Goal: Task Accomplishment & Management: Use online tool/utility

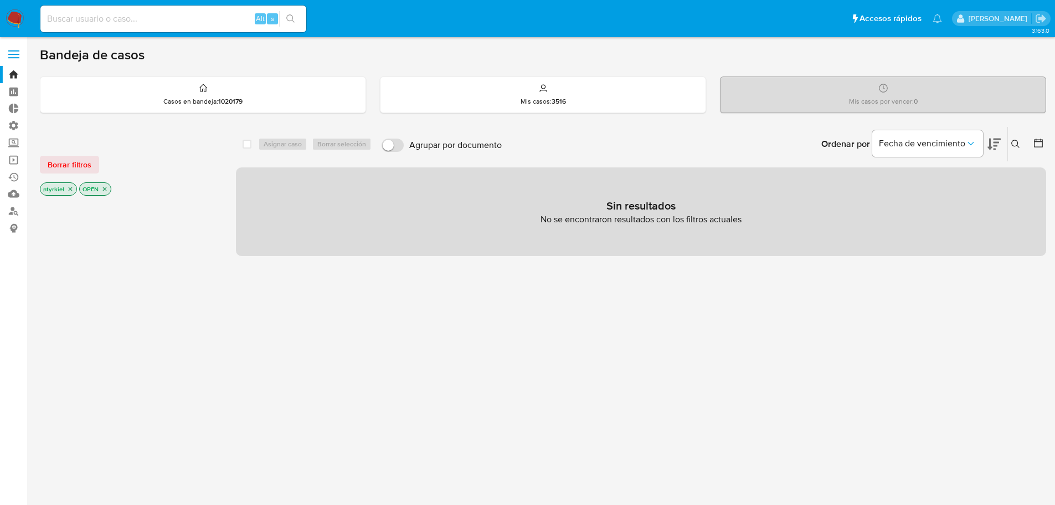
click at [196, 22] on input at bounding box center [173, 19] width 266 height 14
paste input "VSguntHMAfq881wN4q1APpjH"
type input "VSguntHMAfq881wN4q1APpjH"
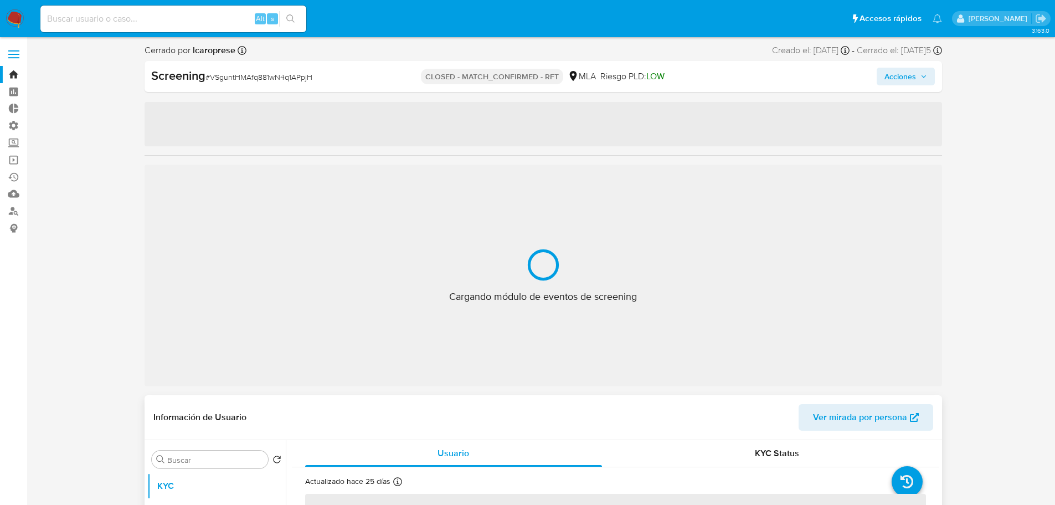
select select "10"
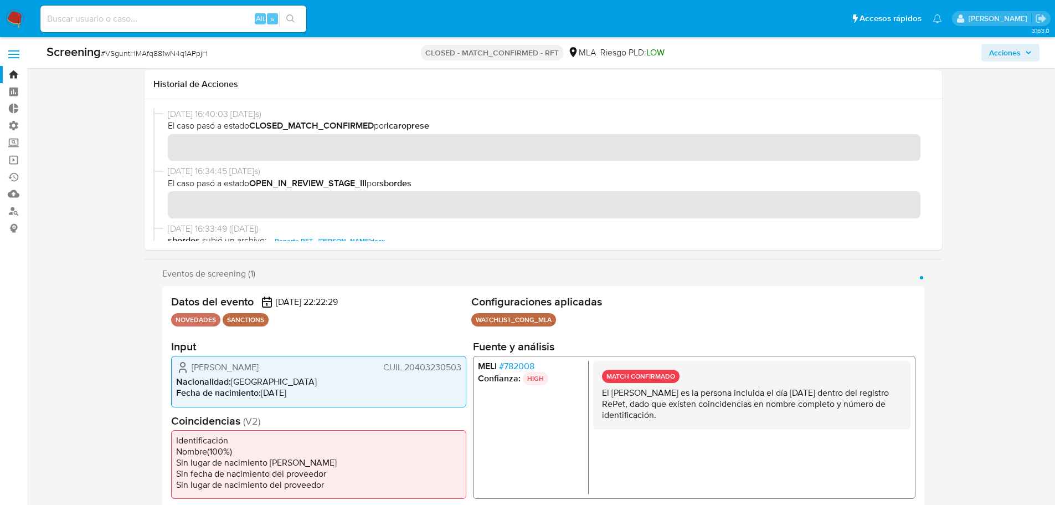
scroll to position [332, 0]
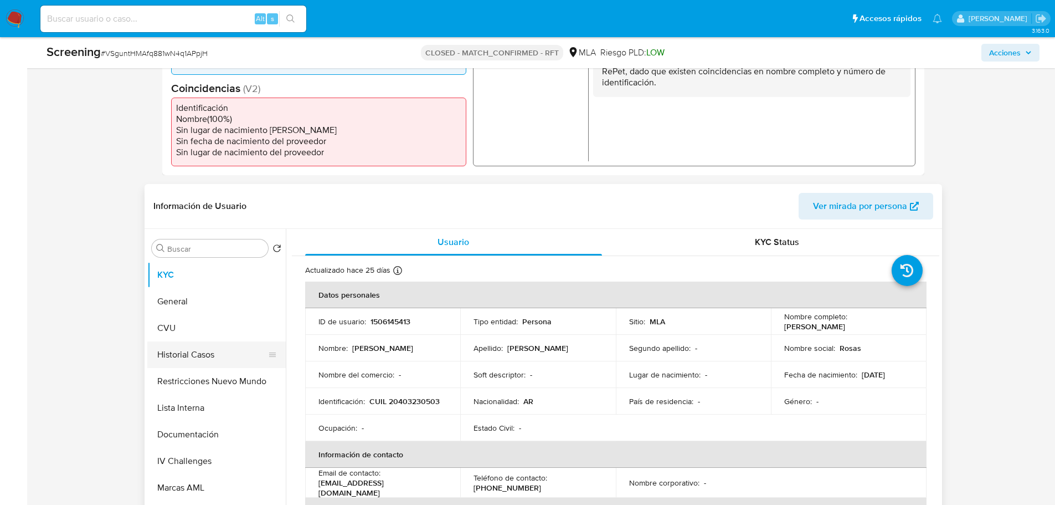
click at [194, 349] on button "Historial Casos" at bounding box center [212, 354] width 130 height 27
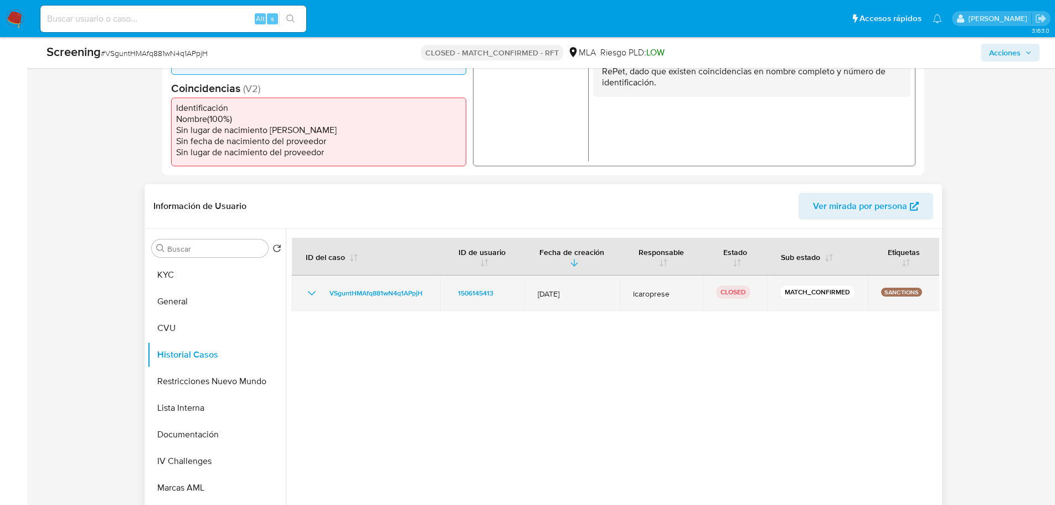
click at [312, 296] on icon "Mostrar/Ocultar" at bounding box center [311, 292] width 13 height 13
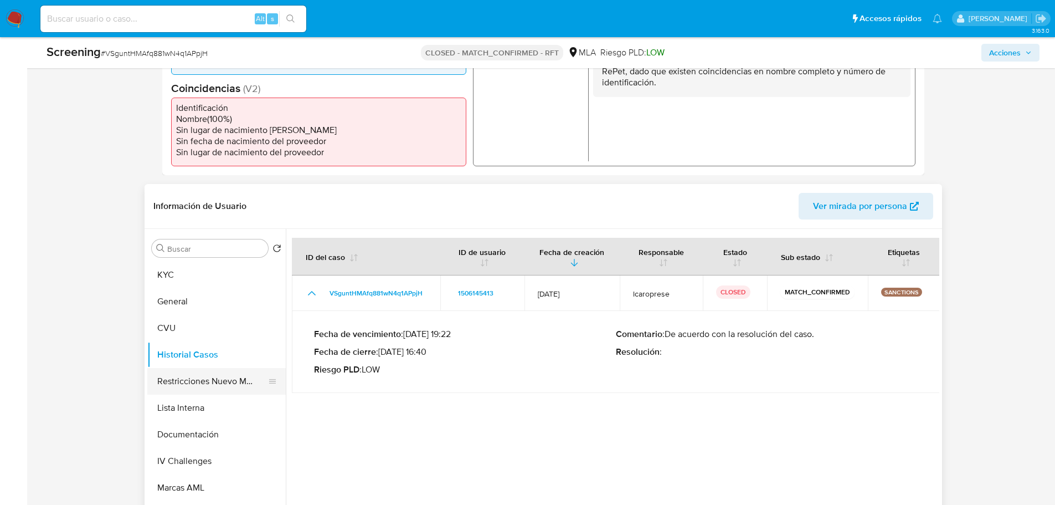
click at [179, 349] on button "Restricciones Nuevo Mundo" at bounding box center [212, 381] width 130 height 27
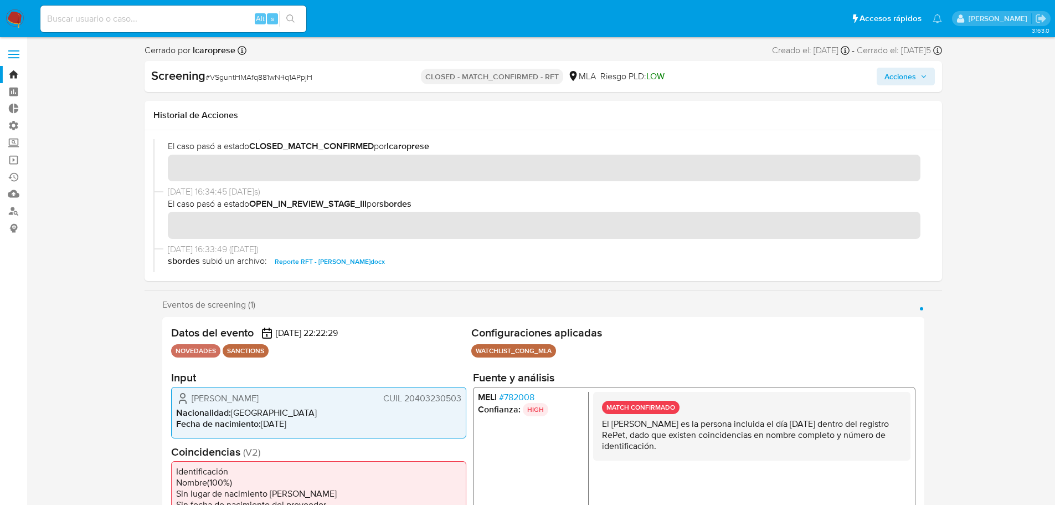
scroll to position [0, 0]
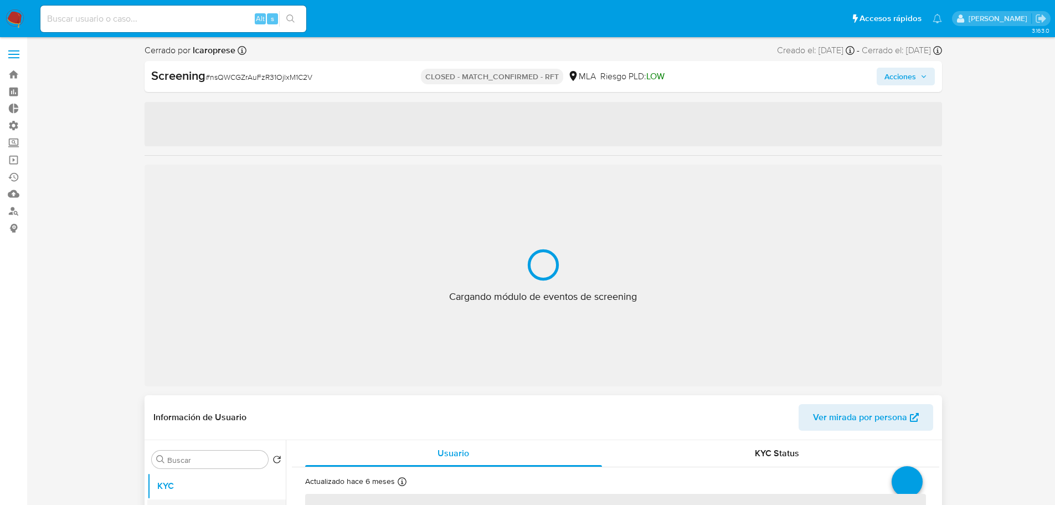
select select "10"
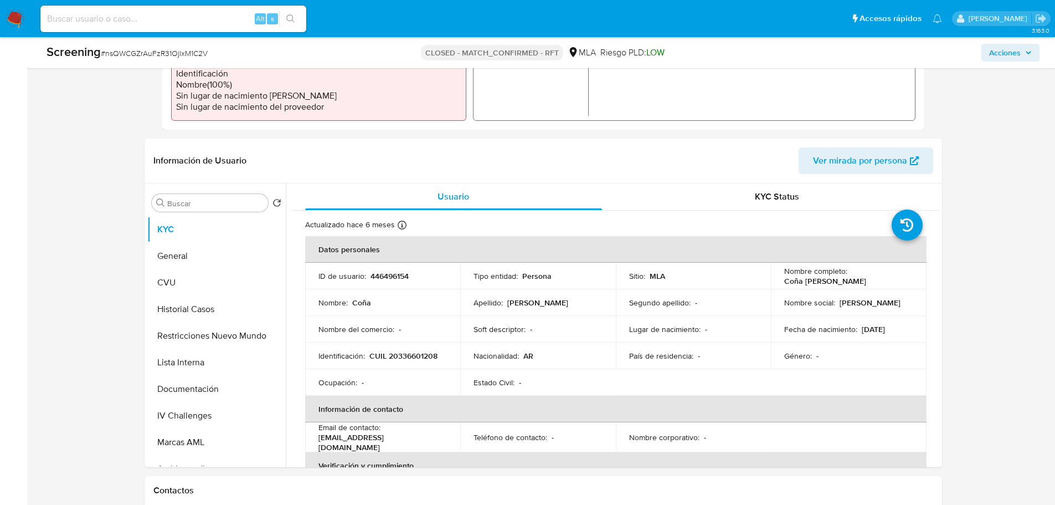
scroll to position [388, 0]
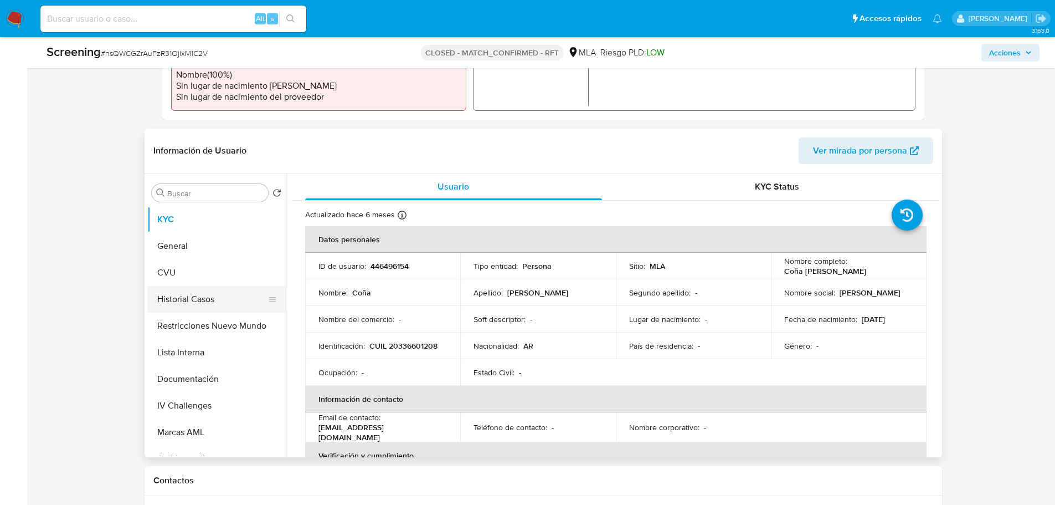
click at [210, 308] on button "Historial Casos" at bounding box center [212, 299] width 130 height 27
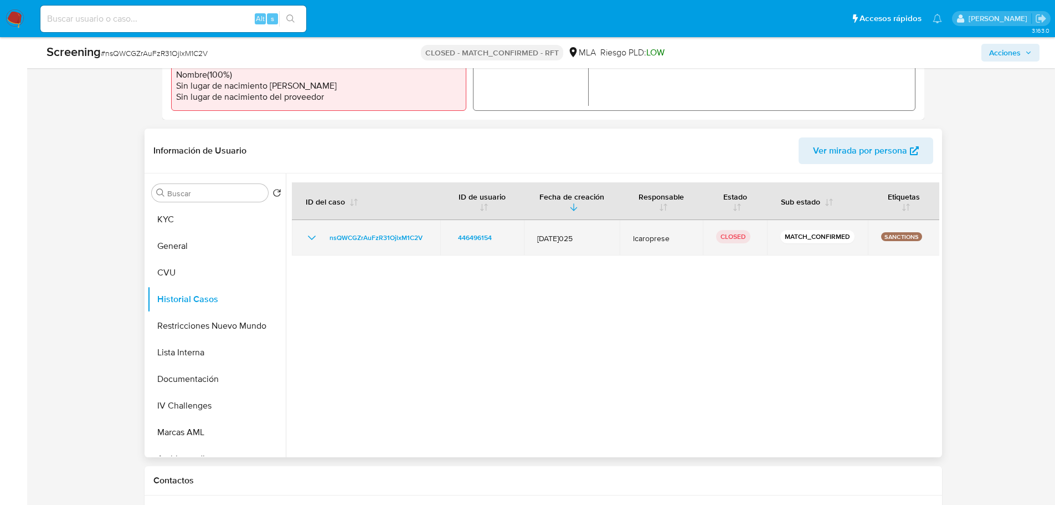
click at [310, 237] on icon "Mostrar/Ocultar" at bounding box center [311, 237] width 13 height 13
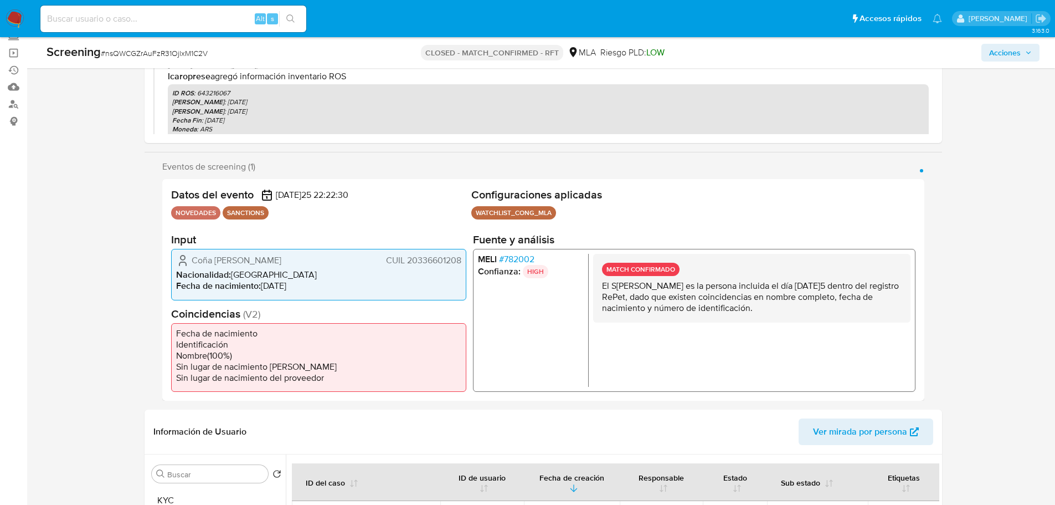
scroll to position [222, 0]
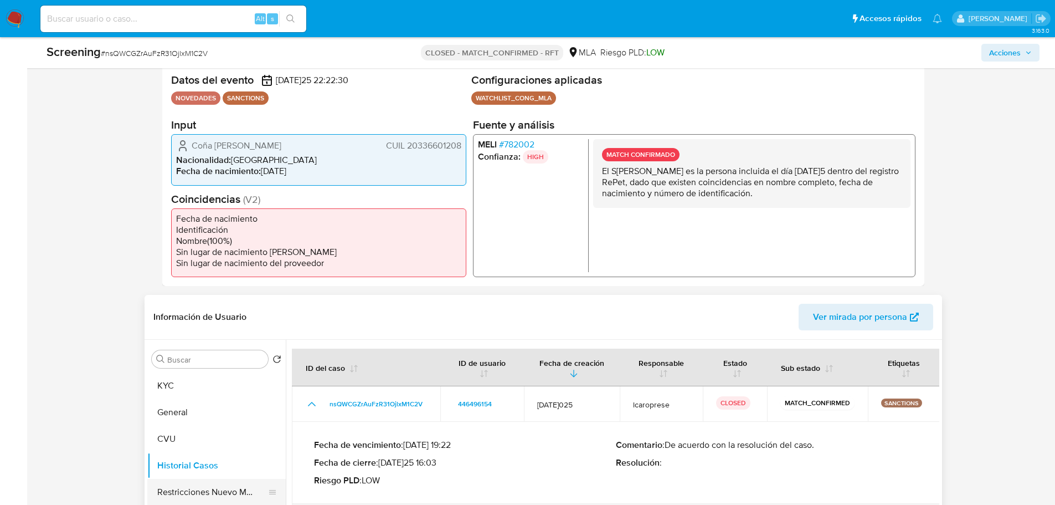
click at [207, 489] on button "Restricciones Nuevo Mundo" at bounding box center [212, 492] width 130 height 27
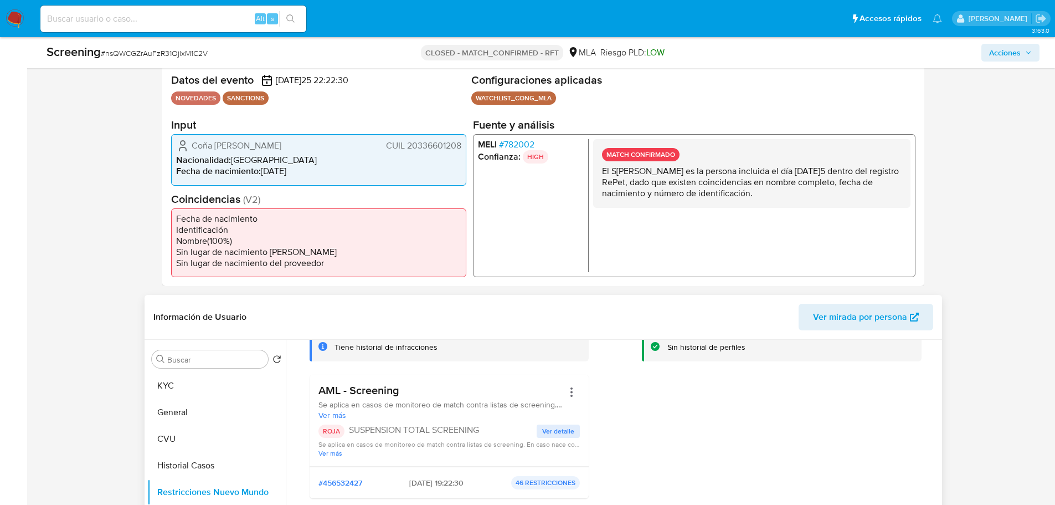
scroll to position [111, 0]
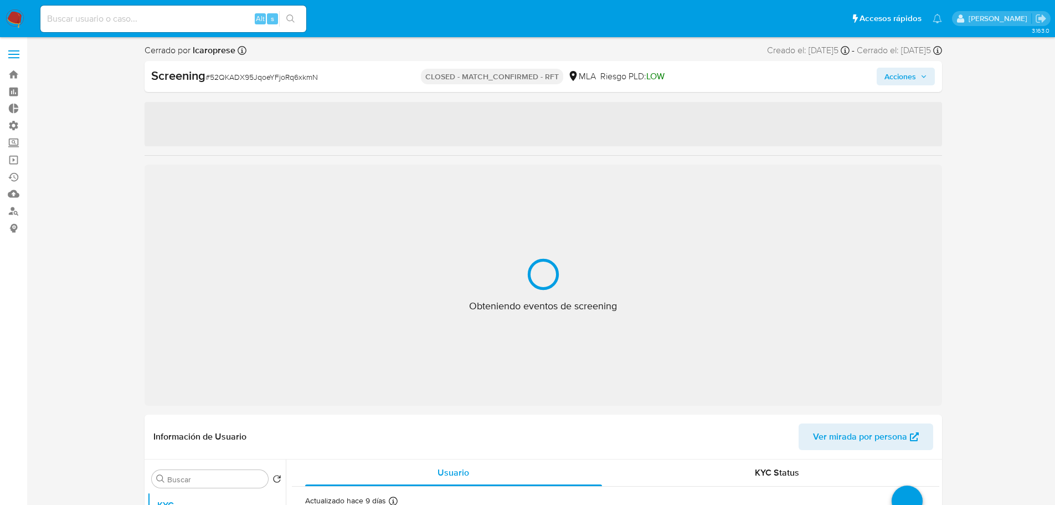
select select "10"
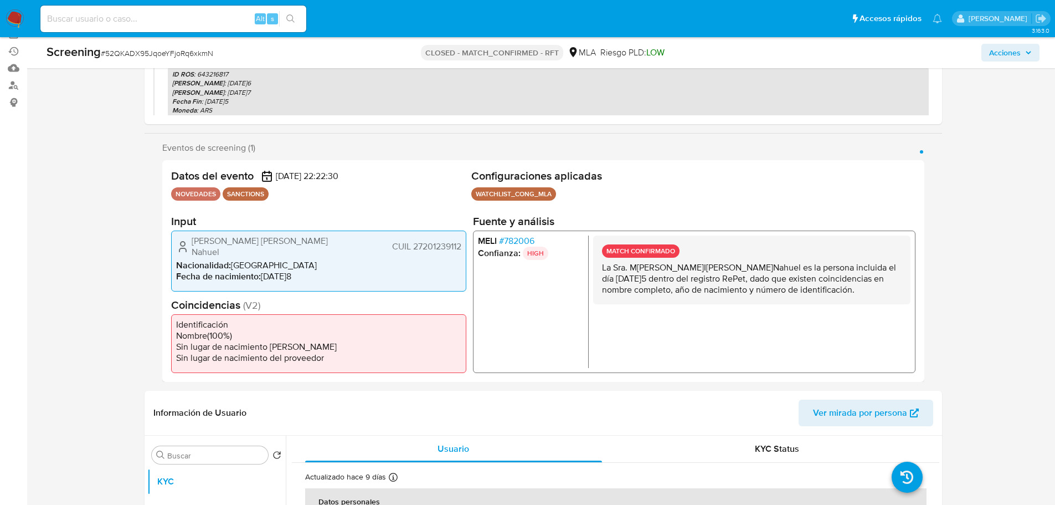
scroll to position [222, 0]
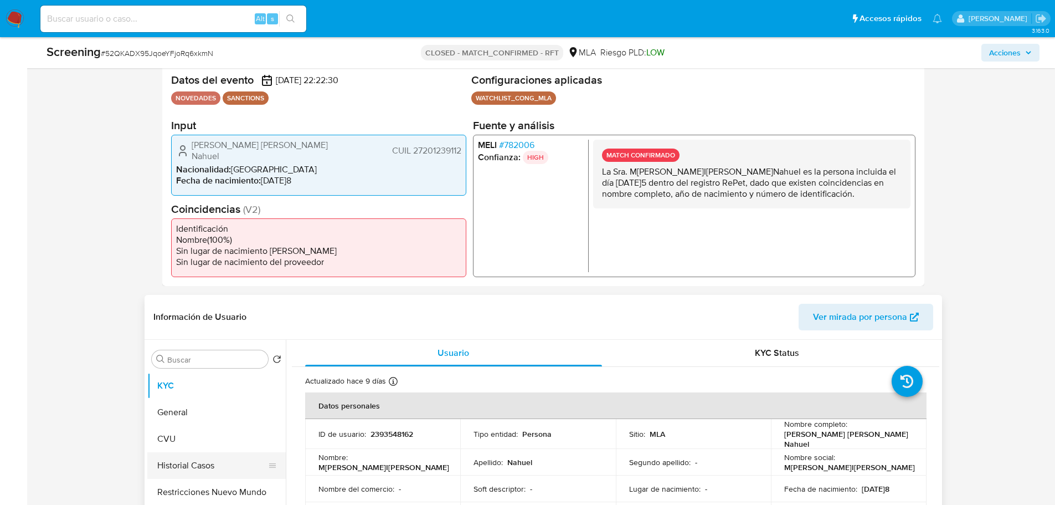
click at [178, 463] on button "Historial Casos" at bounding box center [212, 465] width 130 height 27
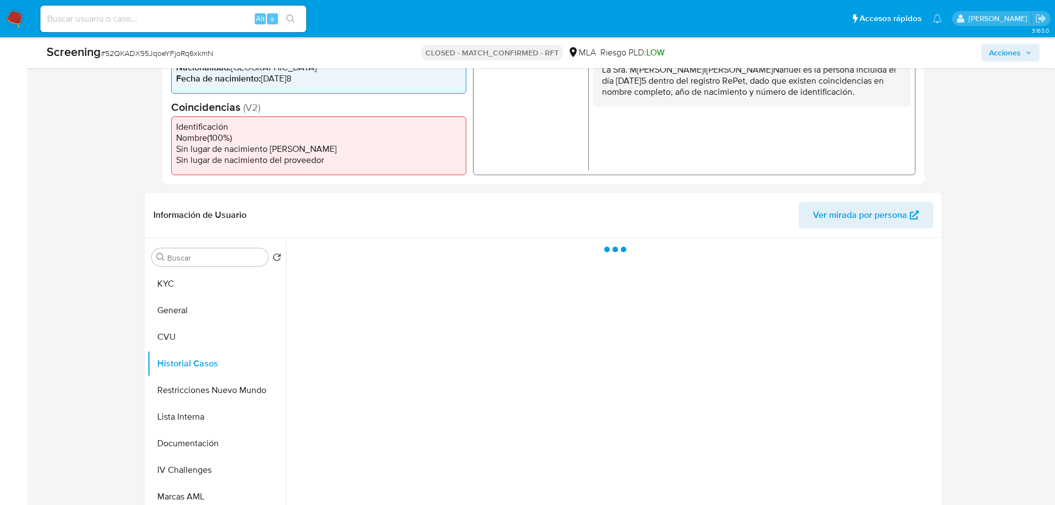
scroll to position [332, 0]
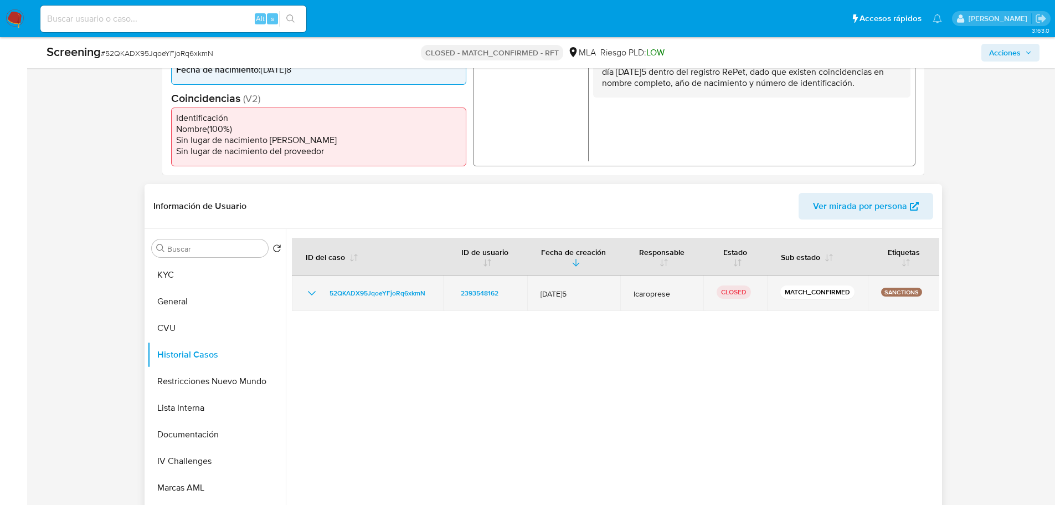
click at [314, 298] on icon "Mostrar/Ocultar" at bounding box center [311, 292] width 13 height 13
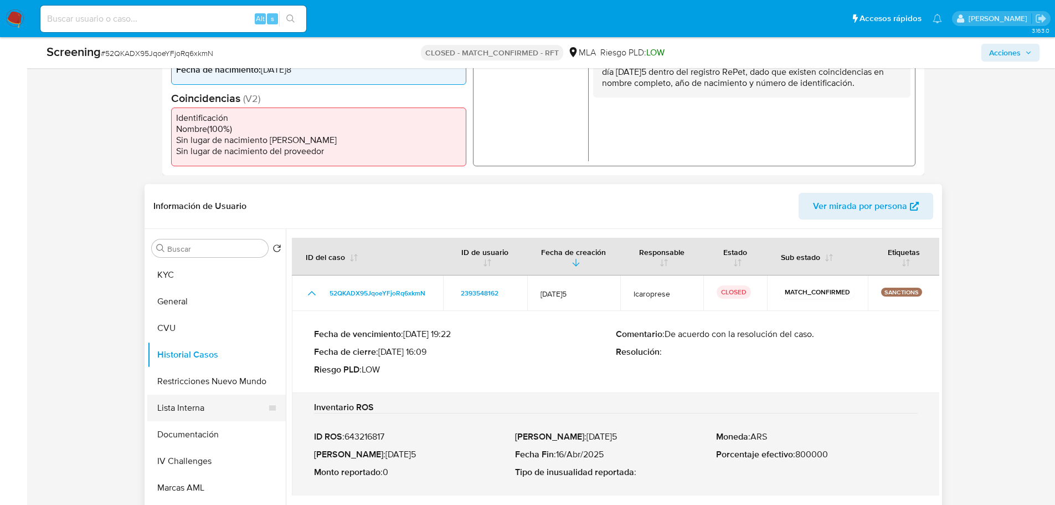
click at [214, 400] on button "Lista Interna" at bounding box center [212, 407] width 130 height 27
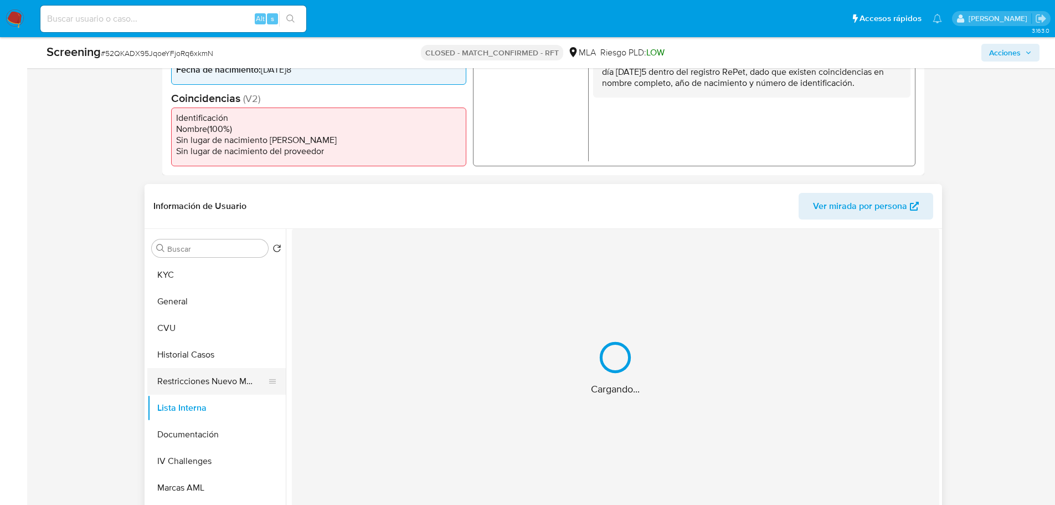
click at [209, 379] on button "Restricciones Nuevo Mundo" at bounding box center [212, 381] width 130 height 27
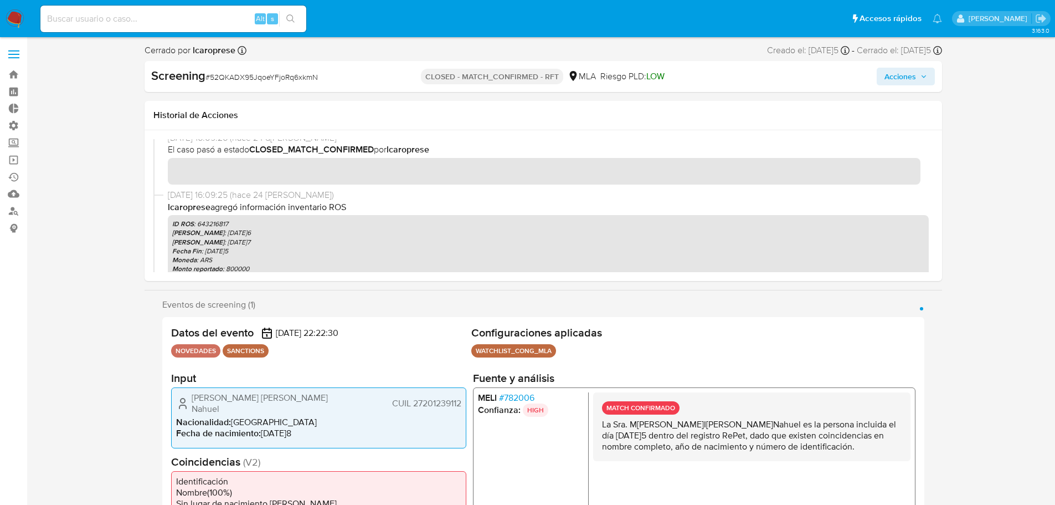
scroll to position [0, 0]
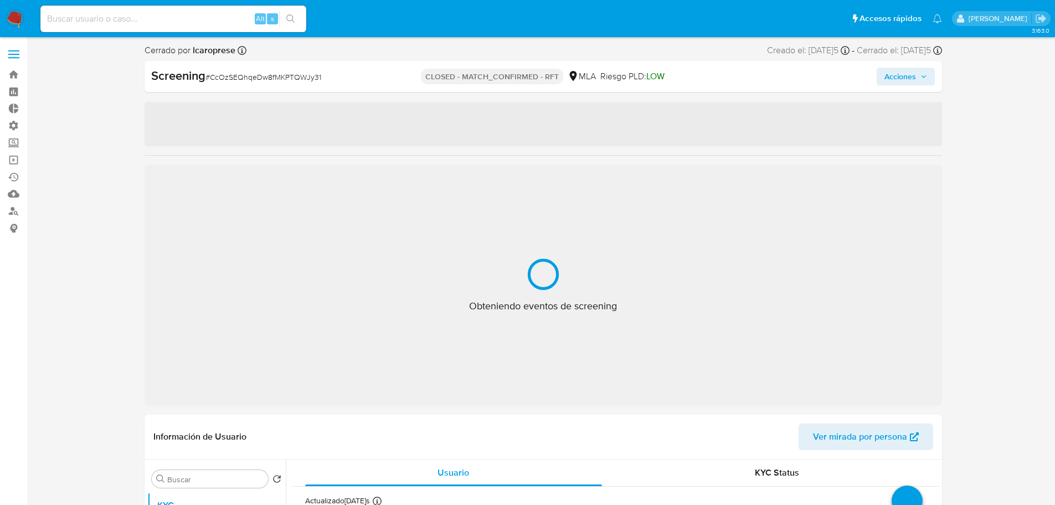
select select "10"
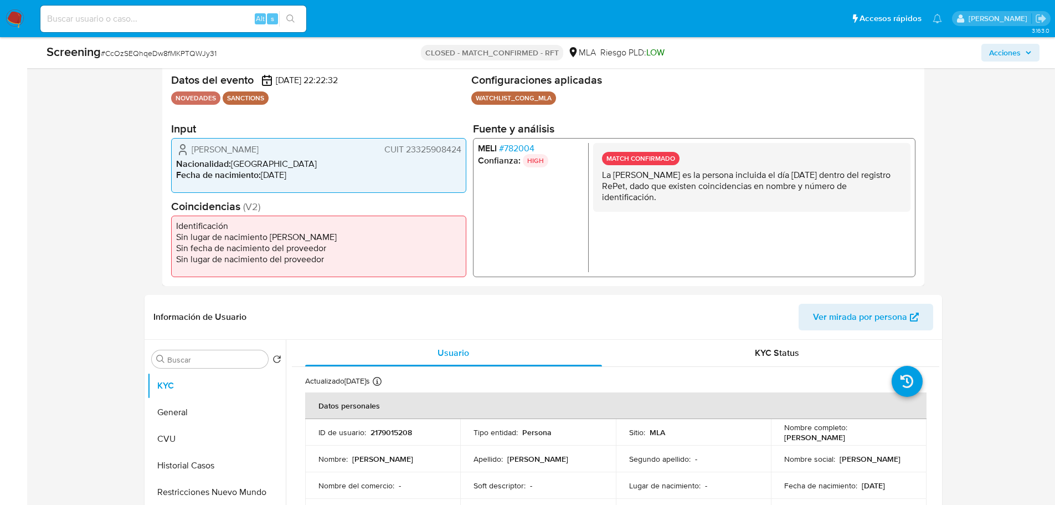
scroll to position [443, 0]
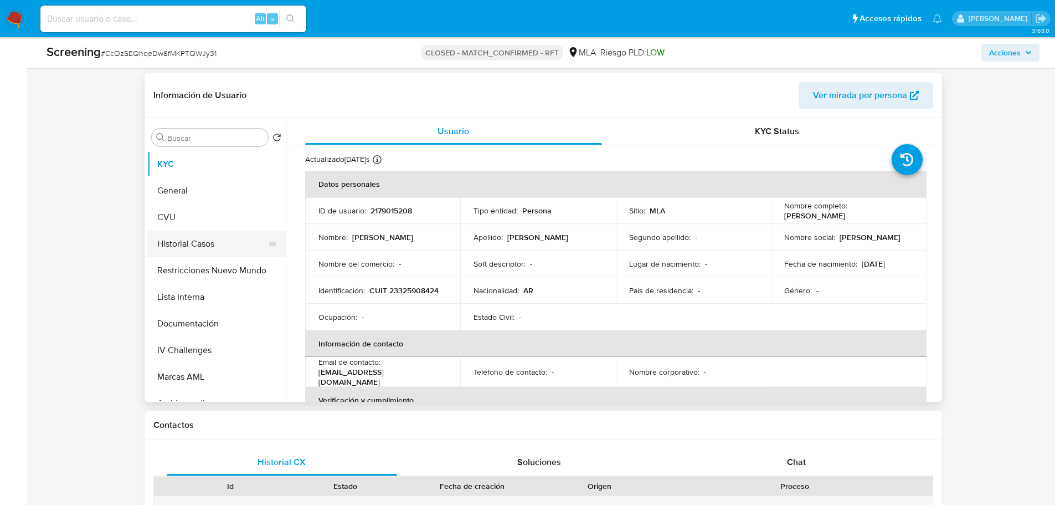
click at [188, 243] on button "Historial Casos" at bounding box center [212, 243] width 130 height 27
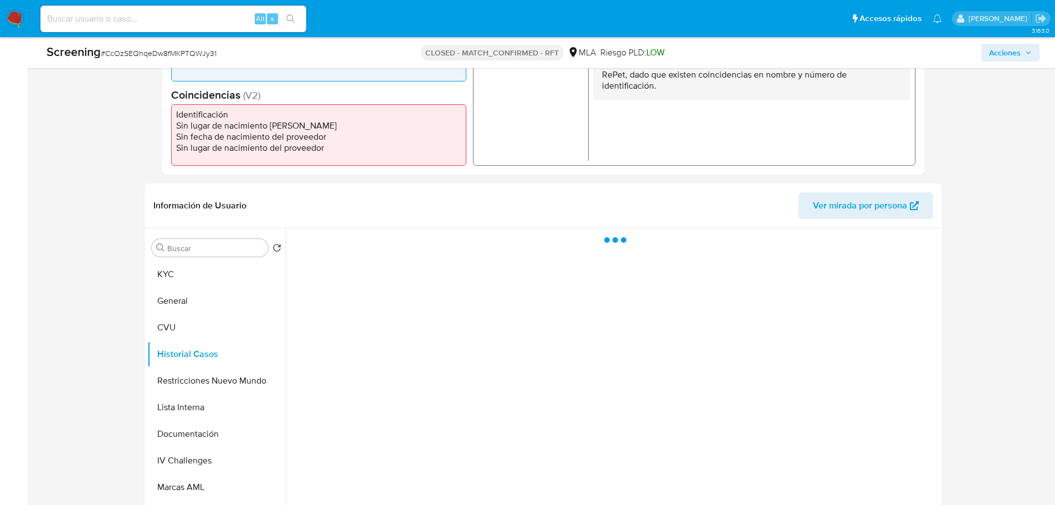
scroll to position [332, 0]
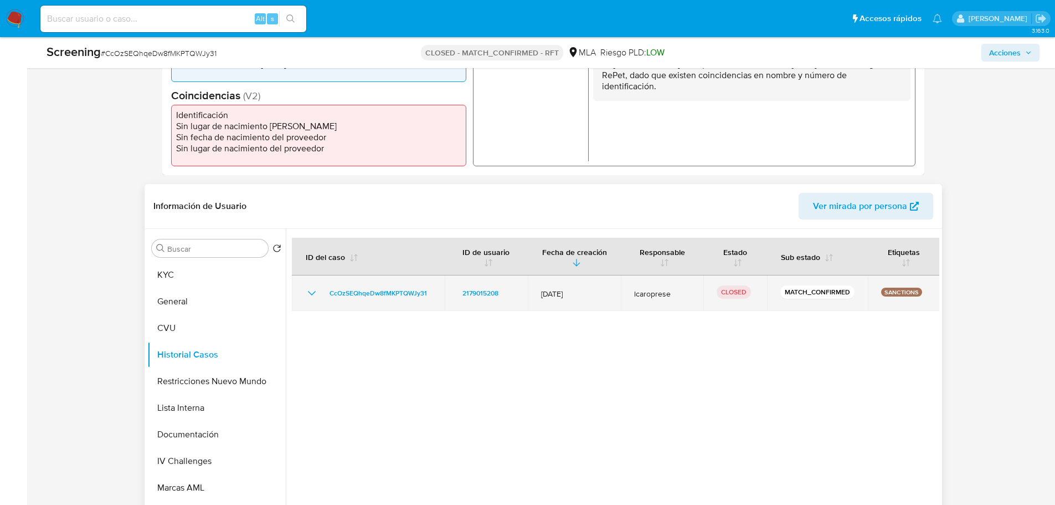
click at [314, 295] on icon "Mostrar/Ocultar" at bounding box center [311, 292] width 13 height 13
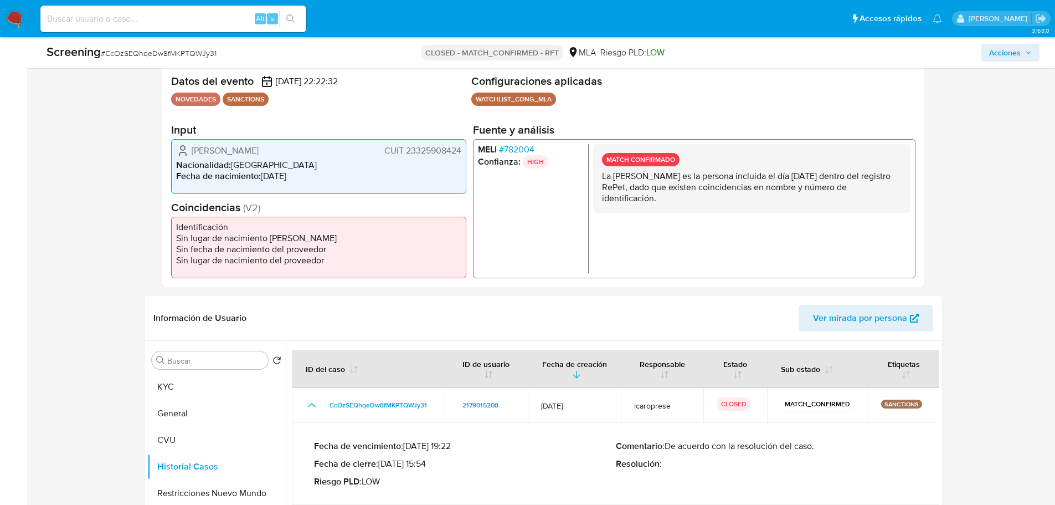
scroll to position [277, 0]
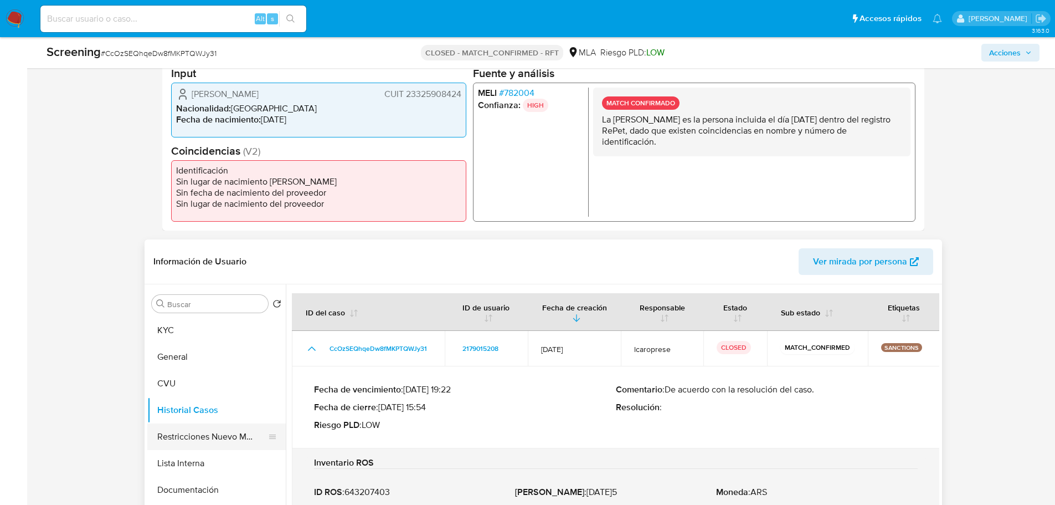
click at [210, 430] on button "Restricciones Nuevo Mundo" at bounding box center [212, 436] width 130 height 27
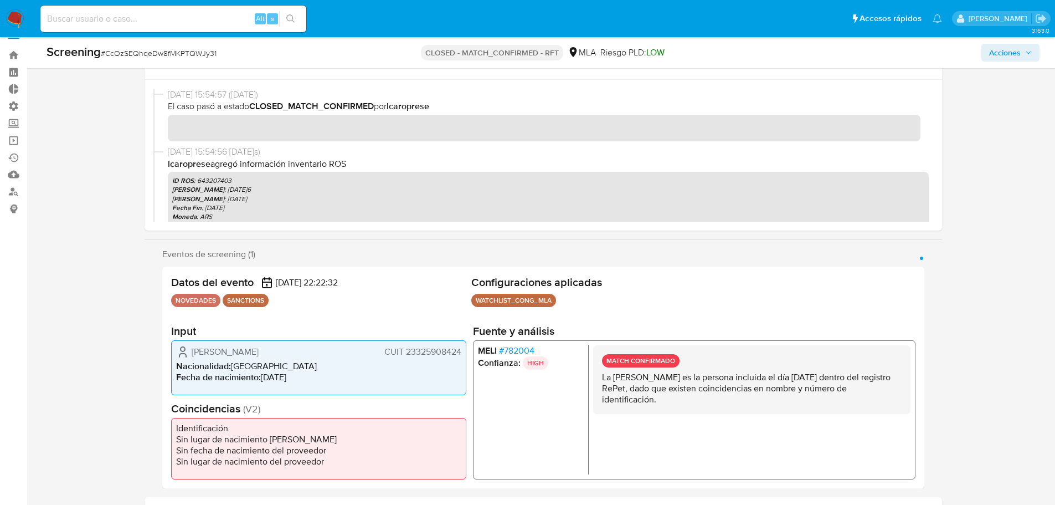
scroll to position [0, 0]
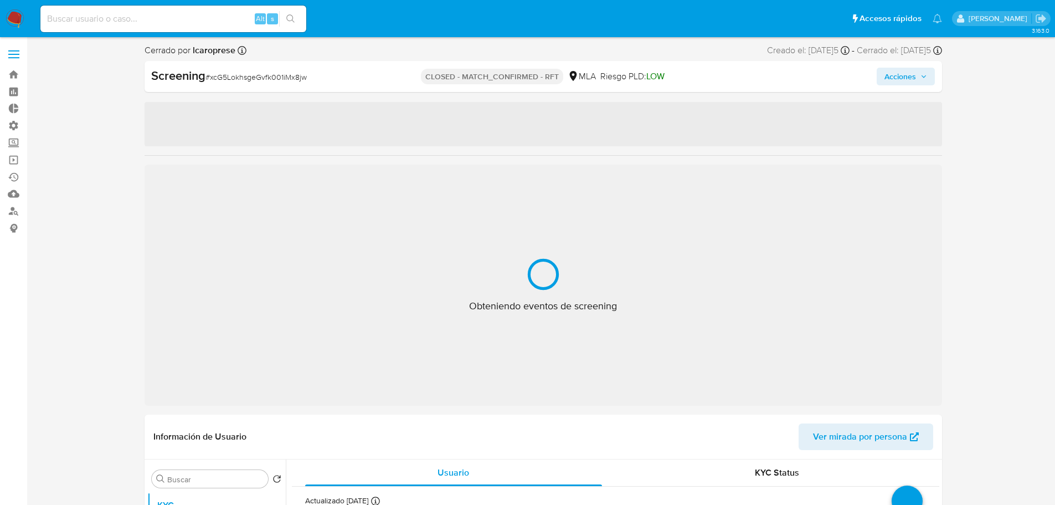
select select "10"
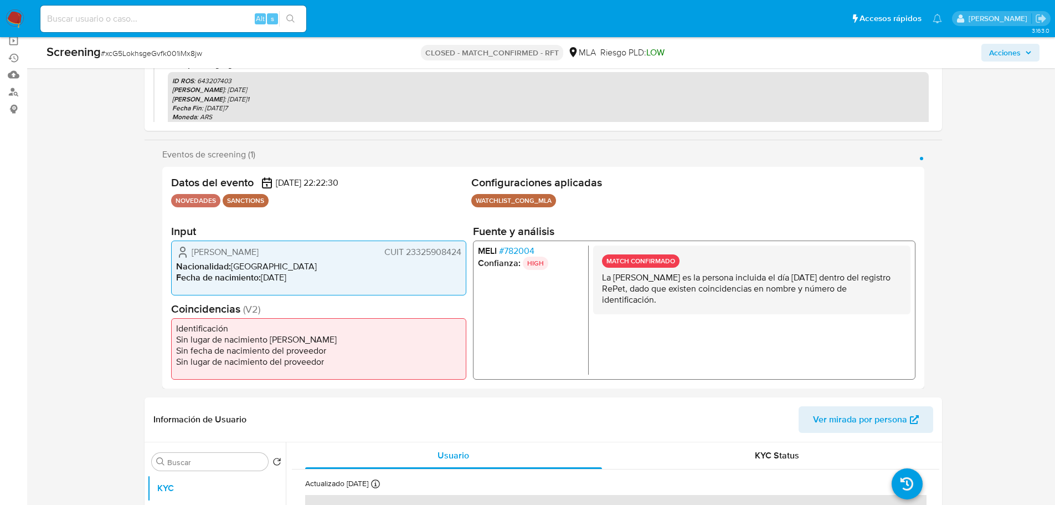
scroll to position [332, 0]
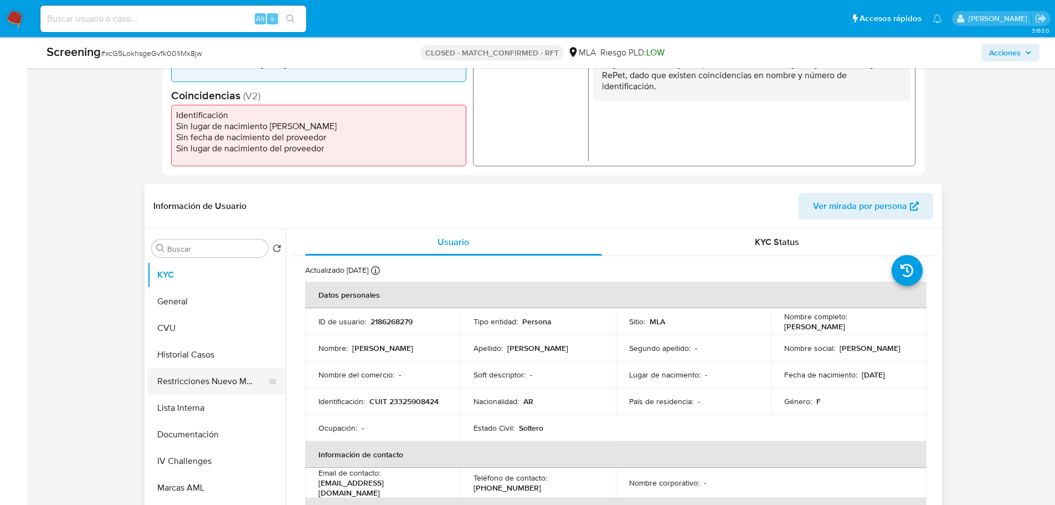
click at [198, 379] on button "Restricciones Nuevo Mundo" at bounding box center [212, 381] width 130 height 27
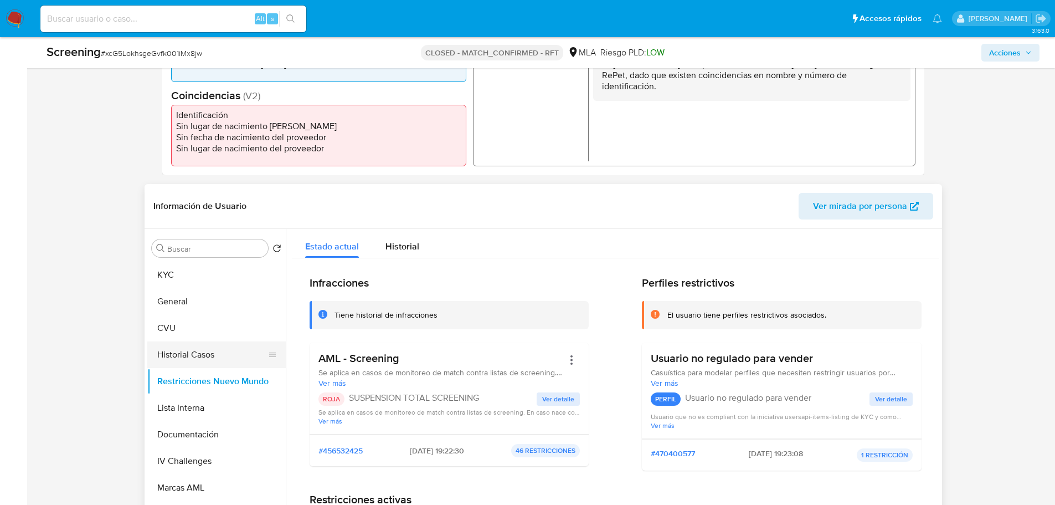
click at [192, 361] on button "Historial Casos" at bounding box center [212, 354] width 130 height 27
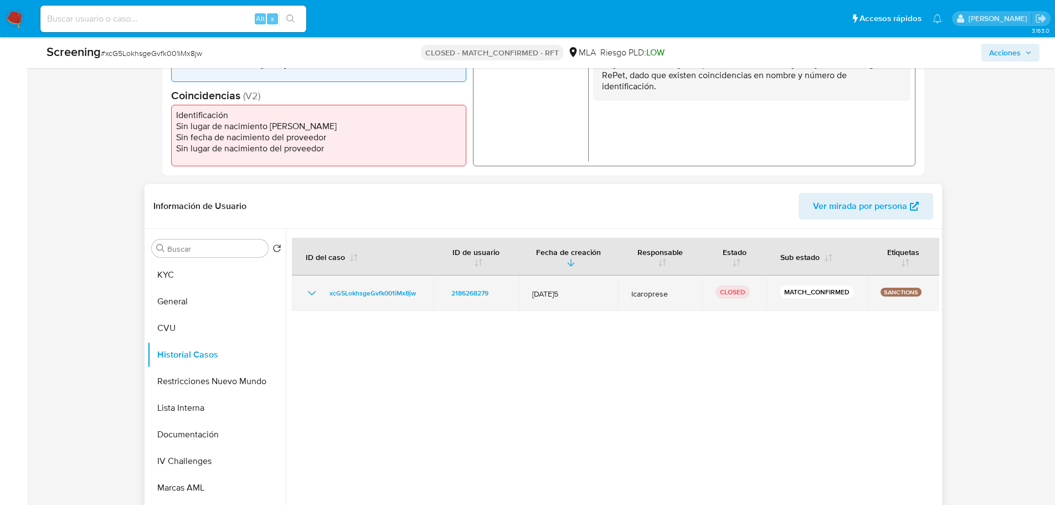
click at [308, 295] on icon "Mostrar/Ocultar" at bounding box center [311, 292] width 13 height 13
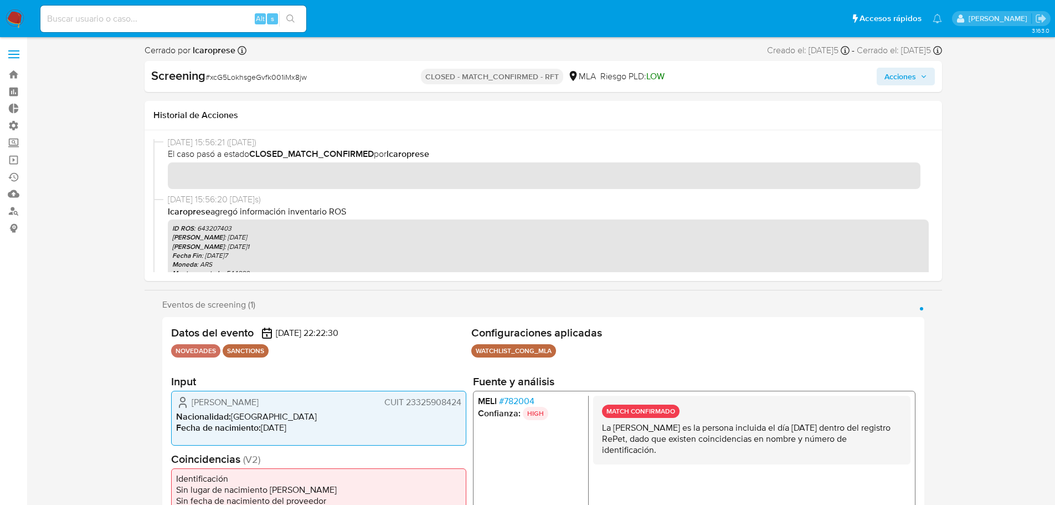
scroll to position [0, 0]
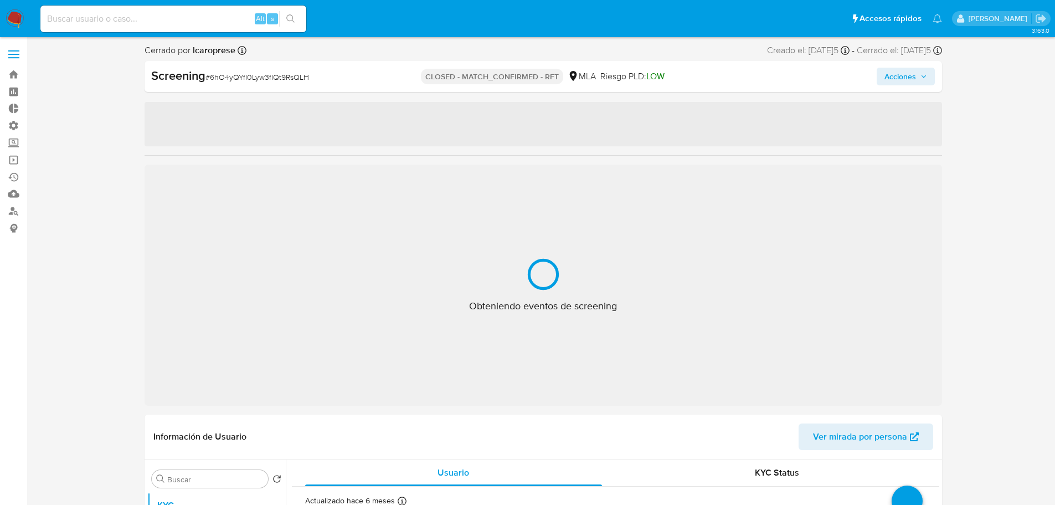
select select "10"
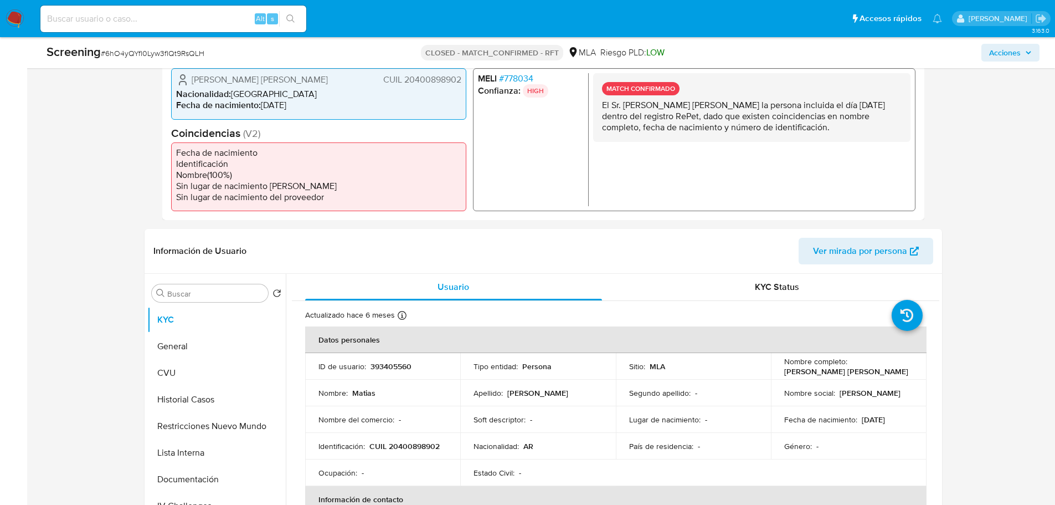
scroll to position [388, 0]
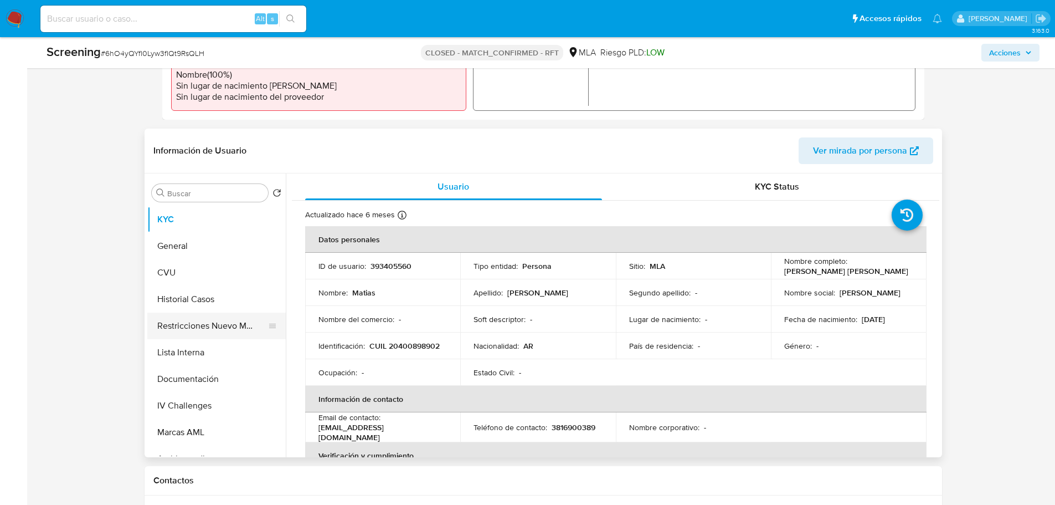
click at [189, 323] on button "Restricciones Nuevo Mundo" at bounding box center [212, 325] width 130 height 27
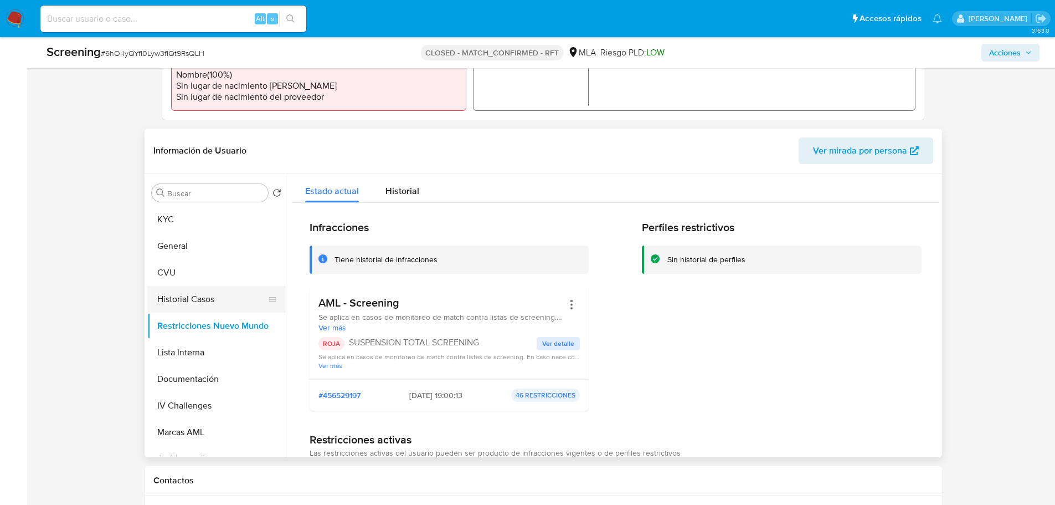
click at [192, 300] on button "Historial Casos" at bounding box center [212, 299] width 130 height 27
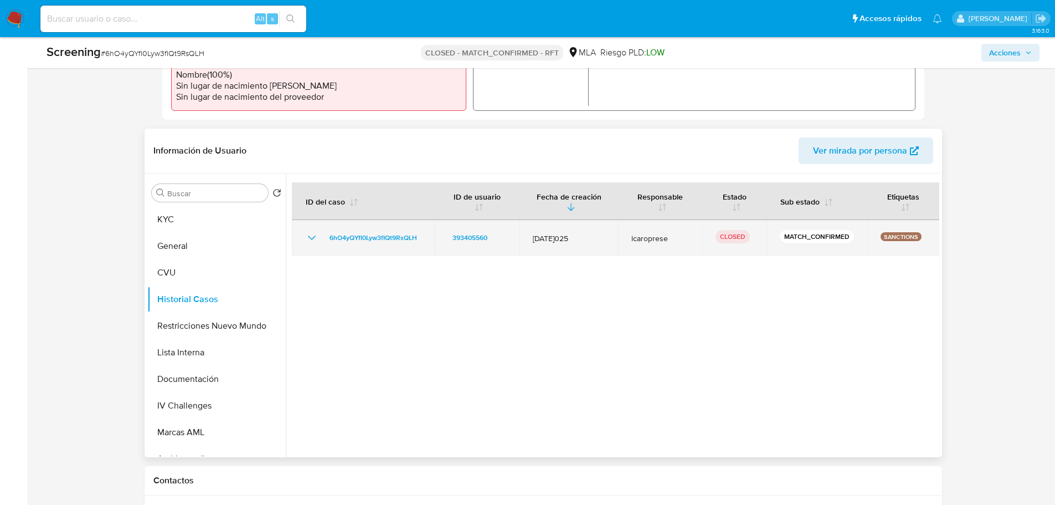
click at [314, 237] on icon "Mostrar/Ocultar" at bounding box center [311, 237] width 13 height 13
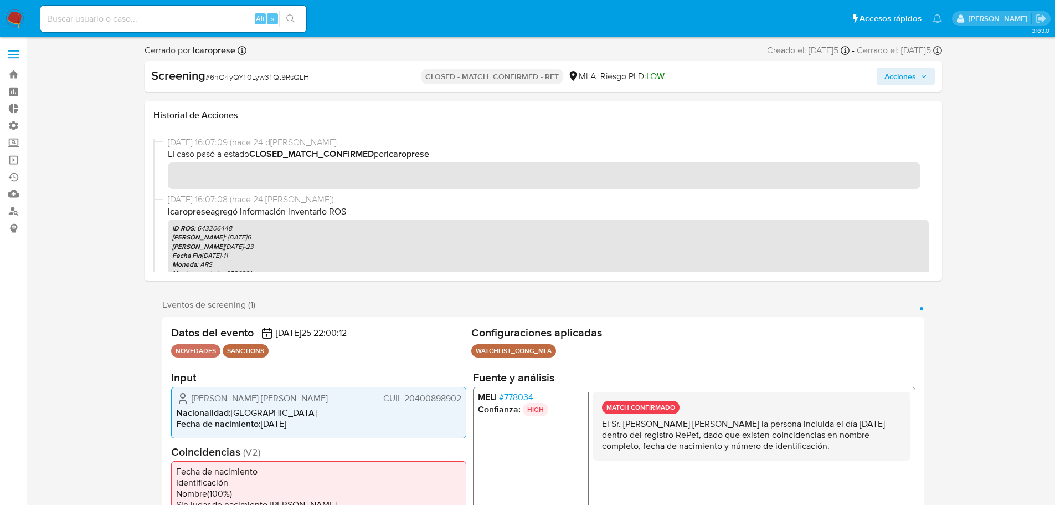
scroll to position [0, 0]
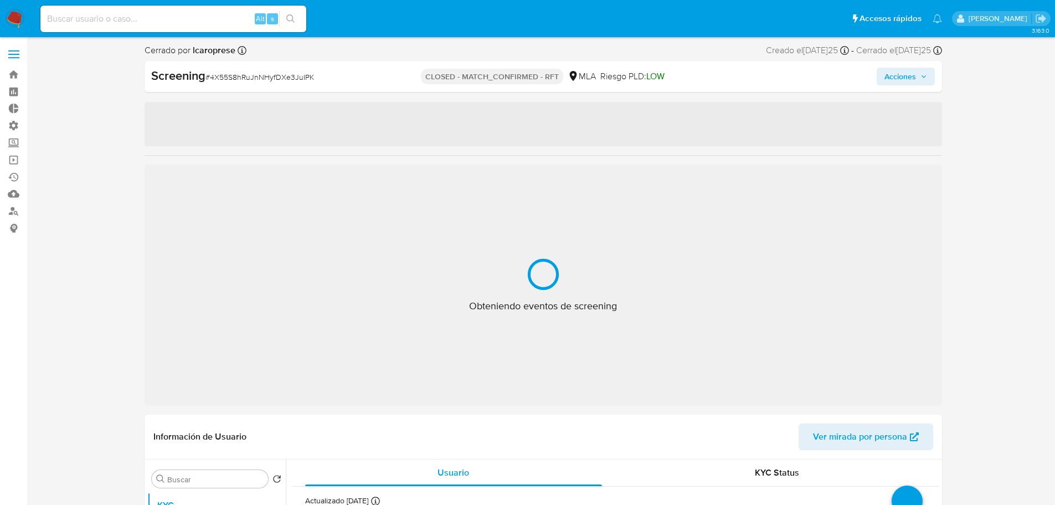
select select "10"
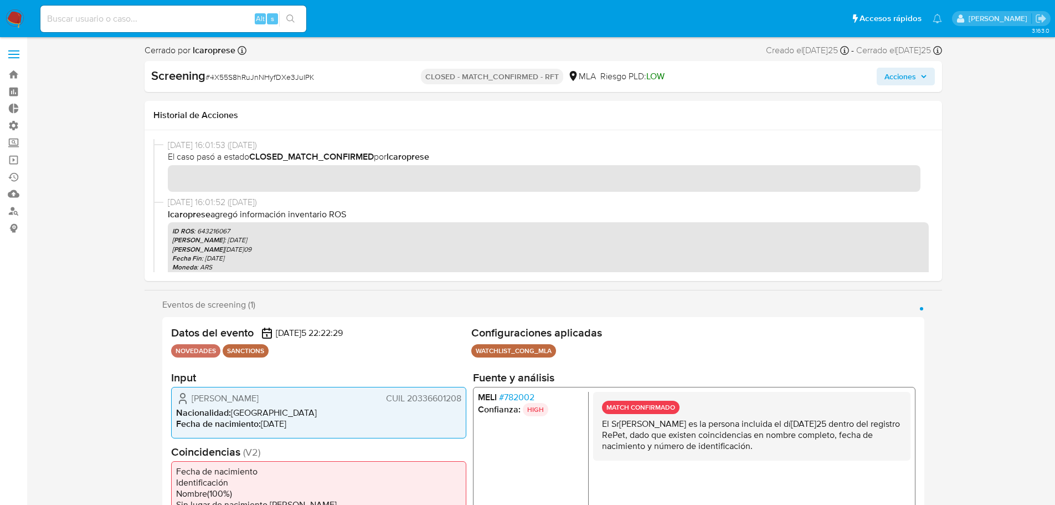
scroll to position [277, 0]
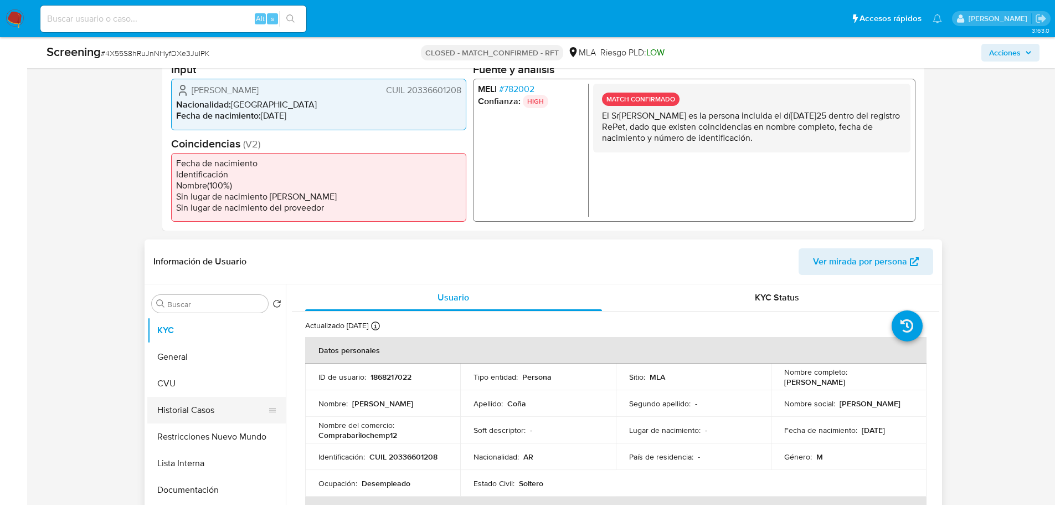
click at [194, 409] on button "Historial Casos" at bounding box center [212, 410] width 130 height 27
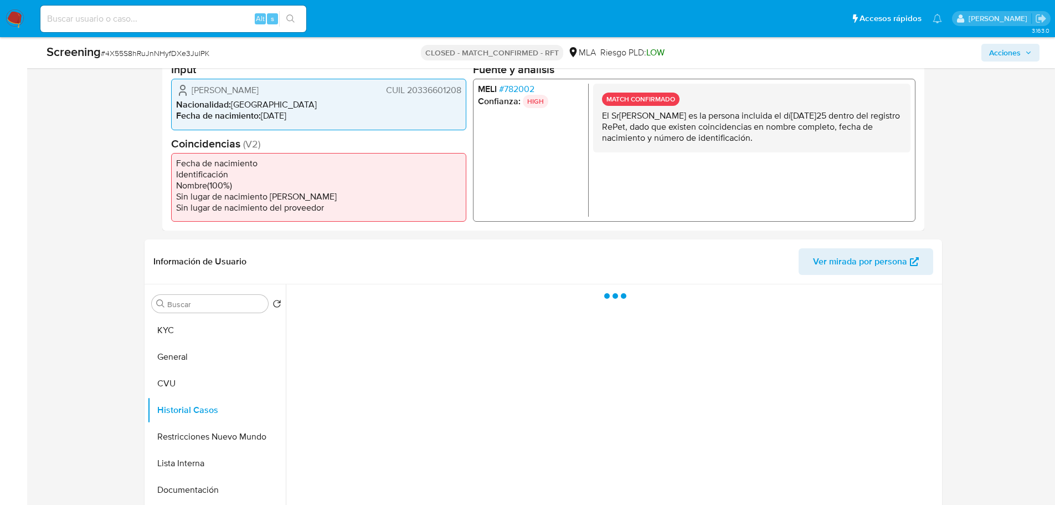
scroll to position [443, 0]
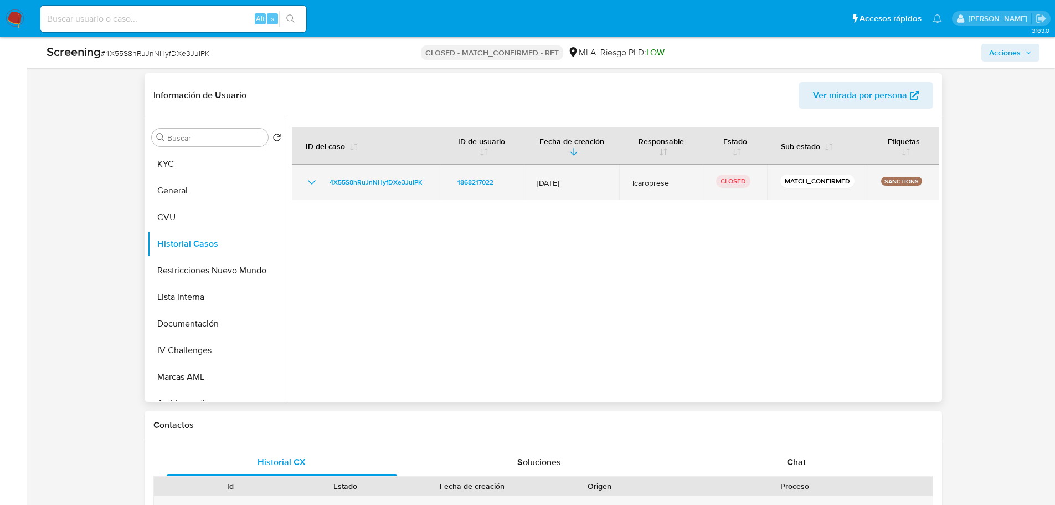
click at [315, 182] on icon "Mostrar/Ocultar" at bounding box center [311, 182] width 13 height 13
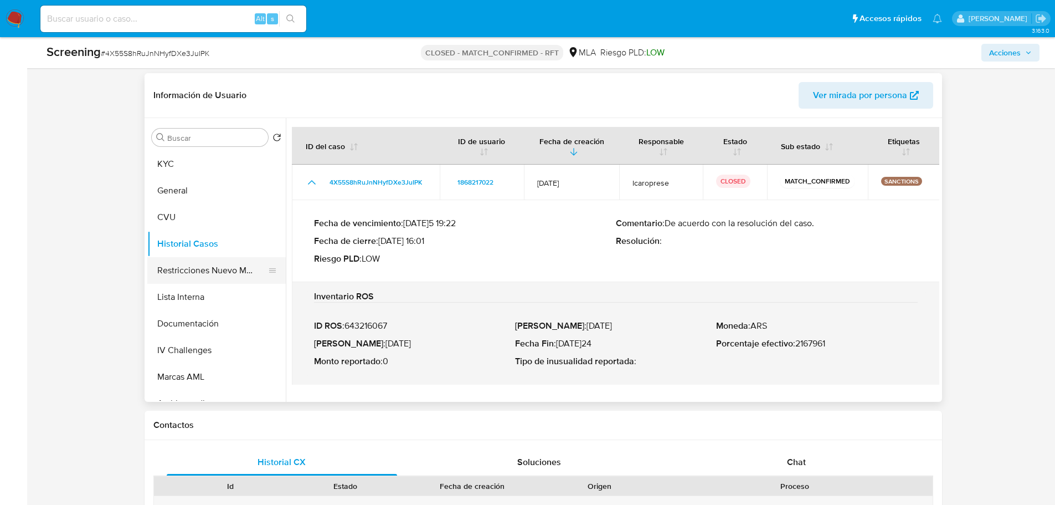
click at [239, 269] on button "Restricciones Nuevo Mundo" at bounding box center [212, 270] width 130 height 27
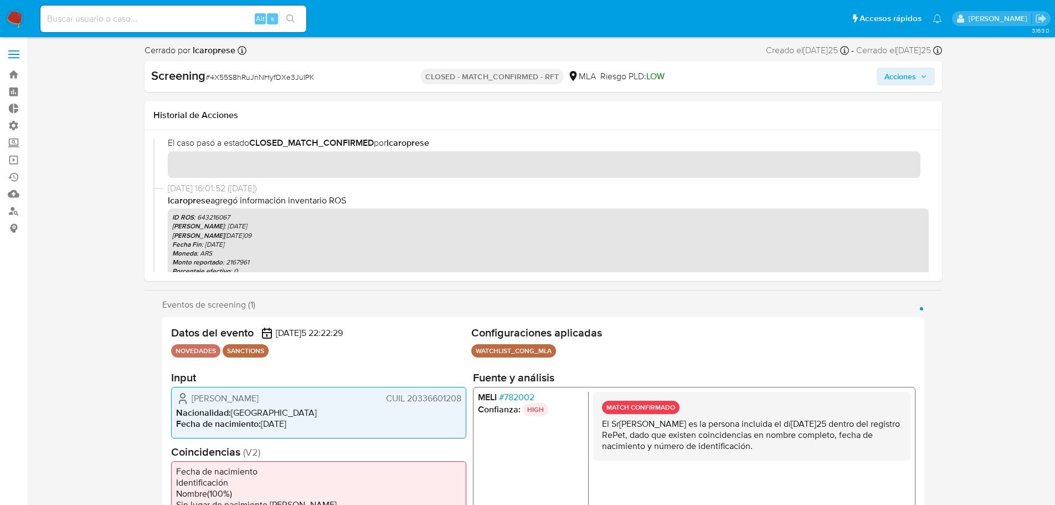
scroll to position [0, 0]
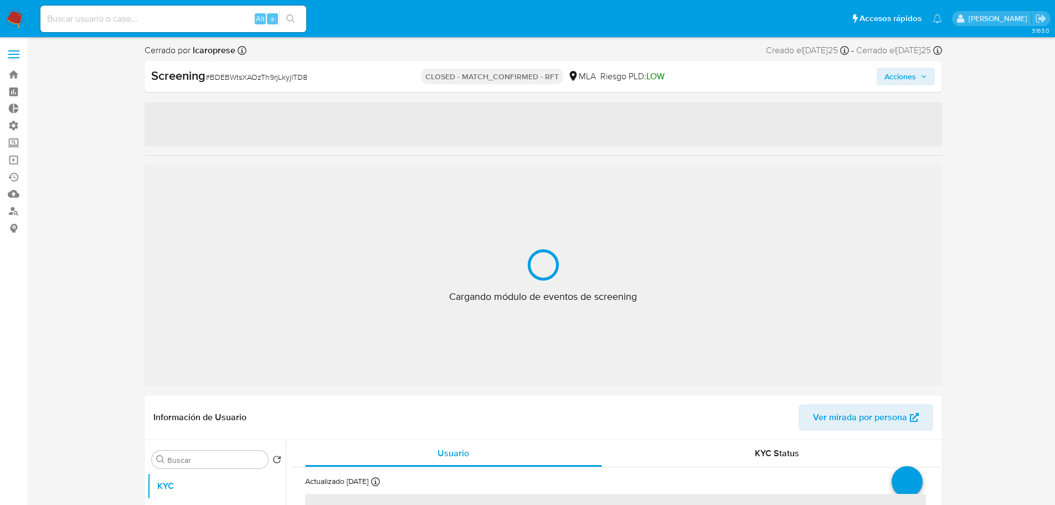
select select "10"
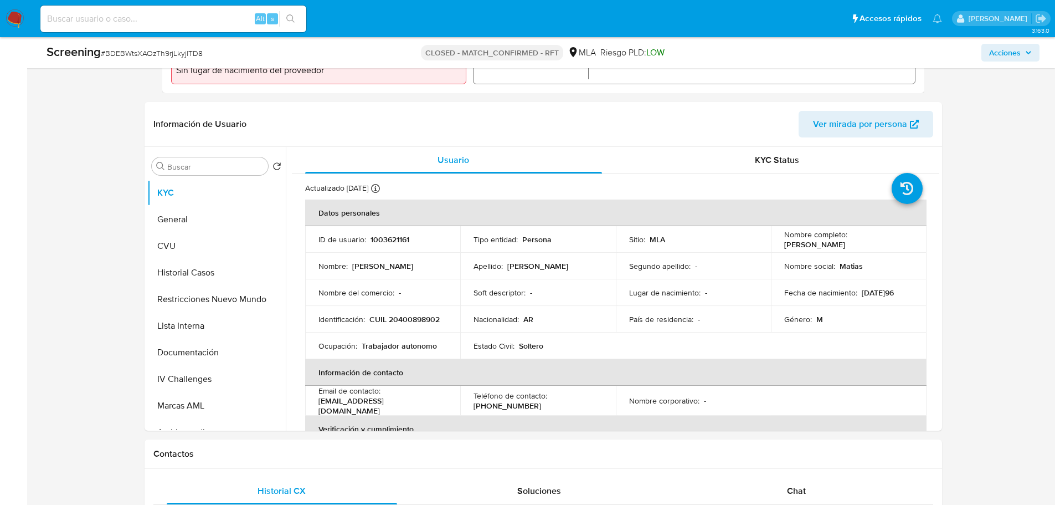
scroll to position [443, 0]
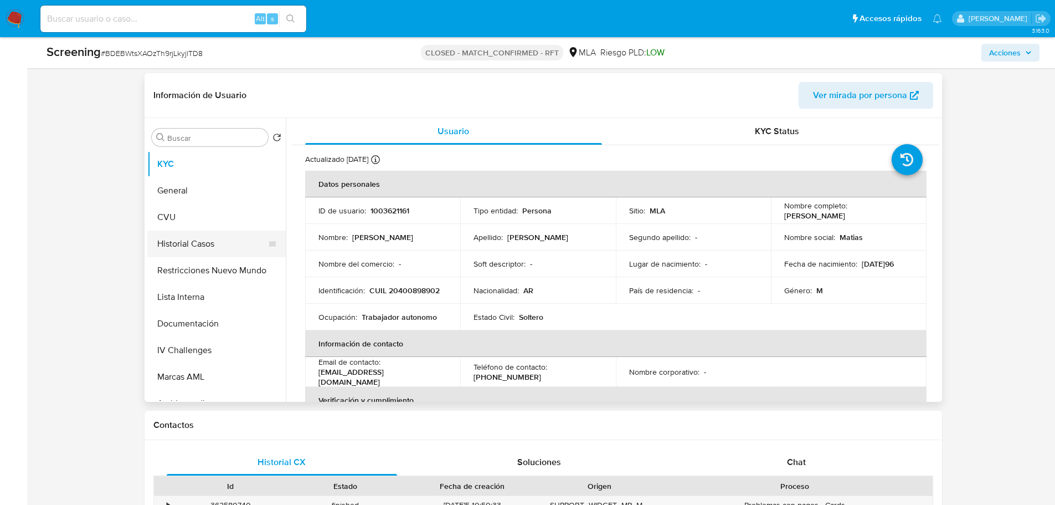
click at [173, 242] on button "Historial Casos" at bounding box center [212, 243] width 130 height 27
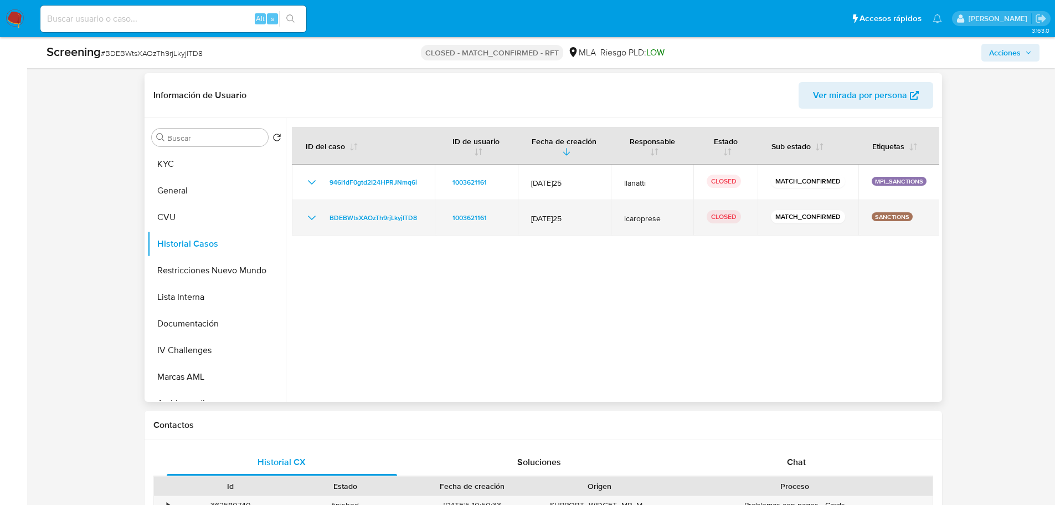
click at [311, 218] on icon "Mostrar/Ocultar" at bounding box center [311, 217] width 13 height 13
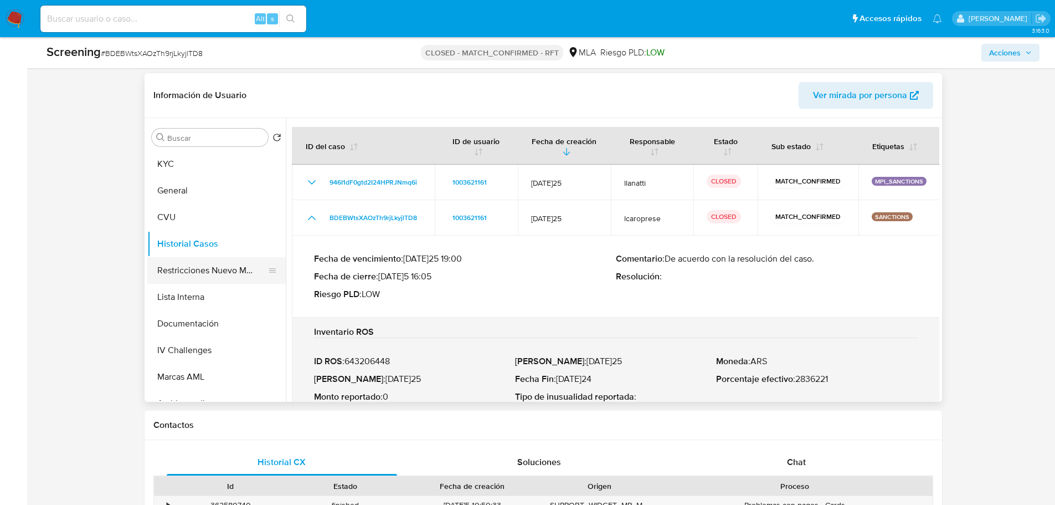
click at [240, 268] on button "Restricciones Nuevo Mundo" at bounding box center [212, 270] width 130 height 27
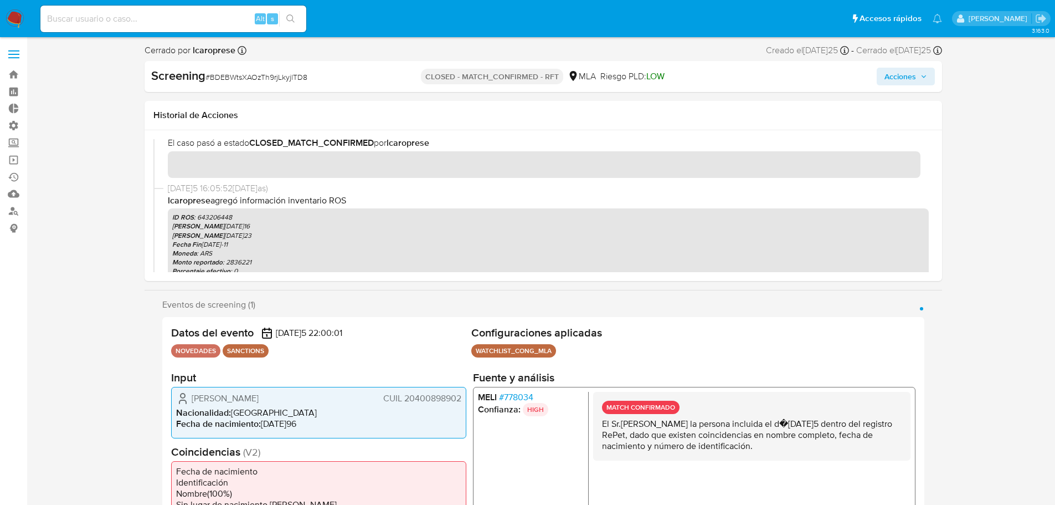
scroll to position [0, 0]
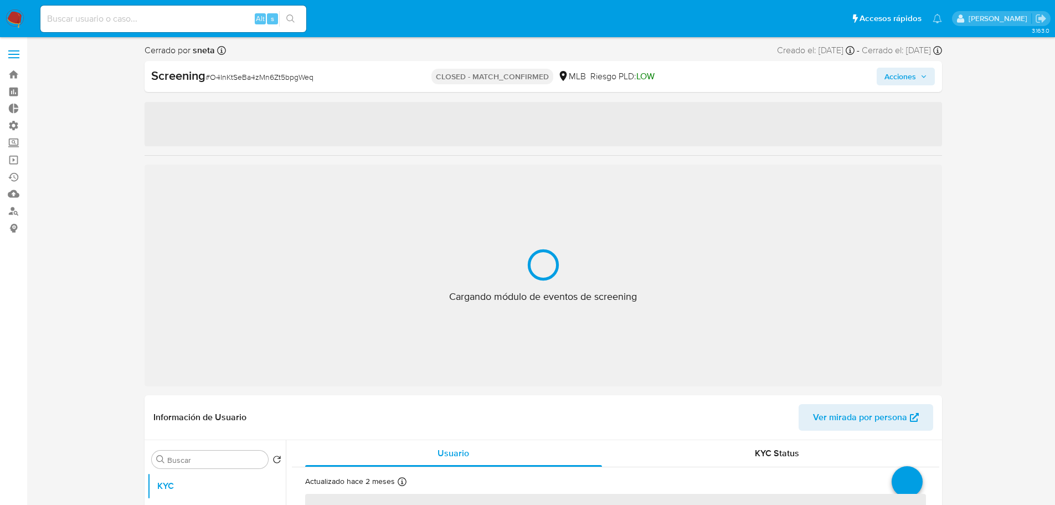
select select "10"
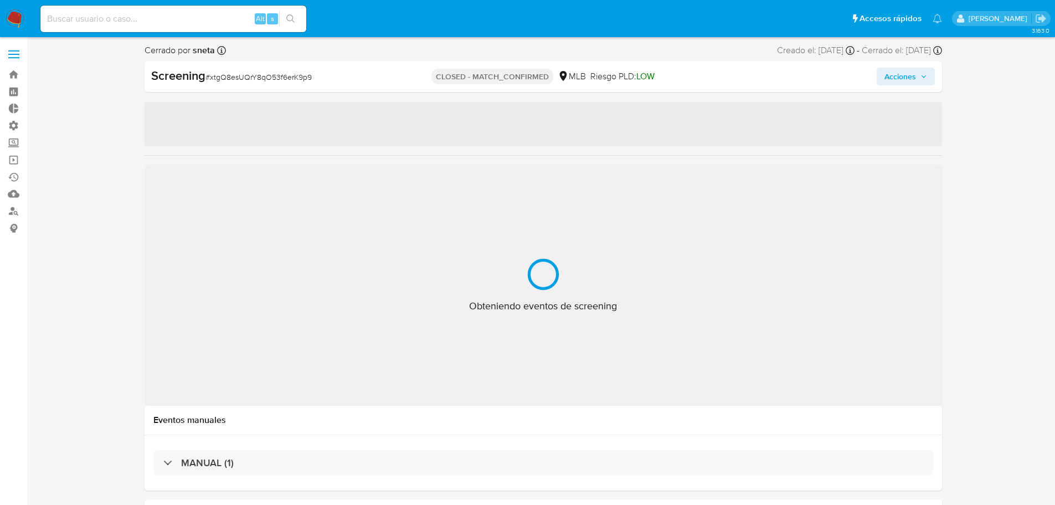
select select "10"
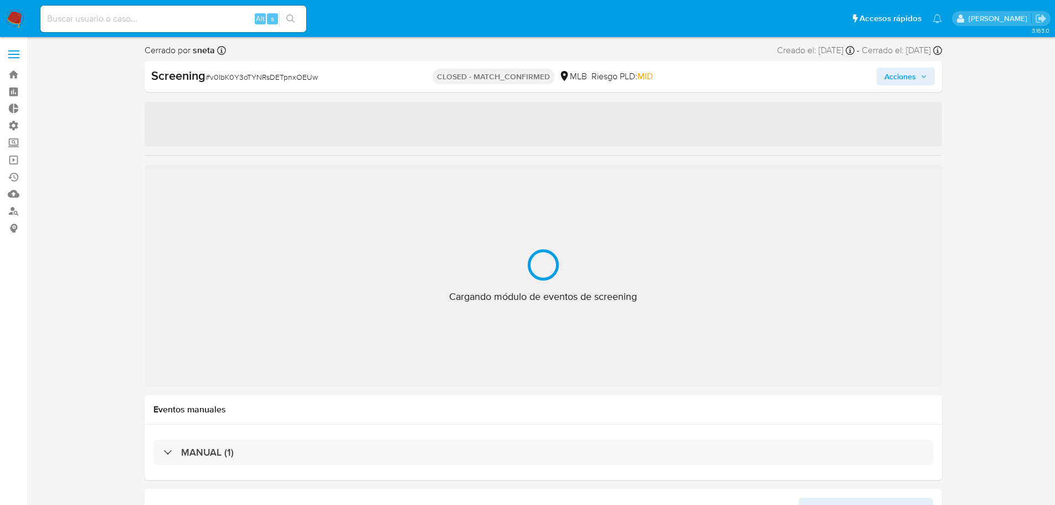
select select "10"
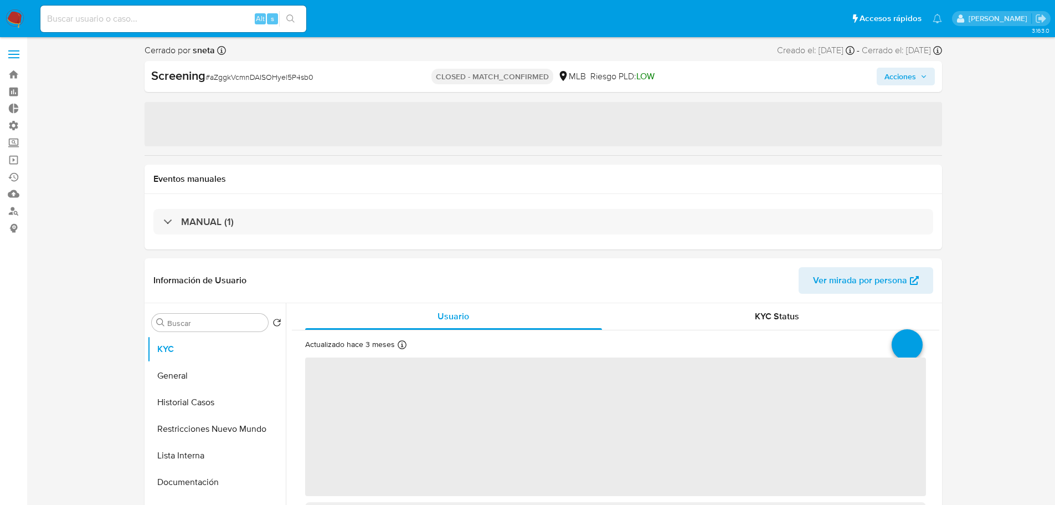
select select "10"
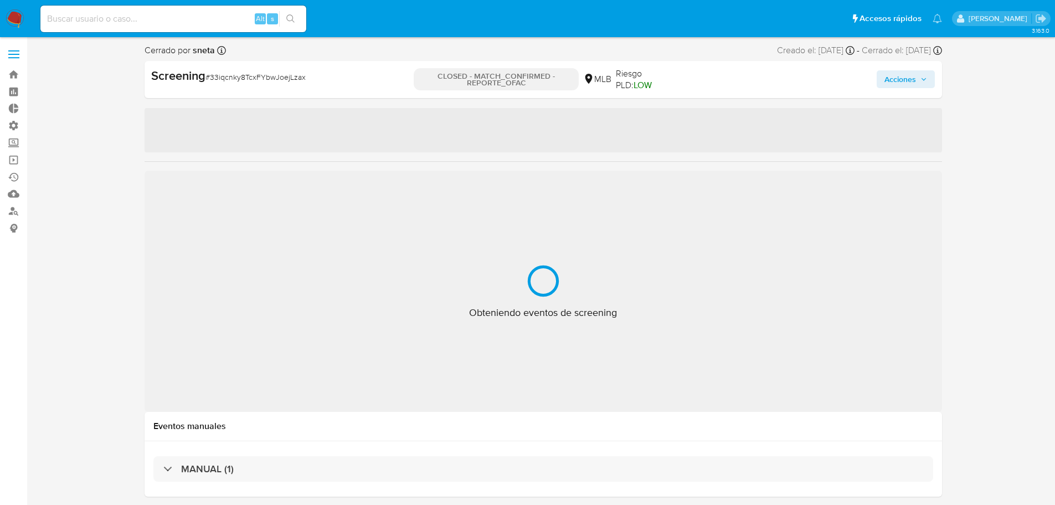
select select "10"
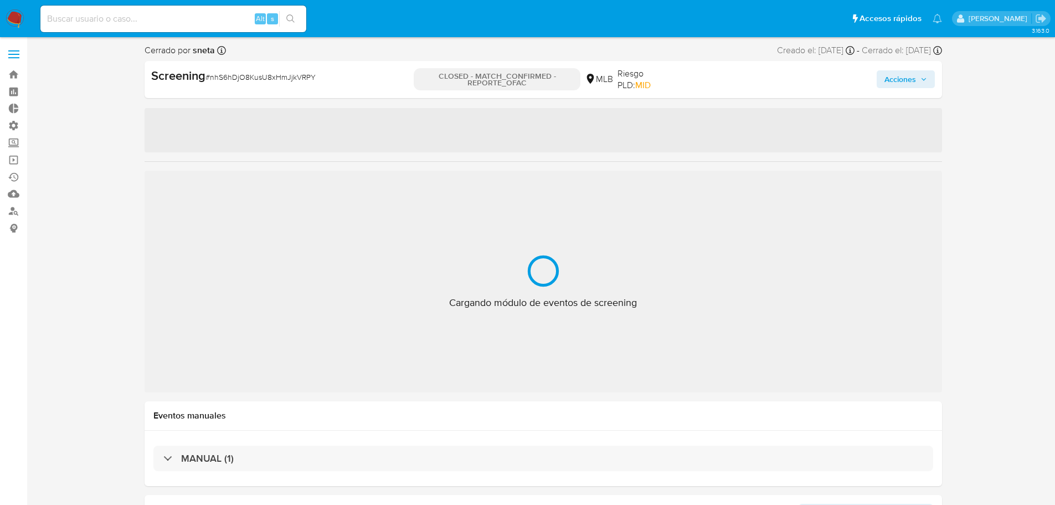
select select "10"
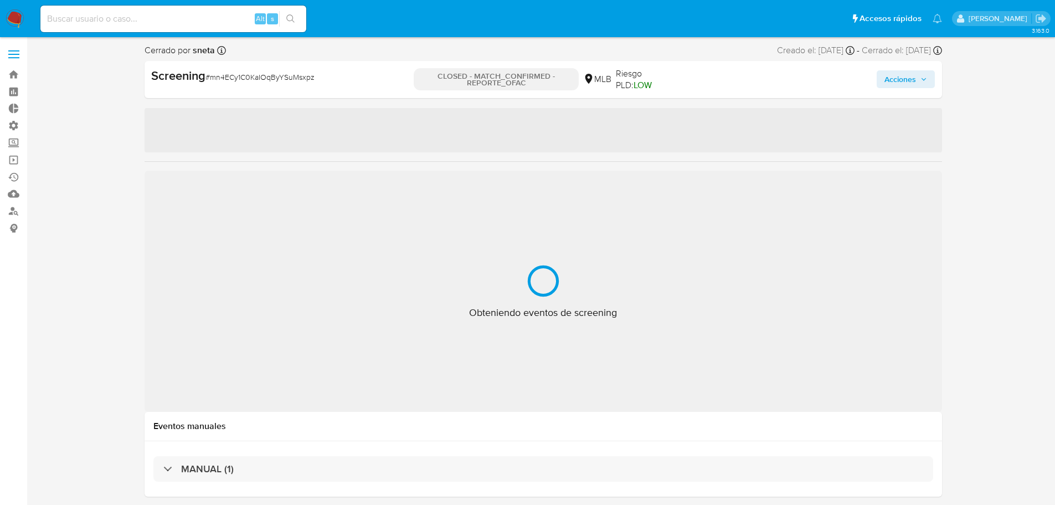
select select "10"
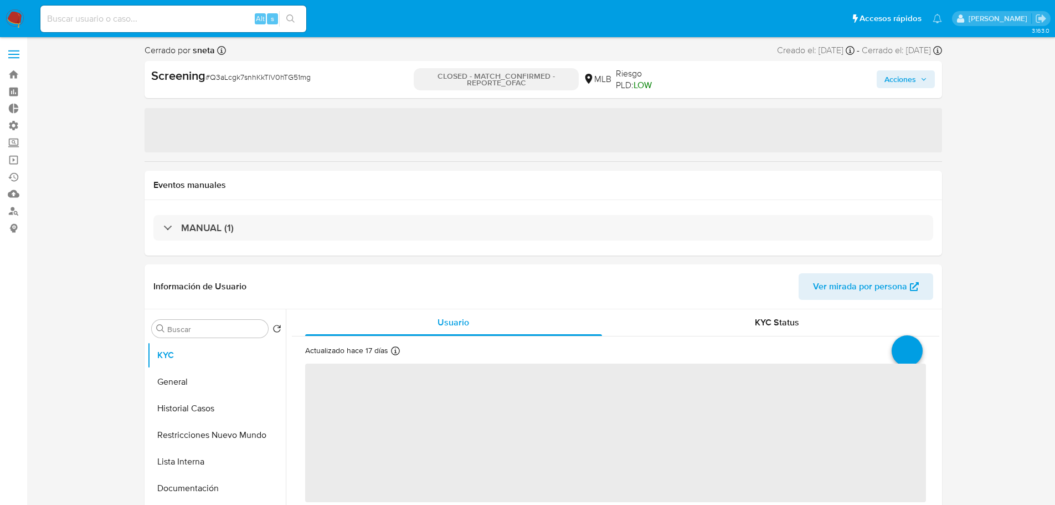
select select "10"
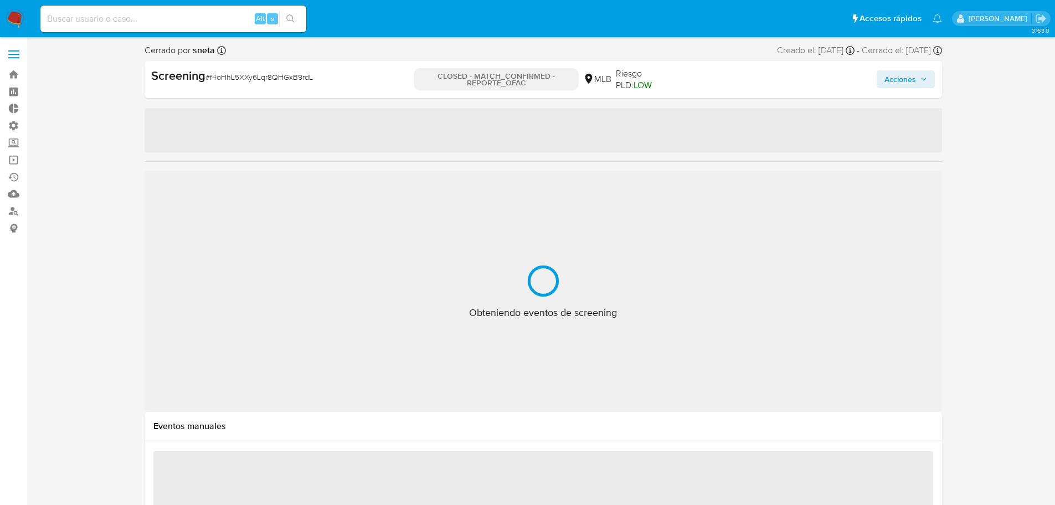
select select "10"
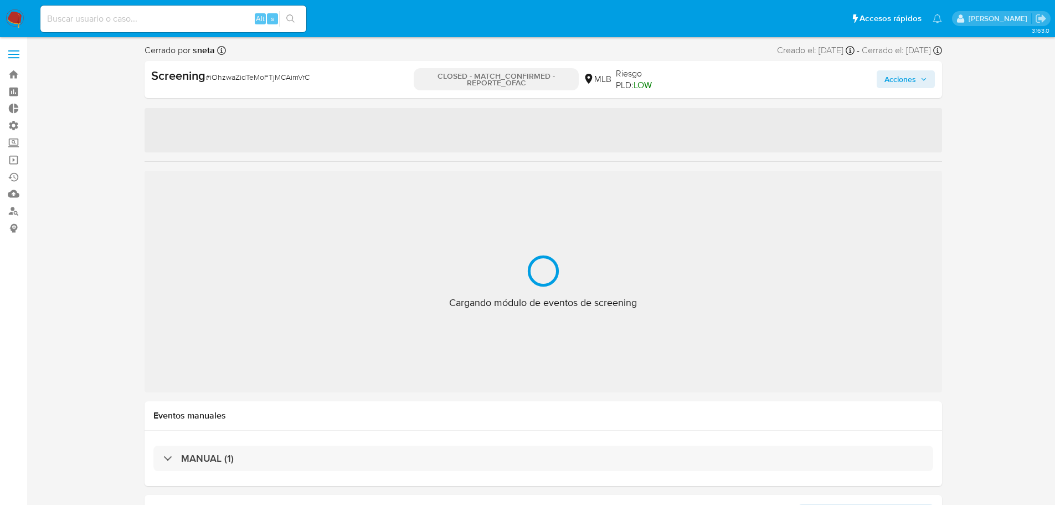
select select "10"
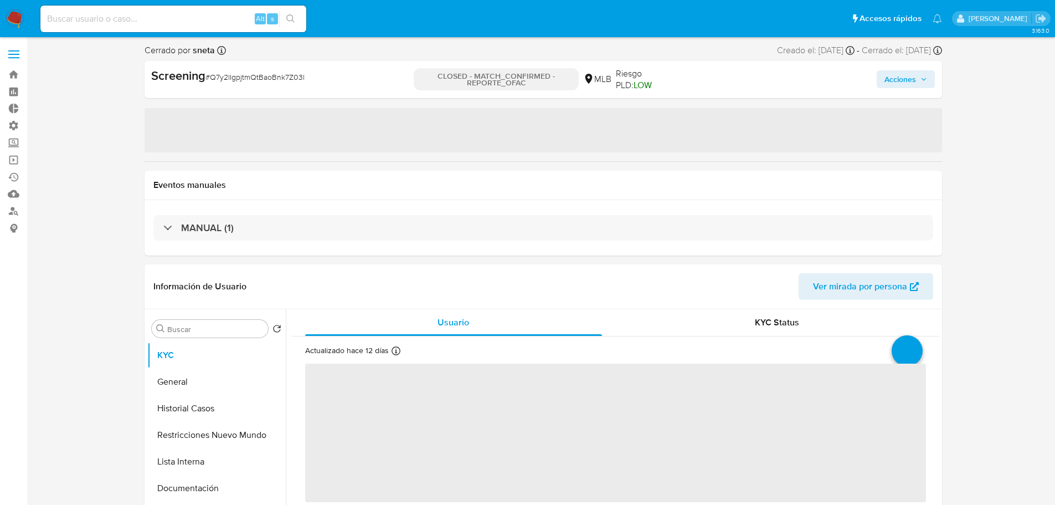
select select "10"
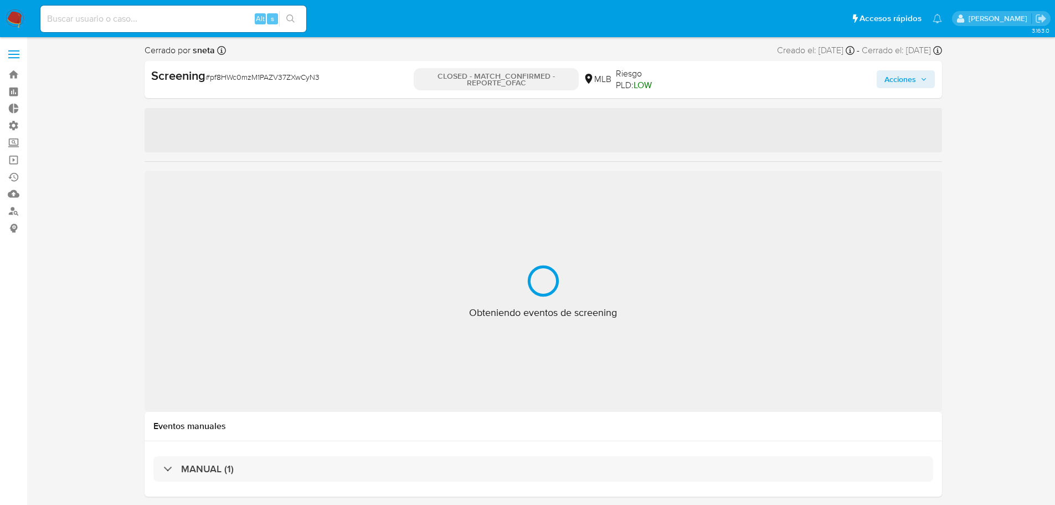
select select "10"
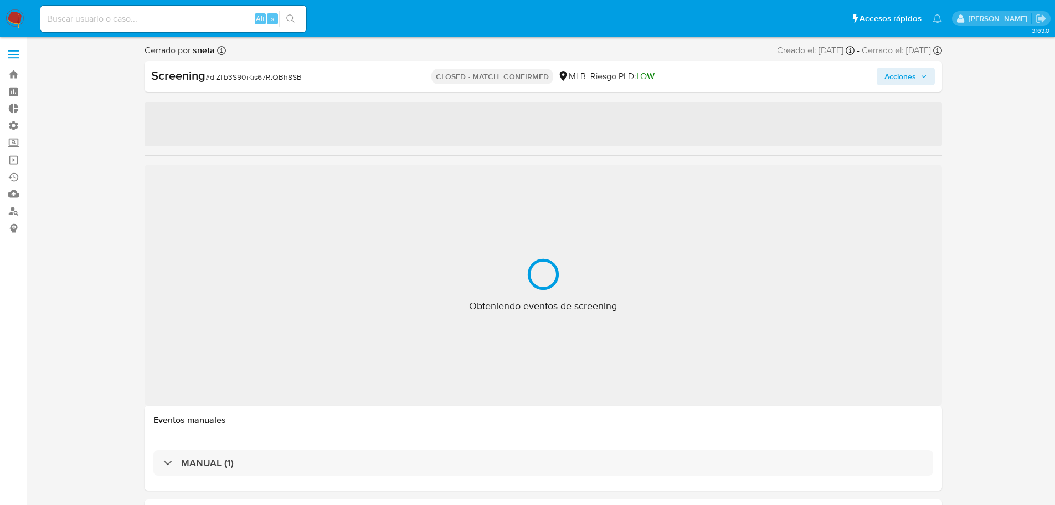
select select "10"
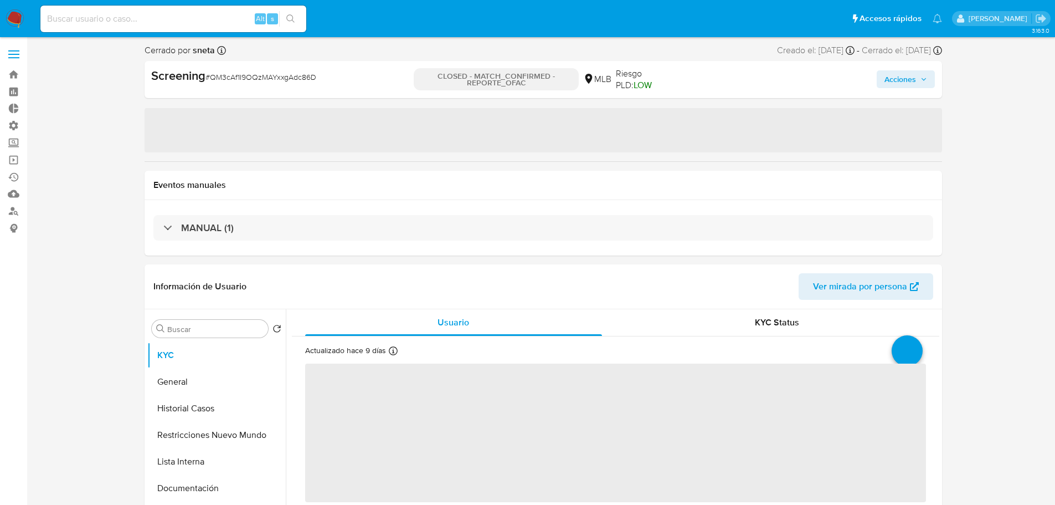
select select "10"
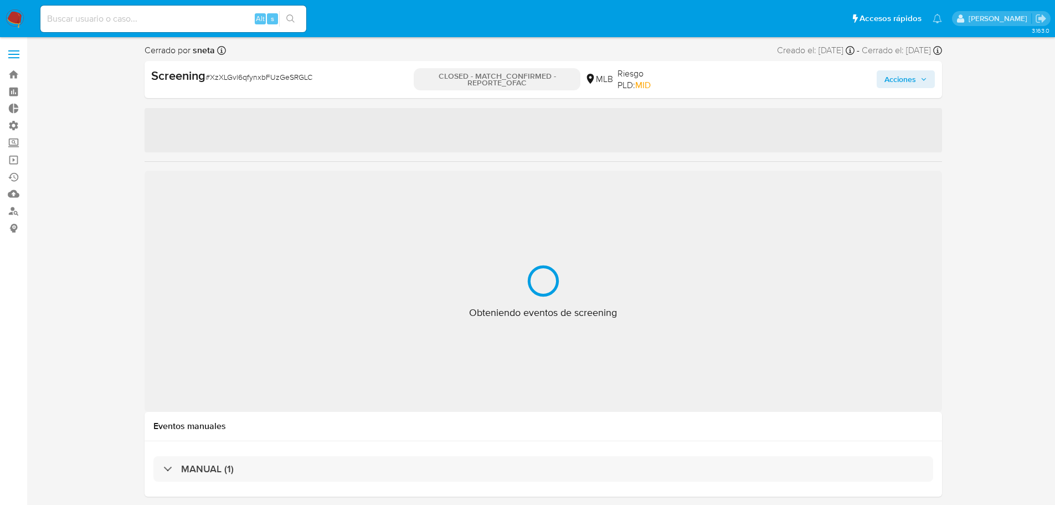
select select "10"
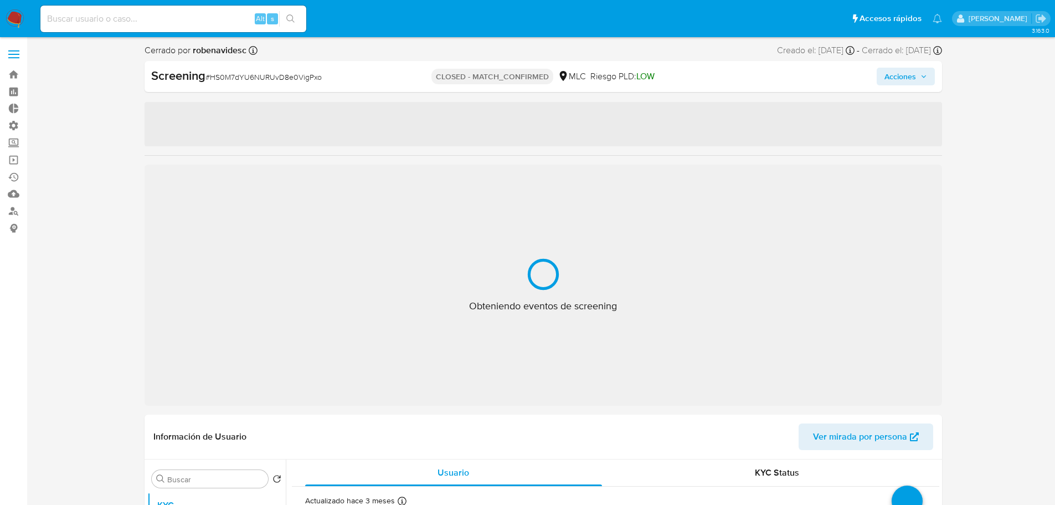
select select "10"
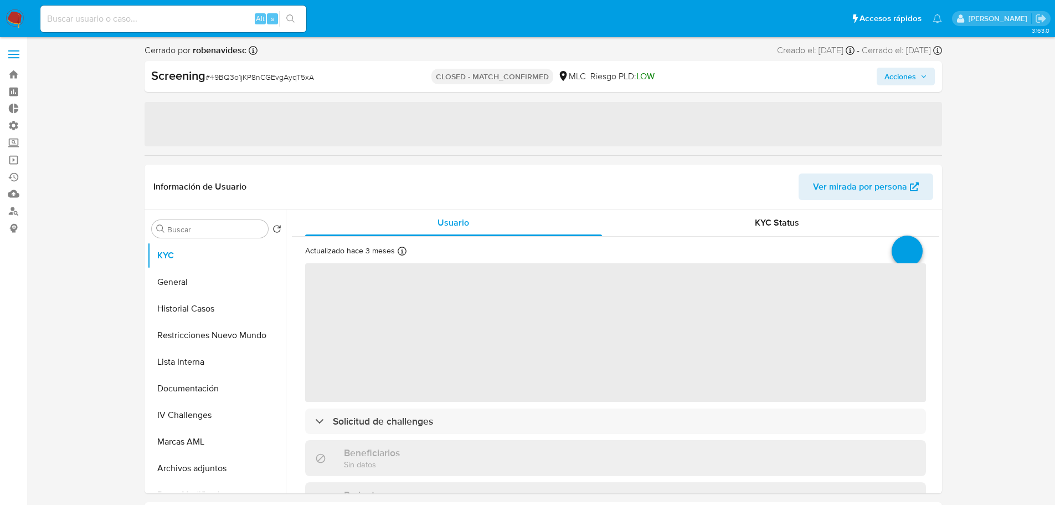
select select "10"
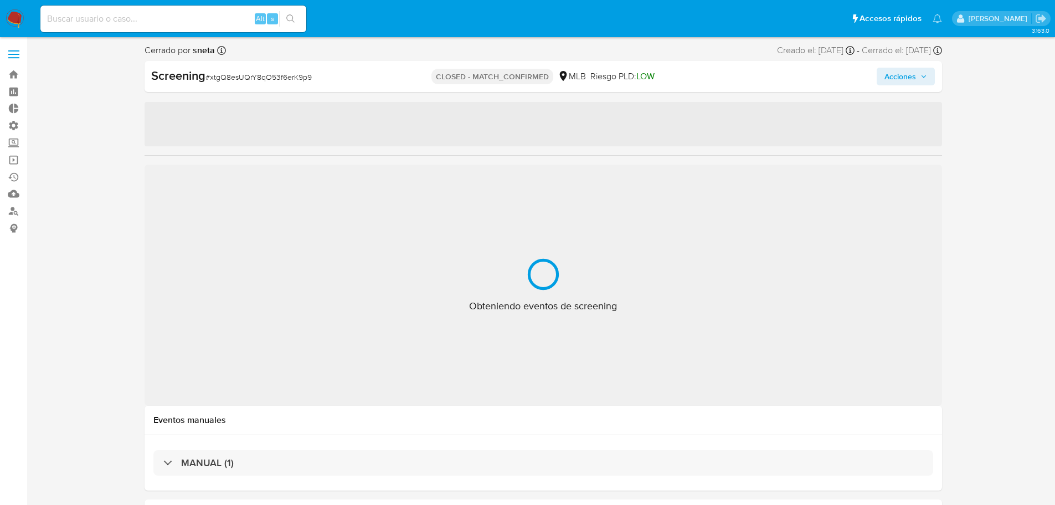
select select "10"
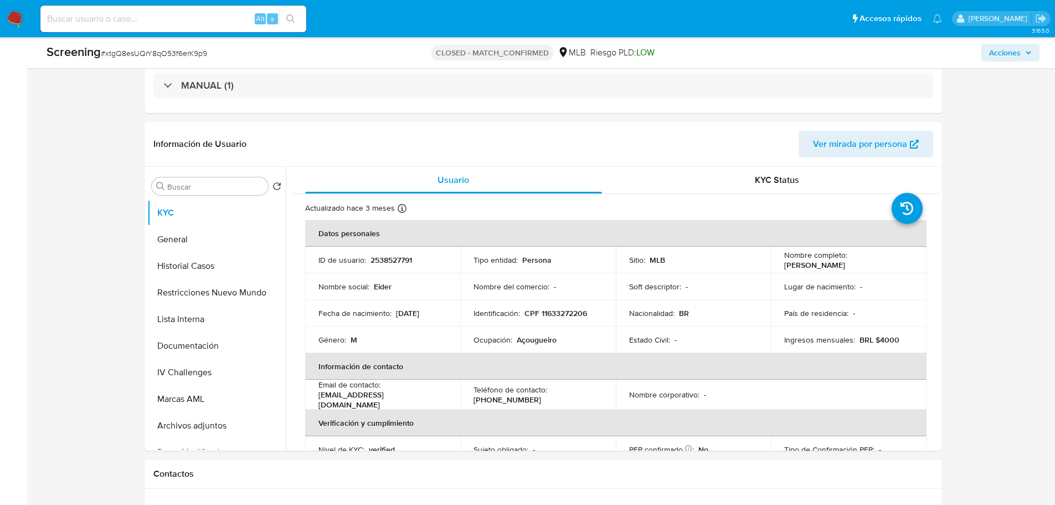
scroll to position [388, 0]
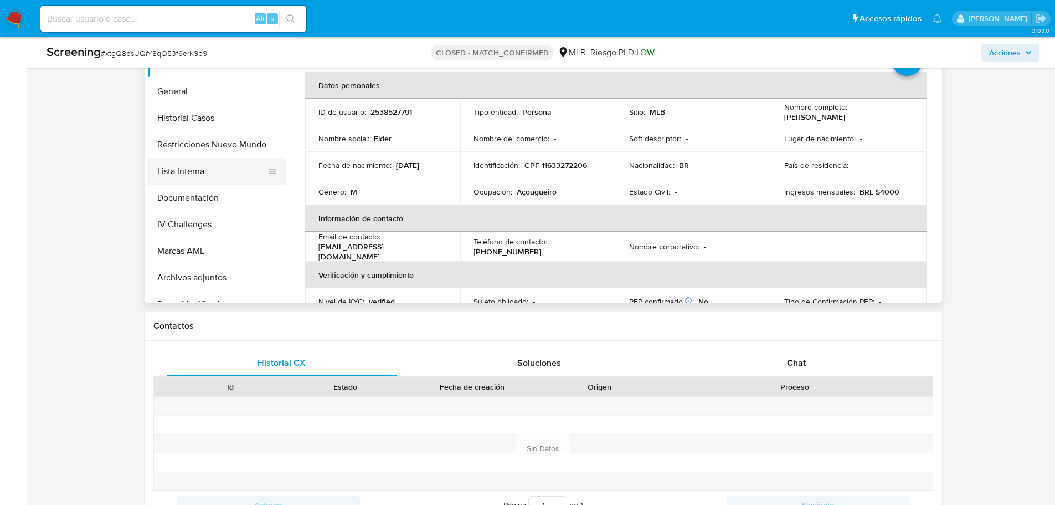
click at [177, 162] on button "Lista Interna" at bounding box center [212, 171] width 130 height 27
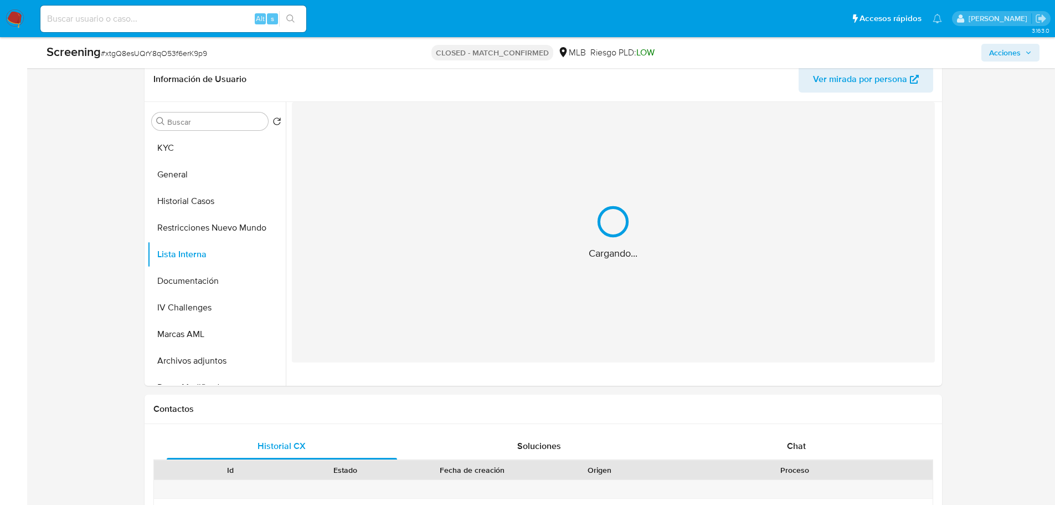
scroll to position [222, 0]
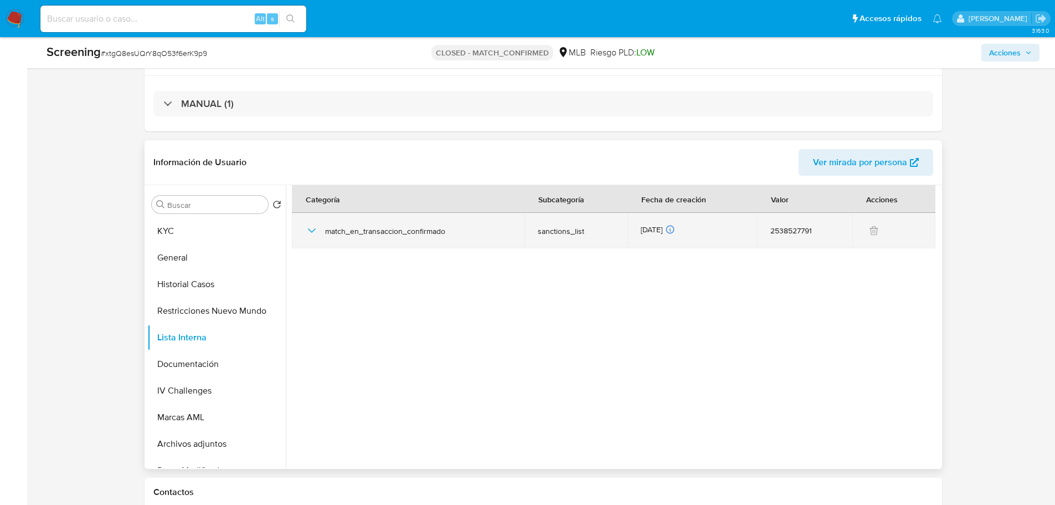
click at [309, 230] on icon "button" at bounding box center [311, 230] width 13 height 13
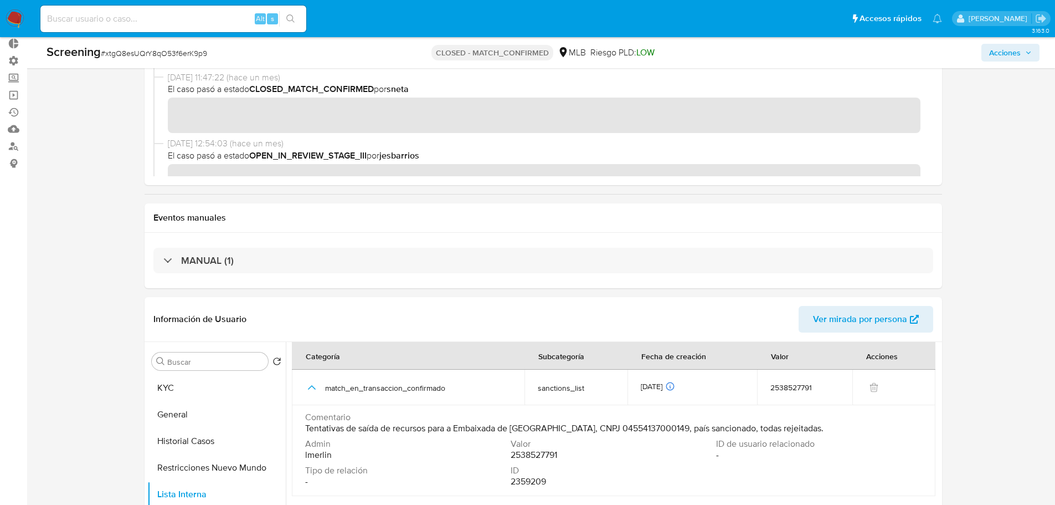
scroll to position [0, 0]
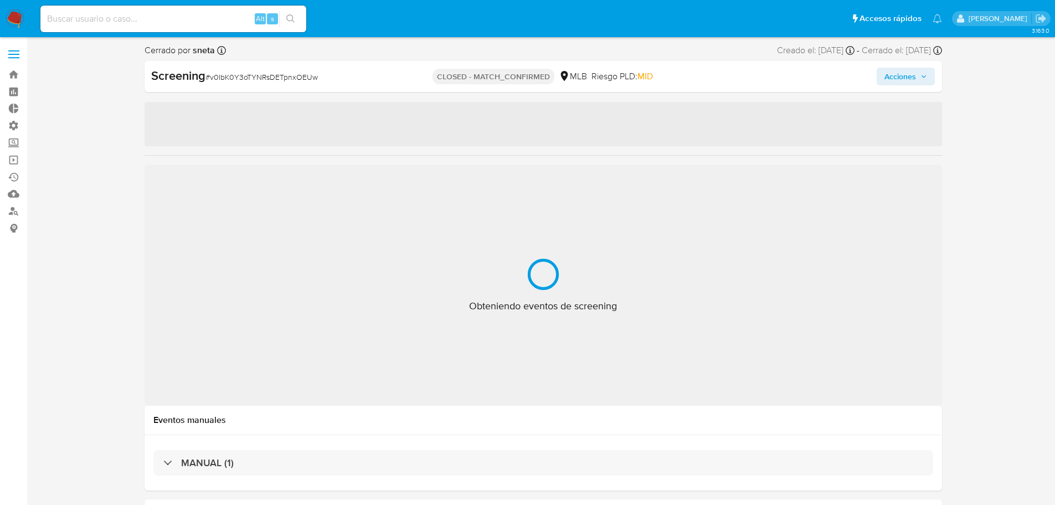
select select "10"
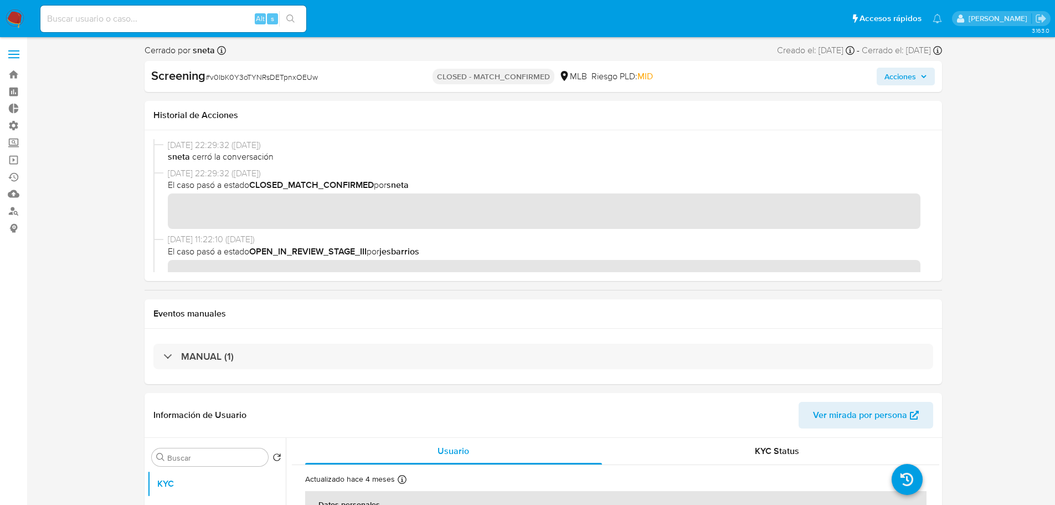
scroll to position [222, 0]
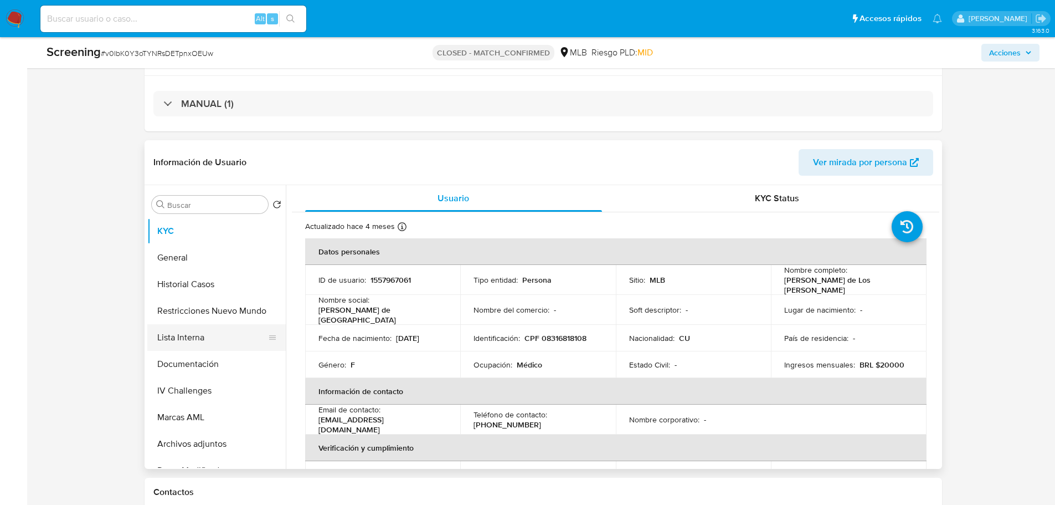
click at [192, 342] on button "Lista Interna" at bounding box center [212, 337] width 130 height 27
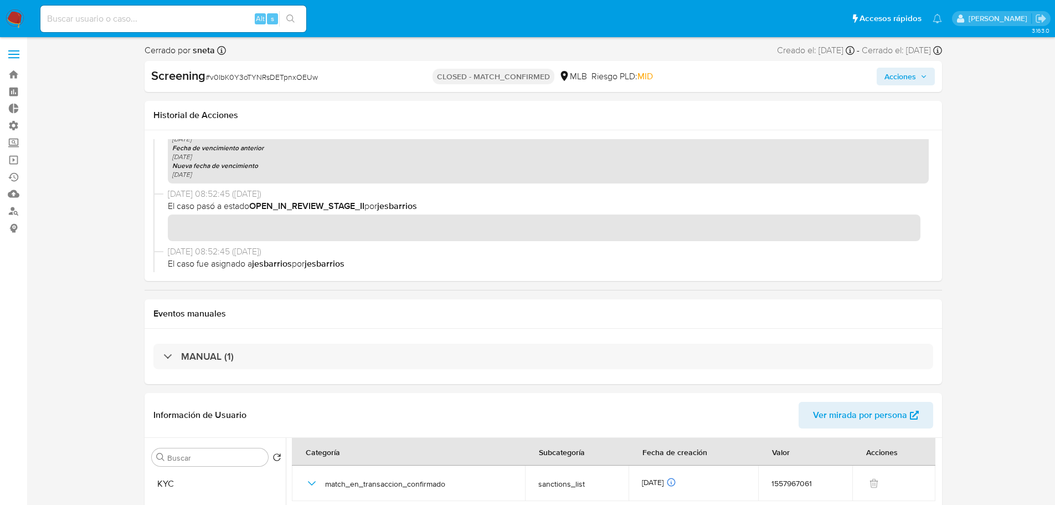
scroll to position [1338, 0]
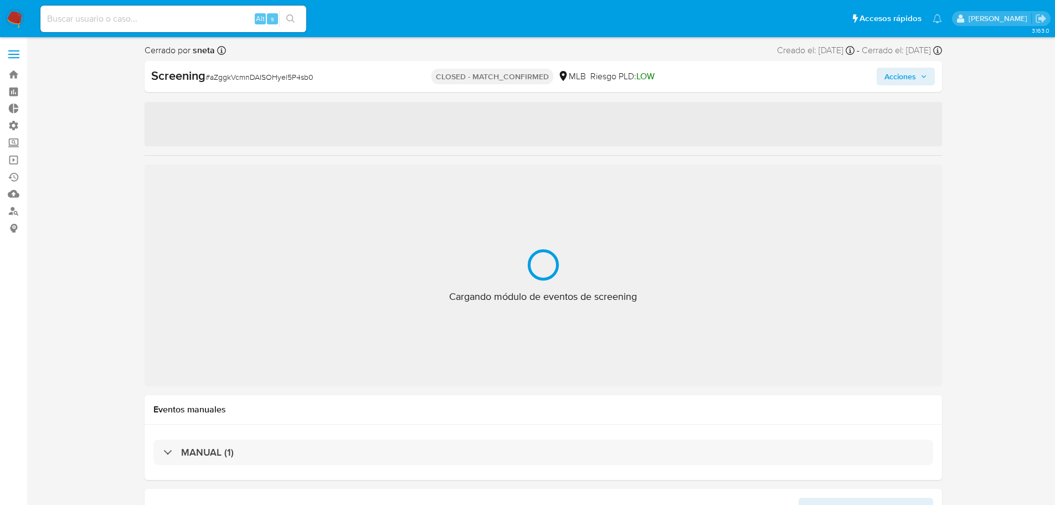
select select "10"
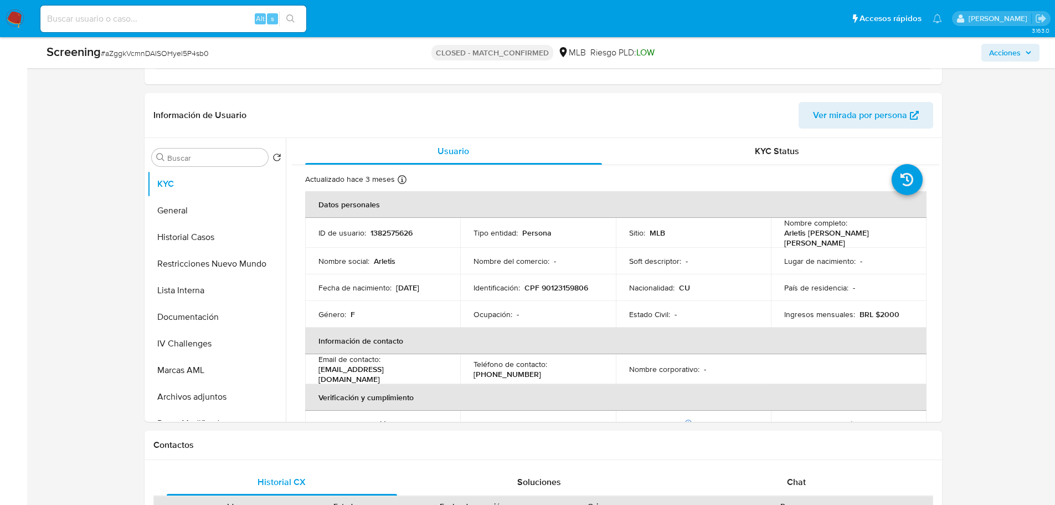
scroll to position [277, 0]
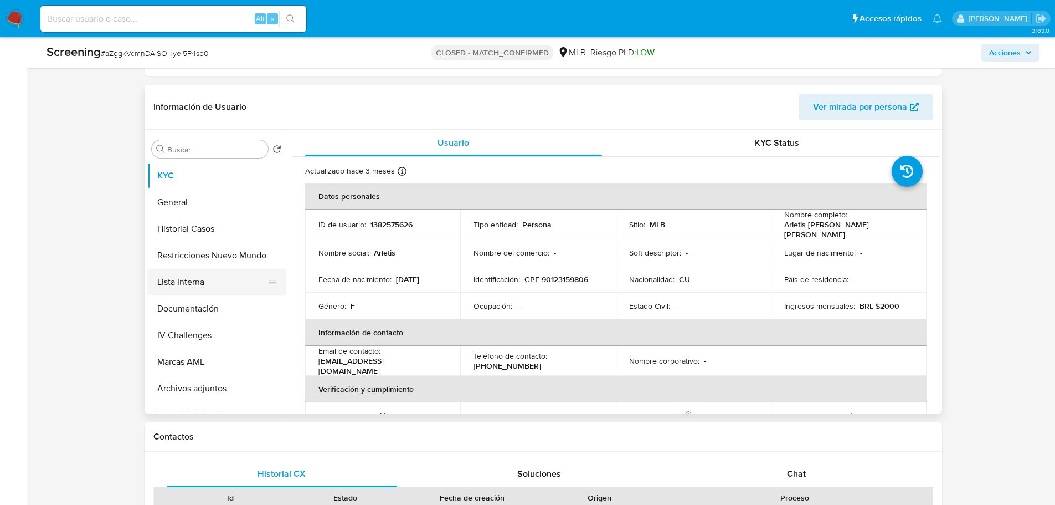
click at [194, 280] on button "Lista Interna" at bounding box center [212, 282] width 130 height 27
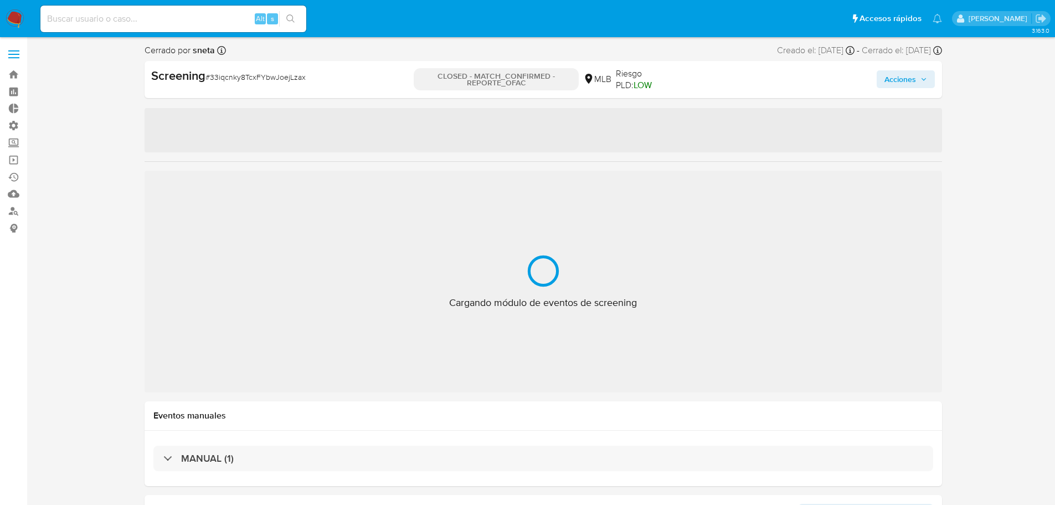
select select "10"
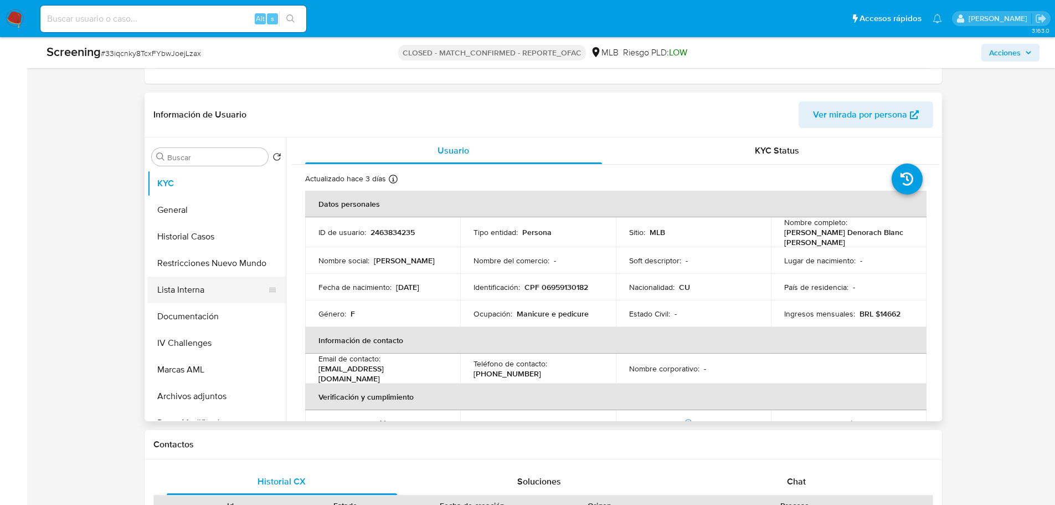
scroll to position [277, 0]
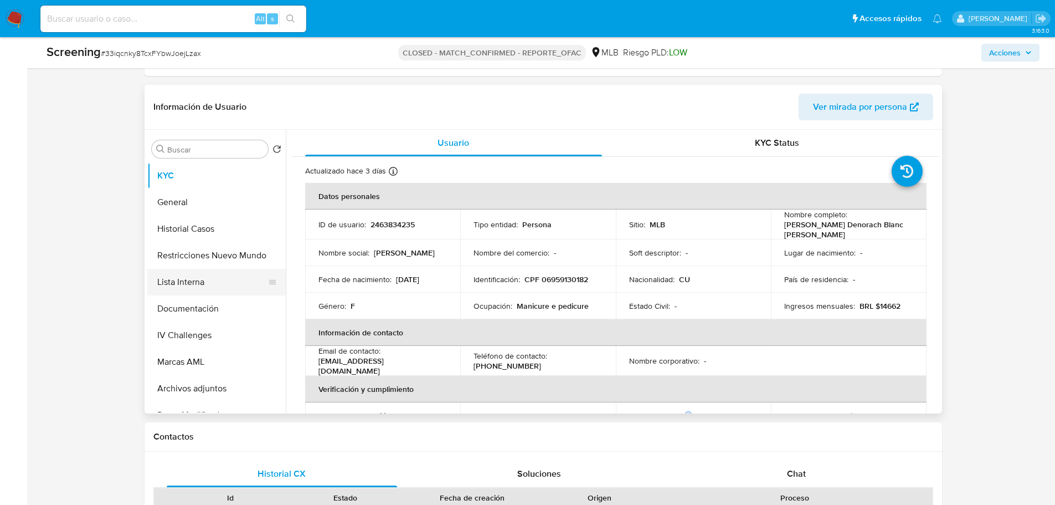
click at [183, 278] on button "Lista Interna" at bounding box center [212, 282] width 130 height 27
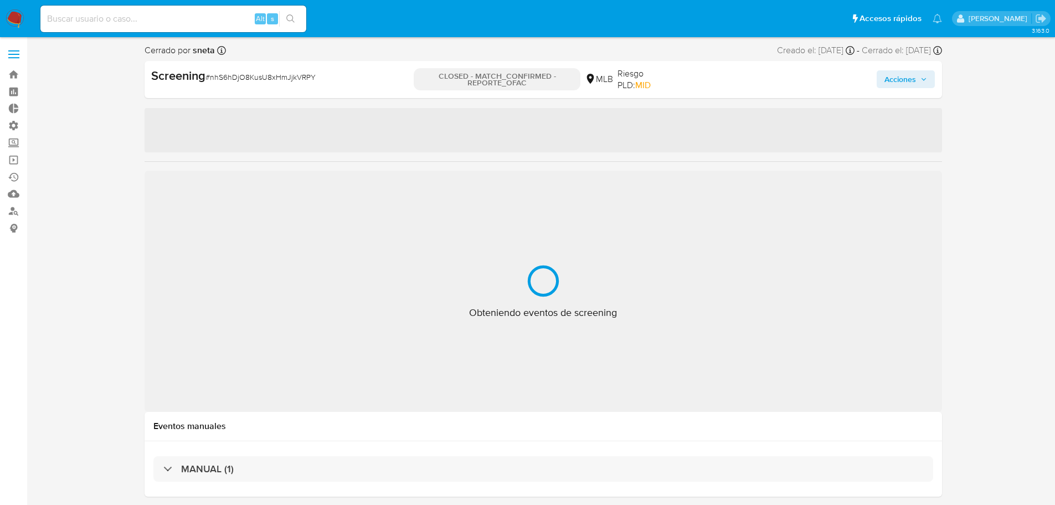
select select "10"
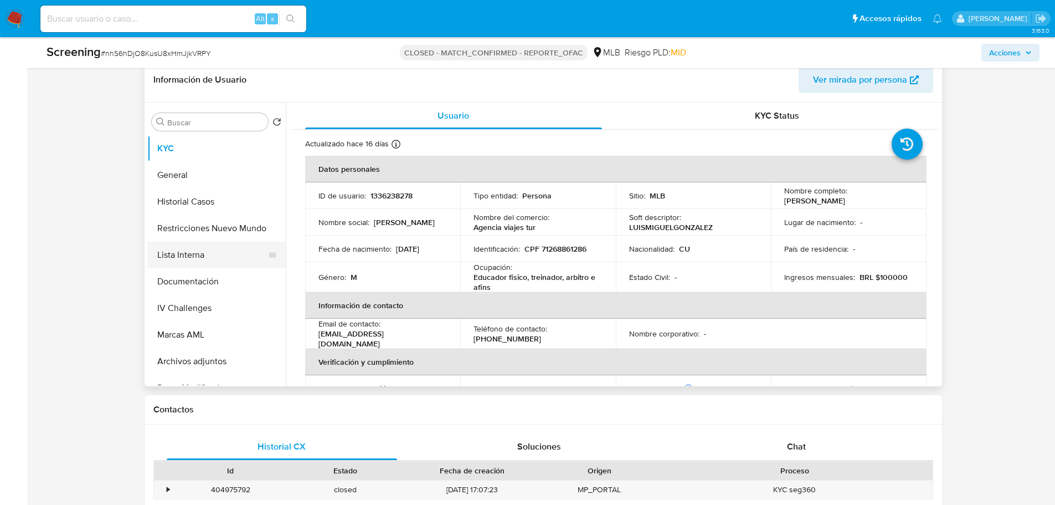
scroll to position [388, 0]
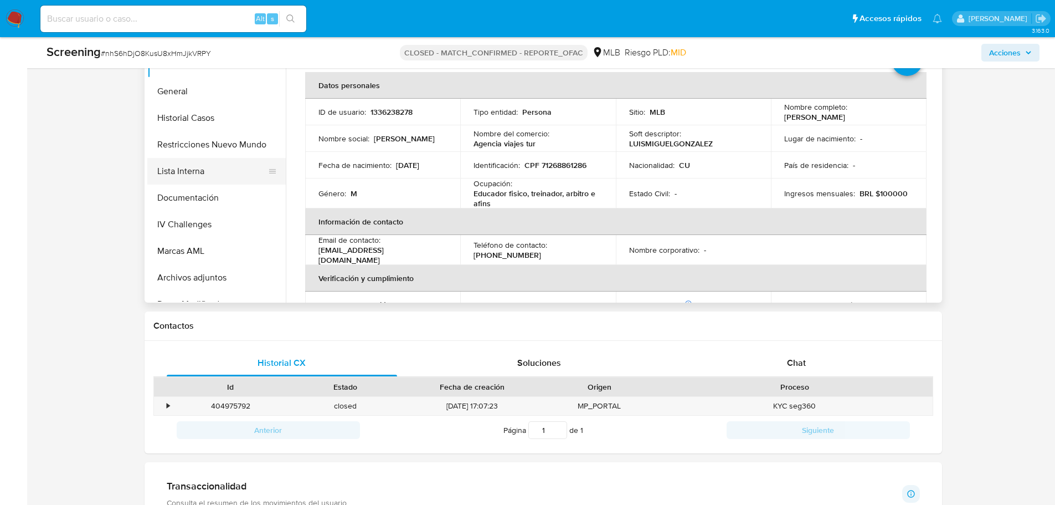
click at [194, 174] on button "Lista Interna" at bounding box center [212, 171] width 130 height 27
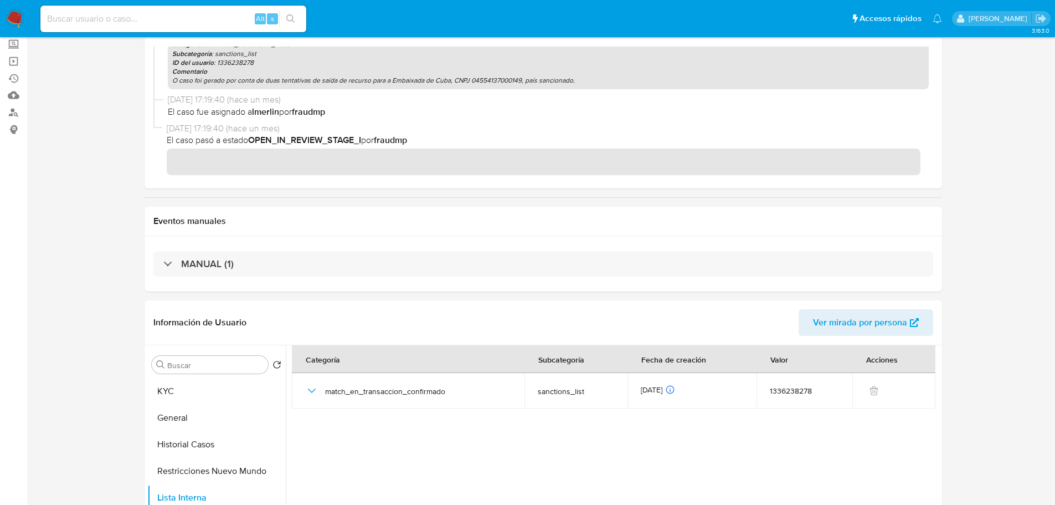
scroll to position [0, 0]
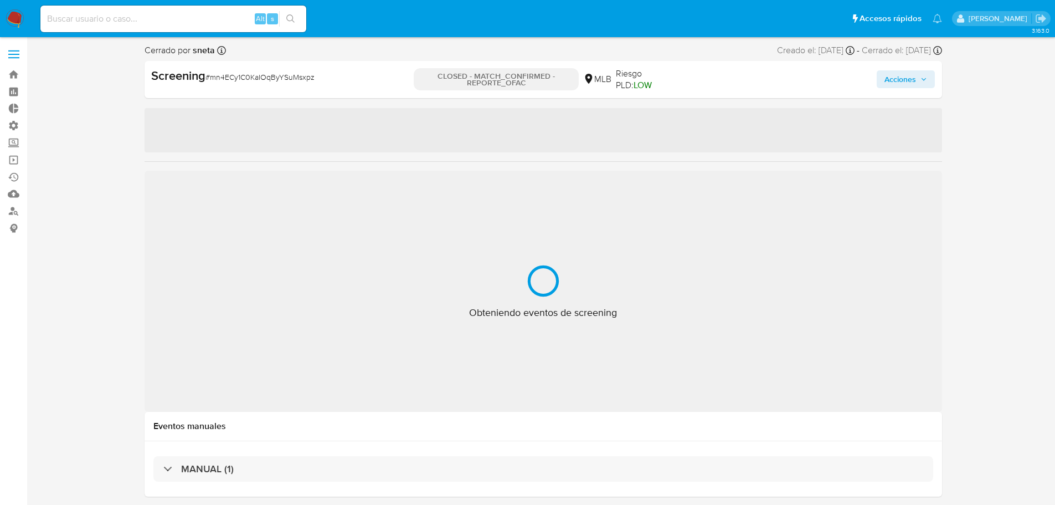
select select "10"
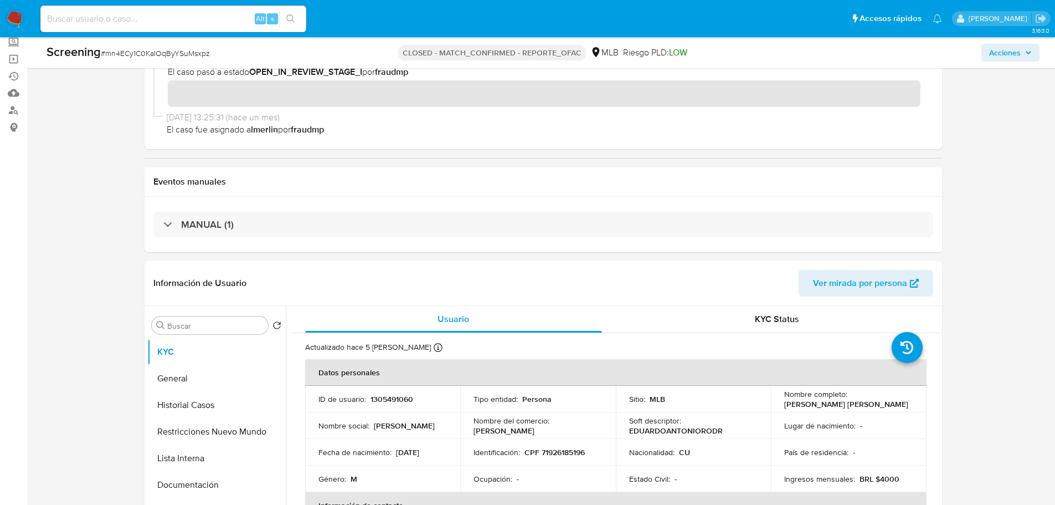
scroll to position [222, 0]
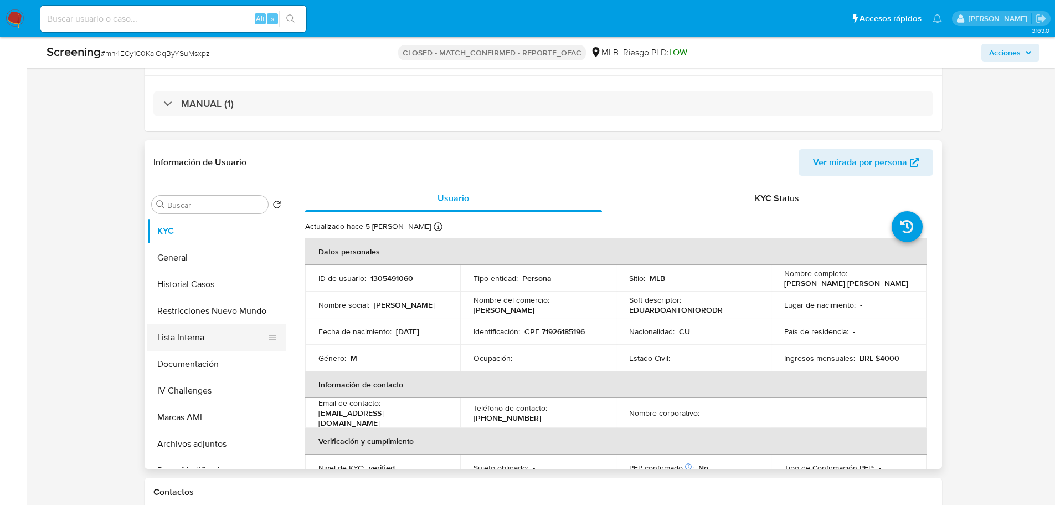
click at [182, 340] on button "Lista Interna" at bounding box center [212, 337] width 130 height 27
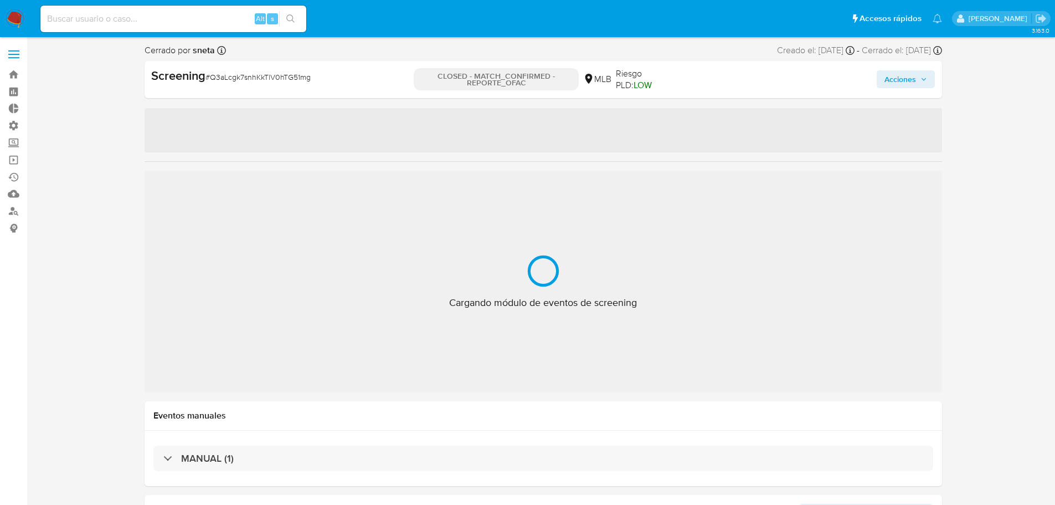
select select "10"
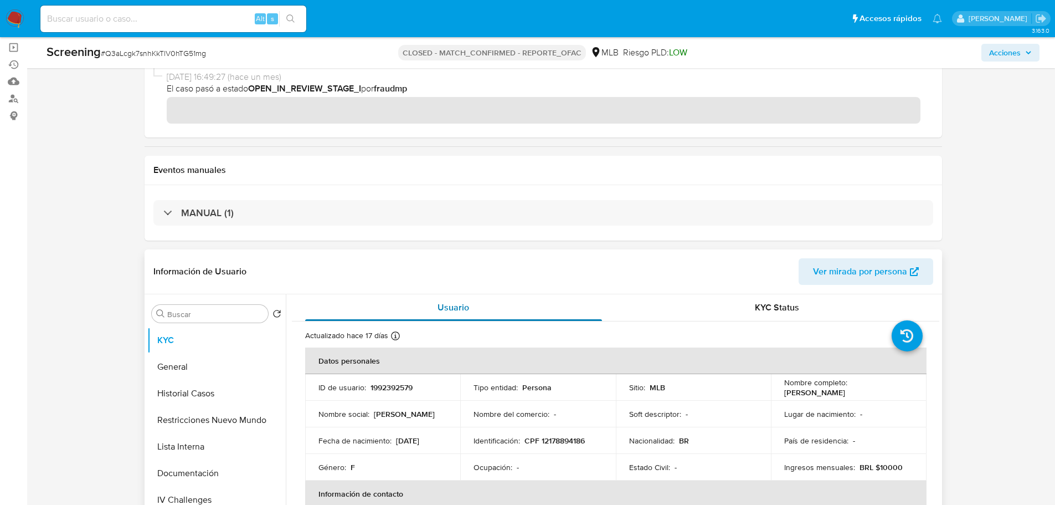
scroll to position [222, 0]
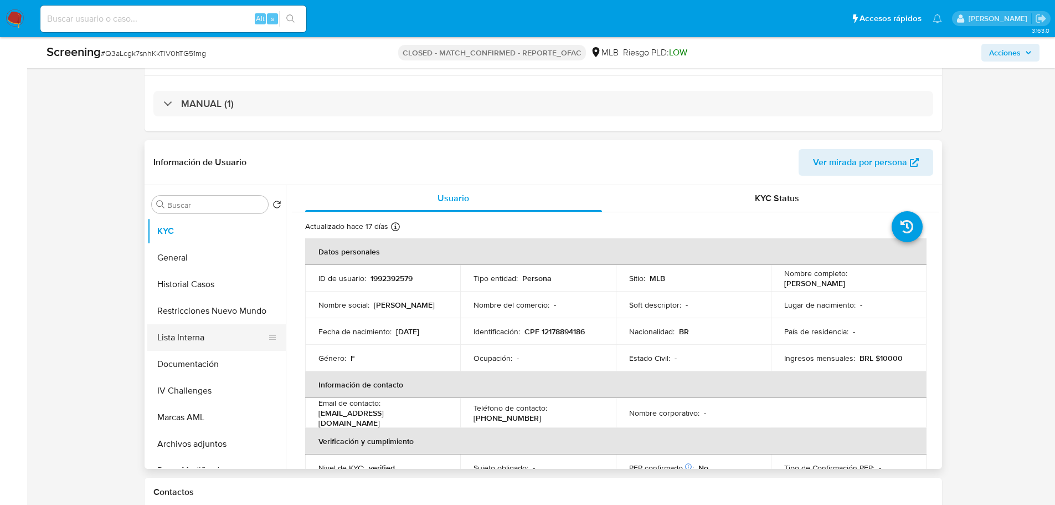
click at [201, 341] on button "Lista Interna" at bounding box center [212, 337] width 130 height 27
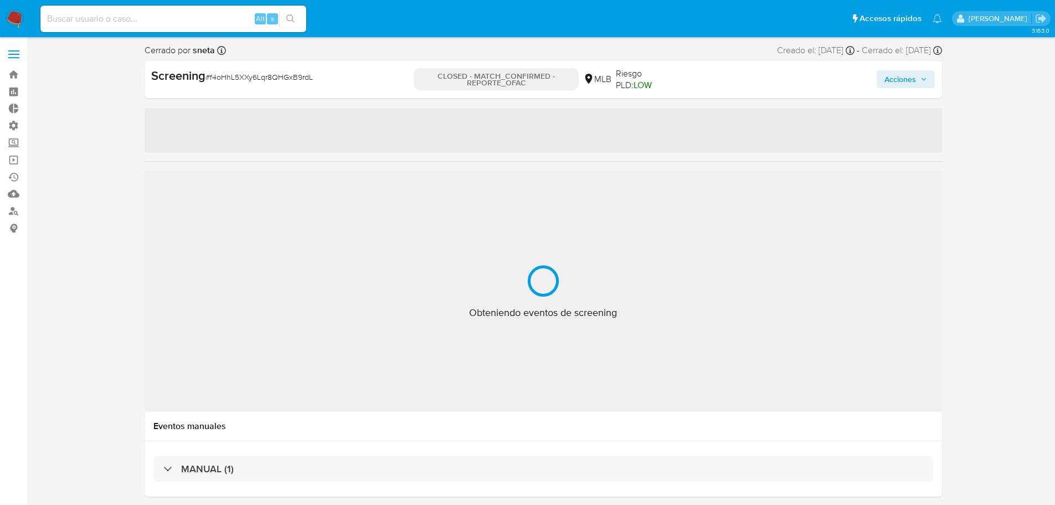
select select "10"
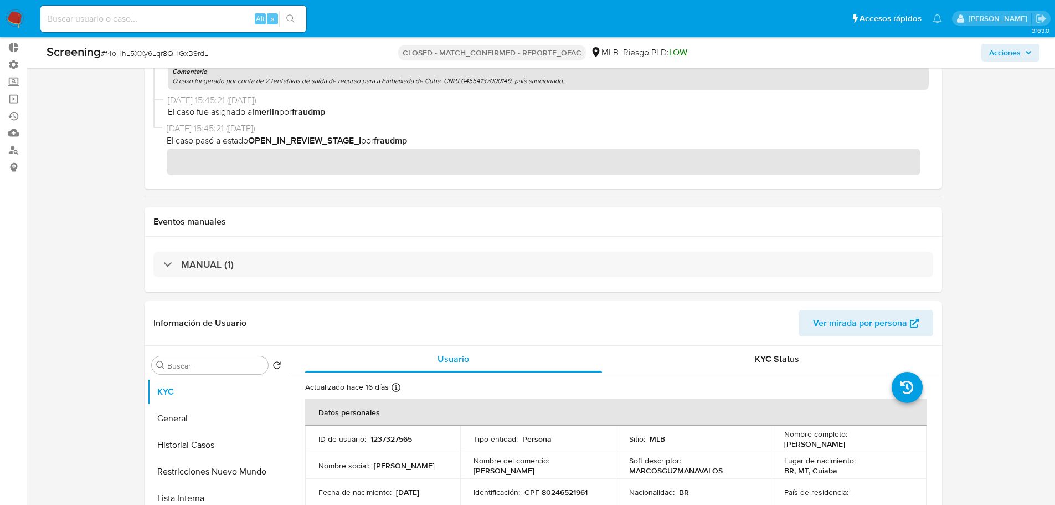
scroll to position [166, 0]
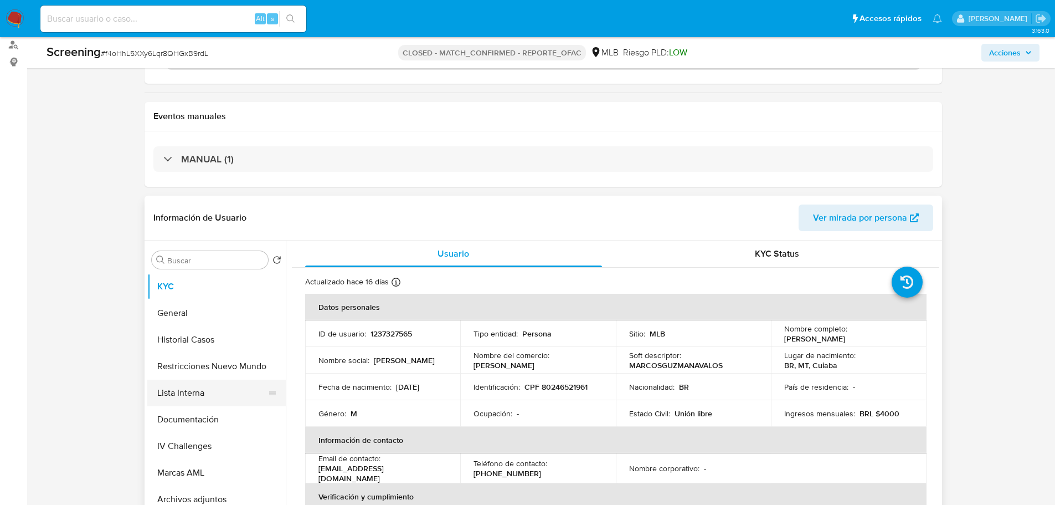
click at [186, 400] on button "Lista Interna" at bounding box center [212, 392] width 130 height 27
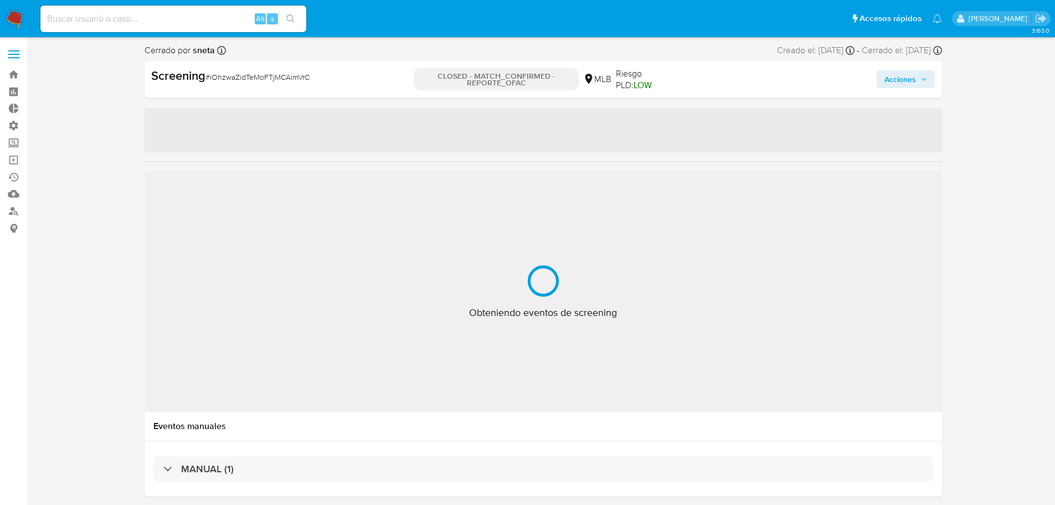
select select "10"
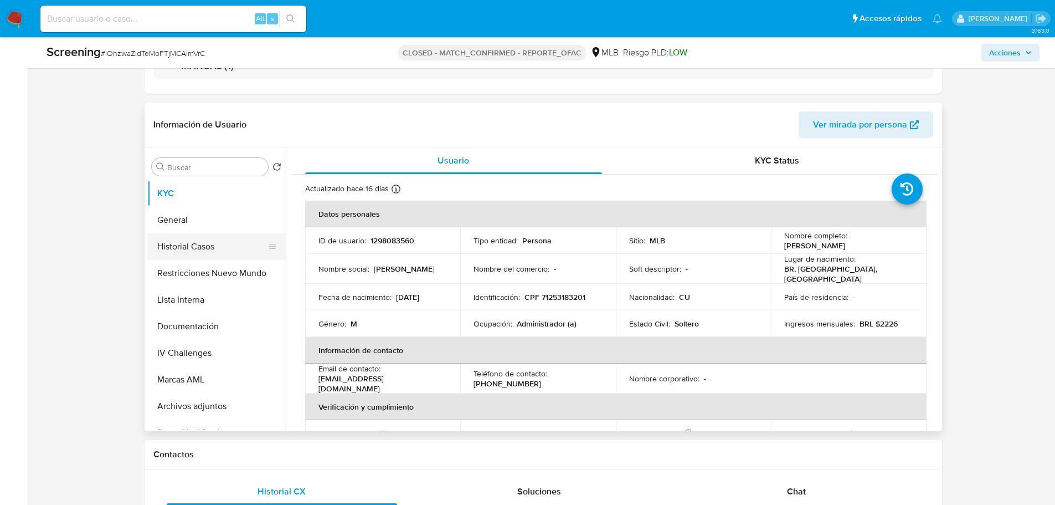
scroll to position [277, 0]
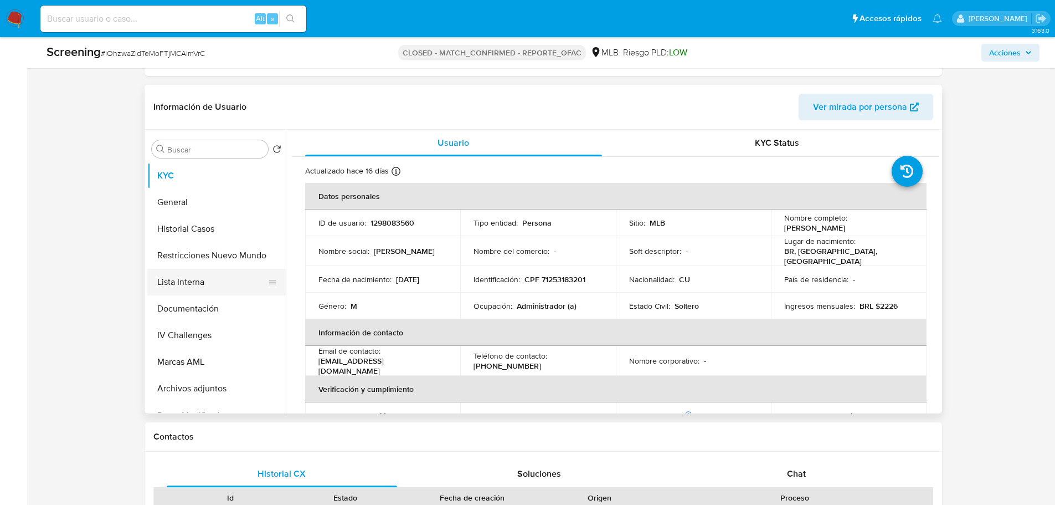
click at [184, 282] on button "Lista Interna" at bounding box center [212, 282] width 130 height 27
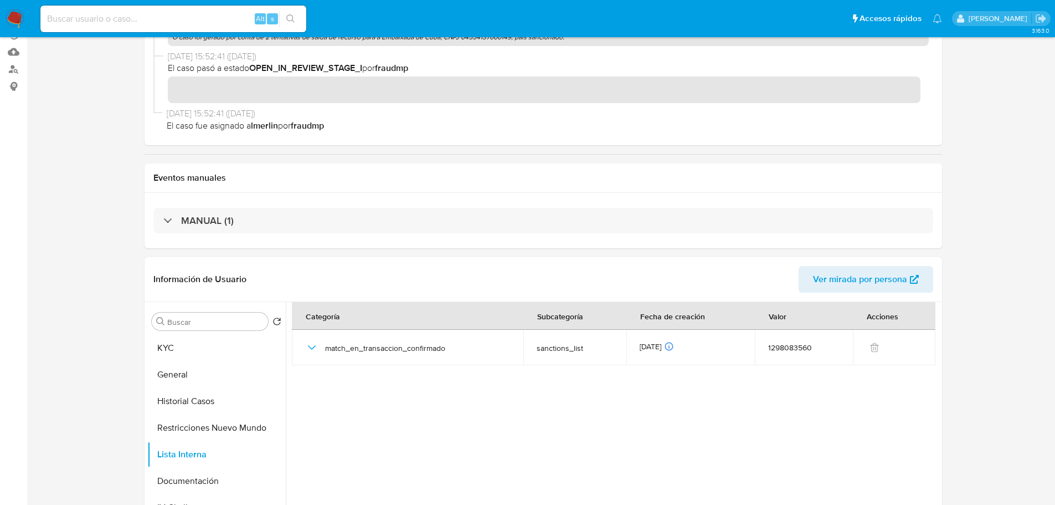
scroll to position [0, 0]
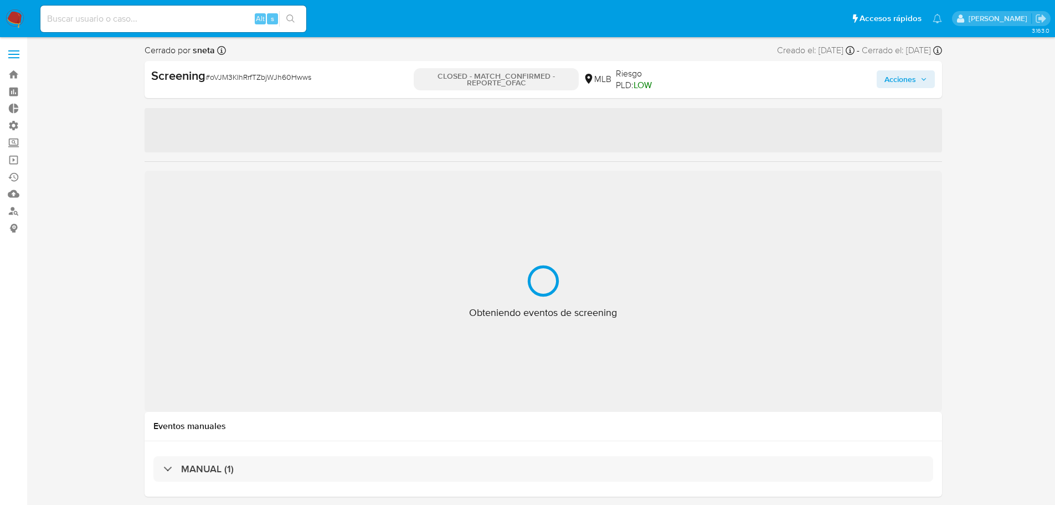
select select "10"
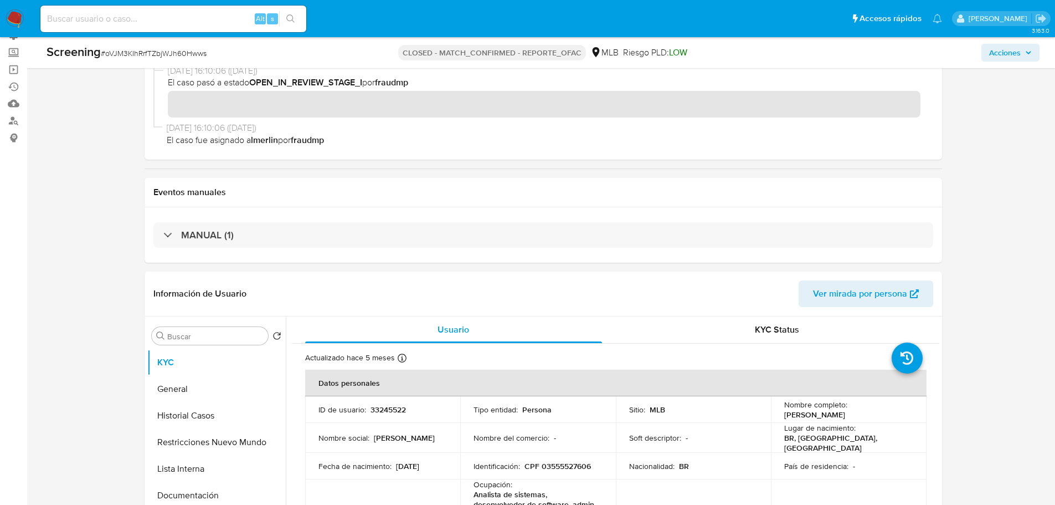
scroll to position [166, 0]
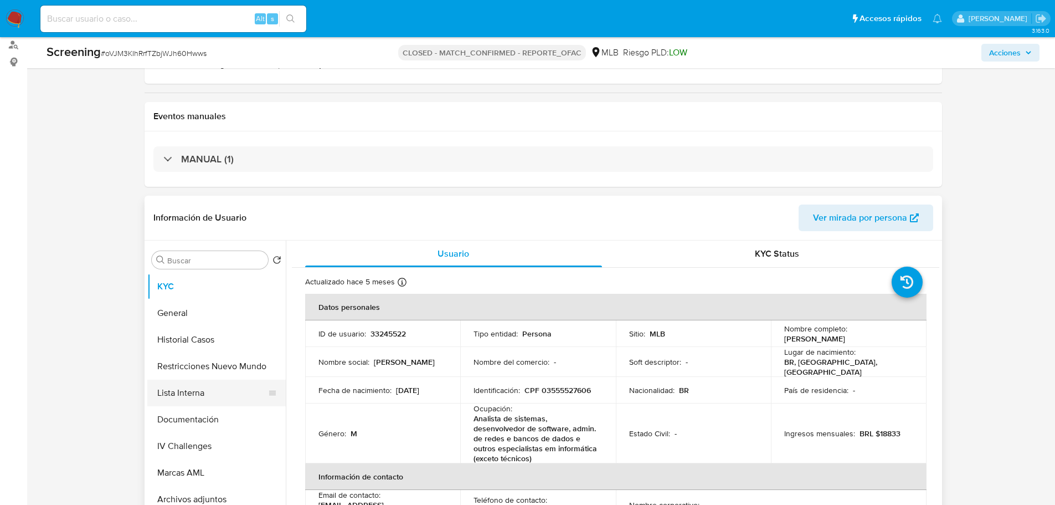
click at [177, 395] on button "Lista Interna" at bounding box center [212, 392] width 130 height 27
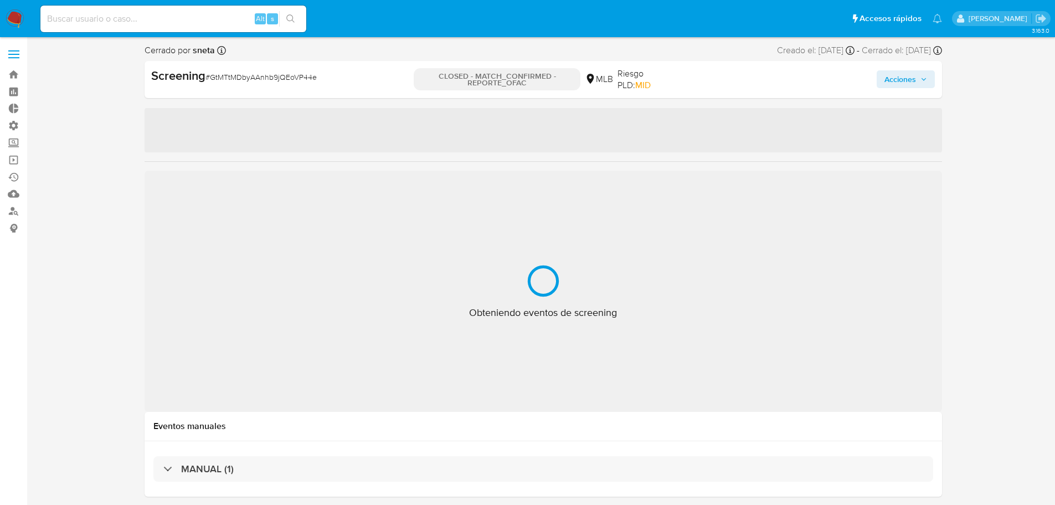
select select "10"
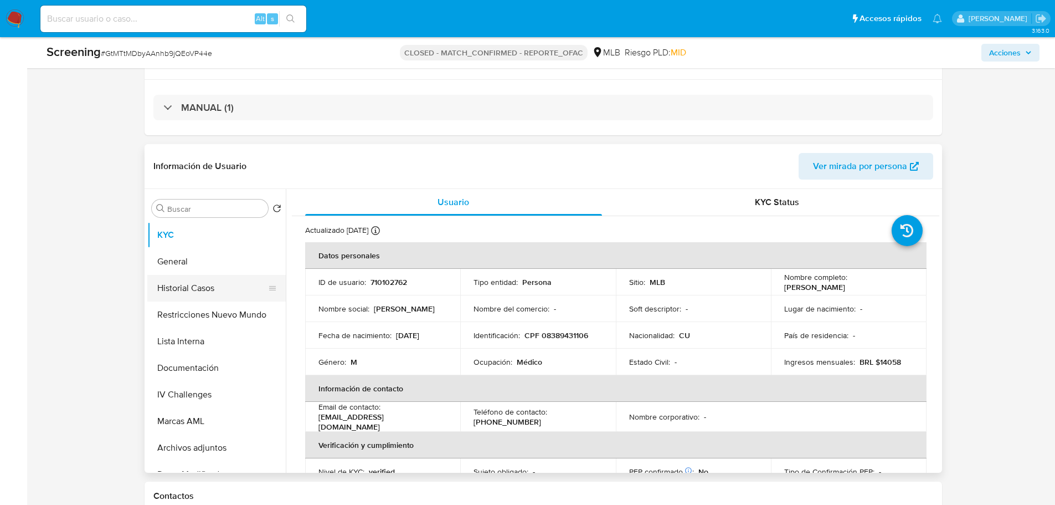
scroll to position [277, 0]
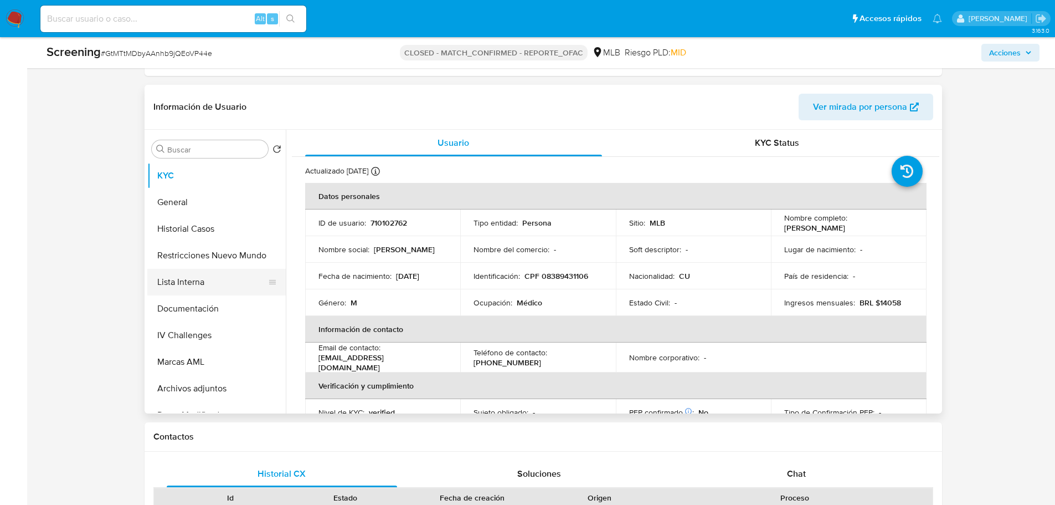
click at [197, 291] on button "Lista Interna" at bounding box center [212, 282] width 130 height 27
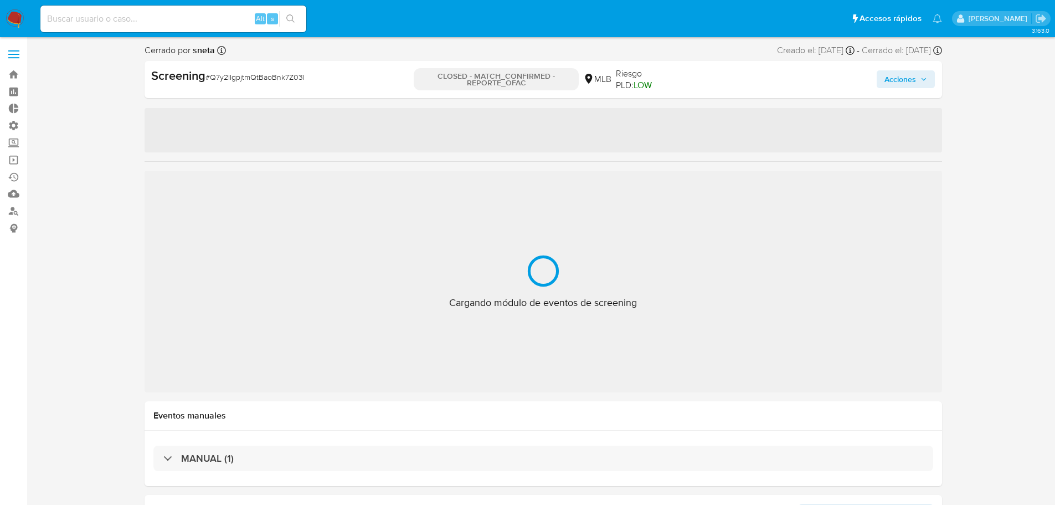
select select "10"
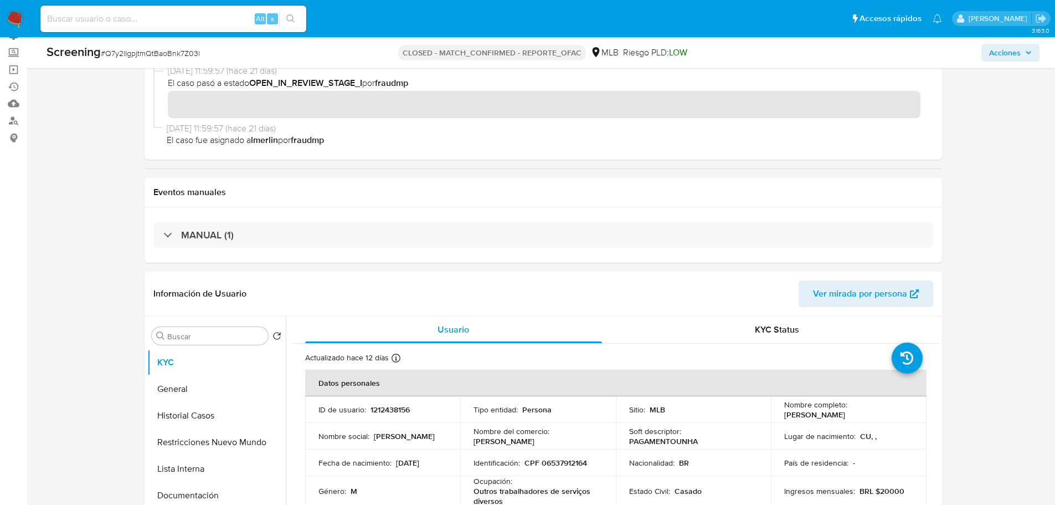
scroll to position [222, 0]
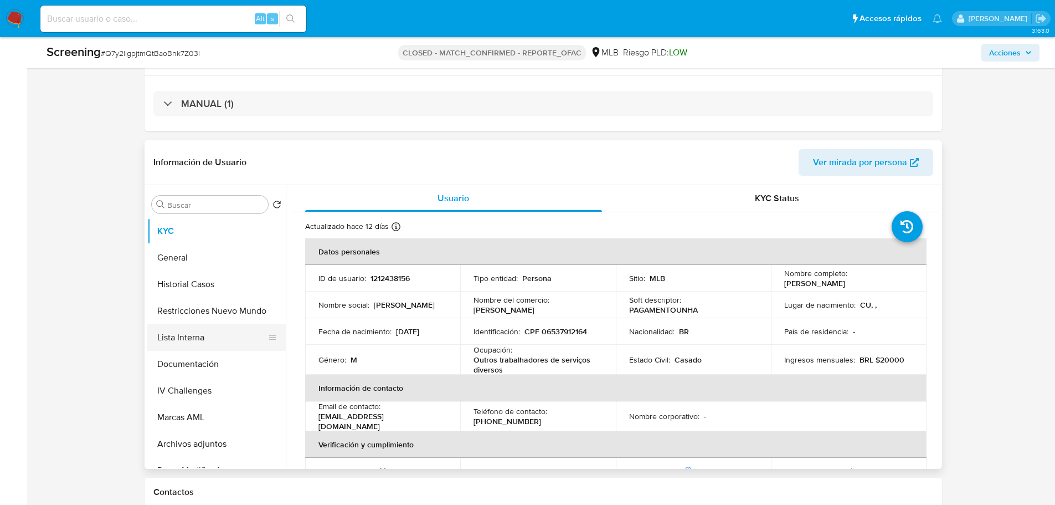
click at [195, 337] on button "Lista Interna" at bounding box center [212, 337] width 130 height 27
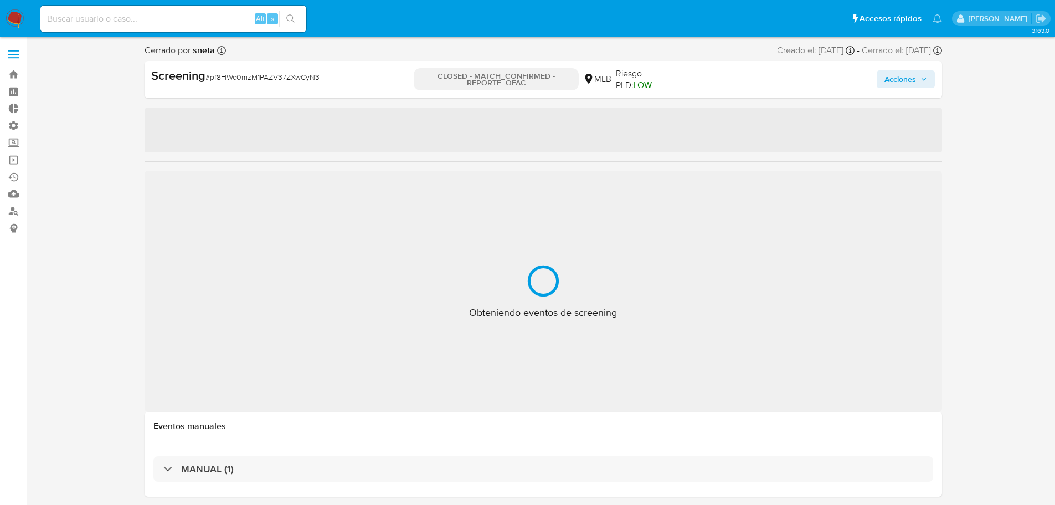
select select "10"
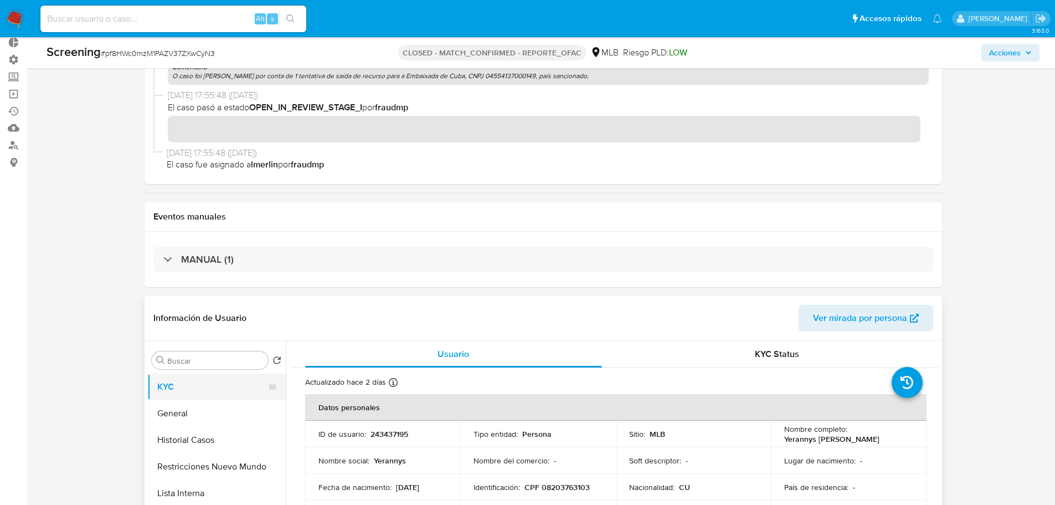
scroll to position [222, 0]
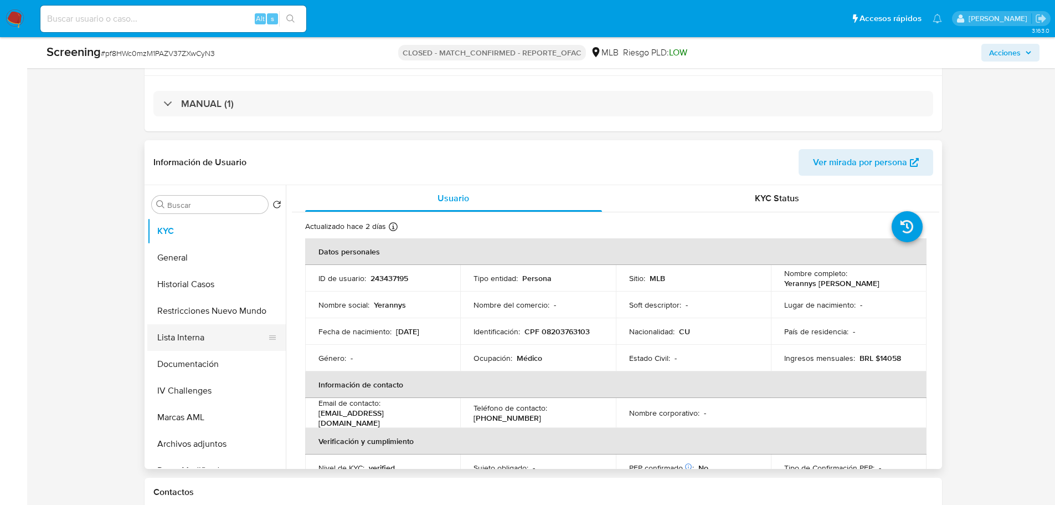
click at [186, 338] on button "Lista Interna" at bounding box center [212, 337] width 130 height 27
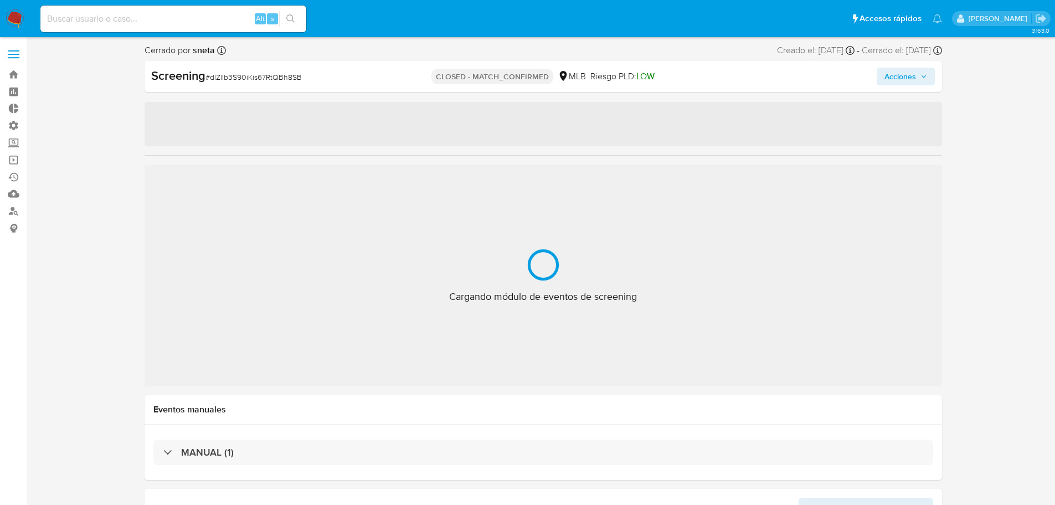
select select "10"
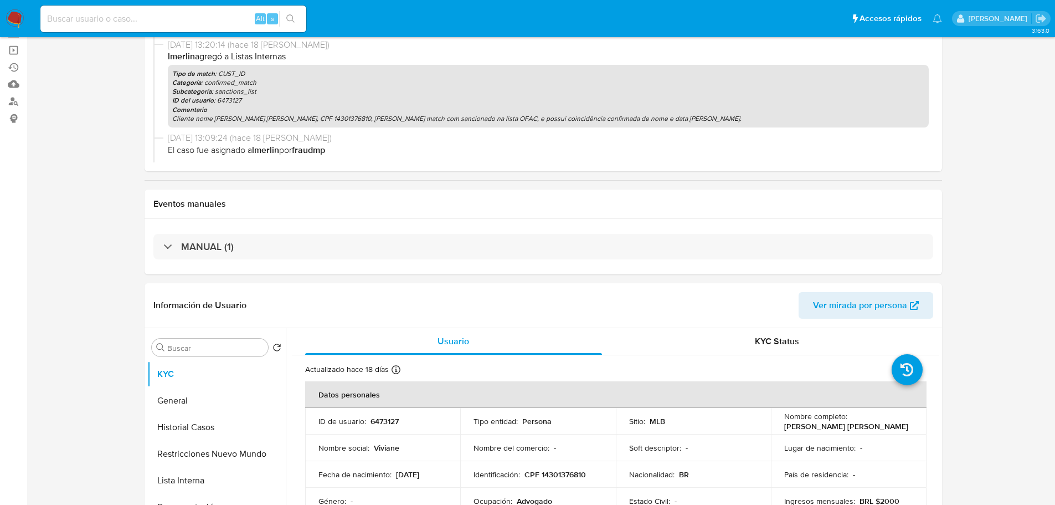
scroll to position [111, 0]
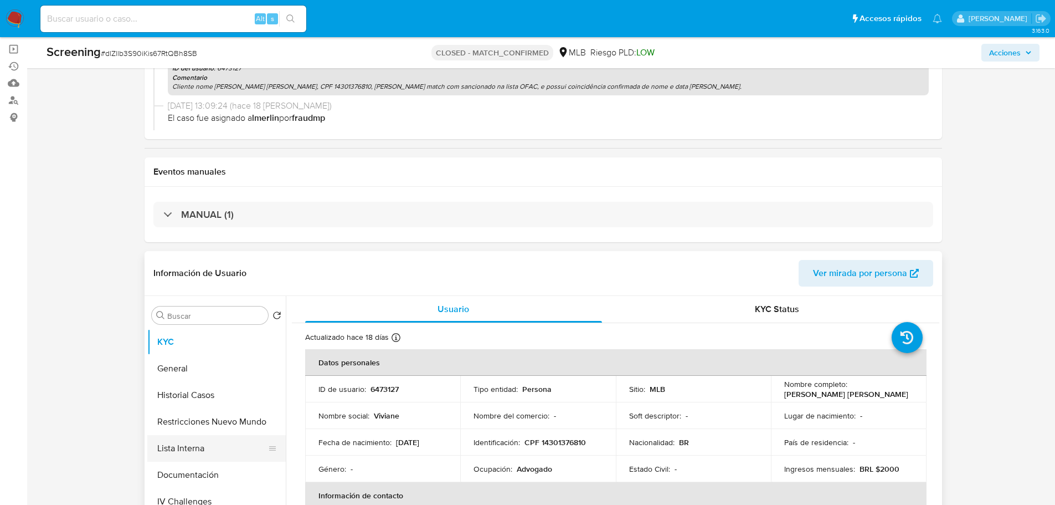
click at [181, 450] on button "Lista Interna" at bounding box center [212, 448] width 130 height 27
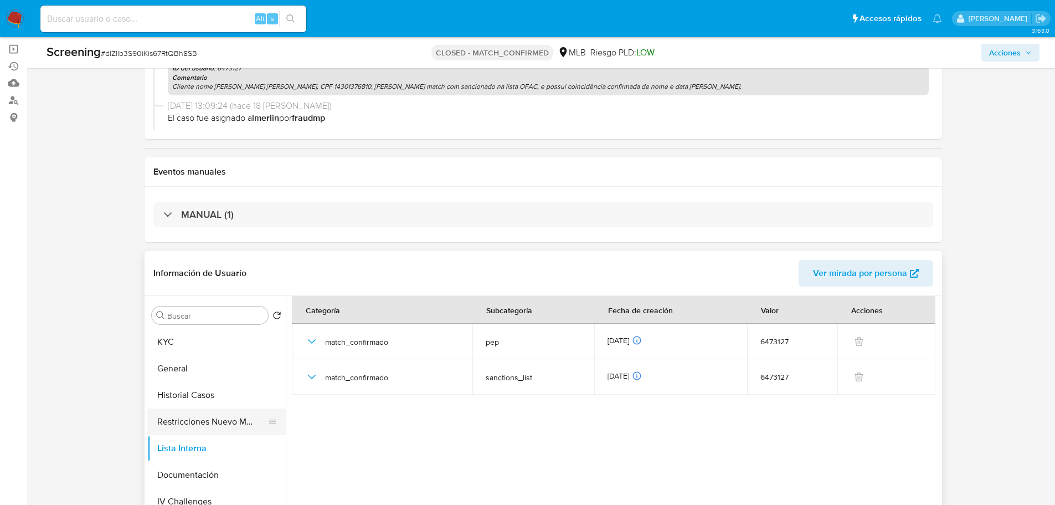
click at [214, 425] on button "Restricciones Nuevo Mundo" at bounding box center [212, 421] width 130 height 27
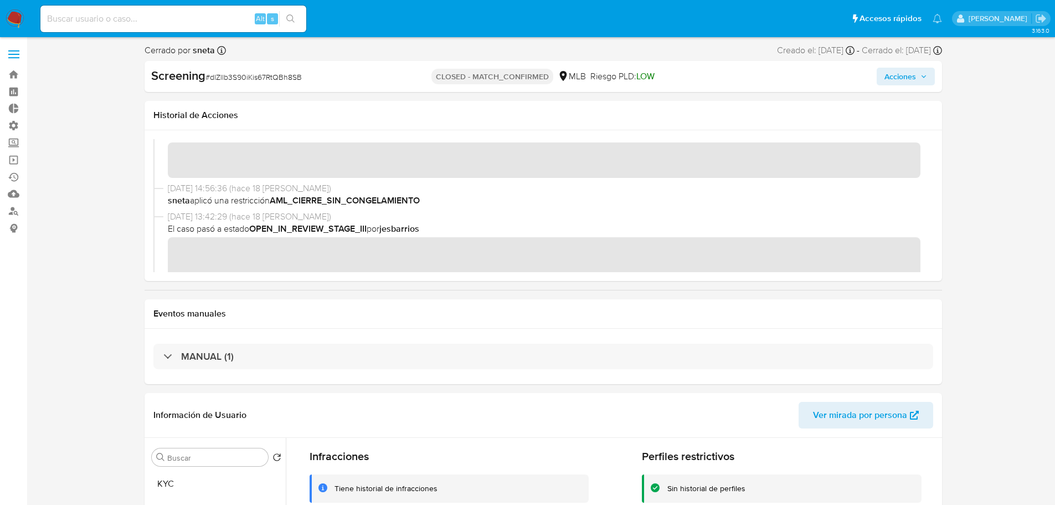
scroll to position [0, 0]
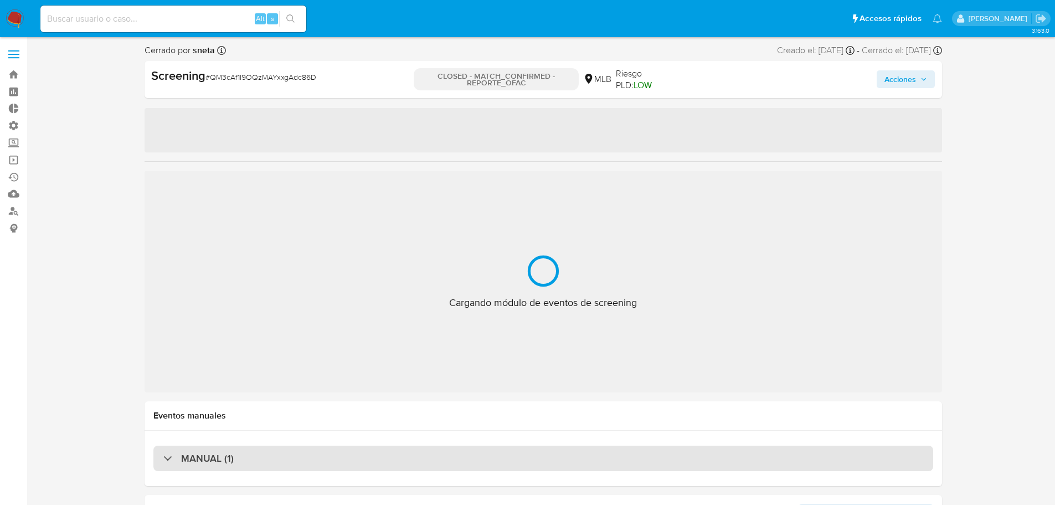
select select "10"
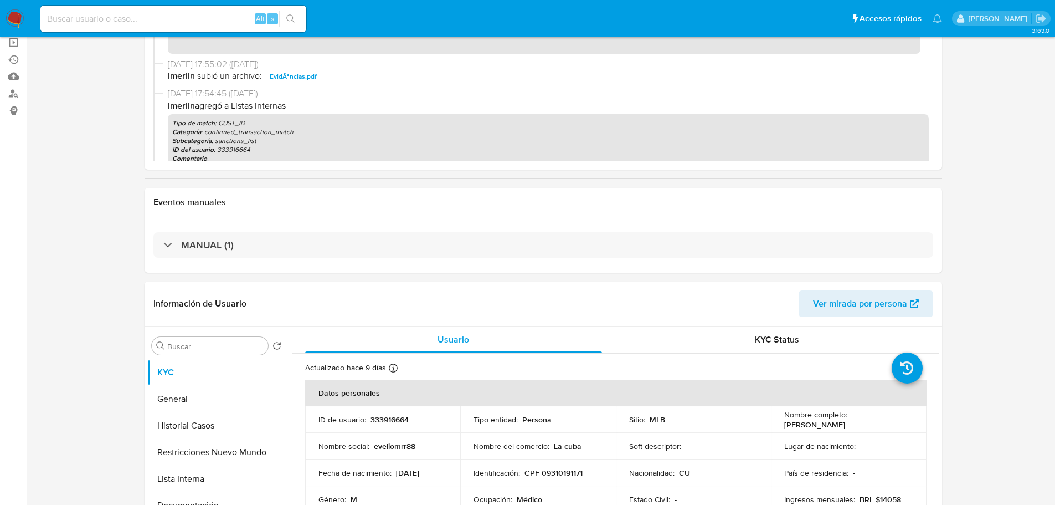
scroll to position [332, 0]
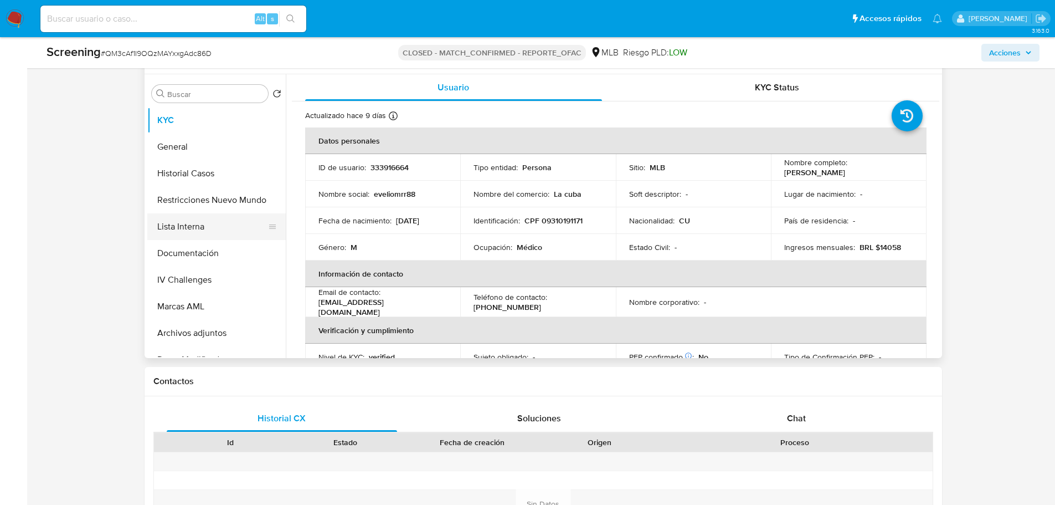
click at [181, 222] on button "Lista Interna" at bounding box center [212, 226] width 130 height 27
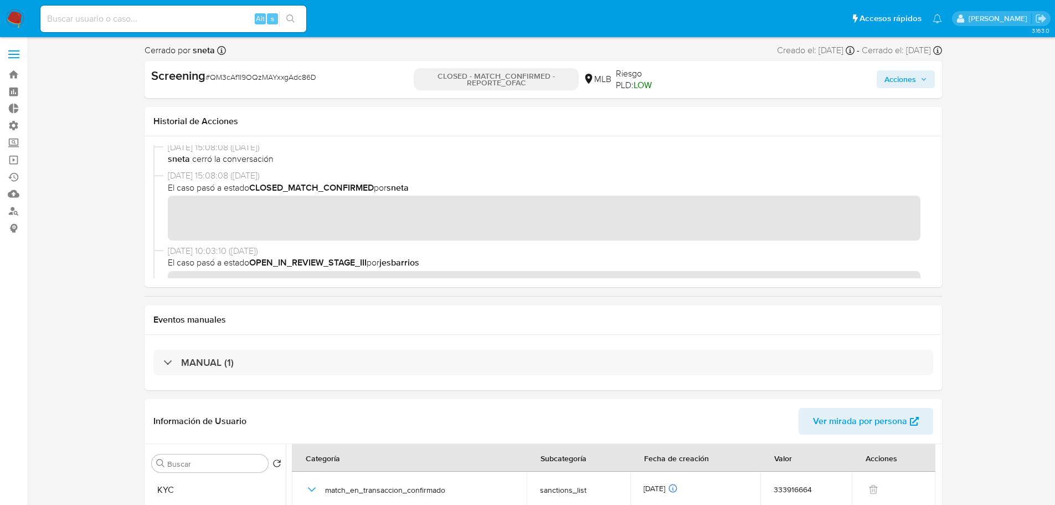
scroll to position [0, 0]
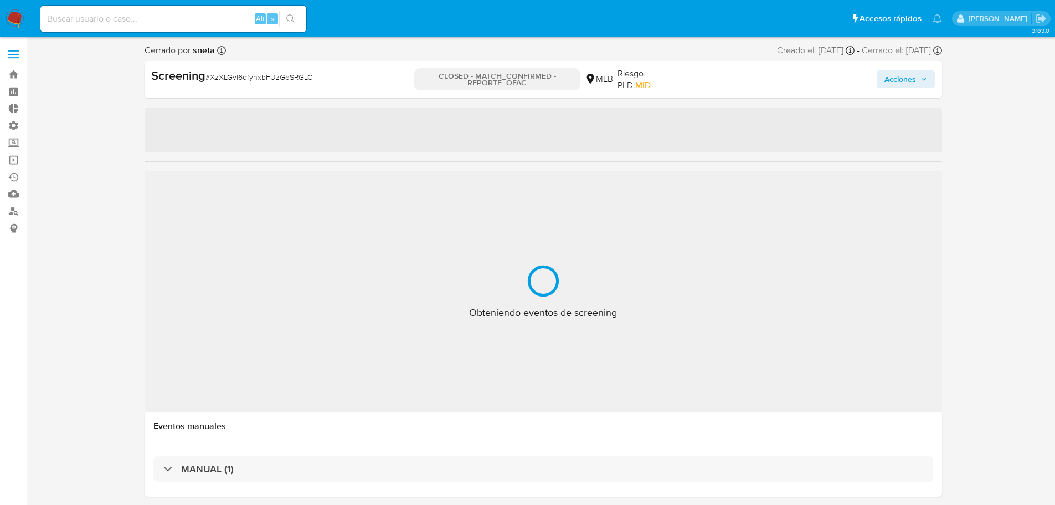
select select "10"
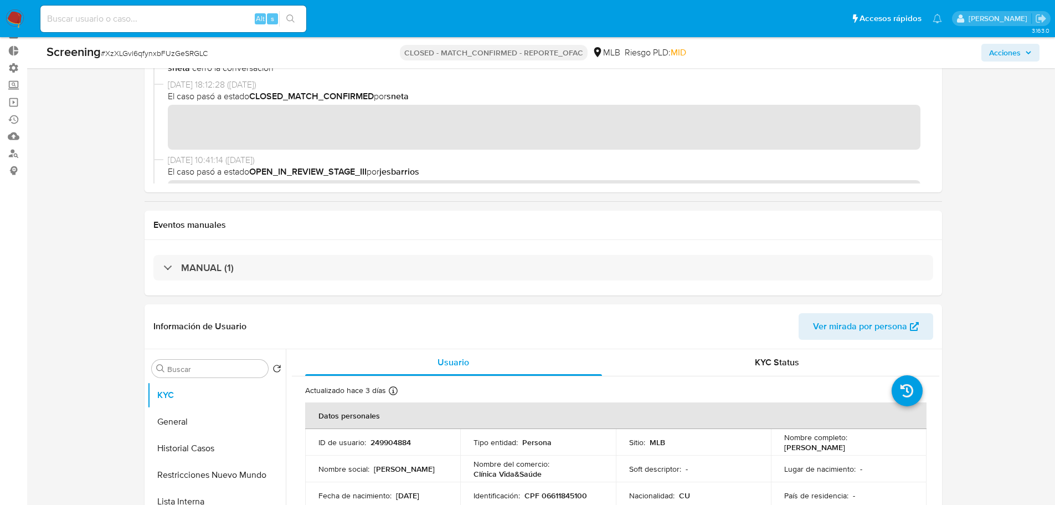
scroll to position [166, 0]
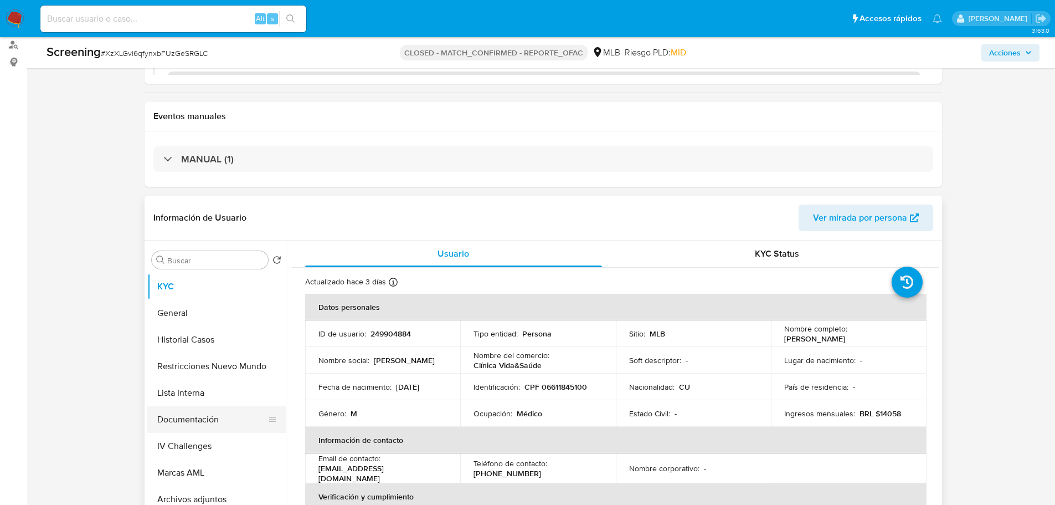
click at [180, 412] on button "Documentación" at bounding box center [212, 419] width 130 height 27
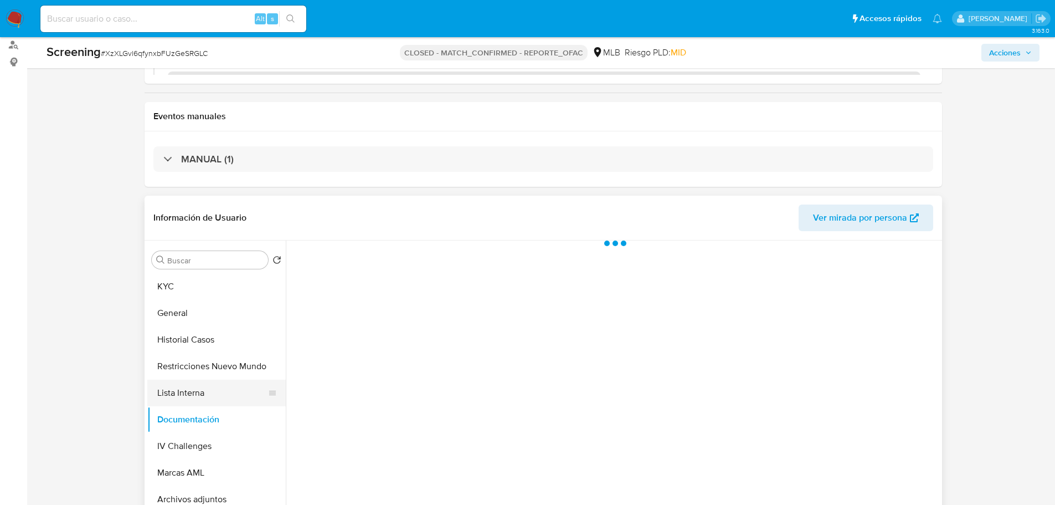
click at [181, 393] on button "Lista Interna" at bounding box center [212, 392] width 130 height 27
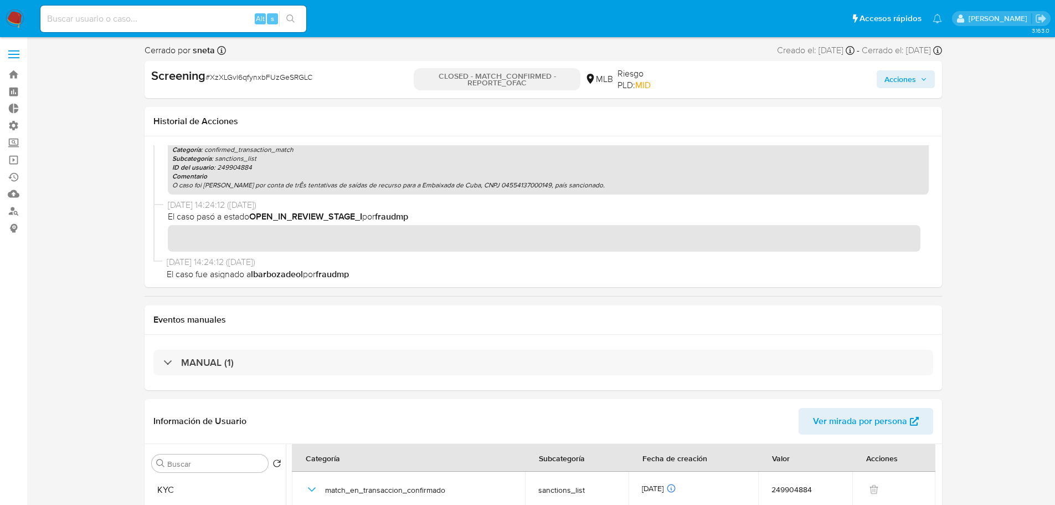
scroll to position [1225, 0]
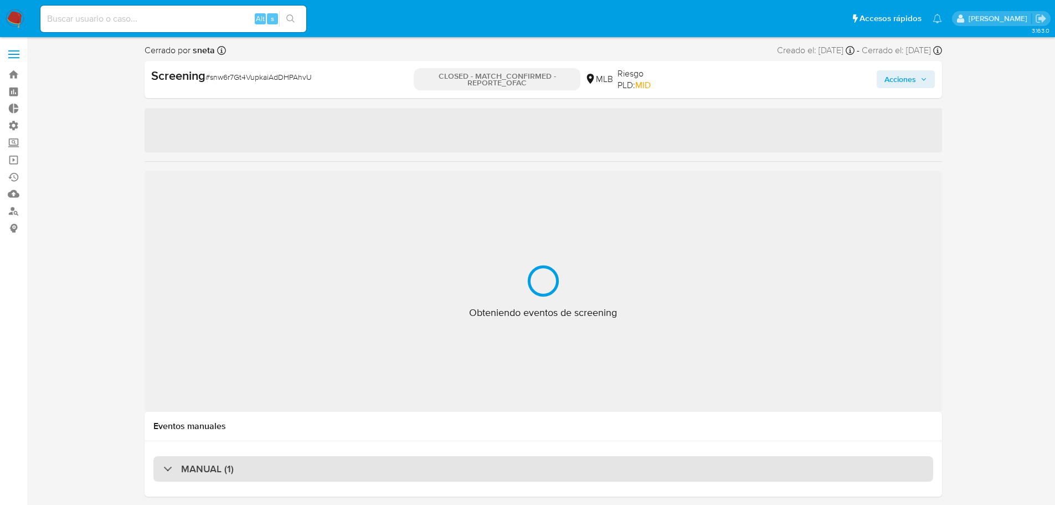
select select "10"
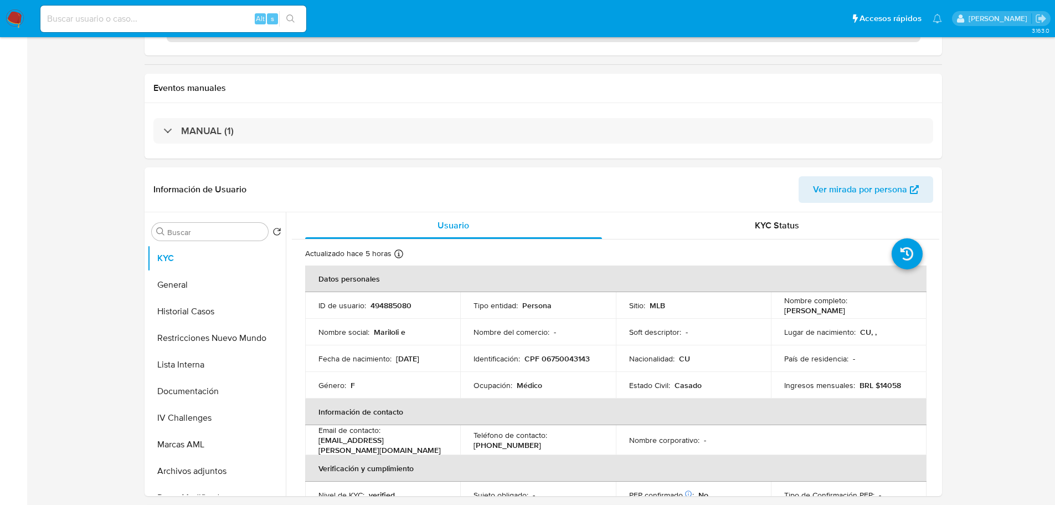
scroll to position [332, 0]
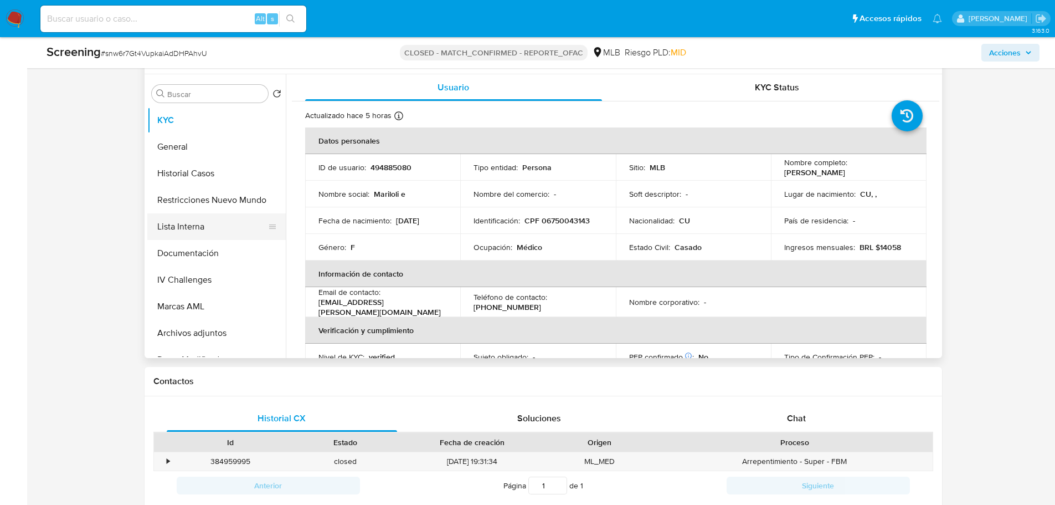
click at [160, 233] on button "Lista Interna" at bounding box center [212, 226] width 130 height 27
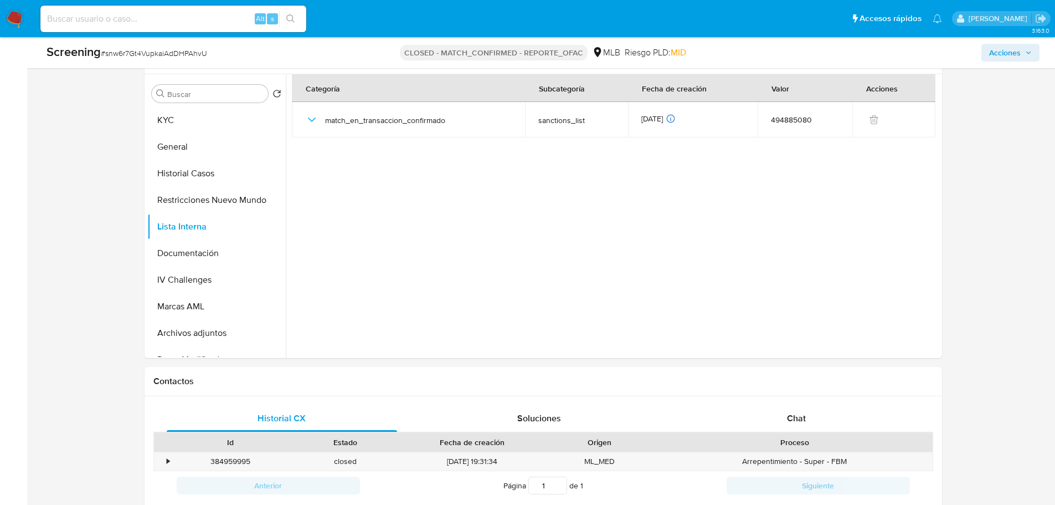
scroll to position [0, 0]
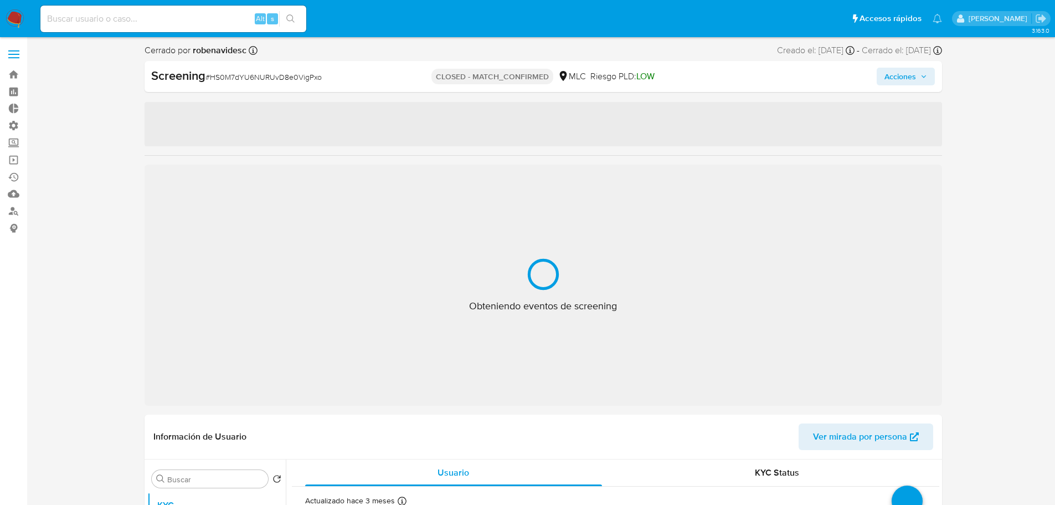
select select "10"
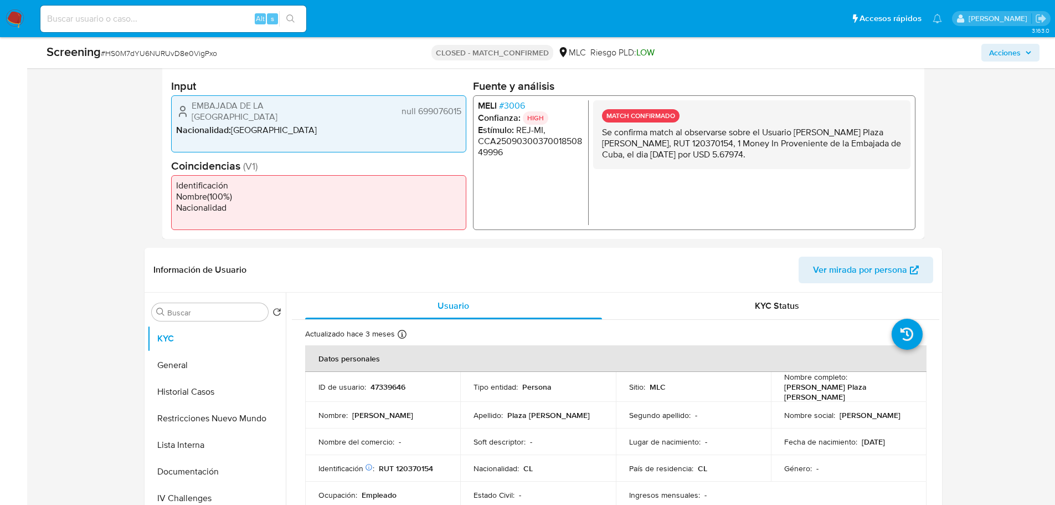
scroll to position [277, 0]
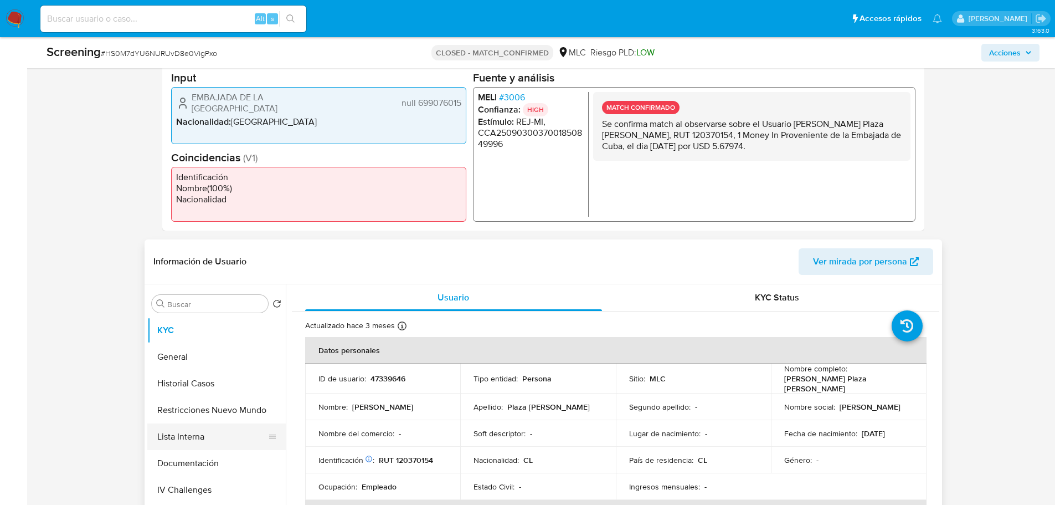
click at [181, 441] on button "Lista Interna" at bounding box center [212, 436] width 130 height 27
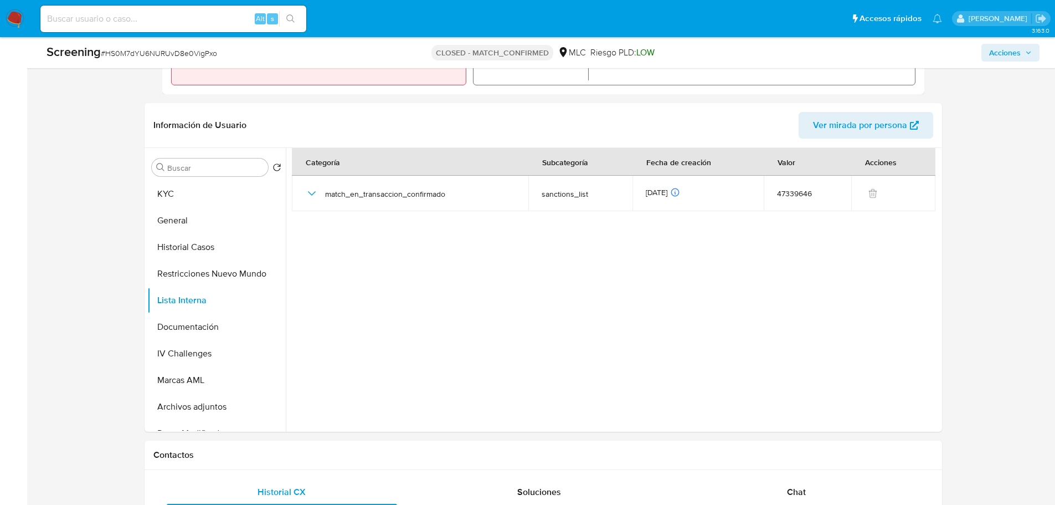
scroll to position [443, 0]
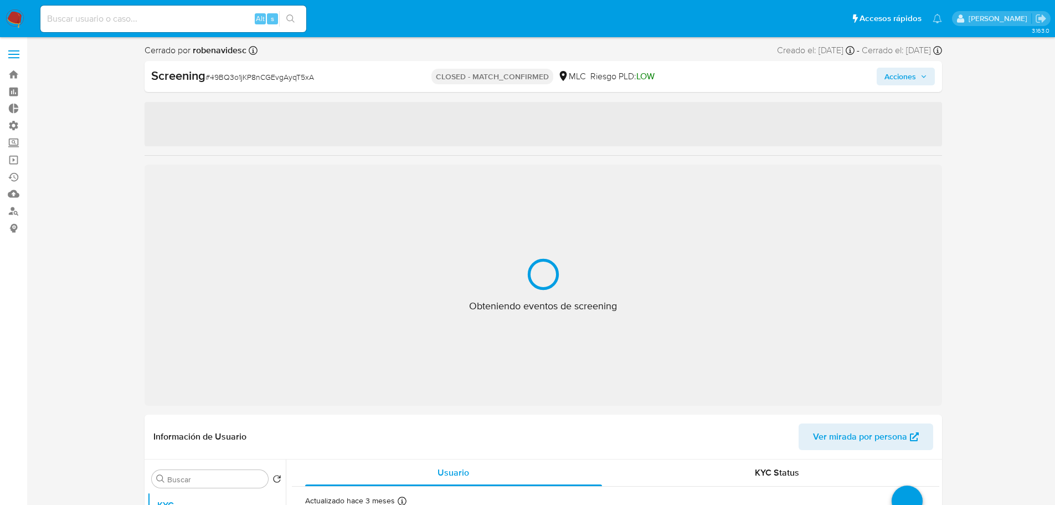
select select "10"
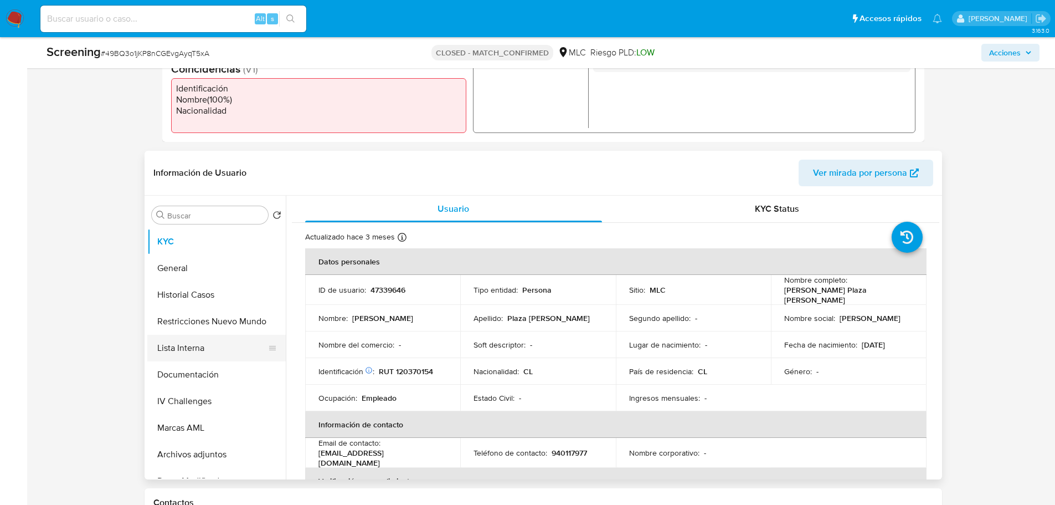
scroll to position [499, 0]
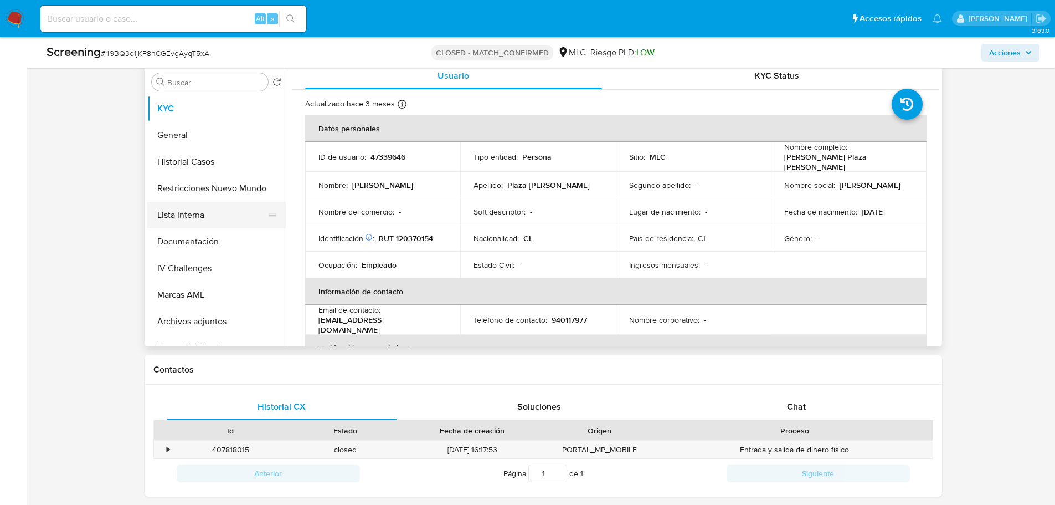
click at [197, 210] on button "Lista Interna" at bounding box center [212, 215] width 130 height 27
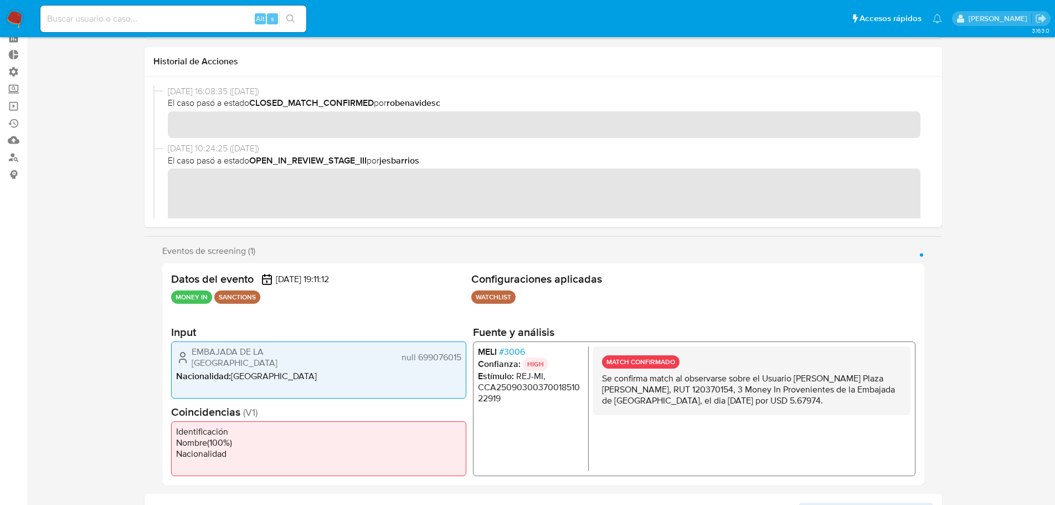
scroll to position [0, 0]
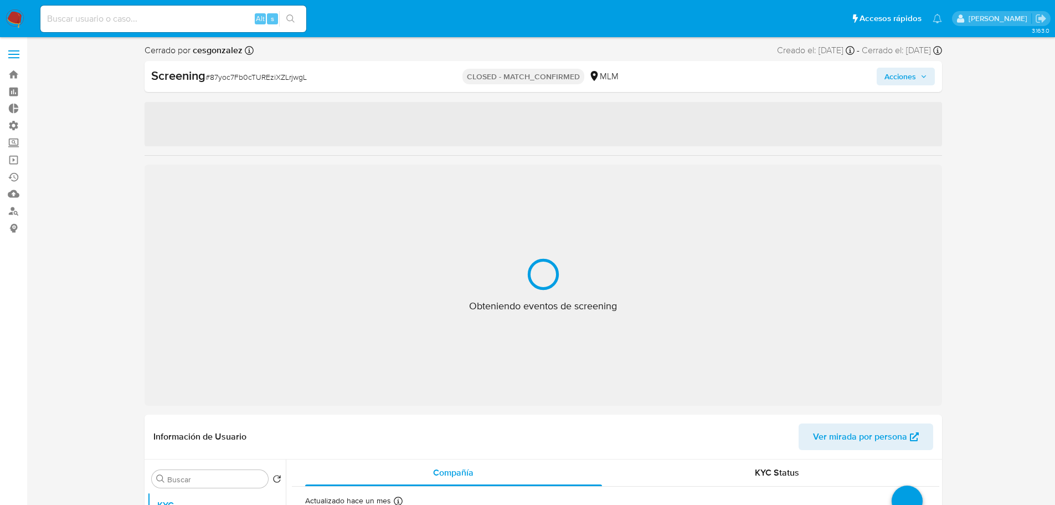
select select "10"
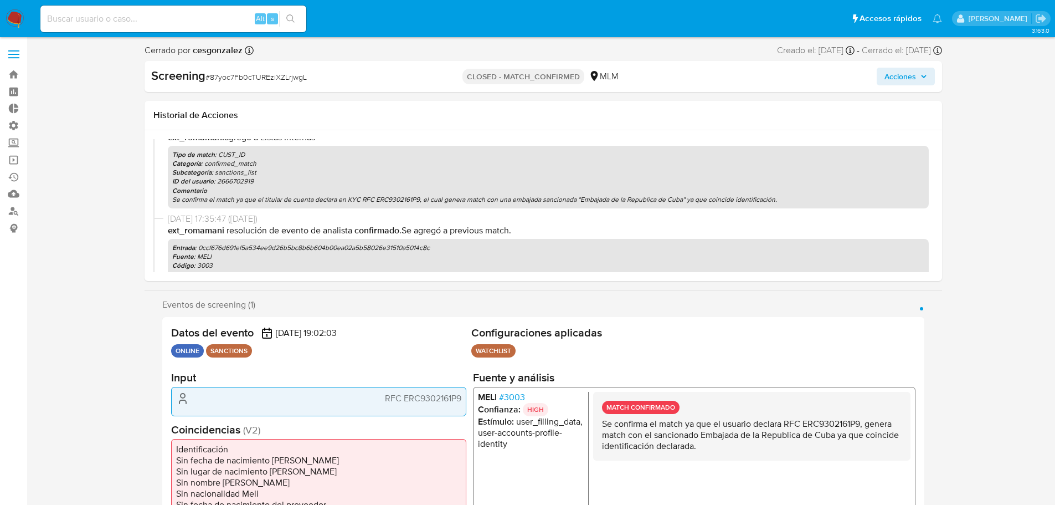
scroll to position [277, 0]
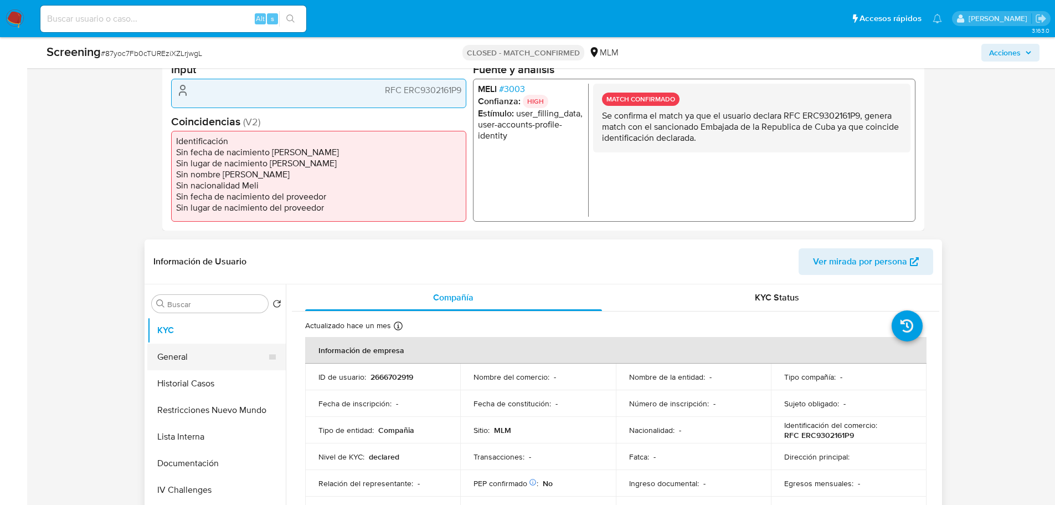
click at [189, 353] on button "General" at bounding box center [212, 356] width 130 height 27
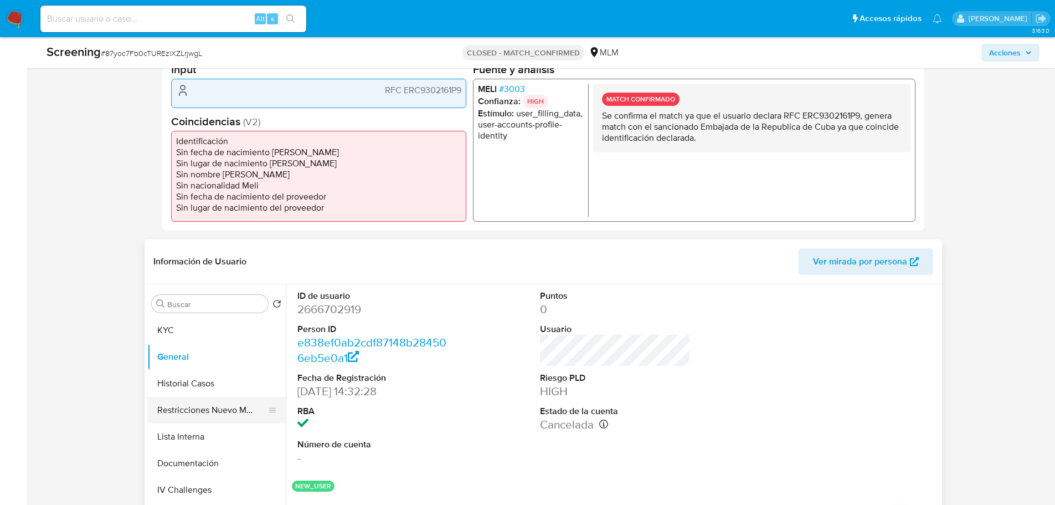
click at [196, 406] on button "Restricciones Nuevo Mundo" at bounding box center [212, 410] width 130 height 27
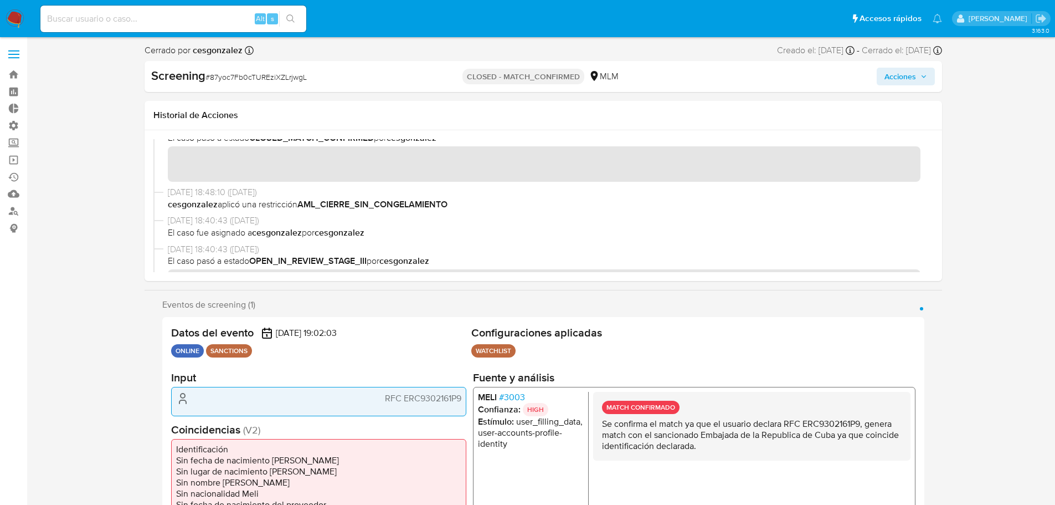
scroll to position [0, 0]
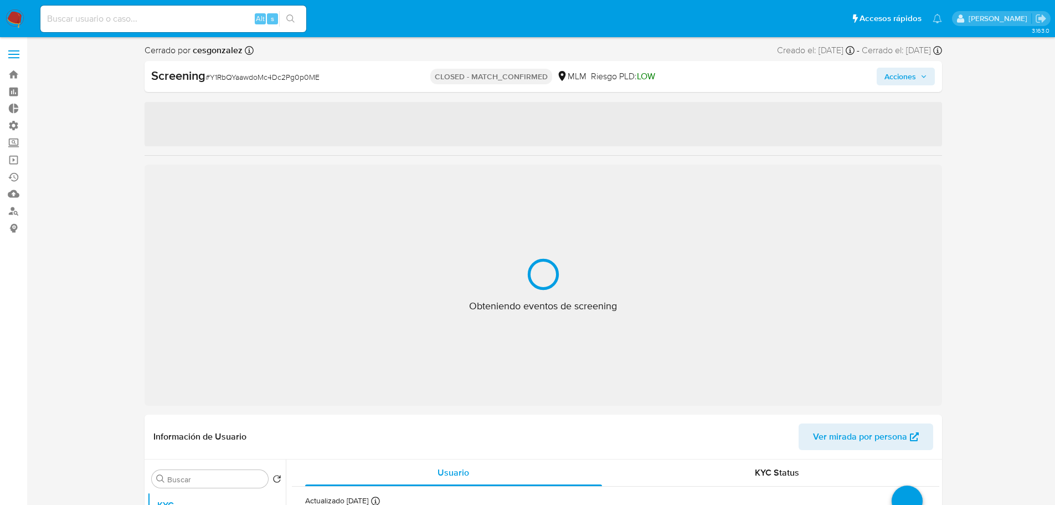
select select "10"
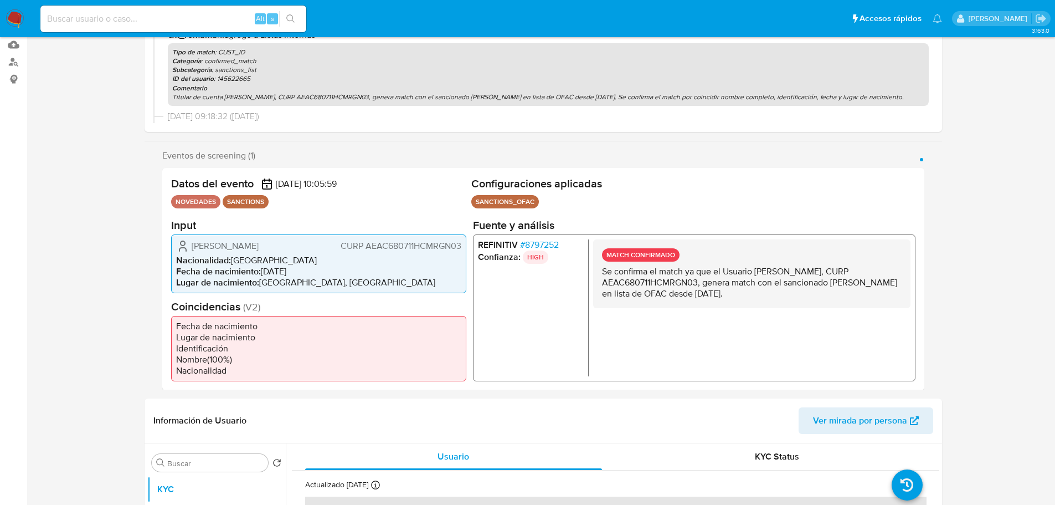
scroll to position [277, 0]
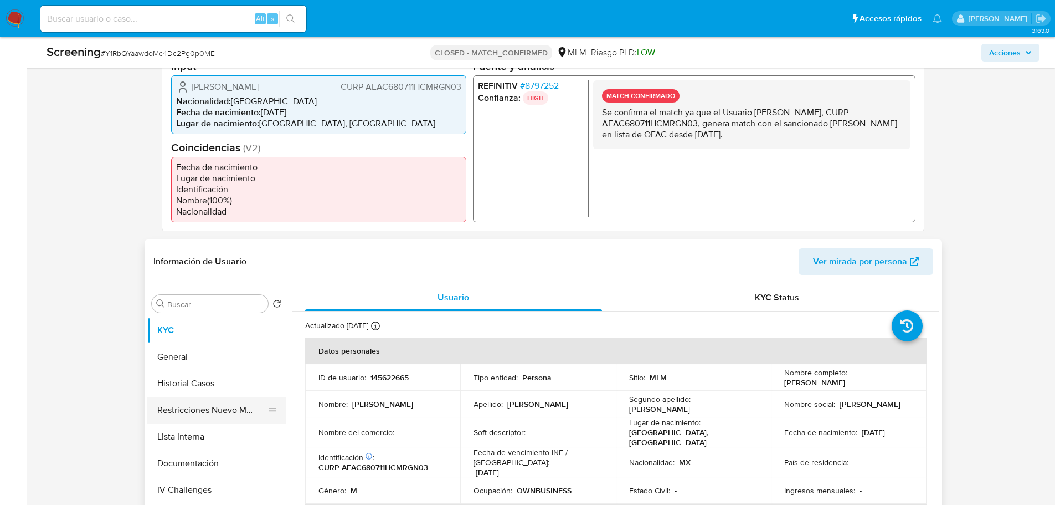
click at [195, 411] on button "Restricciones Nuevo Mundo" at bounding box center [212, 410] width 130 height 27
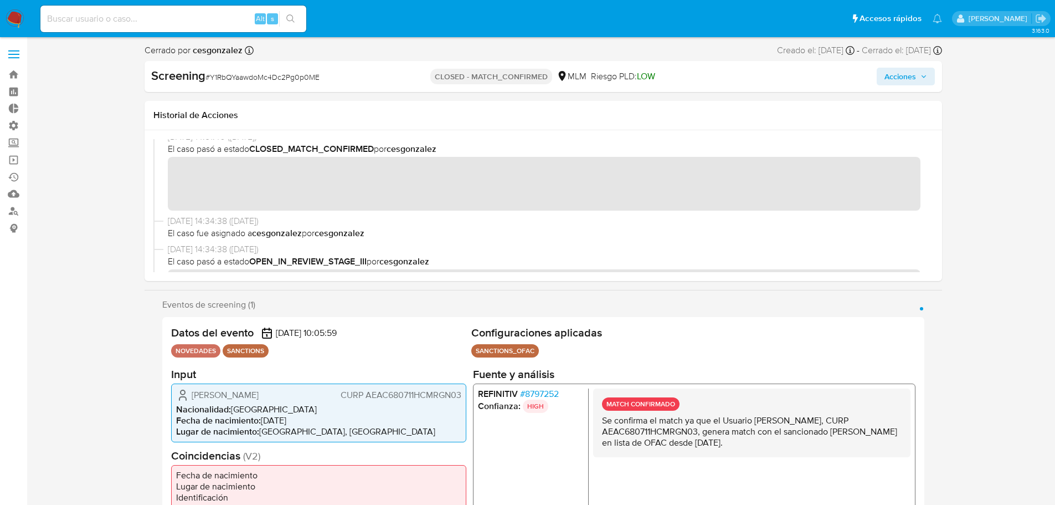
scroll to position [0, 0]
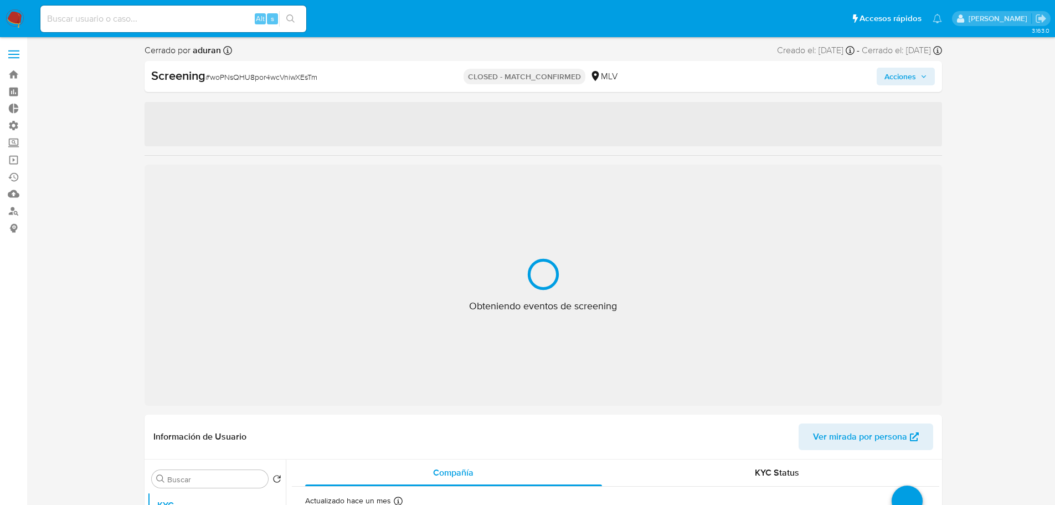
select select "10"
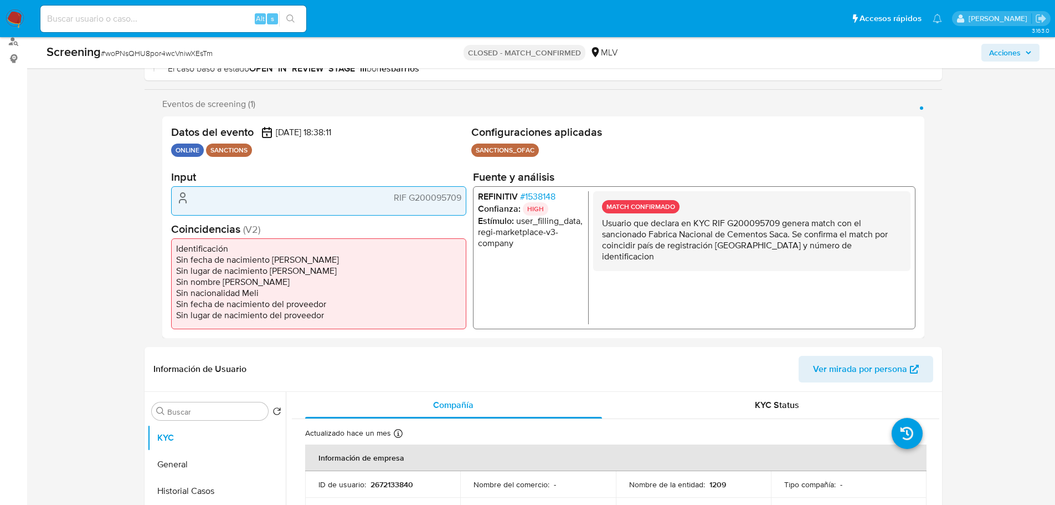
scroll to position [332, 0]
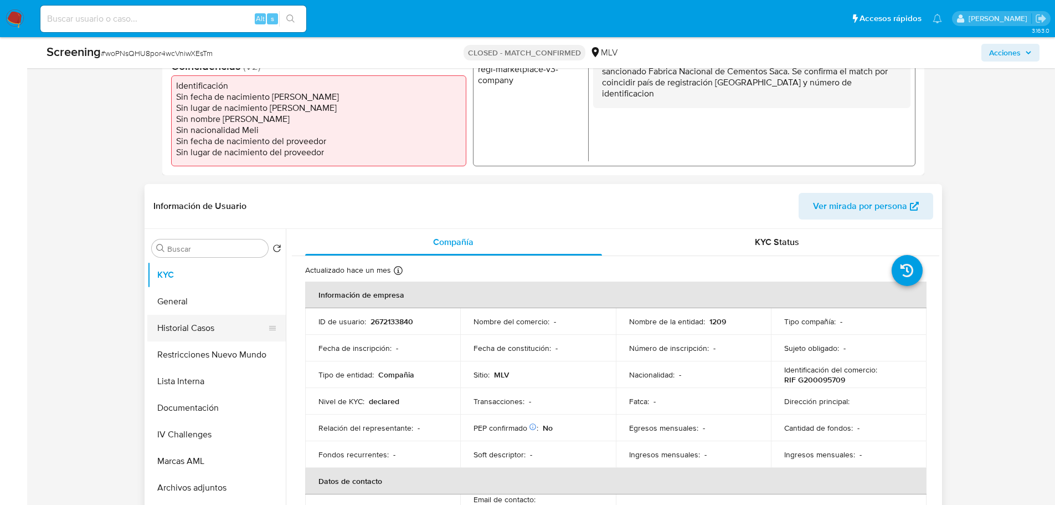
click at [215, 331] on button "Historial Casos" at bounding box center [212, 328] width 130 height 27
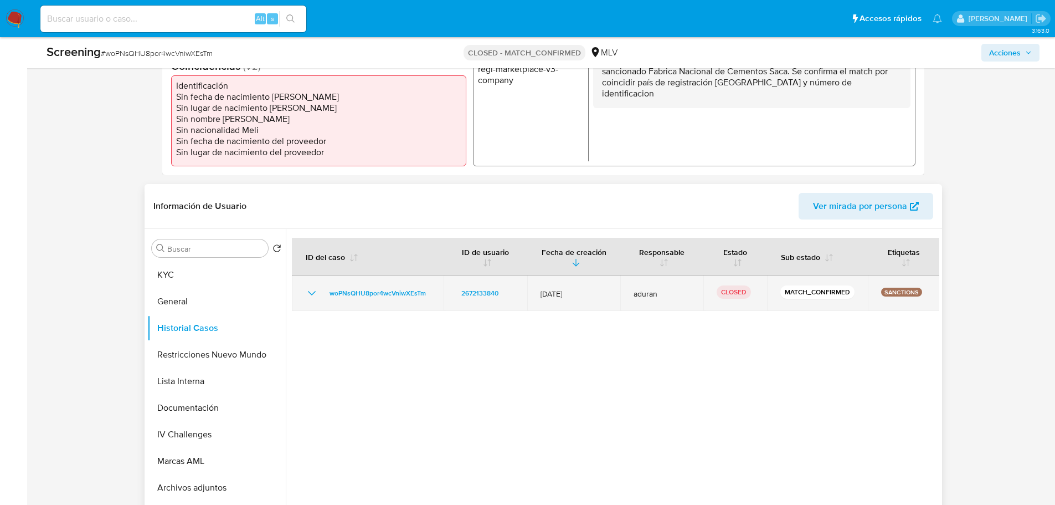
click at [313, 297] on icon "Mostrar/Ocultar" at bounding box center [311, 292] width 13 height 13
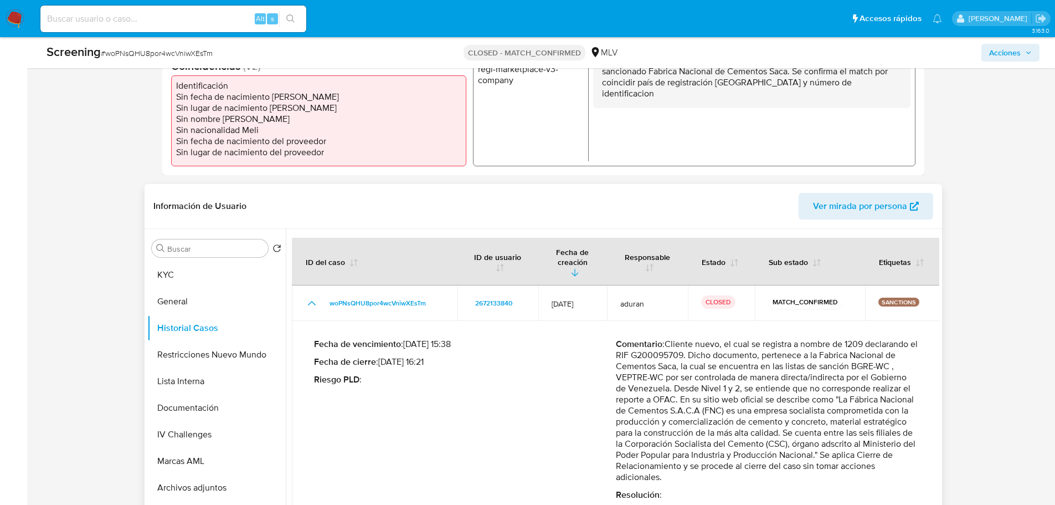
click at [440, 356] on p "Fecha de cierre : 05/09/2025 16:21" at bounding box center [465, 361] width 302 height 11
click at [439, 338] on p "Fecha de vencimiento : 08/09/2025 15:38" at bounding box center [465, 343] width 302 height 11
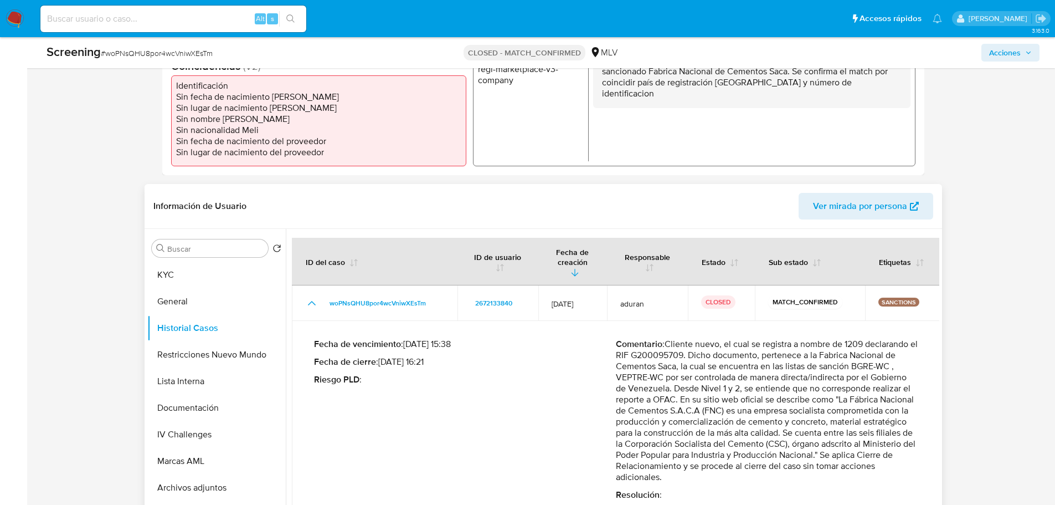
click at [439, 338] on p "Fecha de vencimiento : 08/09/2025 15:38" at bounding box center [465, 343] width 302 height 11
click at [425, 358] on div "Fecha de vencimiento : 08/09/2025 15:38 Fecha de cierre : 05/09/2025 16:21 Ries…" at bounding box center [465, 419] width 302 height 162
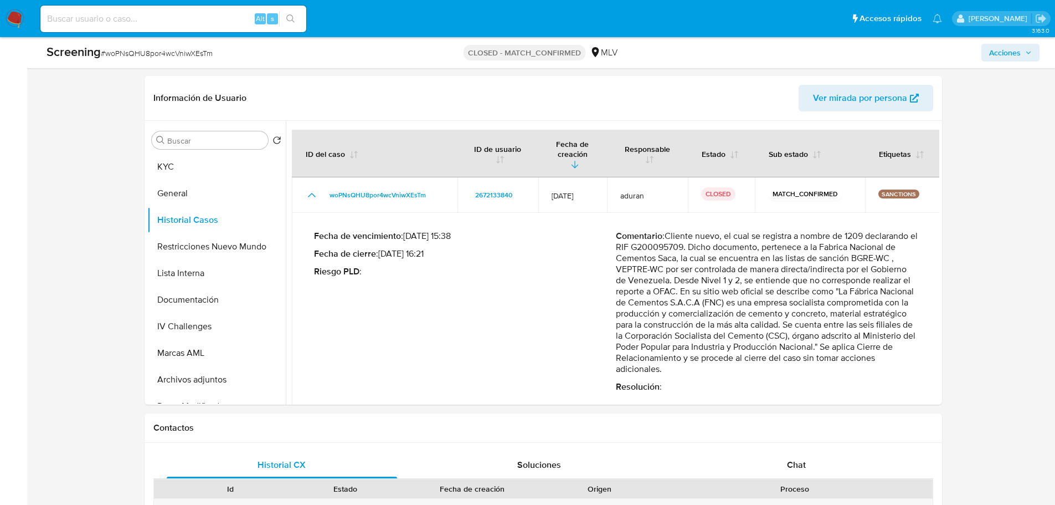
scroll to position [443, 0]
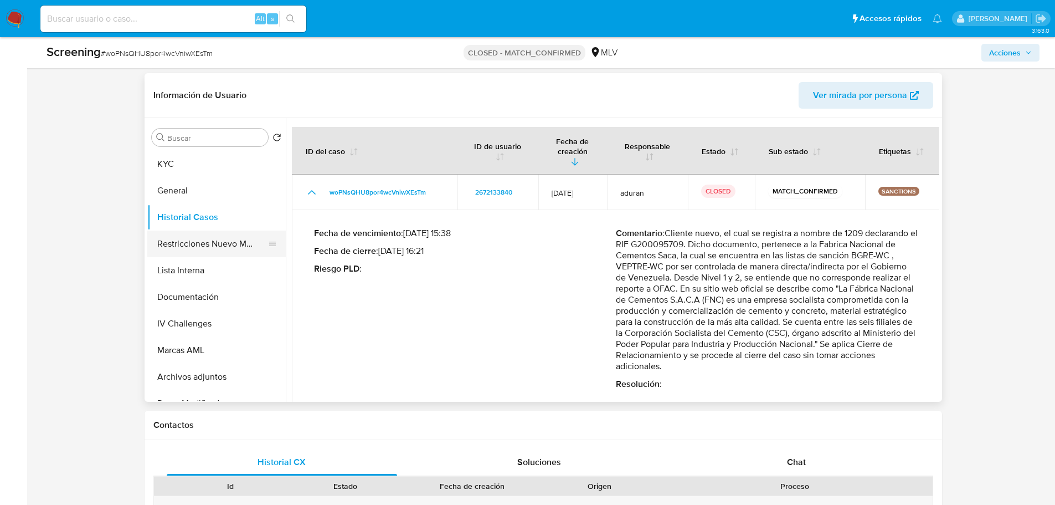
click at [201, 244] on button "Restricciones Nuevo Mundo" at bounding box center [212, 243] width 130 height 27
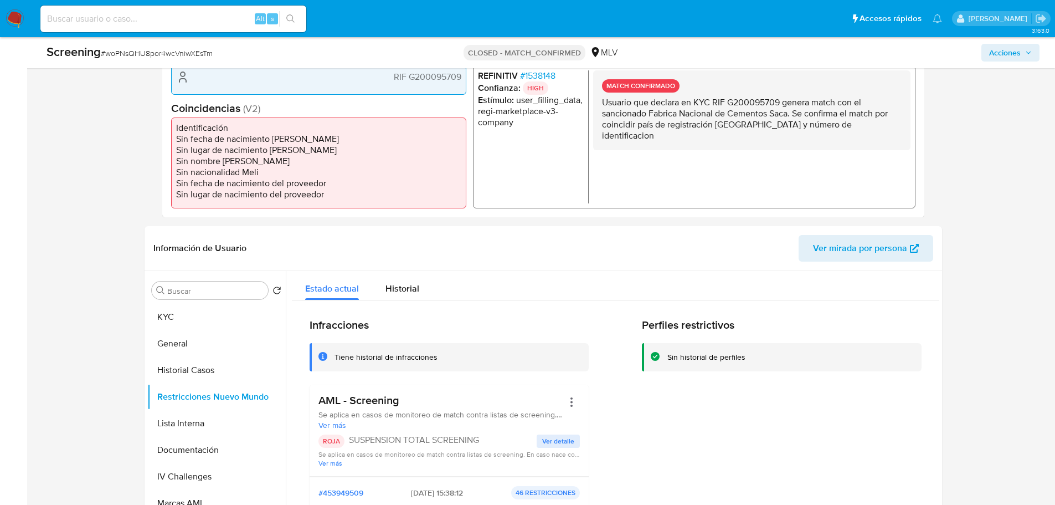
scroll to position [332, 0]
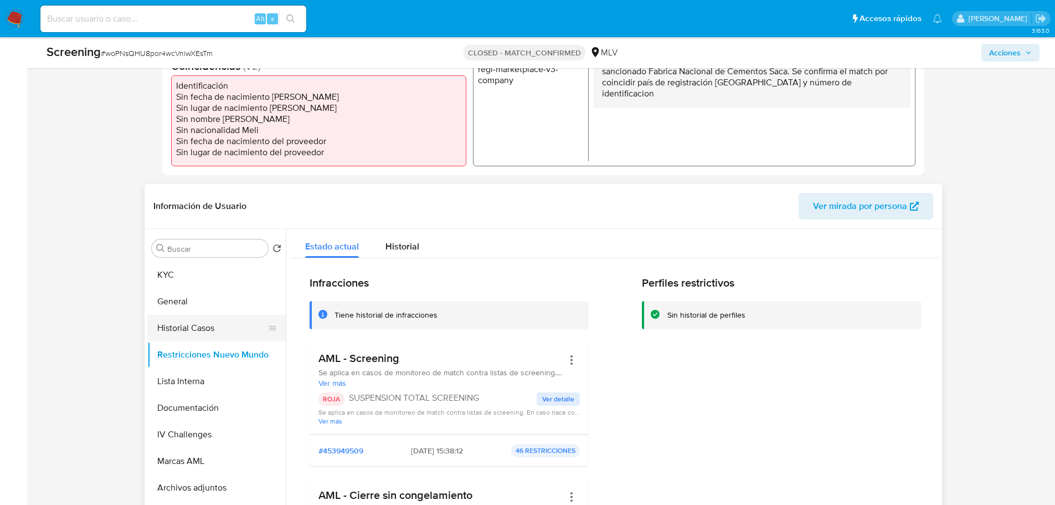
click at [208, 327] on button "Historial Casos" at bounding box center [212, 328] width 130 height 27
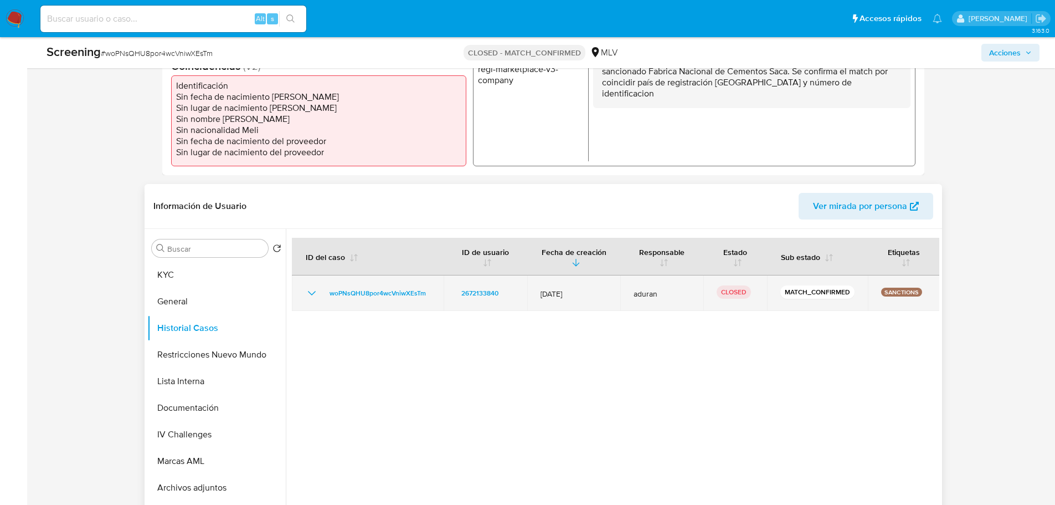
click at [309, 295] on icon "Mostrar/Ocultar" at bounding box center [311, 292] width 13 height 13
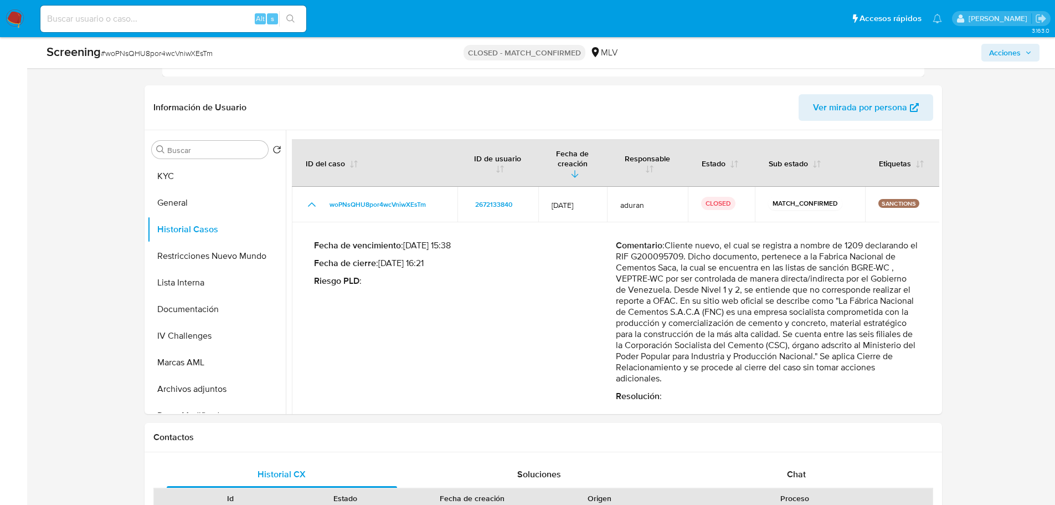
scroll to position [443, 0]
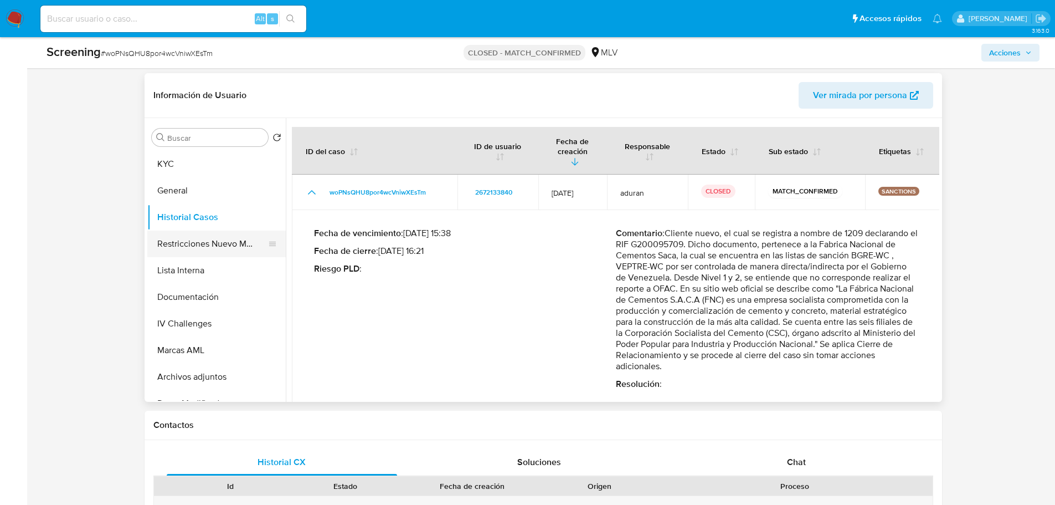
click at [167, 245] on button "Restricciones Nuevo Mundo" at bounding box center [212, 243] width 130 height 27
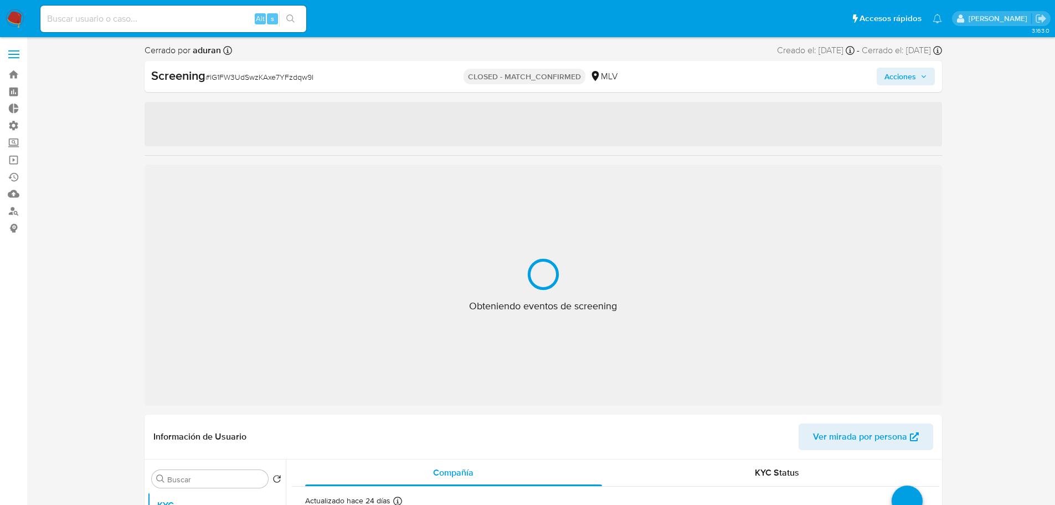
select select "10"
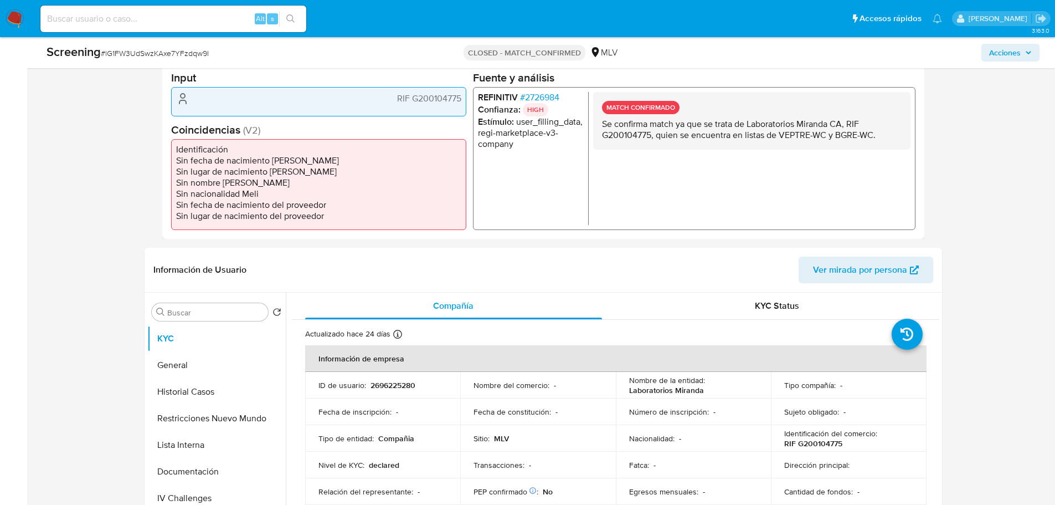
scroll to position [332, 0]
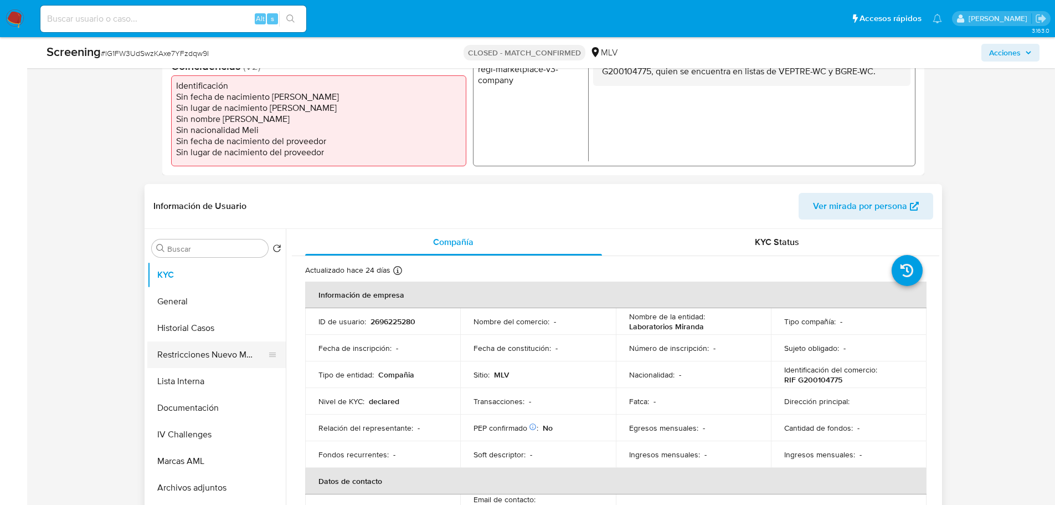
click at [181, 347] on button "Restricciones Nuevo Mundo" at bounding box center [212, 354] width 130 height 27
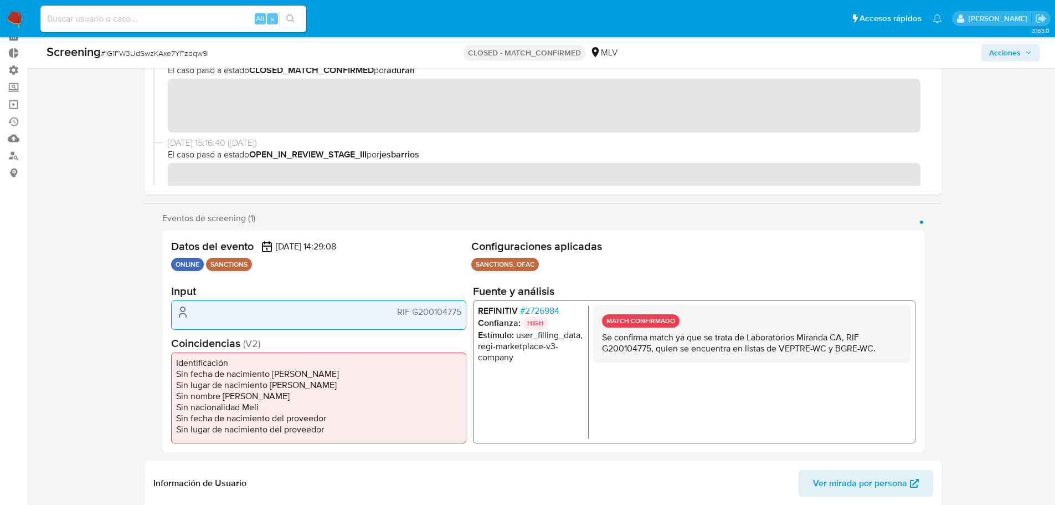
scroll to position [0, 0]
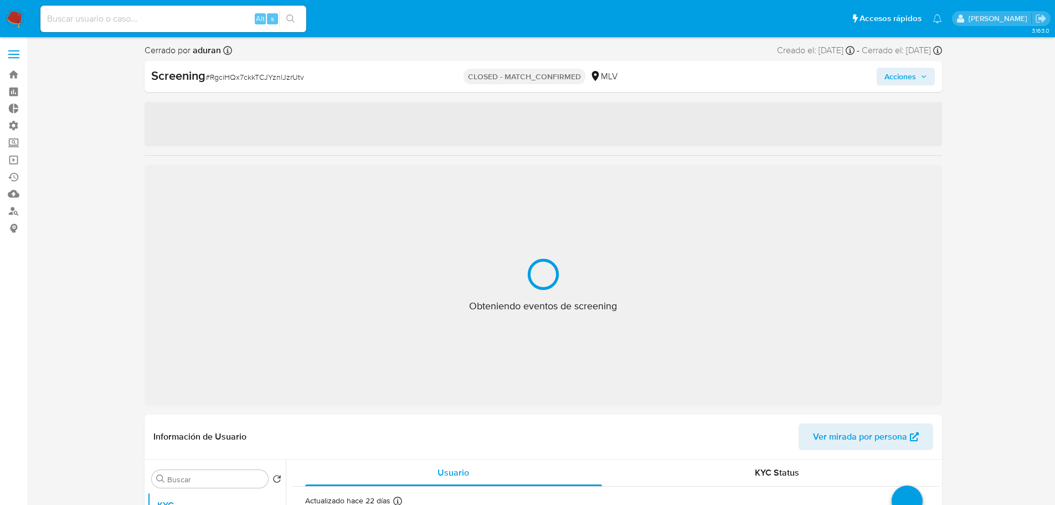
select select "10"
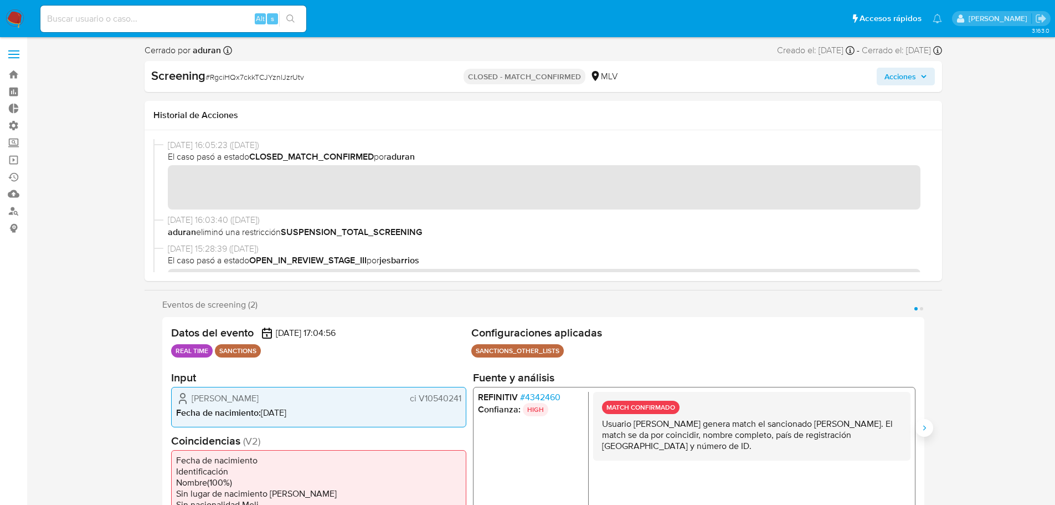
click at [921, 431] on icon "Siguiente" at bounding box center [924, 427] width 9 height 9
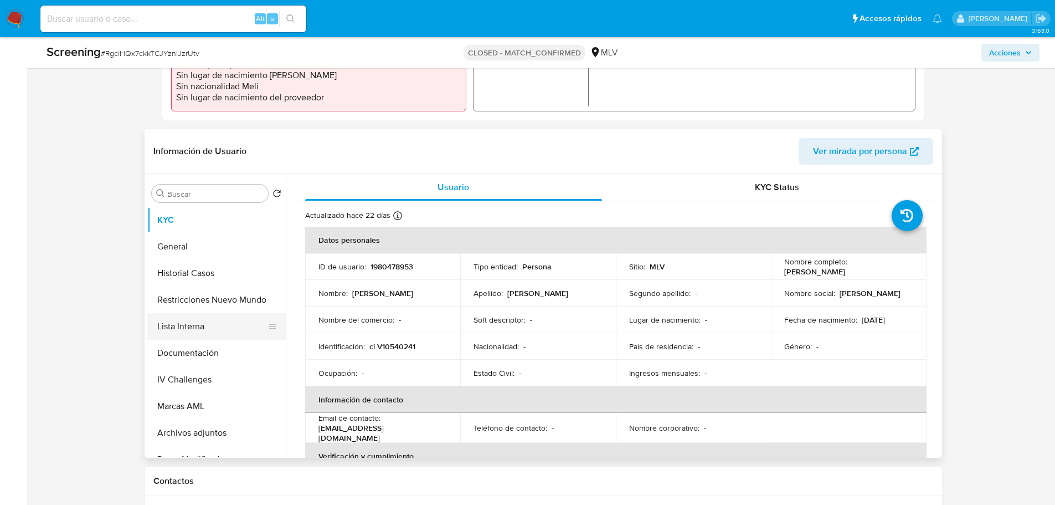
scroll to position [388, 0]
click at [180, 327] on button "Lista Interna" at bounding box center [212, 325] width 130 height 27
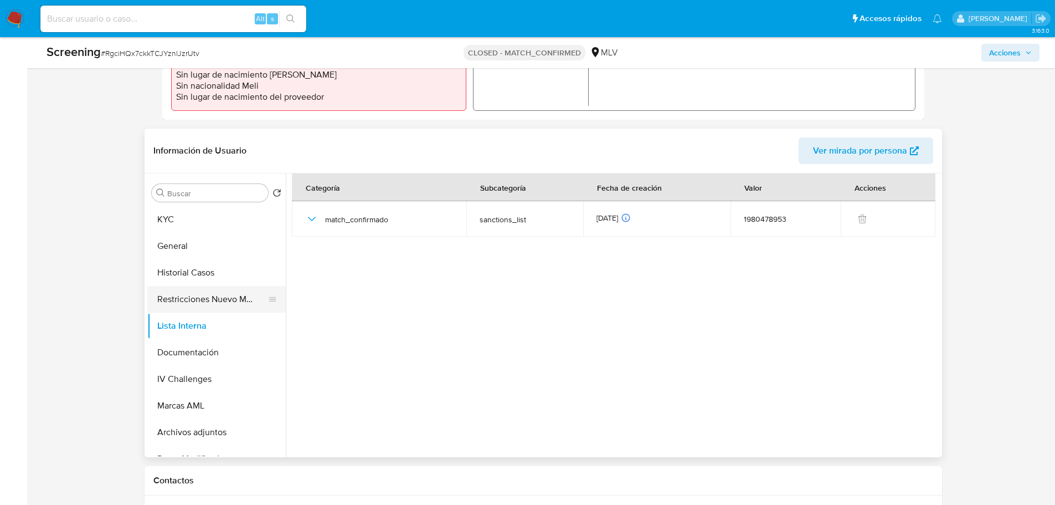
click at [207, 300] on button "Restricciones Nuevo Mundo" at bounding box center [212, 299] width 130 height 27
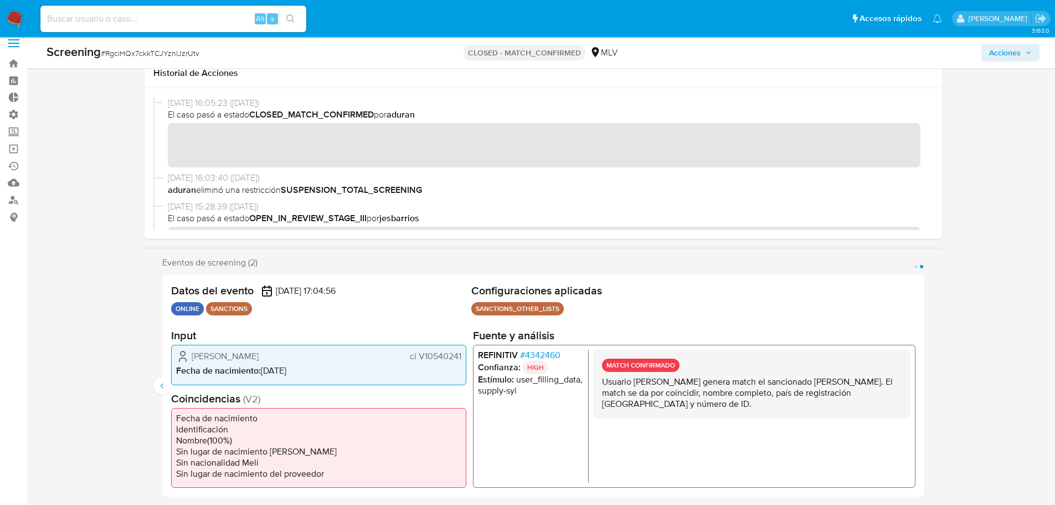
scroll to position [0, 0]
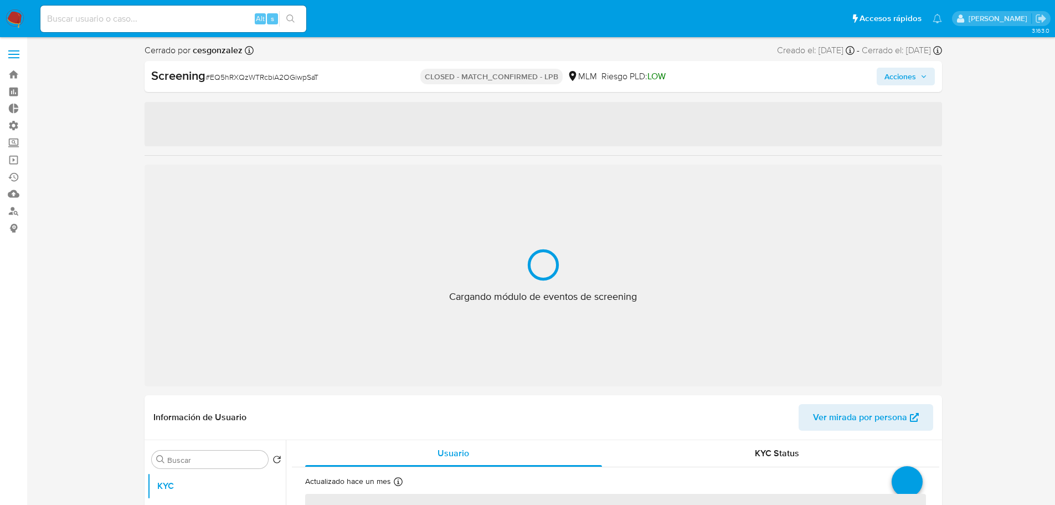
select select "10"
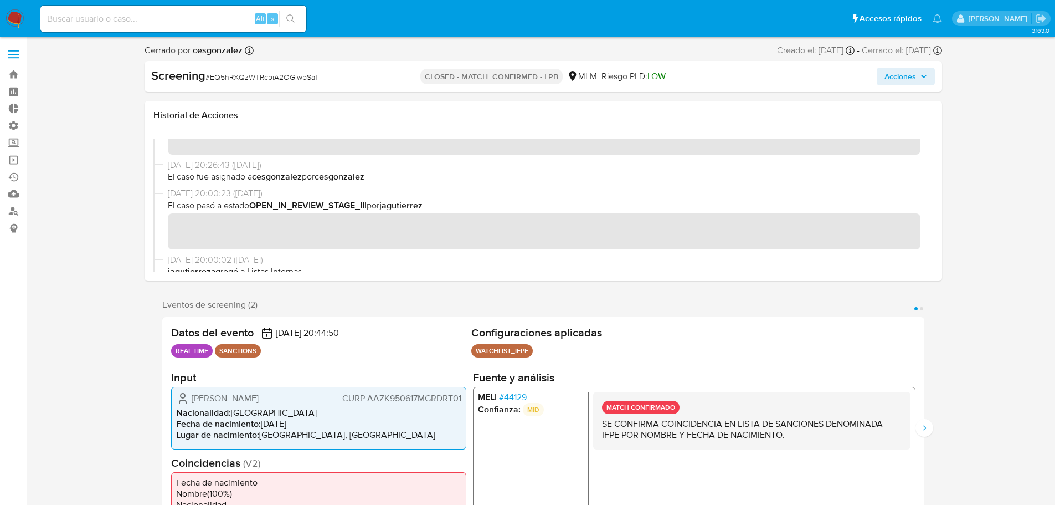
scroll to position [111, 0]
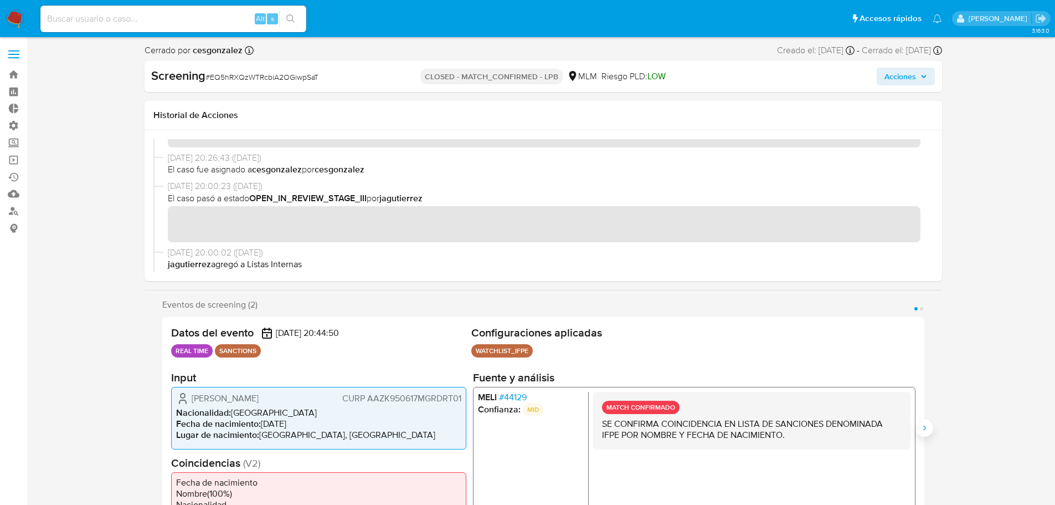
click at [924, 429] on icon "Siguiente" at bounding box center [924, 427] width 3 height 5
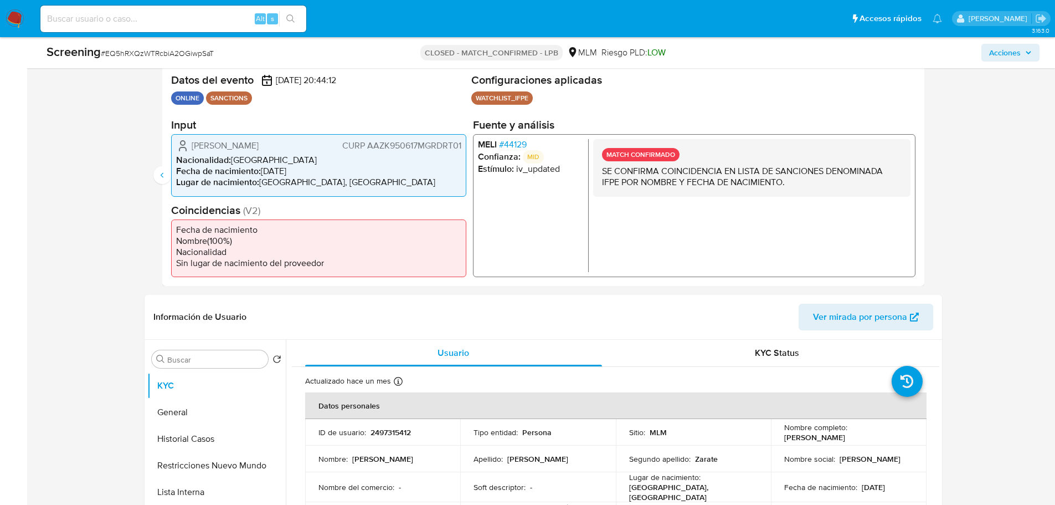
scroll to position [332, 0]
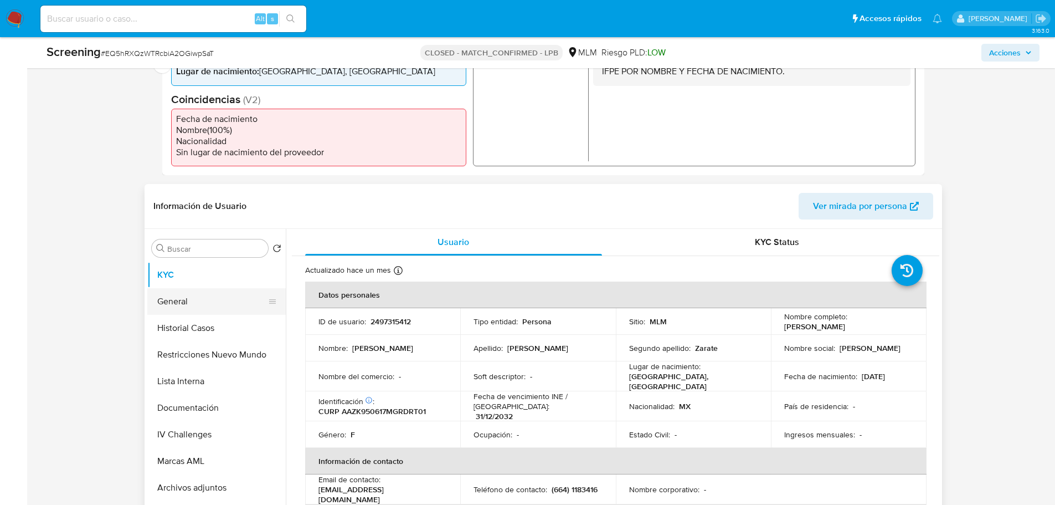
click at [195, 297] on button "General" at bounding box center [212, 301] width 130 height 27
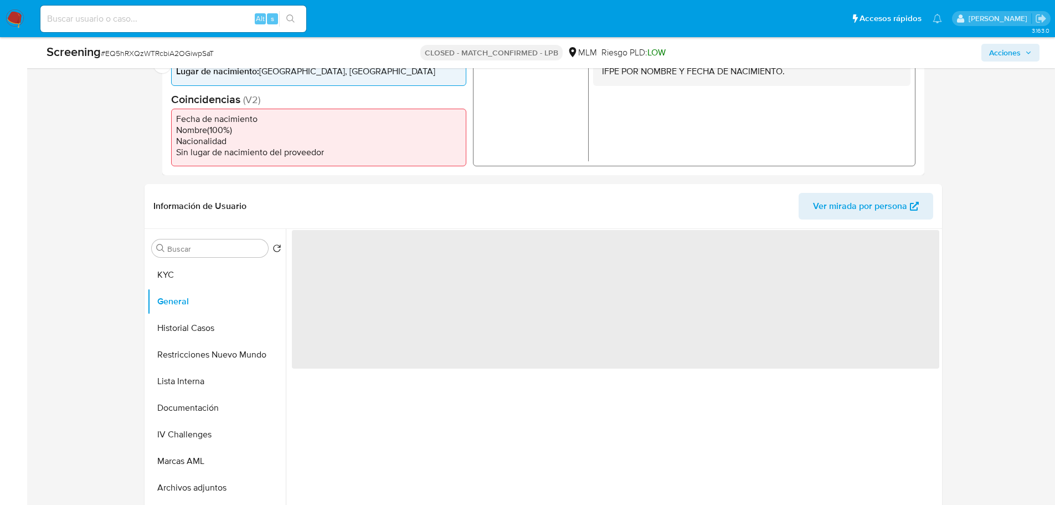
scroll to position [443, 0]
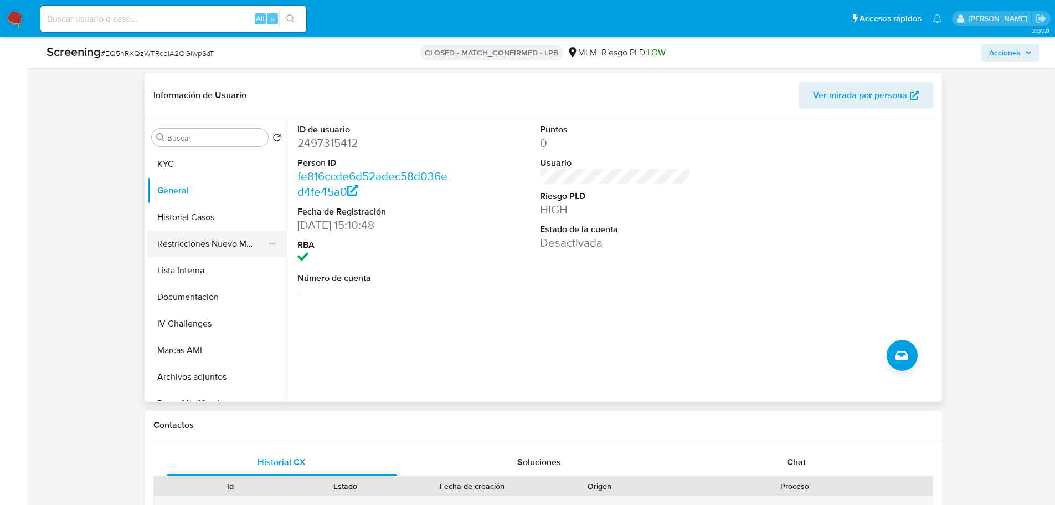
click at [191, 240] on button "Restricciones Nuevo Mundo" at bounding box center [212, 243] width 130 height 27
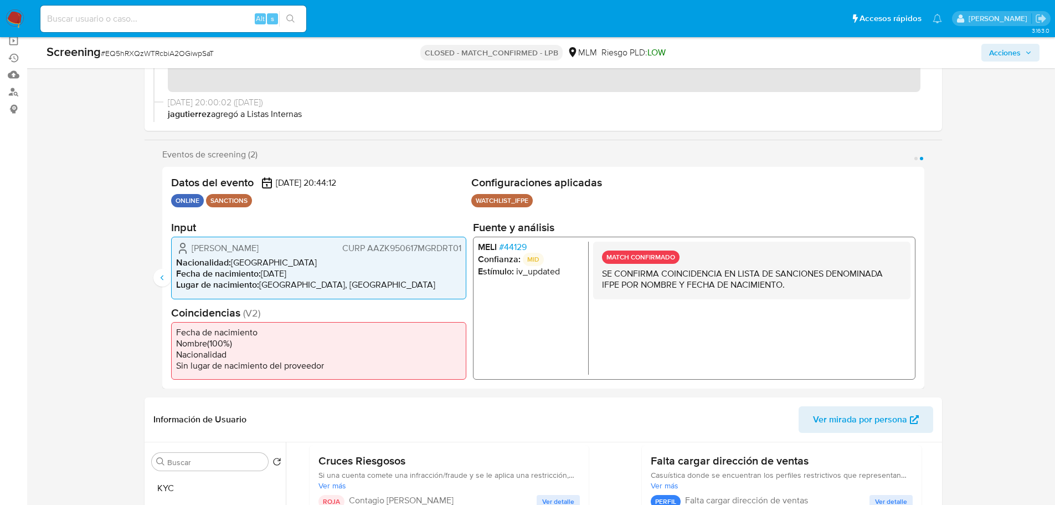
scroll to position [111, 0]
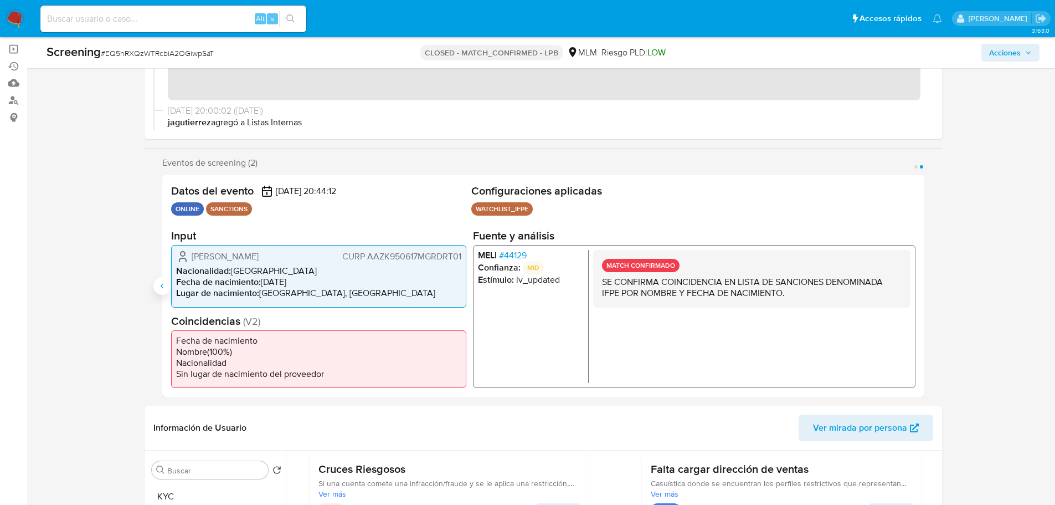
click at [165, 284] on icon "Anterior" at bounding box center [162, 285] width 9 height 9
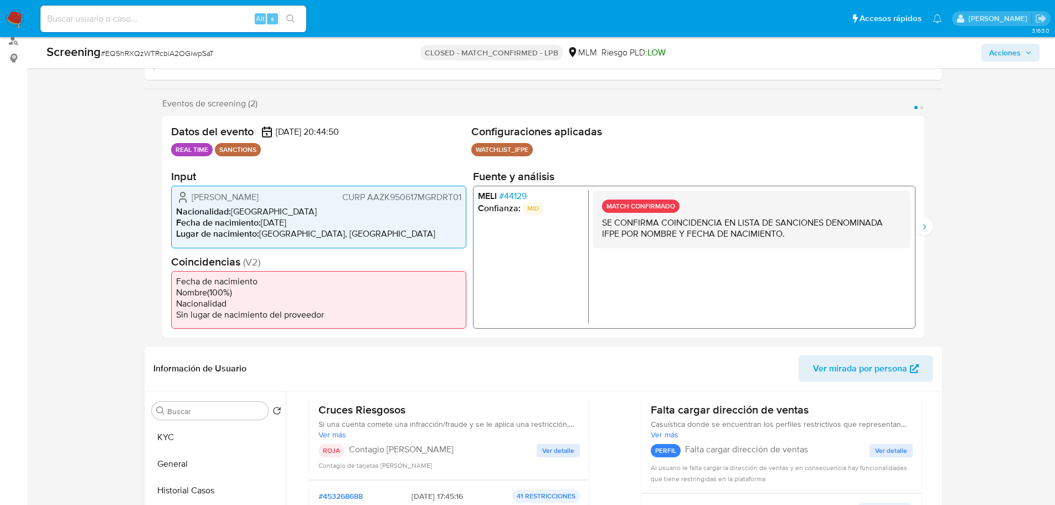
scroll to position [166, 0]
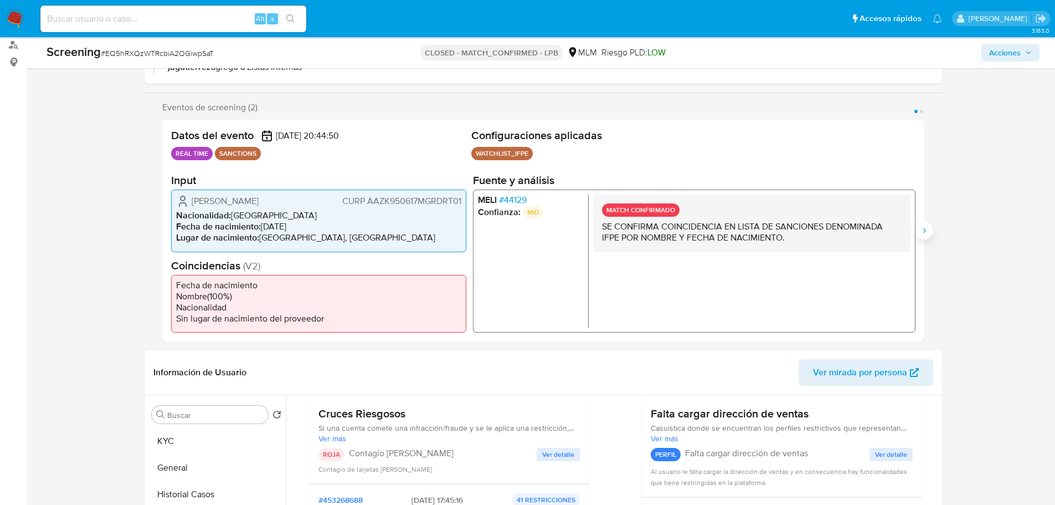
click at [921, 226] on icon "Siguiente" at bounding box center [924, 230] width 9 height 9
click at [522, 197] on span "# 44129" at bounding box center [513, 199] width 28 height 11
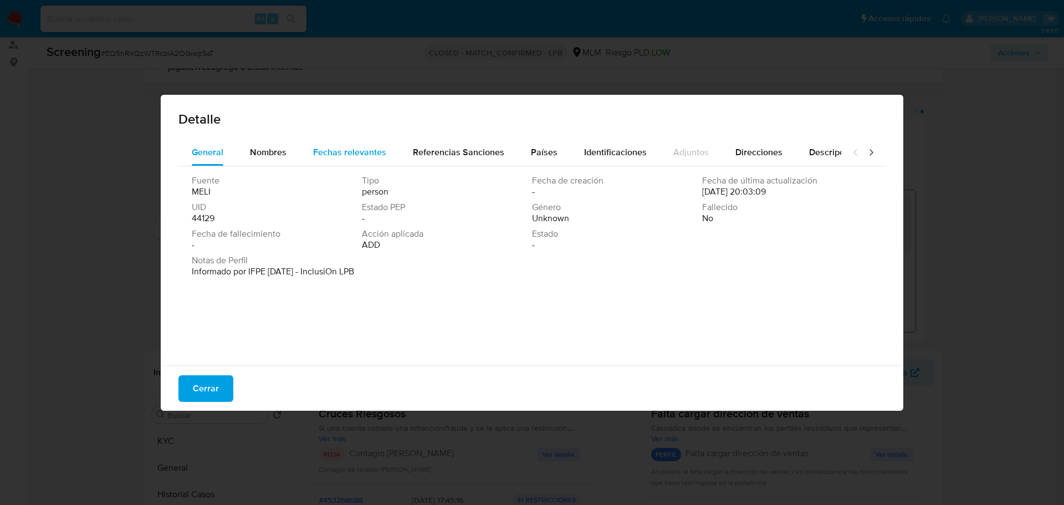
click at [372, 162] on div "Fechas relevantes" at bounding box center [349, 152] width 73 height 27
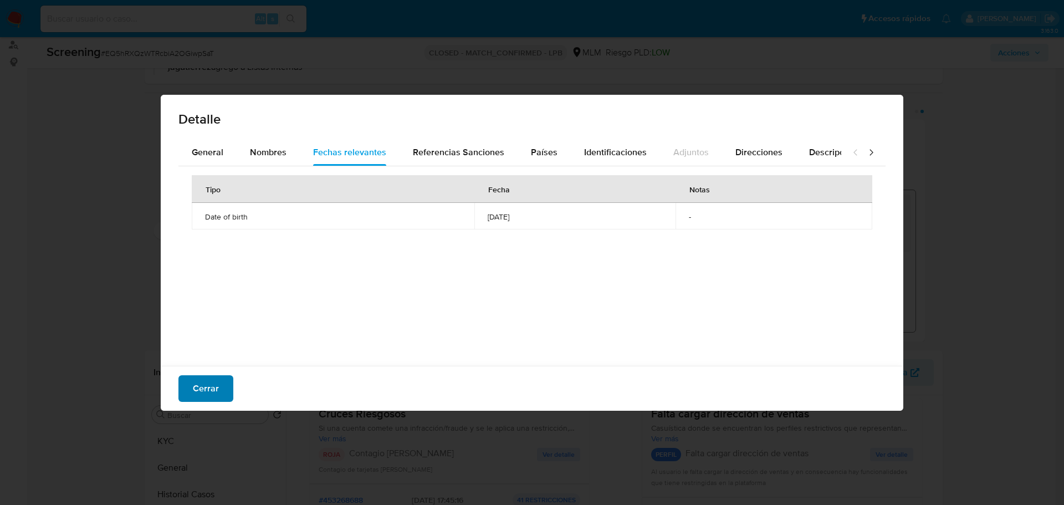
click at [219, 387] on button "Cerrar" at bounding box center [205, 388] width 55 height 27
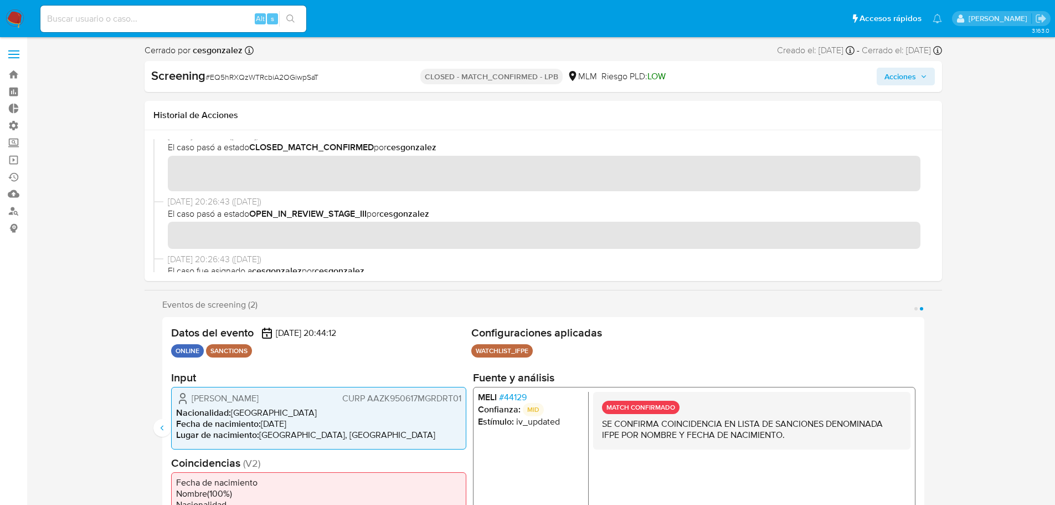
scroll to position [0, 0]
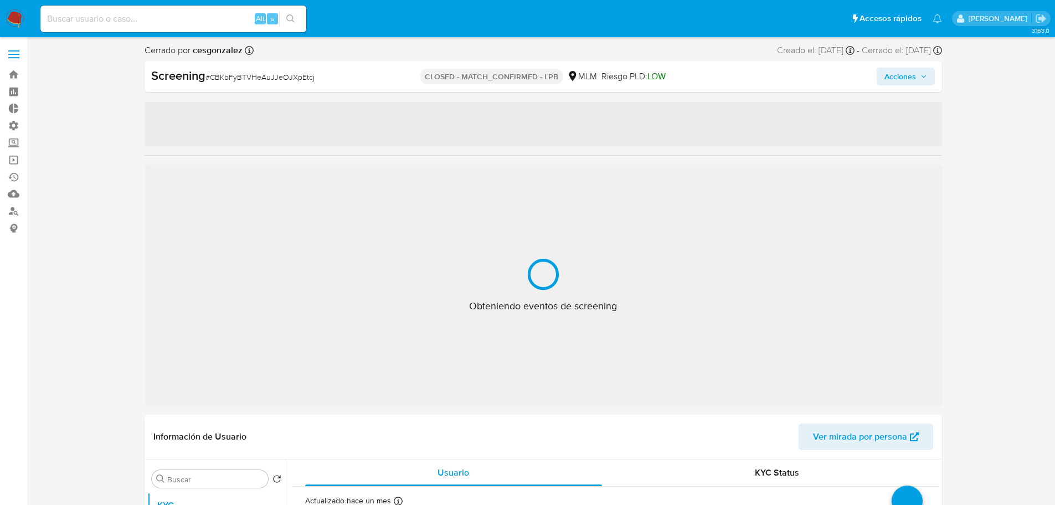
select select "10"
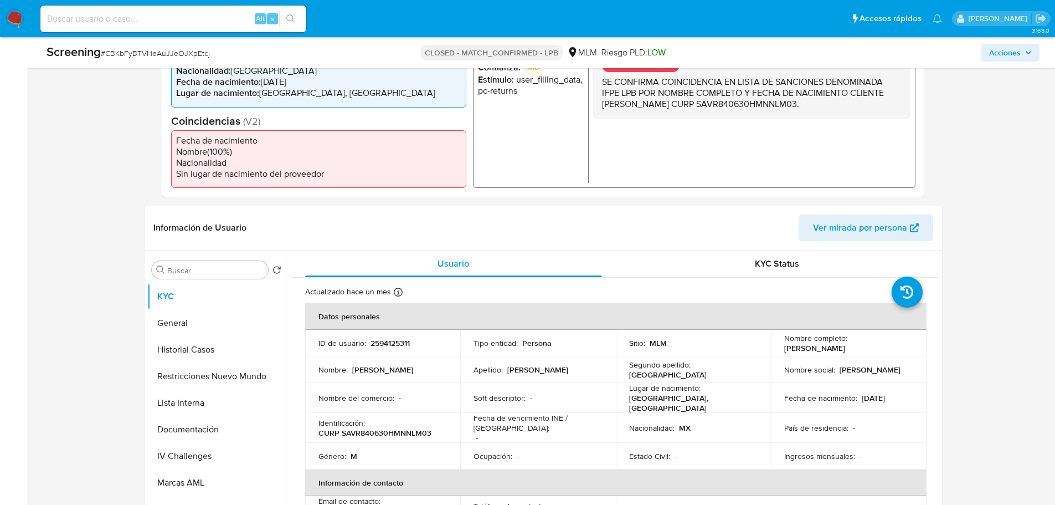
scroll to position [332, 0]
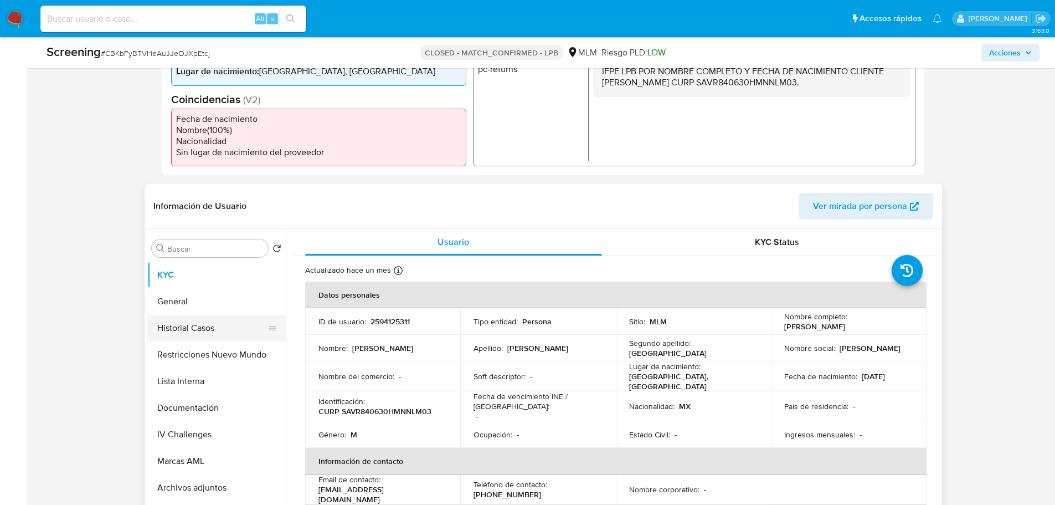
click at [209, 325] on button "Historial Casos" at bounding box center [212, 328] width 130 height 27
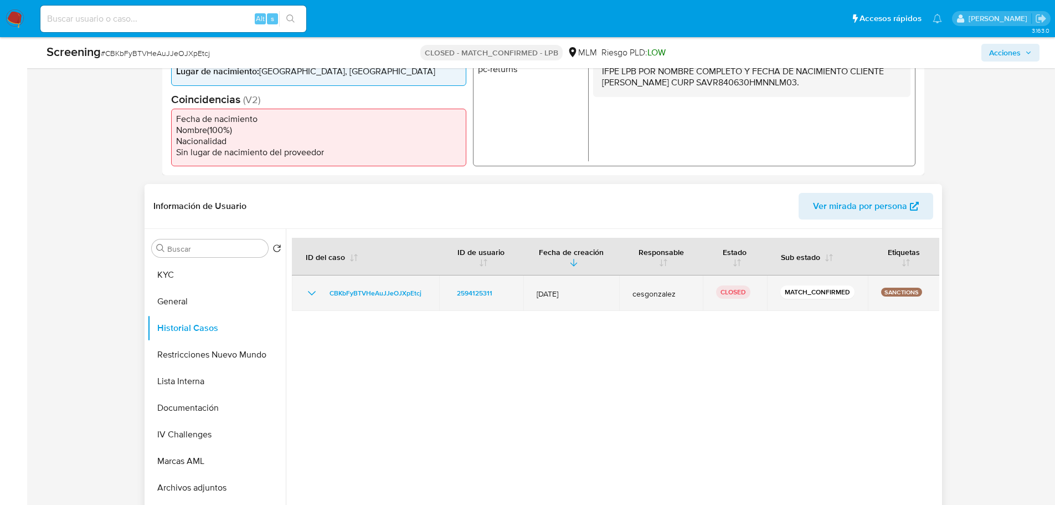
click at [310, 293] on icon "Mostrar/Ocultar" at bounding box center [311, 293] width 8 height 4
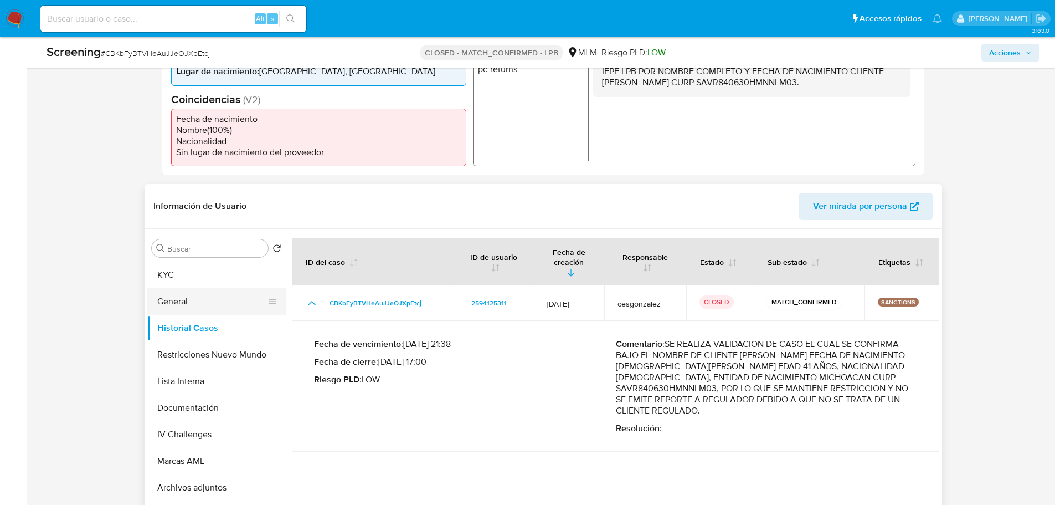
click at [192, 311] on button "General" at bounding box center [212, 301] width 130 height 27
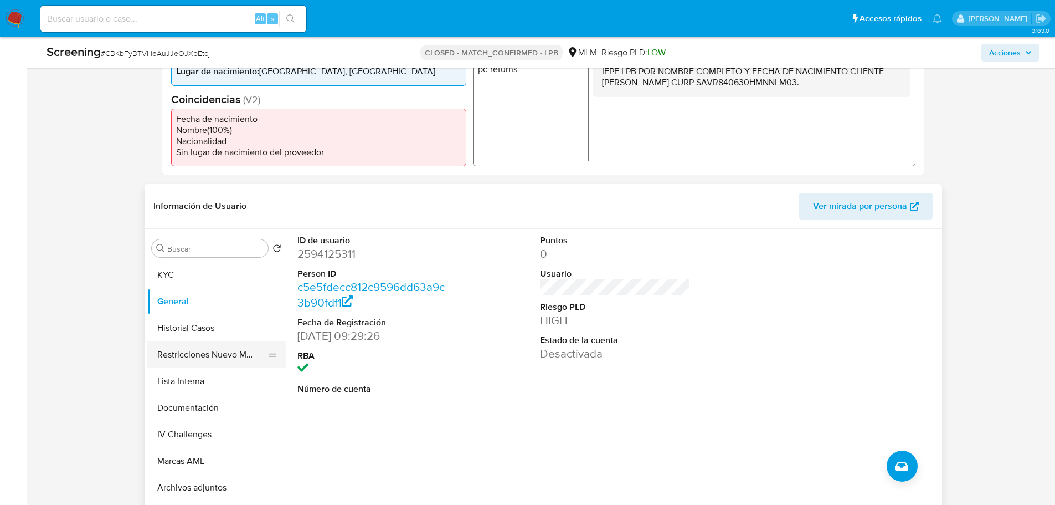
click at [202, 354] on button "Restricciones Nuevo Mundo" at bounding box center [212, 354] width 130 height 27
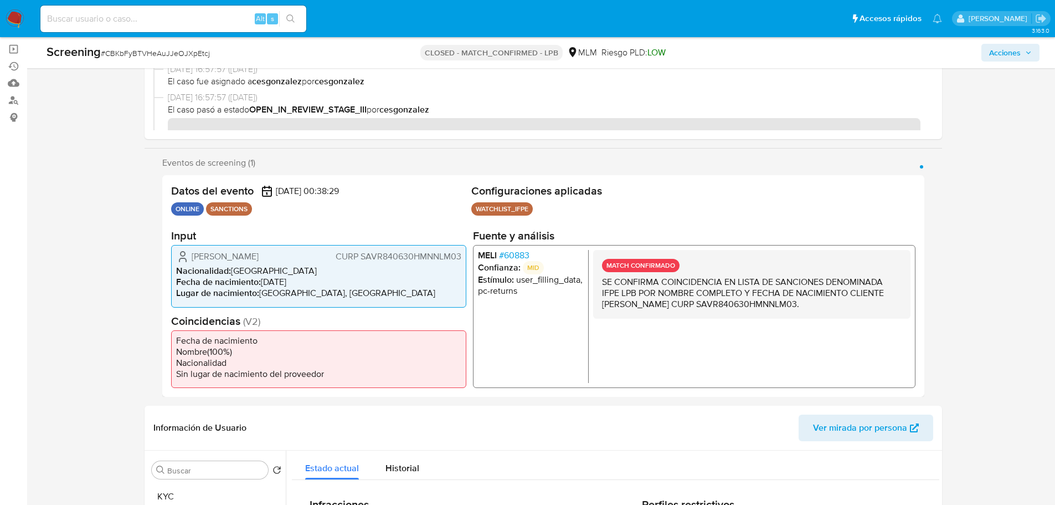
scroll to position [55, 0]
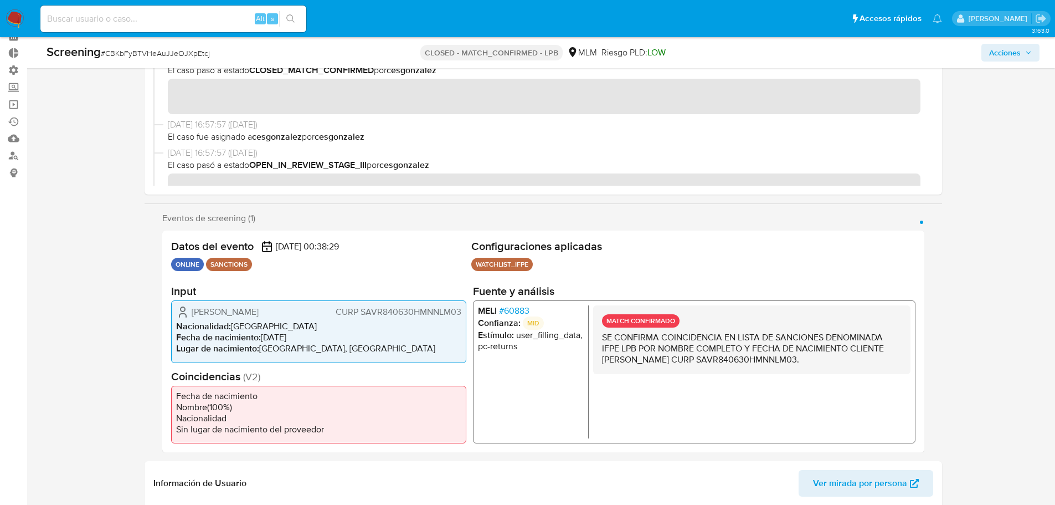
click at [513, 315] on span "# 60883" at bounding box center [514, 310] width 30 height 11
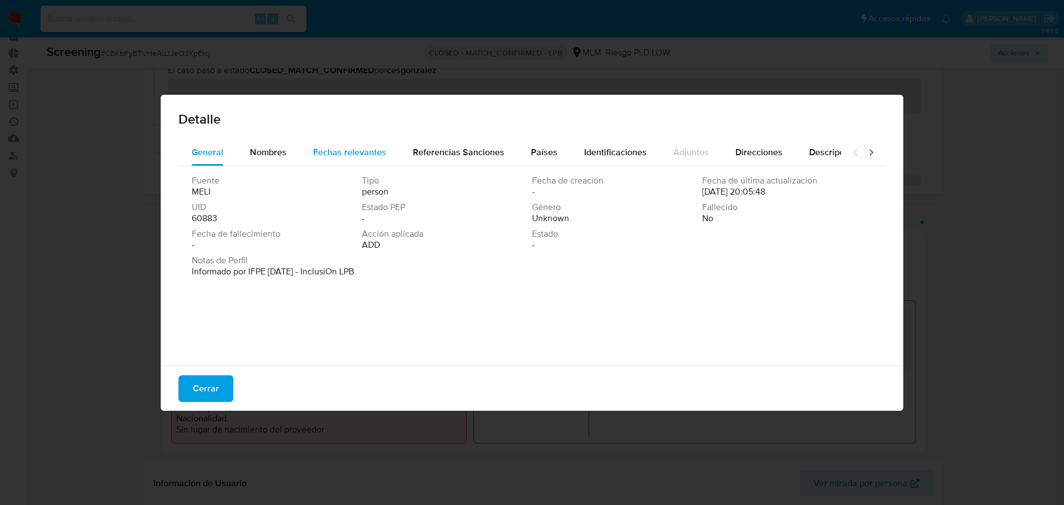
click at [337, 158] on div "Fechas relevantes" at bounding box center [349, 152] width 73 height 27
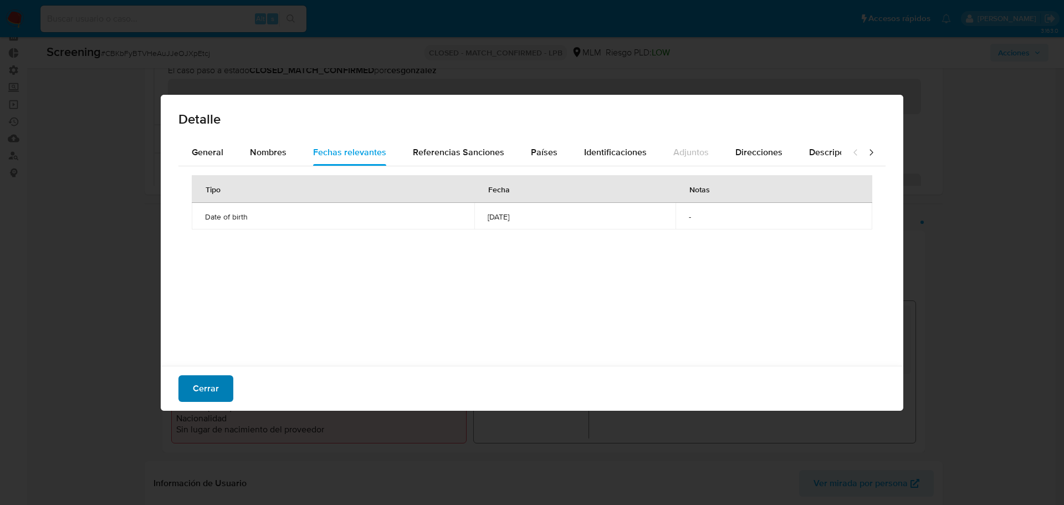
click at [204, 379] on span "Cerrar" at bounding box center [206, 388] width 26 height 24
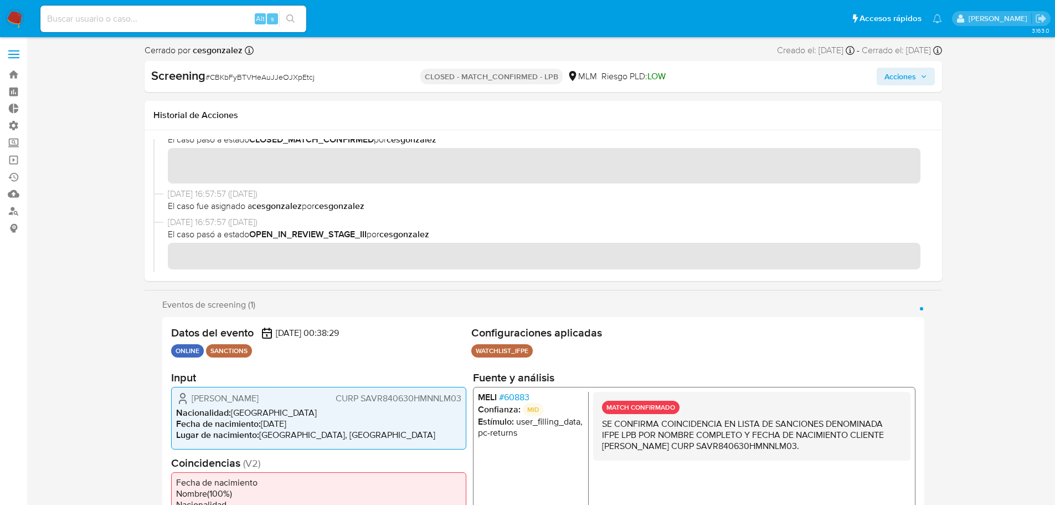
scroll to position [0, 0]
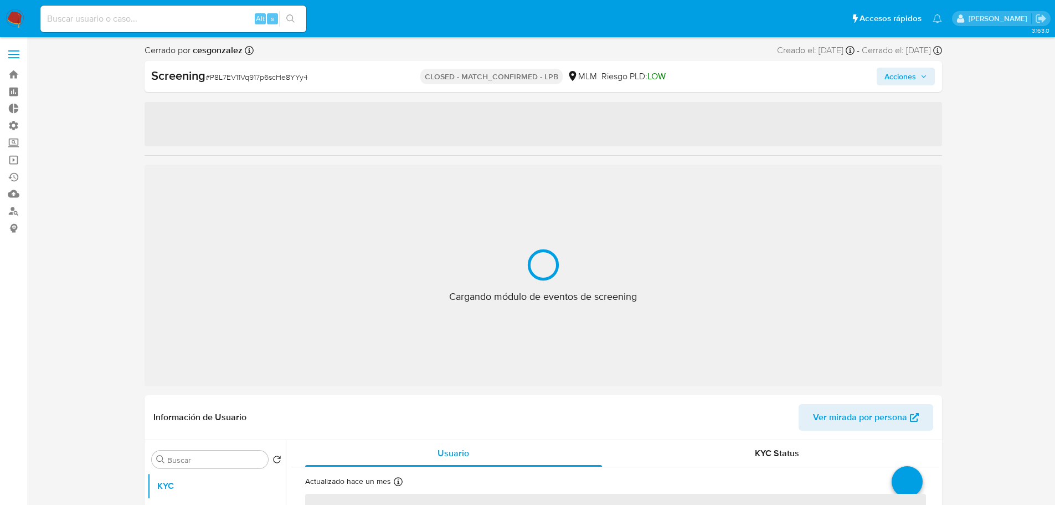
select select "10"
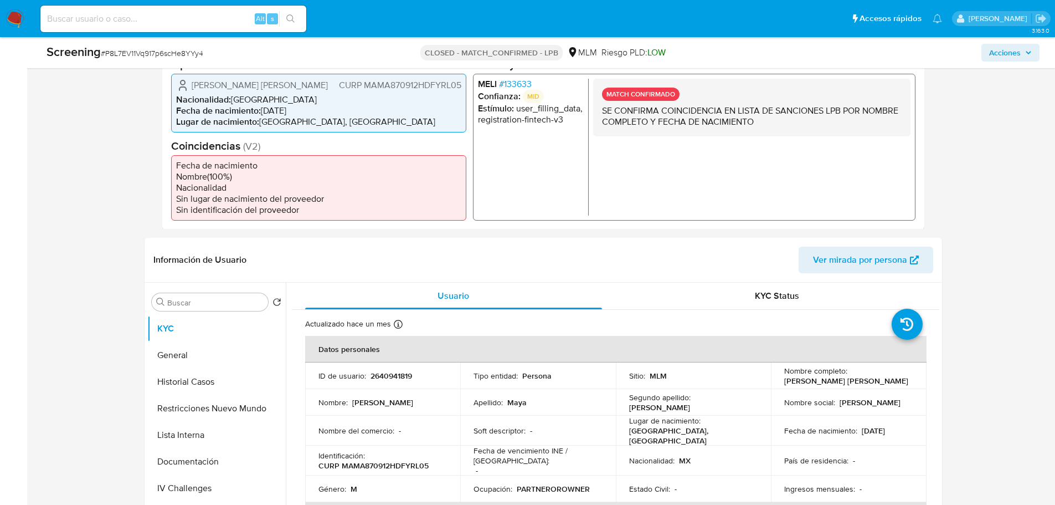
scroll to position [332, 0]
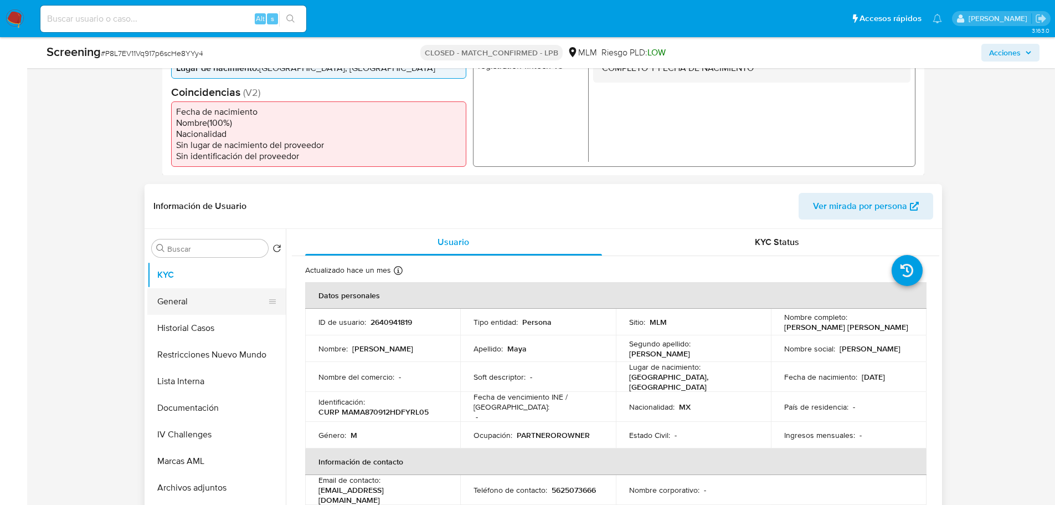
click at [161, 305] on button "General" at bounding box center [212, 301] width 130 height 27
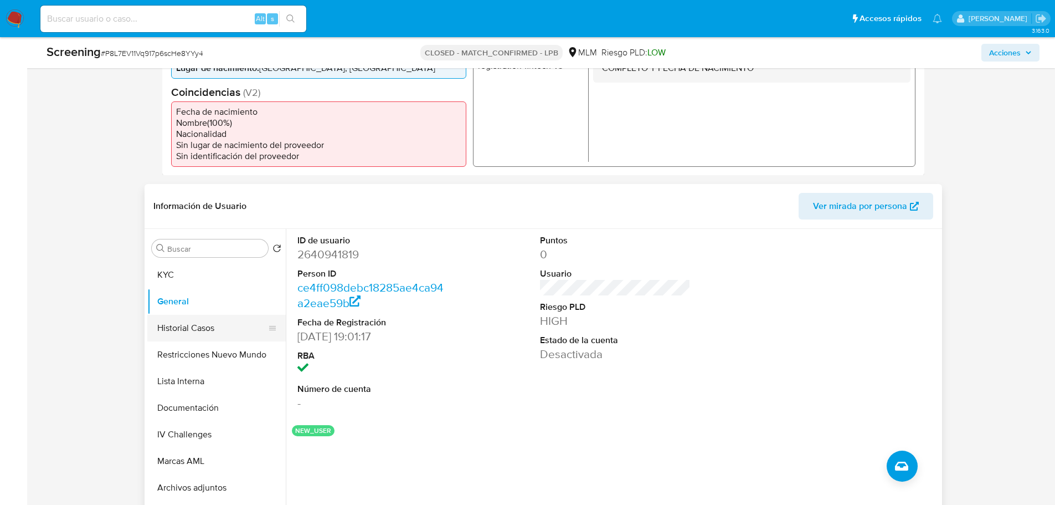
click at [168, 323] on button "Historial Casos" at bounding box center [212, 328] width 130 height 27
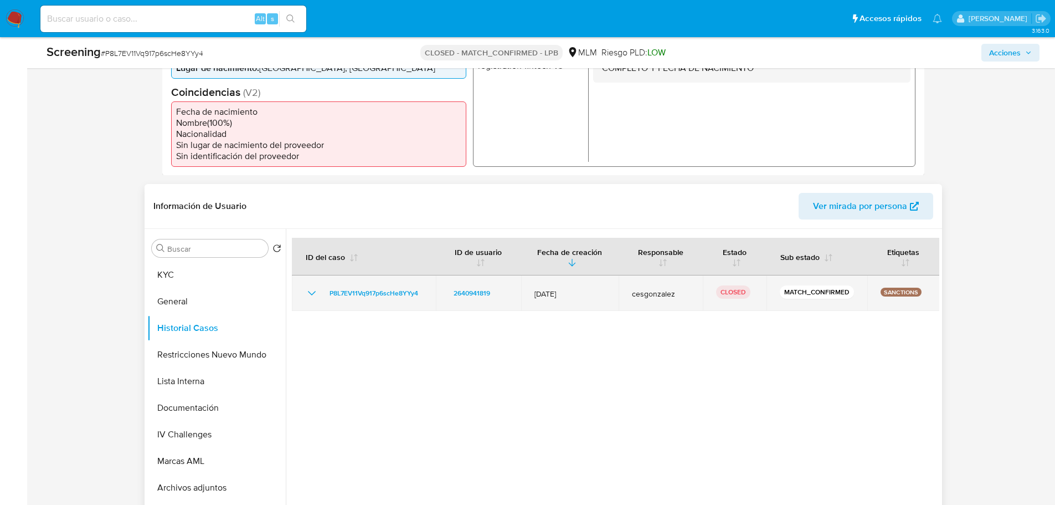
click at [306, 291] on icon "Mostrar/Ocultar" at bounding box center [311, 292] width 13 height 13
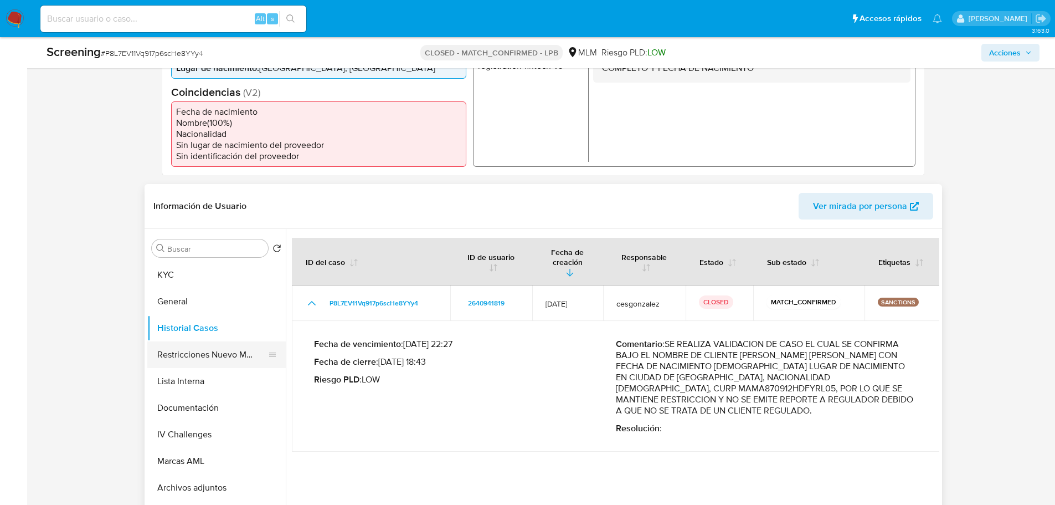
click at [176, 354] on button "Restricciones Nuevo Mundo" at bounding box center [212, 354] width 130 height 27
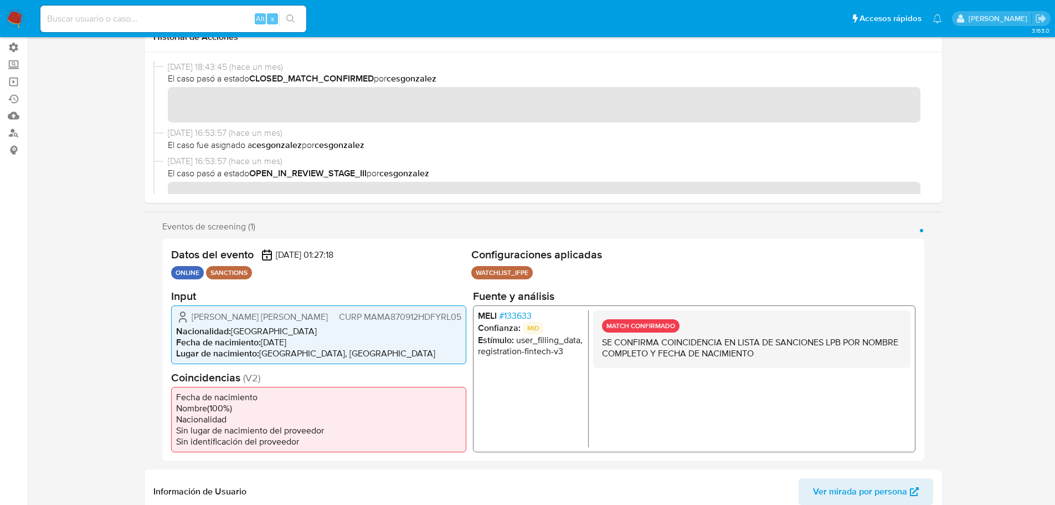
scroll to position [0, 0]
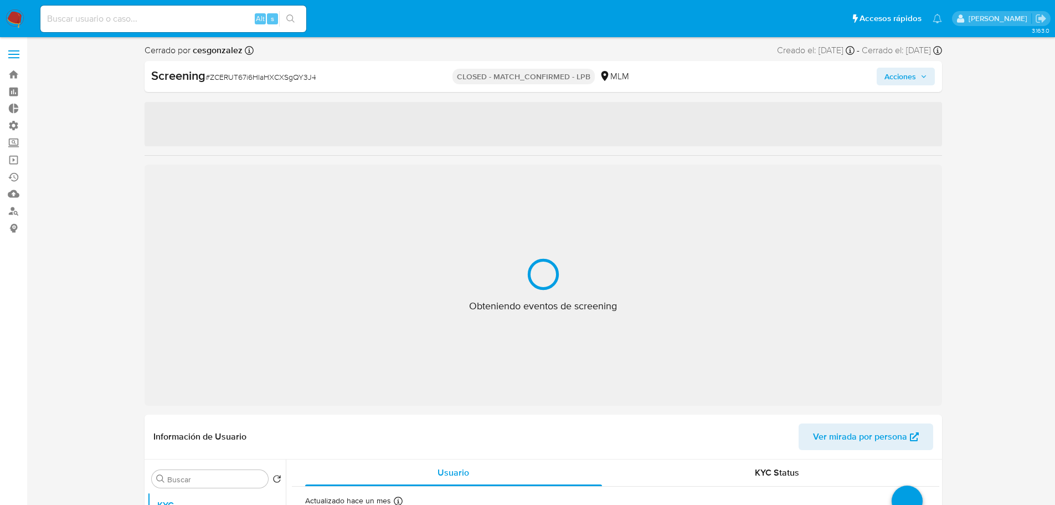
select select "10"
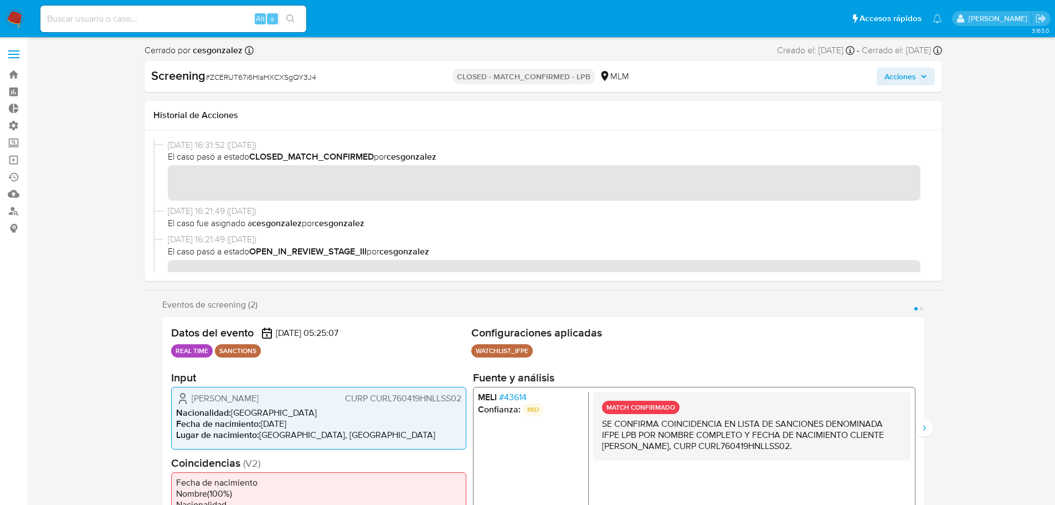
scroll to position [55, 0]
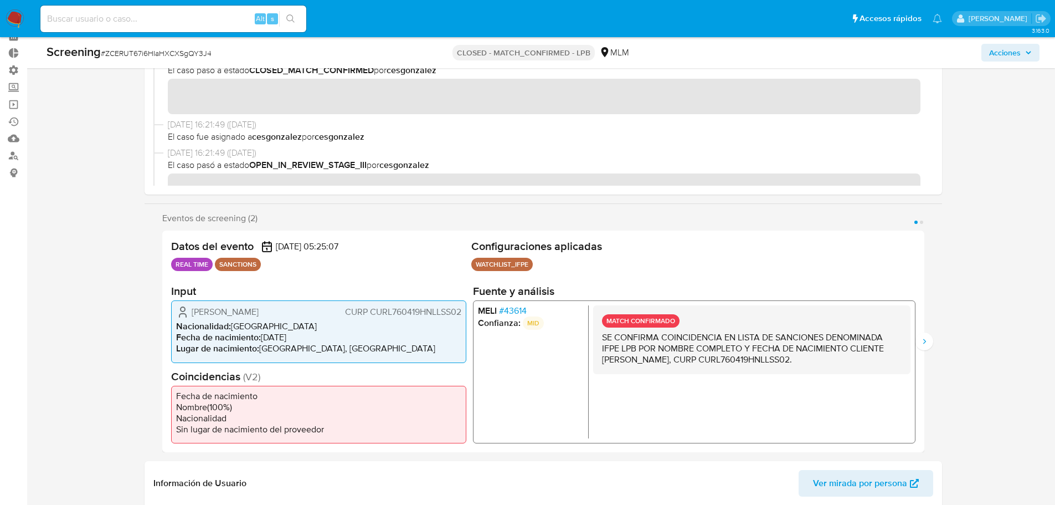
click at [518, 309] on span "# 43614" at bounding box center [513, 310] width 28 height 11
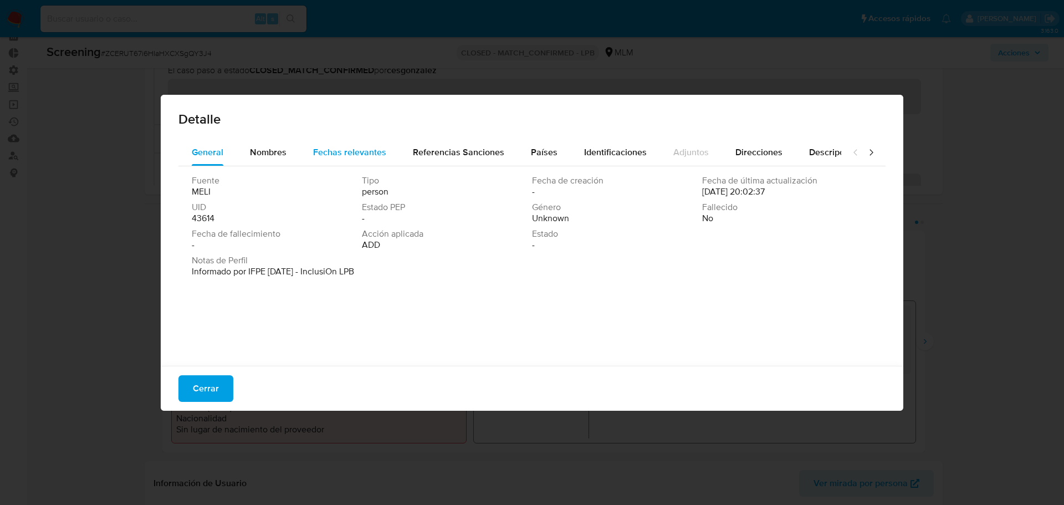
click at [325, 163] on div "Fechas relevantes" at bounding box center [349, 152] width 73 height 27
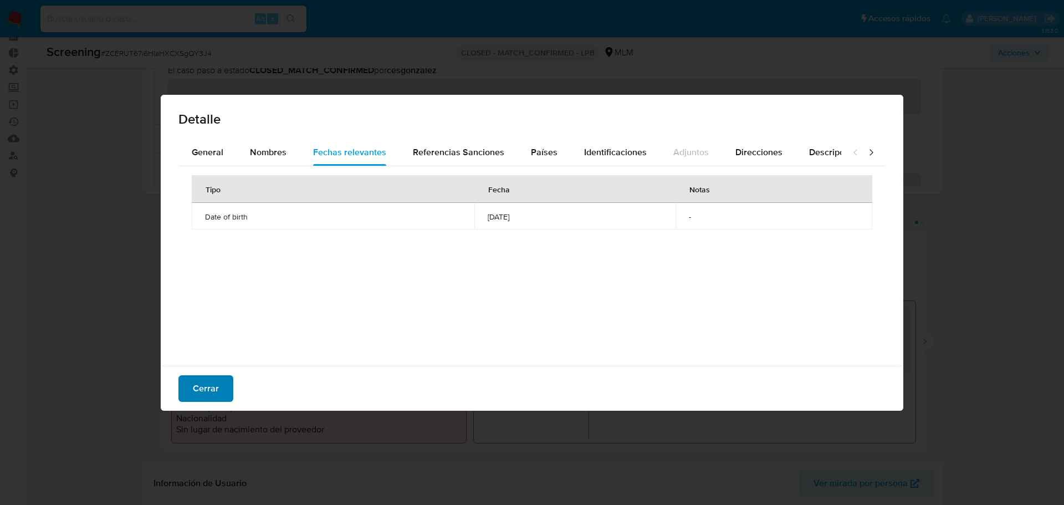
click at [214, 388] on span "Cerrar" at bounding box center [206, 388] width 26 height 24
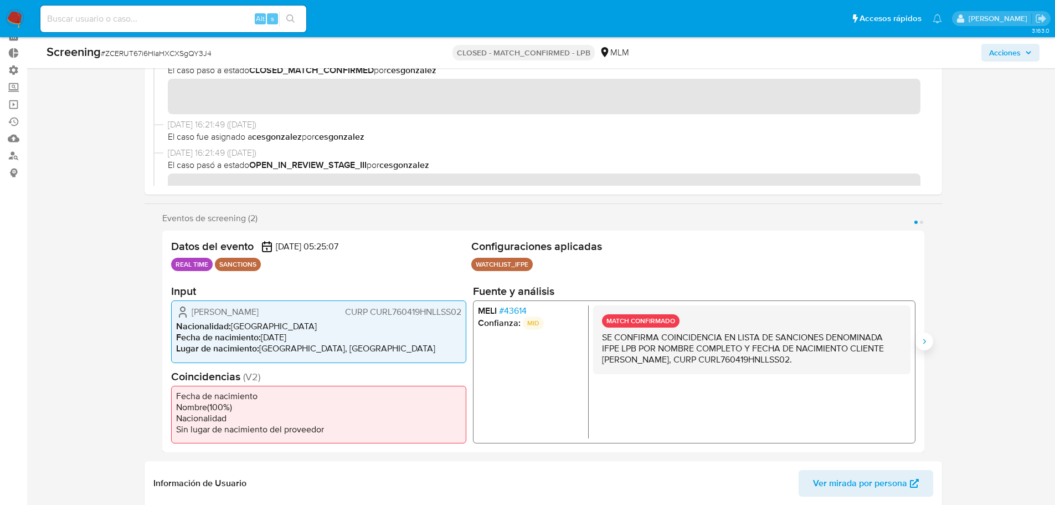
click at [922, 333] on button "Siguiente" at bounding box center [925, 341] width 18 height 18
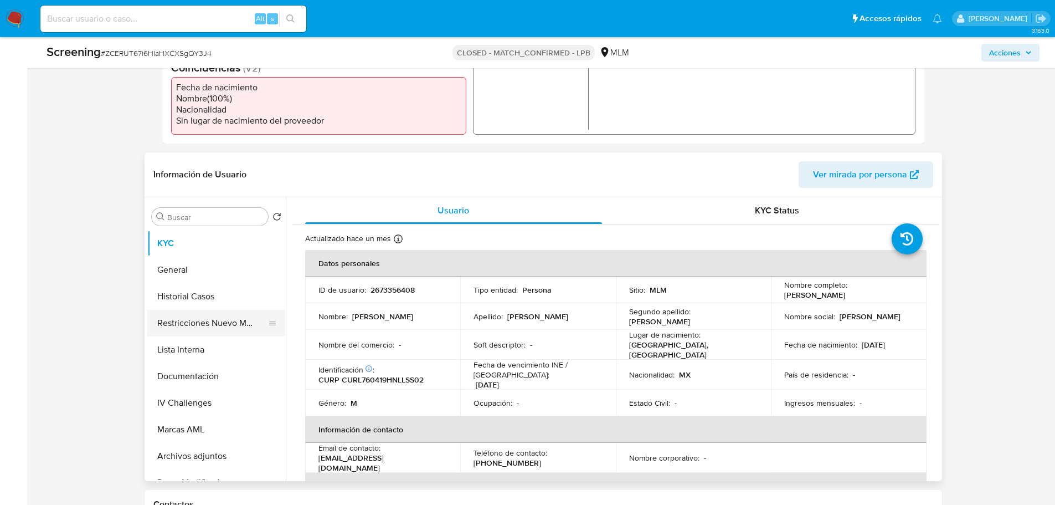
scroll to position [388, 0]
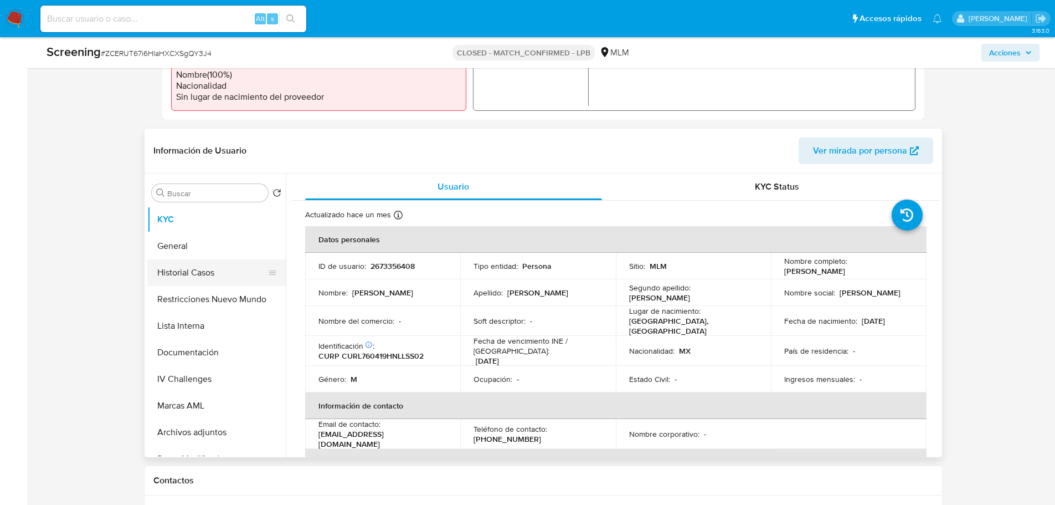
click at [180, 259] on button "Historial Casos" at bounding box center [212, 272] width 130 height 27
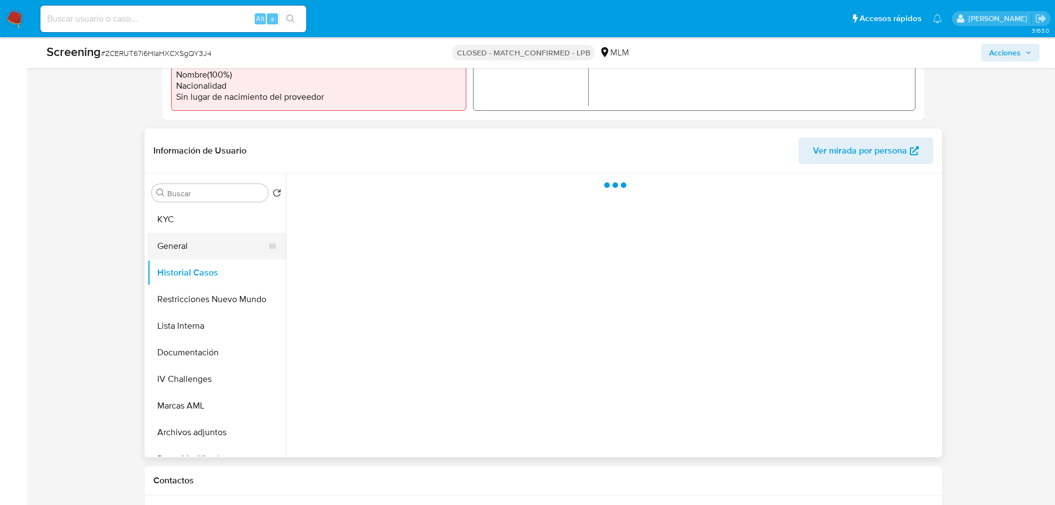
click at [180, 245] on button "General" at bounding box center [212, 246] width 130 height 27
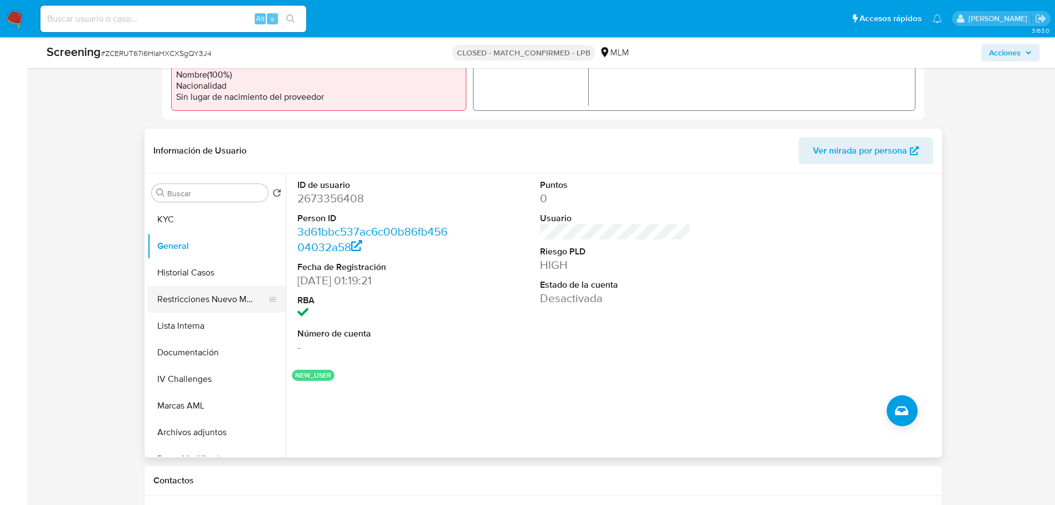
click at [203, 301] on button "Restricciones Nuevo Mundo" at bounding box center [212, 299] width 130 height 27
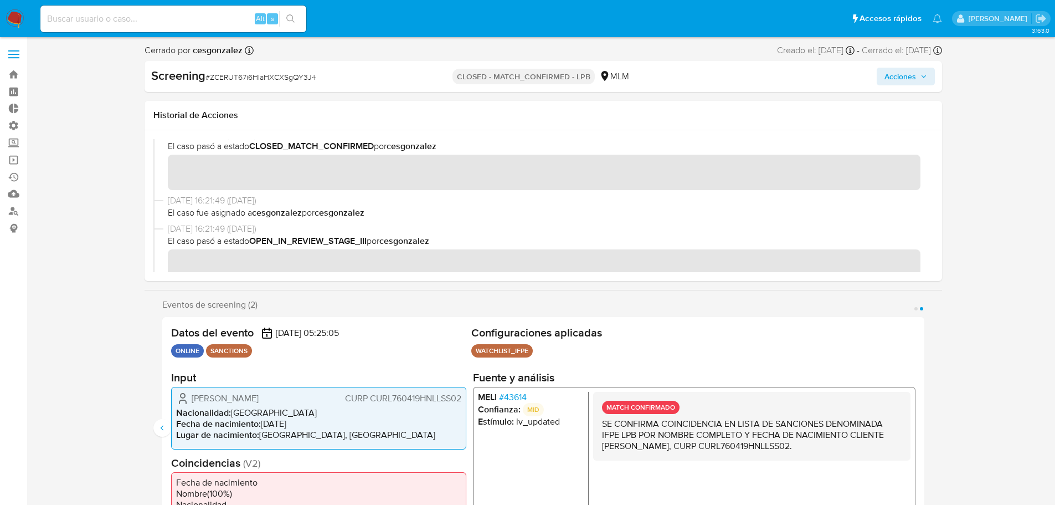
scroll to position [0, 0]
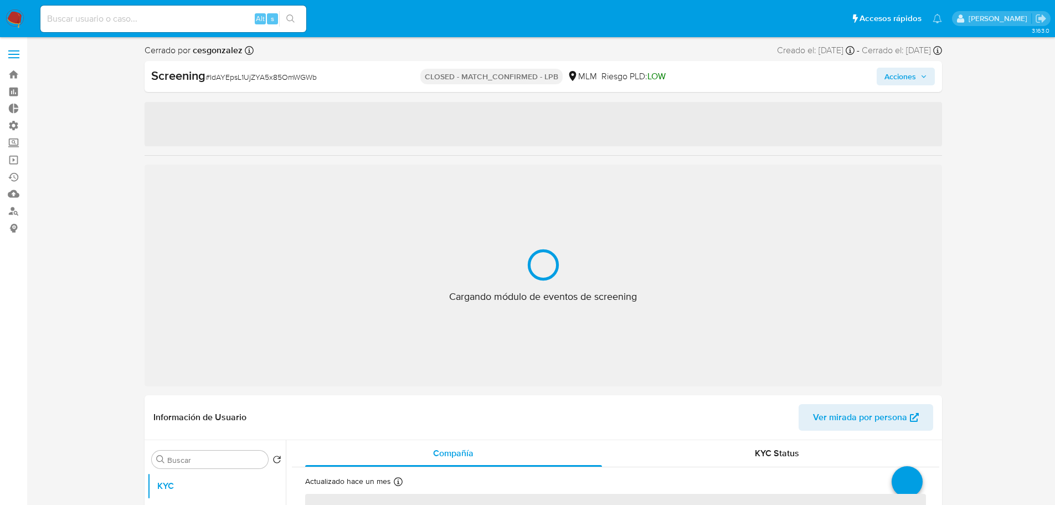
select select "10"
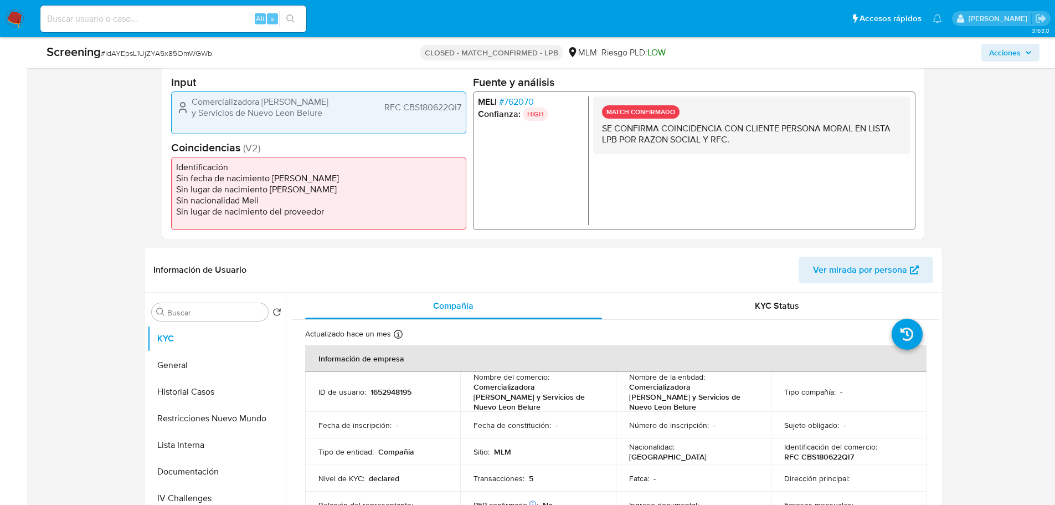
scroll to position [332, 0]
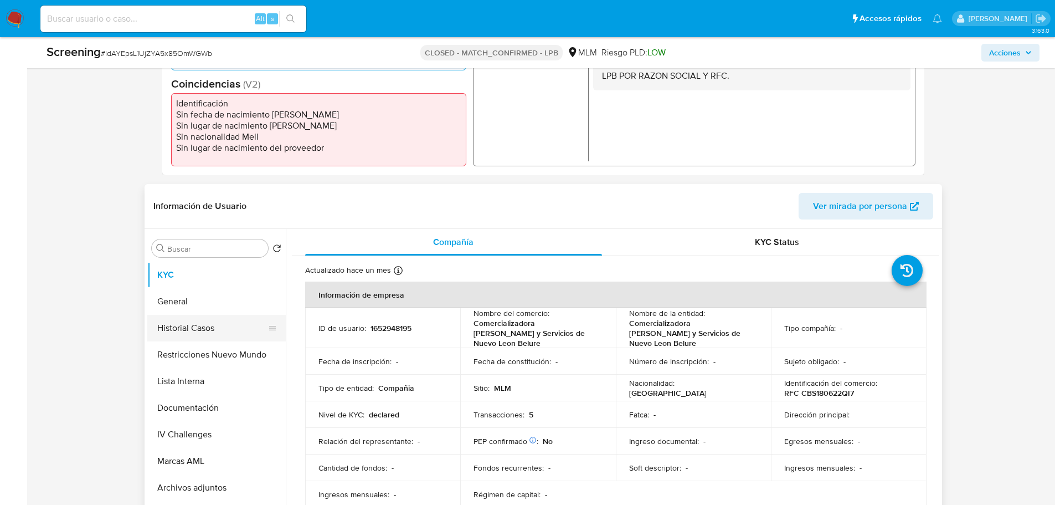
click at [189, 331] on button "Historial Casos" at bounding box center [212, 328] width 130 height 27
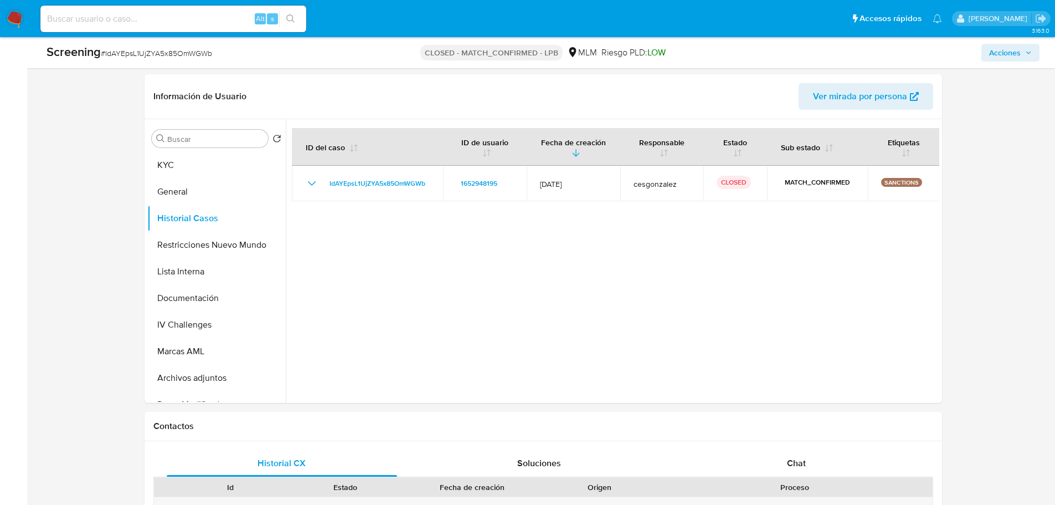
scroll to position [443, 0]
click at [192, 173] on button "KYC" at bounding box center [212, 164] width 130 height 27
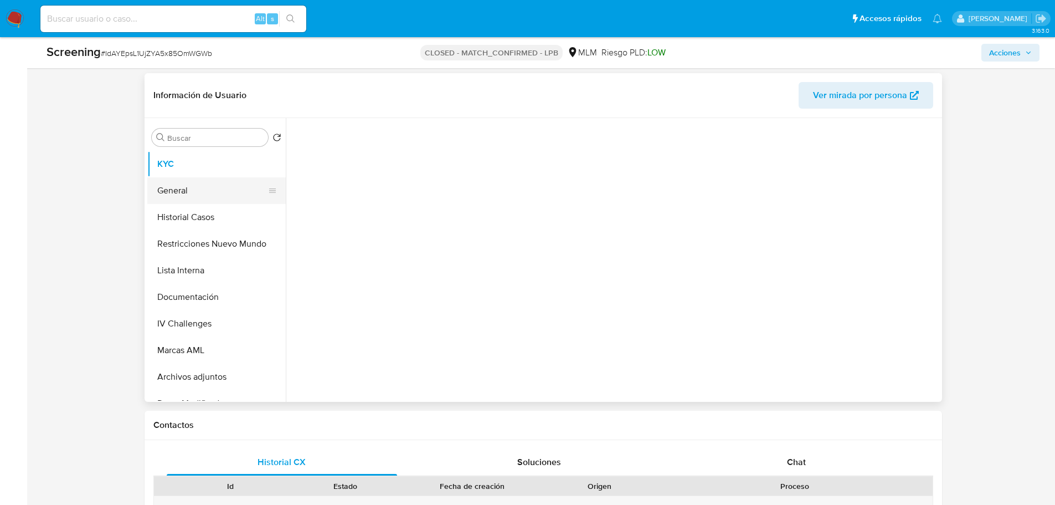
click at [193, 182] on button "General" at bounding box center [212, 190] width 130 height 27
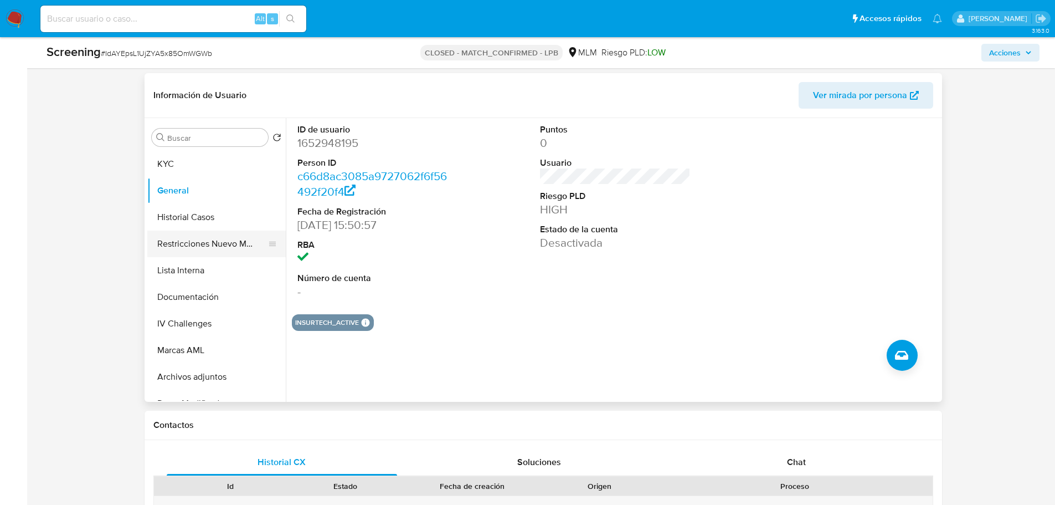
click at [189, 244] on button "Restricciones Nuevo Mundo" at bounding box center [212, 243] width 130 height 27
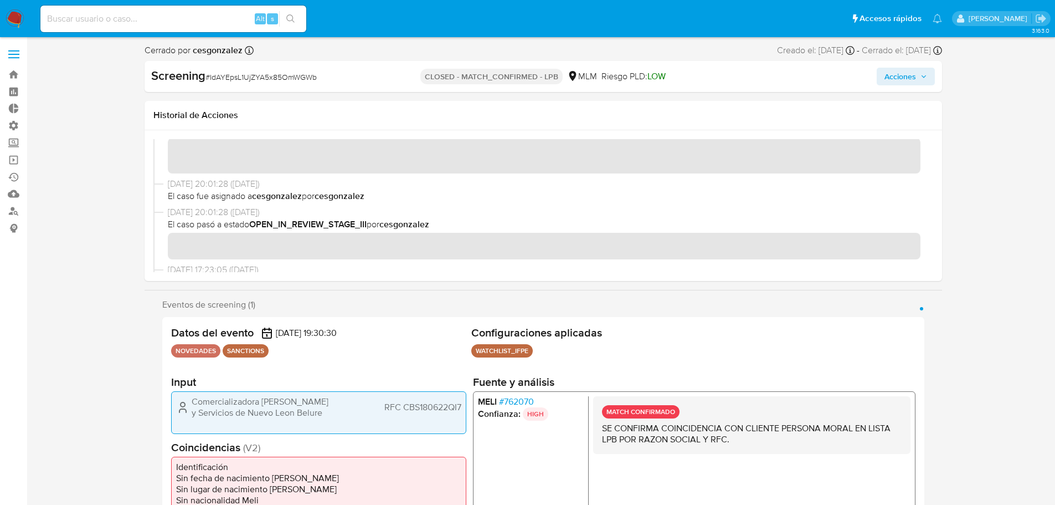
scroll to position [0, 0]
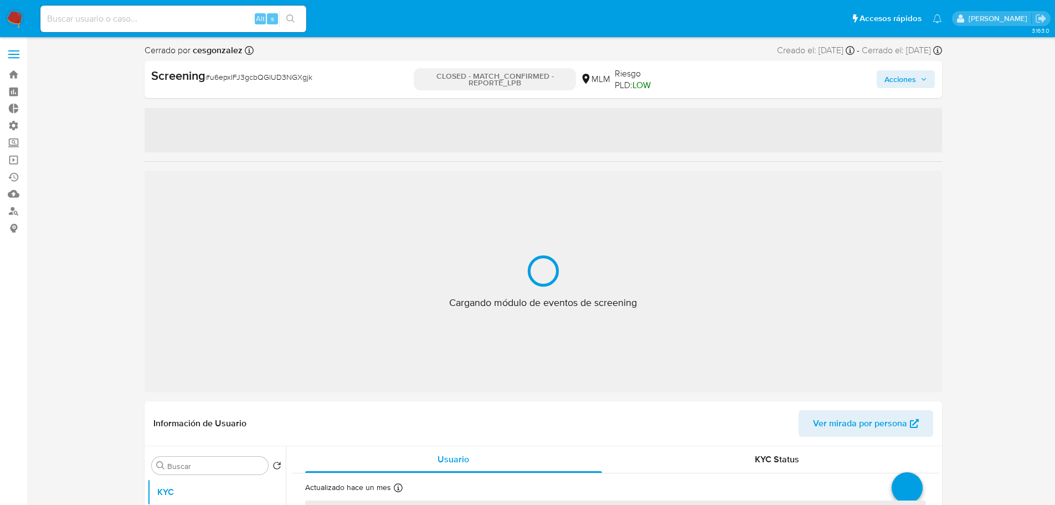
select select "10"
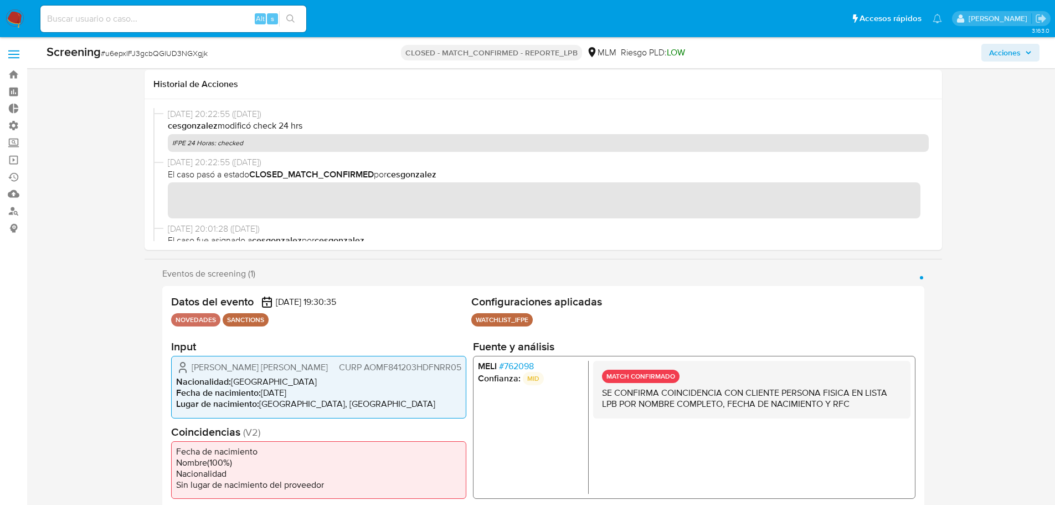
scroll to position [332, 0]
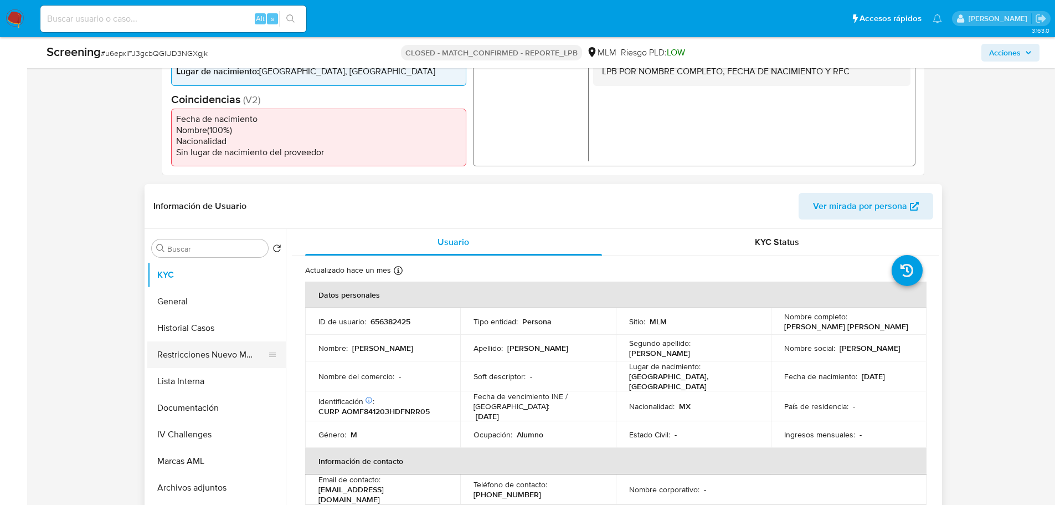
click at [189, 353] on button "Restricciones Nuevo Mundo" at bounding box center [212, 354] width 130 height 27
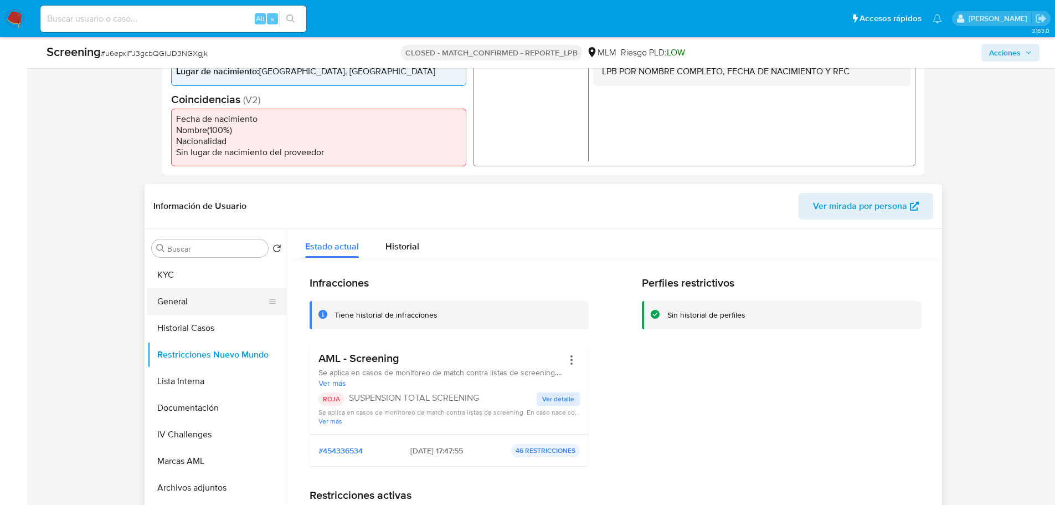
click at [180, 305] on button "General" at bounding box center [212, 301] width 130 height 27
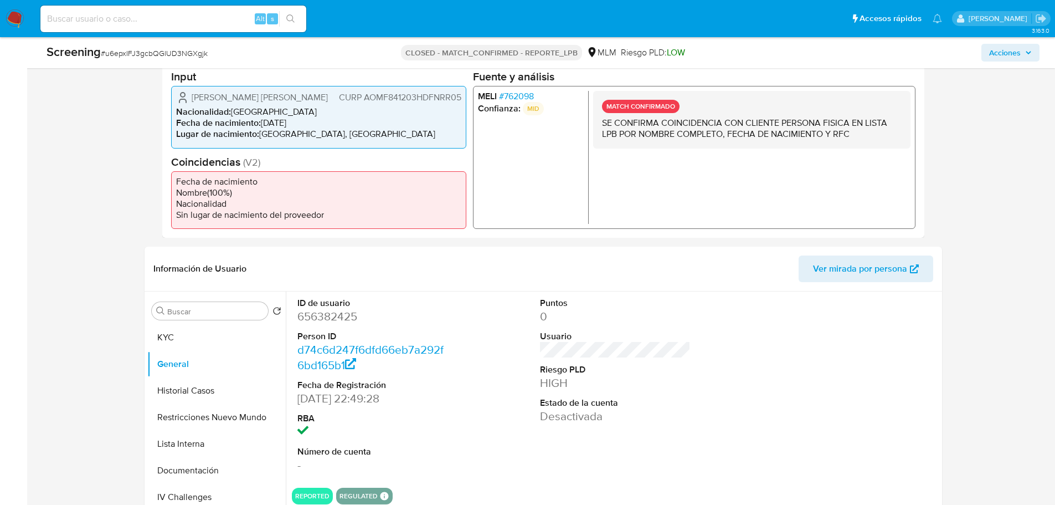
scroll to position [166, 0]
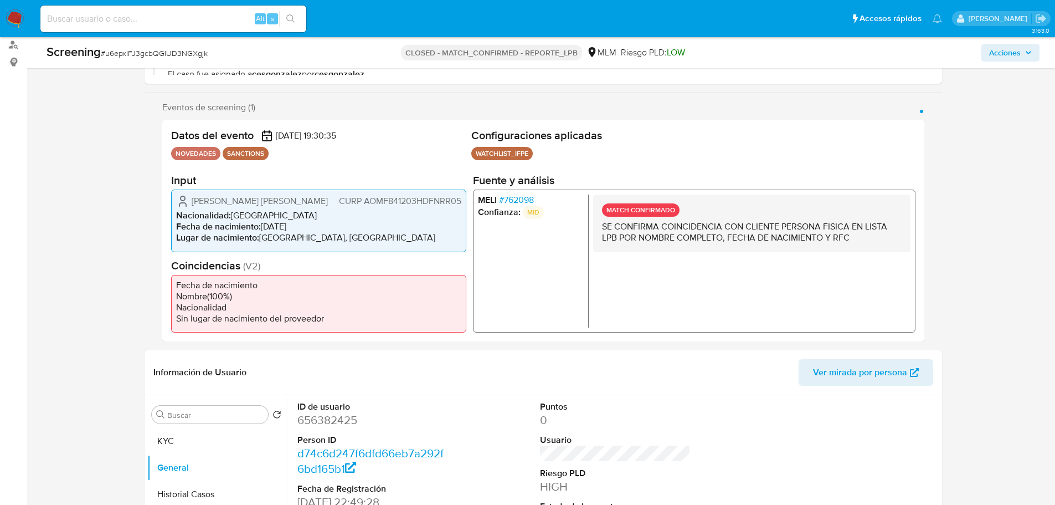
click at [528, 201] on span "# 762098" at bounding box center [516, 199] width 35 height 11
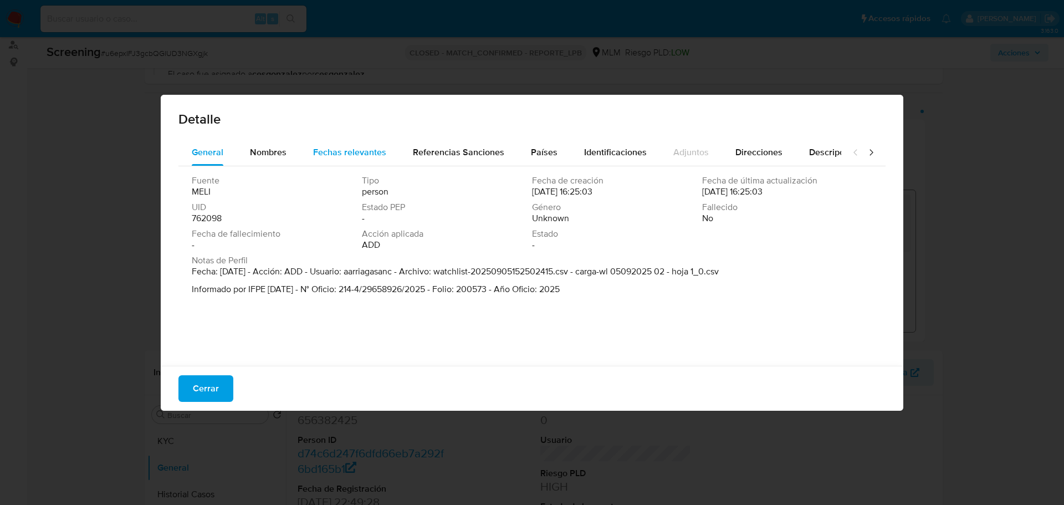
click at [352, 148] on span "Fechas relevantes" at bounding box center [349, 152] width 73 height 13
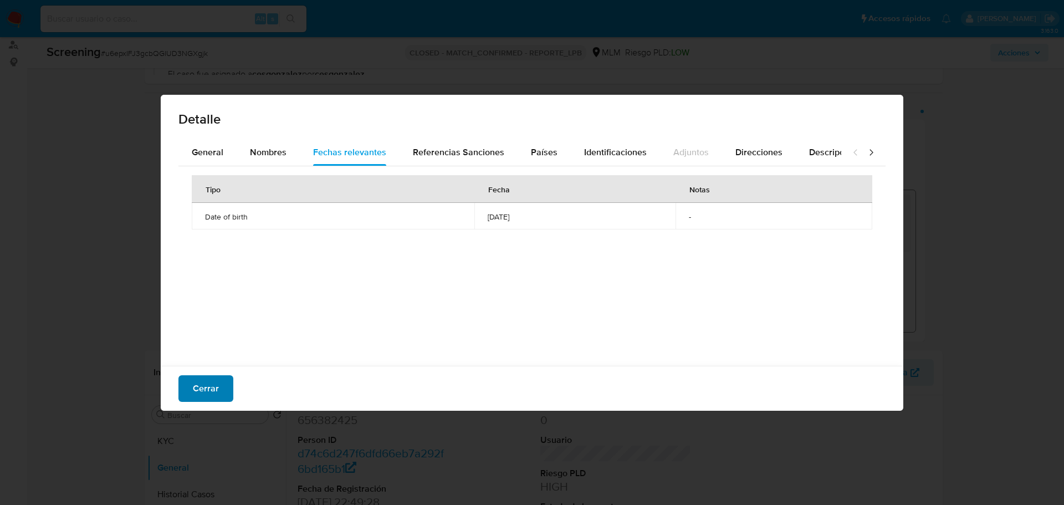
click at [215, 386] on span "Cerrar" at bounding box center [206, 388] width 26 height 24
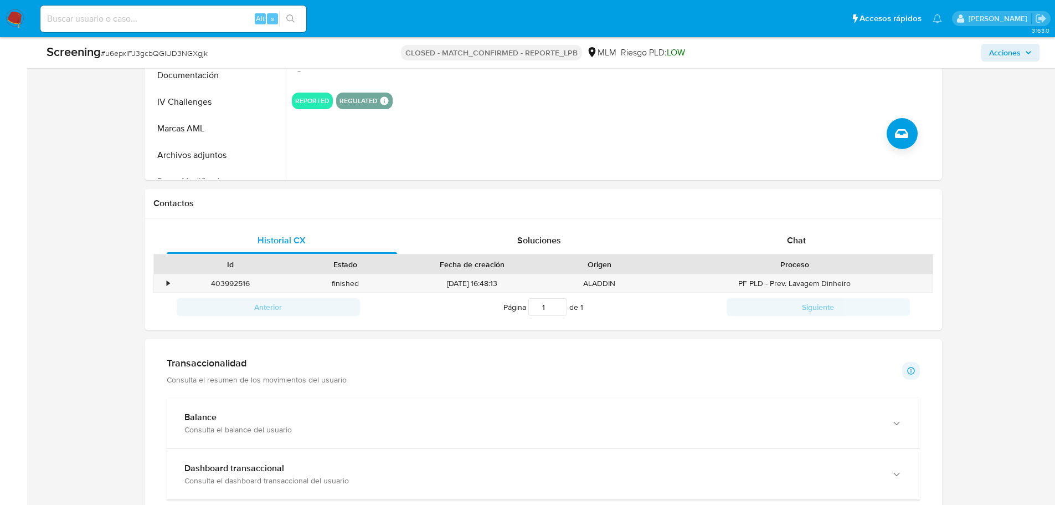
scroll to position [942, 0]
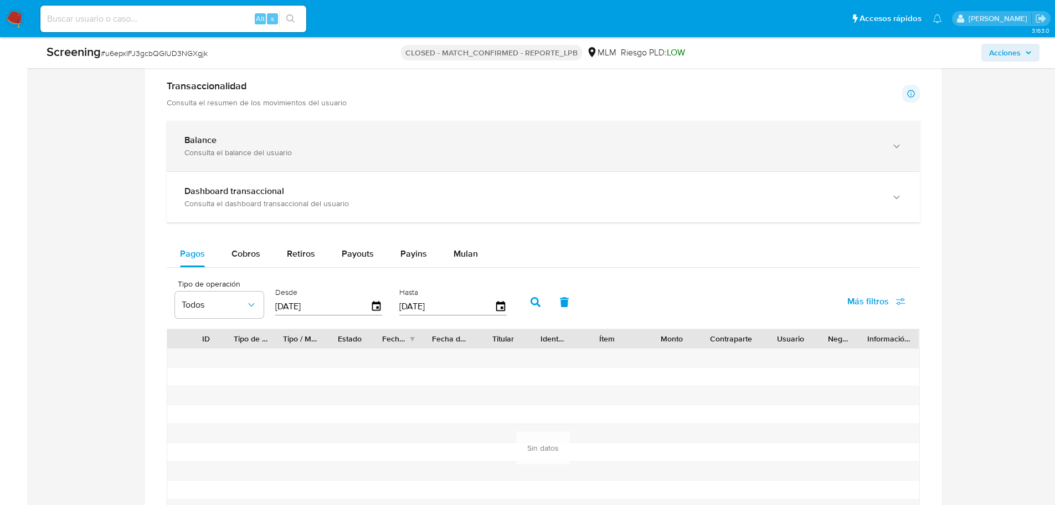
click at [271, 148] on div "Consulta el balance del usuario" at bounding box center [532, 152] width 696 height 10
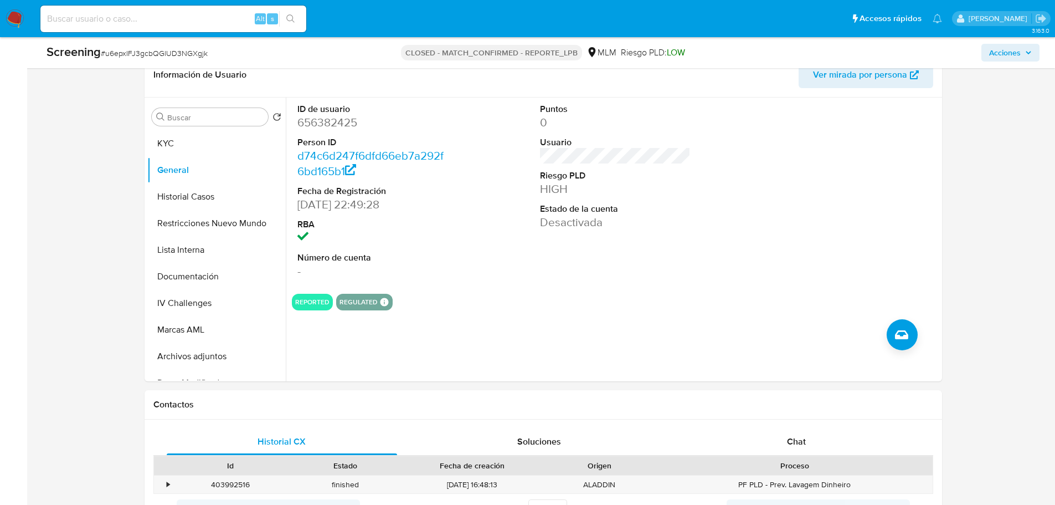
scroll to position [388, 0]
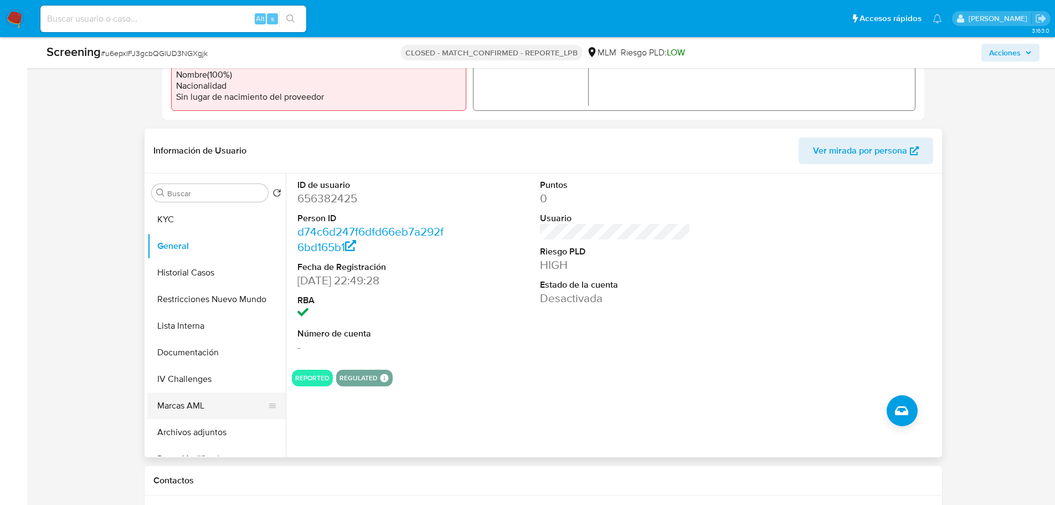
click at [208, 410] on button "Marcas AML" at bounding box center [212, 405] width 130 height 27
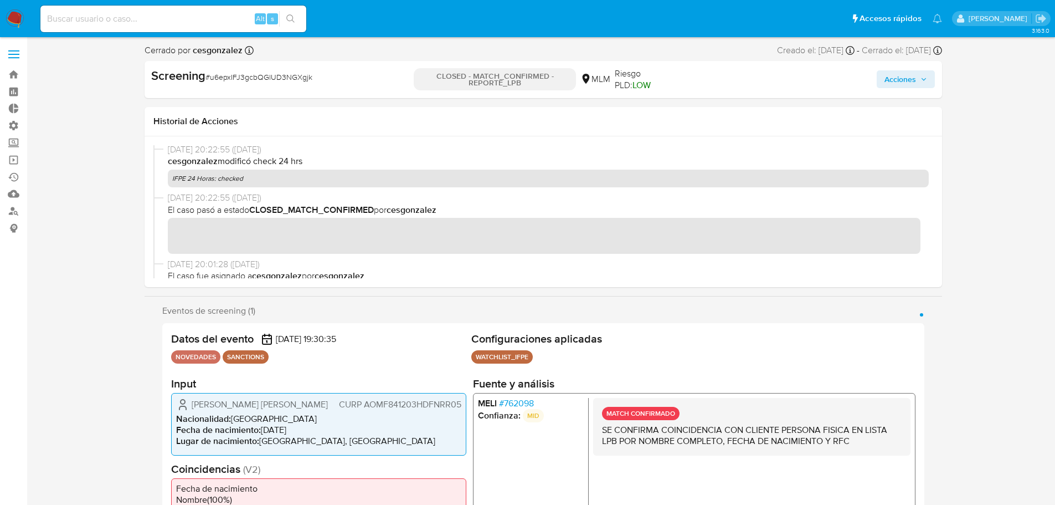
scroll to position [0, 0]
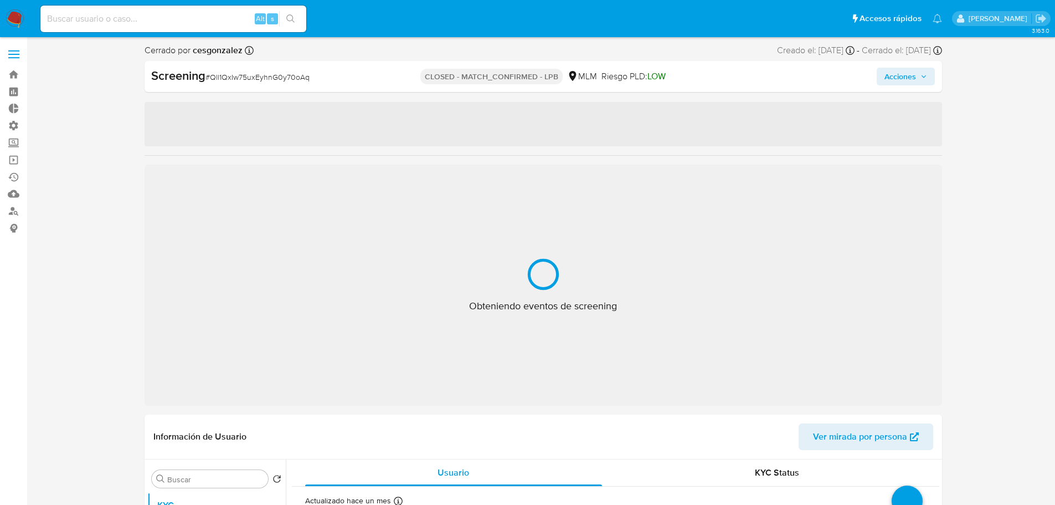
select select "10"
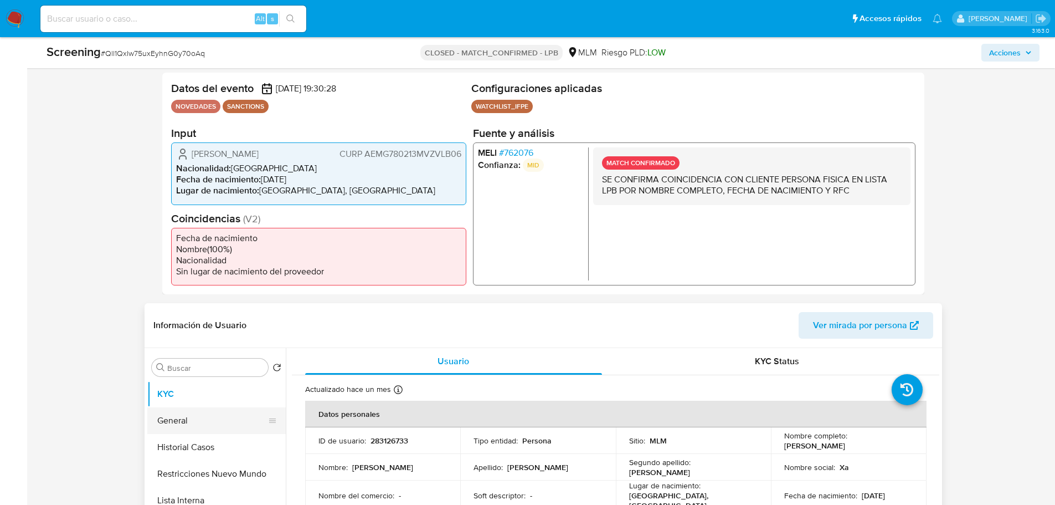
scroll to position [277, 0]
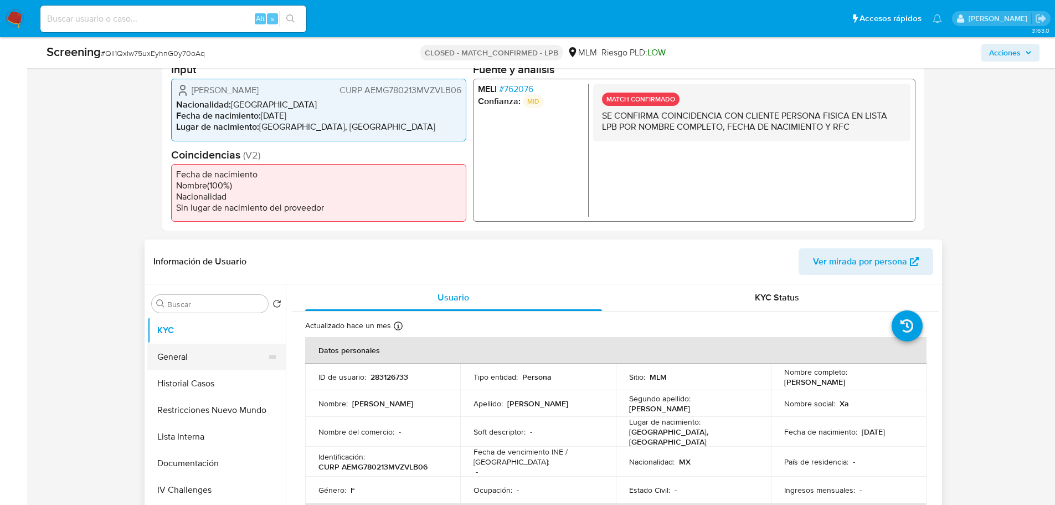
click at [186, 362] on button "General" at bounding box center [212, 356] width 130 height 27
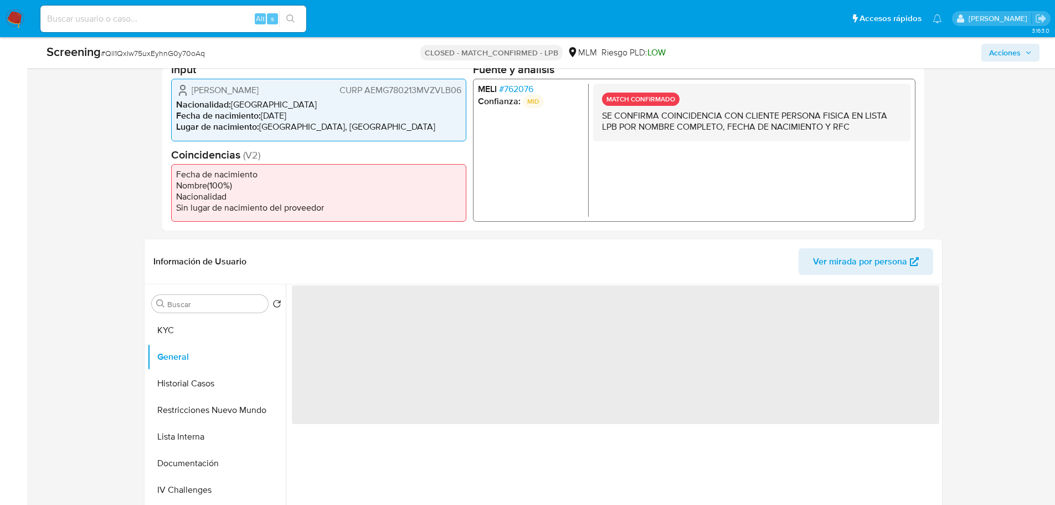
scroll to position [332, 0]
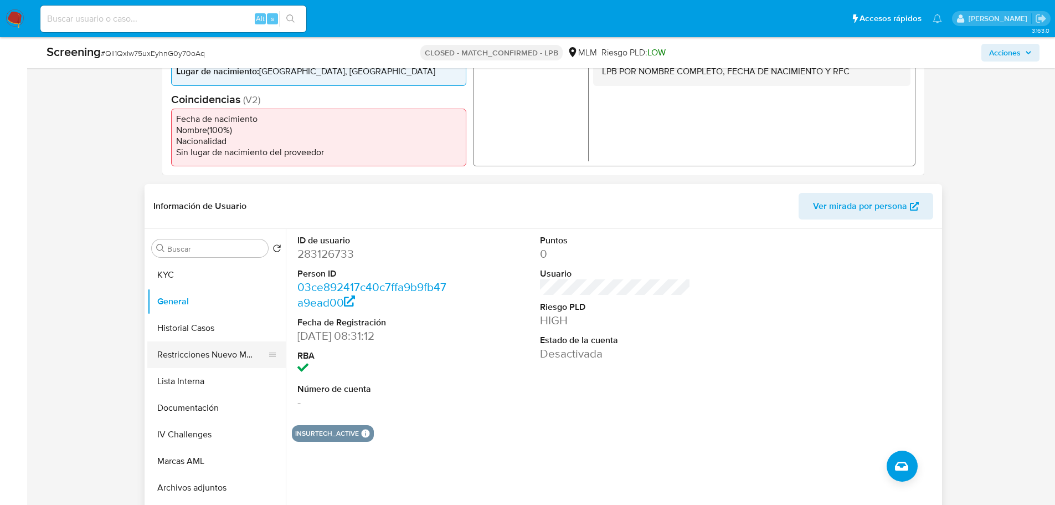
click at [209, 357] on button "Restricciones Nuevo Mundo" at bounding box center [212, 354] width 130 height 27
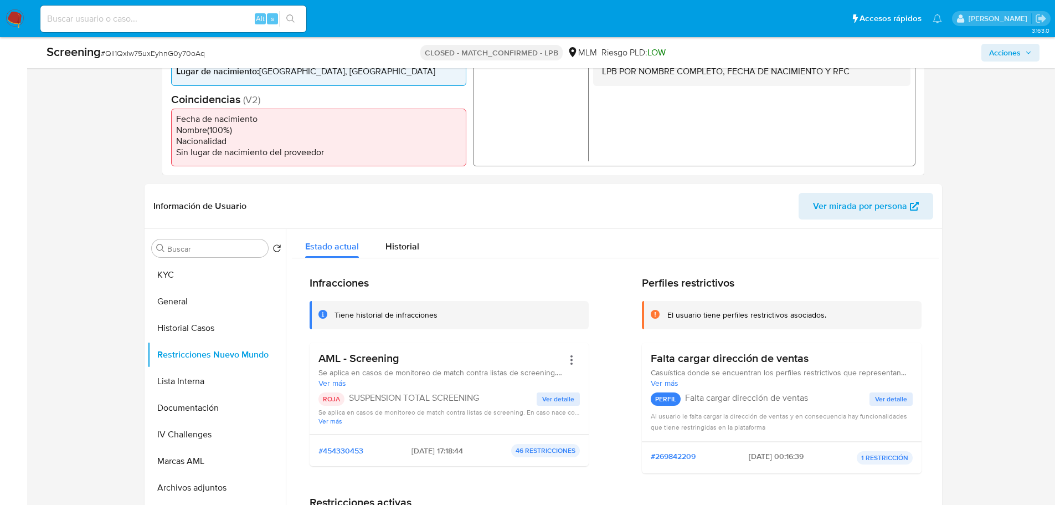
scroll to position [111, 0]
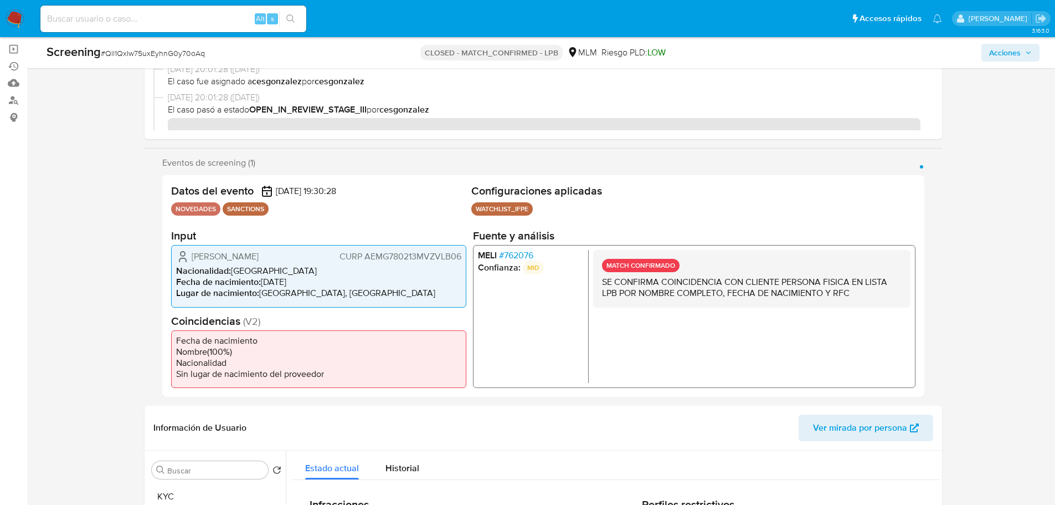
click at [517, 250] on span "# 762076" at bounding box center [516, 255] width 34 height 11
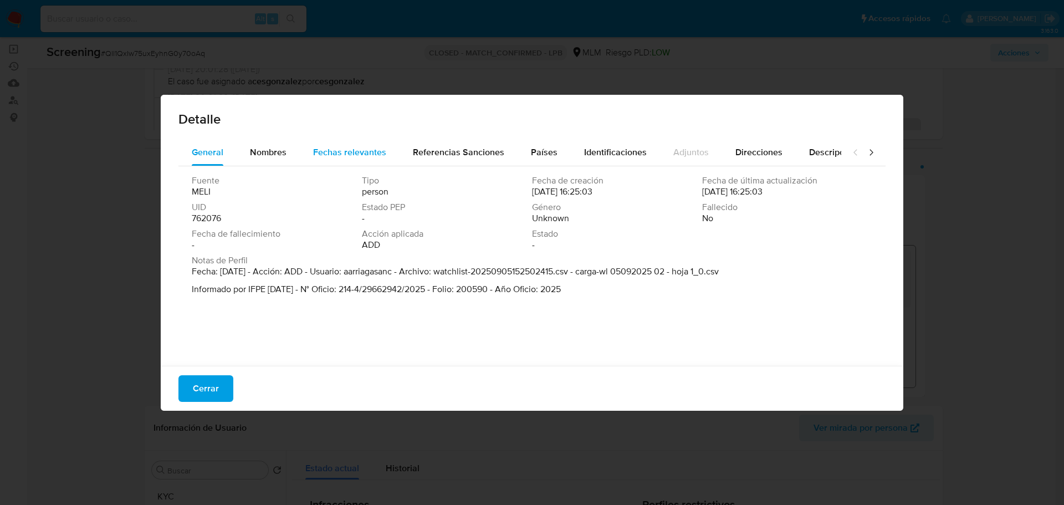
click at [363, 161] on div "Fechas relevantes" at bounding box center [349, 152] width 73 height 27
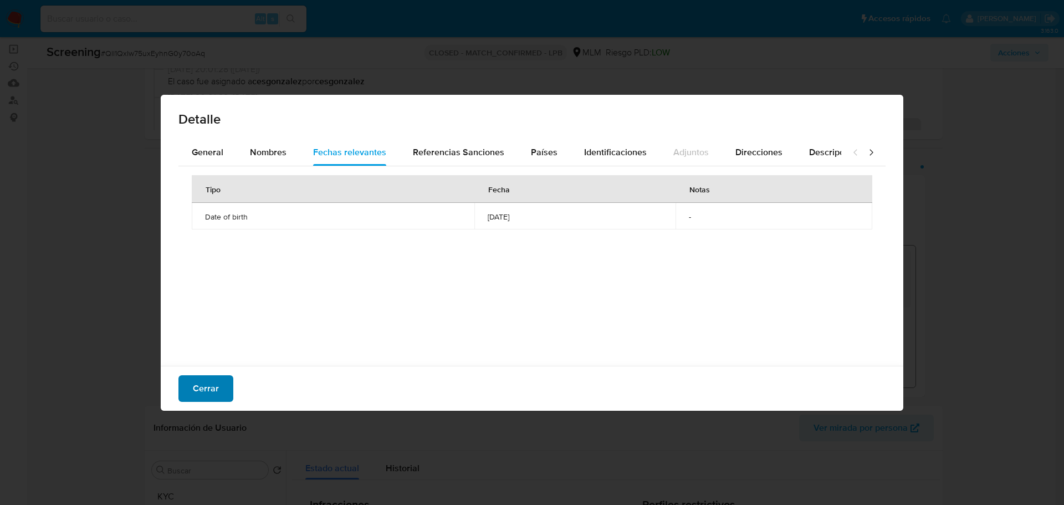
click at [206, 387] on span "Cerrar" at bounding box center [206, 388] width 26 height 24
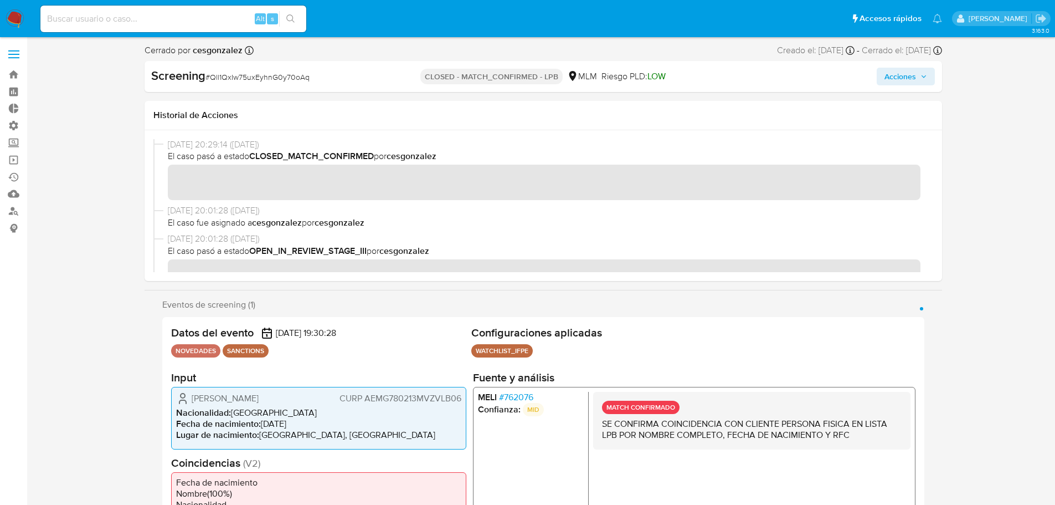
scroll to position [0, 0]
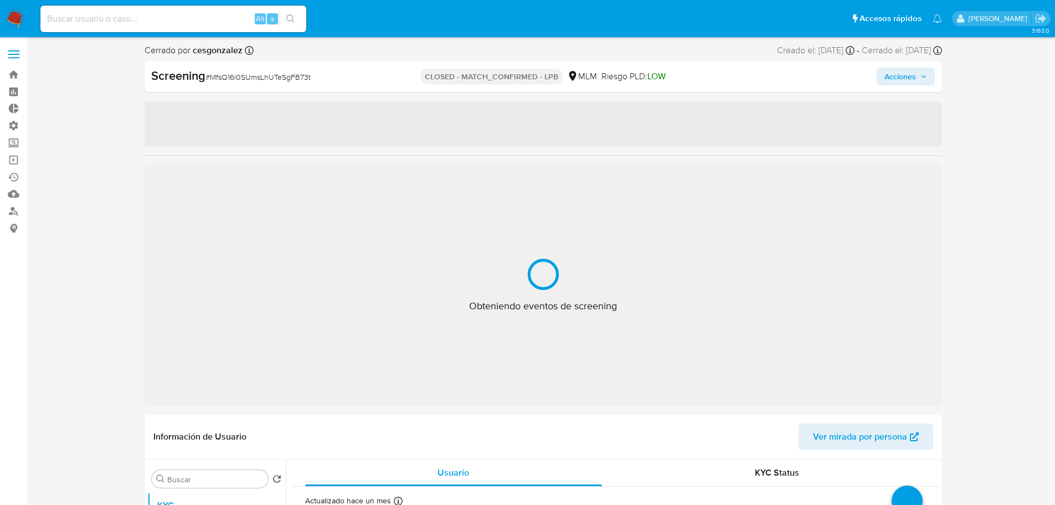
select select "10"
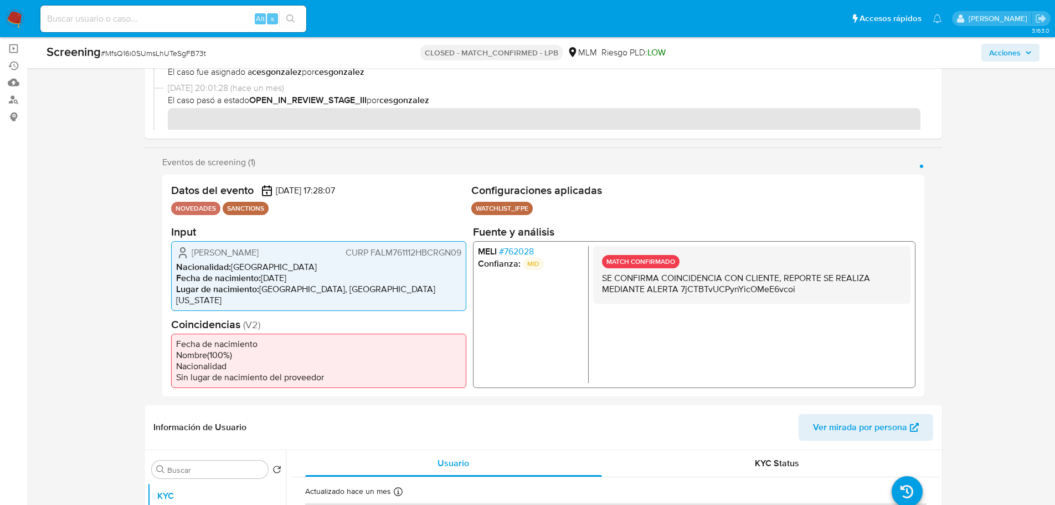
scroll to position [222, 0]
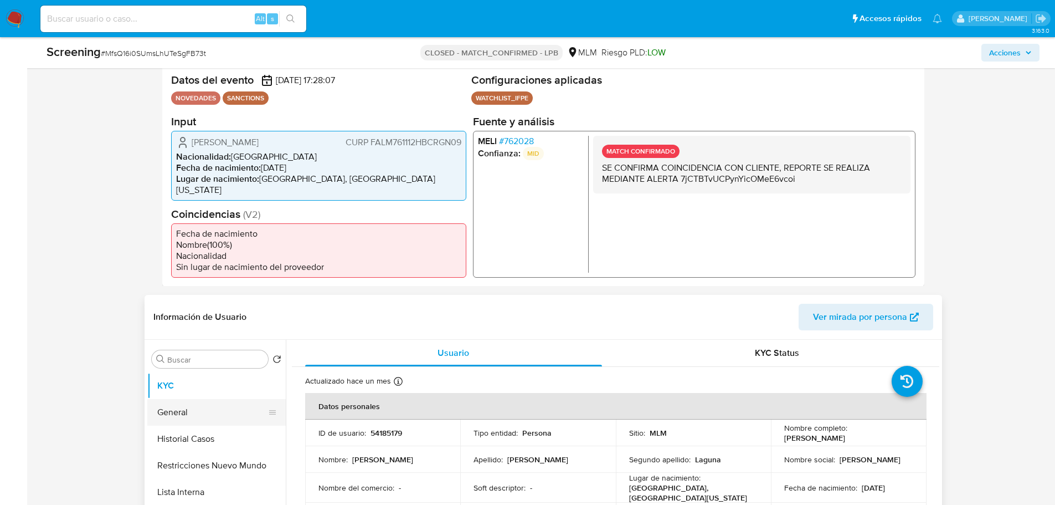
click at [160, 411] on button "General" at bounding box center [212, 412] width 130 height 27
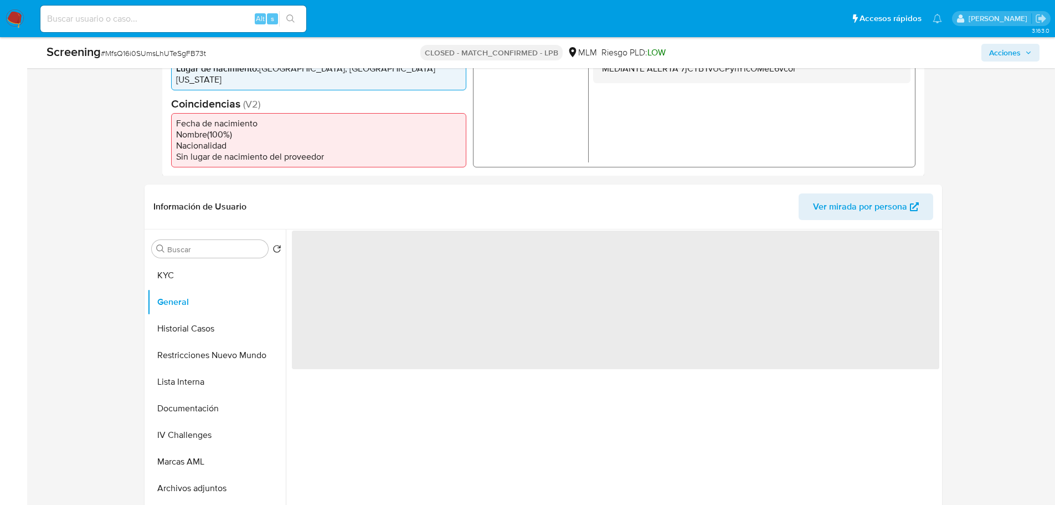
scroll to position [332, 0]
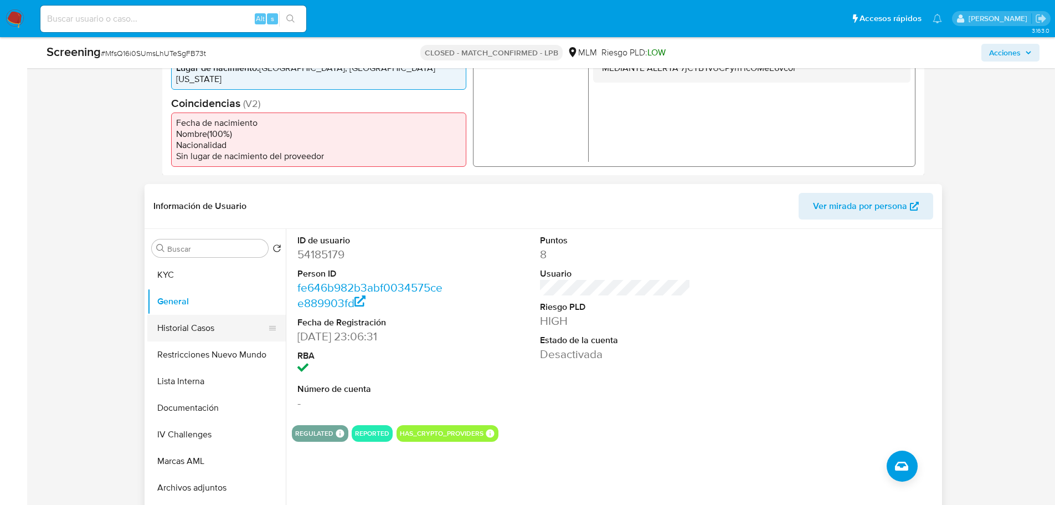
click at [177, 325] on button "Historial Casos" at bounding box center [212, 328] width 130 height 27
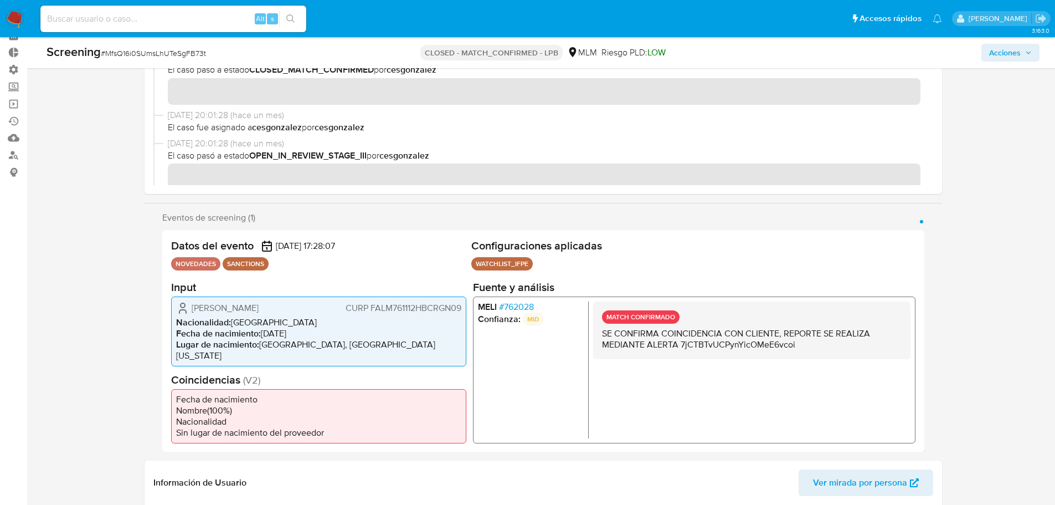
scroll to position [222, 0]
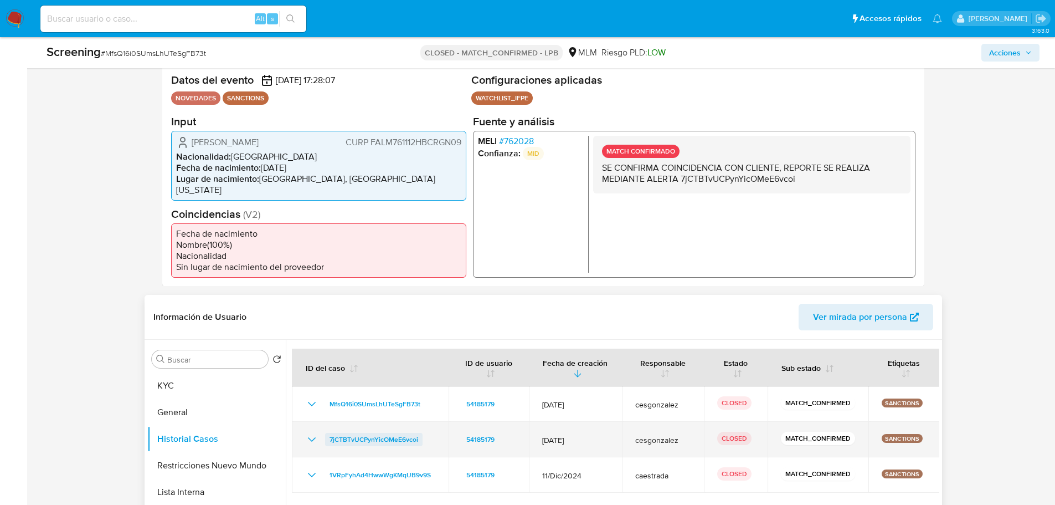
click at [407, 438] on span "7jCTBTvUCPynYicOMeE6vcoi" at bounding box center [374, 439] width 89 height 13
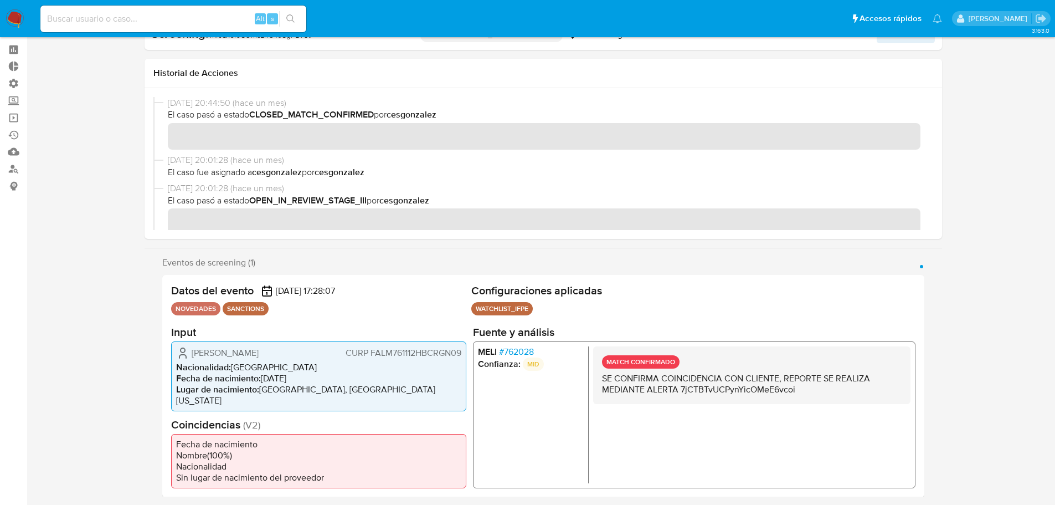
scroll to position [0, 0]
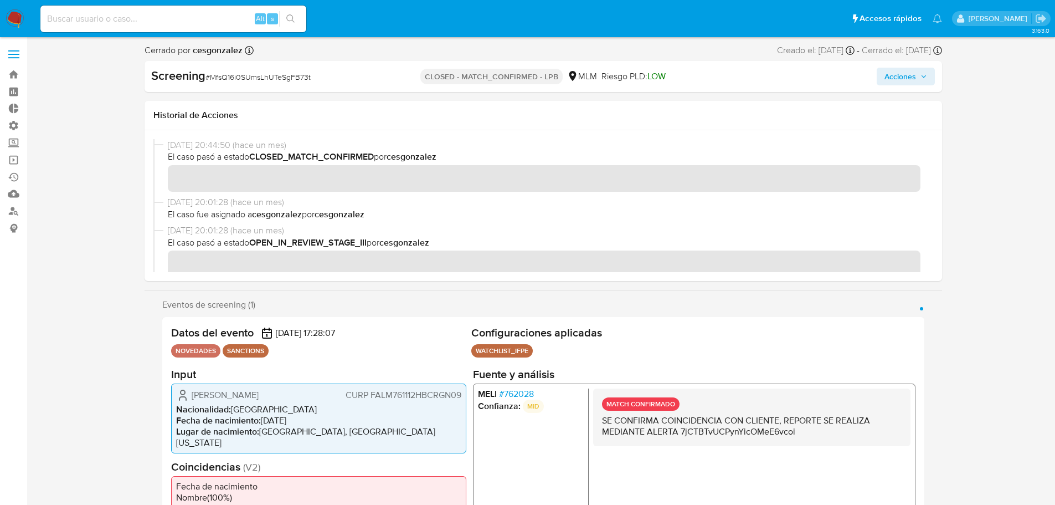
click at [509, 395] on span "# 762028" at bounding box center [516, 393] width 35 height 11
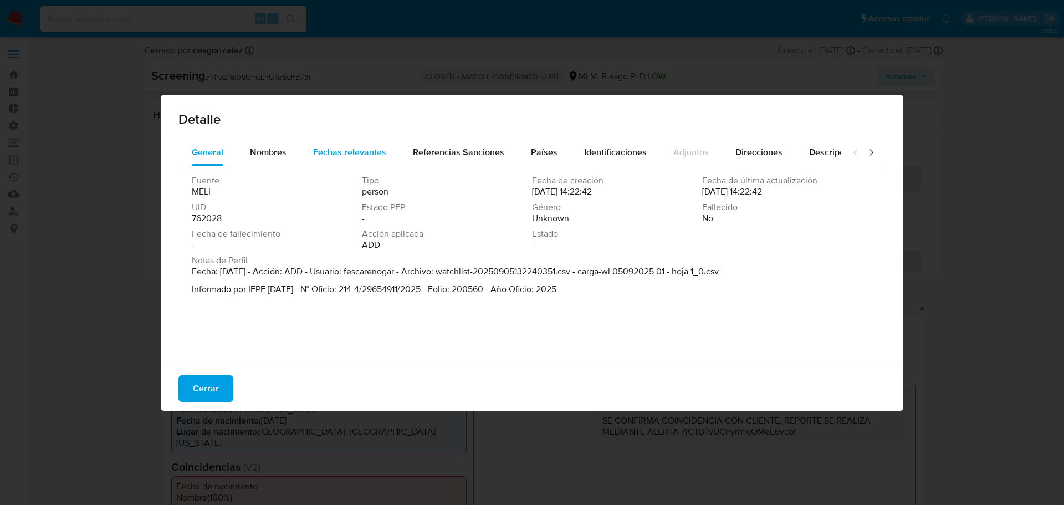
click at [371, 143] on div "Fechas relevantes" at bounding box center [349, 152] width 73 height 27
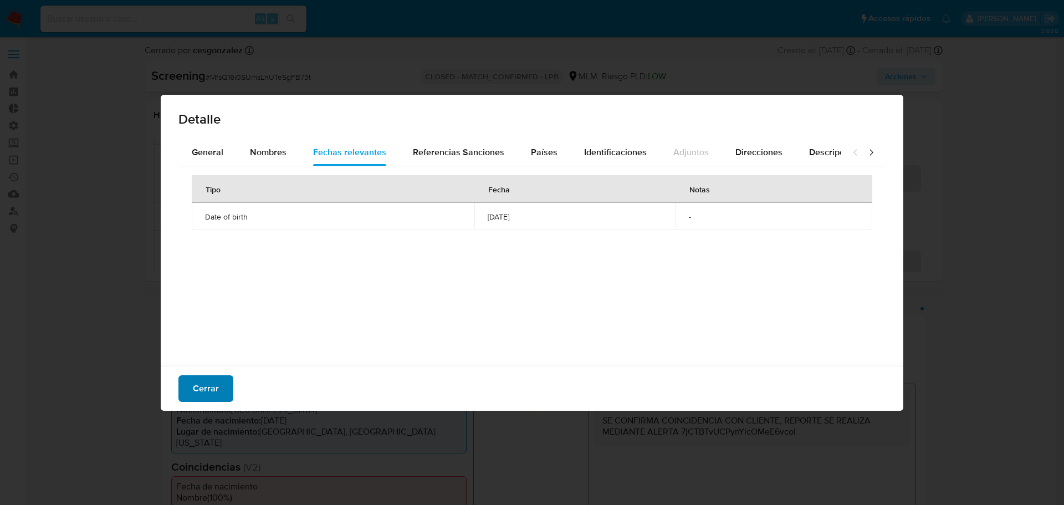
click at [217, 390] on span "Cerrar" at bounding box center [206, 388] width 26 height 24
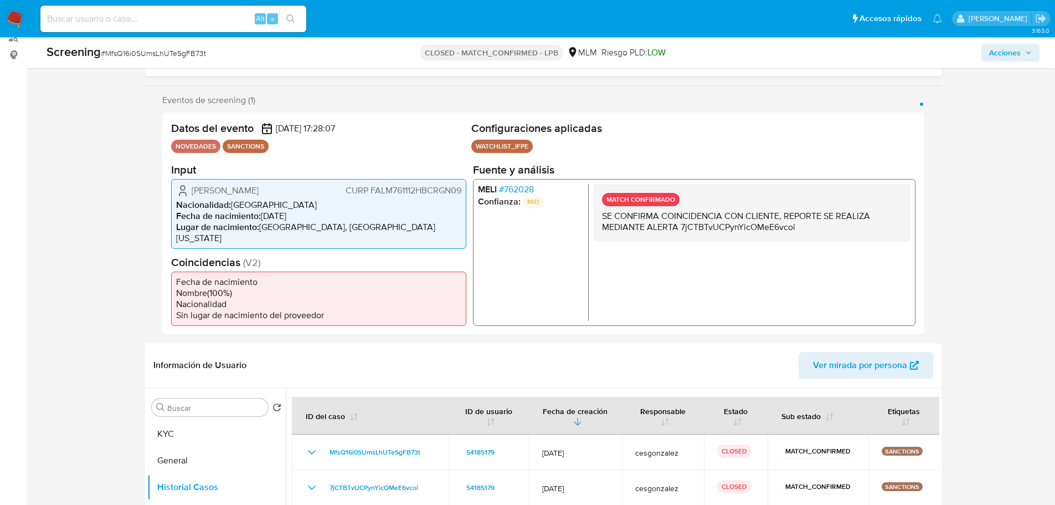
scroll to position [332, 0]
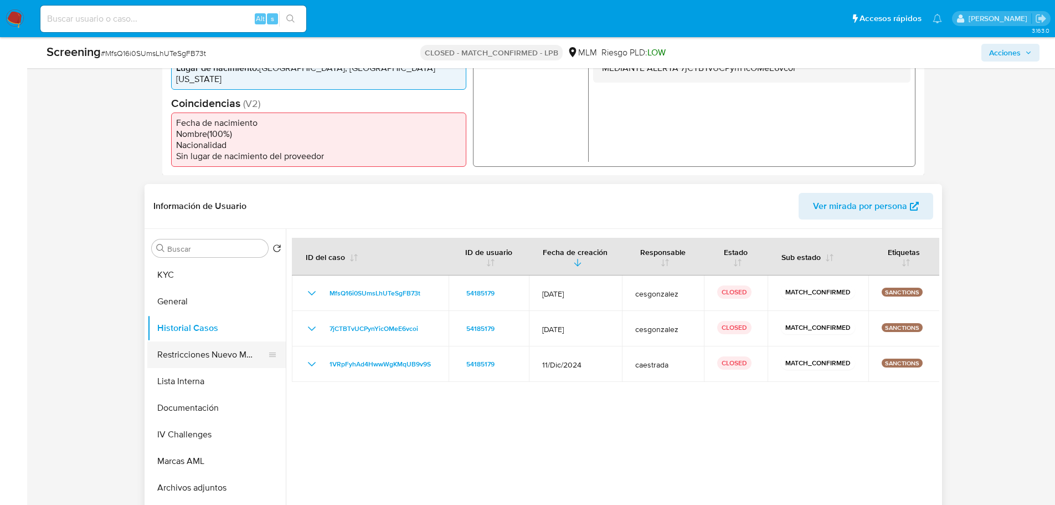
click at [178, 363] on button "Restricciones Nuevo Mundo" at bounding box center [212, 354] width 130 height 27
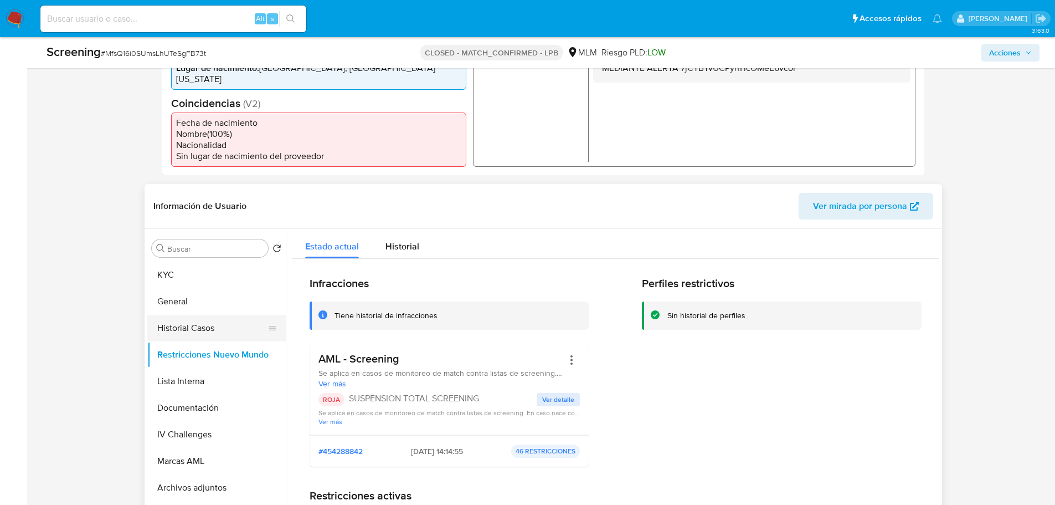
click at [187, 335] on button "Historial Casos" at bounding box center [212, 328] width 130 height 27
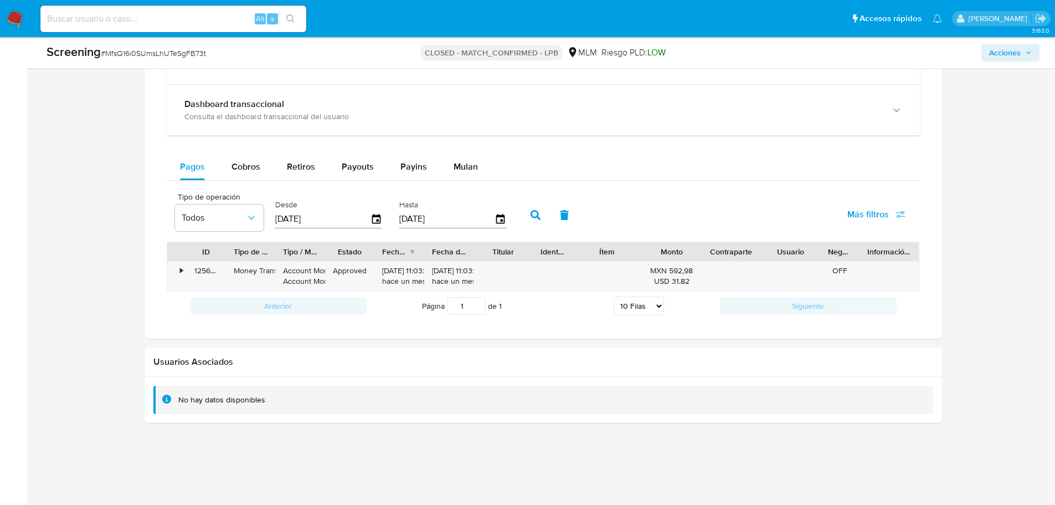
scroll to position [863, 0]
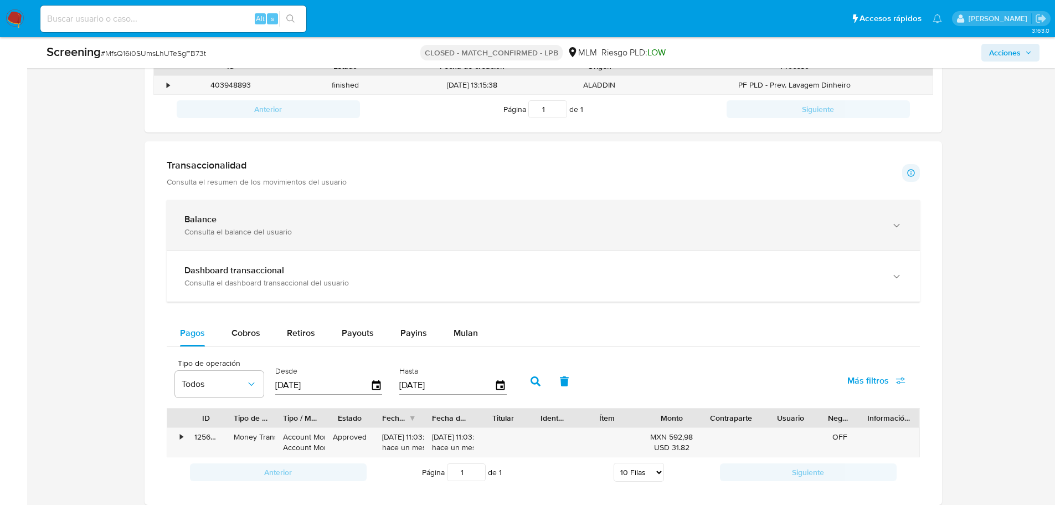
click at [212, 229] on div "Consulta el balance del usuario" at bounding box center [532, 232] width 696 height 10
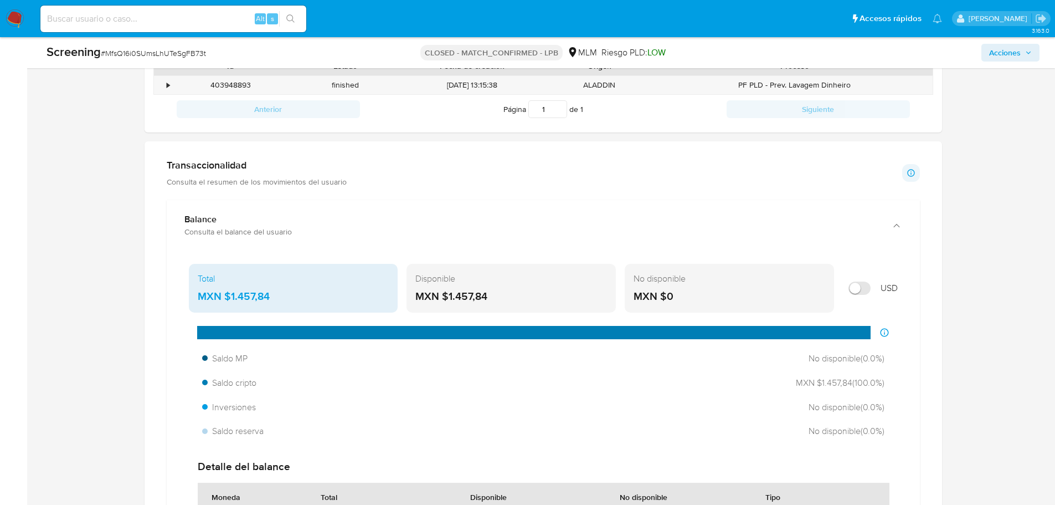
click at [862, 287] on input "Mostrar en USD" at bounding box center [860, 287] width 22 height 13
click at [861, 285] on input "Mostrar en USD" at bounding box center [860, 287] width 22 height 13
checkbox input "true"
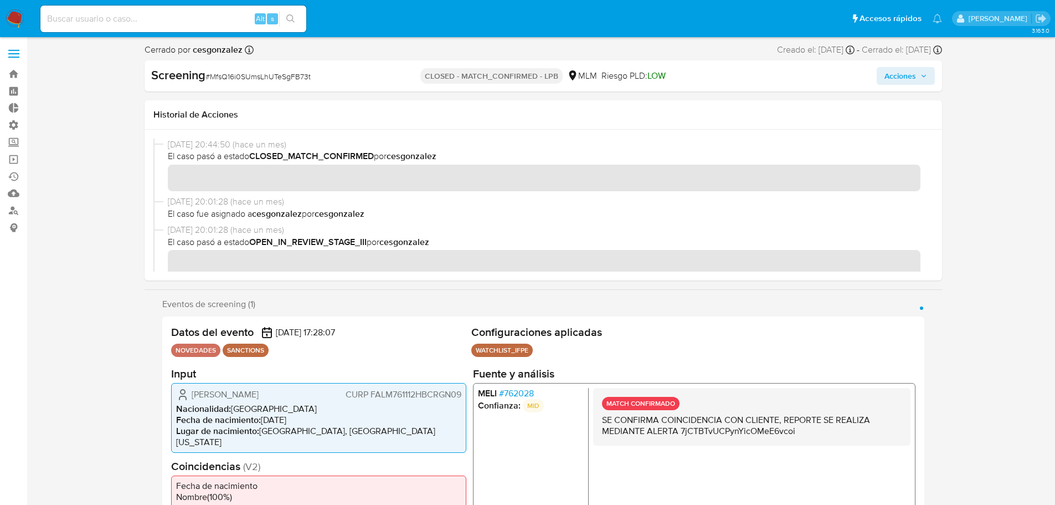
scroll to position [0, 0]
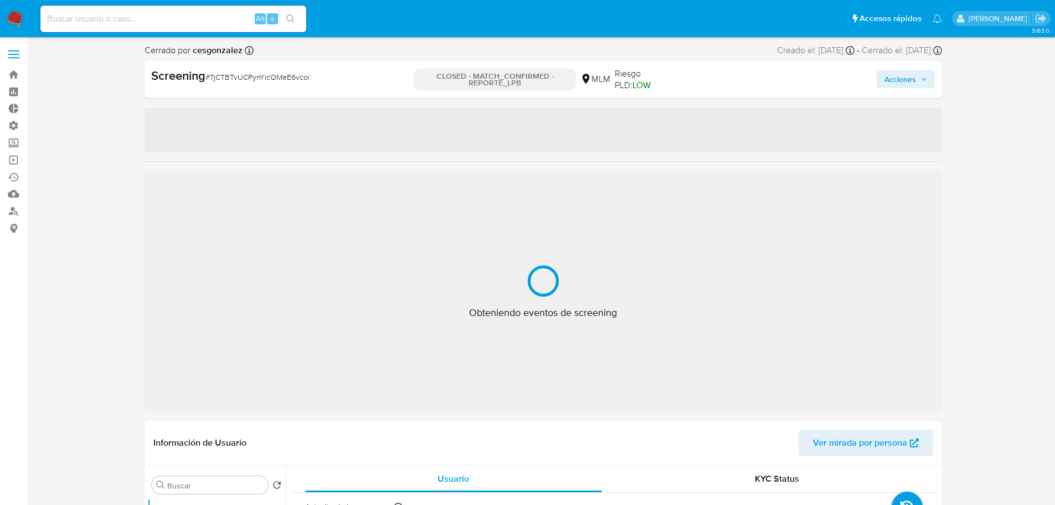
select select "10"
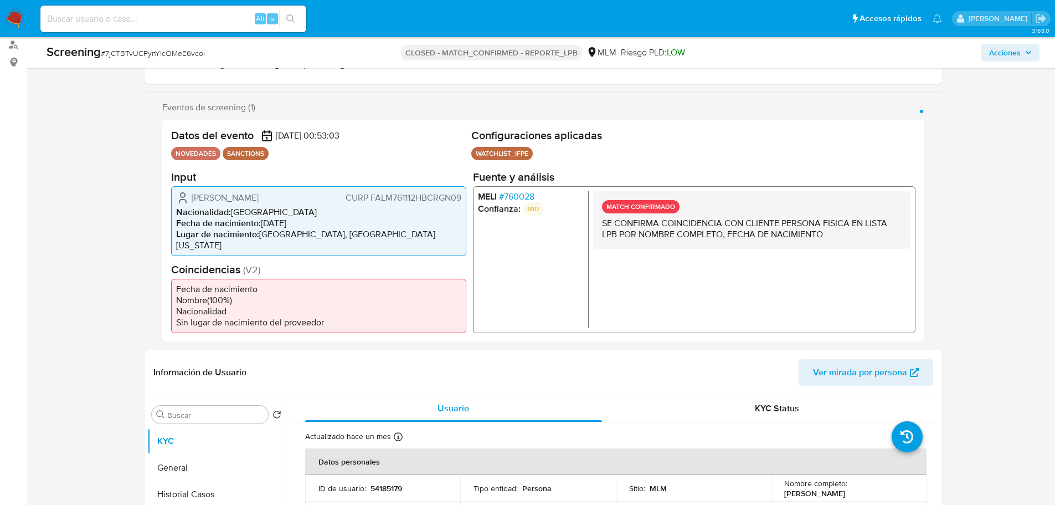
scroll to position [277, 0]
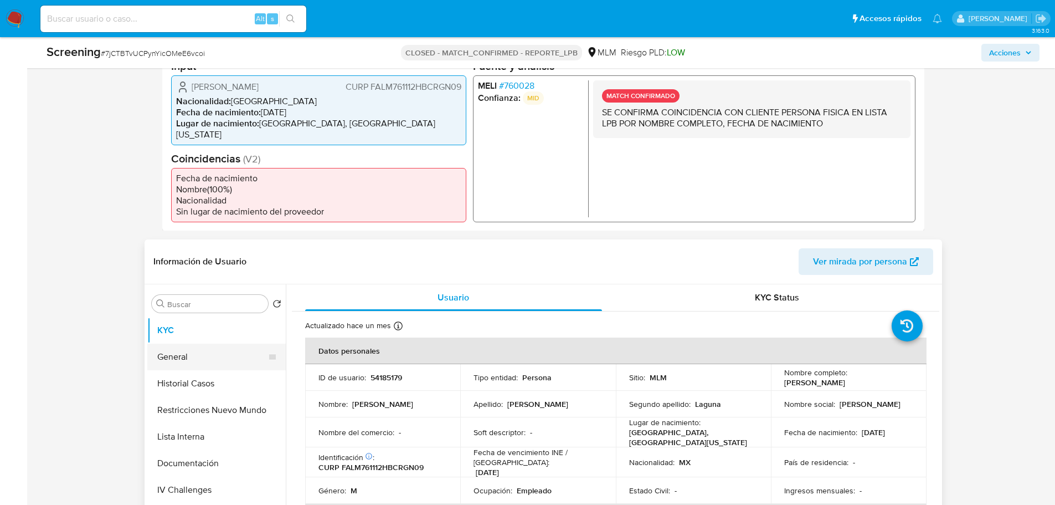
click at [174, 363] on button "General" at bounding box center [212, 356] width 130 height 27
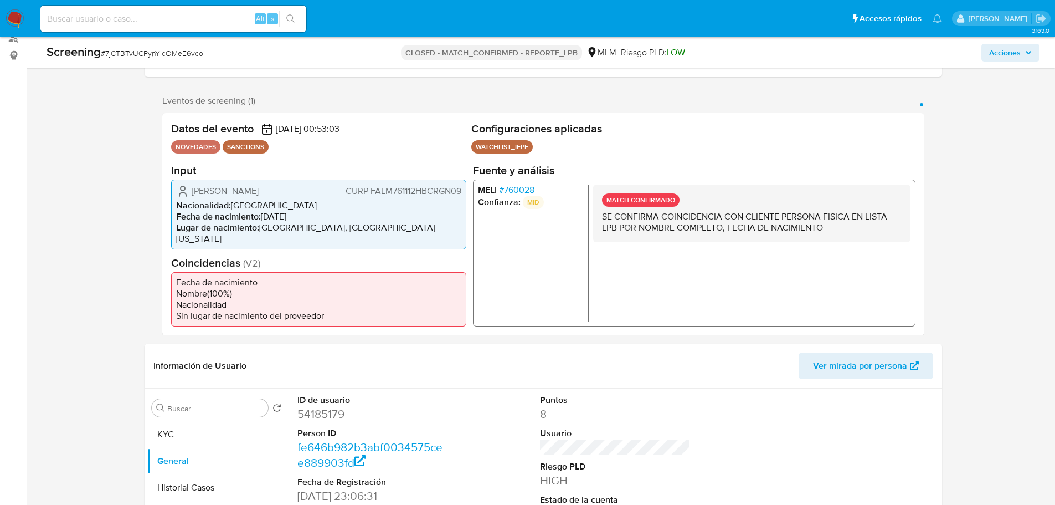
scroll to position [166, 0]
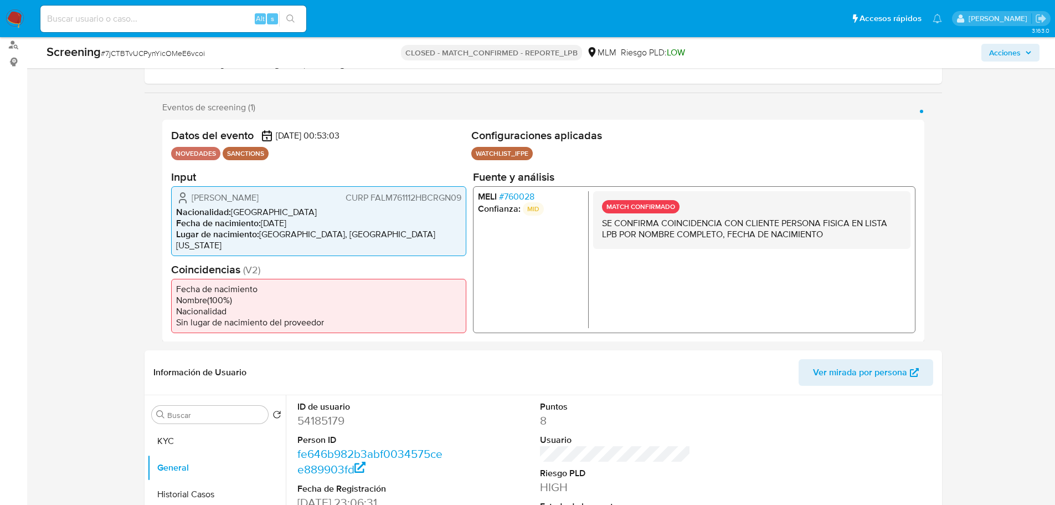
click at [511, 198] on span "# 760028" at bounding box center [516, 196] width 35 height 11
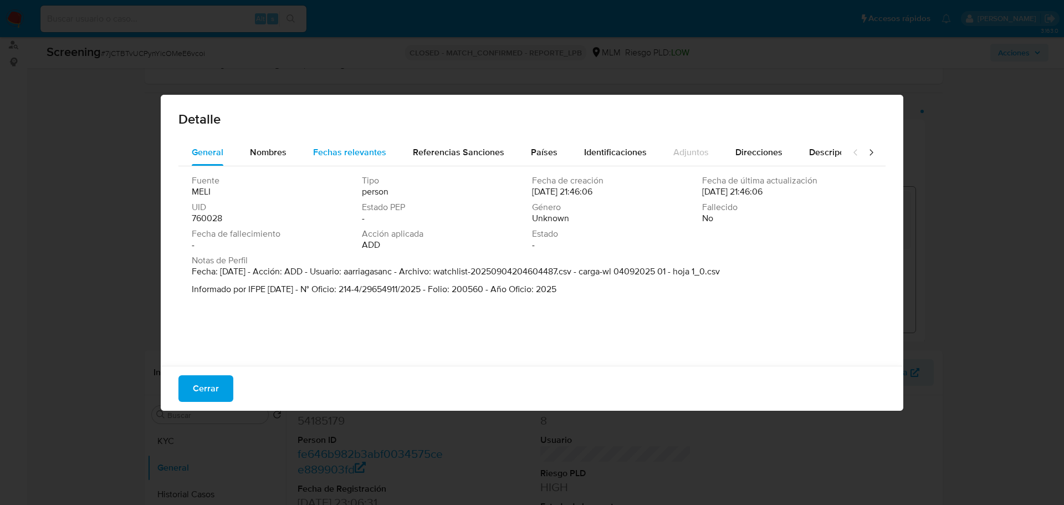
click at [341, 154] on span "Fechas relevantes" at bounding box center [349, 152] width 73 height 13
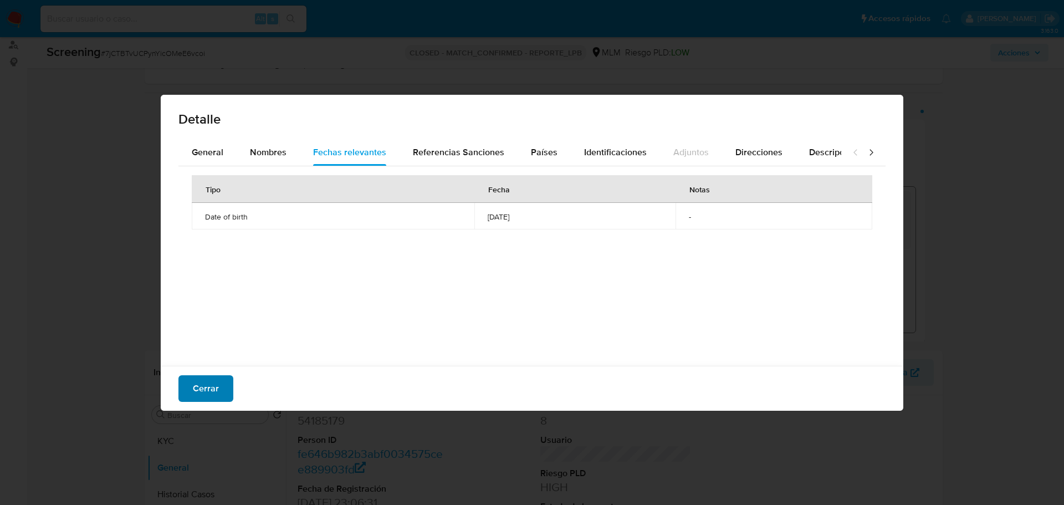
click at [220, 384] on button "Cerrar" at bounding box center [205, 388] width 55 height 27
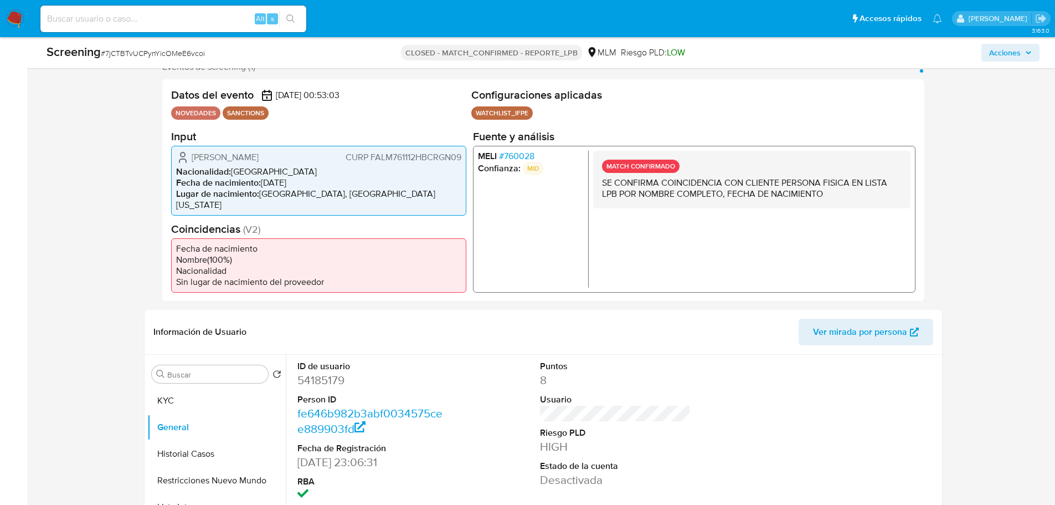
scroll to position [332, 0]
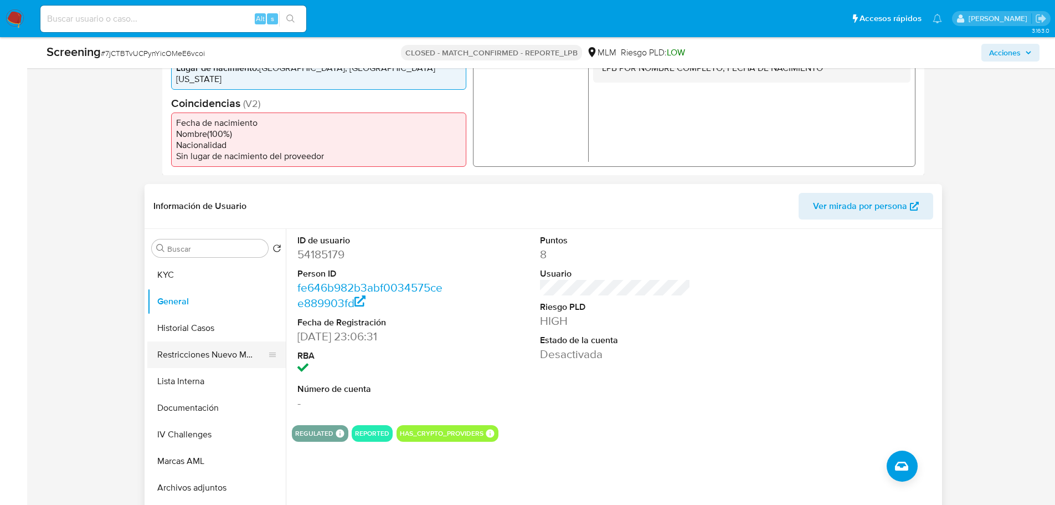
drag, startPoint x: 176, startPoint y: 328, endPoint x: 221, endPoint y: 342, distance: 47.0
click at [177, 328] on button "Historial Casos" at bounding box center [216, 328] width 138 height 27
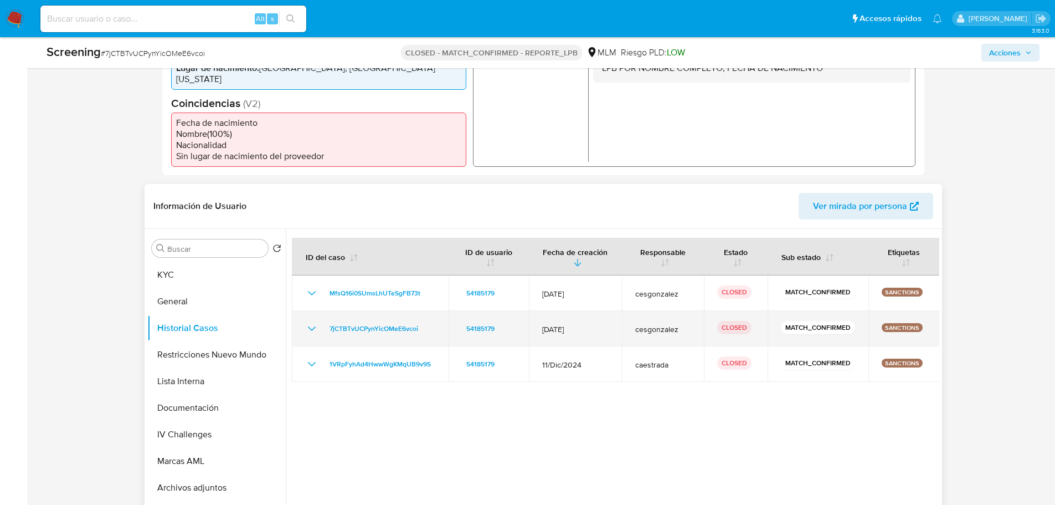
click at [307, 332] on icon "Mostrar/Ocultar" at bounding box center [311, 328] width 13 height 13
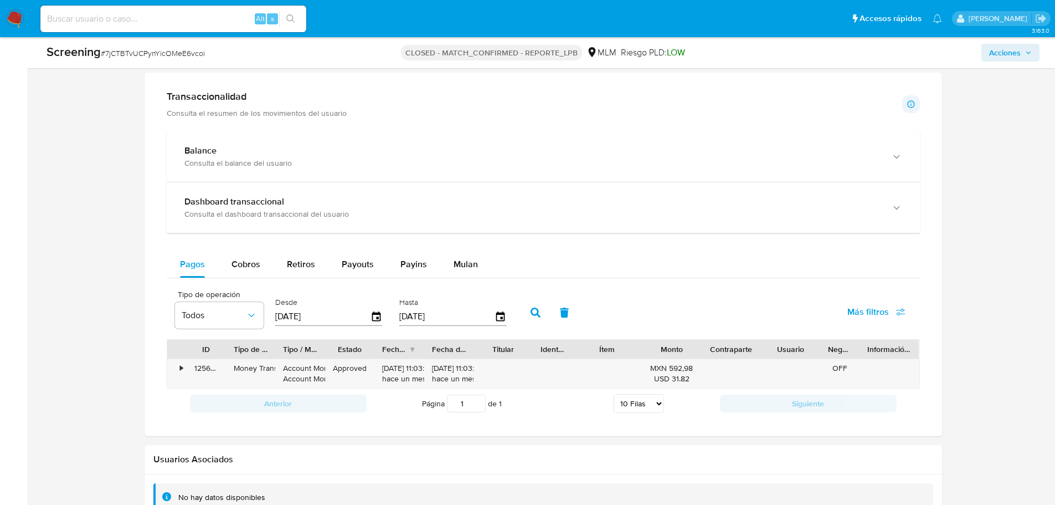
scroll to position [831, 0]
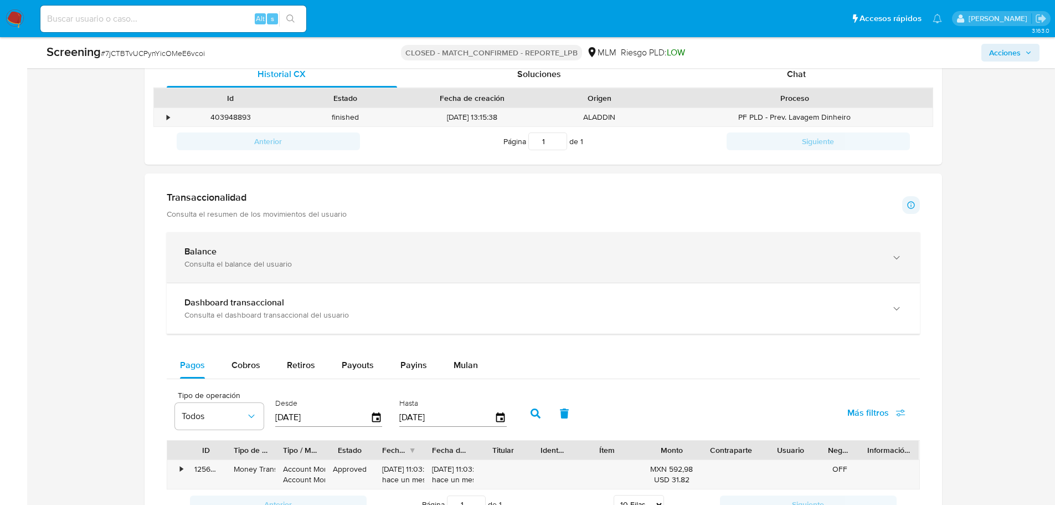
click at [283, 263] on div "Consulta el balance del usuario" at bounding box center [532, 264] width 696 height 10
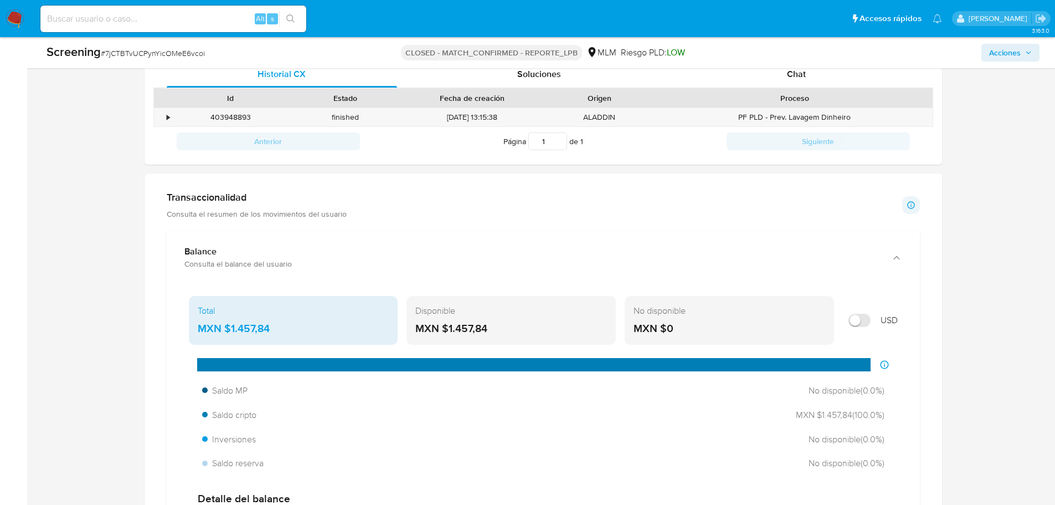
click at [861, 322] on input "Mostrar en USD" at bounding box center [860, 320] width 22 height 13
checkbox input "true"
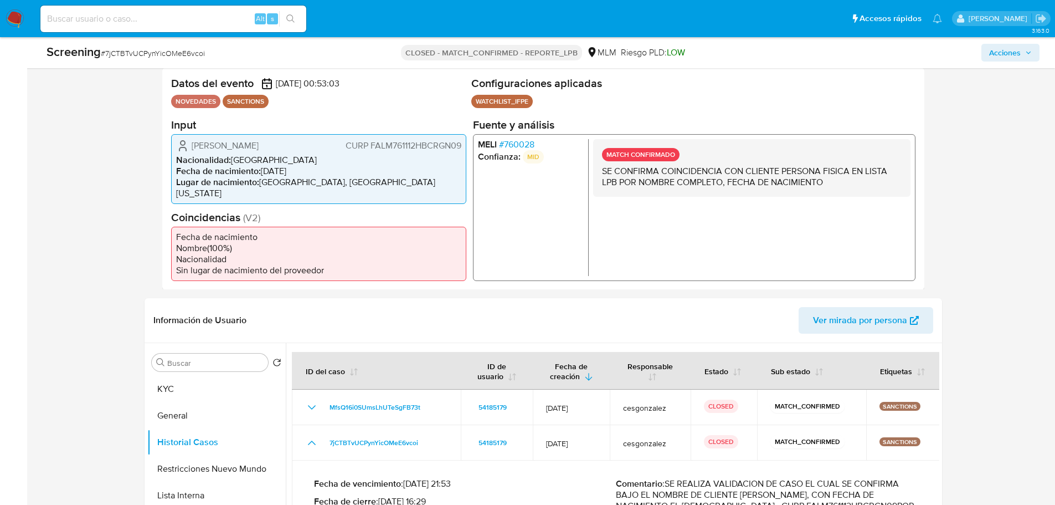
scroll to position [332, 0]
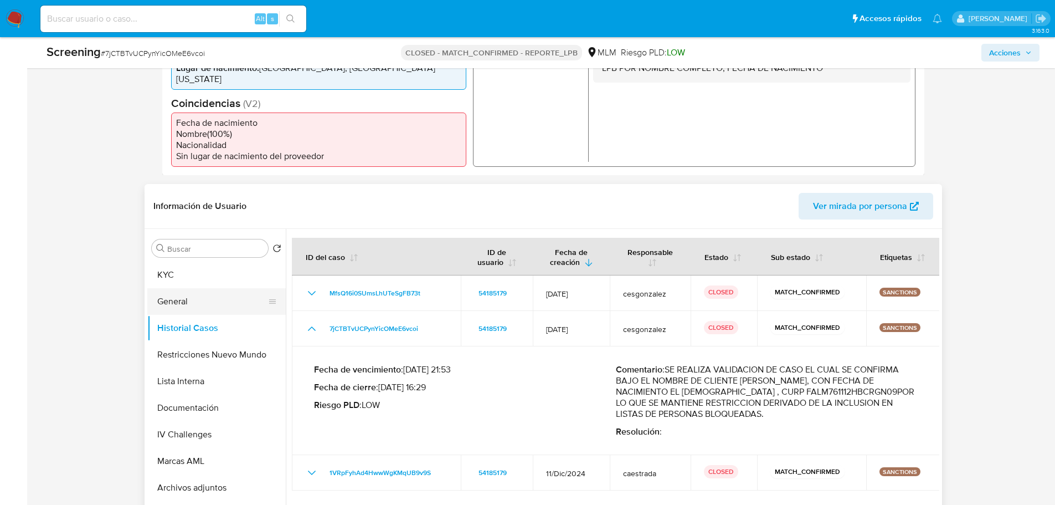
click at [191, 302] on button "General" at bounding box center [212, 301] width 130 height 27
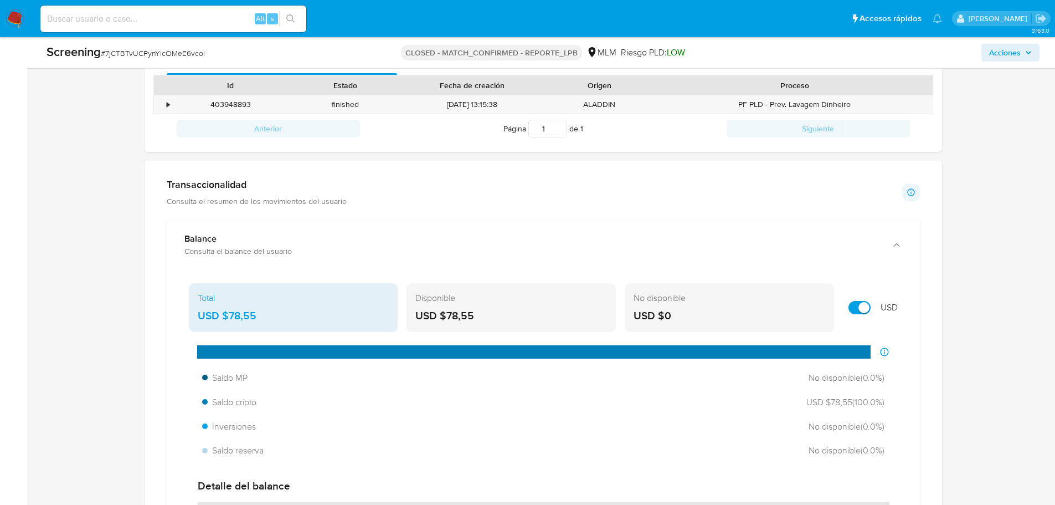
scroll to position [841, 0]
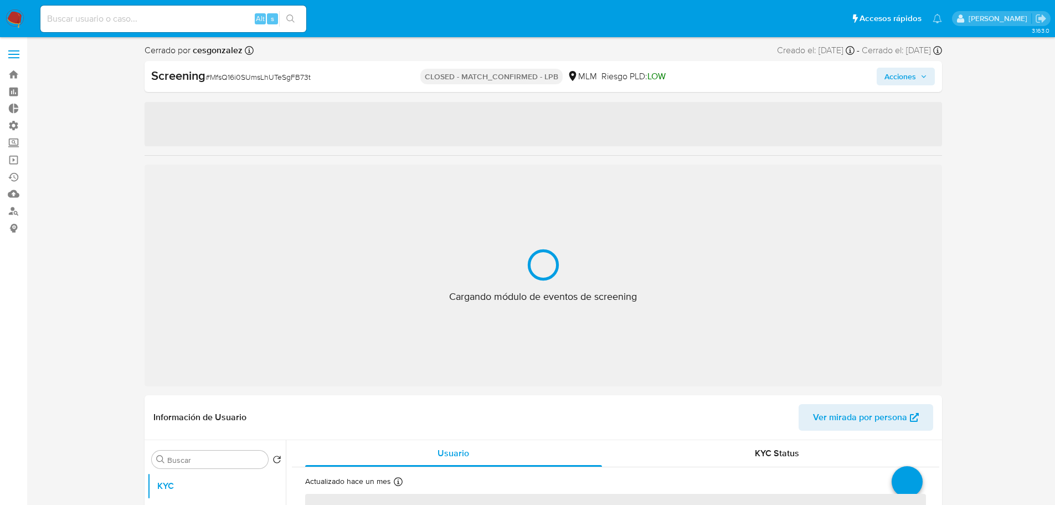
select select "10"
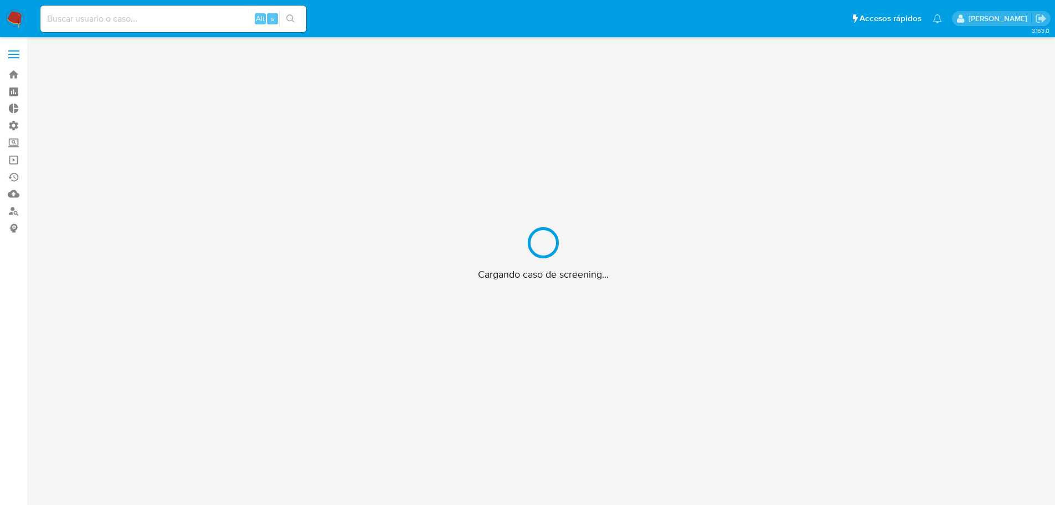
scroll to position [40, 0]
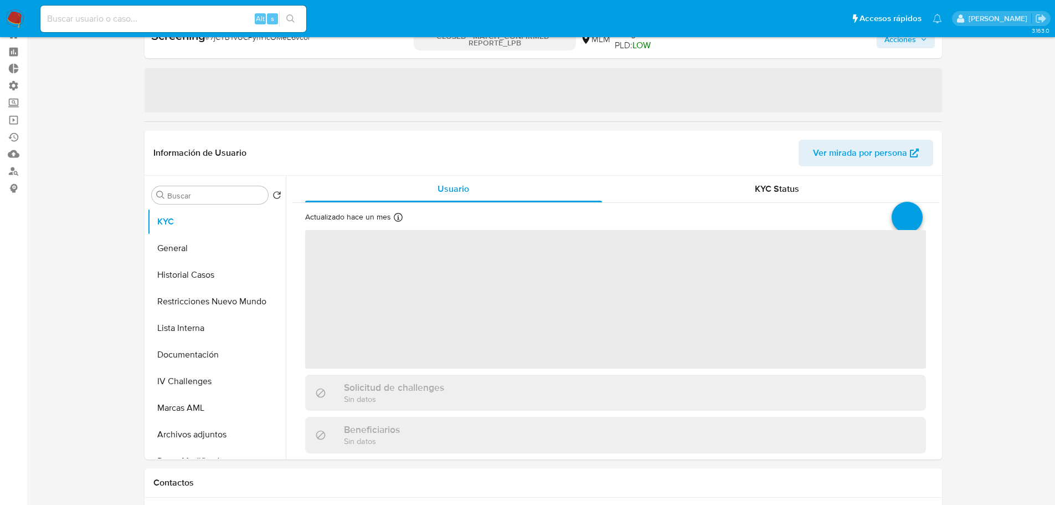
select select "10"
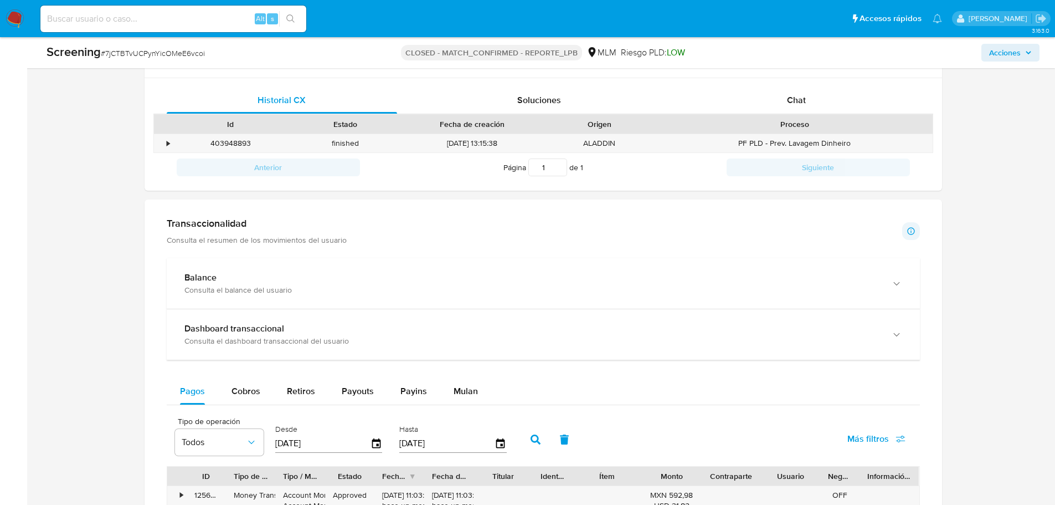
scroll to position [808, 0]
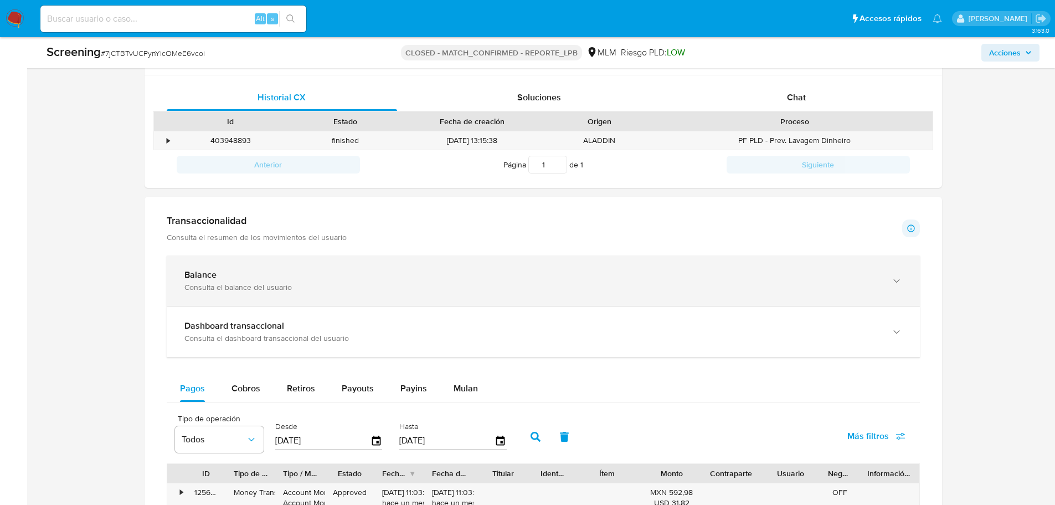
click at [273, 286] on div "Consulta el balance del usuario" at bounding box center [532, 287] width 696 height 10
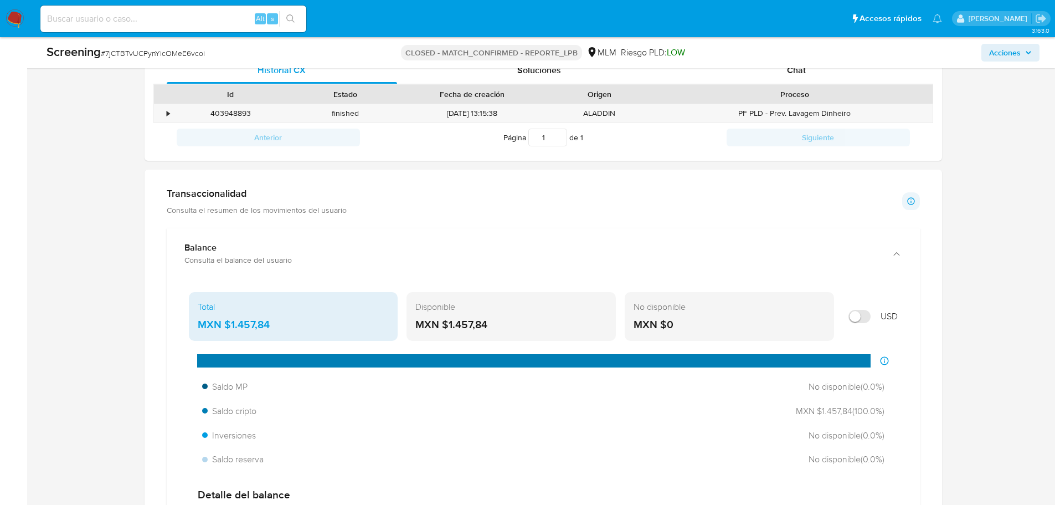
scroll to position [863, 0]
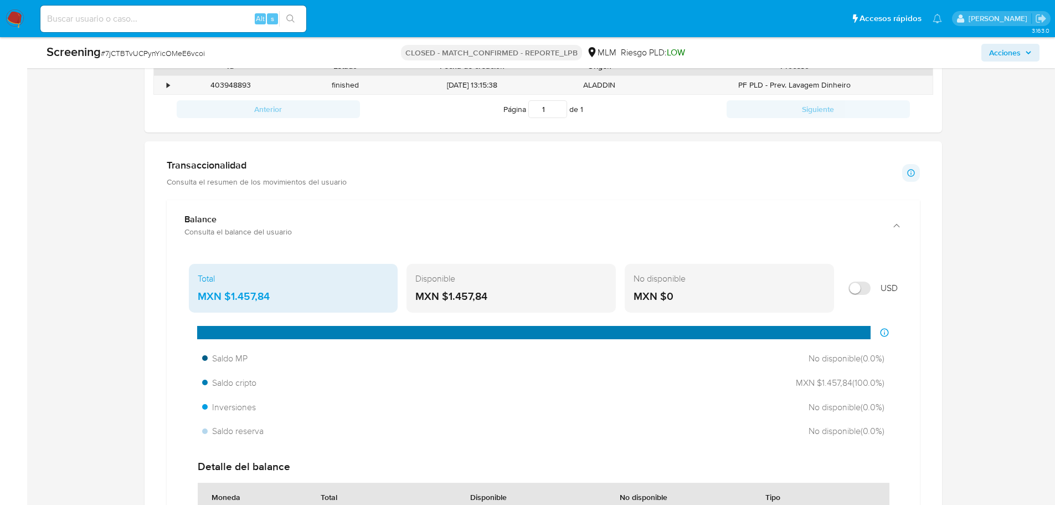
click at [852, 287] on input "Mostrar en USD" at bounding box center [860, 287] width 22 height 13
checkbox input "true"
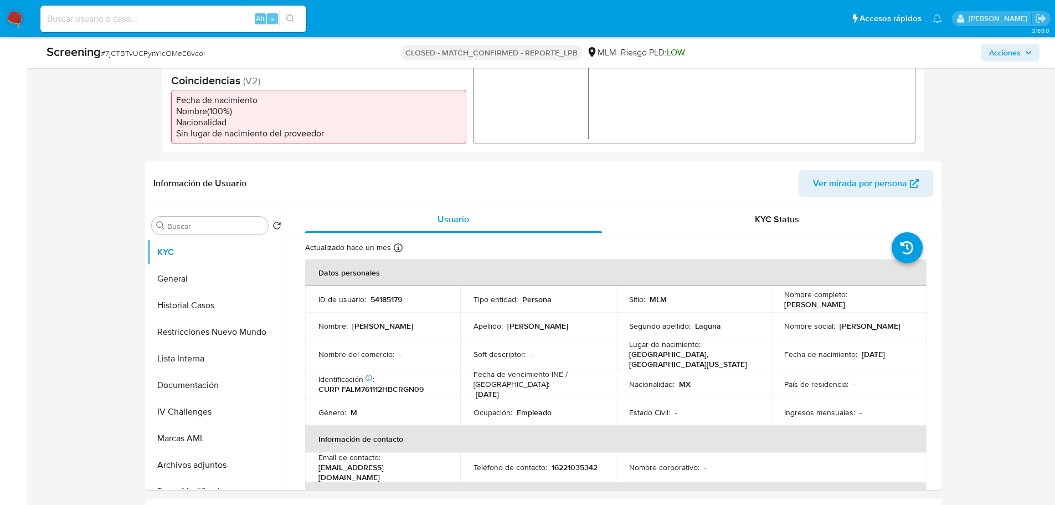
scroll to position [309, 0]
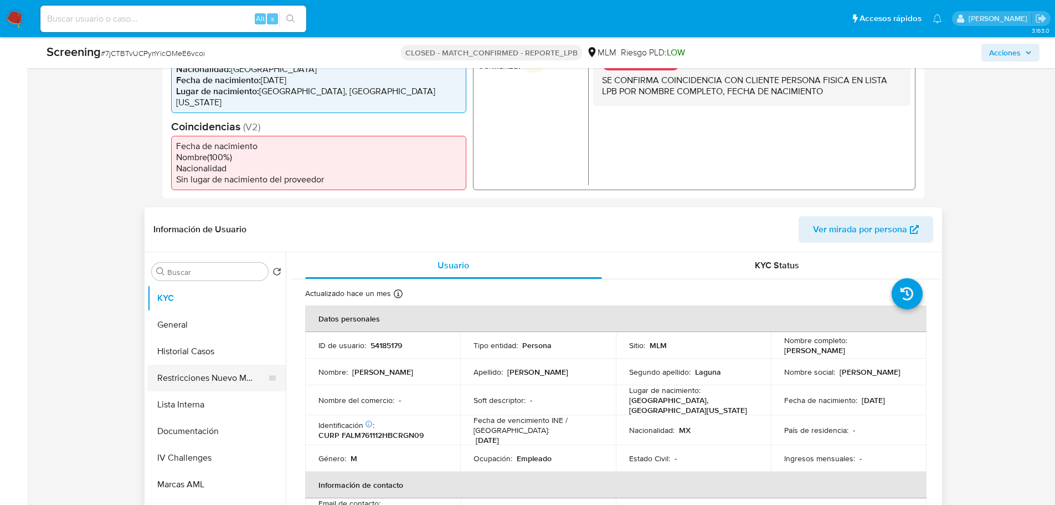
click at [214, 387] on button "Restricciones Nuevo Mundo" at bounding box center [212, 377] width 130 height 27
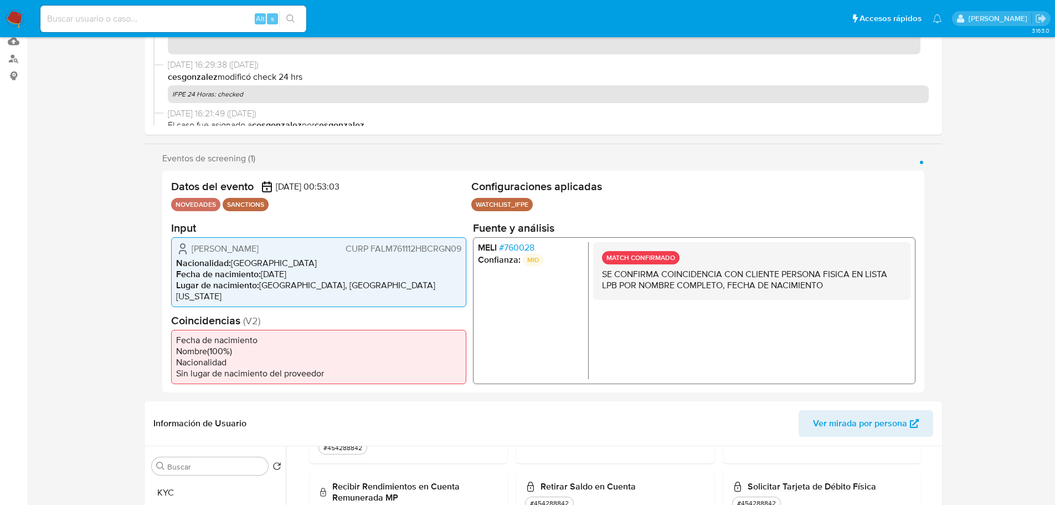
scroll to position [0, 0]
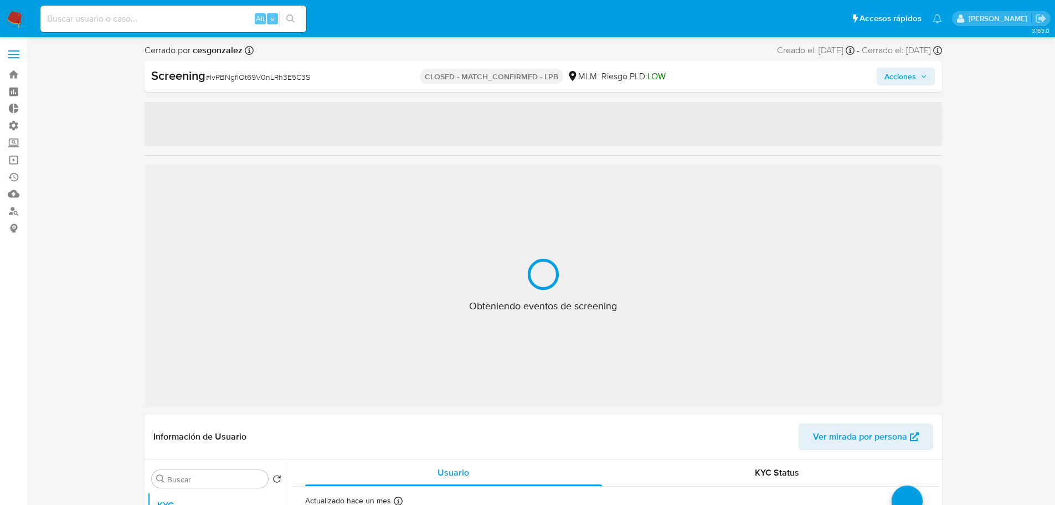
select select "10"
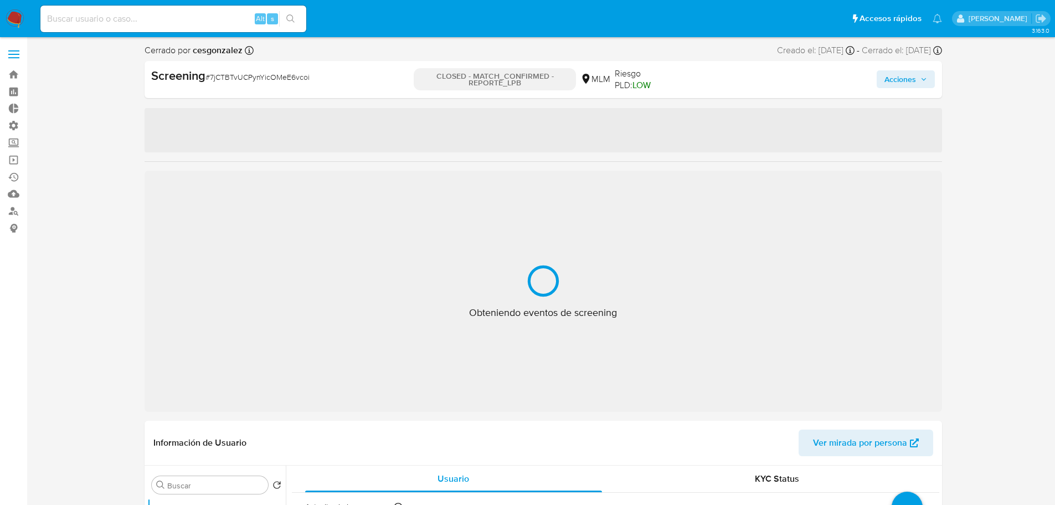
select select "10"
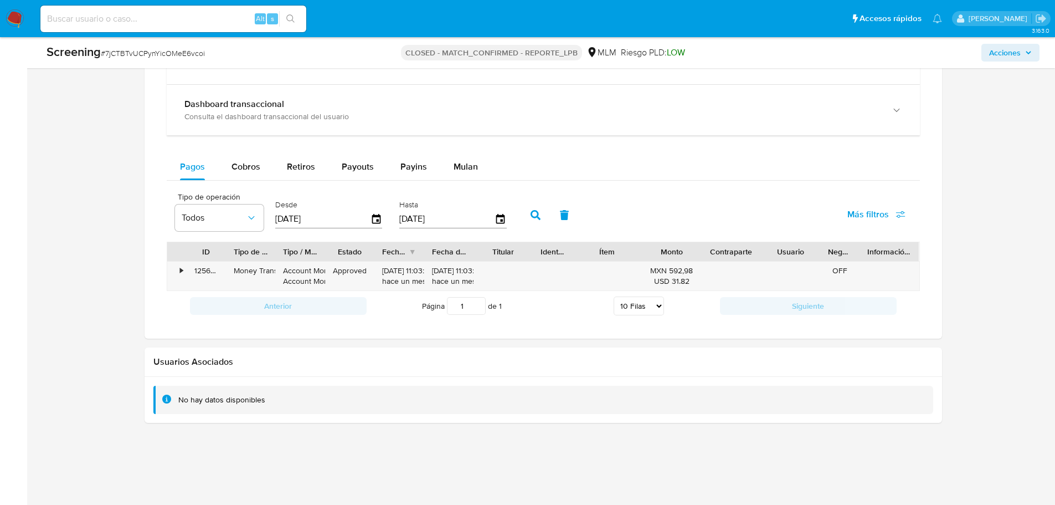
scroll to position [808, 0]
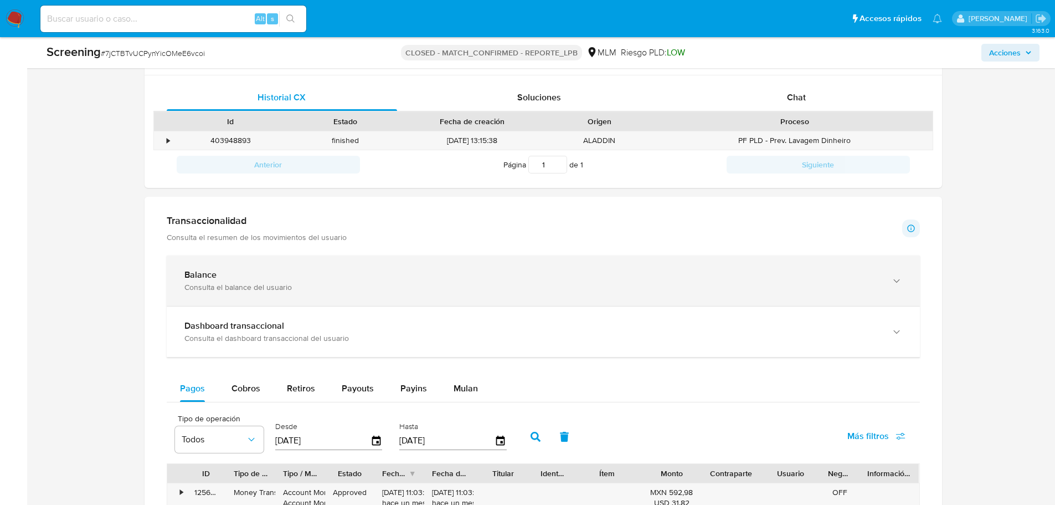
click at [292, 280] on div "Balance" at bounding box center [532, 274] width 696 height 11
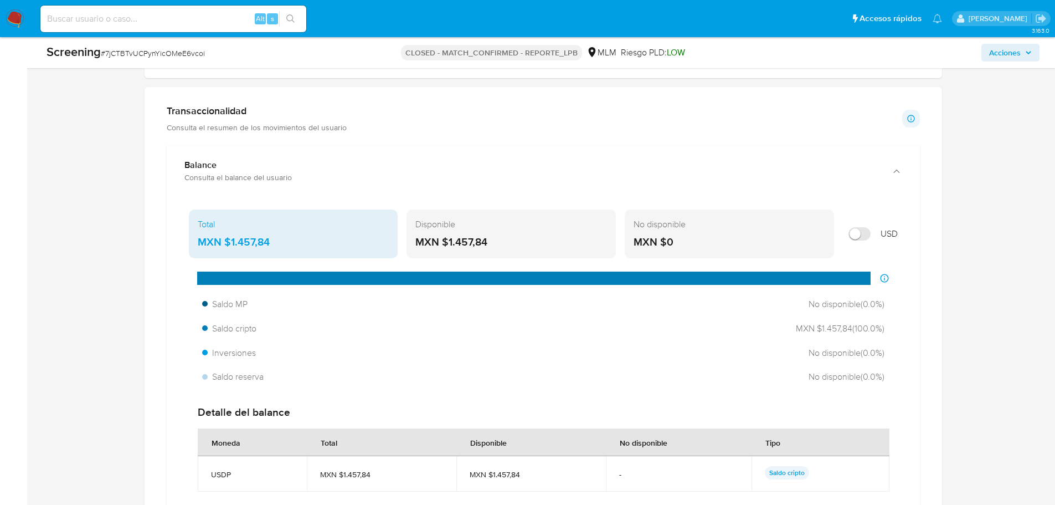
scroll to position [918, 0]
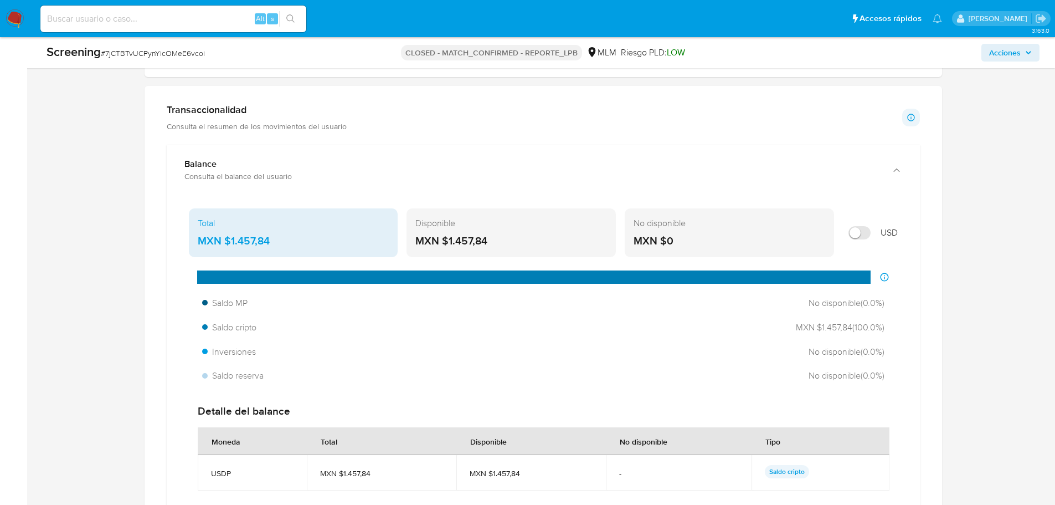
click at [857, 232] on input "Mostrar en USD" at bounding box center [860, 232] width 22 height 13
checkbox input "false"
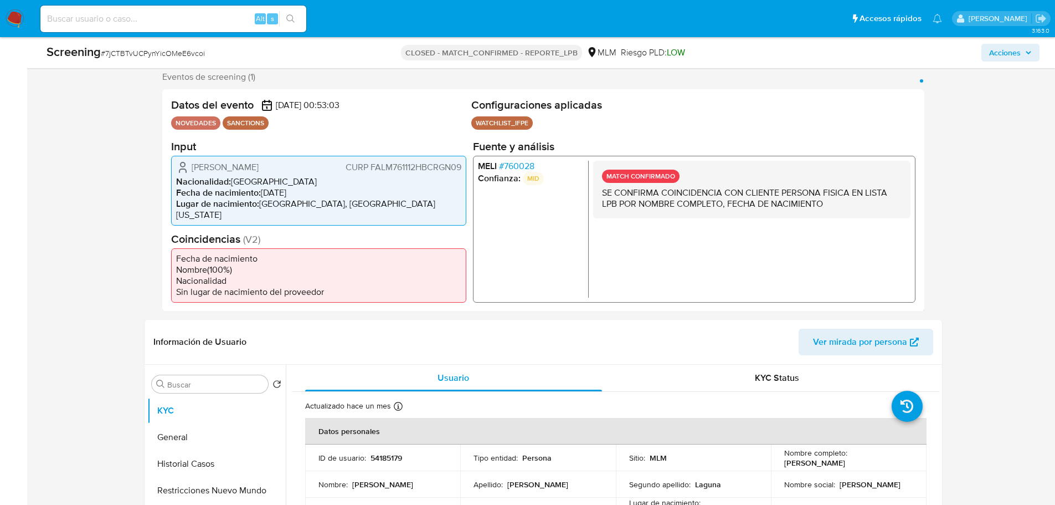
scroll to position [0, 0]
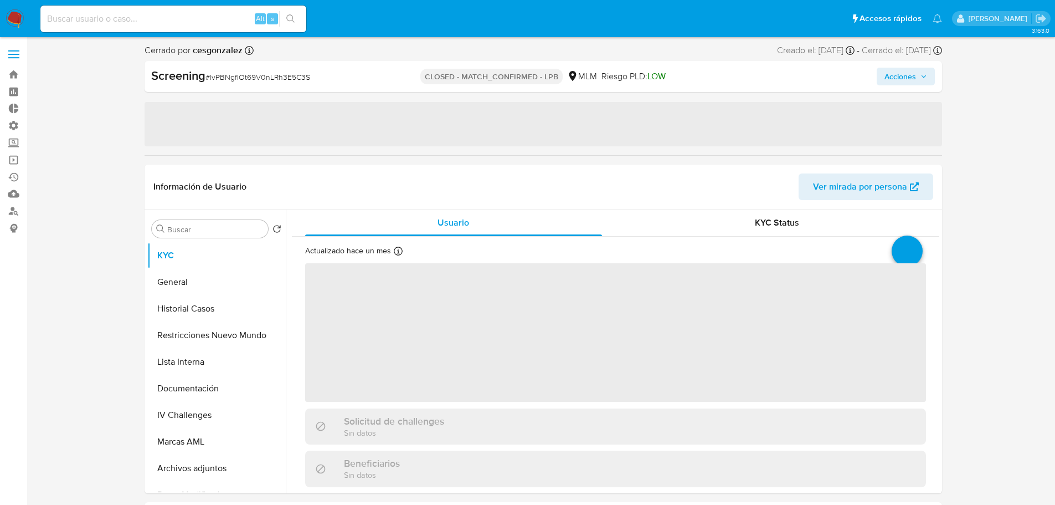
select select "10"
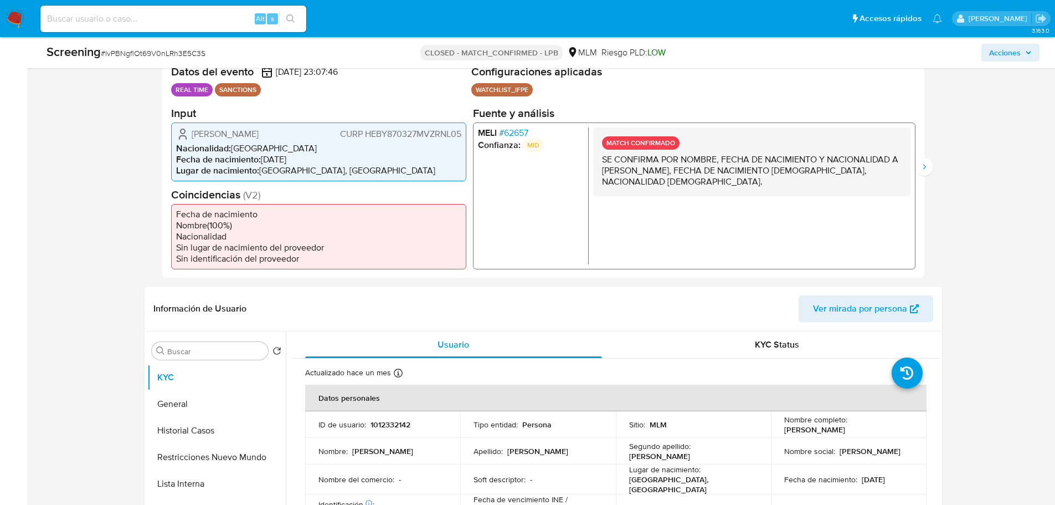
scroll to position [332, 0]
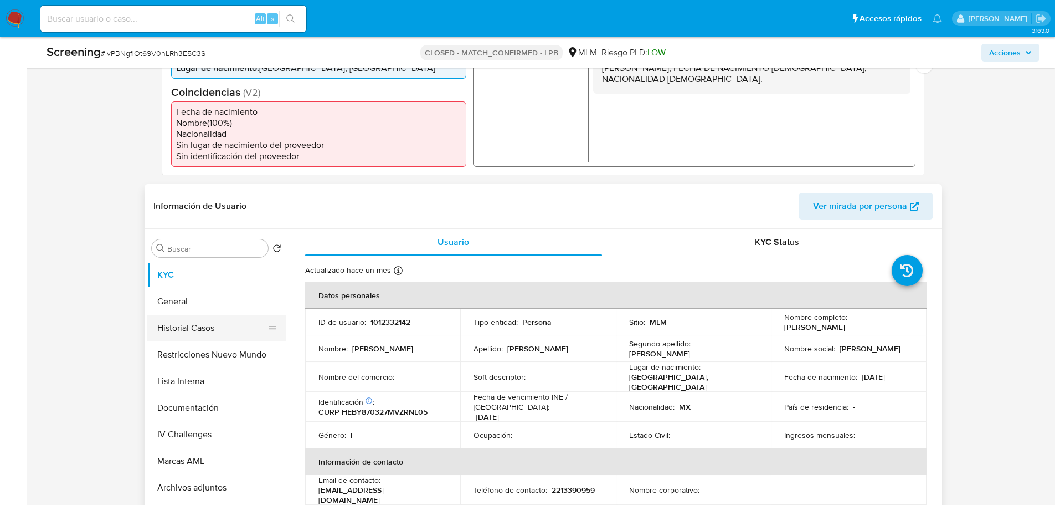
click at [208, 327] on button "Historial Casos" at bounding box center [212, 328] width 130 height 27
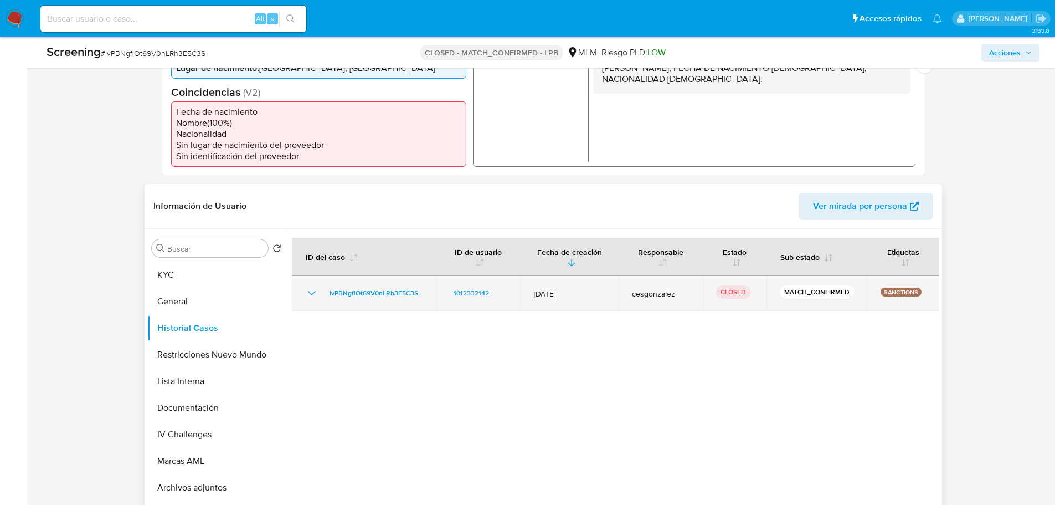
click at [311, 296] on icon "Mostrar/Ocultar" at bounding box center [311, 292] width 13 height 13
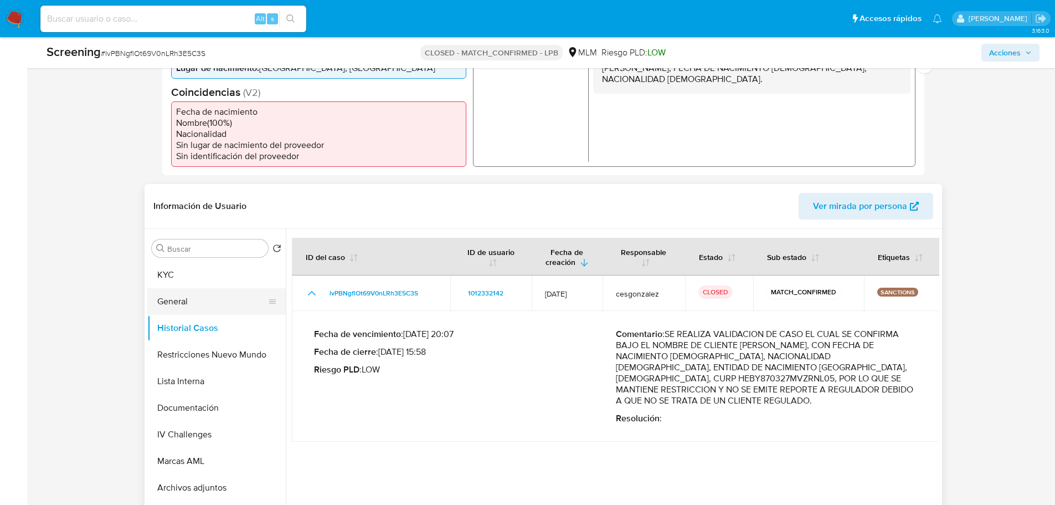
click at [177, 305] on button "General" at bounding box center [212, 301] width 130 height 27
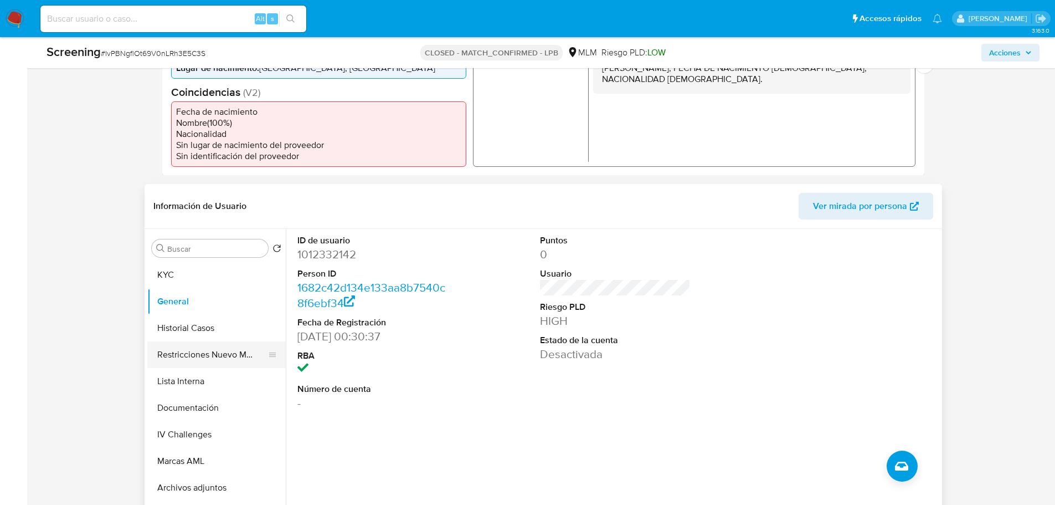
click at [194, 357] on button "Restricciones Nuevo Mundo" at bounding box center [212, 354] width 130 height 27
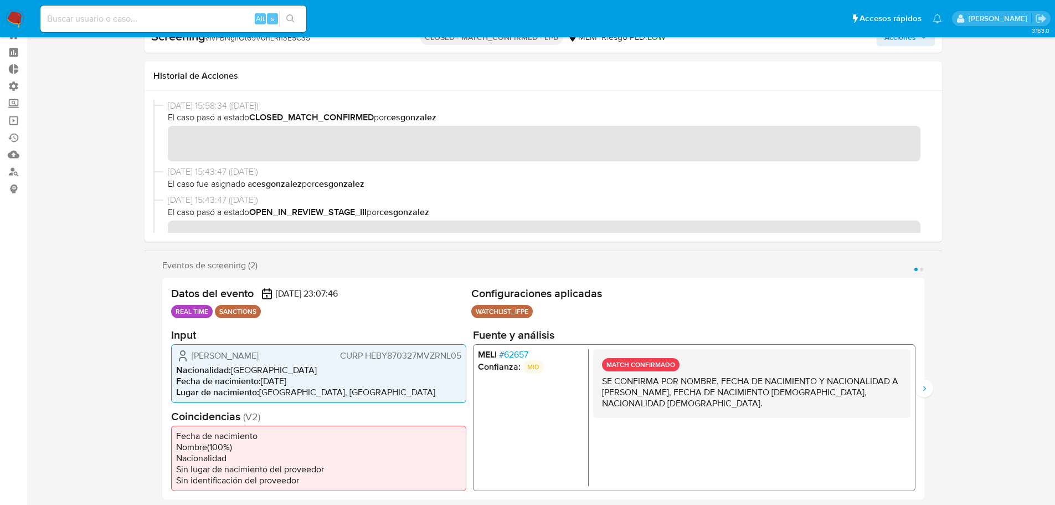
scroll to position [55, 0]
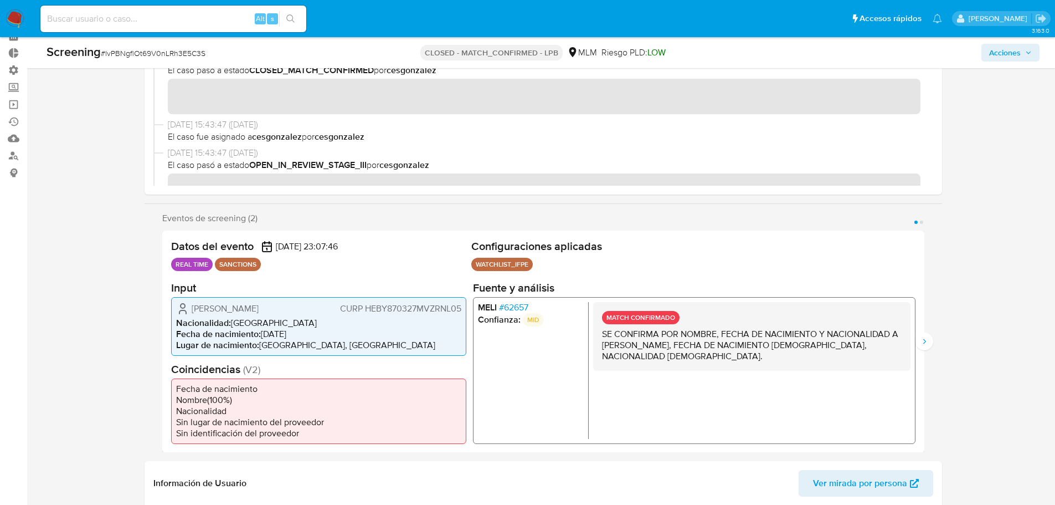
click at [515, 308] on span "# 62657" at bounding box center [513, 306] width 29 height 11
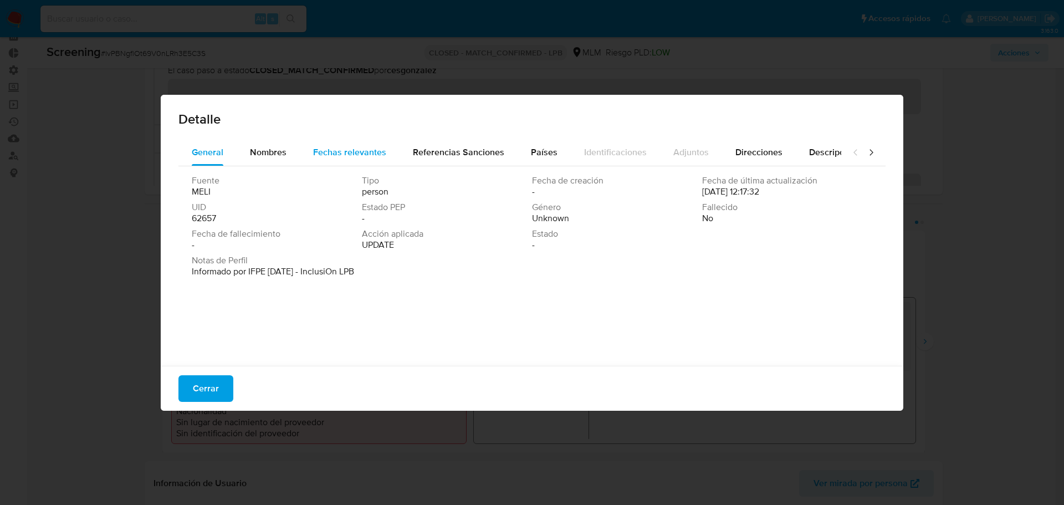
click at [343, 156] on span "Fechas relevantes" at bounding box center [349, 152] width 73 height 13
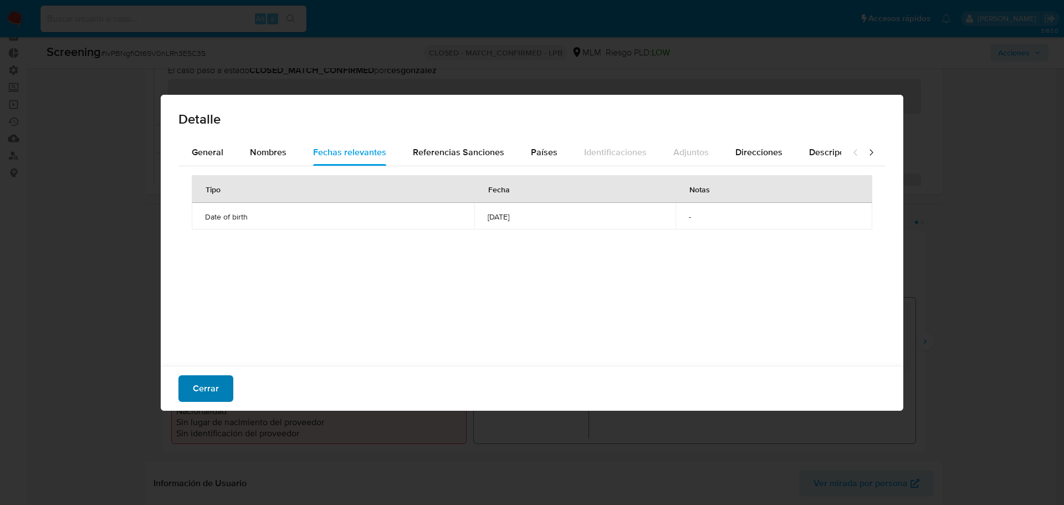
click at [216, 391] on span "Cerrar" at bounding box center [206, 388] width 26 height 24
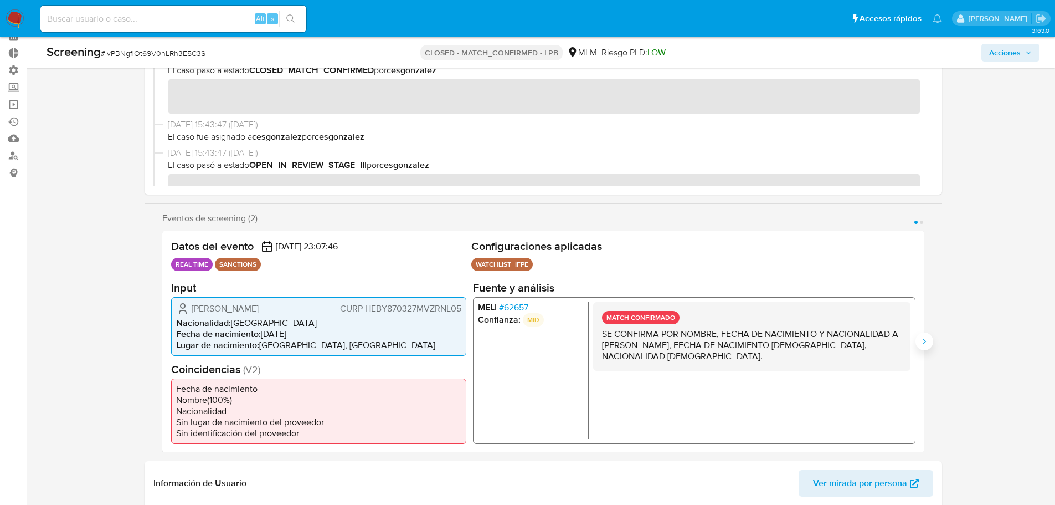
click at [921, 343] on icon "Siguiente" at bounding box center [924, 341] width 9 height 9
click at [525, 311] on span "# 62657" at bounding box center [513, 306] width 29 height 11
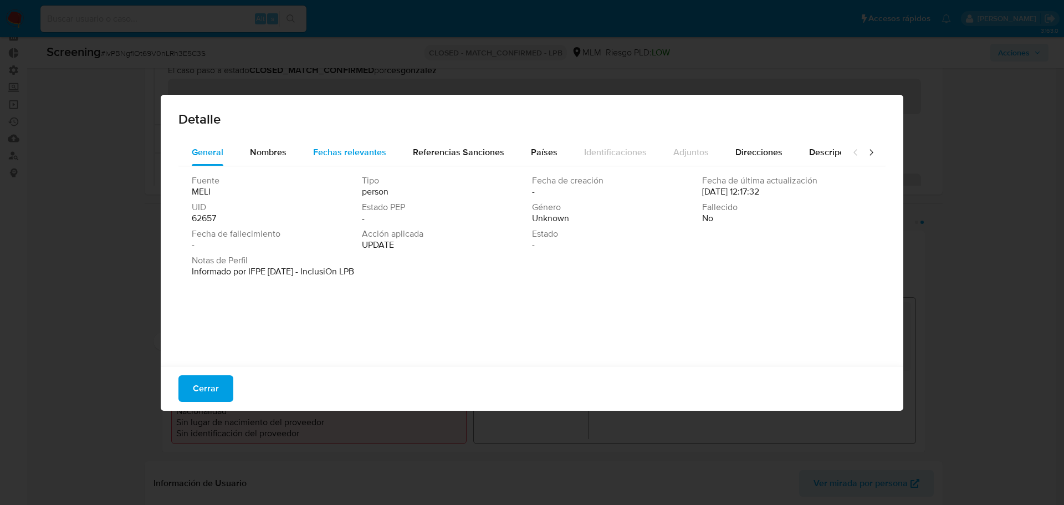
click at [333, 156] on span "Fechas relevantes" at bounding box center [349, 152] width 73 height 13
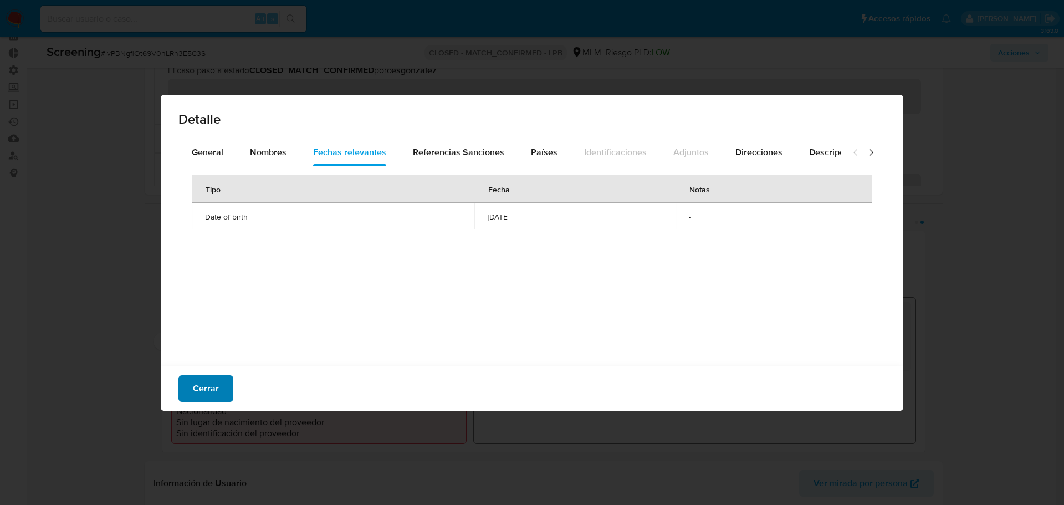
click at [206, 390] on span "Cerrar" at bounding box center [206, 388] width 26 height 24
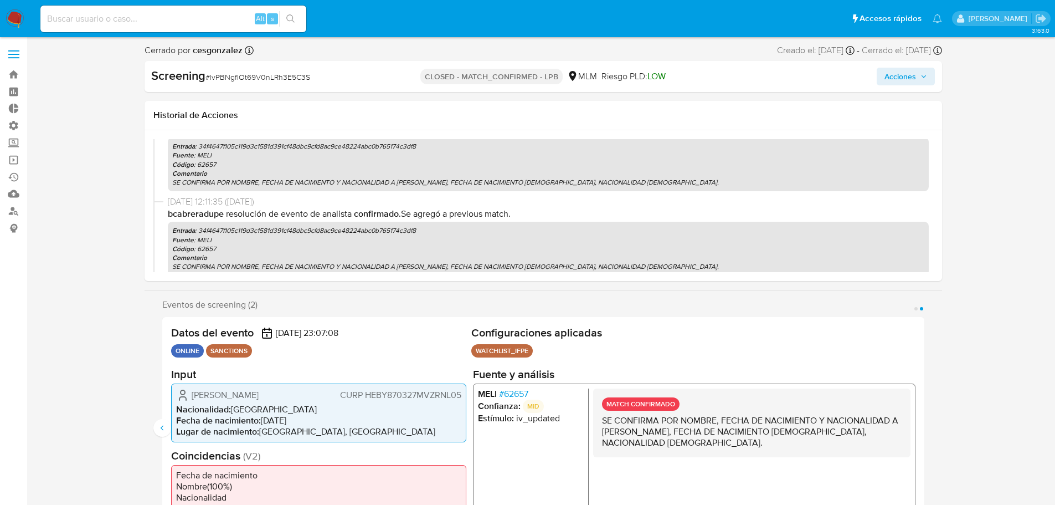
scroll to position [454, 0]
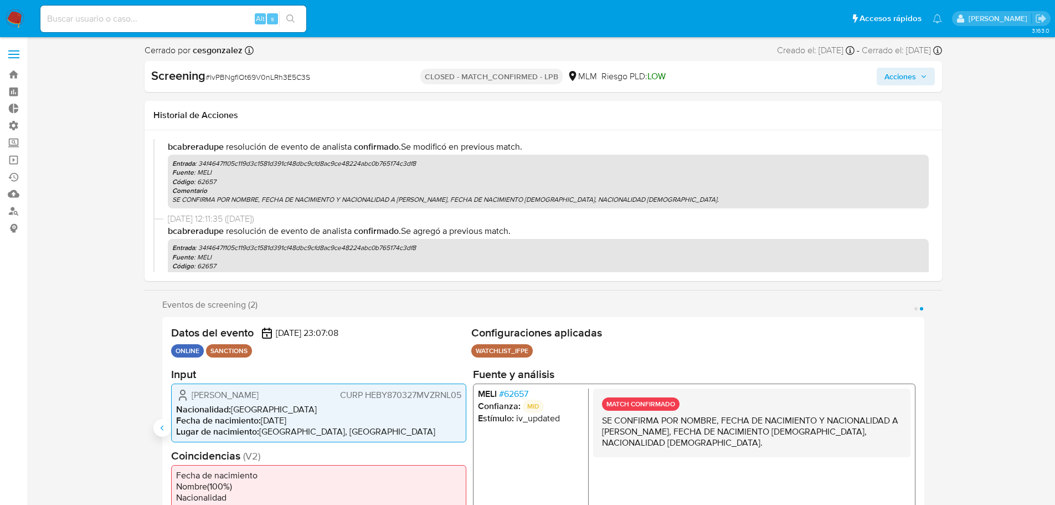
click at [170, 427] on button "Anterior" at bounding box center [162, 428] width 18 height 18
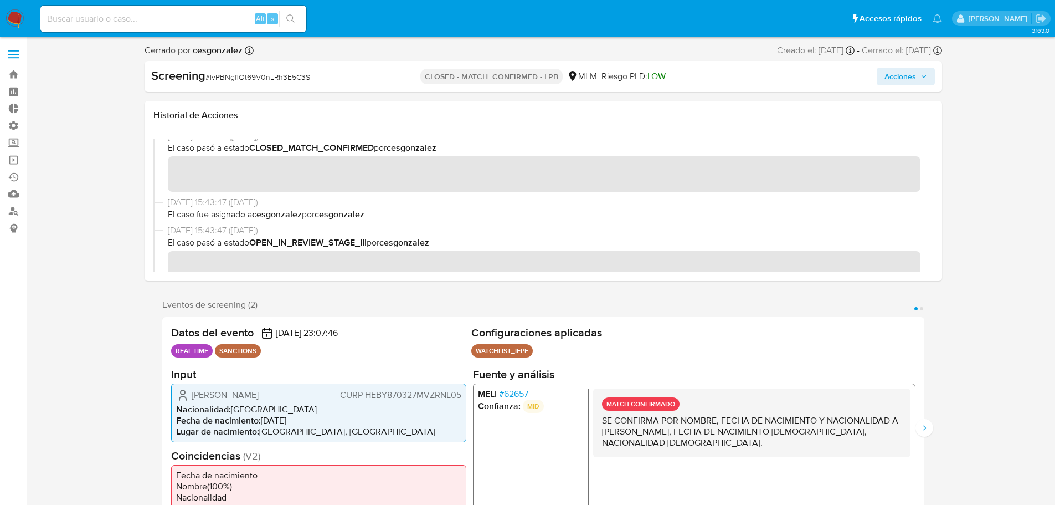
scroll to position [0, 0]
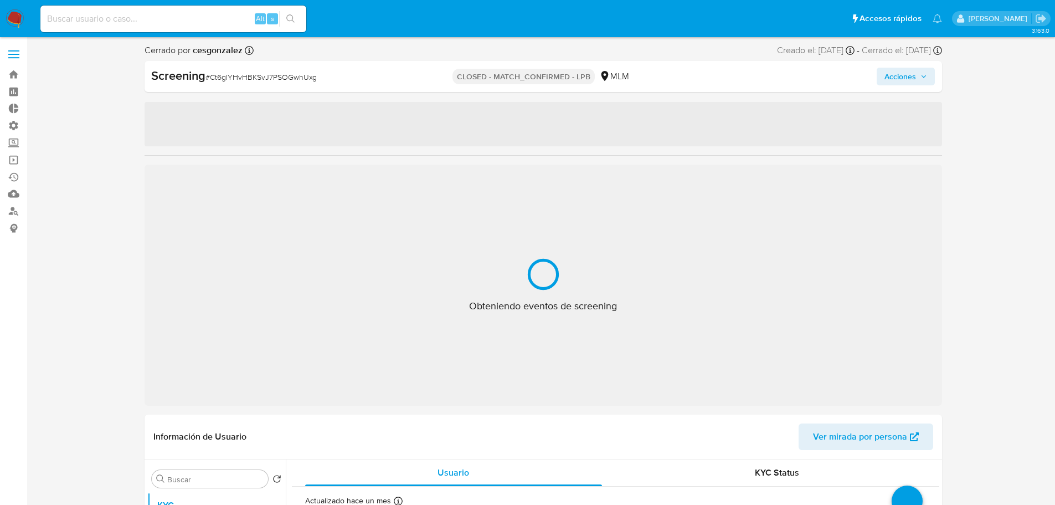
select select "10"
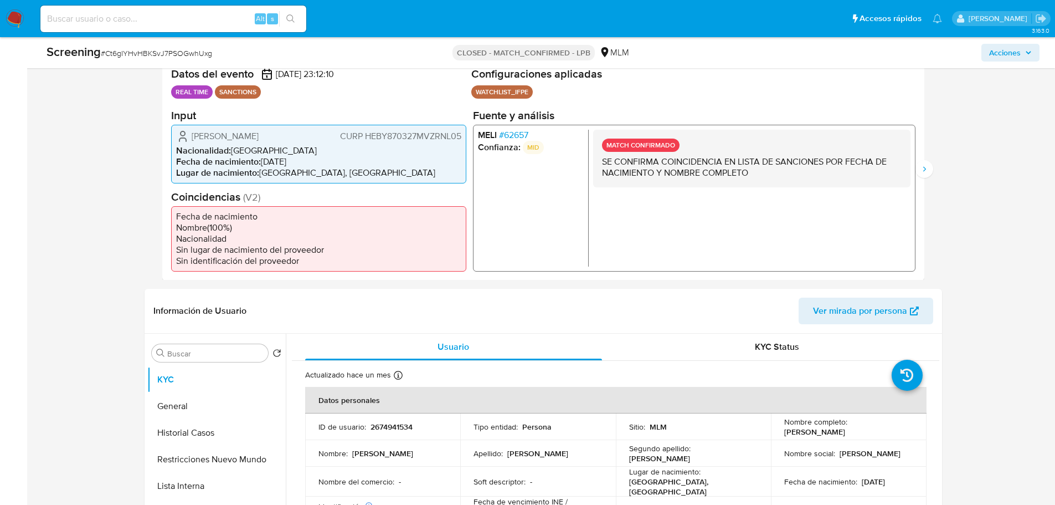
scroll to position [277, 0]
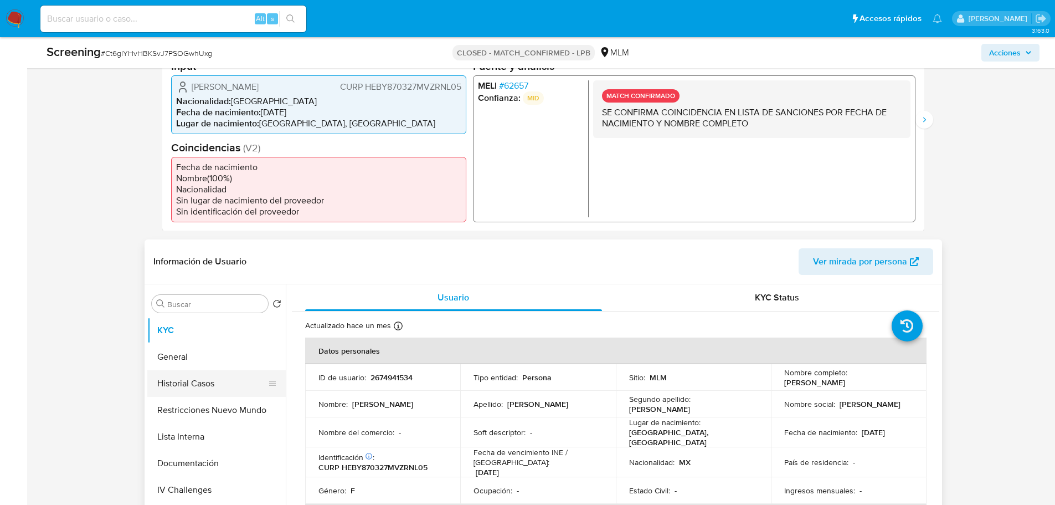
click at [203, 386] on button "Historial Casos" at bounding box center [212, 383] width 130 height 27
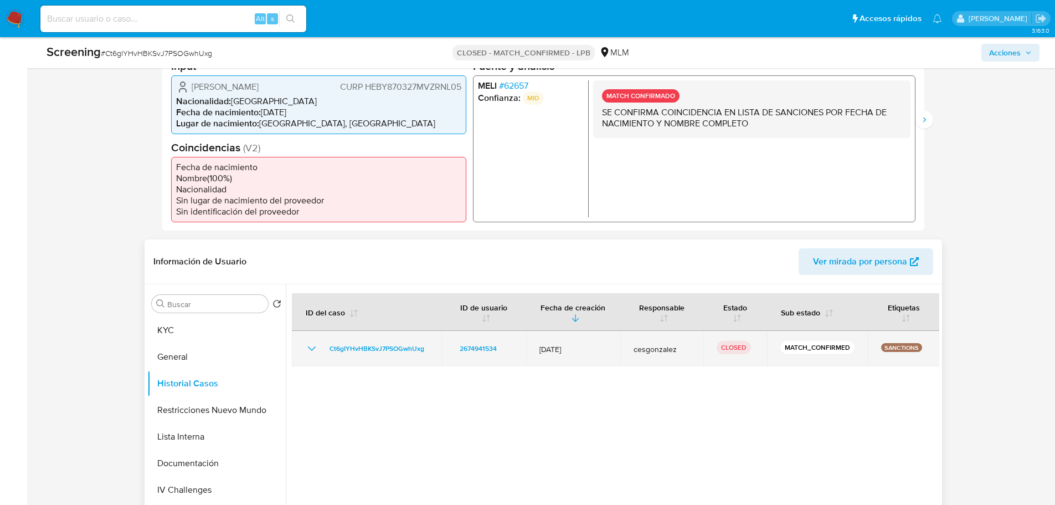
click at [314, 351] on icon "Mostrar/Ocultar" at bounding box center [311, 348] width 13 height 13
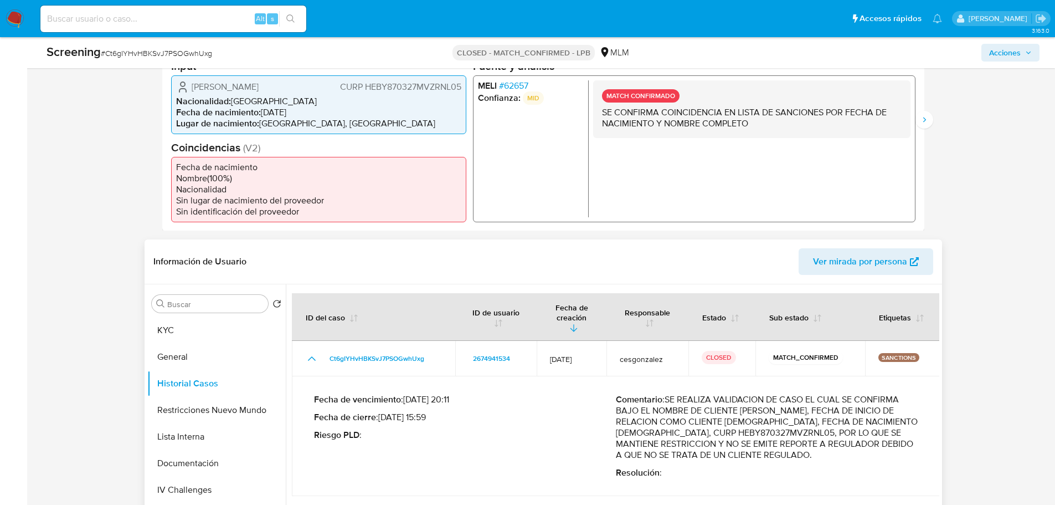
drag, startPoint x: 458, startPoint y: 407, endPoint x: 444, endPoint y: 408, distance: 13.3
click at [444, 412] on p "Fecha de cierre : 08/09/2025 15:59" at bounding box center [465, 417] width 302 height 11
click at [203, 356] on button "General" at bounding box center [212, 356] width 130 height 27
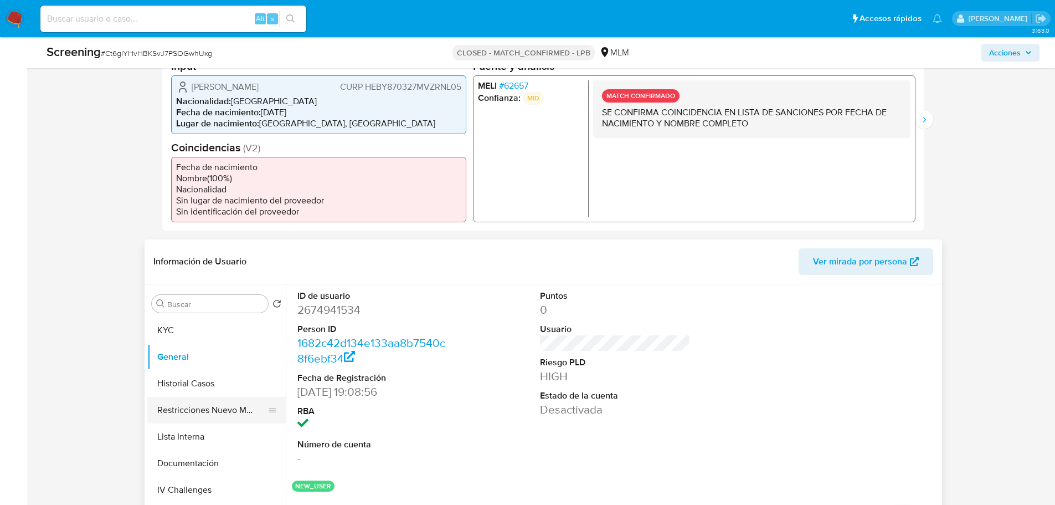
click at [216, 413] on button "Restricciones Nuevo Mundo" at bounding box center [212, 410] width 130 height 27
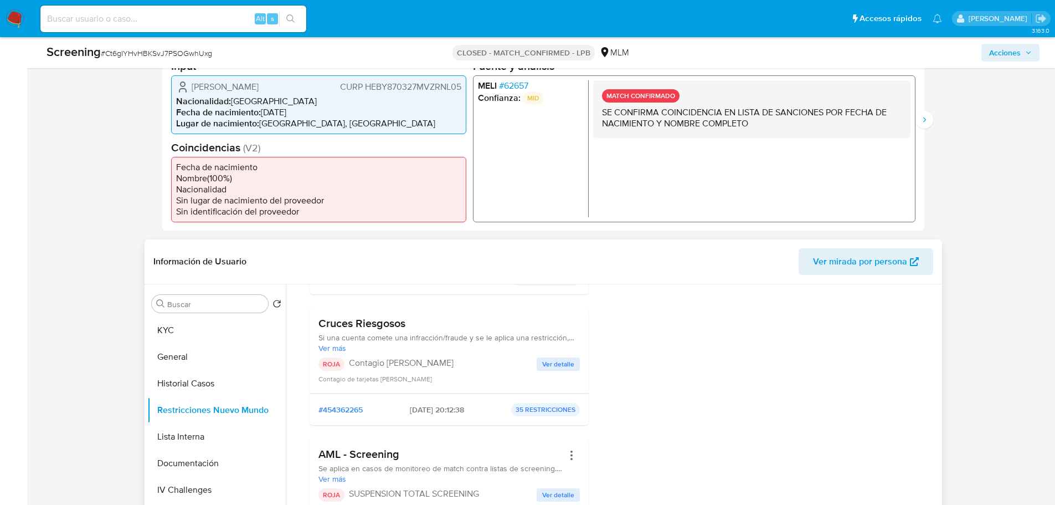
scroll to position [332, 0]
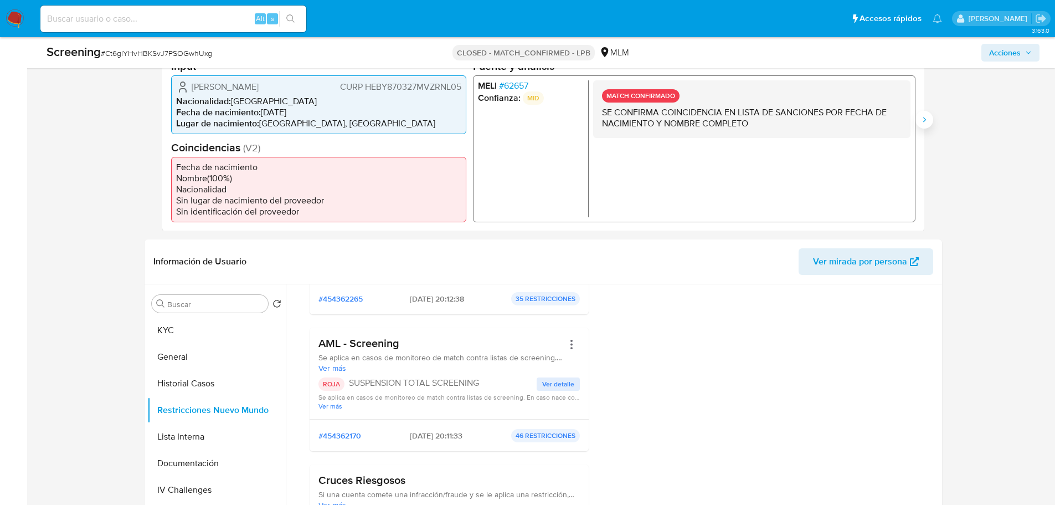
click at [922, 122] on icon "Siguiente" at bounding box center [924, 119] width 9 height 9
click at [522, 82] on span "# 62657" at bounding box center [513, 85] width 29 height 11
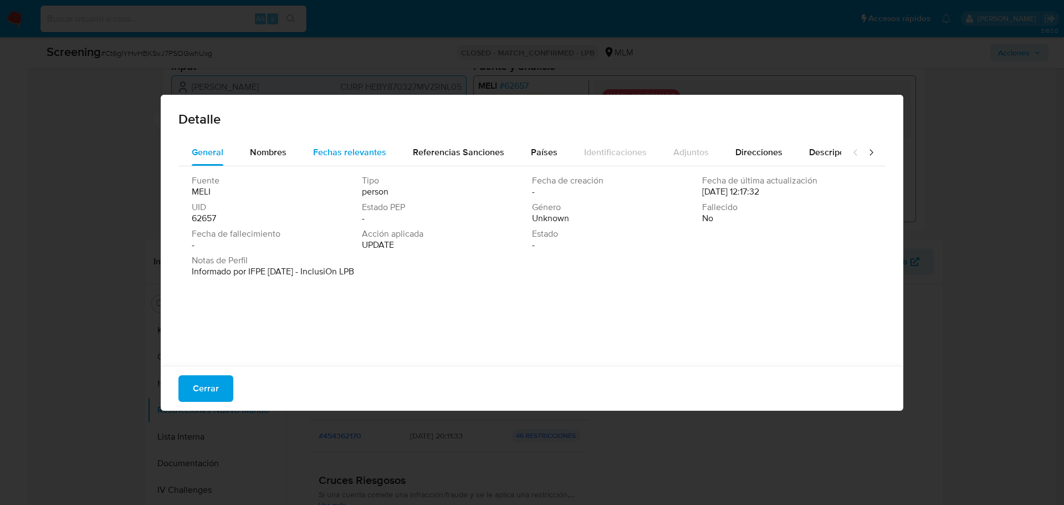
click at [336, 165] on div "Fechas relevantes" at bounding box center [349, 152] width 73 height 27
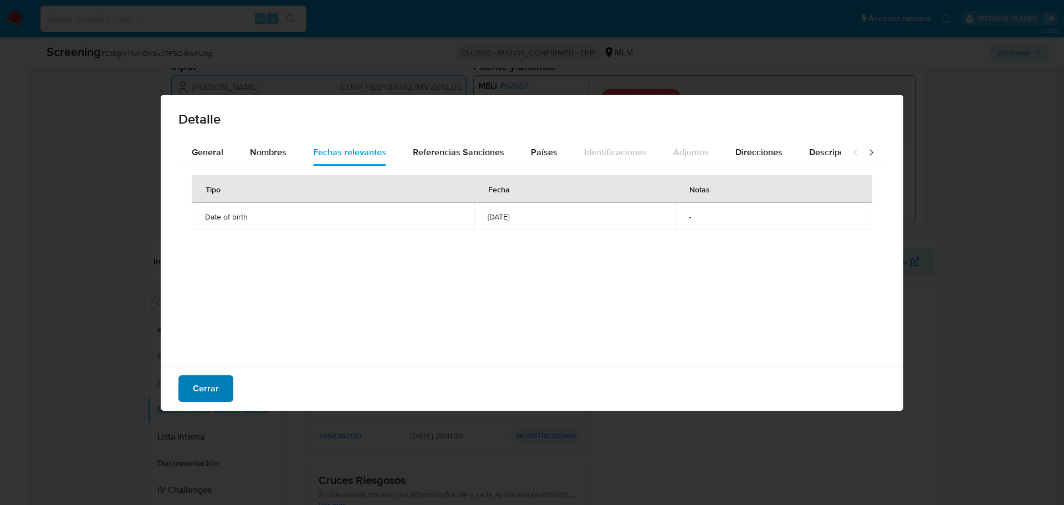
click at [219, 386] on button "Cerrar" at bounding box center [205, 388] width 55 height 27
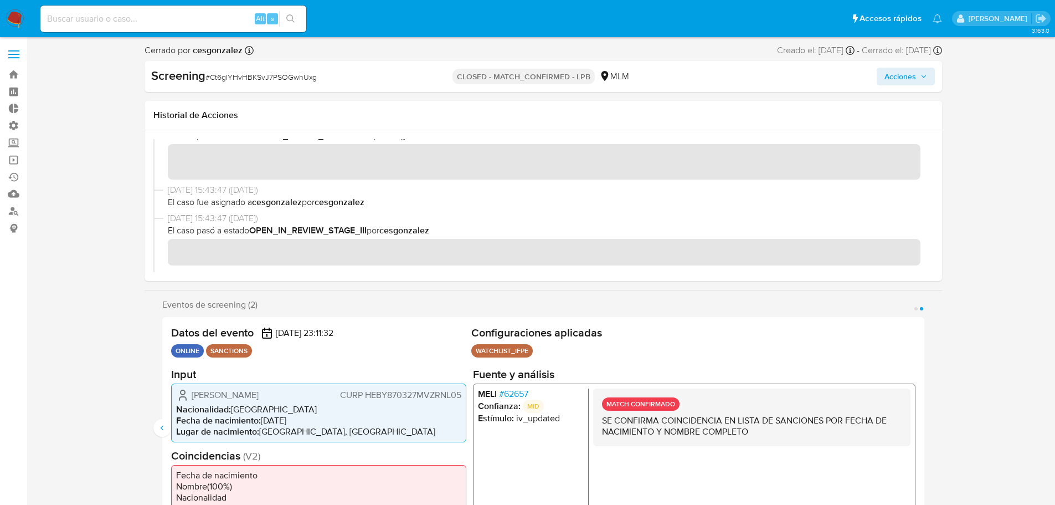
scroll to position [0, 0]
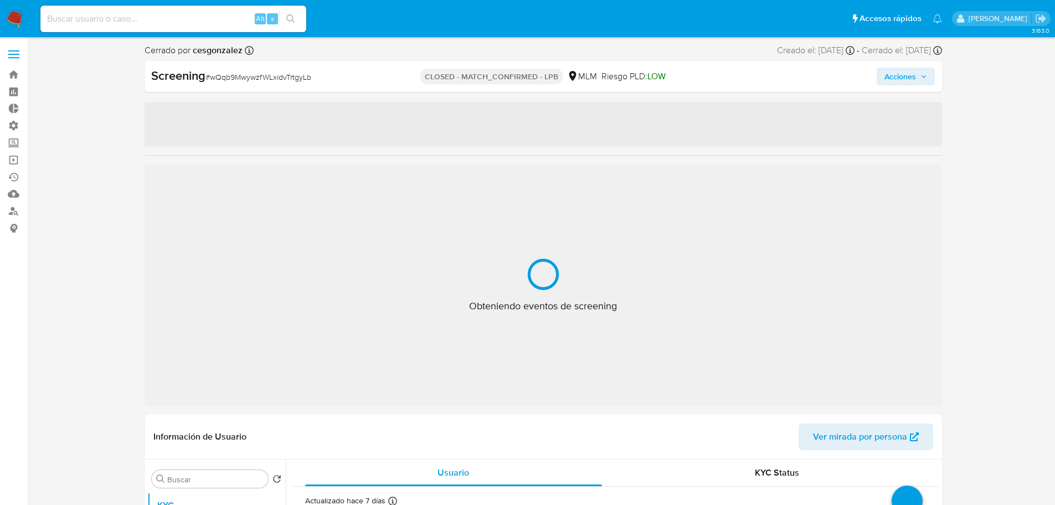
select select "10"
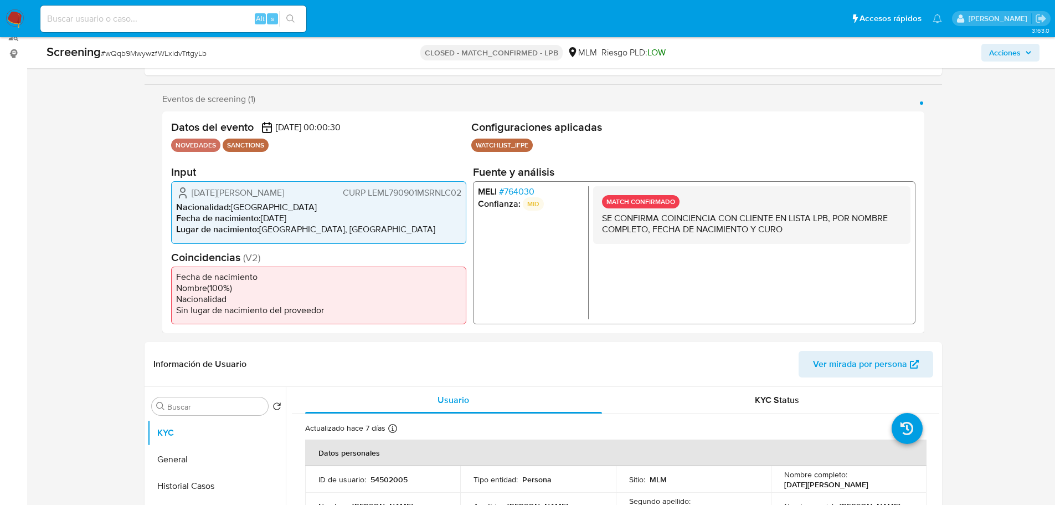
scroll to position [332, 0]
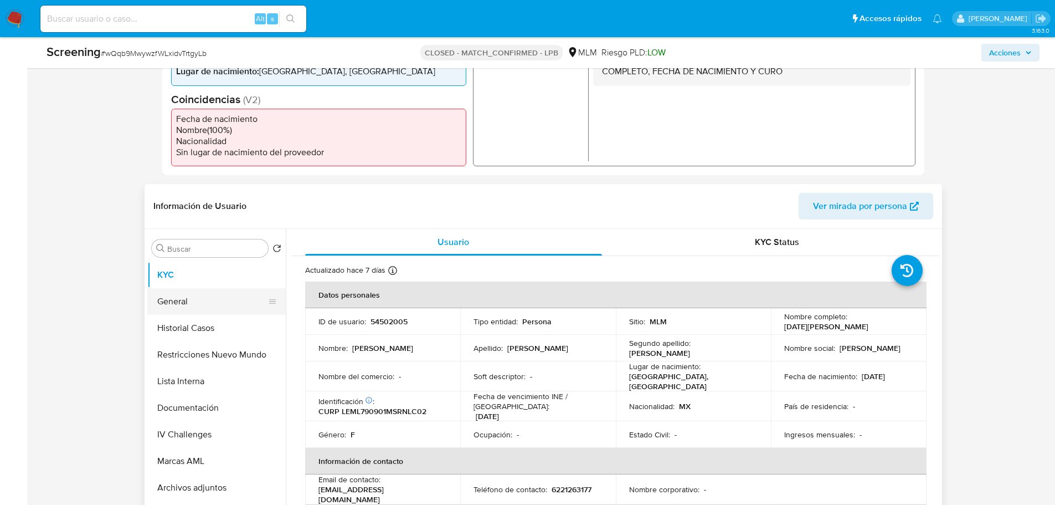
click at [170, 296] on button "General" at bounding box center [212, 301] width 130 height 27
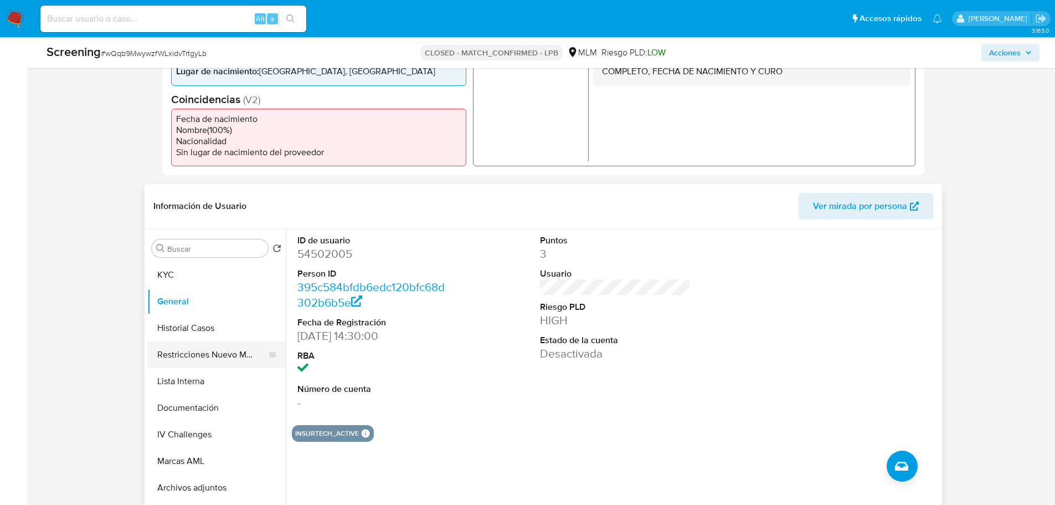
click at [196, 350] on button "Restricciones Nuevo Mundo" at bounding box center [212, 354] width 130 height 27
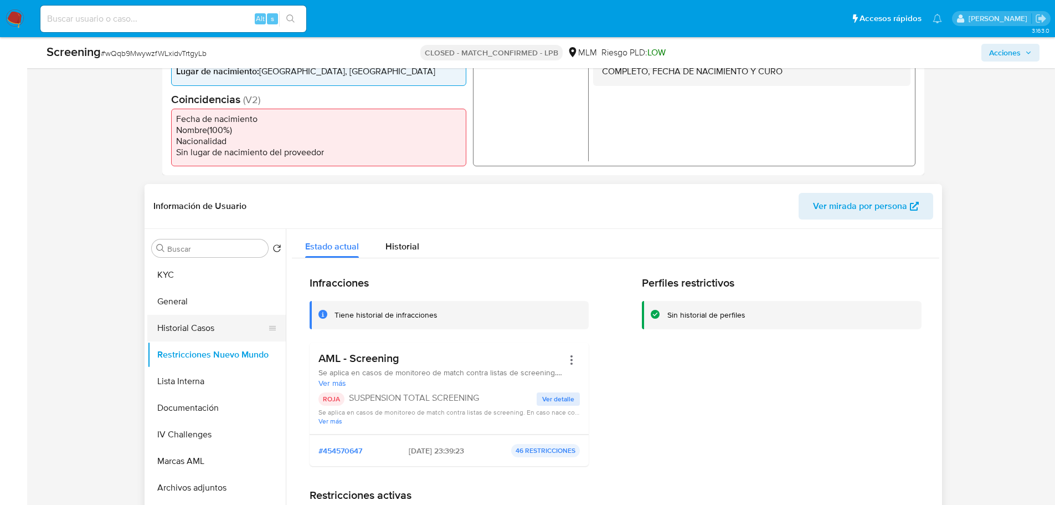
click at [191, 327] on button "Historial Casos" at bounding box center [212, 328] width 130 height 27
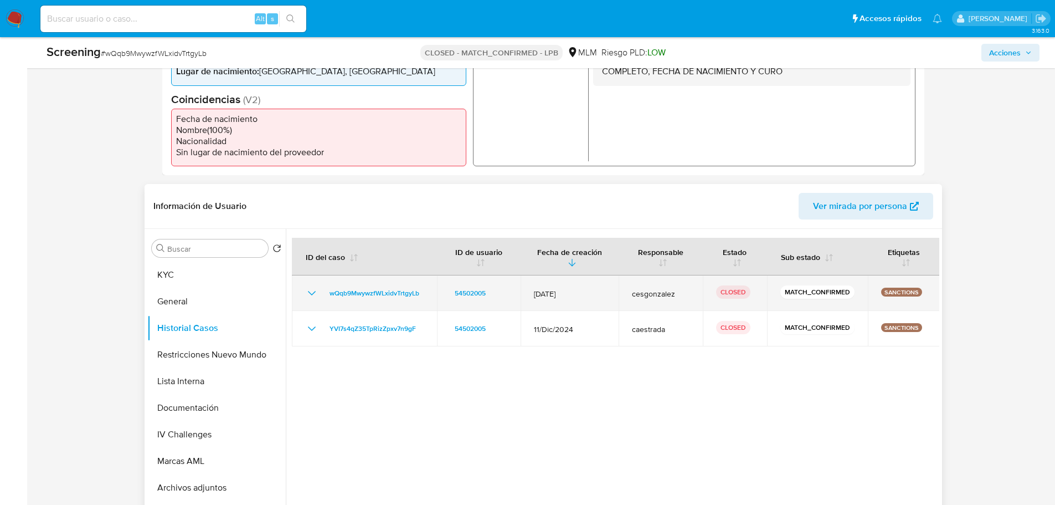
click at [309, 297] on icon "Mostrar/Ocultar" at bounding box center [311, 292] width 13 height 13
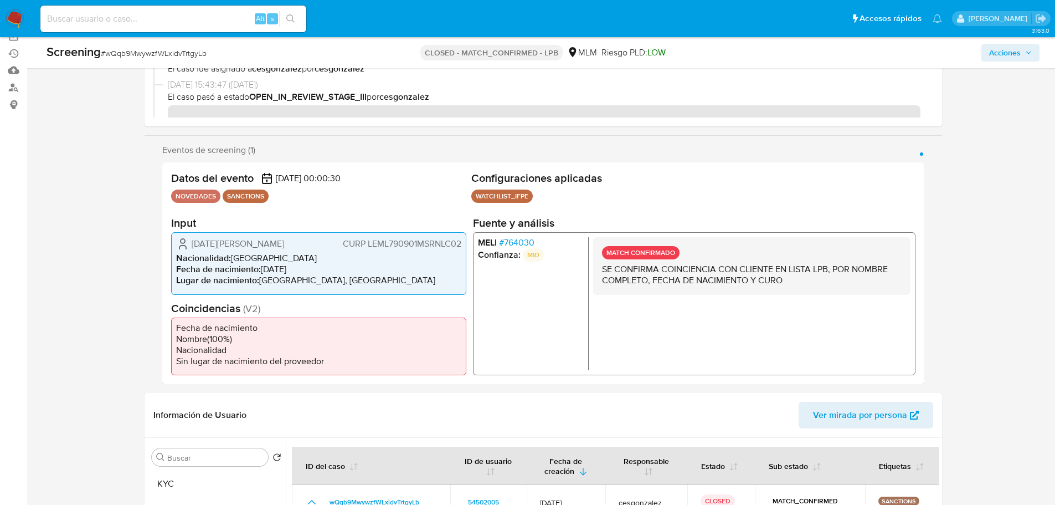
scroll to position [55, 0]
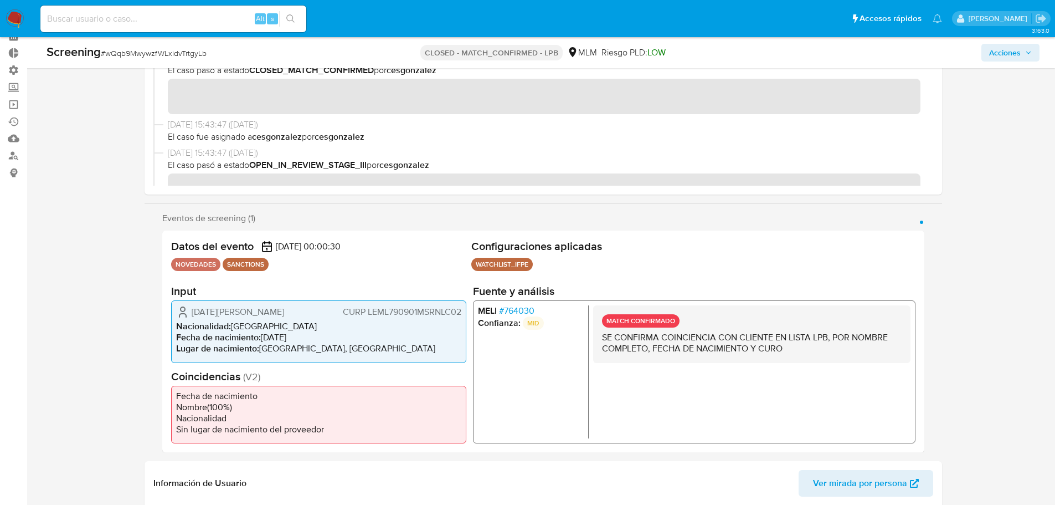
click at [522, 309] on span "# 764030" at bounding box center [516, 310] width 35 height 11
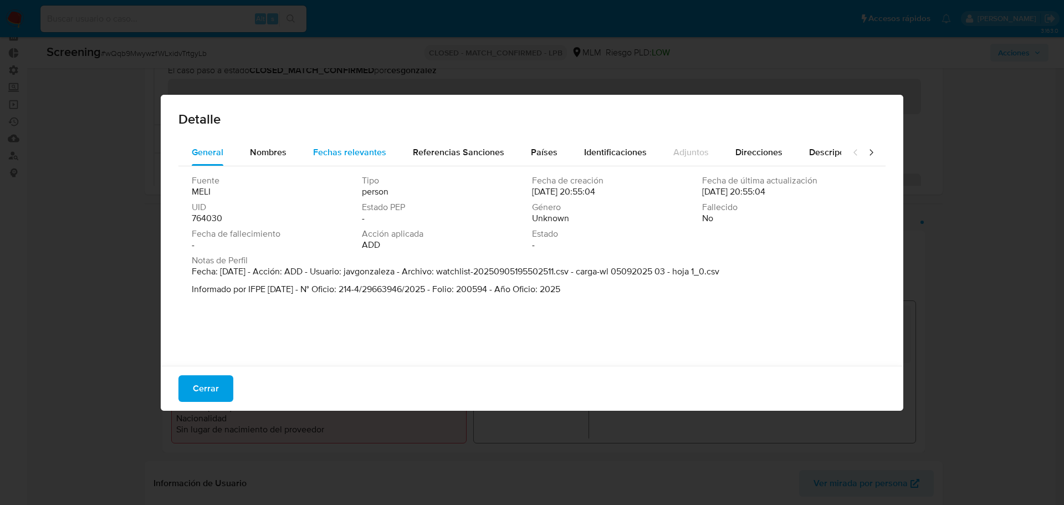
click at [364, 163] on div "Fechas relevantes" at bounding box center [349, 152] width 73 height 27
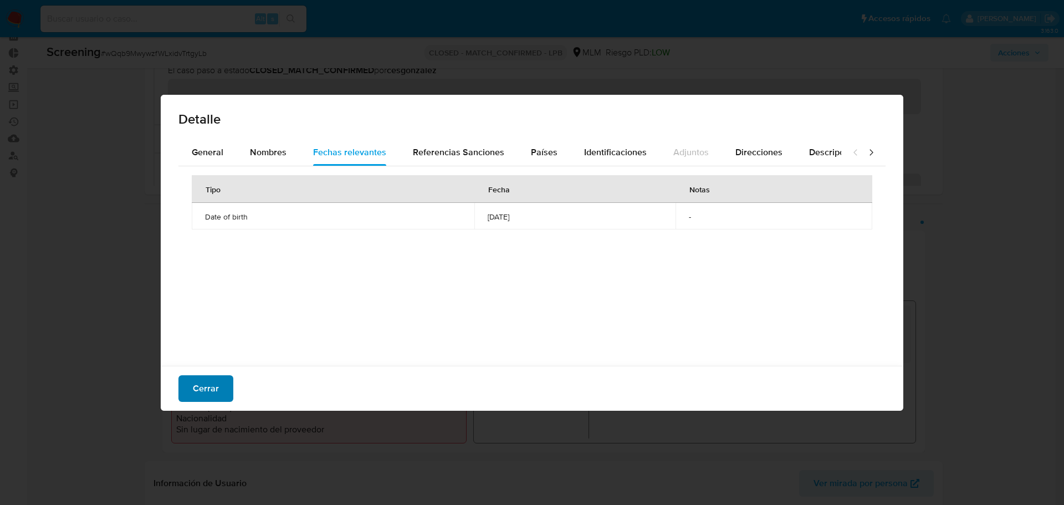
click at [206, 387] on span "Cerrar" at bounding box center [206, 388] width 26 height 24
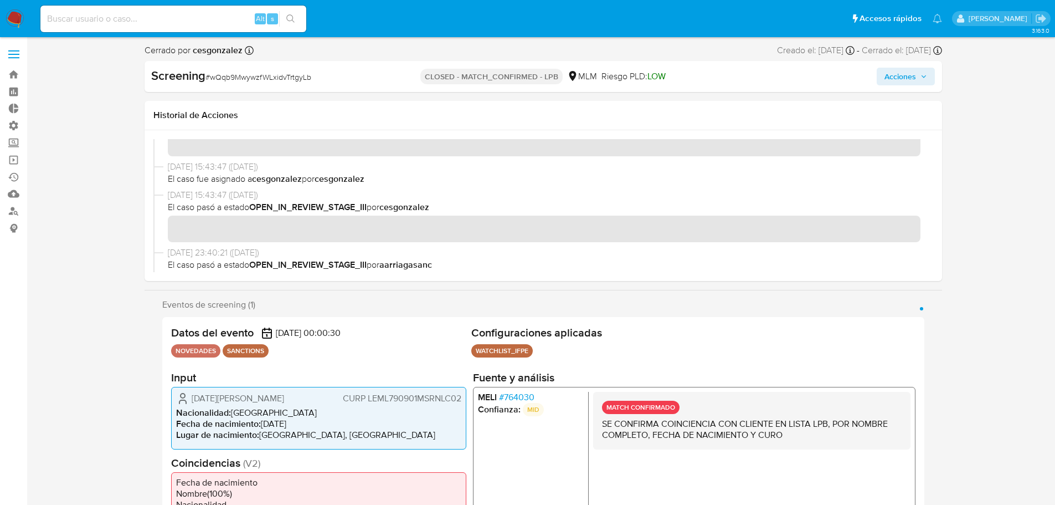
scroll to position [0, 0]
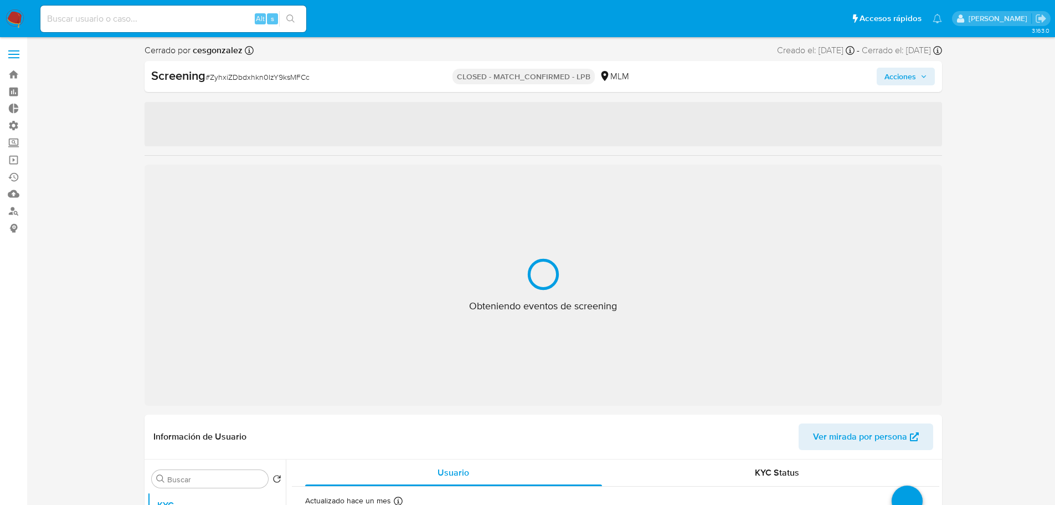
select select "10"
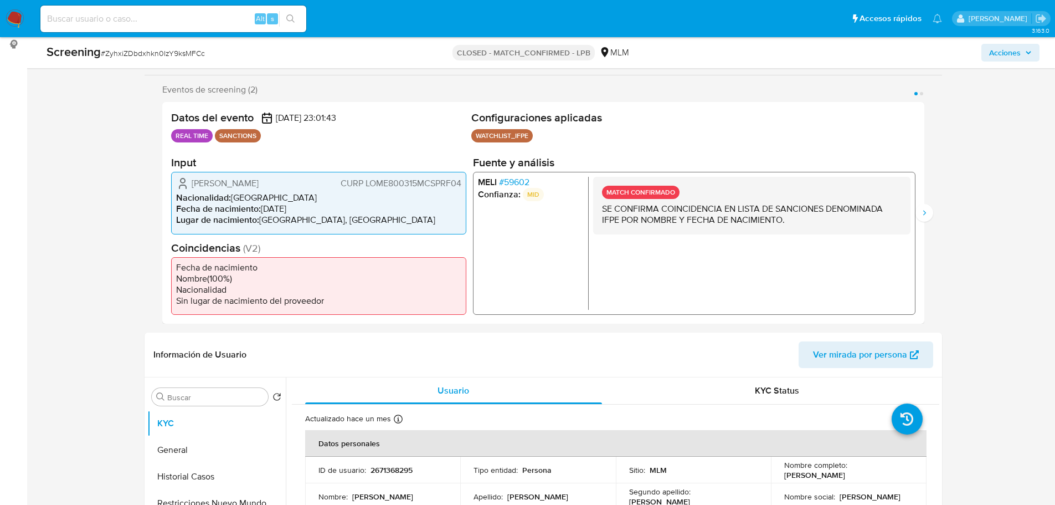
scroll to position [332, 0]
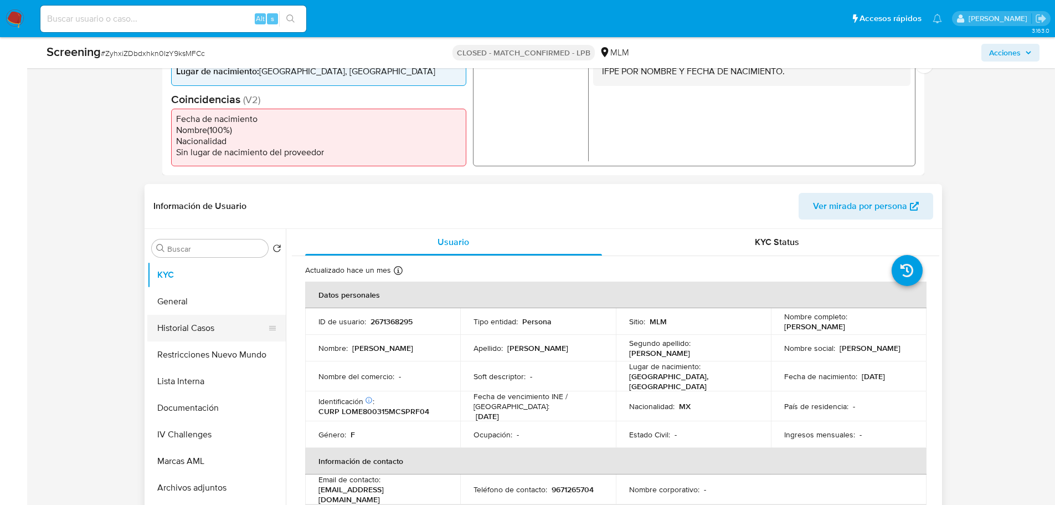
click at [172, 324] on button "Historial Casos" at bounding box center [212, 328] width 130 height 27
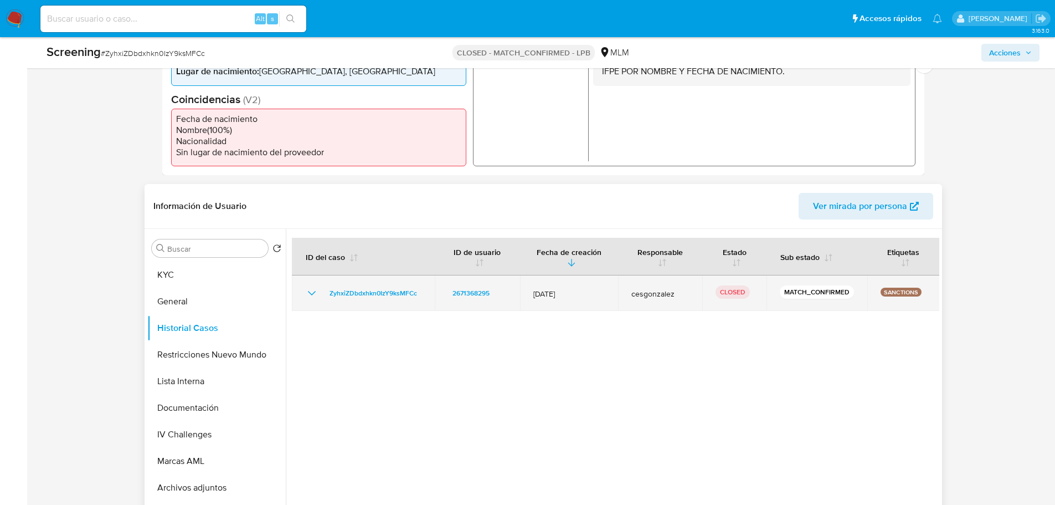
click at [311, 295] on icon "Mostrar/Ocultar" at bounding box center [311, 293] width 8 height 4
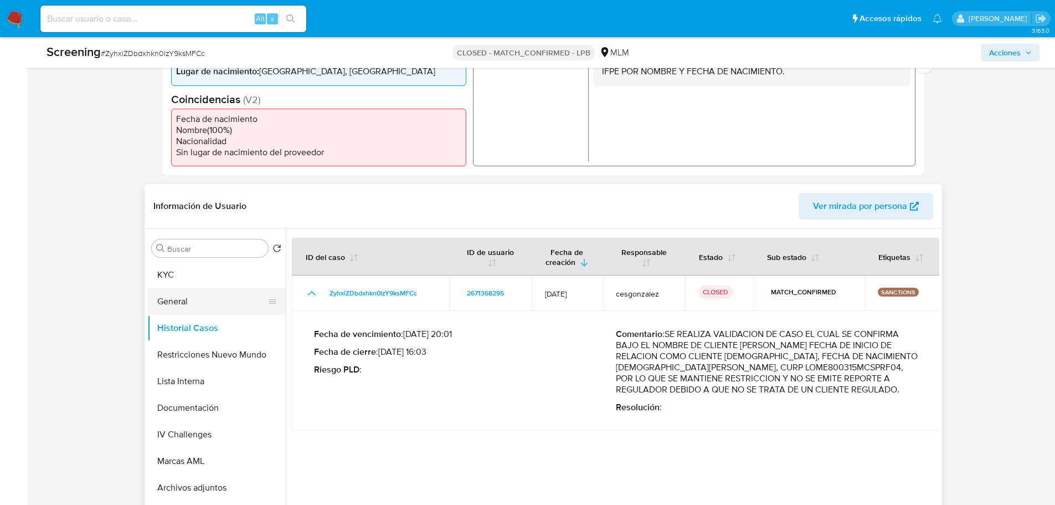
click at [210, 296] on button "General" at bounding box center [212, 301] width 130 height 27
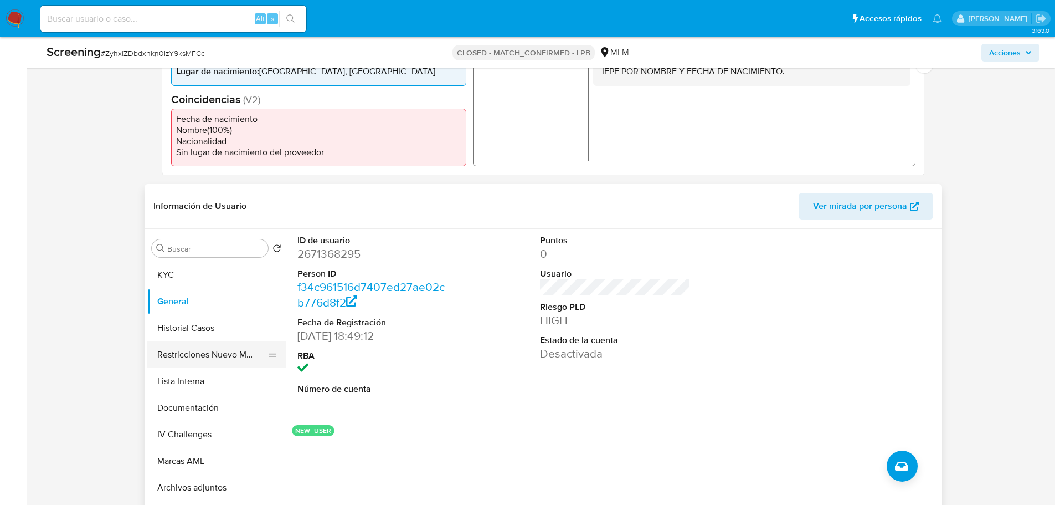
click at [188, 354] on button "Restricciones Nuevo Mundo" at bounding box center [212, 354] width 130 height 27
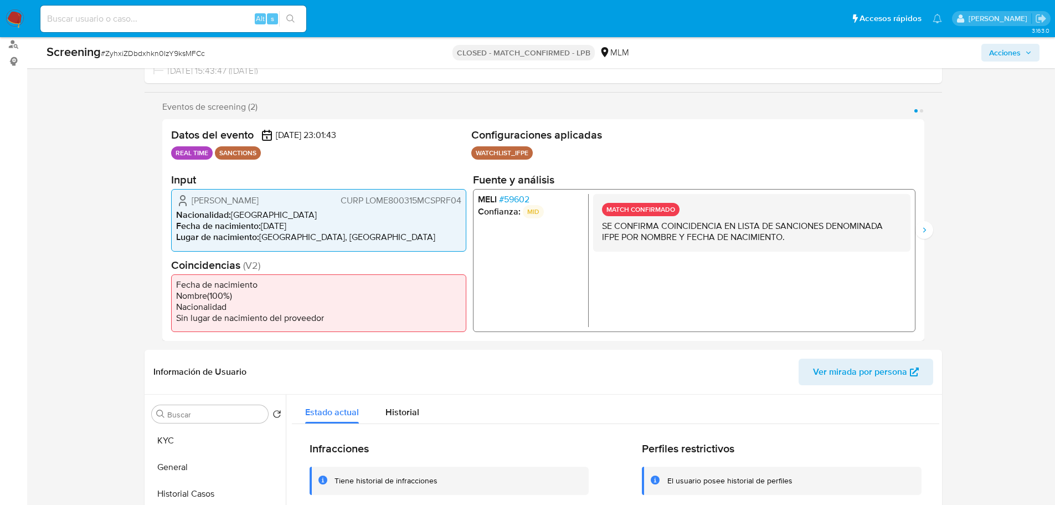
scroll to position [166, 0]
click at [523, 196] on span "# 59602" at bounding box center [514, 199] width 30 height 11
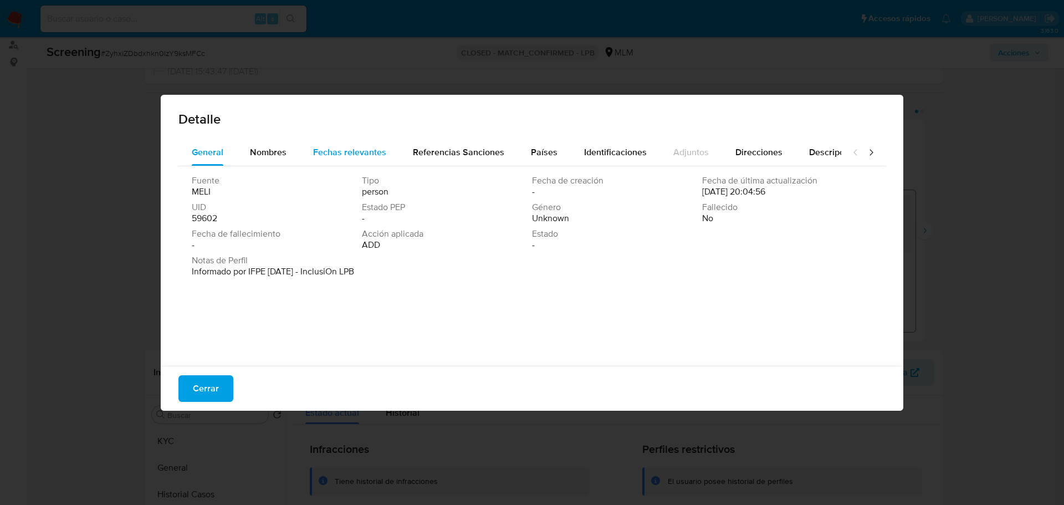
click at [363, 151] on span "Fechas relevantes" at bounding box center [349, 152] width 73 height 13
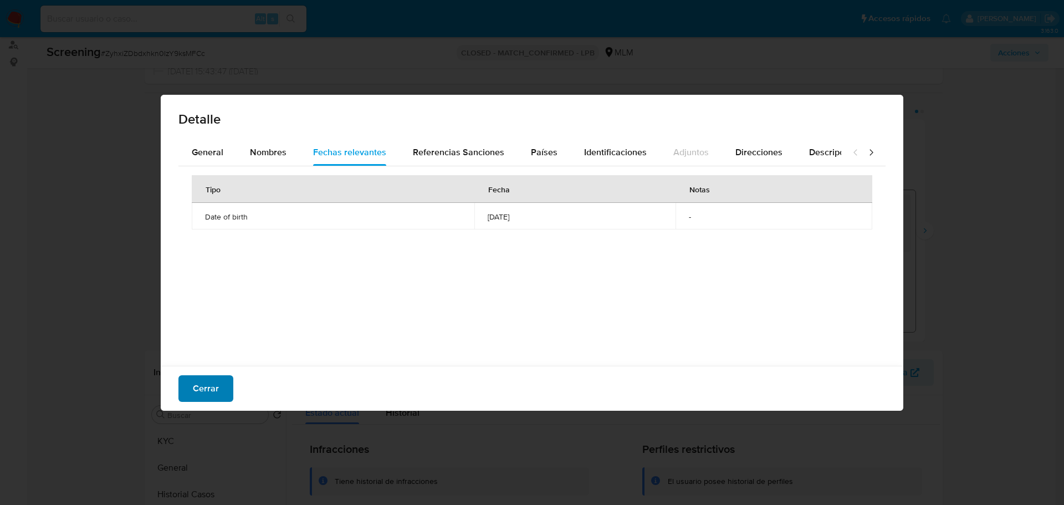
click at [207, 387] on span "Cerrar" at bounding box center [206, 388] width 26 height 24
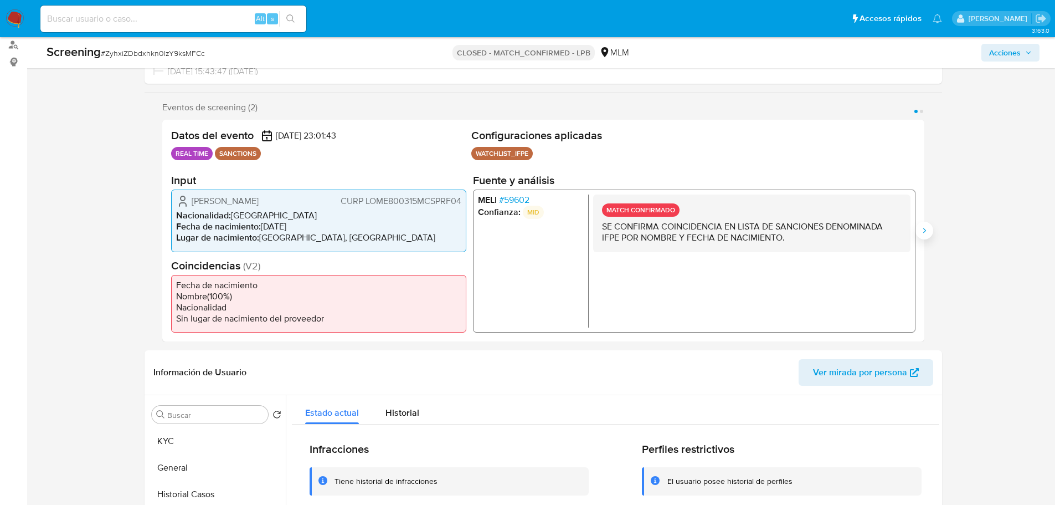
click at [921, 227] on icon "Siguiente" at bounding box center [924, 230] width 9 height 9
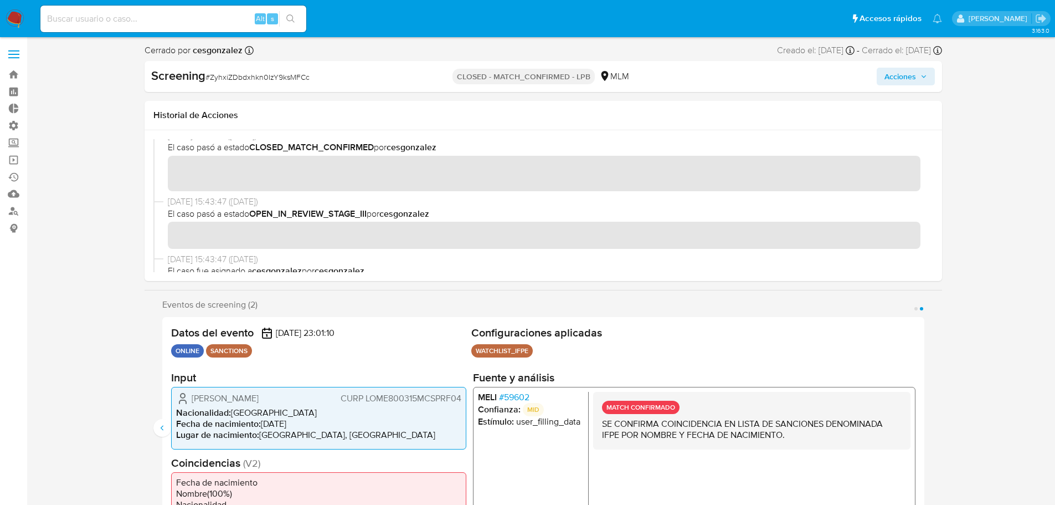
scroll to position [0, 0]
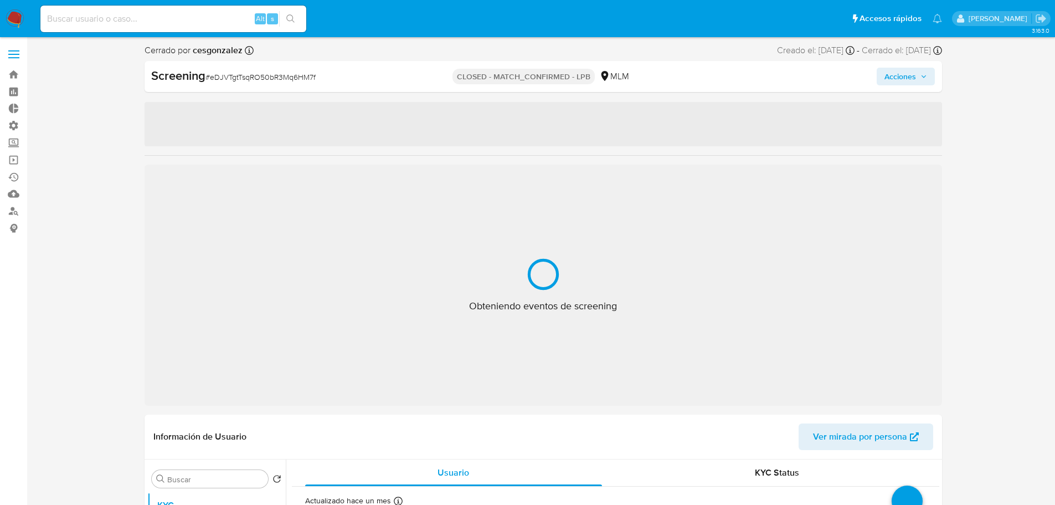
select select "10"
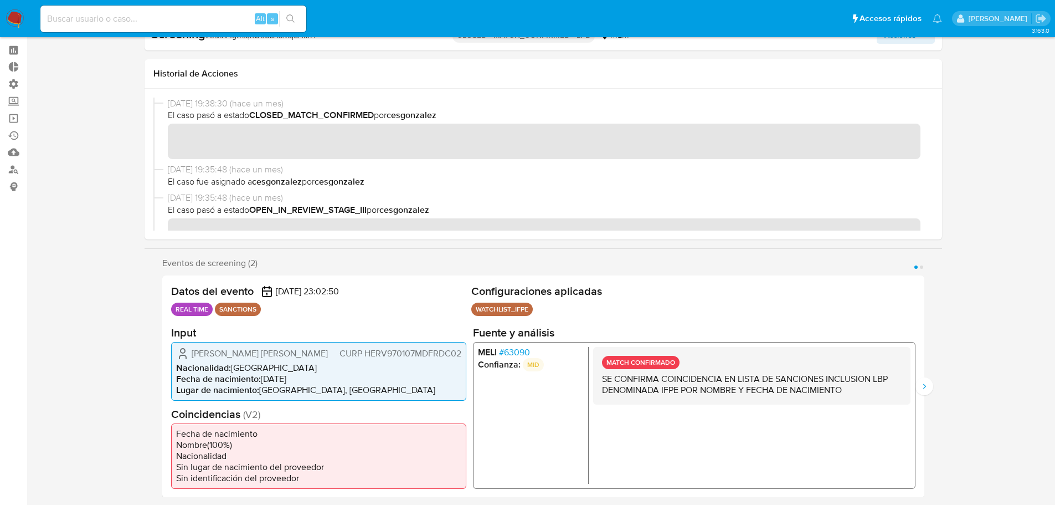
scroll to position [277, 0]
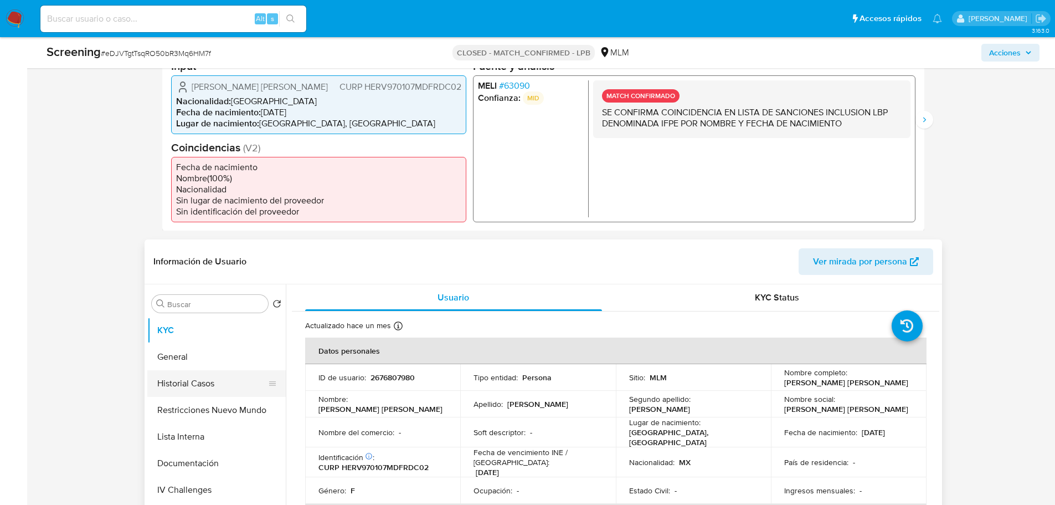
click at [182, 379] on button "Historial Casos" at bounding box center [212, 383] width 130 height 27
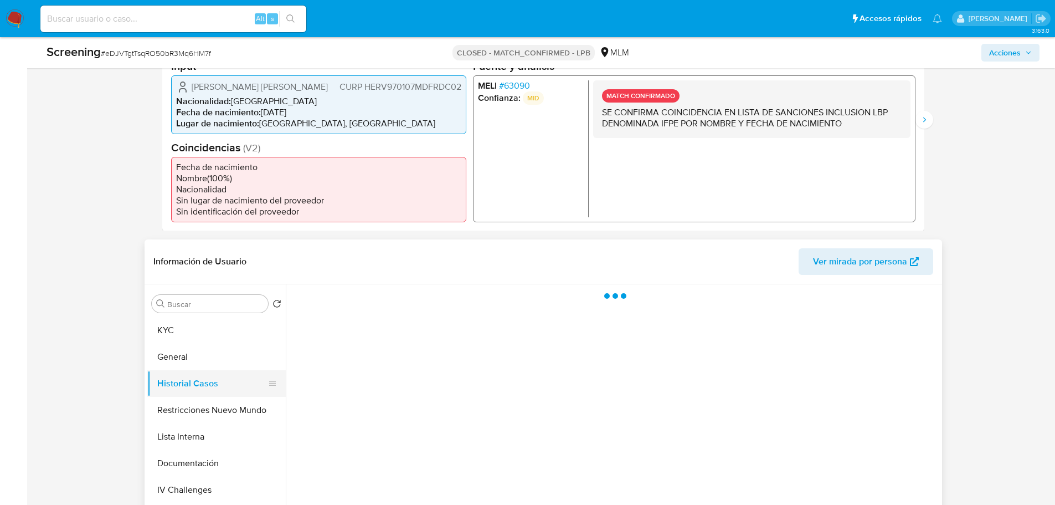
click at [187, 389] on button "Historial Casos" at bounding box center [212, 383] width 130 height 27
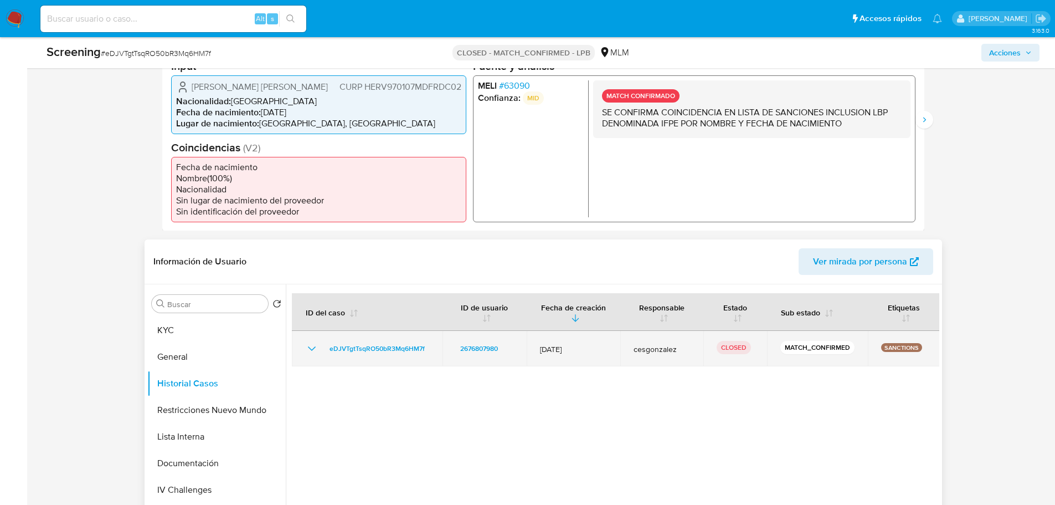
click at [310, 353] on icon "Mostrar/Ocultar" at bounding box center [311, 348] width 13 height 13
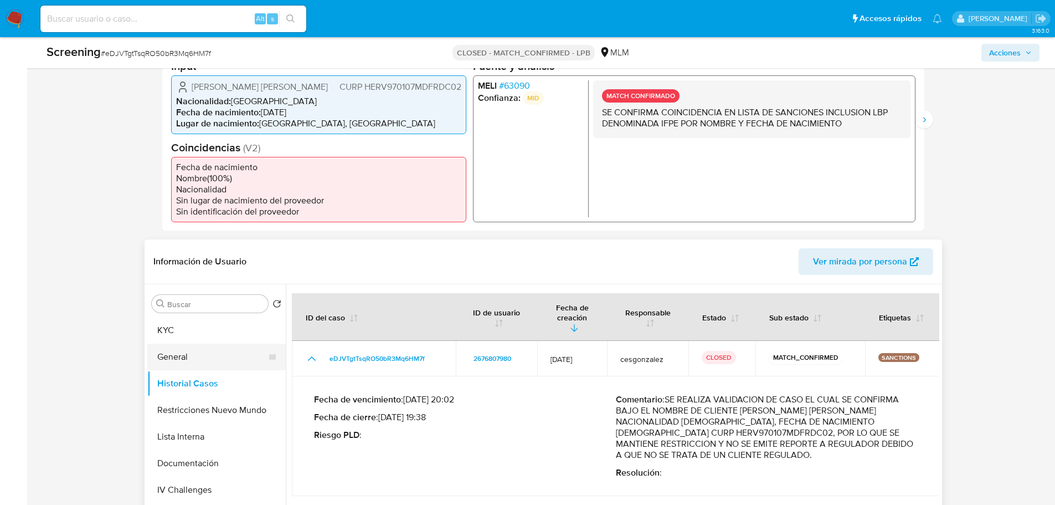
click at [184, 364] on button "General" at bounding box center [212, 356] width 130 height 27
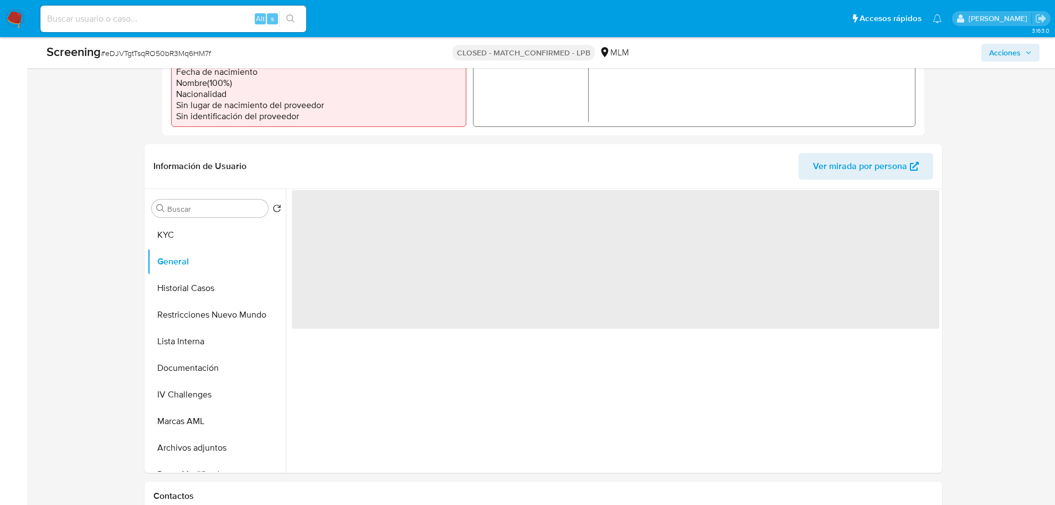
scroll to position [388, 0]
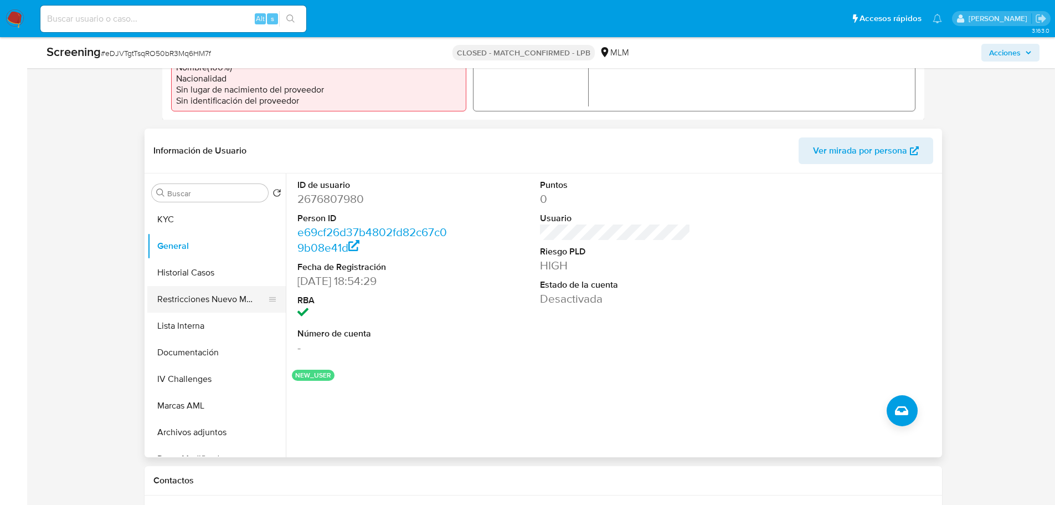
click at [237, 312] on button "Restricciones Nuevo Mundo" at bounding box center [212, 299] width 130 height 27
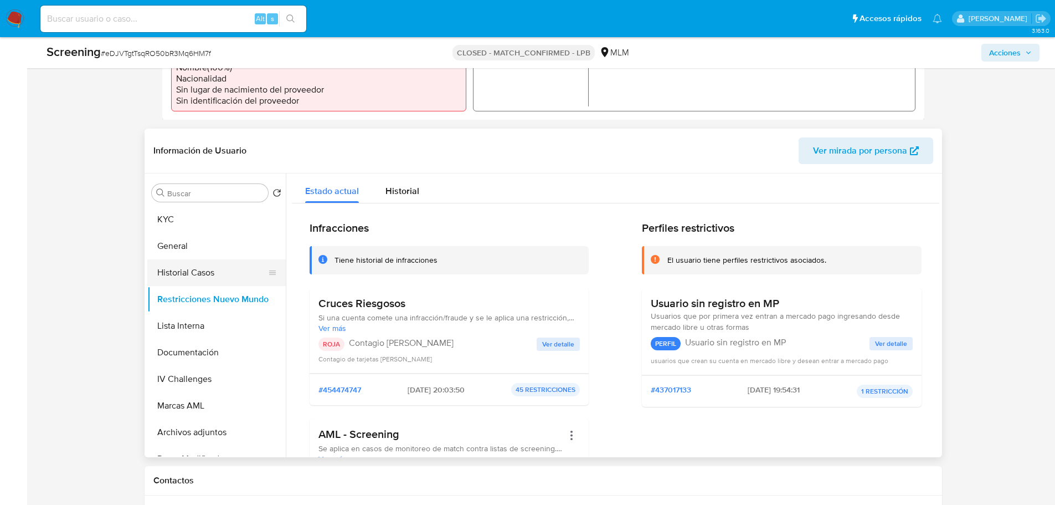
click at [185, 286] on button "Historial Casos" at bounding box center [212, 272] width 130 height 27
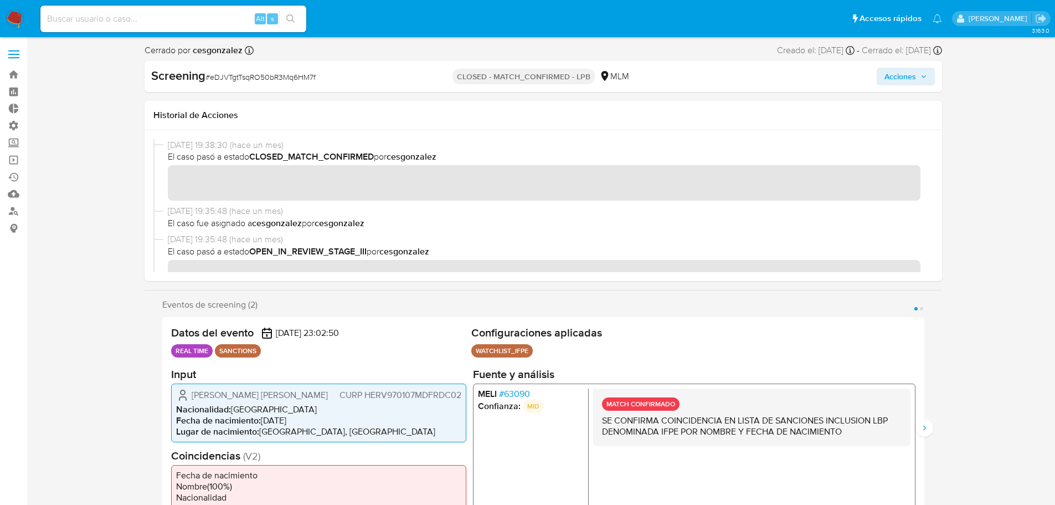
scroll to position [332, 0]
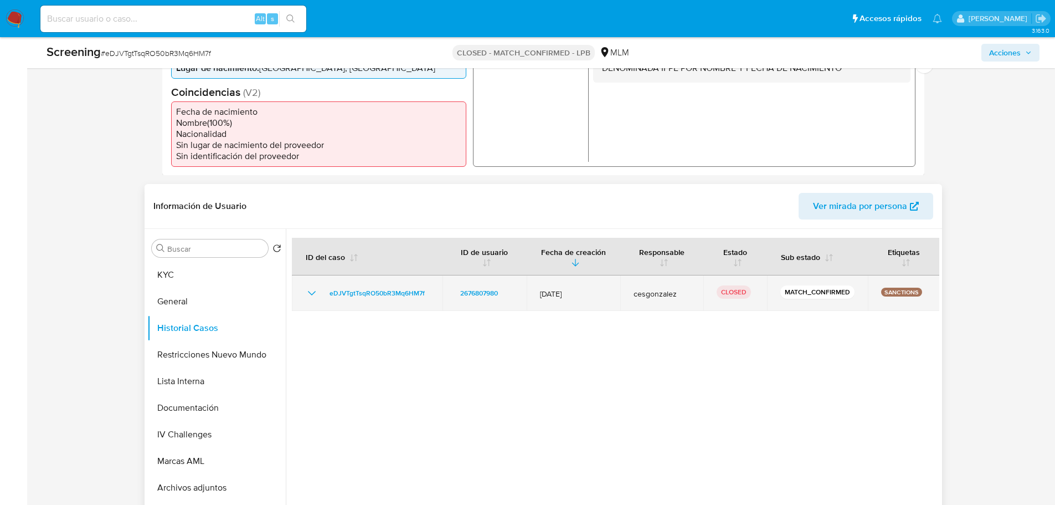
click at [322, 300] on div "eDJVTgtTsqRO50bR3Mq6HM7f" at bounding box center [367, 292] width 124 height 13
click at [304, 304] on td "eDJVTgtTsqRO50bR3Mq6HM7f" at bounding box center [367, 292] width 151 height 35
click at [316, 299] on icon "Mostrar/Ocultar" at bounding box center [311, 292] width 13 height 13
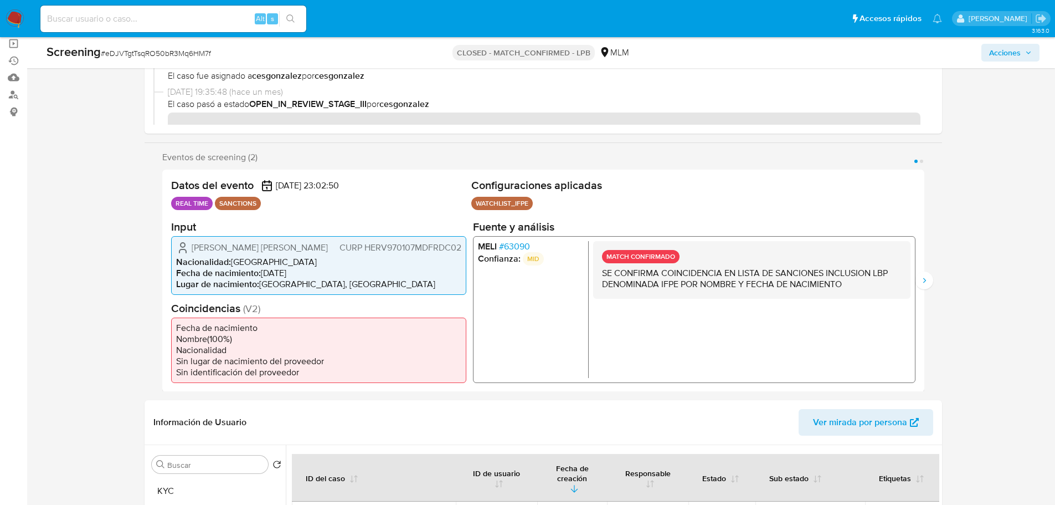
scroll to position [111, 0]
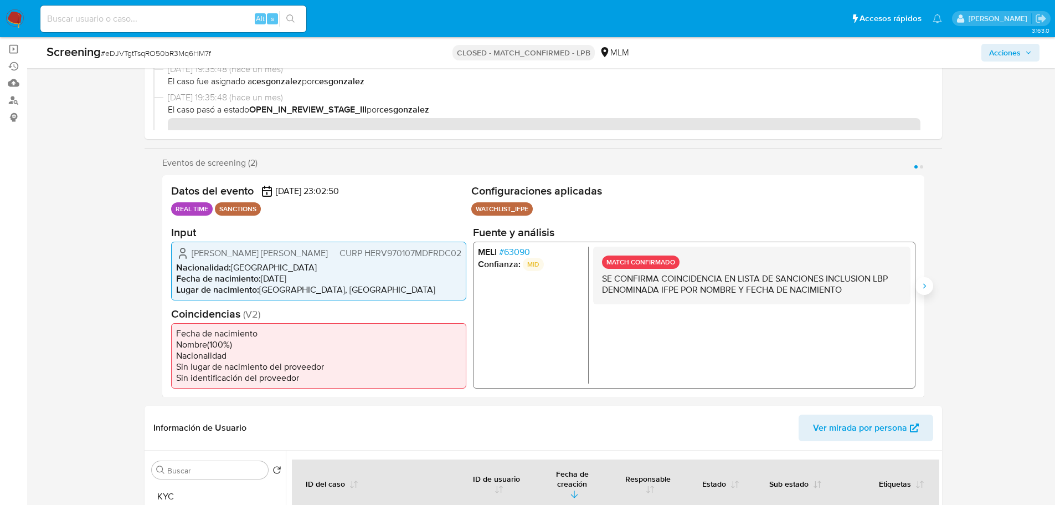
click at [926, 287] on icon "Siguiente" at bounding box center [924, 285] width 9 height 9
click at [518, 250] on span "# 63090" at bounding box center [514, 251] width 31 height 11
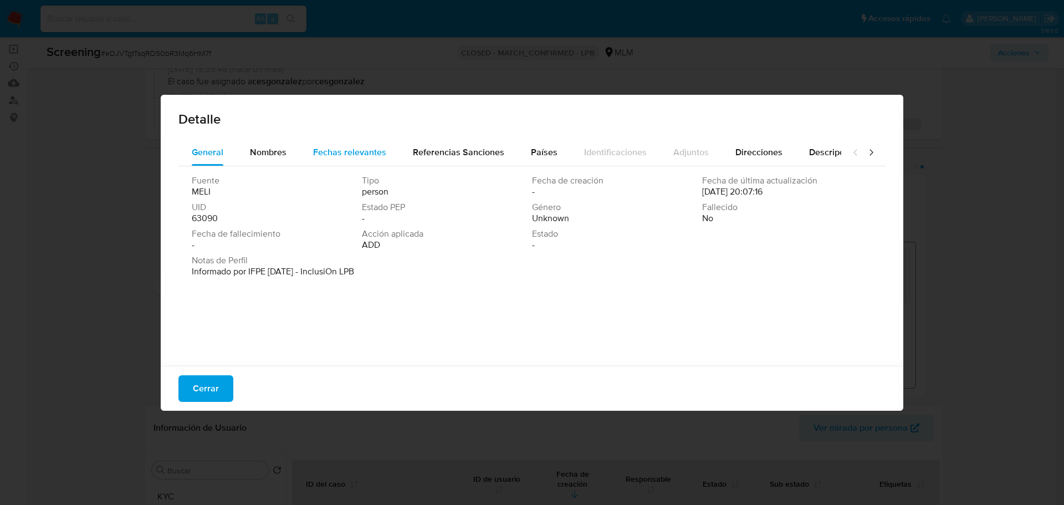
click at [340, 152] on span "Fechas relevantes" at bounding box center [349, 152] width 73 height 13
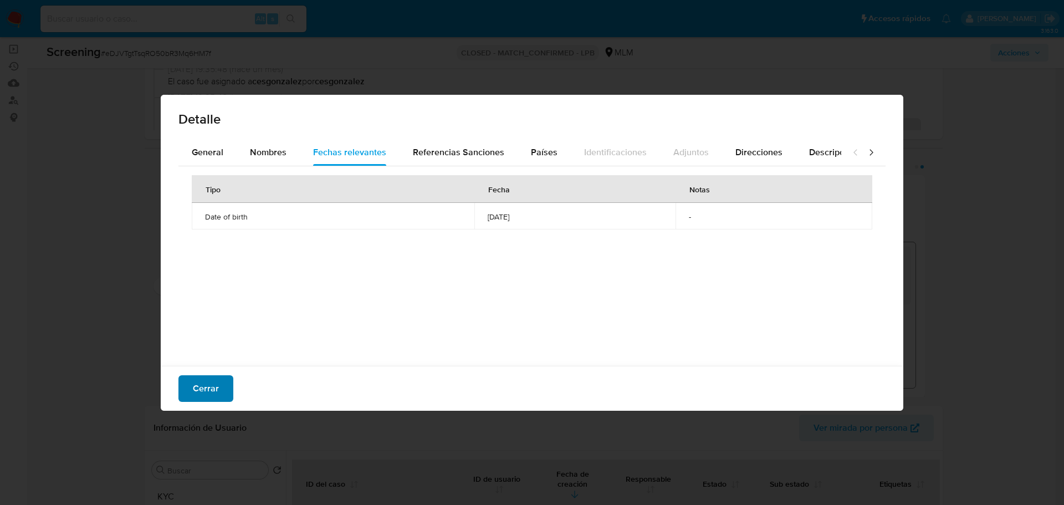
click at [204, 387] on span "Cerrar" at bounding box center [206, 388] width 26 height 24
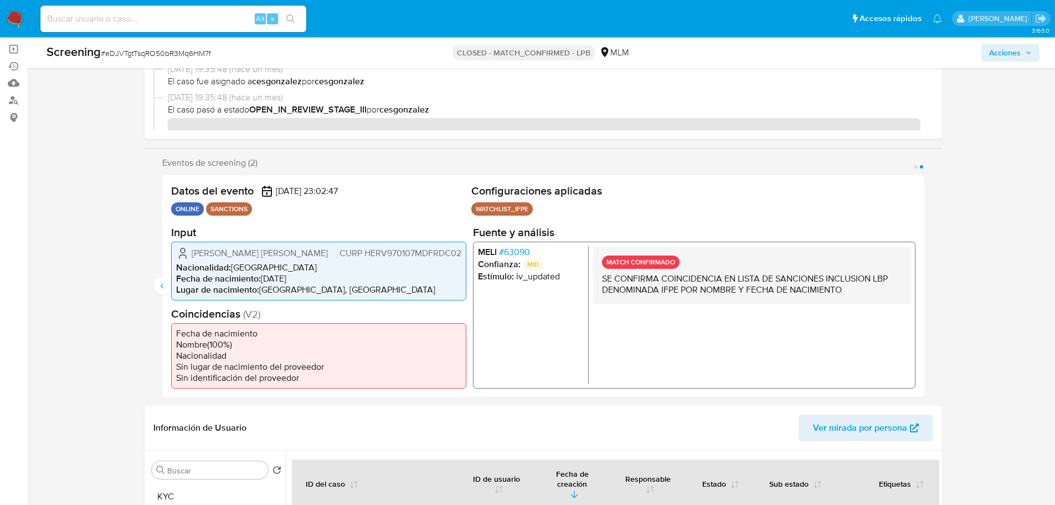
click at [516, 248] on span "# 63090" at bounding box center [514, 251] width 31 height 11
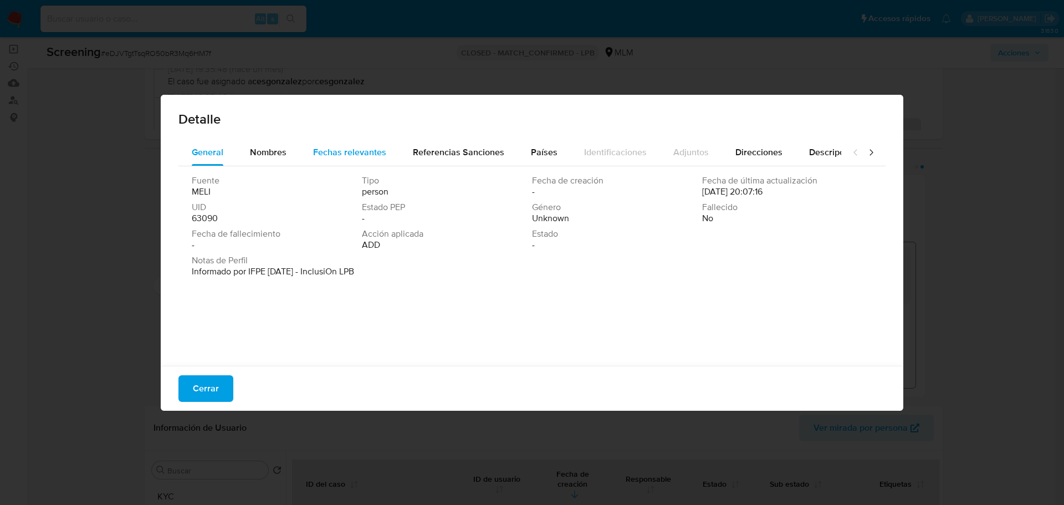
click at [367, 155] on span "Fechas relevantes" at bounding box center [349, 152] width 73 height 13
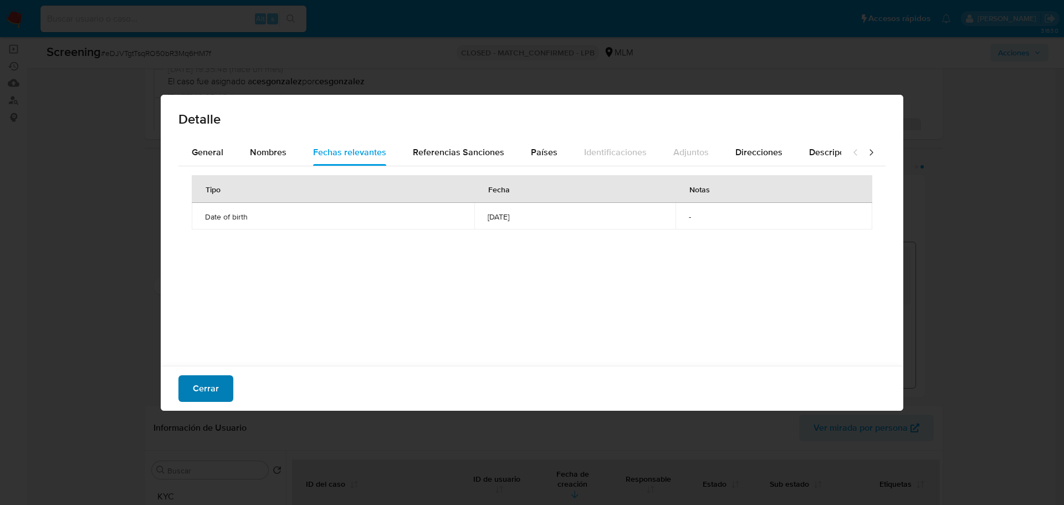
click at [220, 385] on button "Cerrar" at bounding box center [205, 388] width 55 height 27
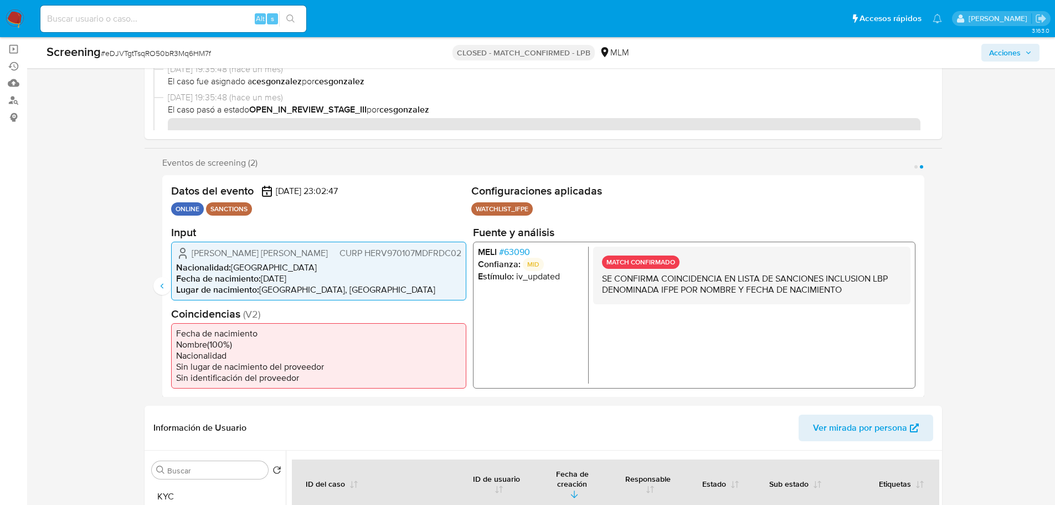
scroll to position [332, 0]
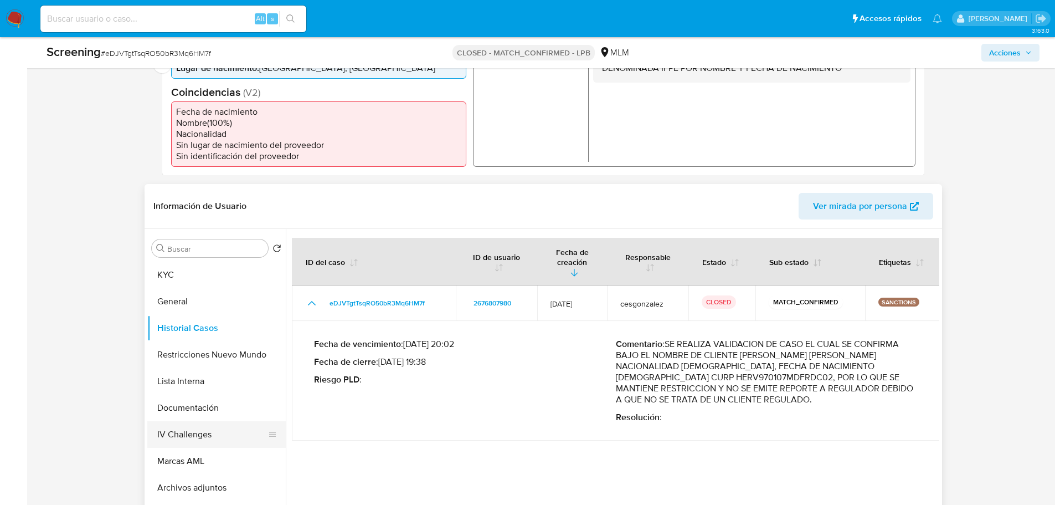
click at [189, 446] on button "IV Challenges" at bounding box center [212, 434] width 130 height 27
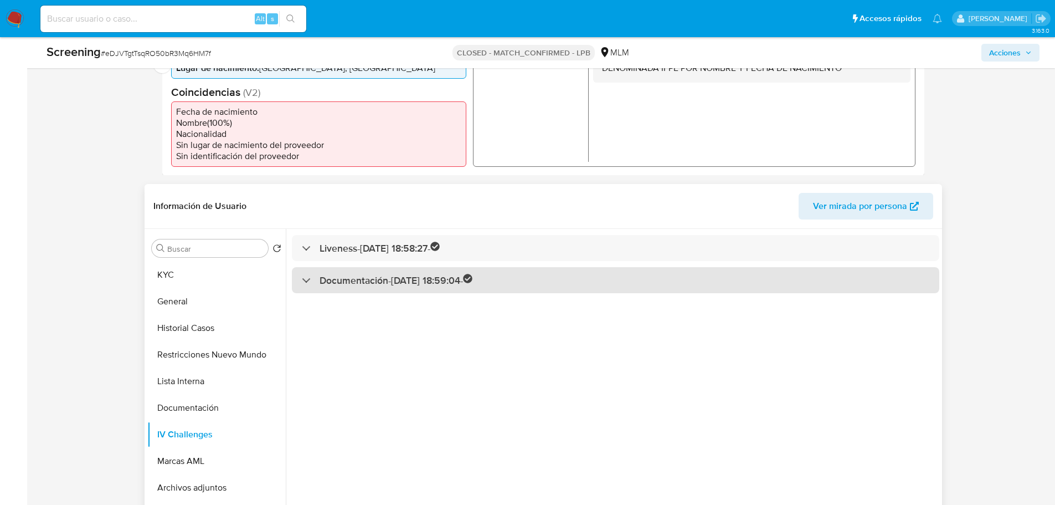
click at [379, 286] on h3 "Documentación - [DATE] 18:59:04 -" at bounding box center [396, 280] width 153 height 13
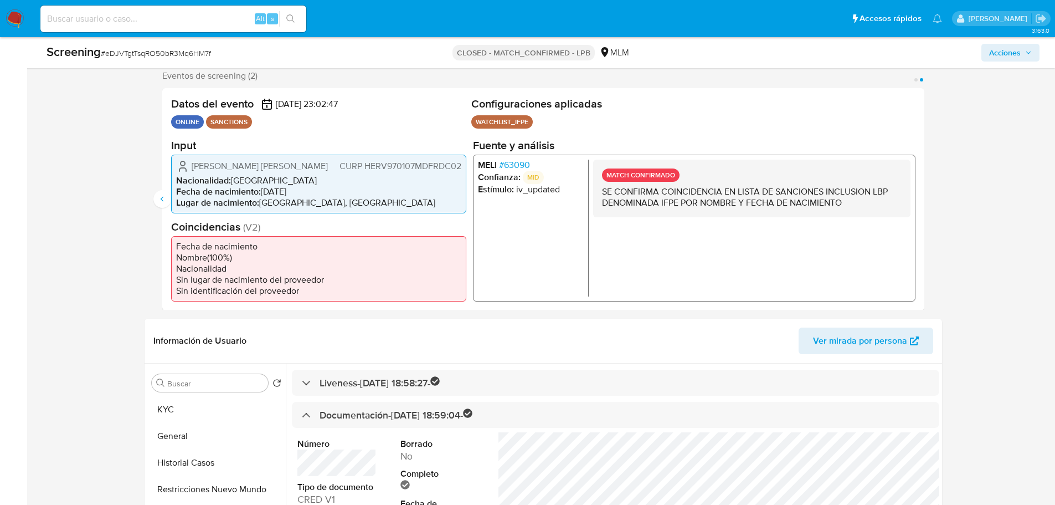
scroll to position [166, 0]
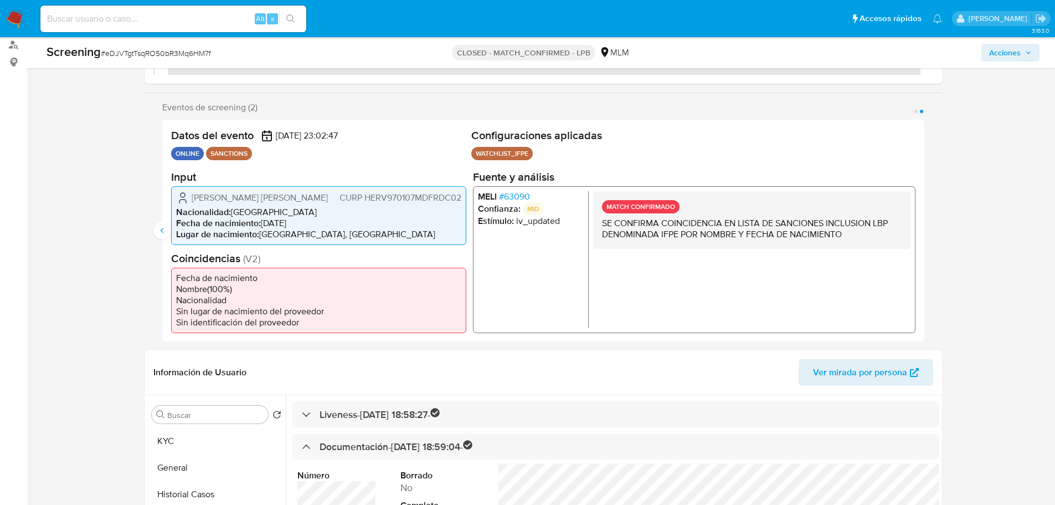
click at [522, 192] on span "# 63090" at bounding box center [514, 196] width 31 height 11
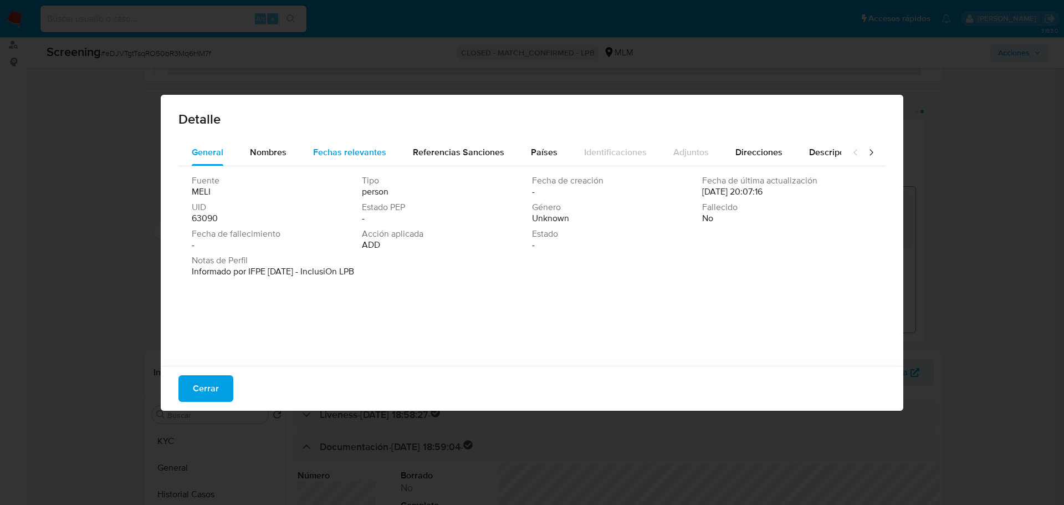
click at [358, 143] on div "Fechas relevantes" at bounding box center [349, 152] width 73 height 27
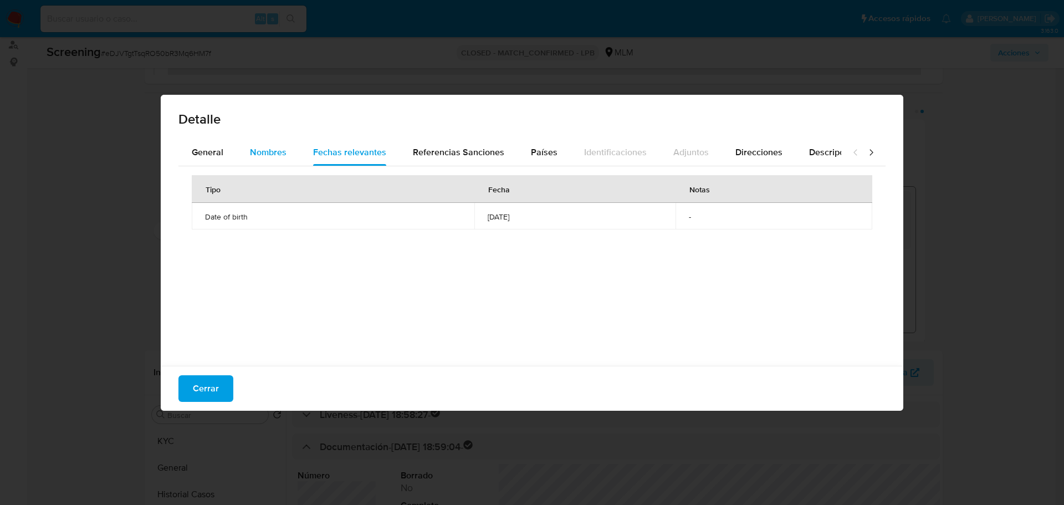
click at [274, 147] on span "Nombres" at bounding box center [268, 152] width 37 height 13
click at [427, 153] on span "Referencias Sanciones" at bounding box center [458, 152] width 91 height 13
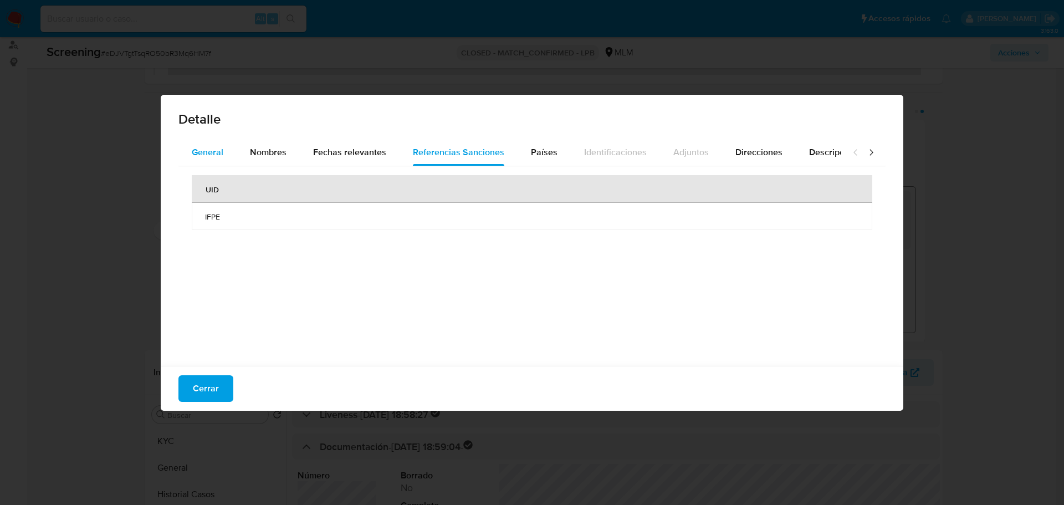
click at [219, 152] on span "General" at bounding box center [208, 152] width 32 height 13
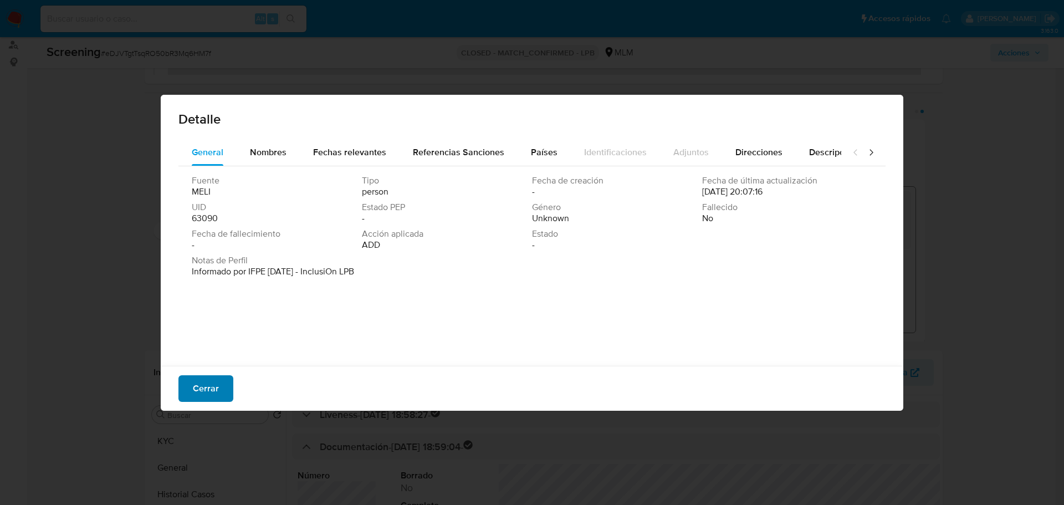
click at [222, 391] on button "Cerrar" at bounding box center [205, 388] width 55 height 27
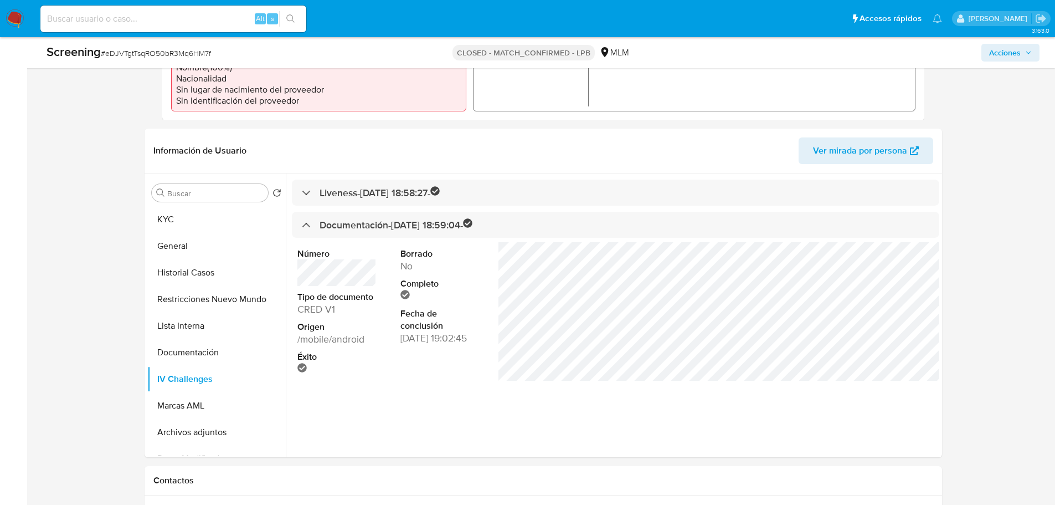
scroll to position [55, 0]
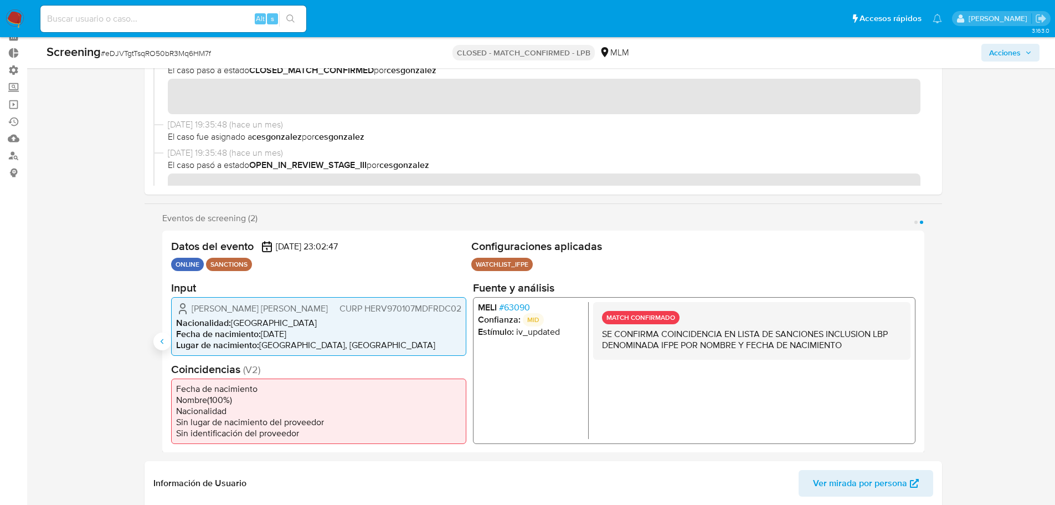
click at [159, 342] on icon "Anterior" at bounding box center [162, 341] width 9 height 9
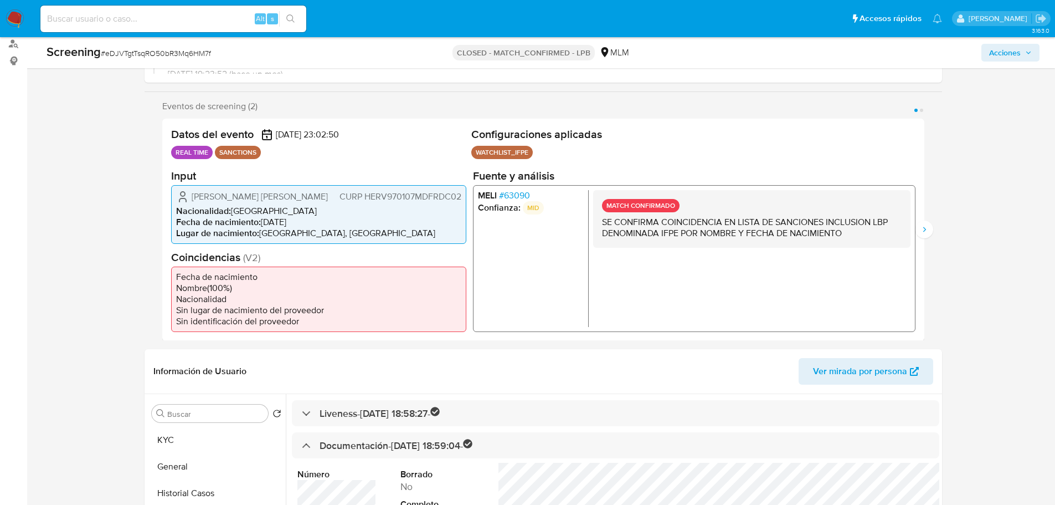
scroll to position [332, 0]
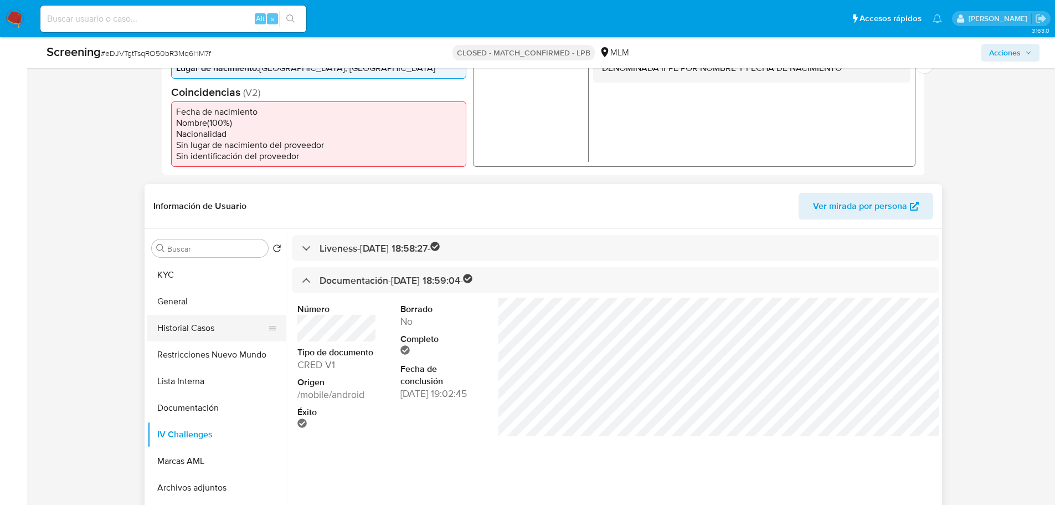
click at [162, 341] on button "Historial Casos" at bounding box center [212, 328] width 130 height 27
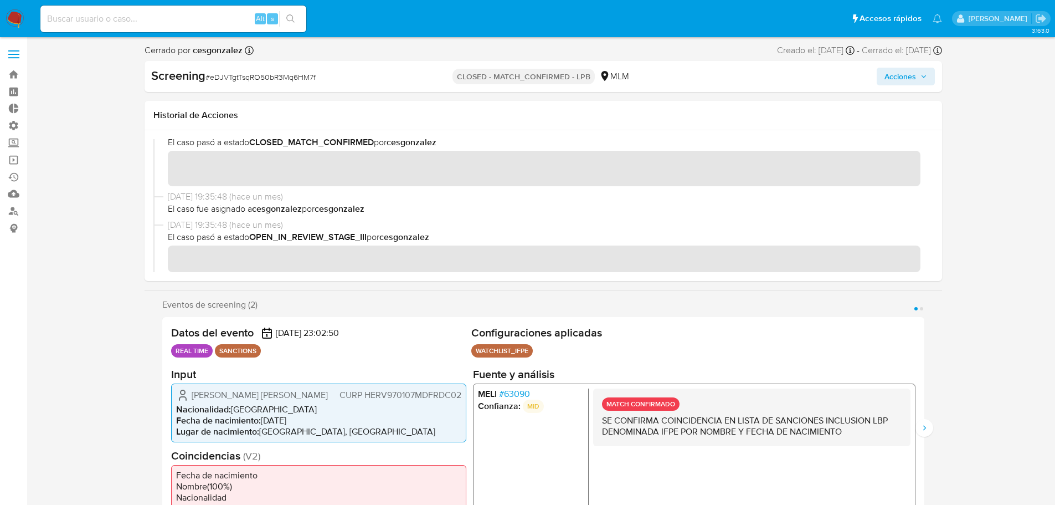
scroll to position [0, 0]
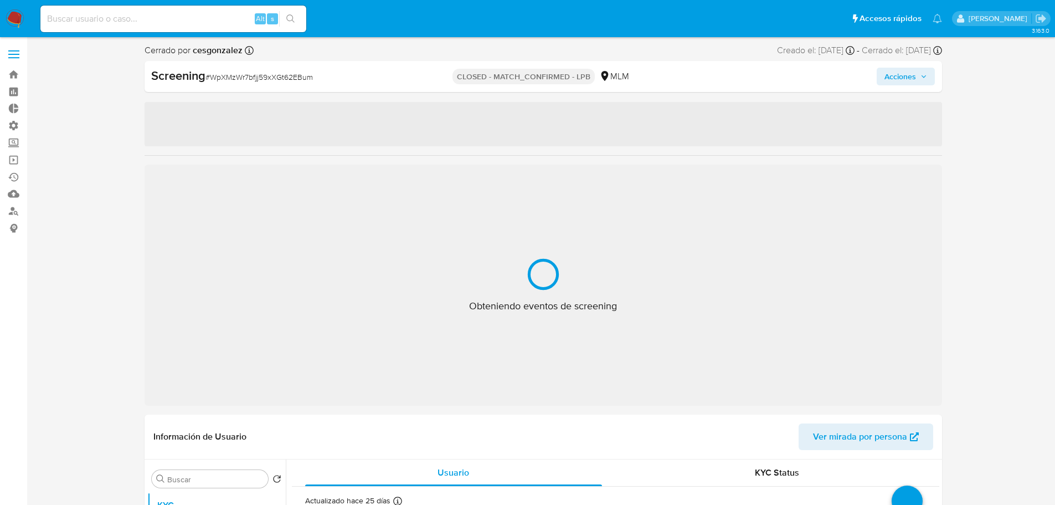
select select "10"
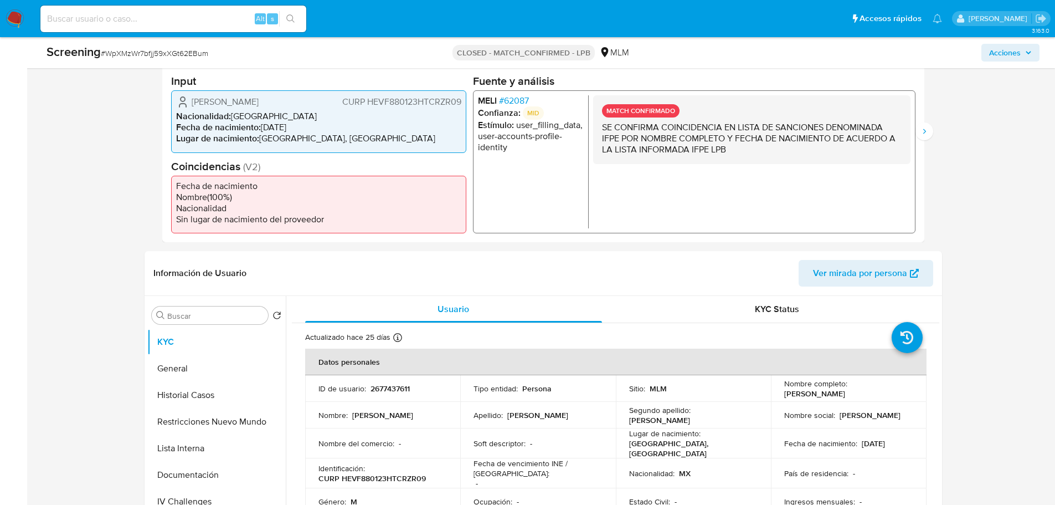
scroll to position [332, 0]
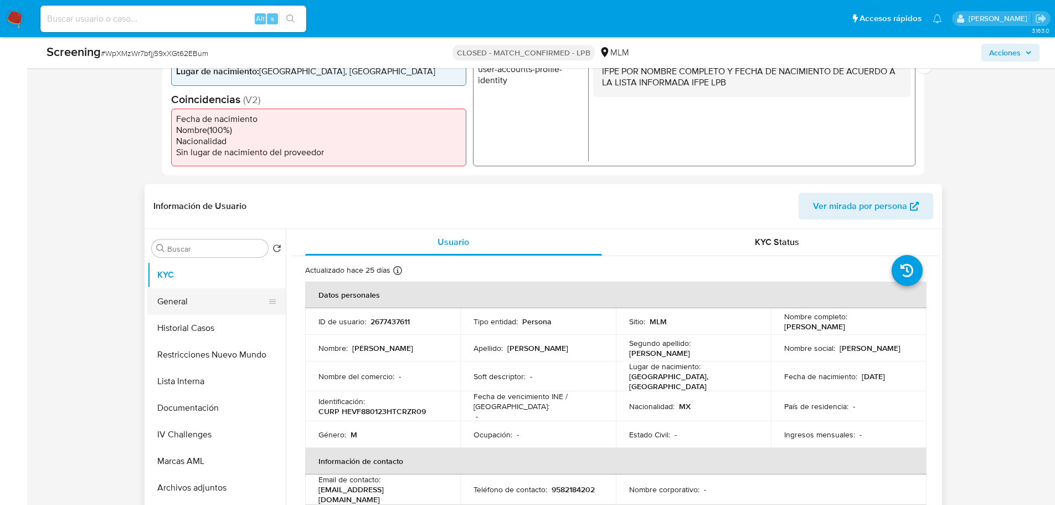
click at [155, 304] on button "General" at bounding box center [212, 301] width 130 height 27
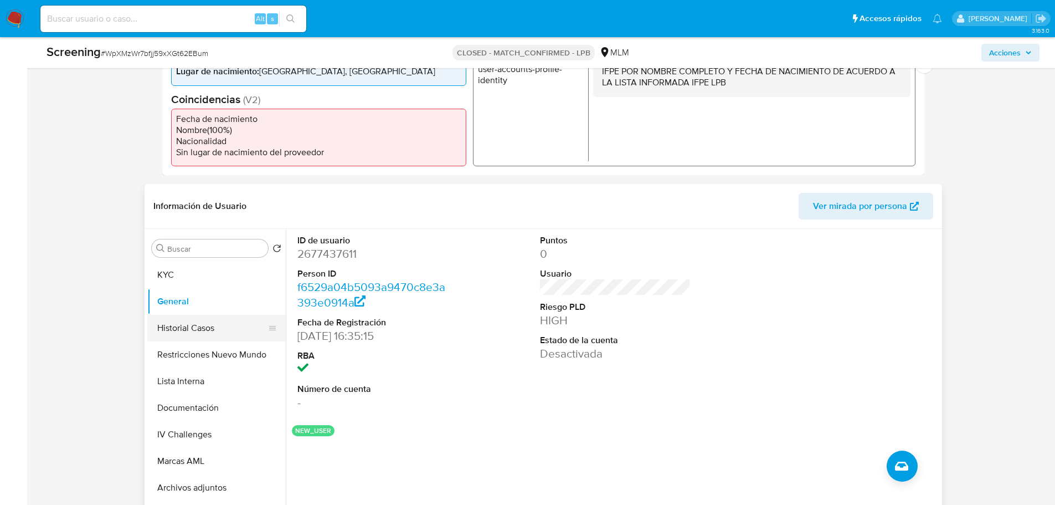
click at [196, 331] on button "Historial Casos" at bounding box center [212, 328] width 130 height 27
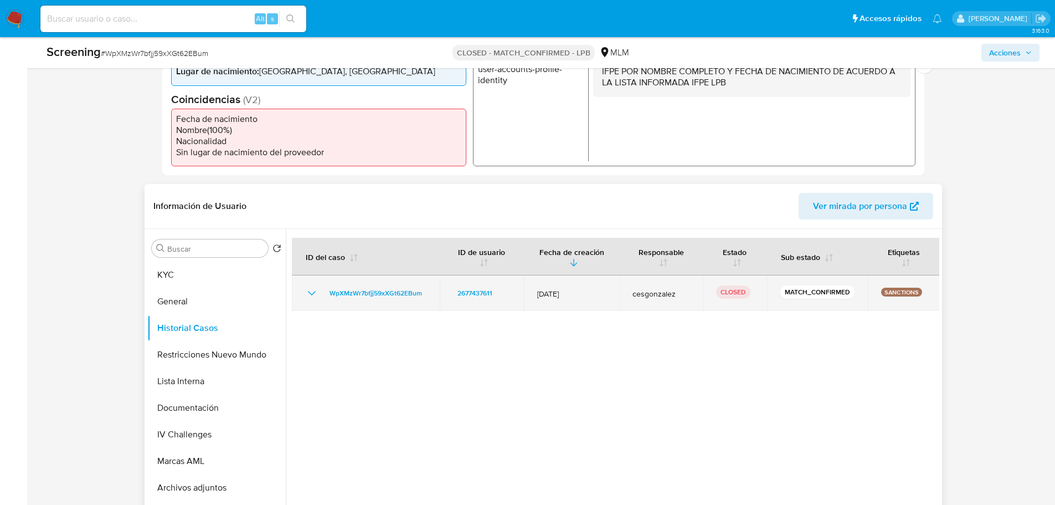
click at [311, 295] on icon "Mostrar/Ocultar" at bounding box center [311, 292] width 13 height 13
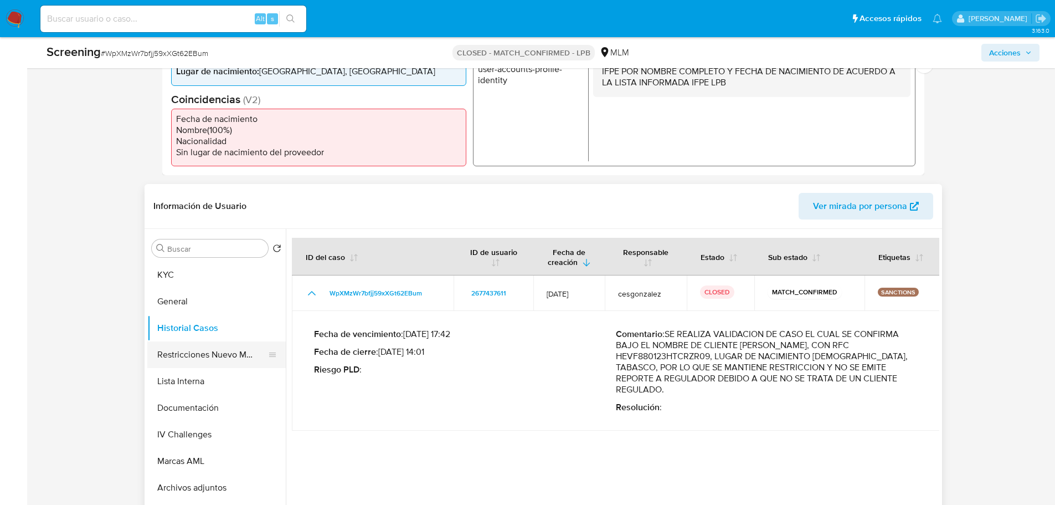
click at [201, 357] on button "Restricciones Nuevo Mundo" at bounding box center [212, 354] width 130 height 27
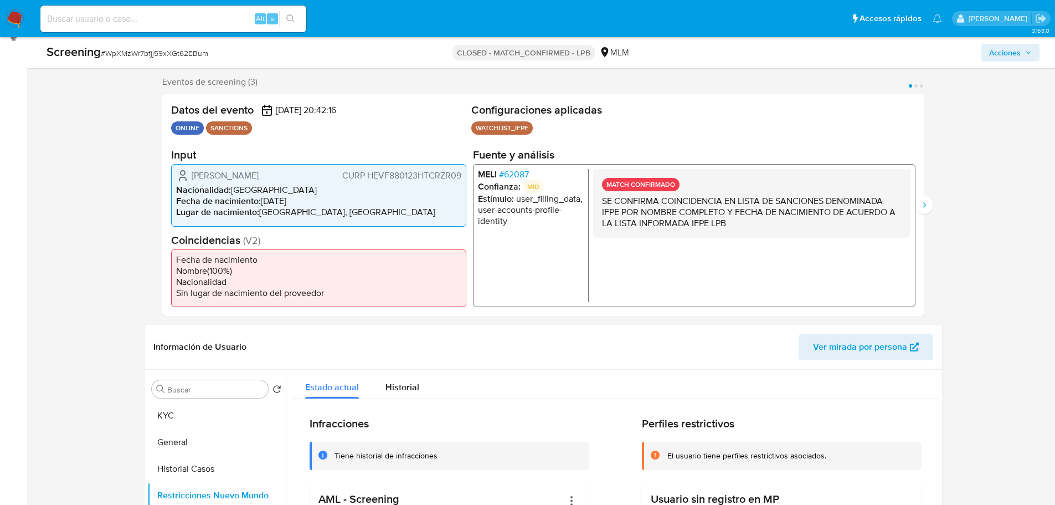
scroll to position [166, 0]
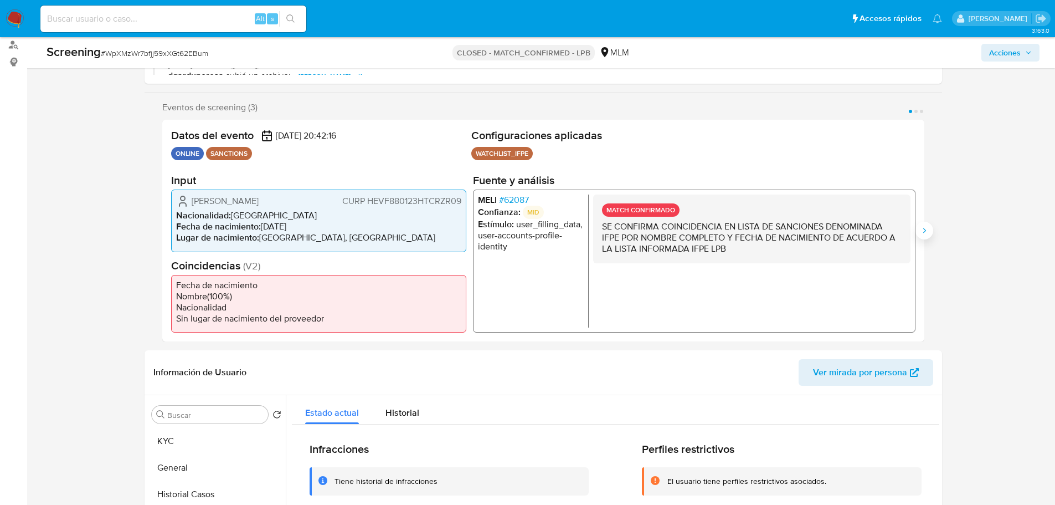
click at [925, 227] on icon "Siguiente" at bounding box center [924, 230] width 9 height 9
click at [160, 229] on icon "Anterior" at bounding box center [162, 230] width 9 height 9
click at [510, 199] on span "# 62087" at bounding box center [514, 199] width 30 height 11
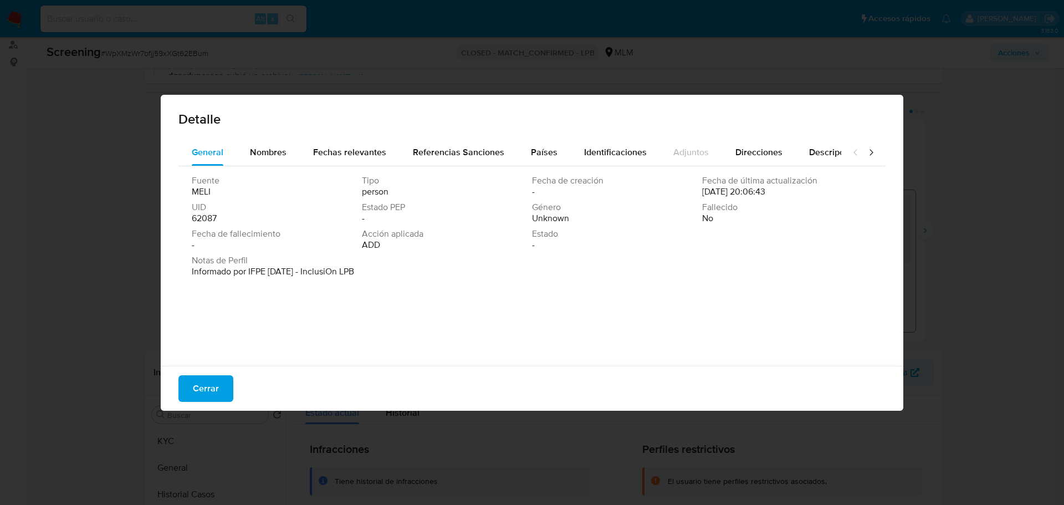
click at [309, 135] on div "Detalle" at bounding box center [532, 117] width 742 height 44
click at [346, 167] on div "Fuente [PERSON_NAME] Tipo person Fecha de creación - Fecha de última actualizac…" at bounding box center [531, 263] width 707 height 194
click at [340, 154] on span "Fechas relevantes" at bounding box center [349, 152] width 73 height 13
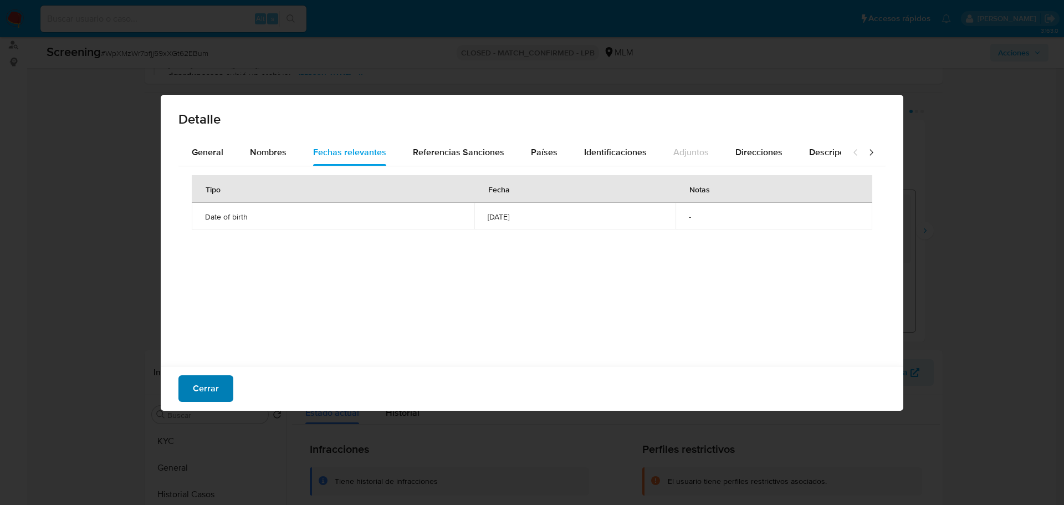
click at [209, 392] on span "Cerrar" at bounding box center [206, 388] width 26 height 24
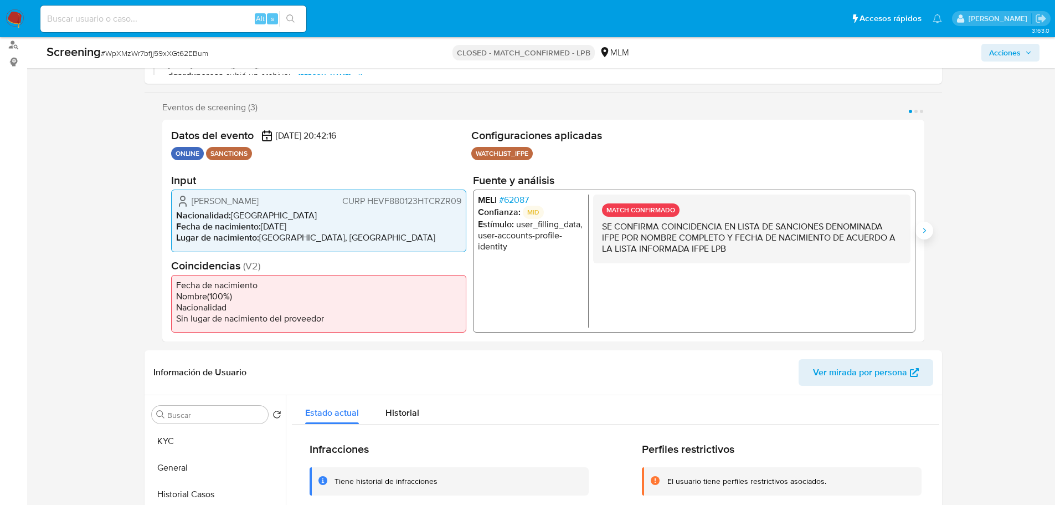
click at [920, 228] on icon "Siguiente" at bounding box center [924, 230] width 9 height 9
click at [511, 202] on span "# 79059" at bounding box center [514, 199] width 30 height 11
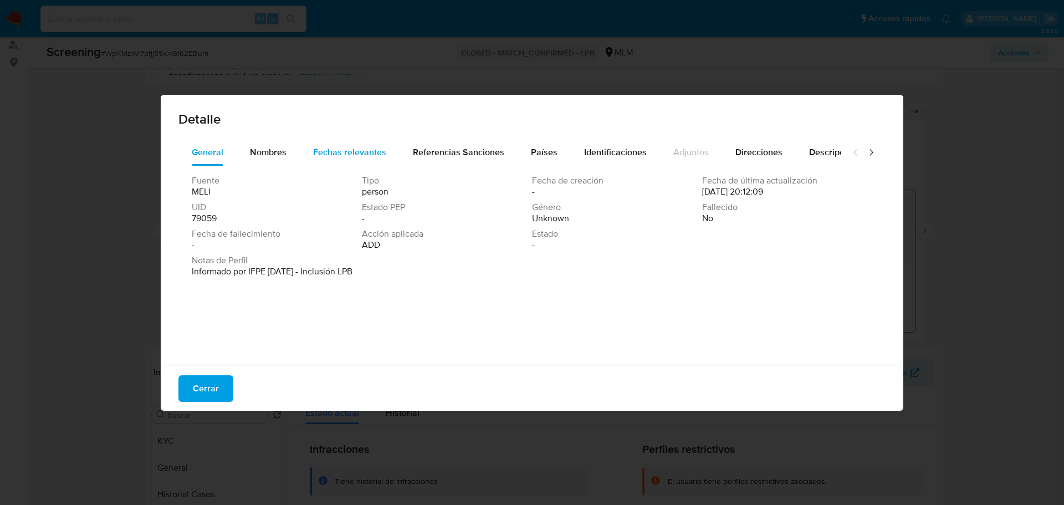
click at [373, 150] on span "Fechas relevantes" at bounding box center [349, 152] width 73 height 13
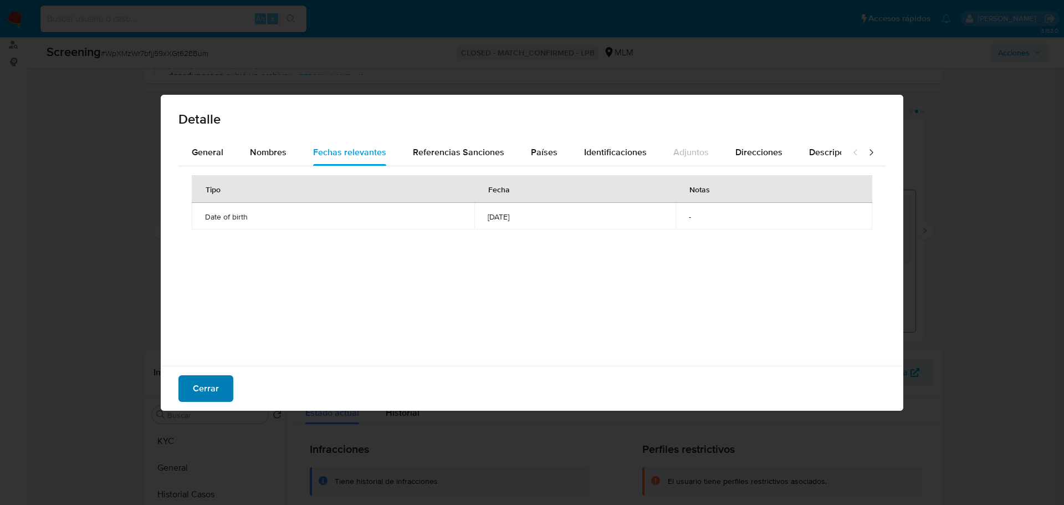
click at [214, 379] on span "Cerrar" at bounding box center [206, 388] width 26 height 24
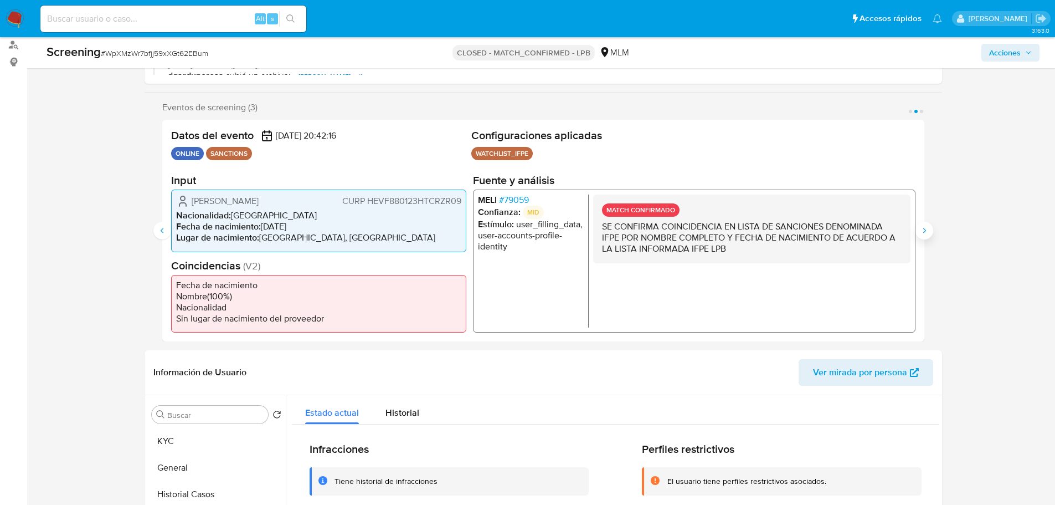
click at [926, 225] on button "Siguiente" at bounding box center [925, 231] width 18 height 18
click at [509, 205] on span "# 322122" at bounding box center [515, 199] width 33 height 11
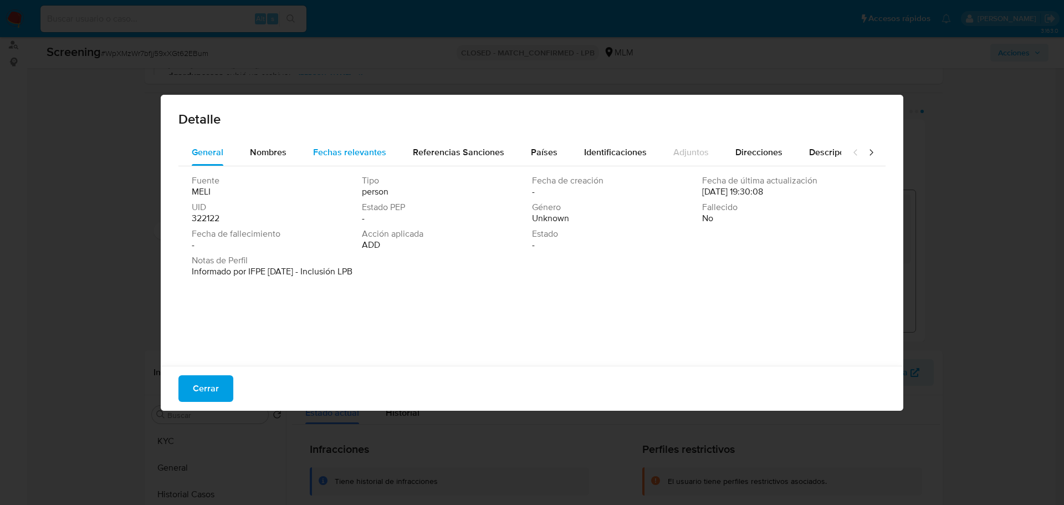
click at [376, 153] on span "Fechas relevantes" at bounding box center [349, 152] width 73 height 13
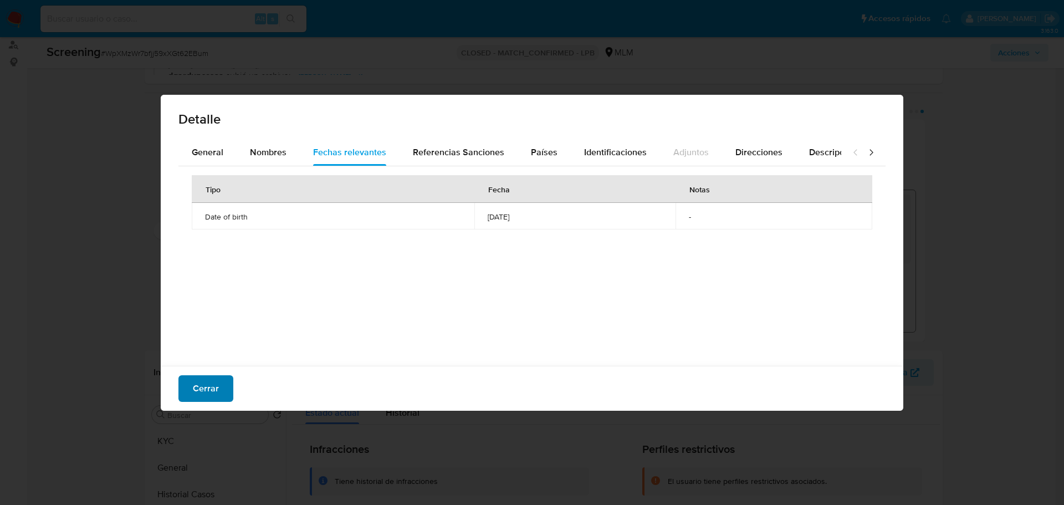
click at [200, 395] on span "Cerrar" at bounding box center [206, 388] width 26 height 24
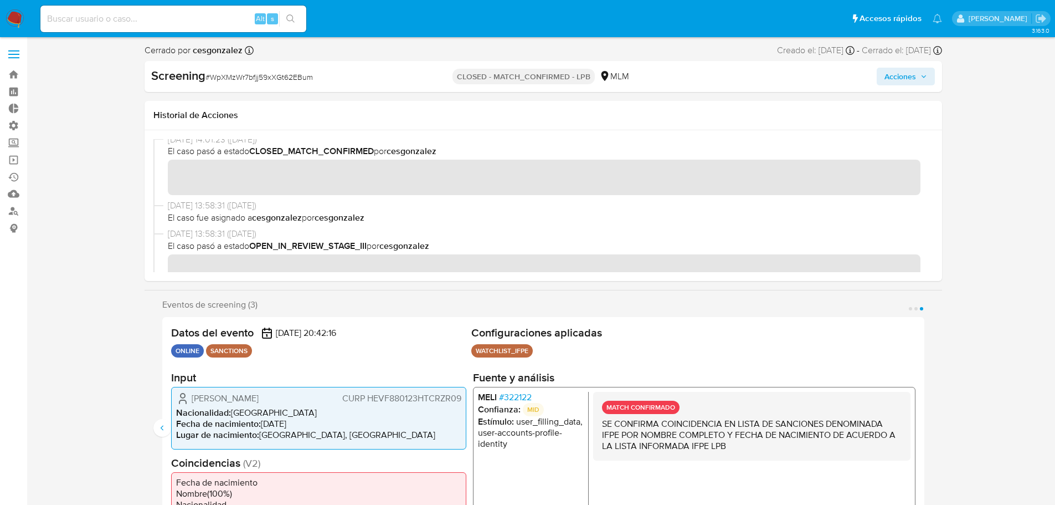
scroll to position [0, 0]
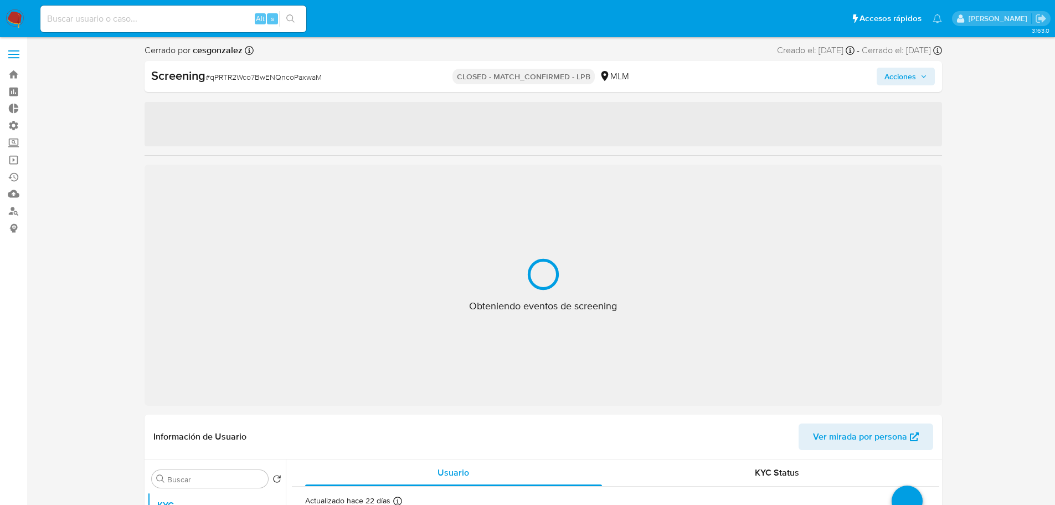
select select "10"
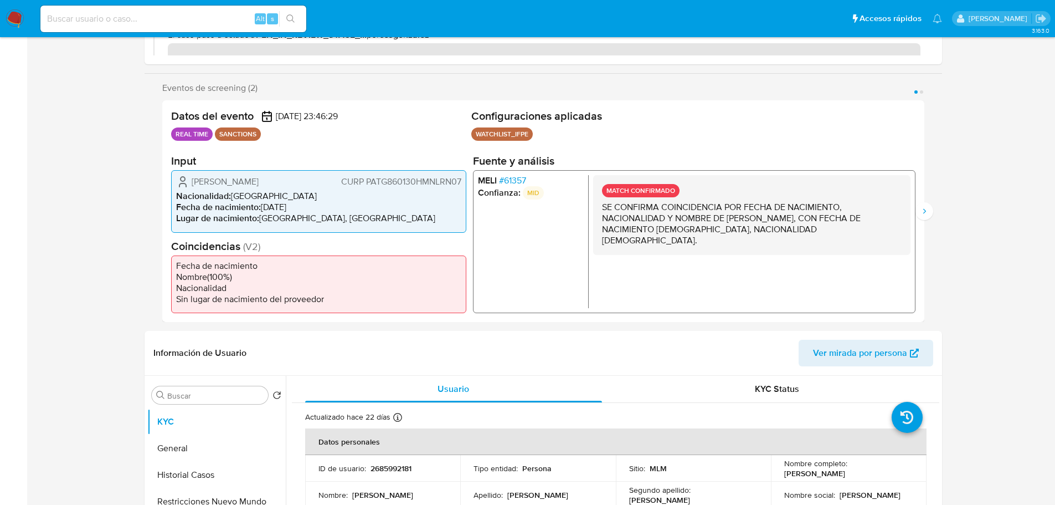
scroll to position [332, 0]
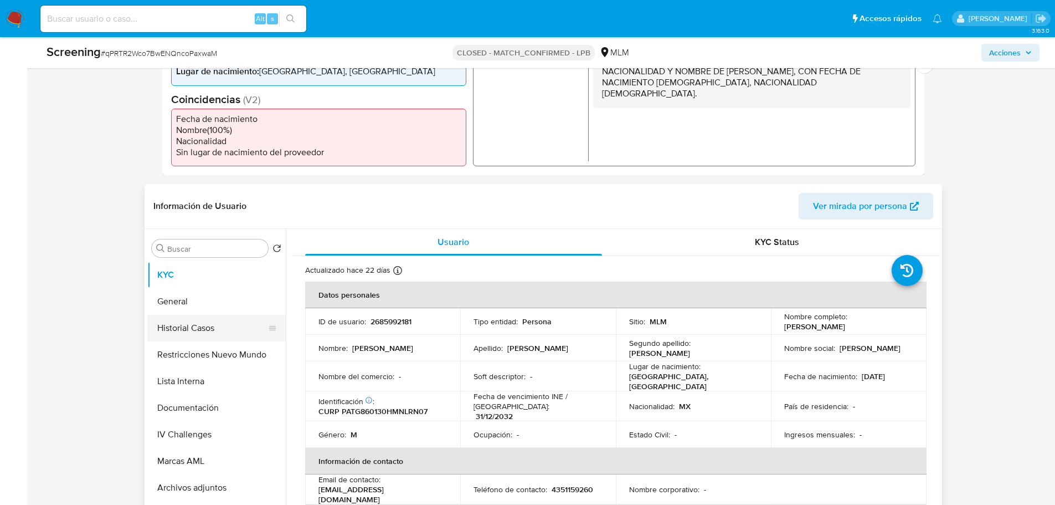
click at [190, 336] on button "Historial Casos" at bounding box center [212, 328] width 130 height 27
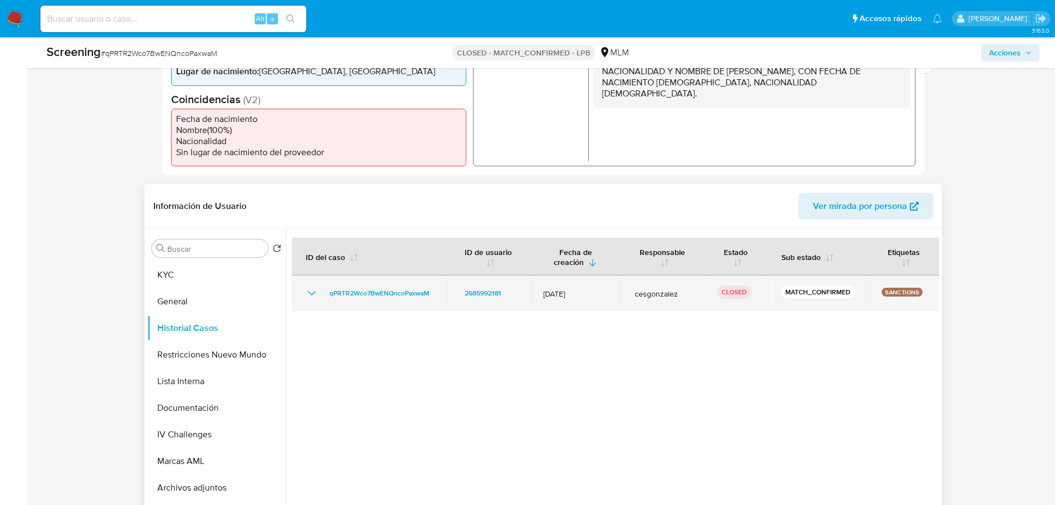
click at [309, 292] on icon "Mostrar/Ocultar" at bounding box center [311, 293] width 8 height 4
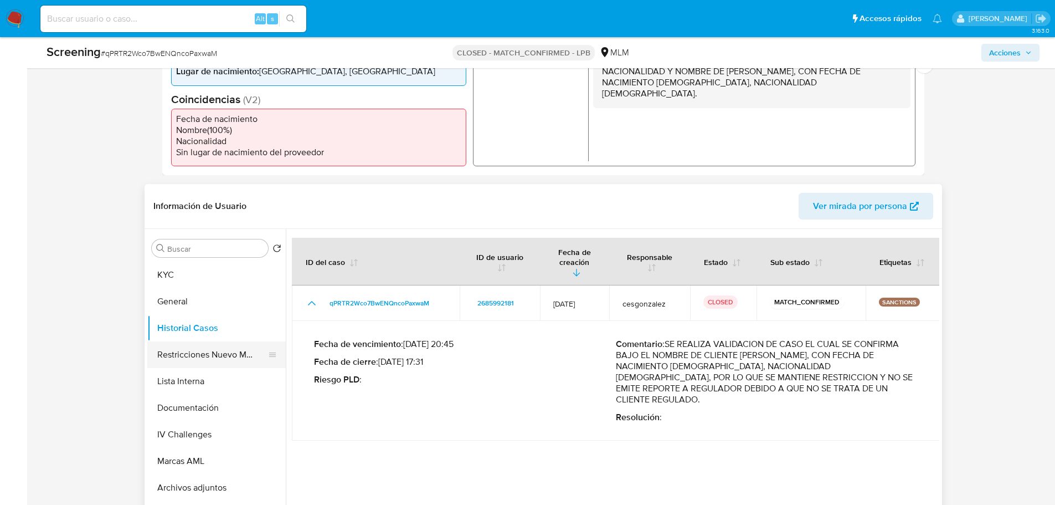
click at [188, 351] on button "Restricciones Nuevo Mundo" at bounding box center [212, 354] width 130 height 27
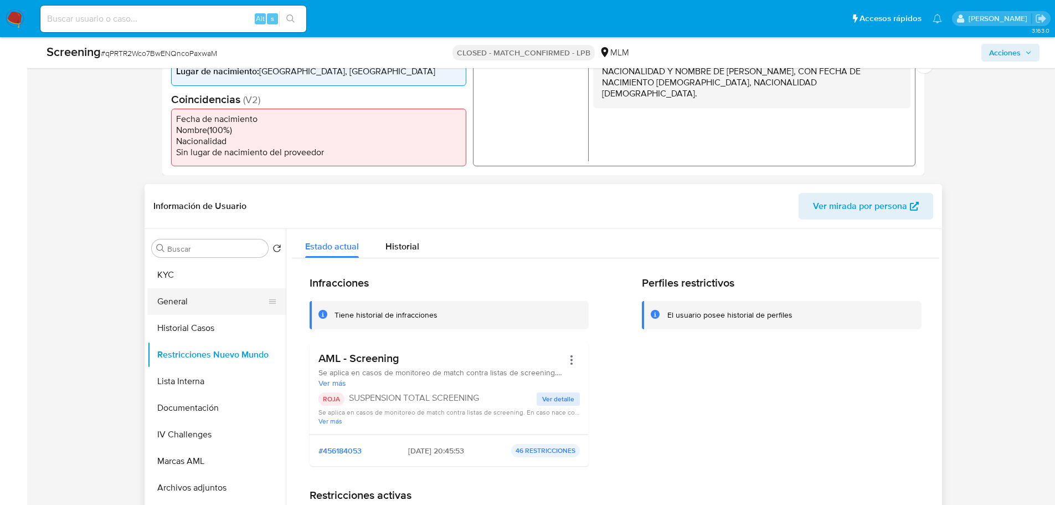
click at [188, 308] on button "General" at bounding box center [212, 301] width 130 height 27
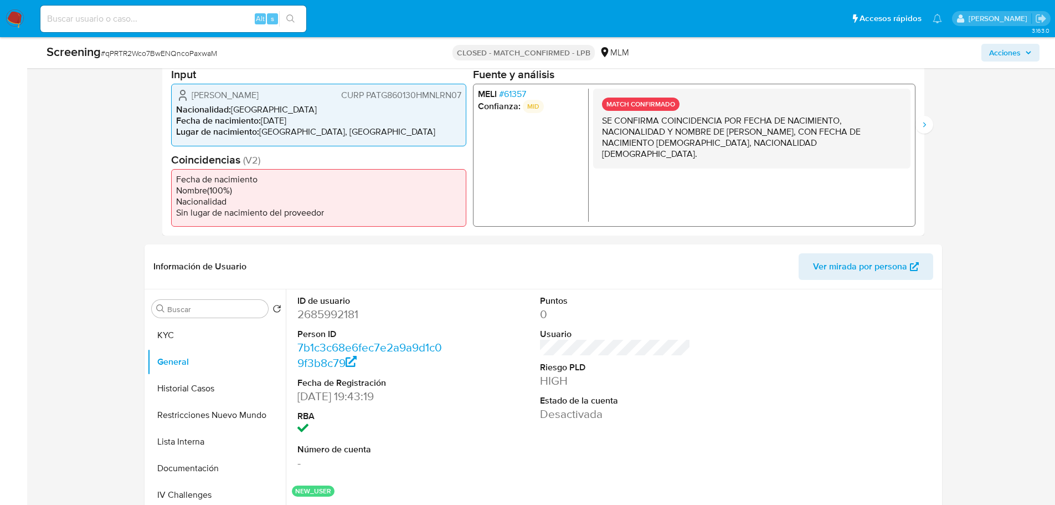
scroll to position [166, 0]
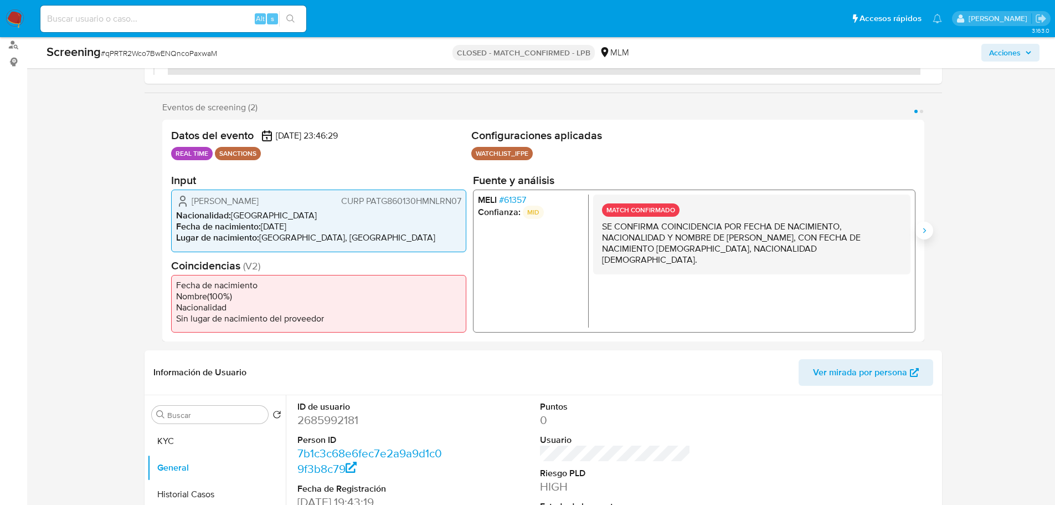
click at [929, 230] on button "Siguiente" at bounding box center [925, 231] width 18 height 18
click at [516, 200] on span "# 61357" at bounding box center [512, 199] width 27 height 11
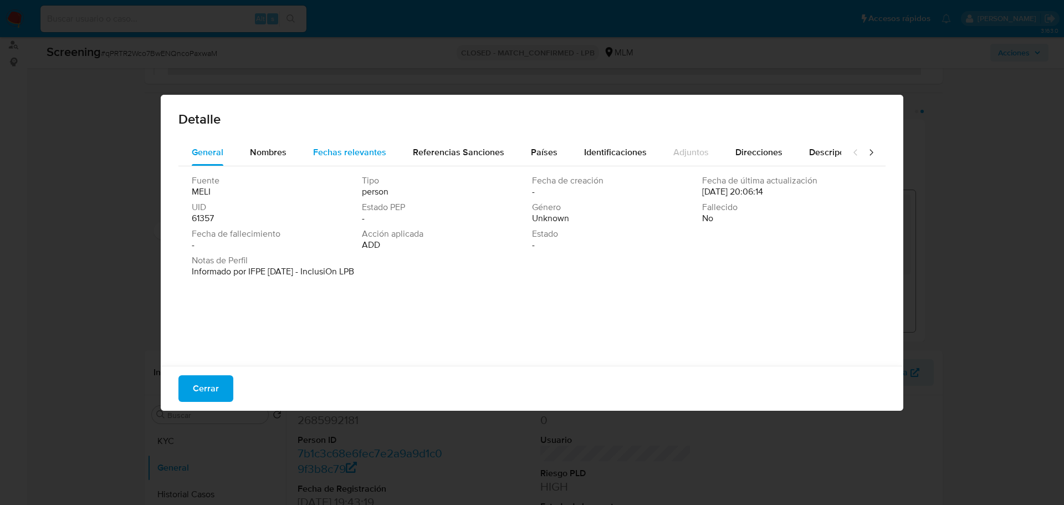
click at [362, 161] on div "Fechas relevantes" at bounding box center [349, 152] width 73 height 27
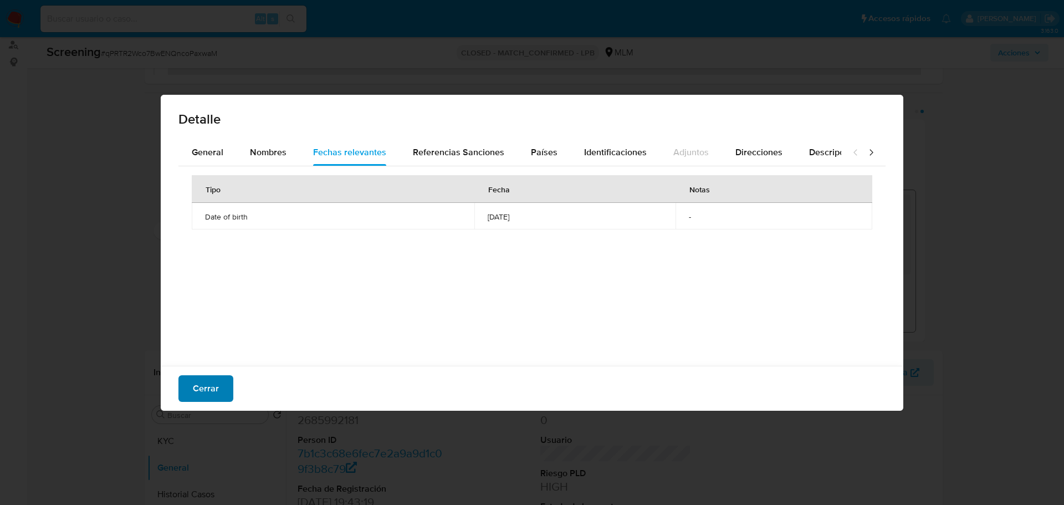
click at [202, 386] on span "Cerrar" at bounding box center [206, 388] width 26 height 24
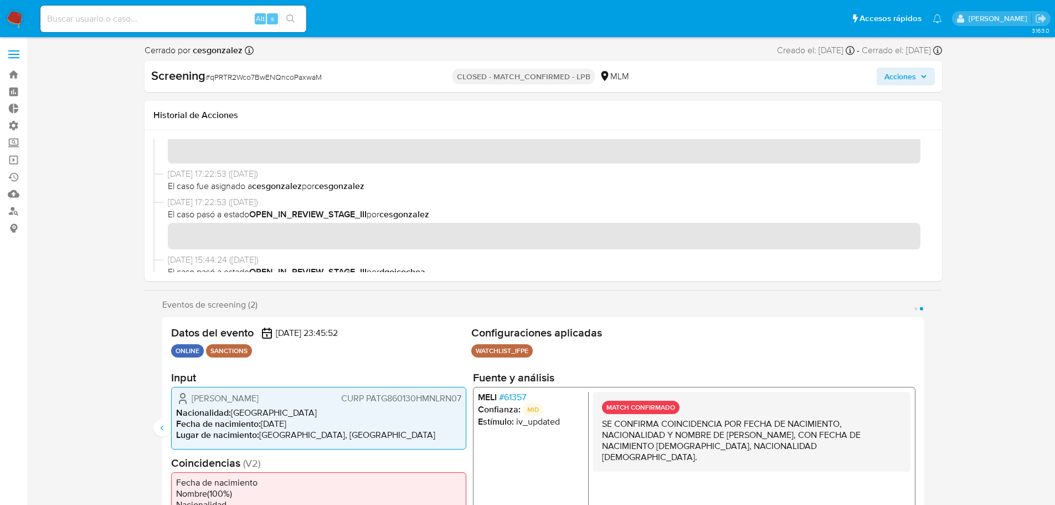
scroll to position [0, 0]
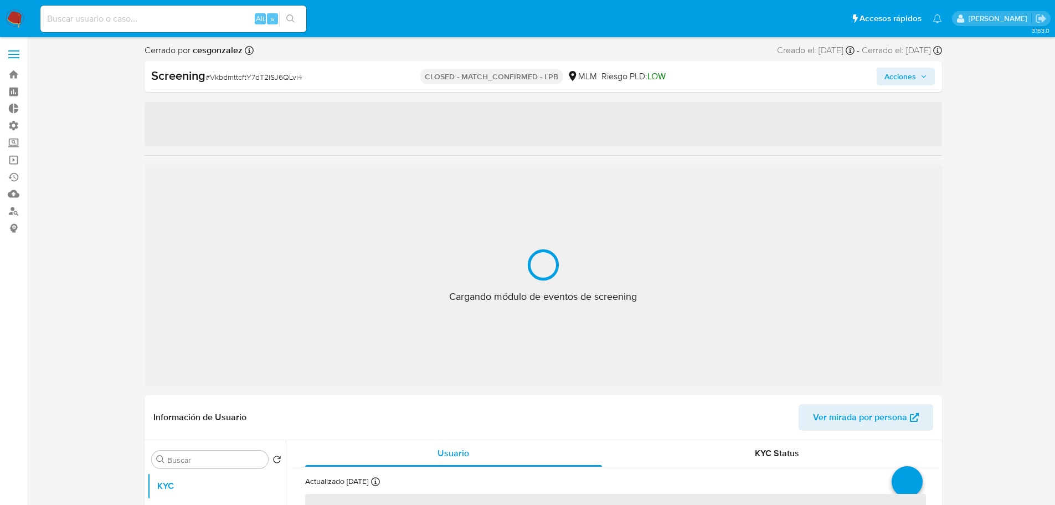
select select "10"
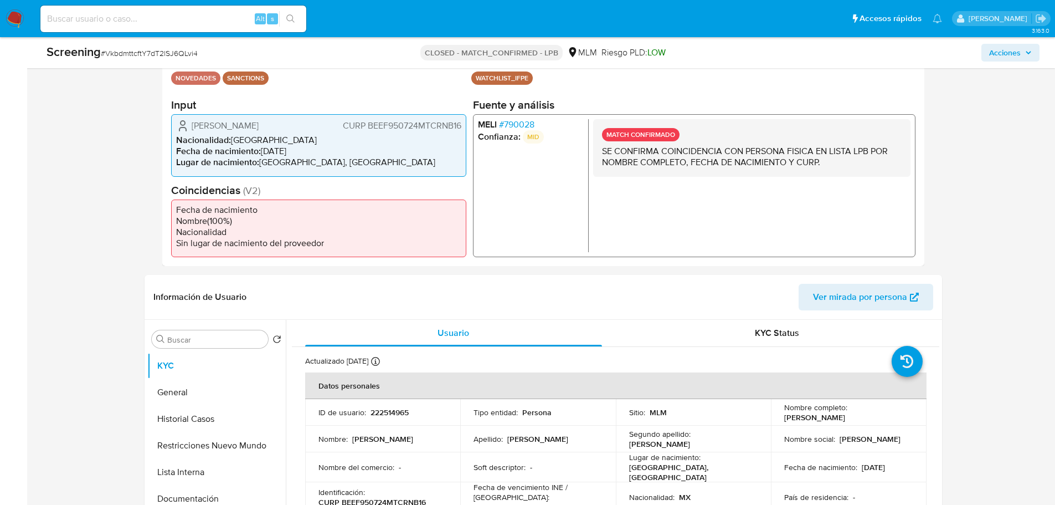
scroll to position [388, 0]
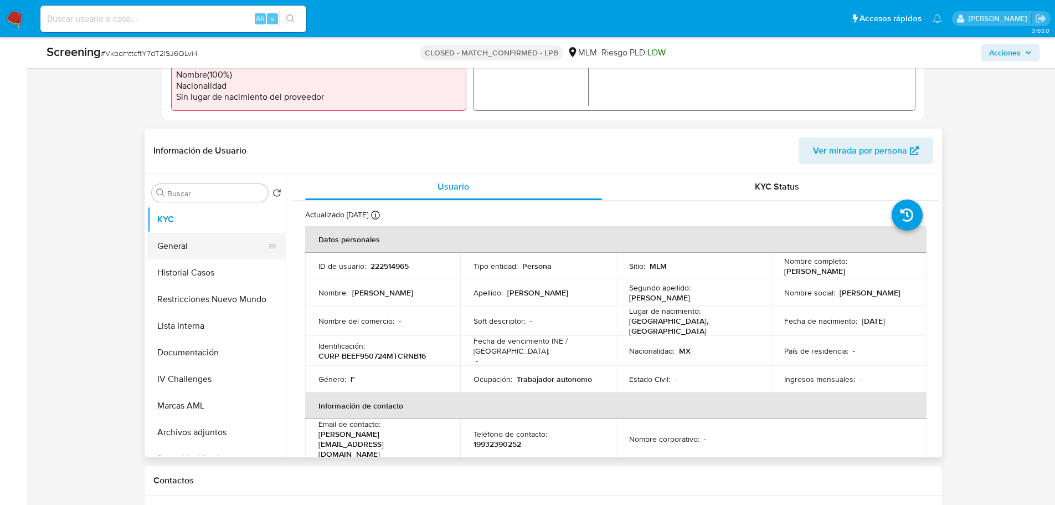
click at [172, 243] on button "General" at bounding box center [212, 246] width 130 height 27
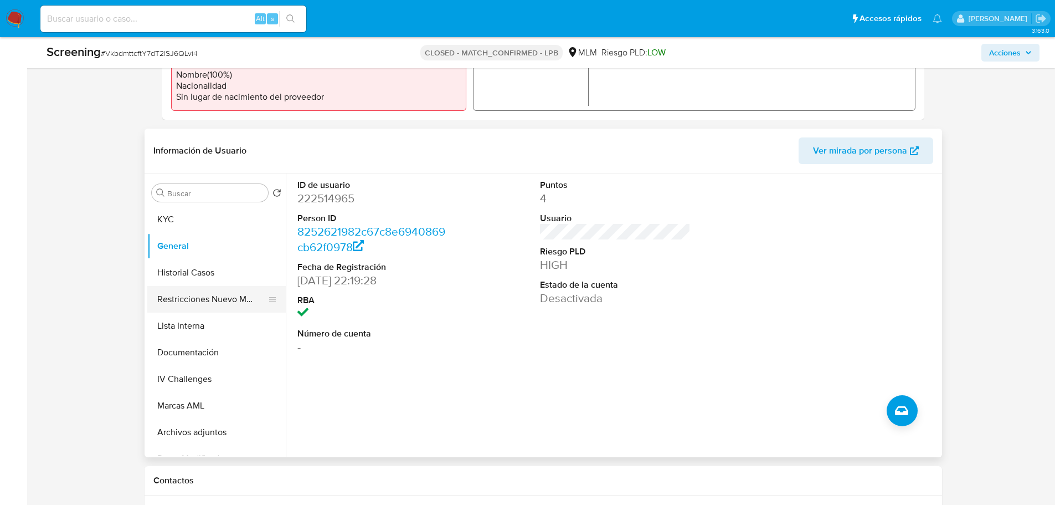
click at [195, 305] on button "Restricciones Nuevo Mundo" at bounding box center [212, 299] width 130 height 27
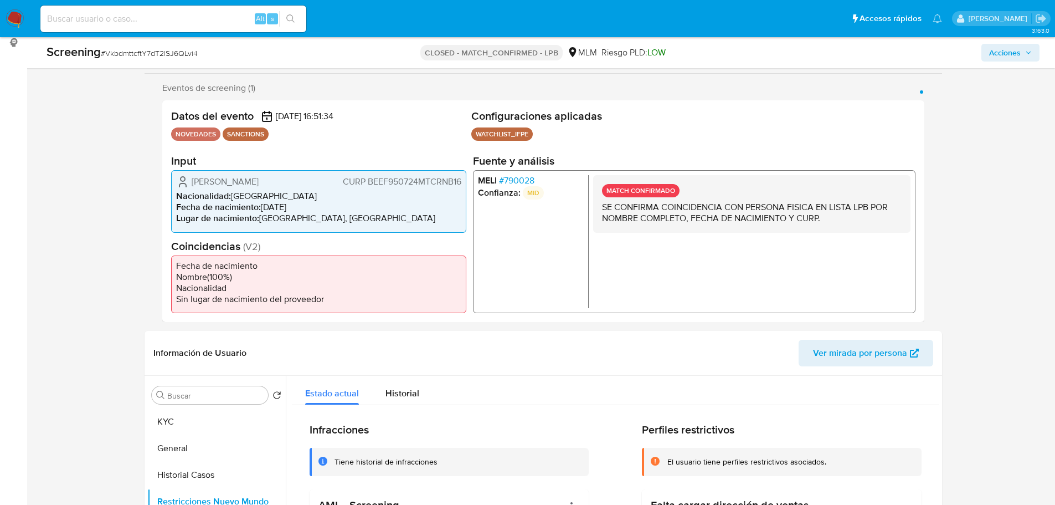
scroll to position [166, 0]
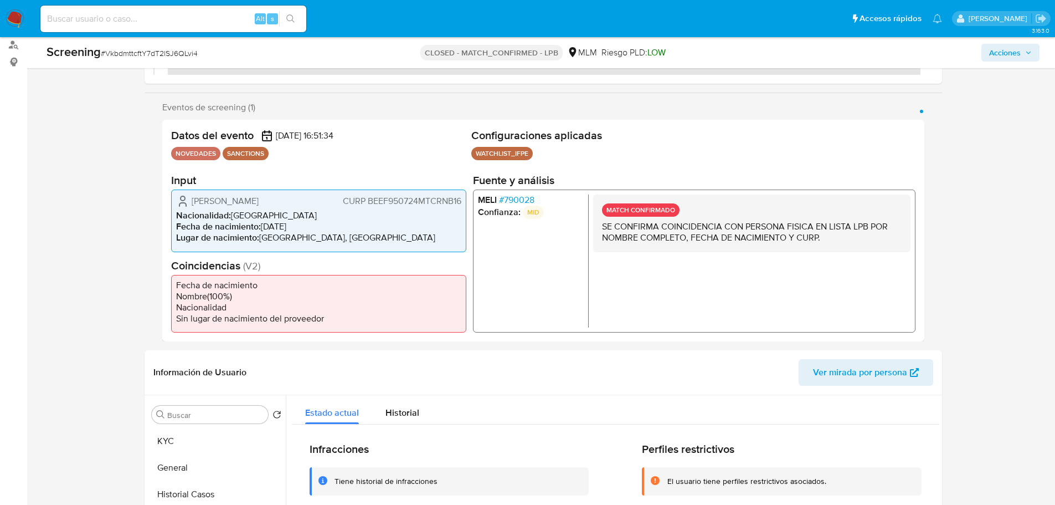
click at [516, 195] on span "# 790028" at bounding box center [516, 199] width 35 height 11
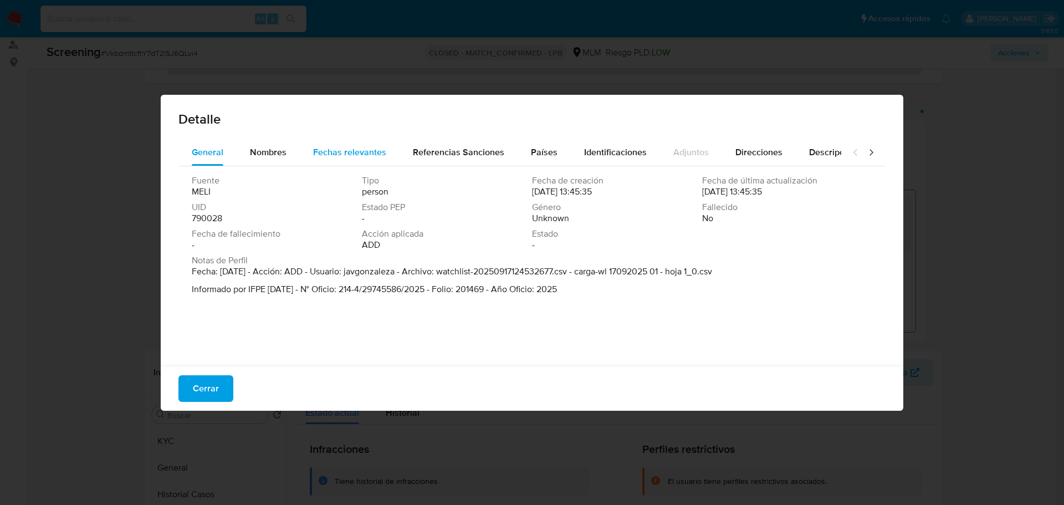
click at [345, 144] on div "Fechas relevantes" at bounding box center [349, 152] width 73 height 27
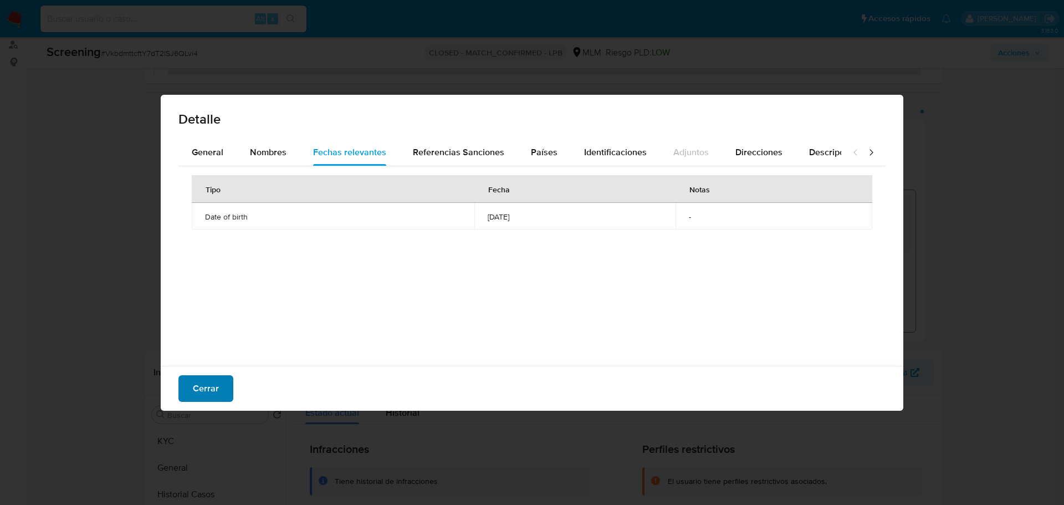
click at [216, 392] on span "Cerrar" at bounding box center [206, 388] width 26 height 24
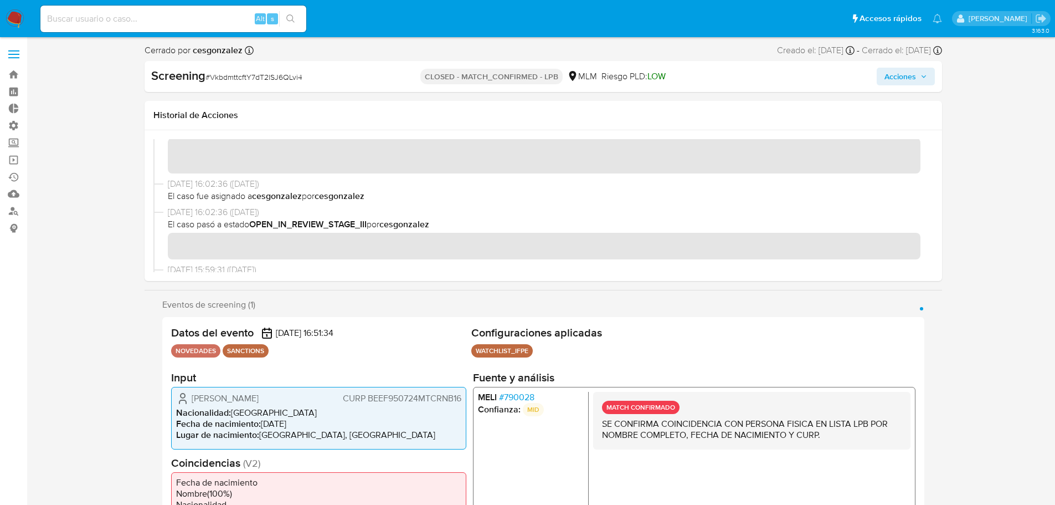
scroll to position [0, 0]
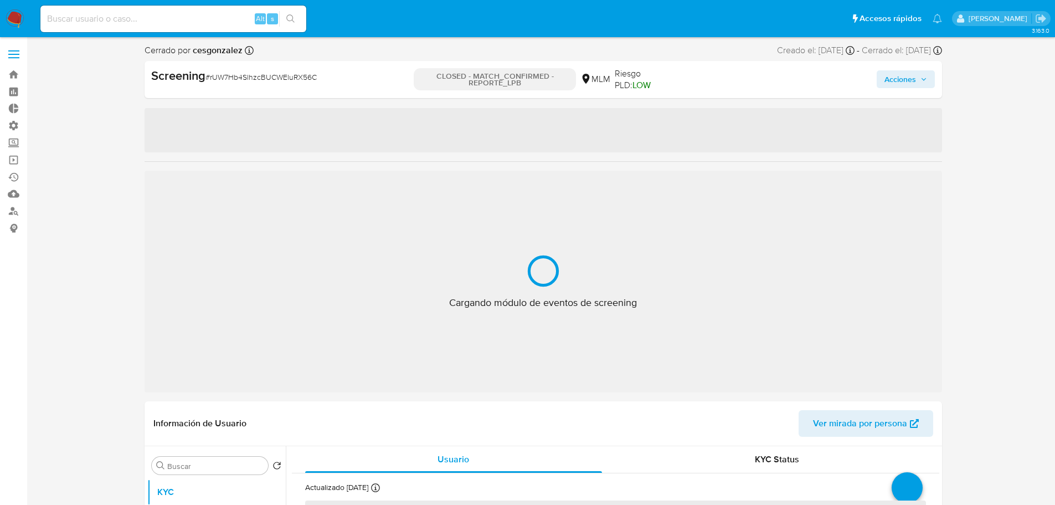
select select "10"
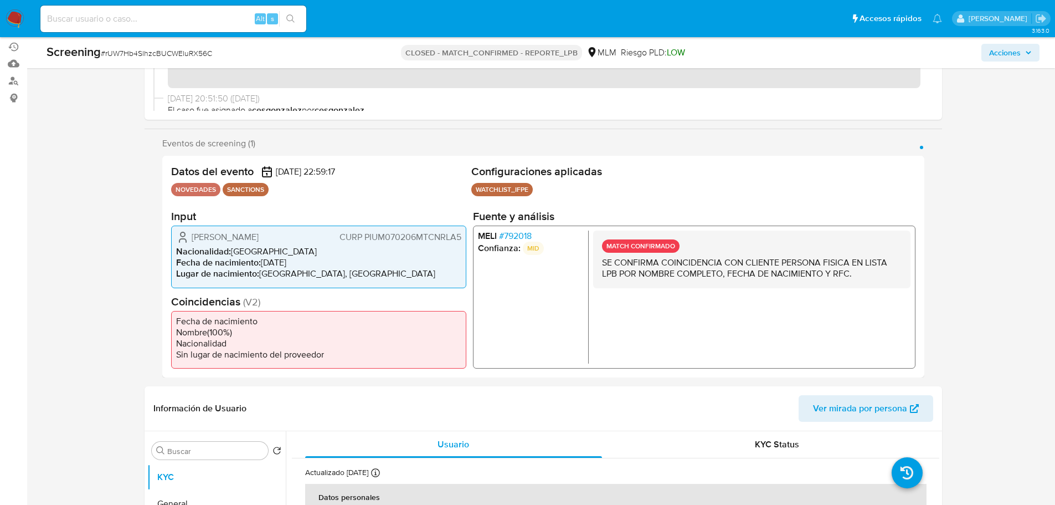
scroll to position [332, 0]
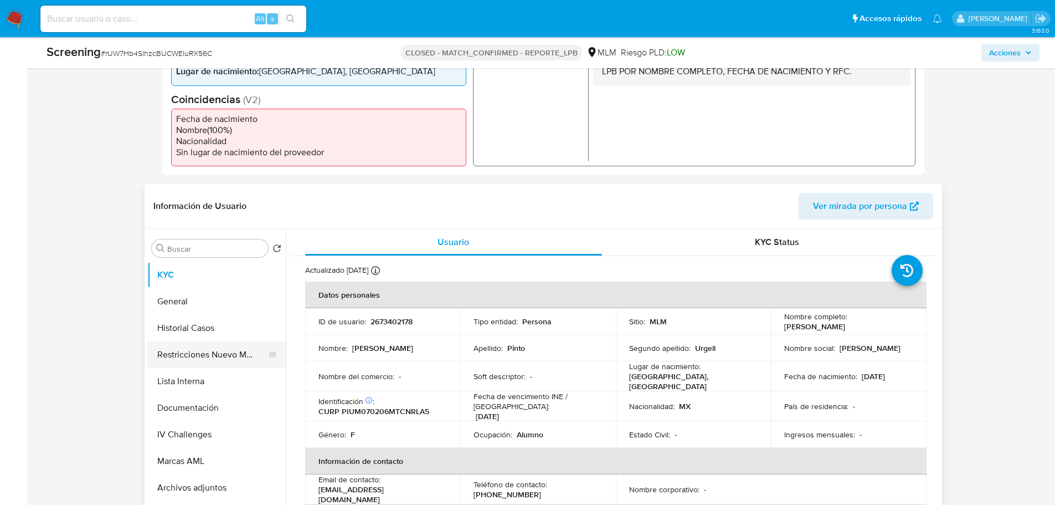
click at [193, 357] on button "Restricciones Nuevo Mundo" at bounding box center [212, 354] width 130 height 27
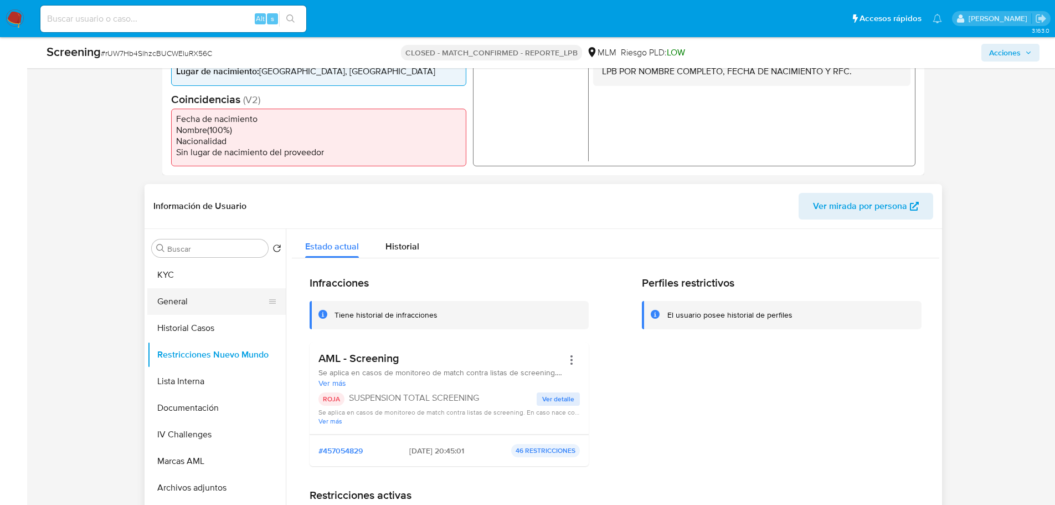
click at [180, 300] on button "General" at bounding box center [212, 301] width 130 height 27
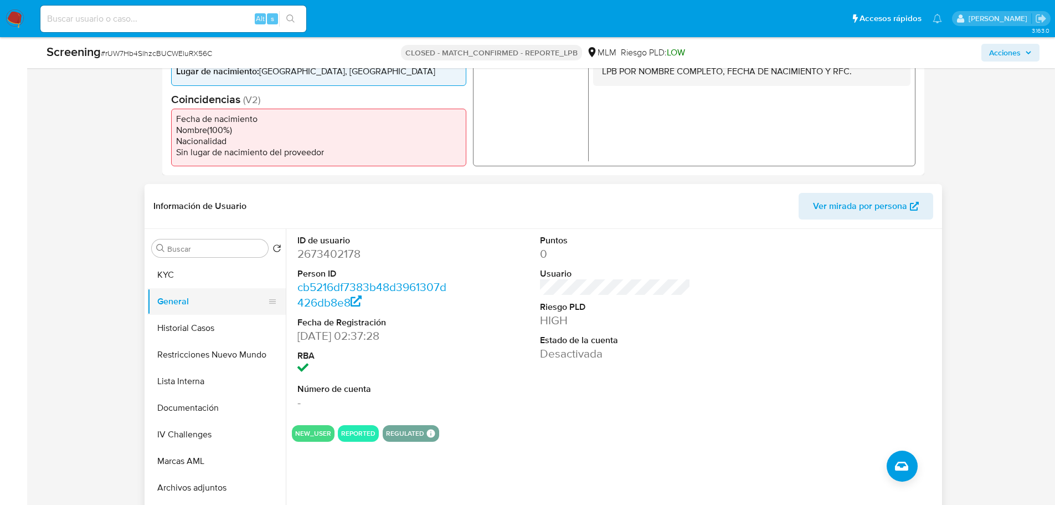
scroll to position [222, 0]
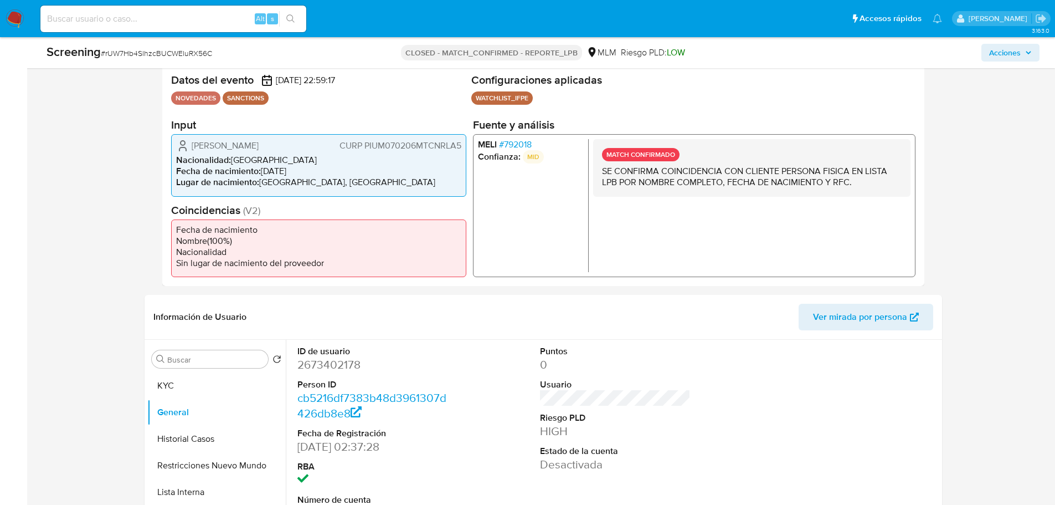
click at [524, 143] on span "# 792018" at bounding box center [515, 144] width 33 height 11
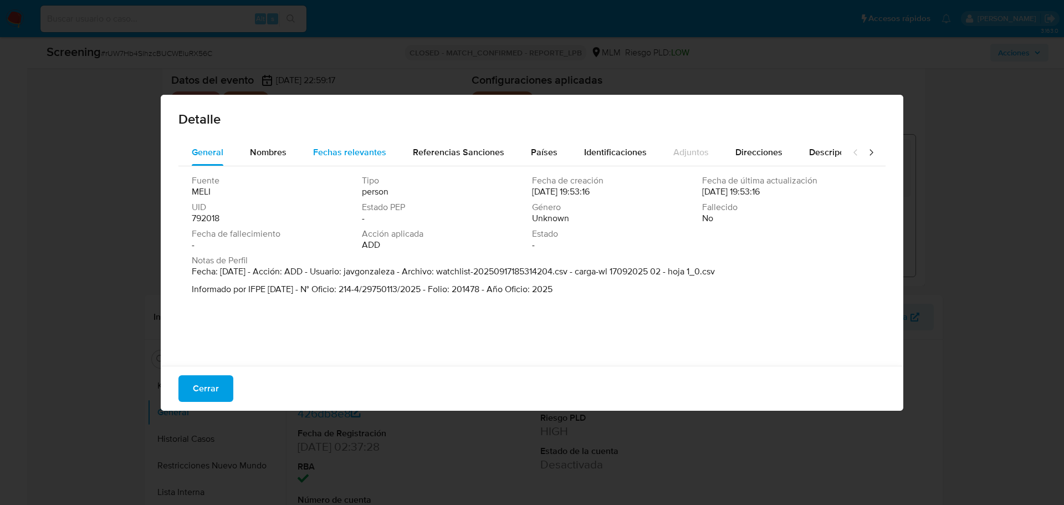
click at [361, 161] on div "Fechas relevantes" at bounding box center [349, 152] width 73 height 27
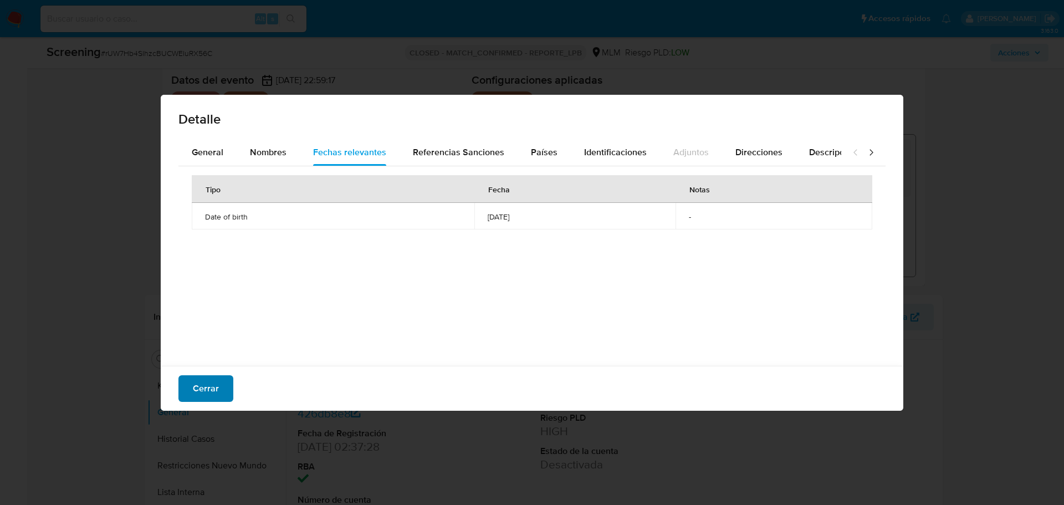
click at [203, 389] on span "Cerrar" at bounding box center [206, 388] width 26 height 24
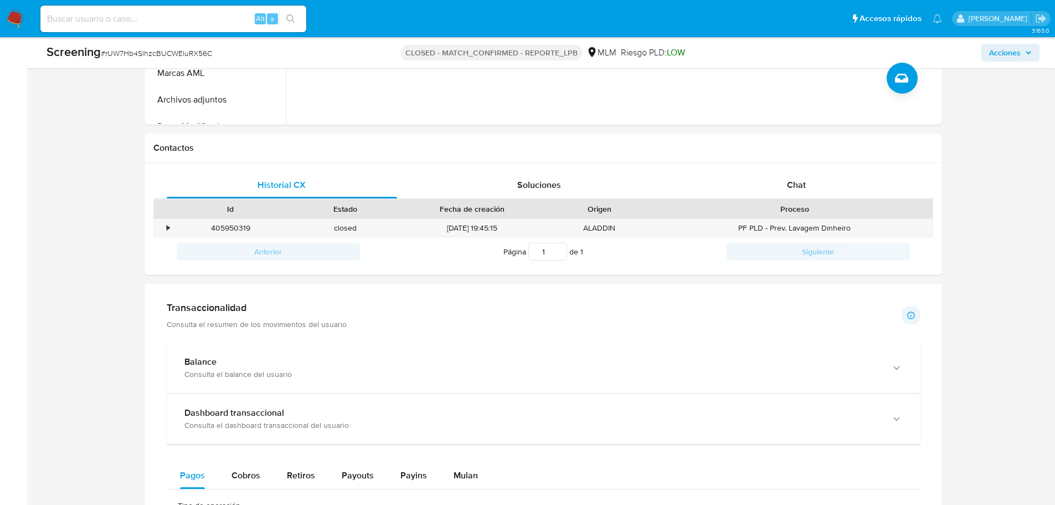
scroll to position [886, 0]
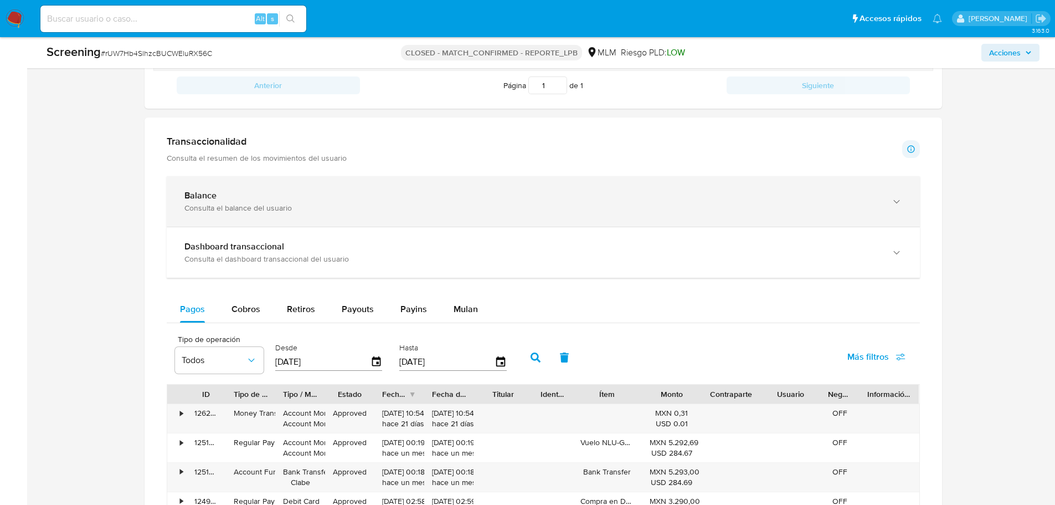
click at [295, 210] on div "Consulta el balance del usuario" at bounding box center [532, 208] width 696 height 10
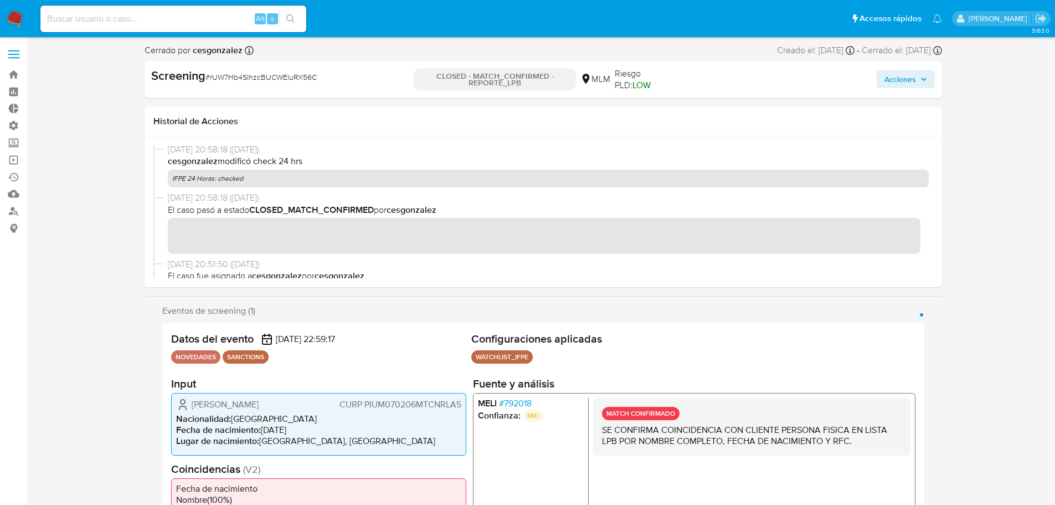
scroll to position [0, 0]
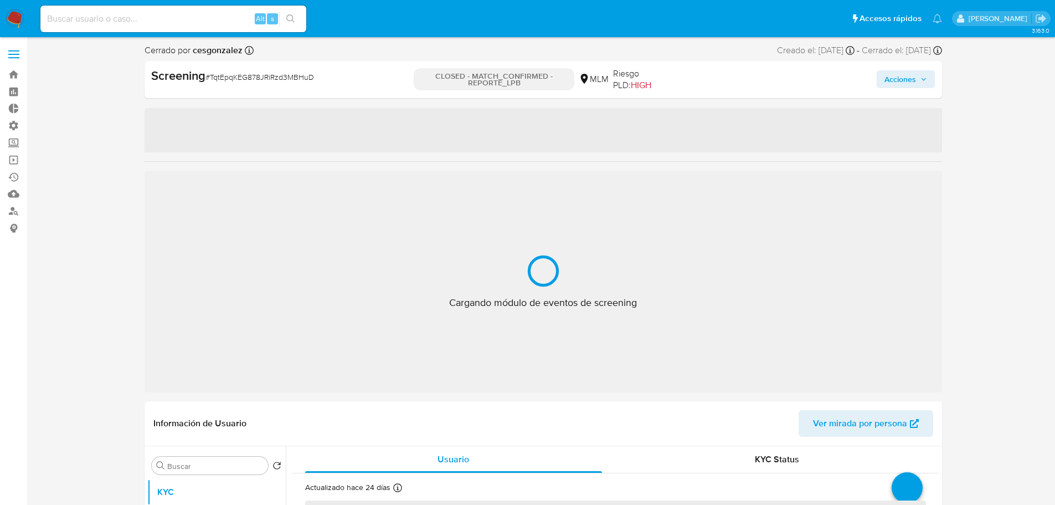
select select "10"
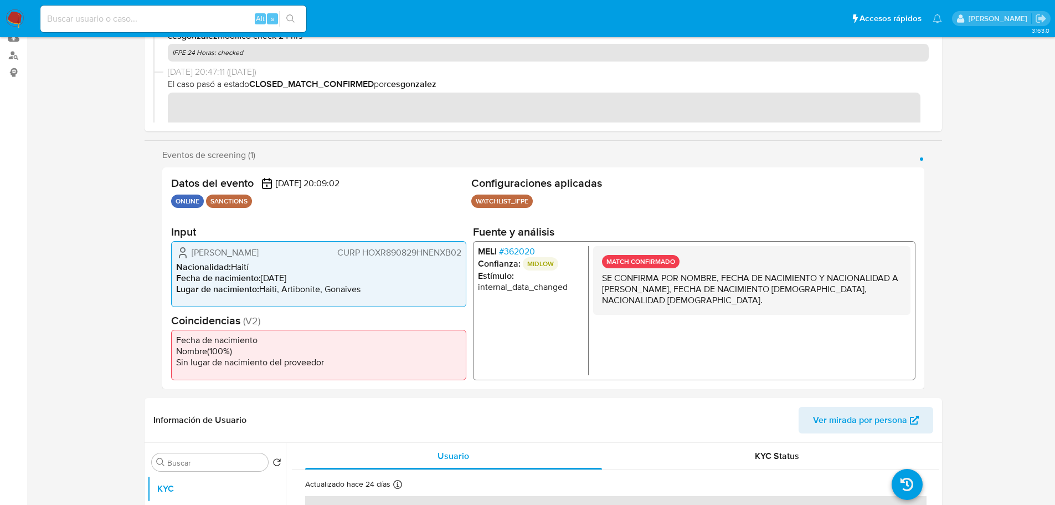
scroll to position [277, 0]
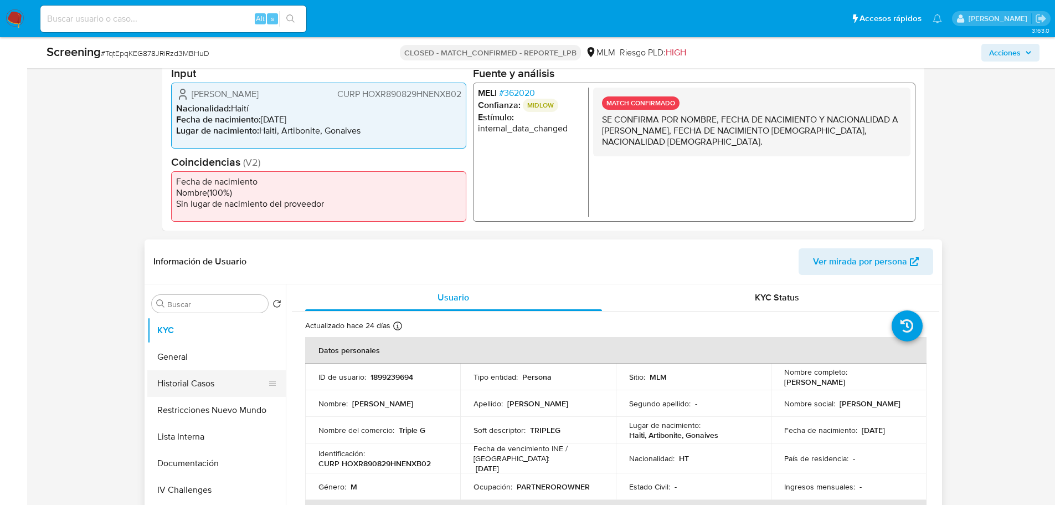
click at [174, 377] on button "Historial Casos" at bounding box center [212, 383] width 130 height 27
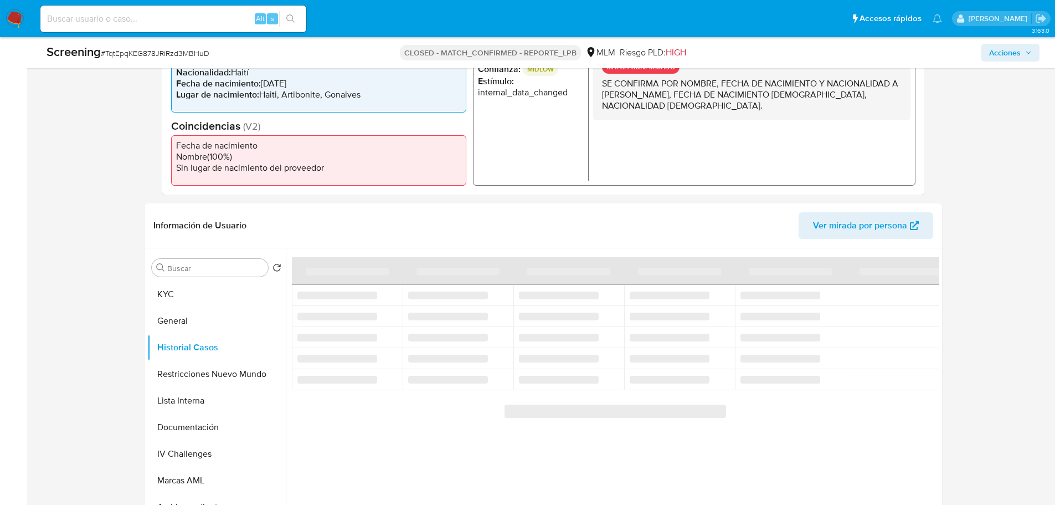
scroll to position [332, 0]
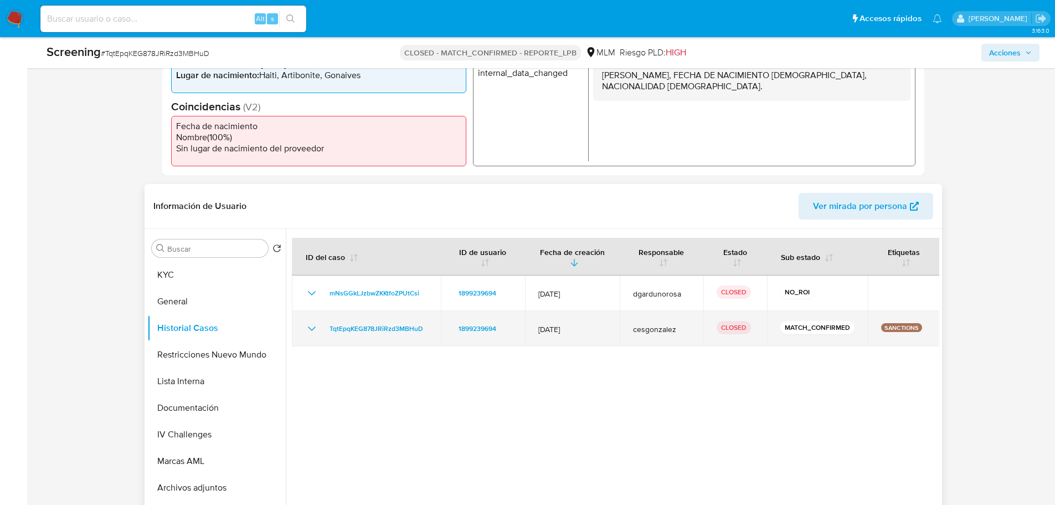
click at [312, 326] on icon "Mostrar/Ocultar" at bounding box center [311, 328] width 13 height 13
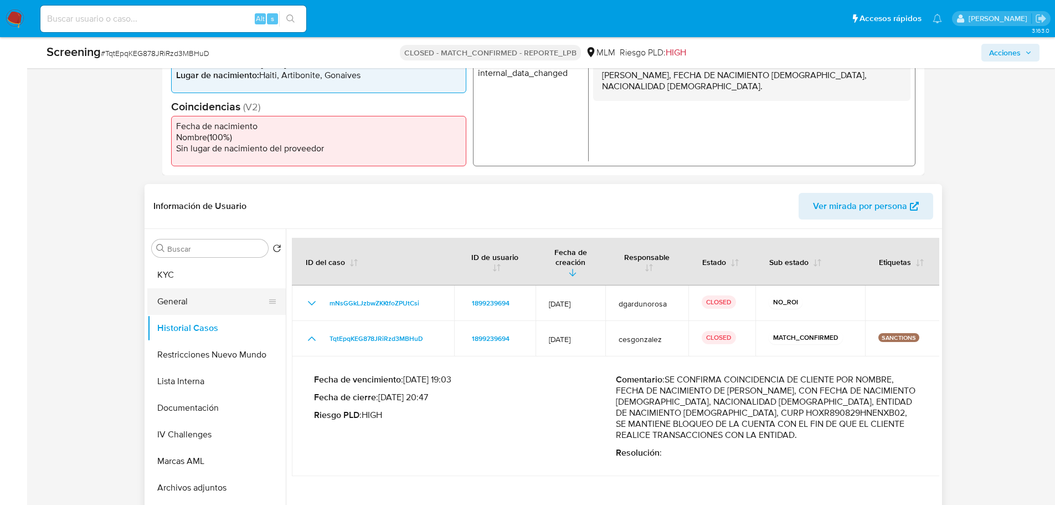
click at [191, 300] on button "General" at bounding box center [212, 301] width 130 height 27
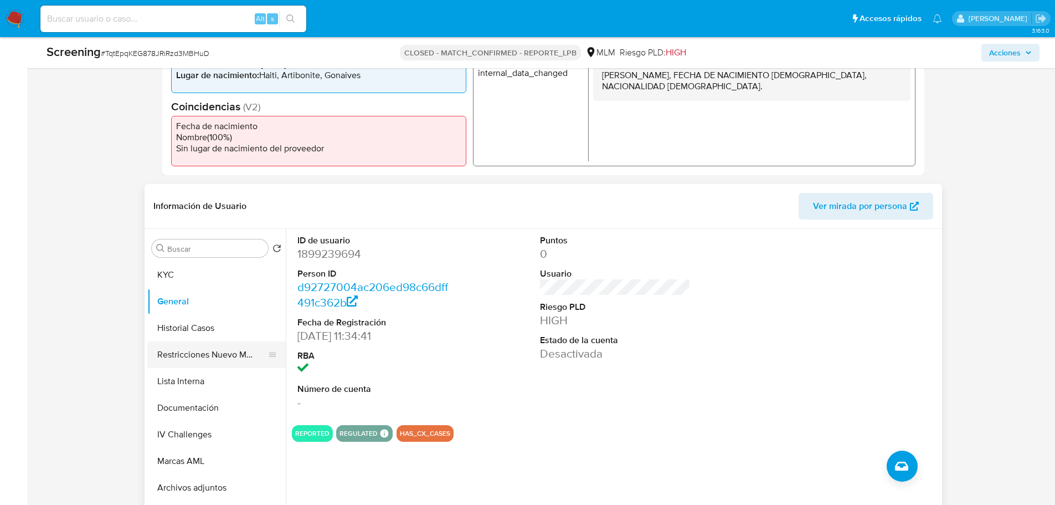
click at [167, 352] on button "Restricciones Nuevo Mundo" at bounding box center [212, 354] width 130 height 27
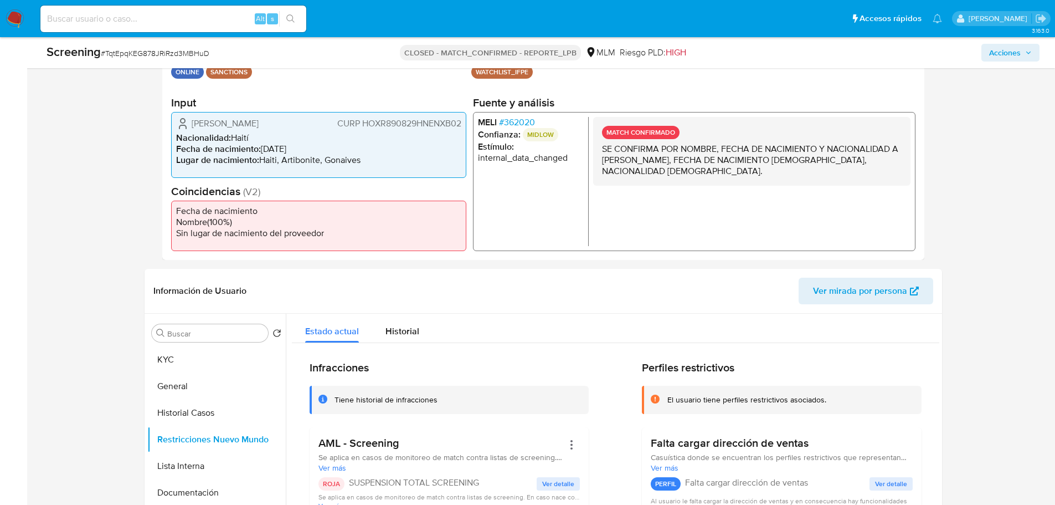
scroll to position [222, 0]
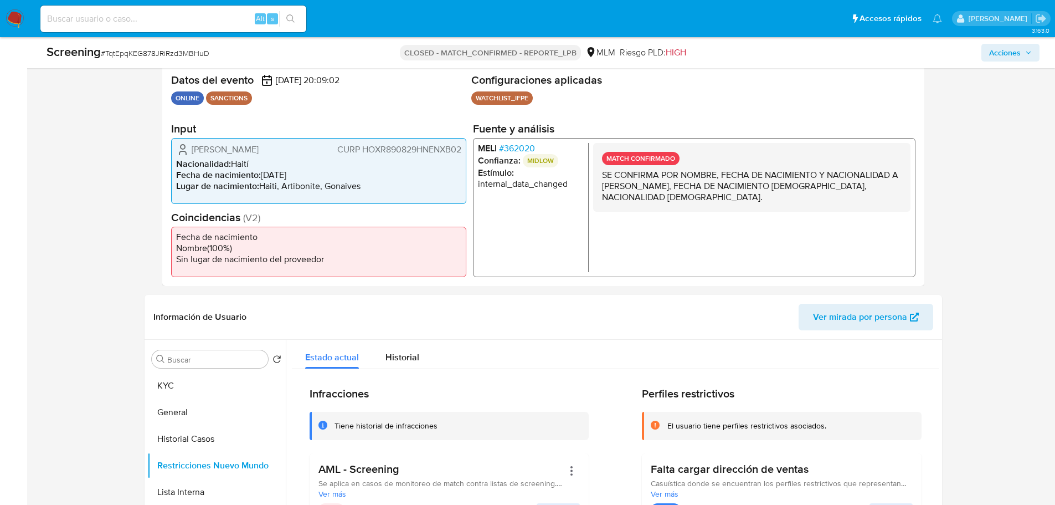
click at [506, 143] on span "# 362020" at bounding box center [517, 147] width 36 height 11
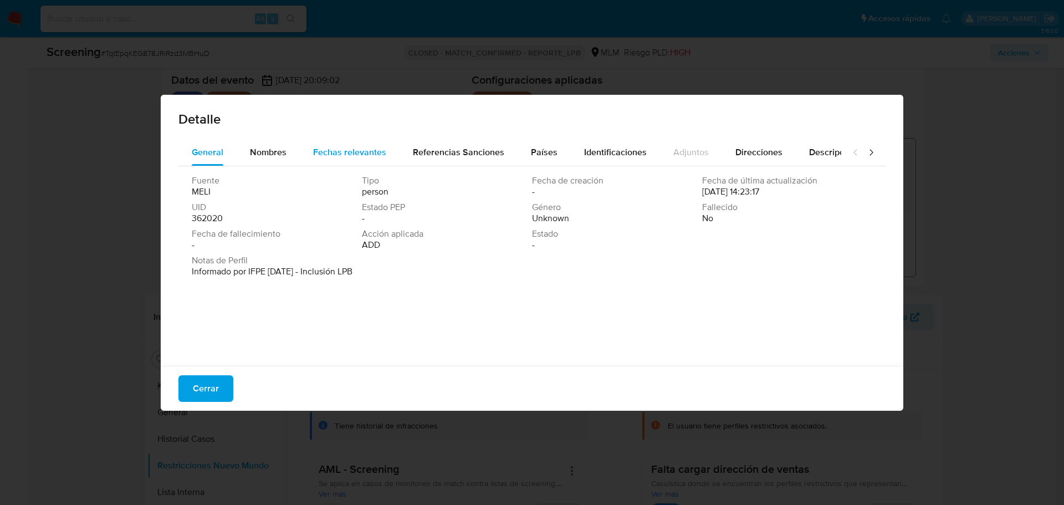
click at [353, 149] on span "Fechas relevantes" at bounding box center [349, 152] width 73 height 13
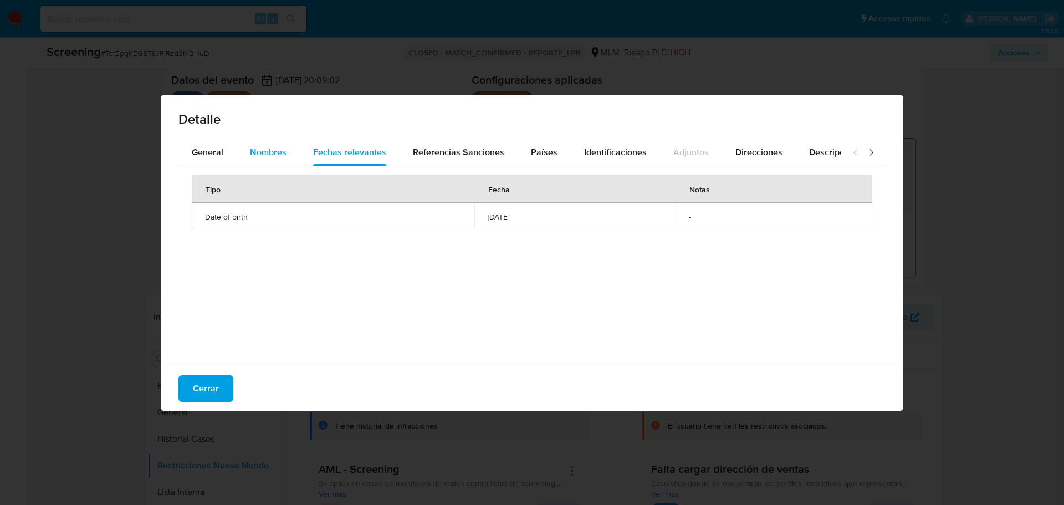
drag, startPoint x: 311, startPoint y: 150, endPoint x: 292, endPoint y: 156, distance: 19.1
click at [310, 150] on button "Fechas relevantes" at bounding box center [350, 152] width 100 height 27
click at [286, 157] on button "Nombres" at bounding box center [268, 152] width 63 height 27
click at [539, 147] on span "Países" at bounding box center [544, 152] width 27 height 13
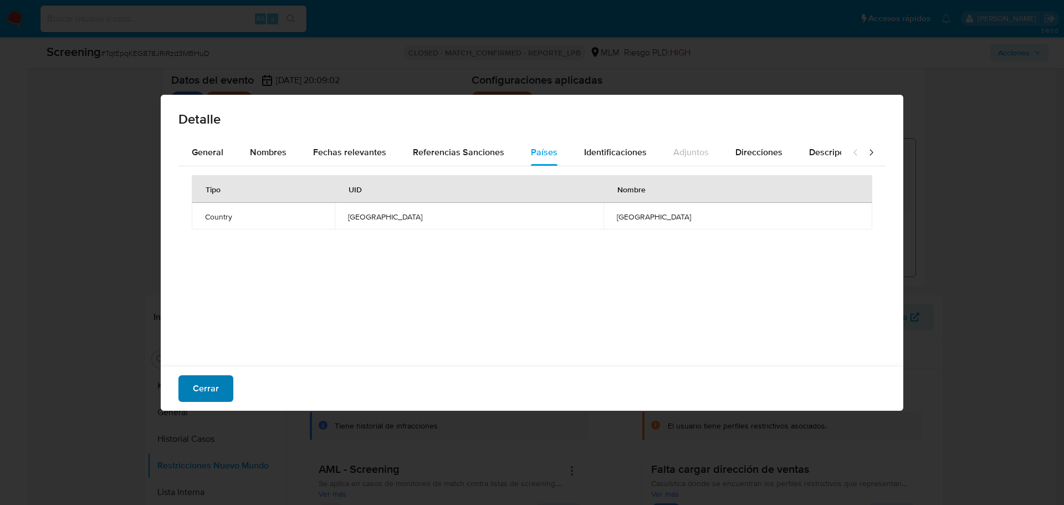
click at [215, 393] on span "Cerrar" at bounding box center [206, 388] width 26 height 24
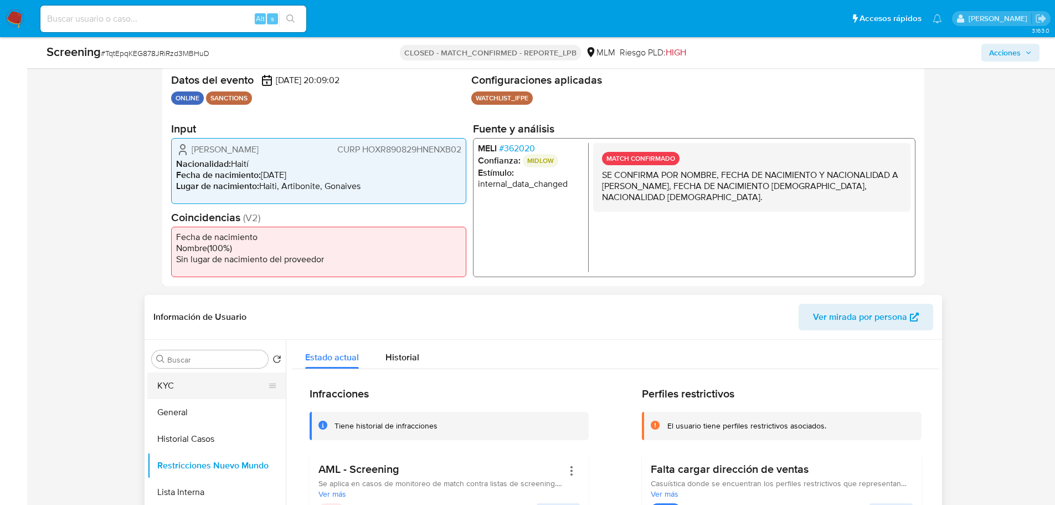
click at [166, 379] on button "KYC" at bounding box center [212, 385] width 130 height 27
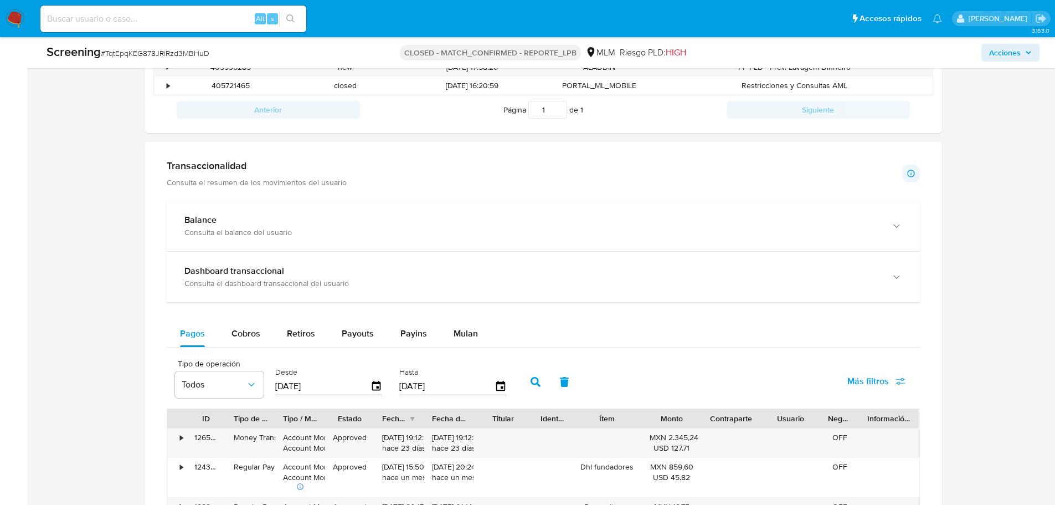
scroll to position [942, 0]
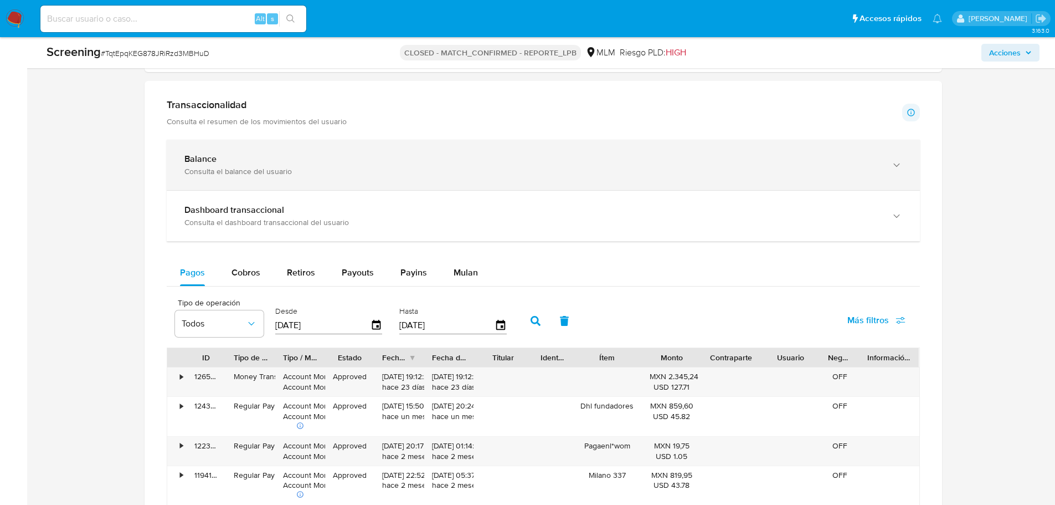
click at [215, 179] on div "Balance Consulta el balance del usuario" at bounding box center [543, 165] width 753 height 50
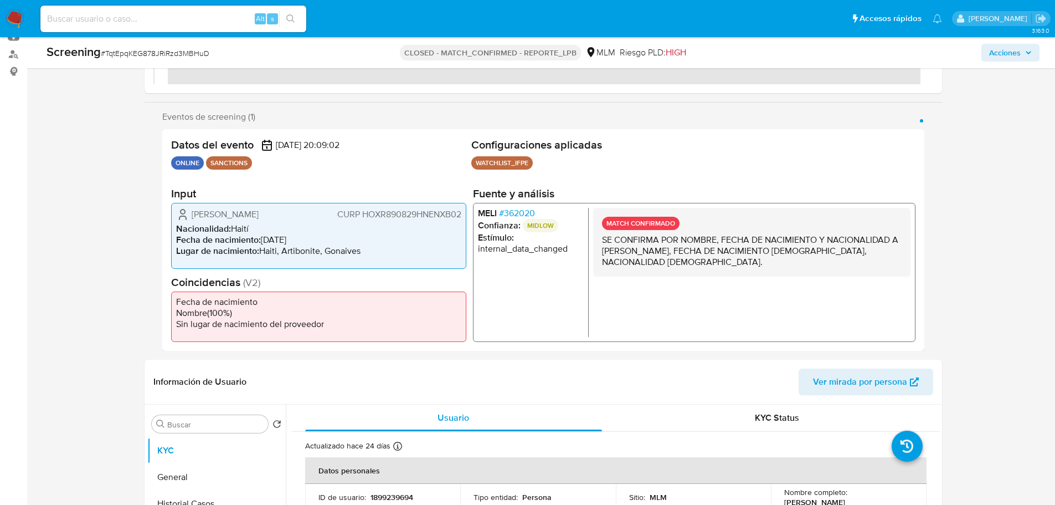
scroll to position [277, 0]
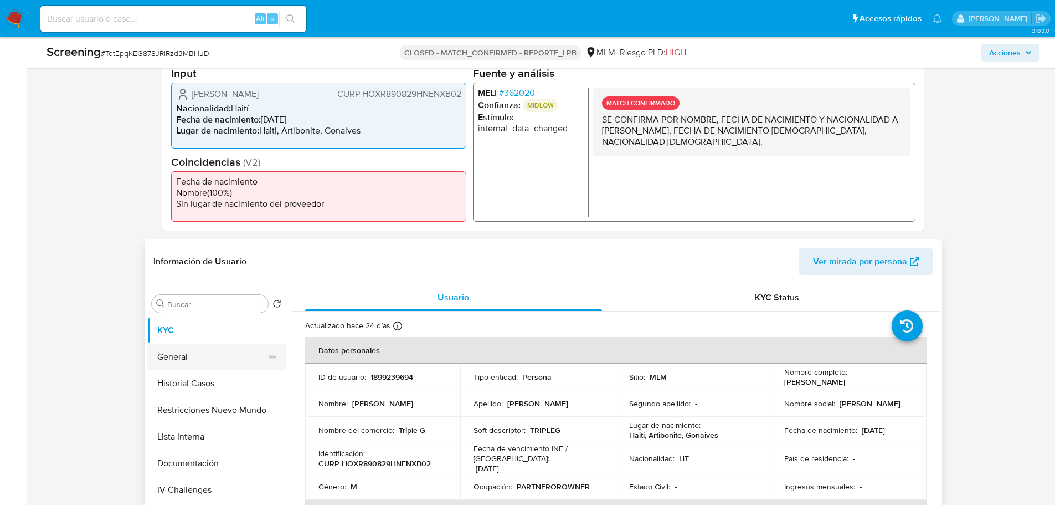
click at [179, 362] on button "General" at bounding box center [212, 356] width 130 height 27
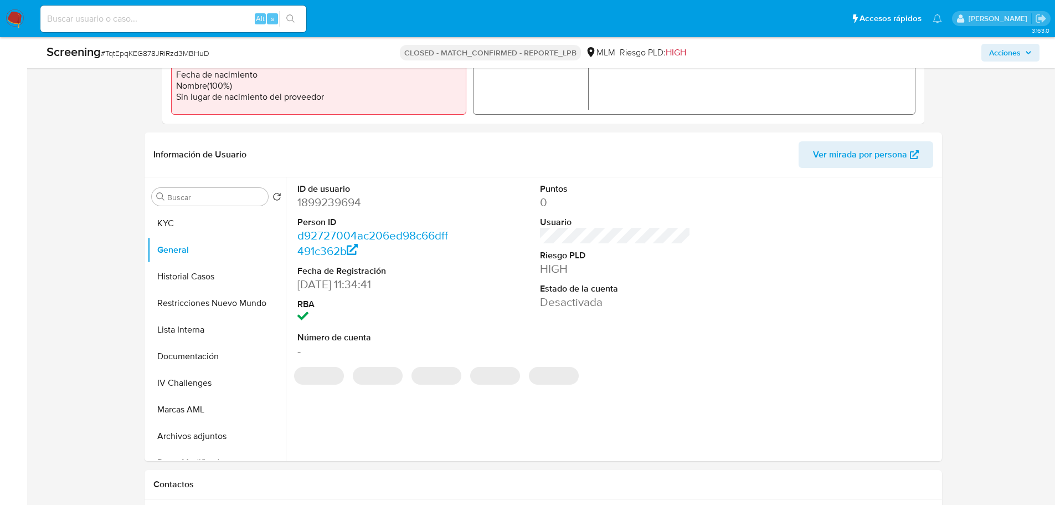
scroll to position [388, 0]
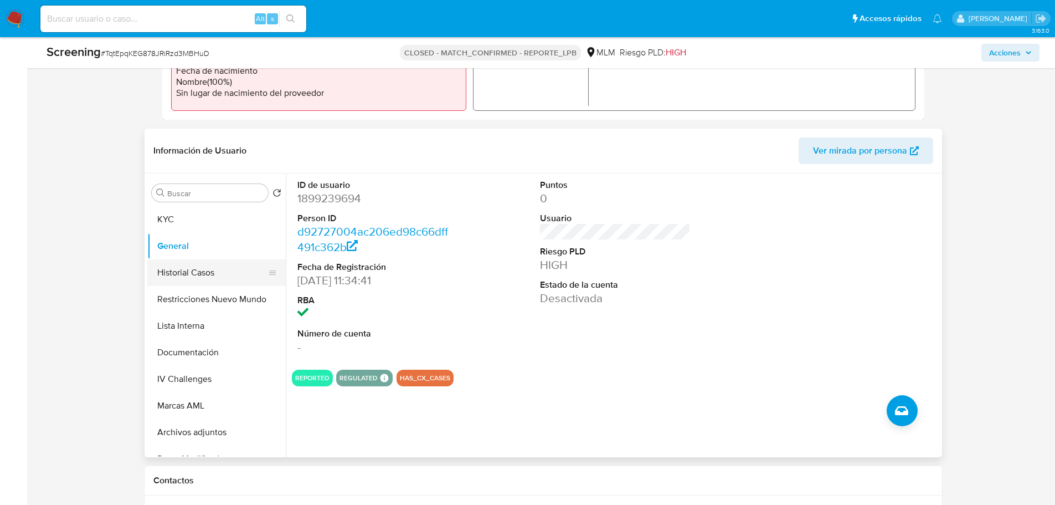
click at [194, 271] on button "Historial Casos" at bounding box center [212, 272] width 130 height 27
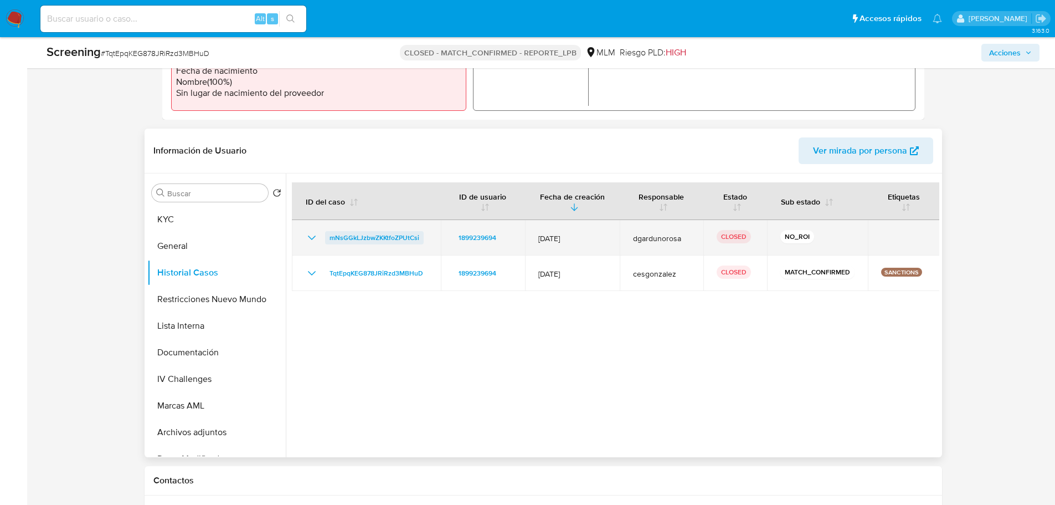
click at [373, 240] on span "mNsGGkLJzbwZKKtfoZPUtCsi" at bounding box center [375, 237] width 90 height 13
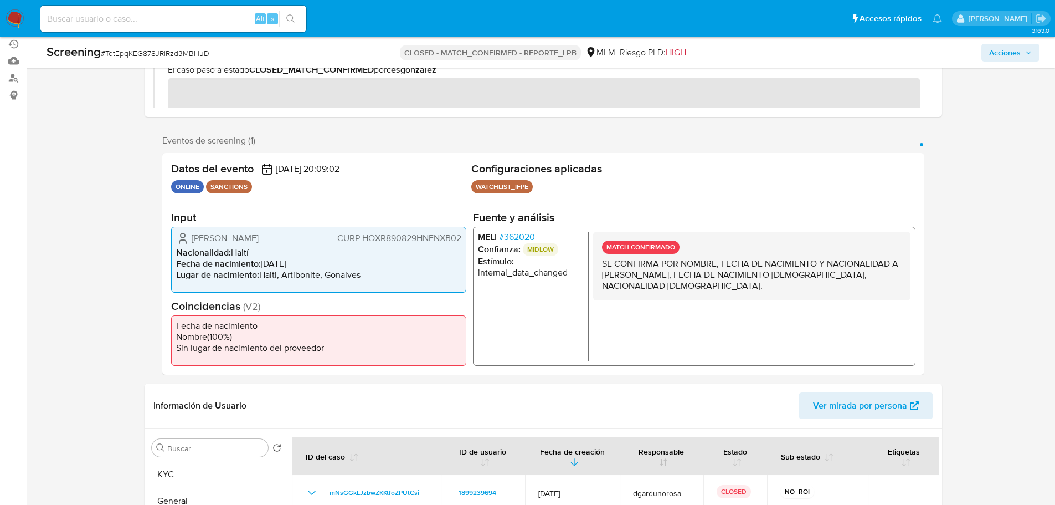
scroll to position [0, 0]
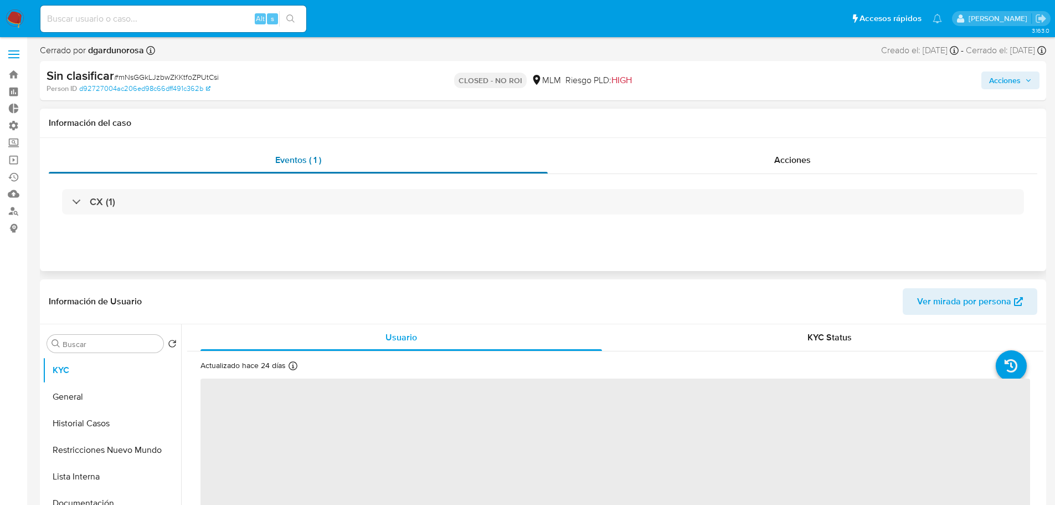
select select "10"
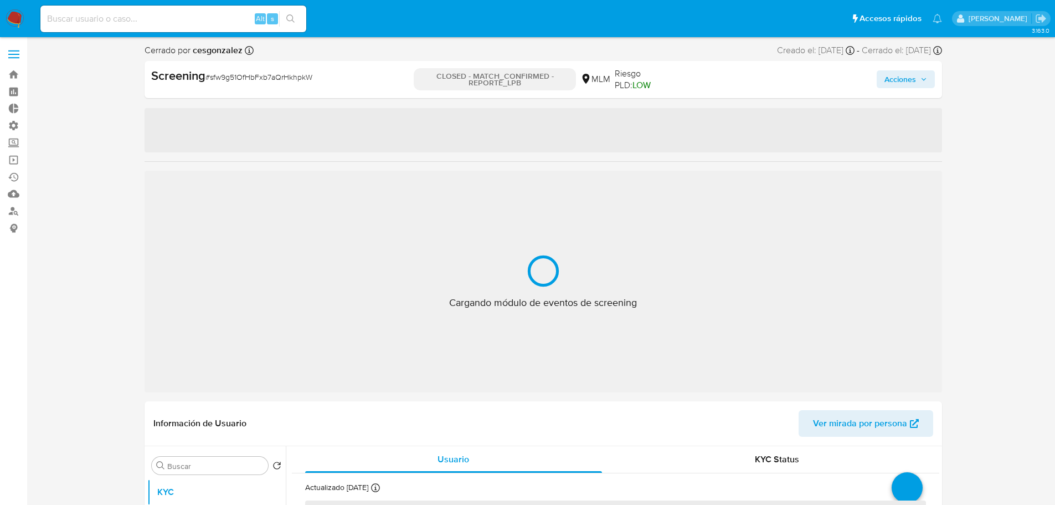
select select "10"
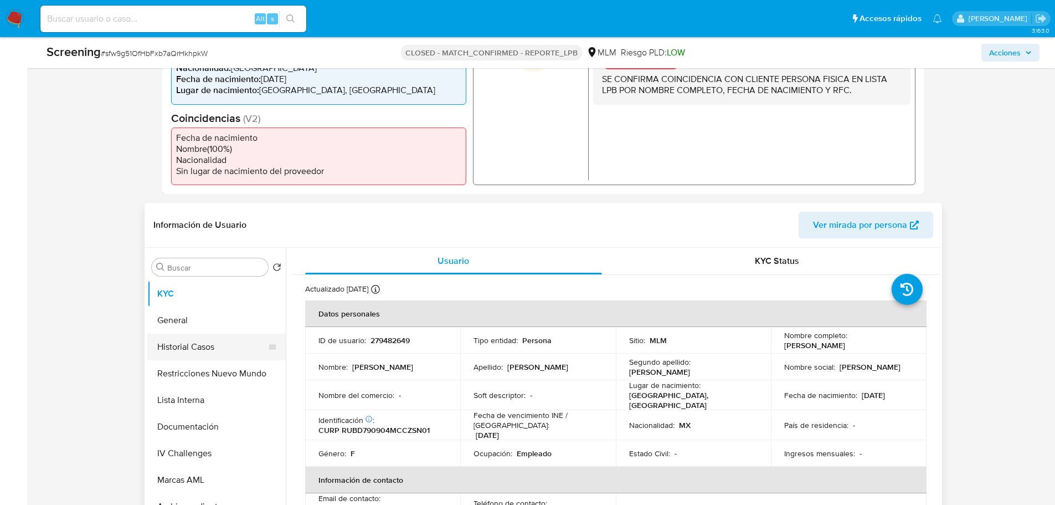
scroll to position [332, 0]
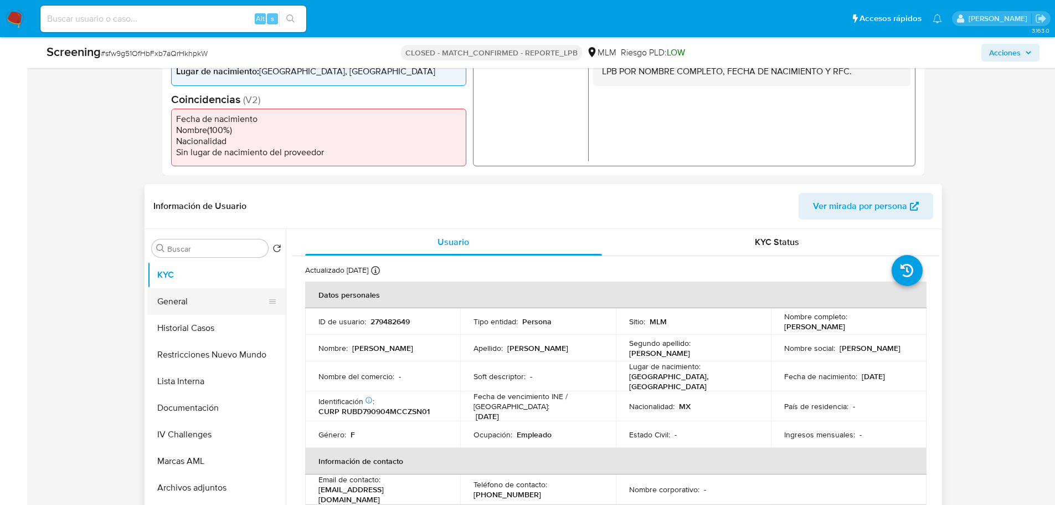
click at [168, 301] on button "General" at bounding box center [212, 301] width 130 height 27
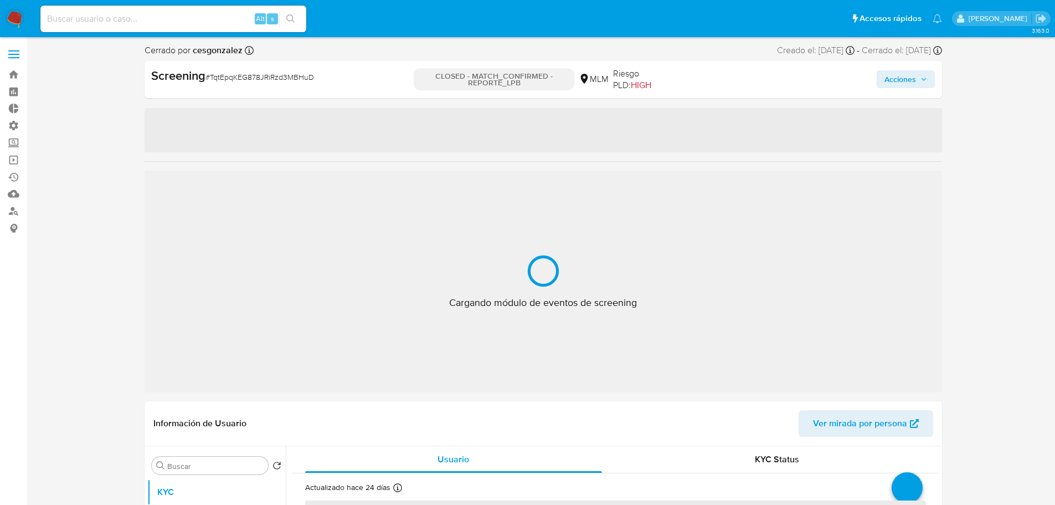
select select "10"
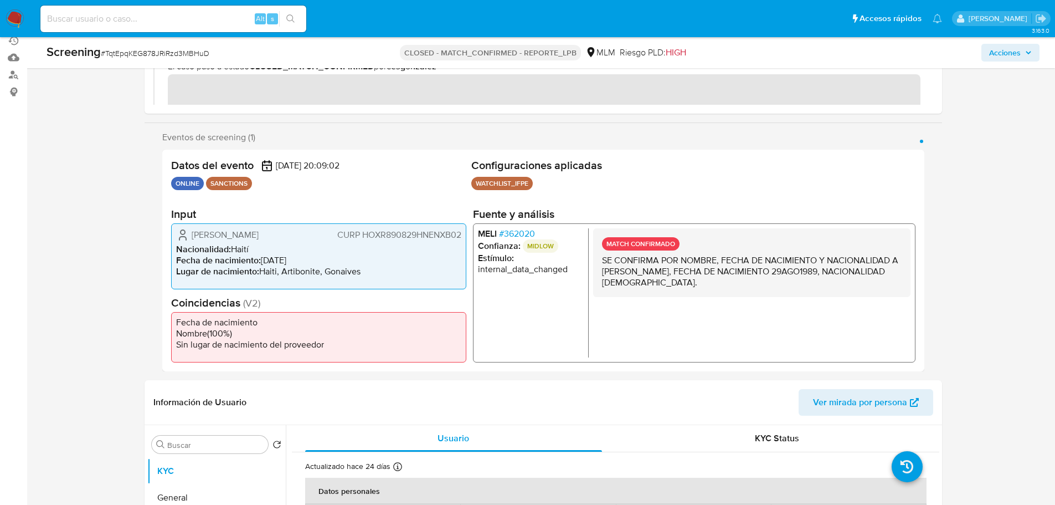
scroll to position [277, 0]
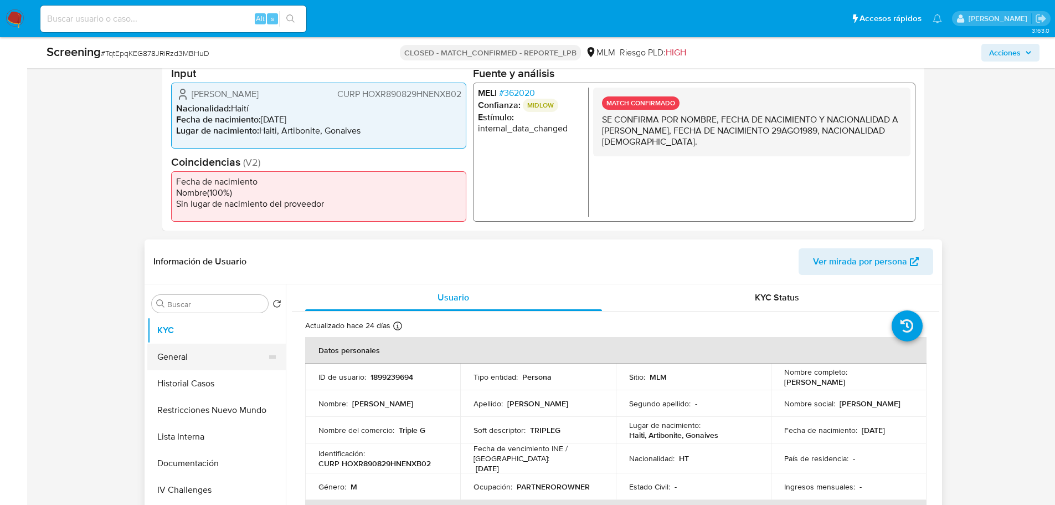
click at [184, 348] on button "General" at bounding box center [212, 356] width 130 height 27
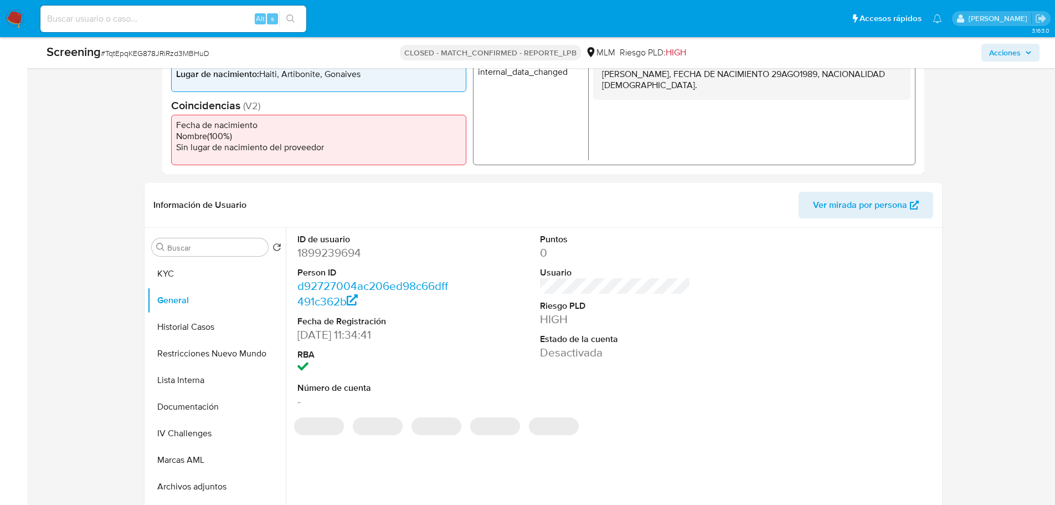
scroll to position [388, 0]
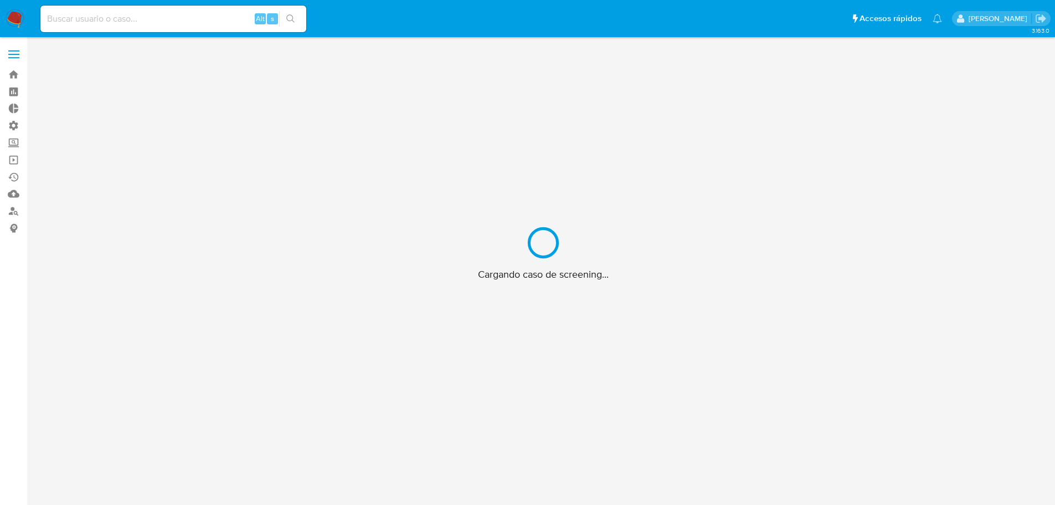
scroll to position [40, 0]
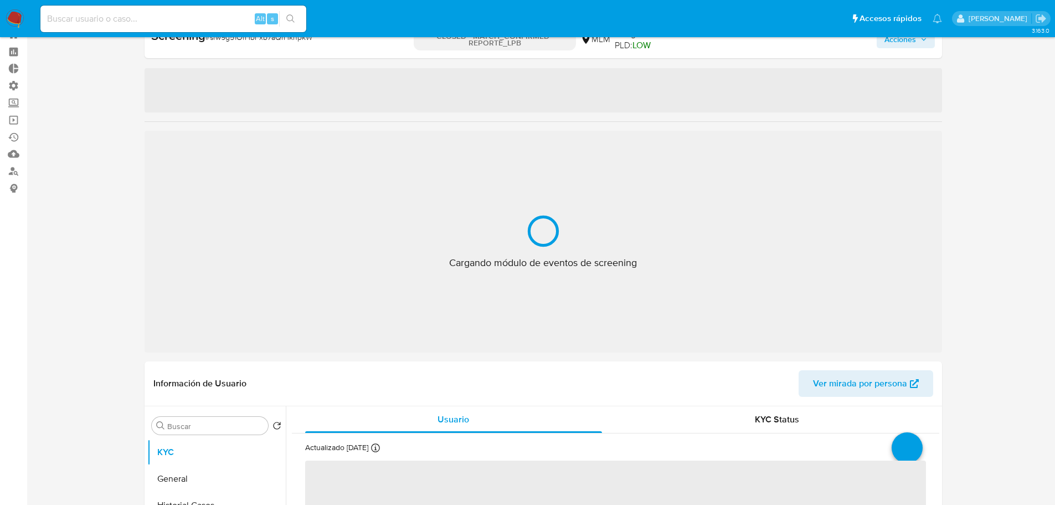
select select "10"
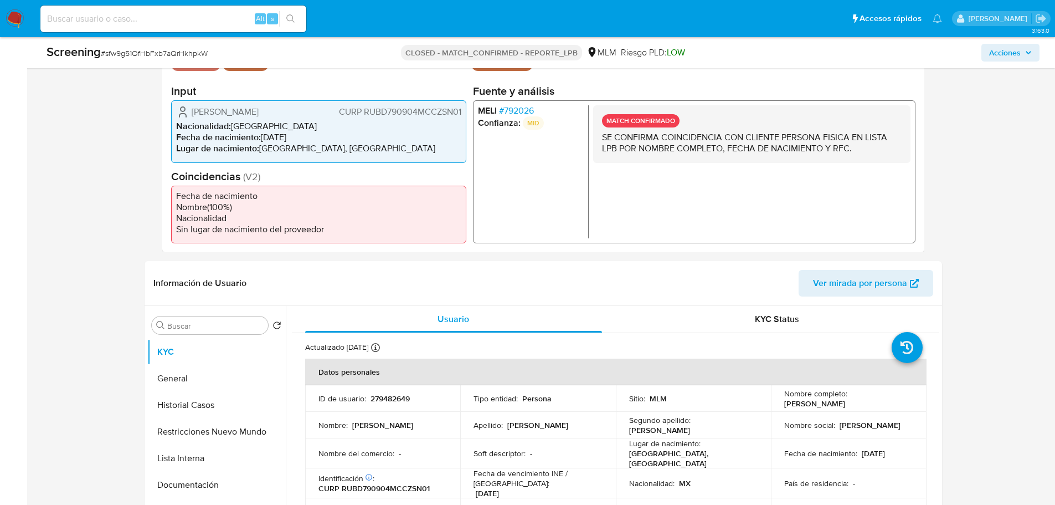
scroll to position [261, 0]
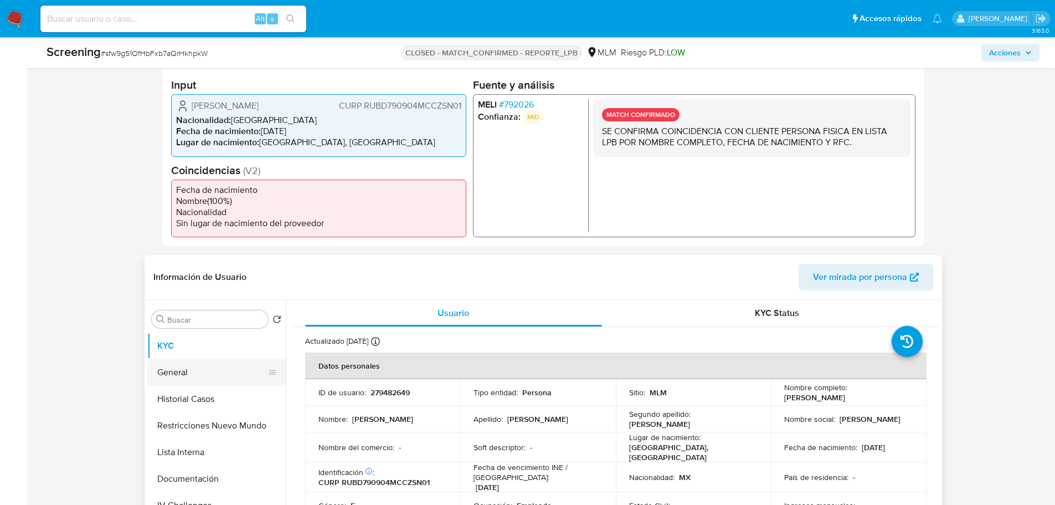
click at [164, 363] on button "General" at bounding box center [212, 372] width 130 height 27
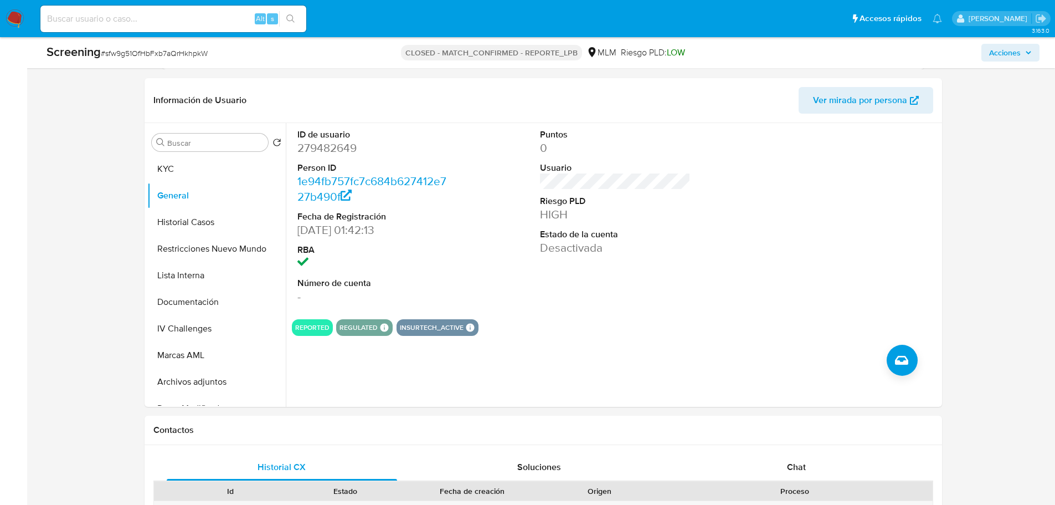
scroll to position [443, 0]
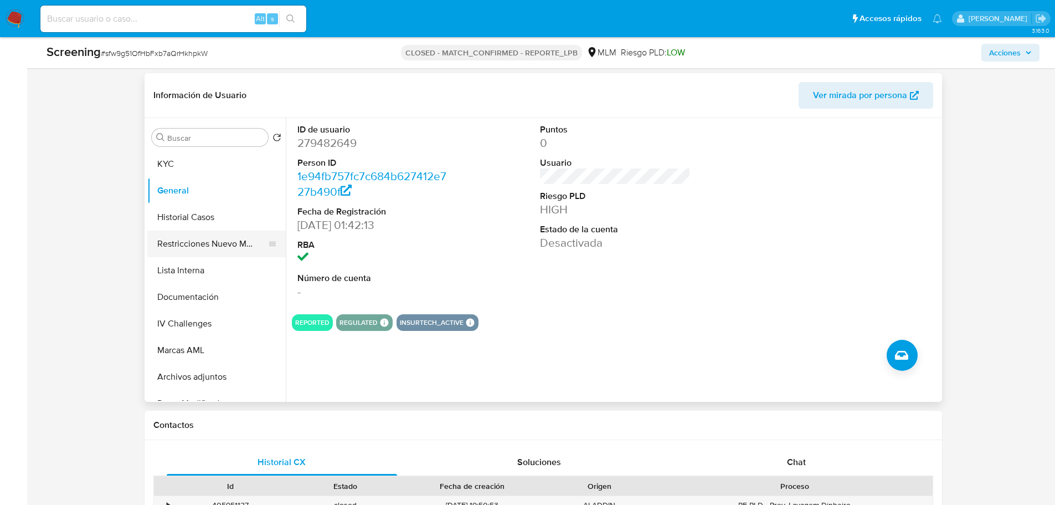
click at [178, 230] on button "Restricciones Nuevo Mundo" at bounding box center [212, 243] width 130 height 27
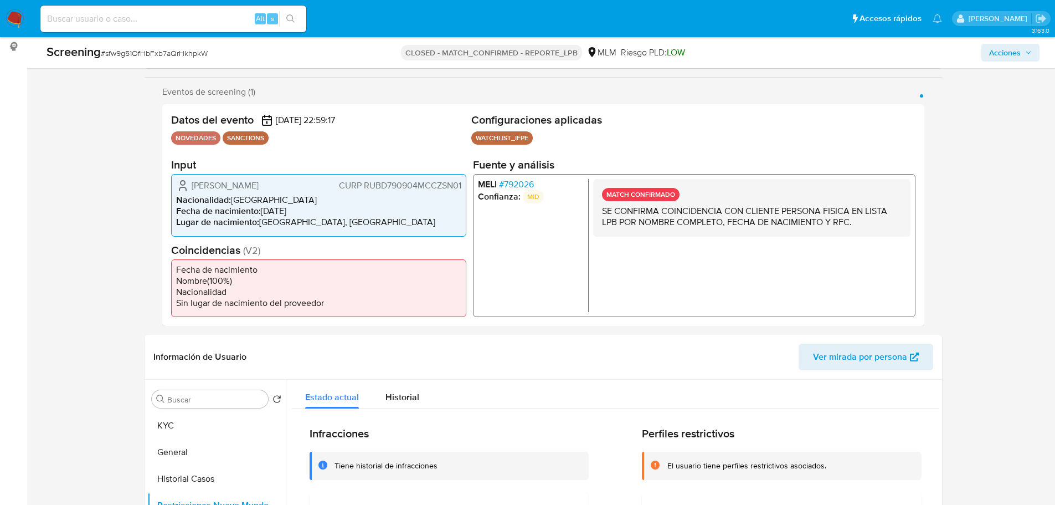
scroll to position [166, 0]
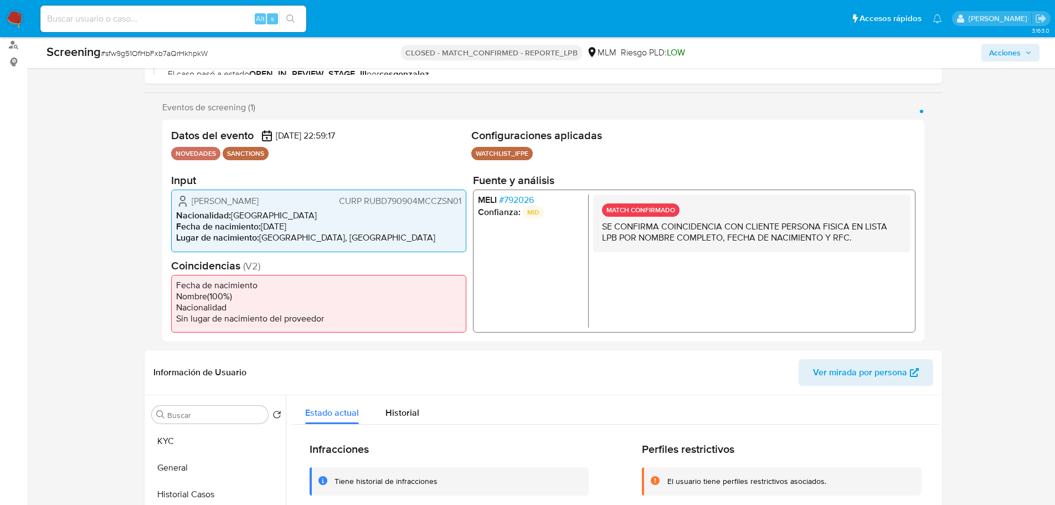
click at [517, 198] on span "# 792026" at bounding box center [516, 199] width 35 height 11
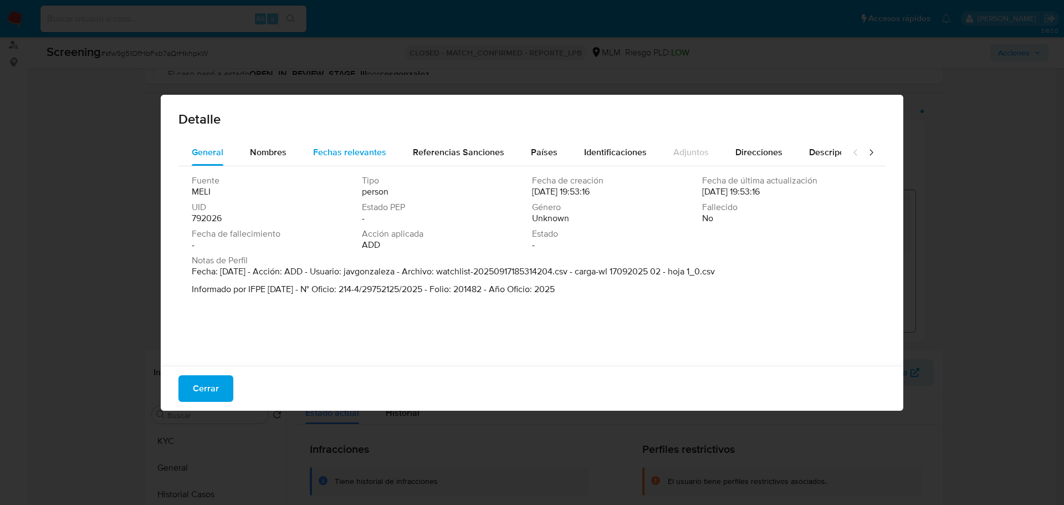
click at [345, 143] on div "Fechas relevantes" at bounding box center [349, 152] width 73 height 27
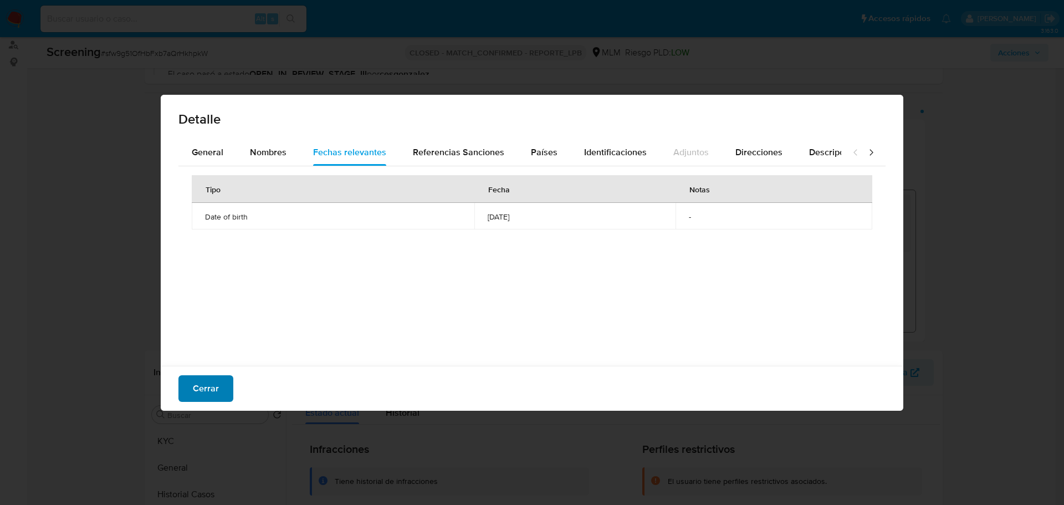
click at [213, 386] on span "Cerrar" at bounding box center [206, 388] width 26 height 24
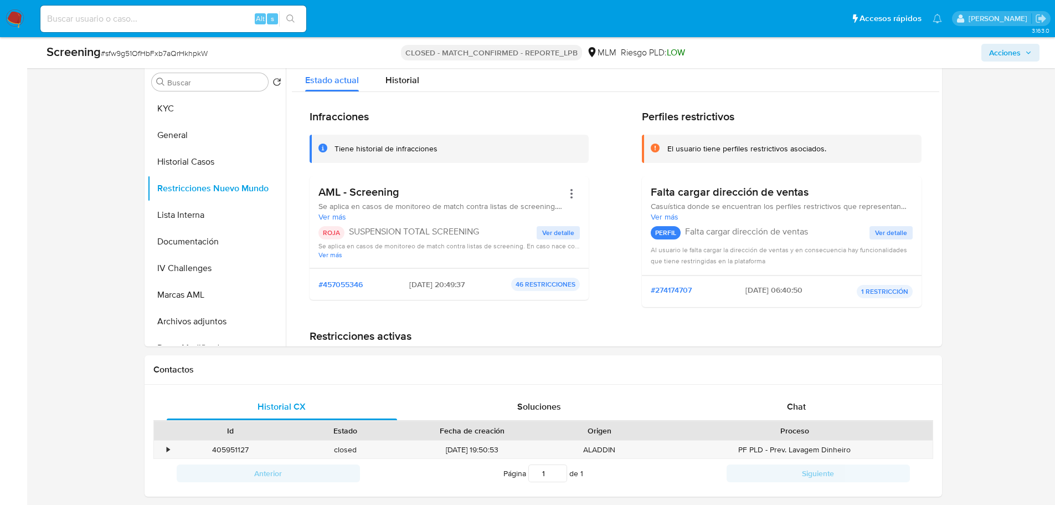
scroll to position [831, 0]
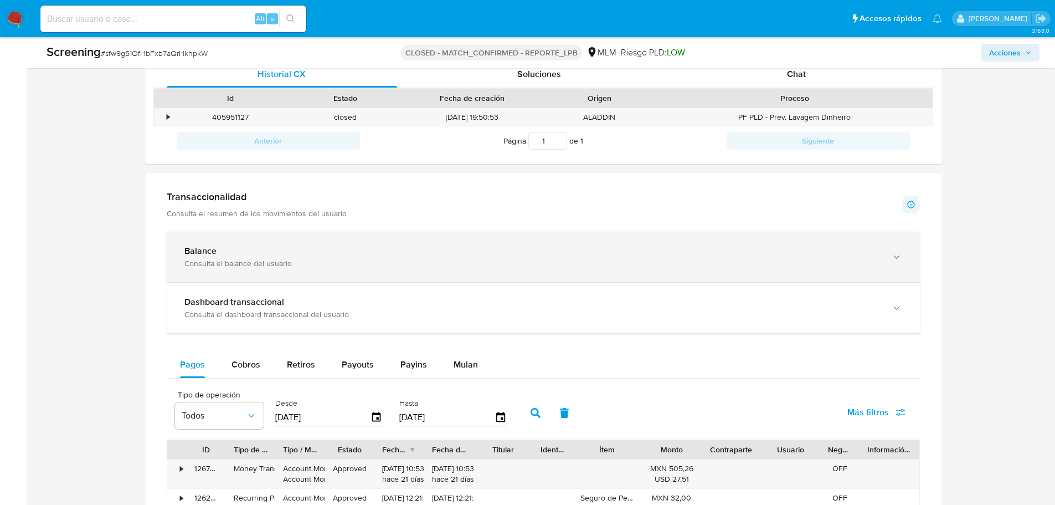
click at [245, 254] on div "Balance" at bounding box center [532, 250] width 696 height 11
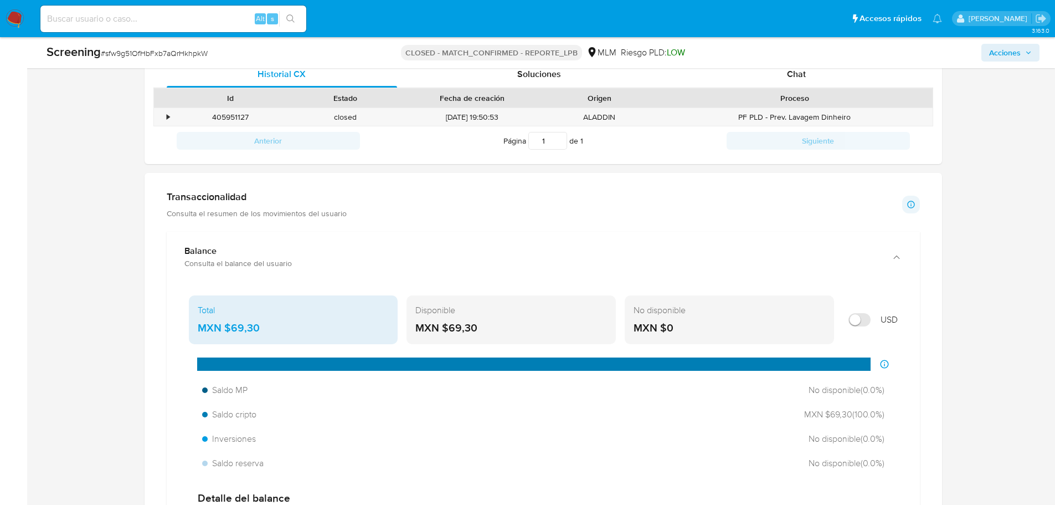
click at [861, 321] on input "Mostrar en USD" at bounding box center [860, 319] width 22 height 13
checkbox input "true"
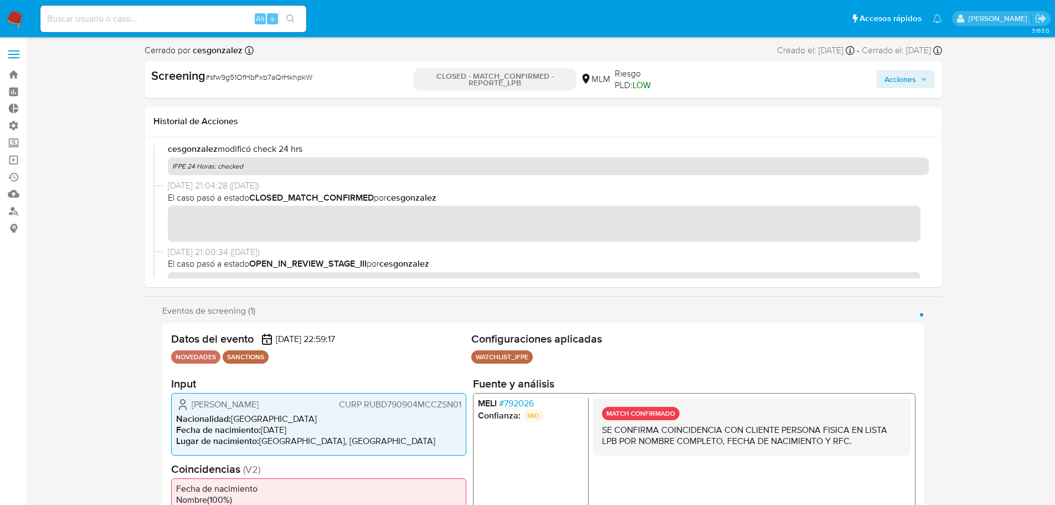
scroll to position [55, 0]
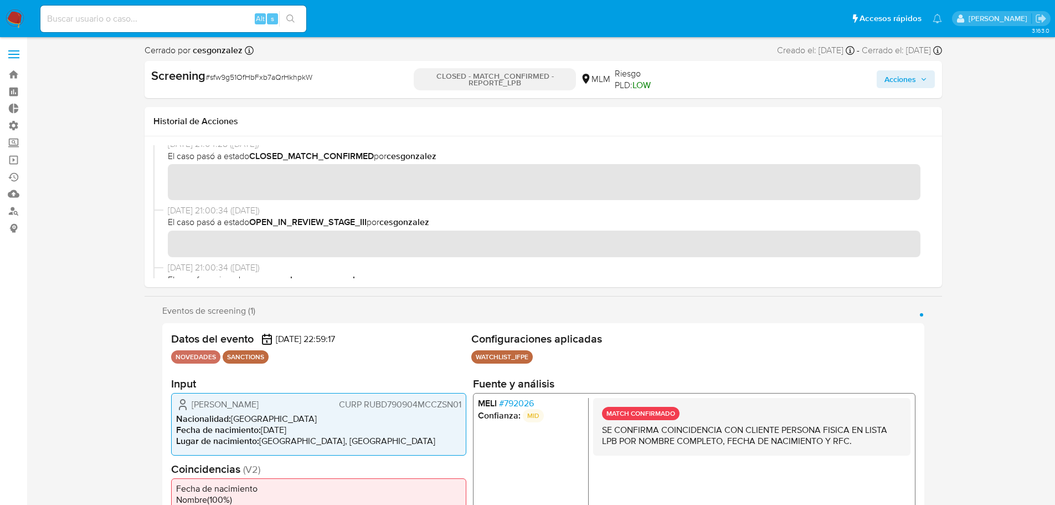
click at [522, 402] on span "# 792026" at bounding box center [516, 403] width 35 height 11
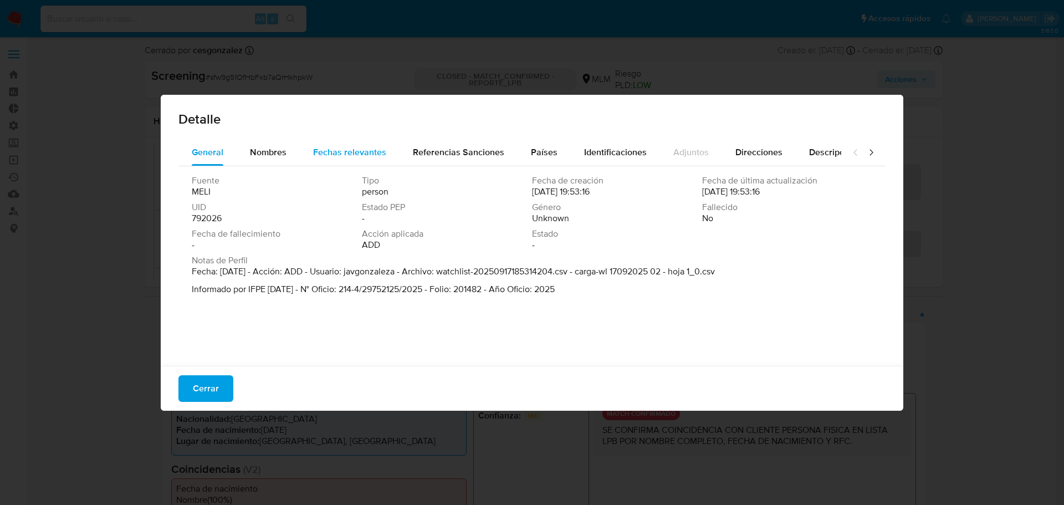
click at [348, 165] on div "Fechas relevantes" at bounding box center [349, 152] width 73 height 27
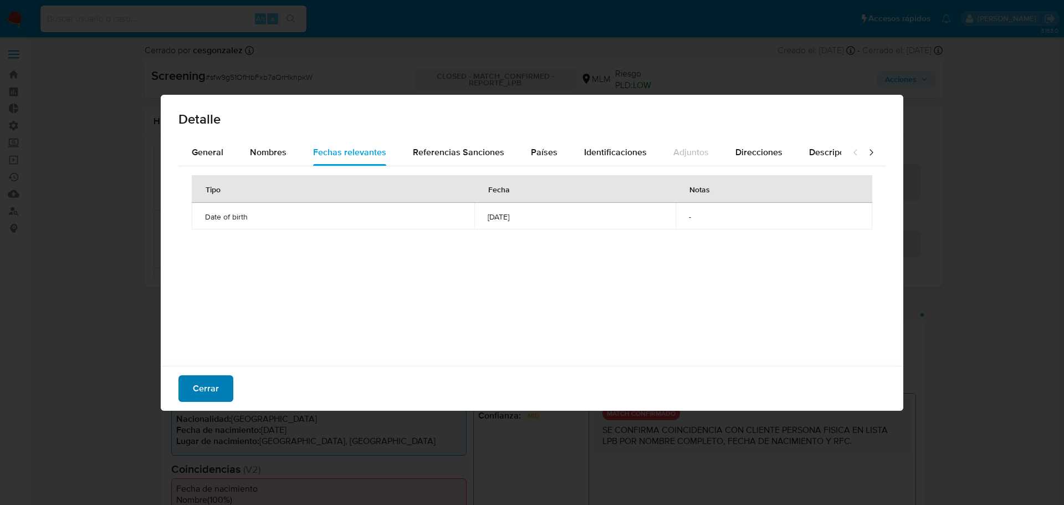
click at [218, 383] on button "Cerrar" at bounding box center [205, 388] width 55 height 27
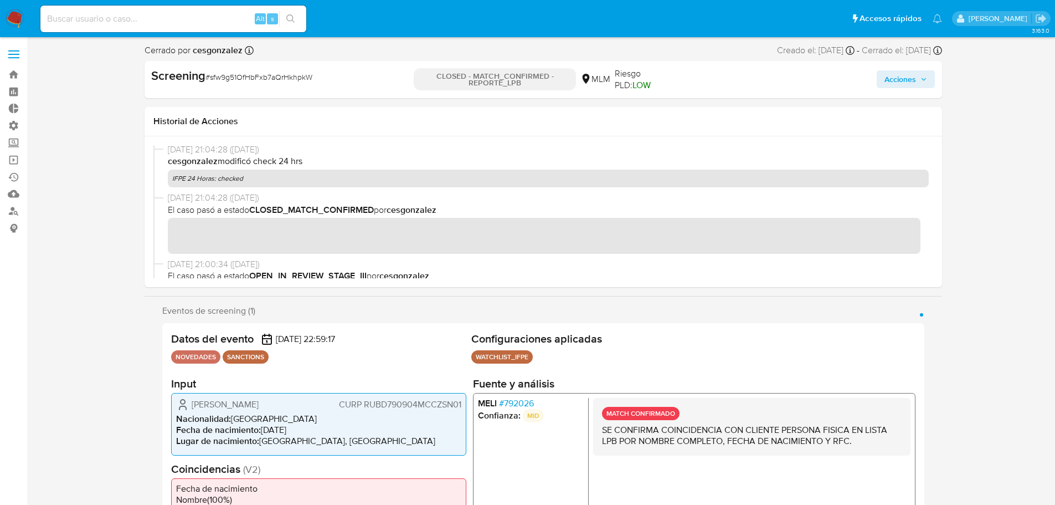
scroll to position [0, 0]
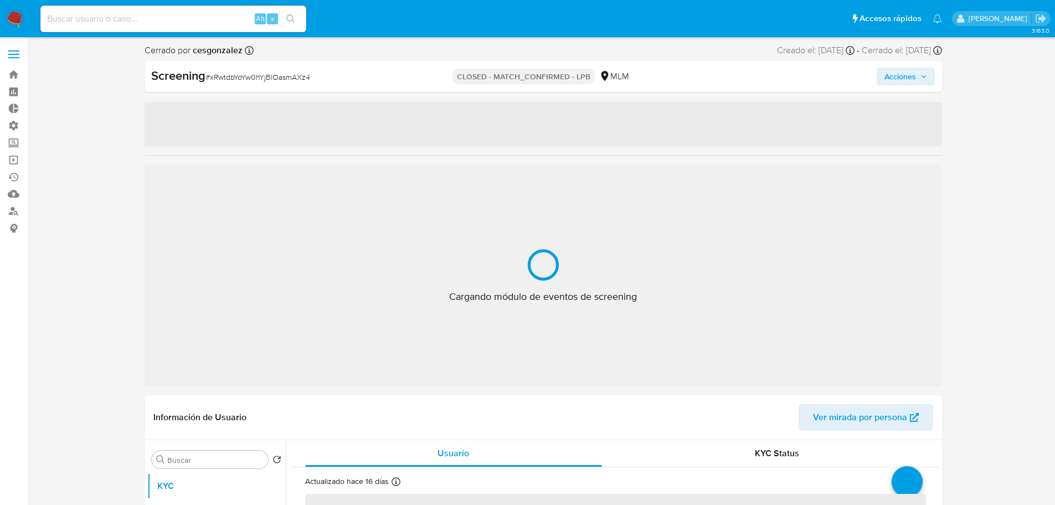
select select "10"
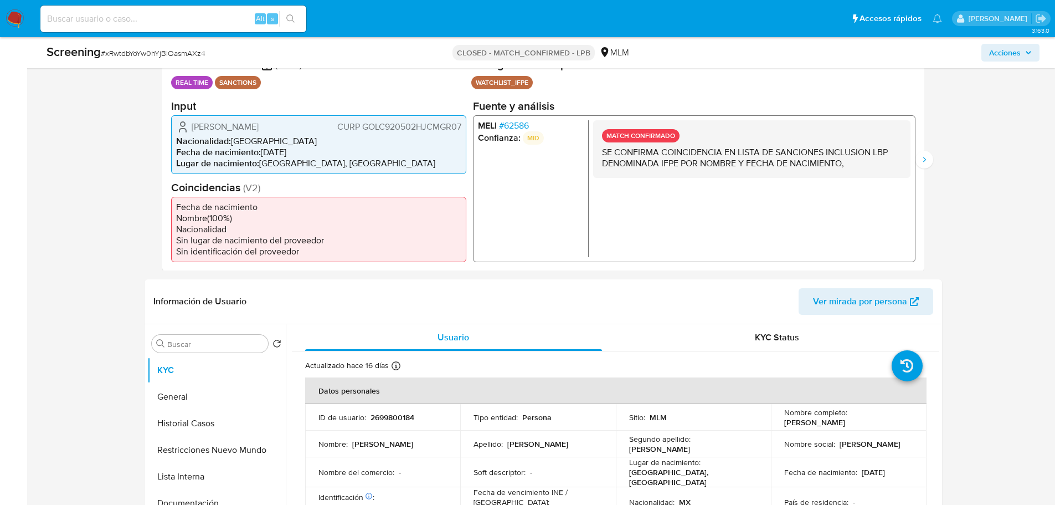
scroll to position [277, 0]
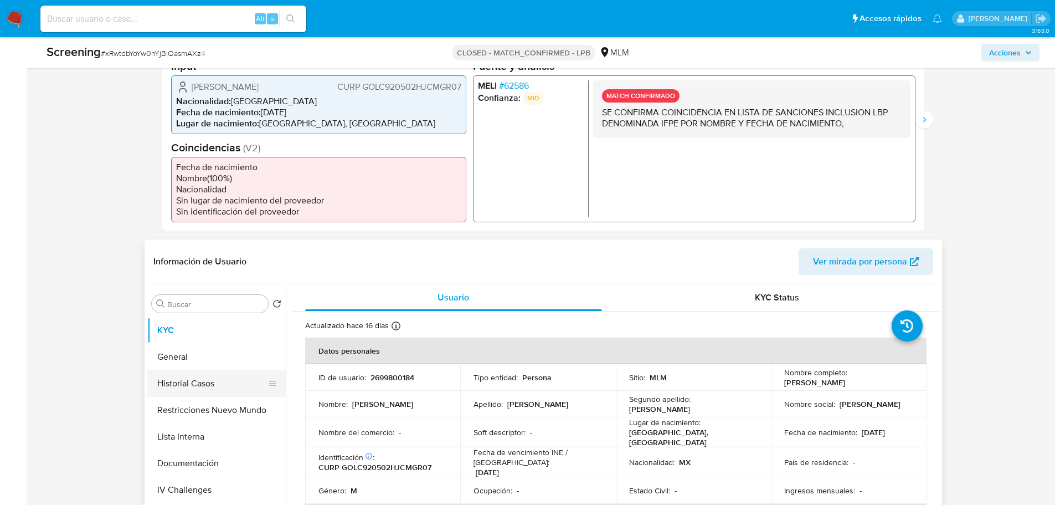
click at [198, 386] on button "Historial Casos" at bounding box center [212, 383] width 130 height 27
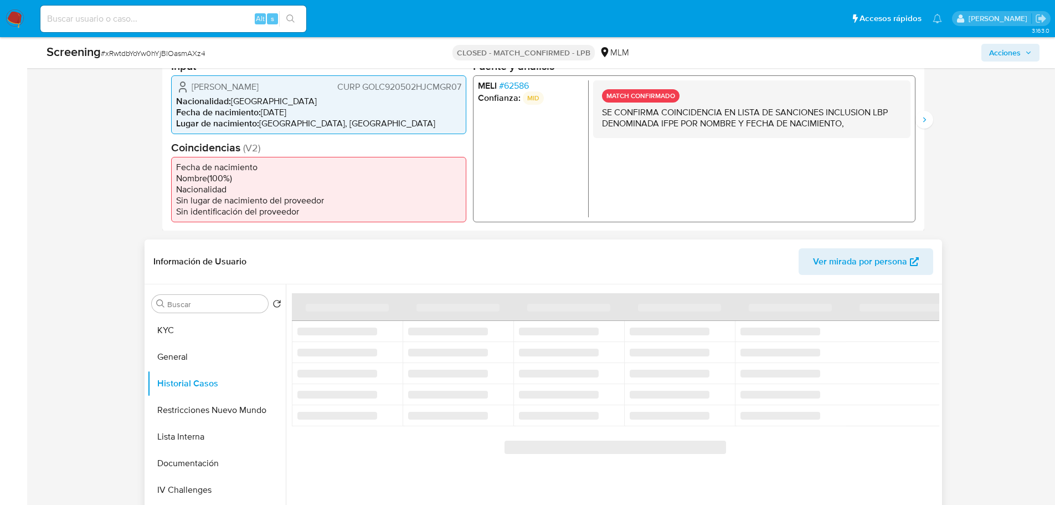
scroll to position [332, 0]
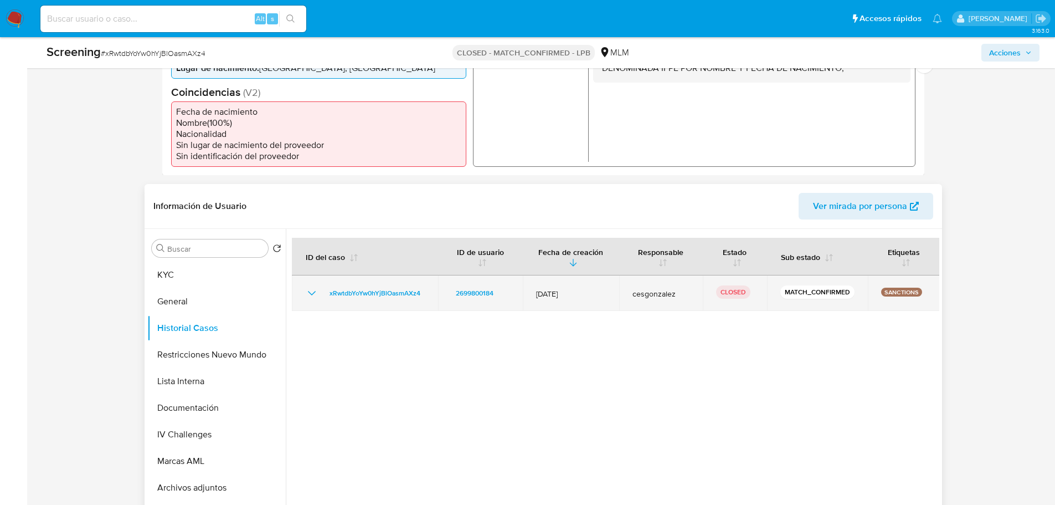
click at [321, 299] on div "xRwtdbYoYw0hYjBlOasmAXz4" at bounding box center [365, 292] width 120 height 13
click at [311, 295] on icon "Mostrar/Ocultar" at bounding box center [311, 293] width 8 height 4
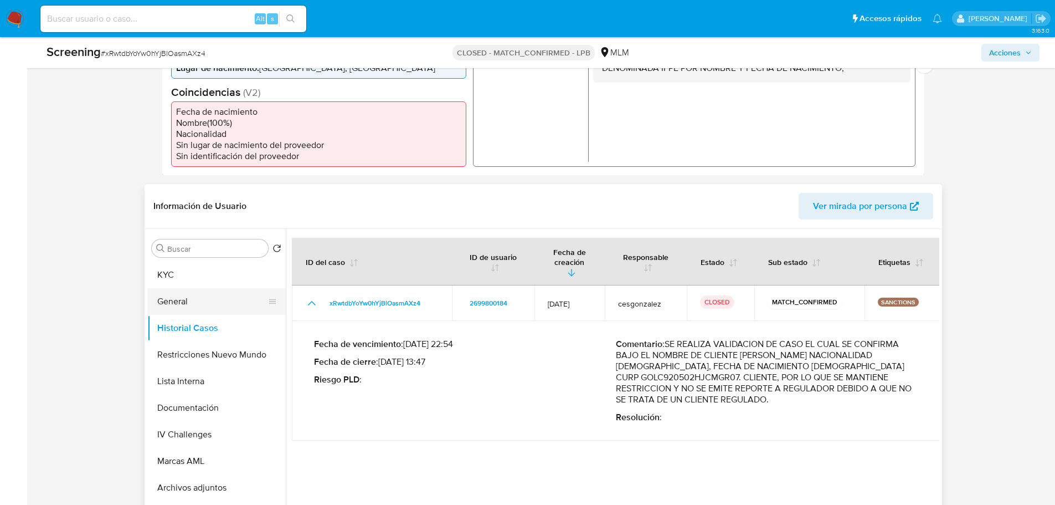
click at [157, 310] on button "General" at bounding box center [212, 301] width 130 height 27
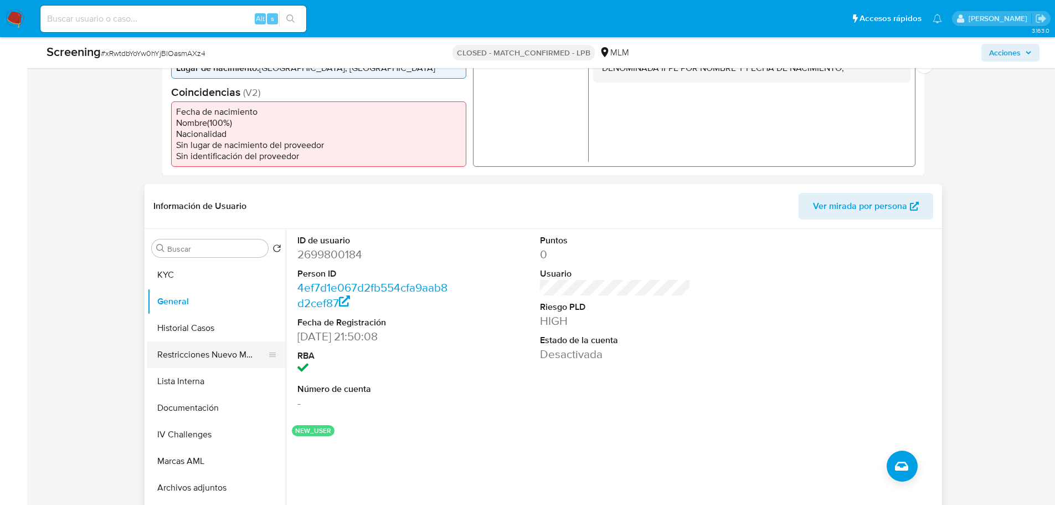
click at [198, 366] on button "Restricciones Nuevo Mundo" at bounding box center [212, 354] width 130 height 27
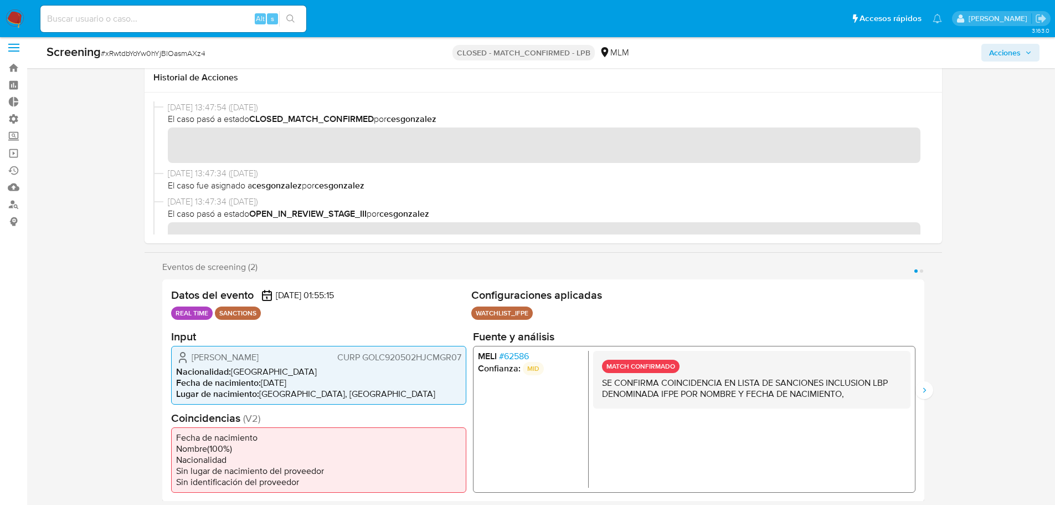
scroll to position [0, 0]
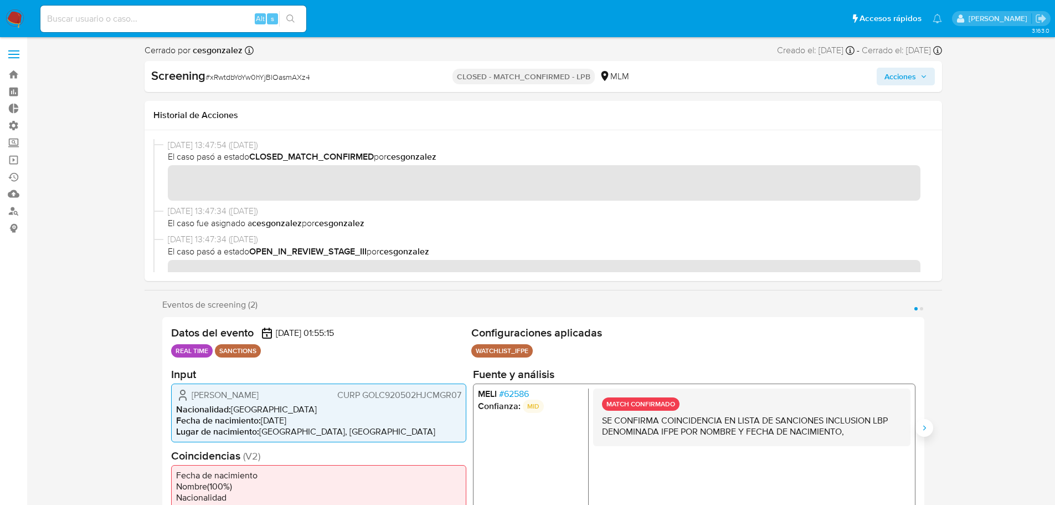
click at [923, 427] on icon "Siguiente" at bounding box center [924, 427] width 9 height 9
click at [525, 394] on span "# 62586" at bounding box center [514, 393] width 30 height 11
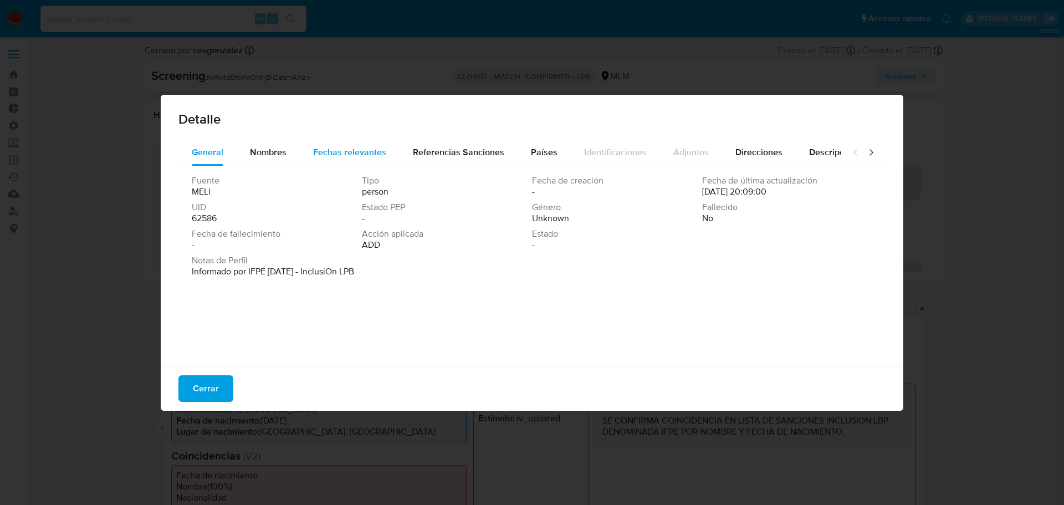
click at [350, 153] on span "Fechas relevantes" at bounding box center [349, 152] width 73 height 13
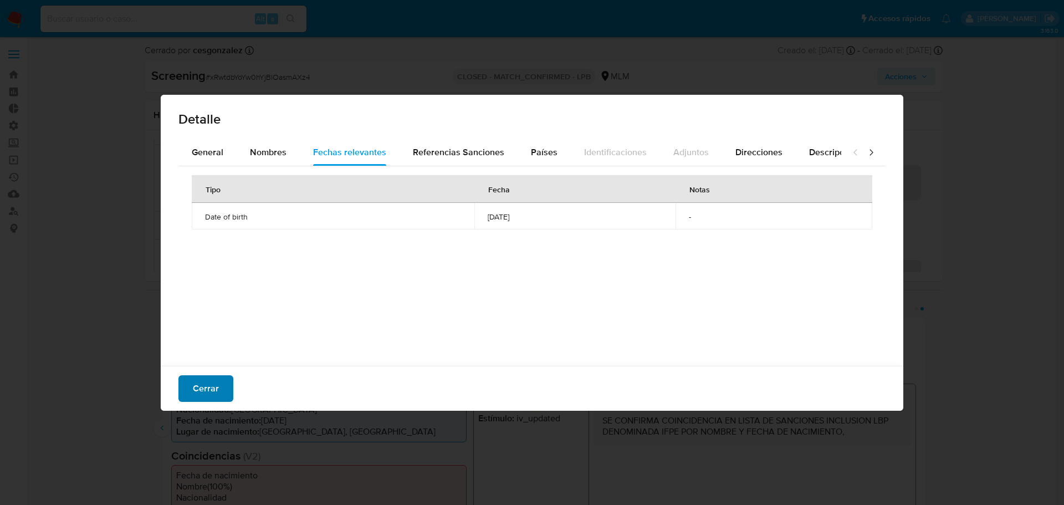
click at [218, 389] on span "Cerrar" at bounding box center [206, 388] width 26 height 24
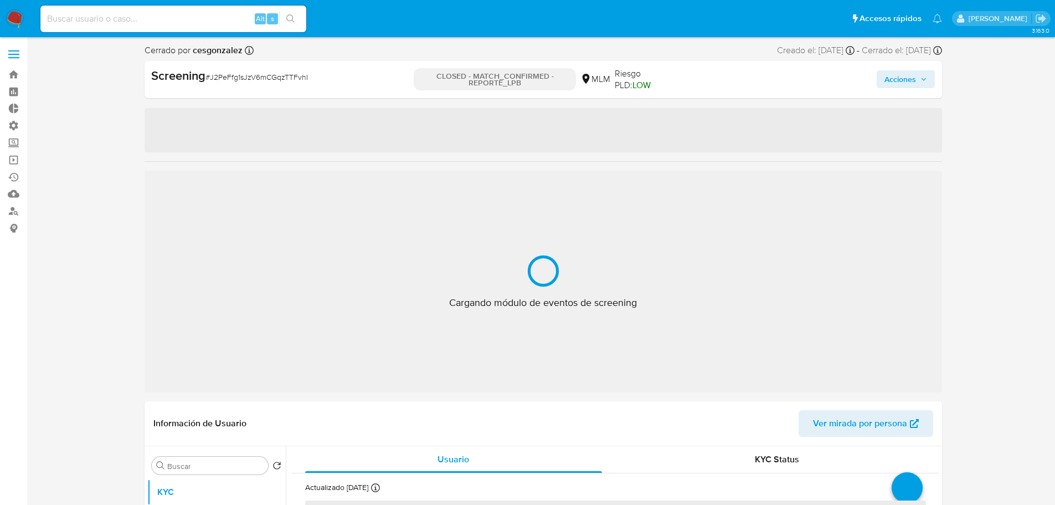
select select "10"
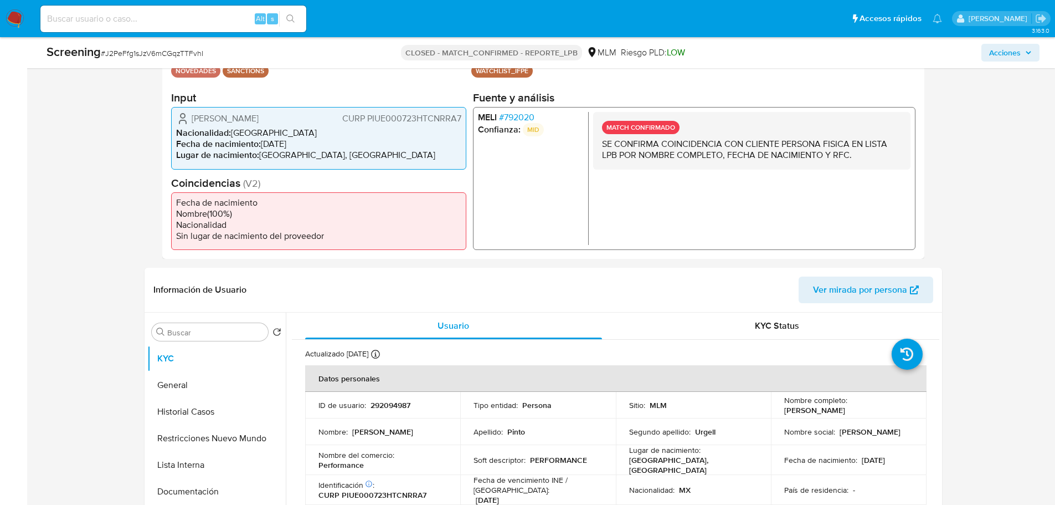
scroll to position [388, 0]
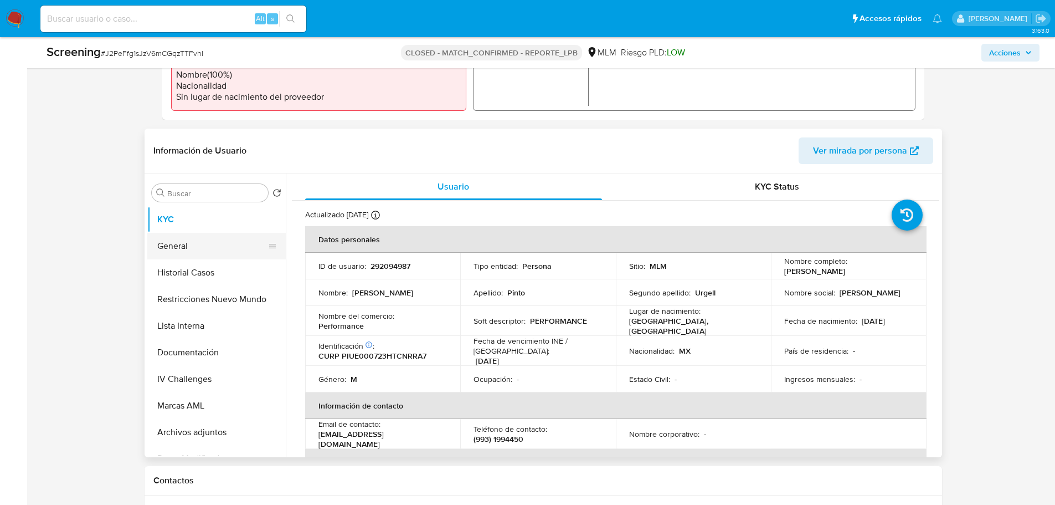
click at [183, 244] on button "General" at bounding box center [212, 246] width 130 height 27
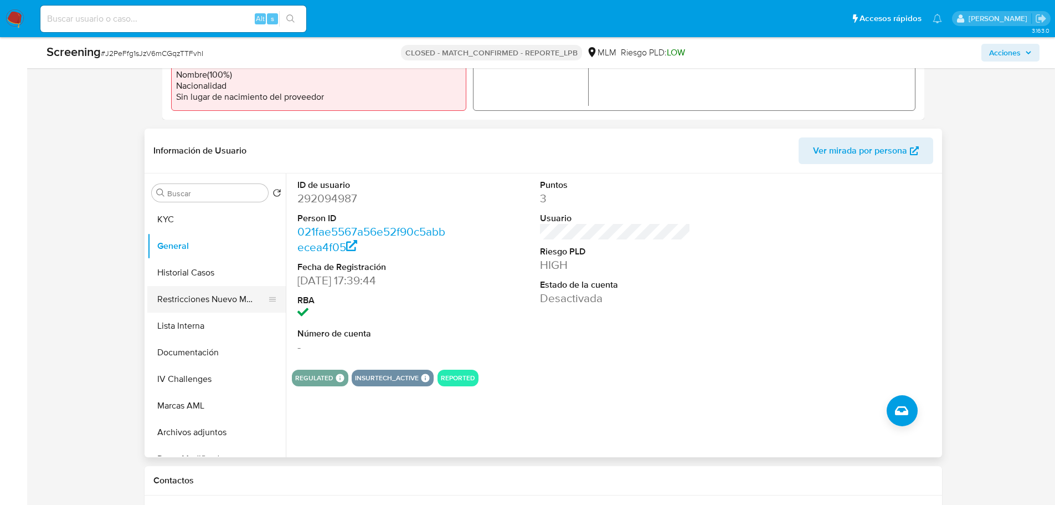
click at [199, 297] on button "Restricciones Nuevo Mundo" at bounding box center [212, 299] width 130 height 27
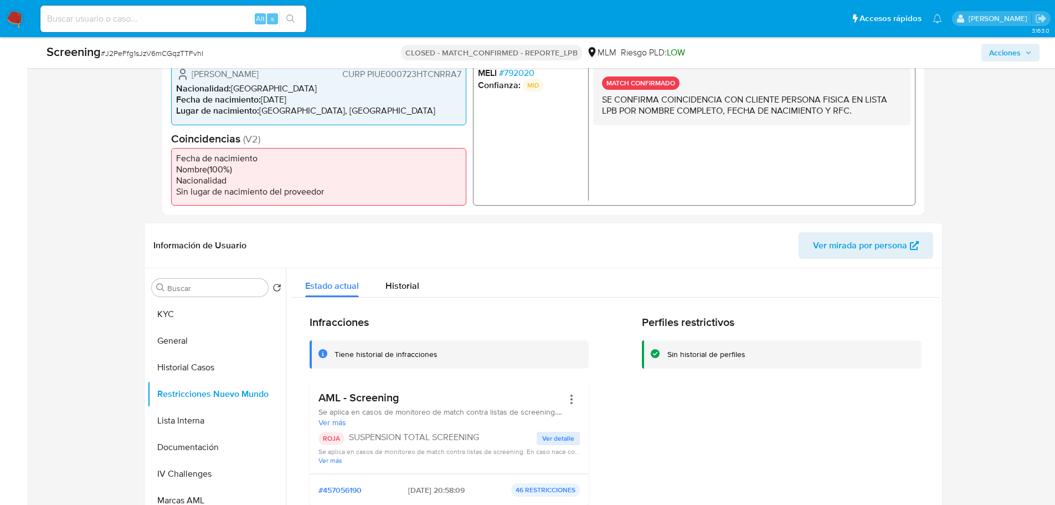
scroll to position [166, 0]
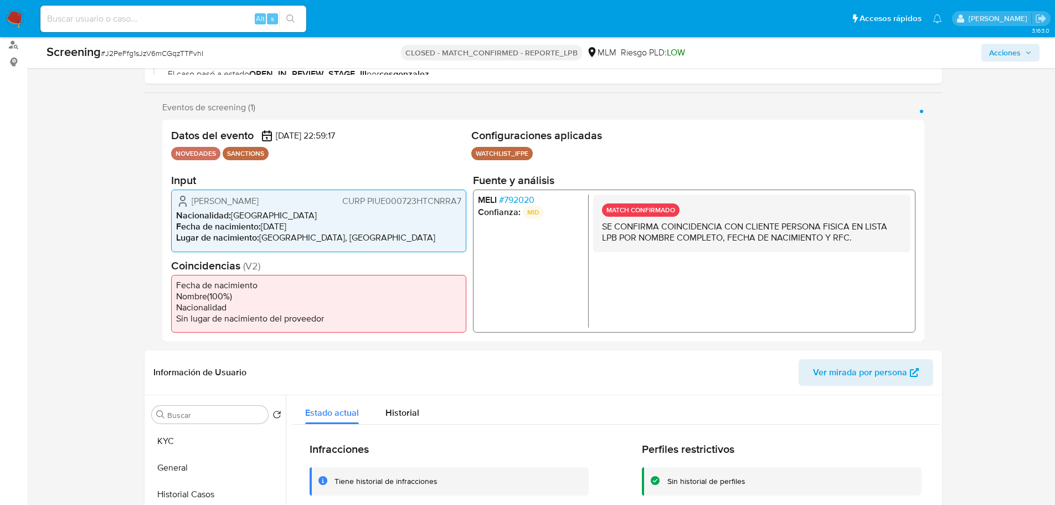
click at [515, 195] on span "# 792020" at bounding box center [516, 199] width 35 height 11
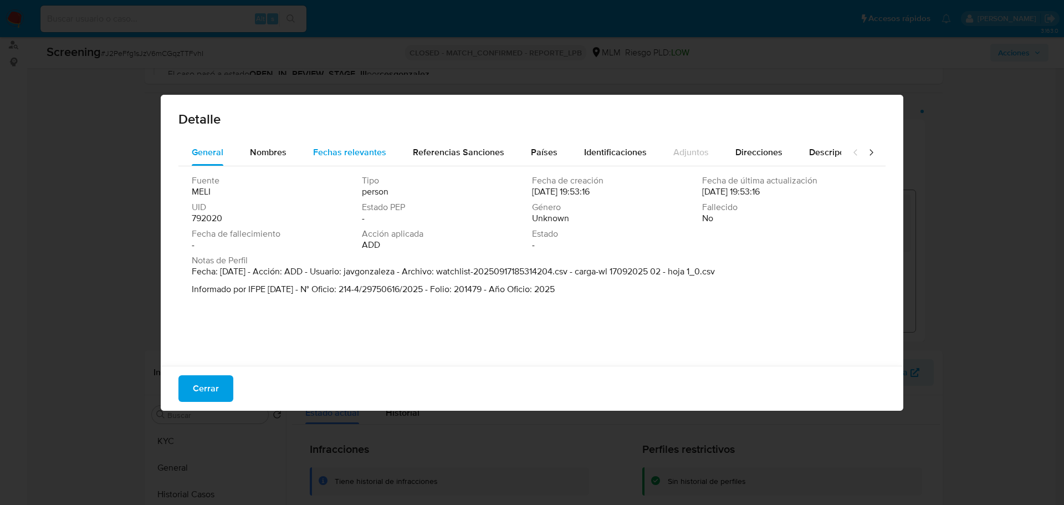
click at [348, 147] on span "Fechas relevantes" at bounding box center [349, 152] width 73 height 13
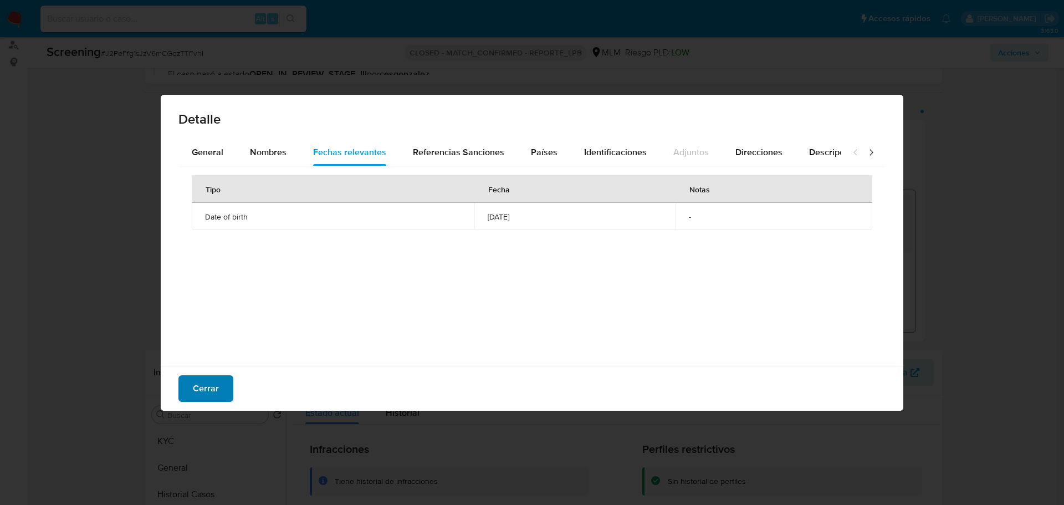
click at [224, 385] on button "Cerrar" at bounding box center [205, 388] width 55 height 27
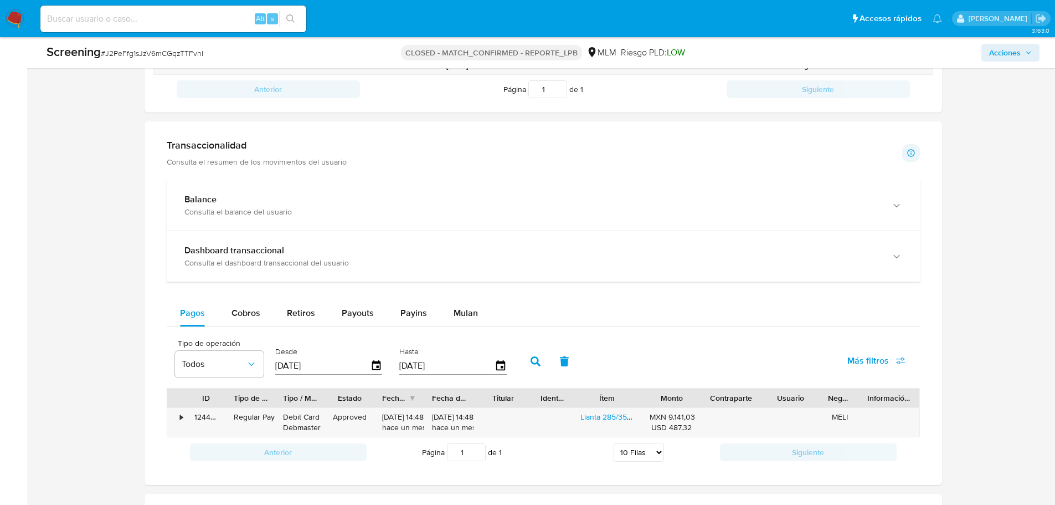
scroll to position [752, 0]
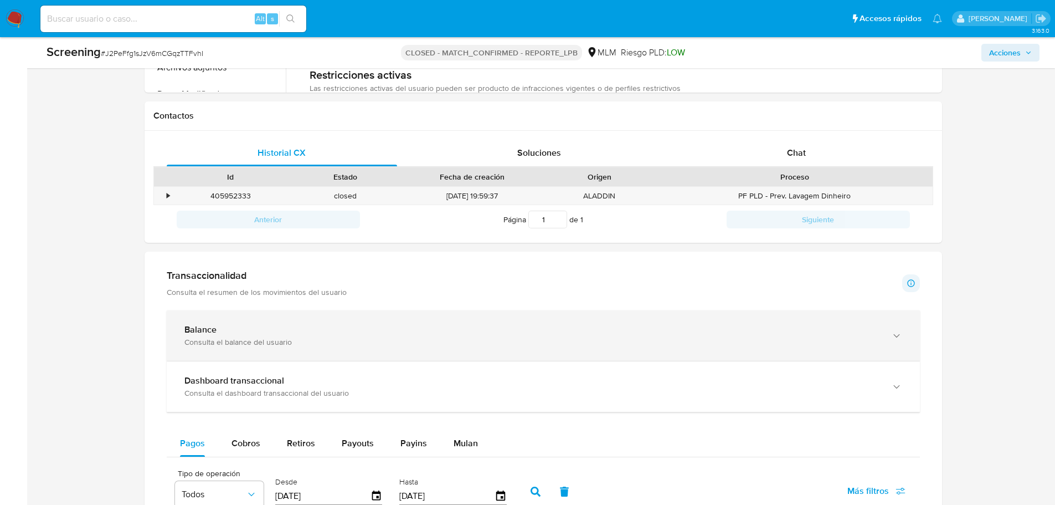
click at [264, 326] on div "Balance" at bounding box center [532, 329] width 696 height 11
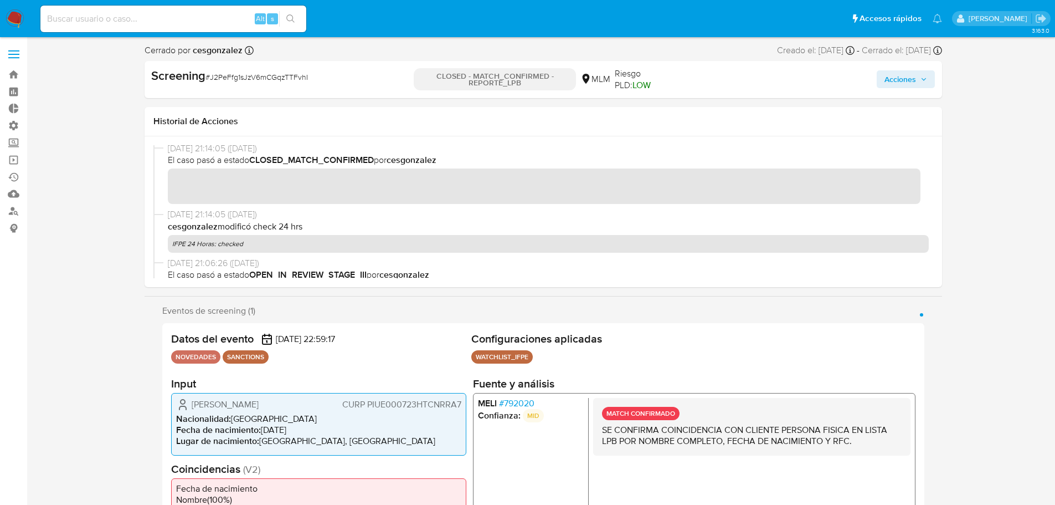
scroll to position [0, 0]
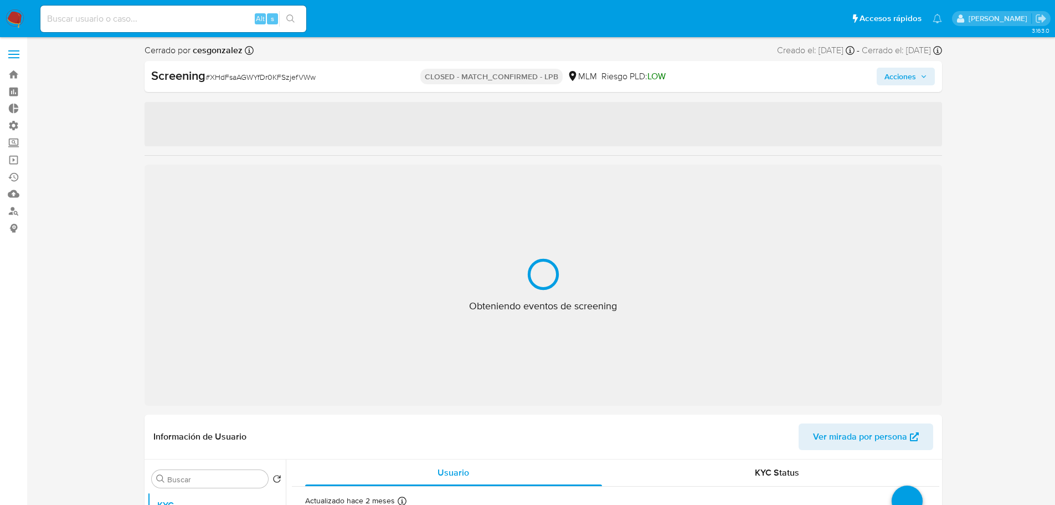
select select "10"
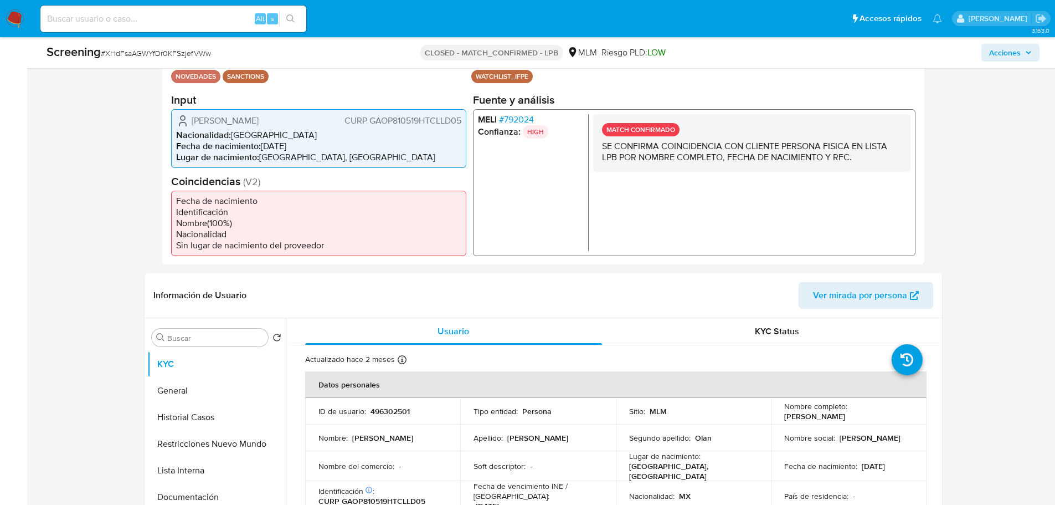
scroll to position [332, 0]
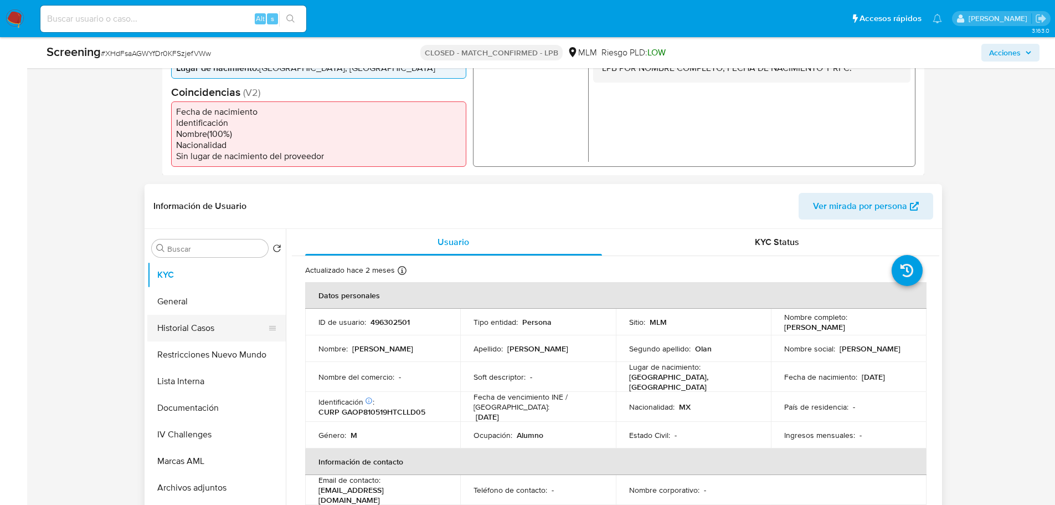
click at [191, 328] on button "Historial Casos" at bounding box center [212, 328] width 130 height 27
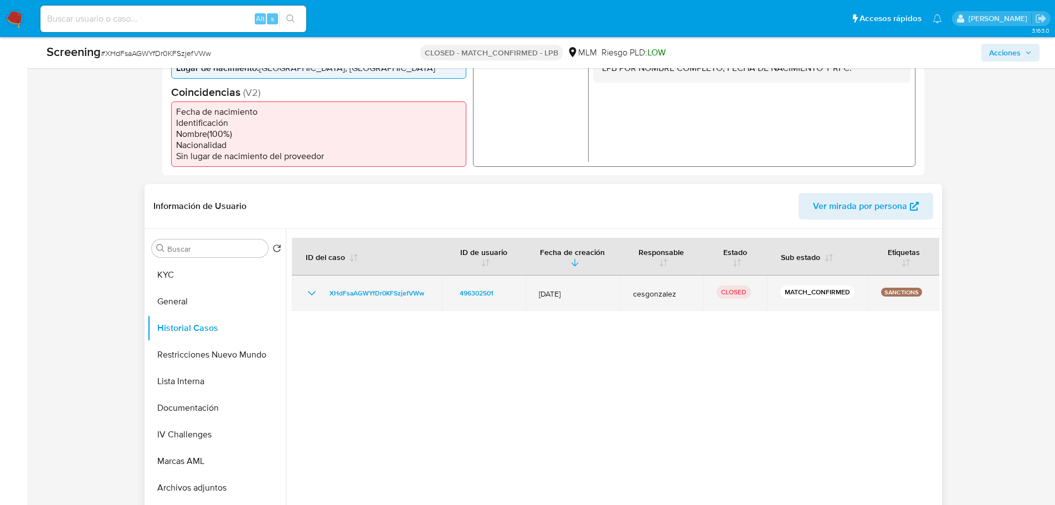
click at [314, 299] on icon "Mostrar/Ocultar" at bounding box center [311, 292] width 13 height 13
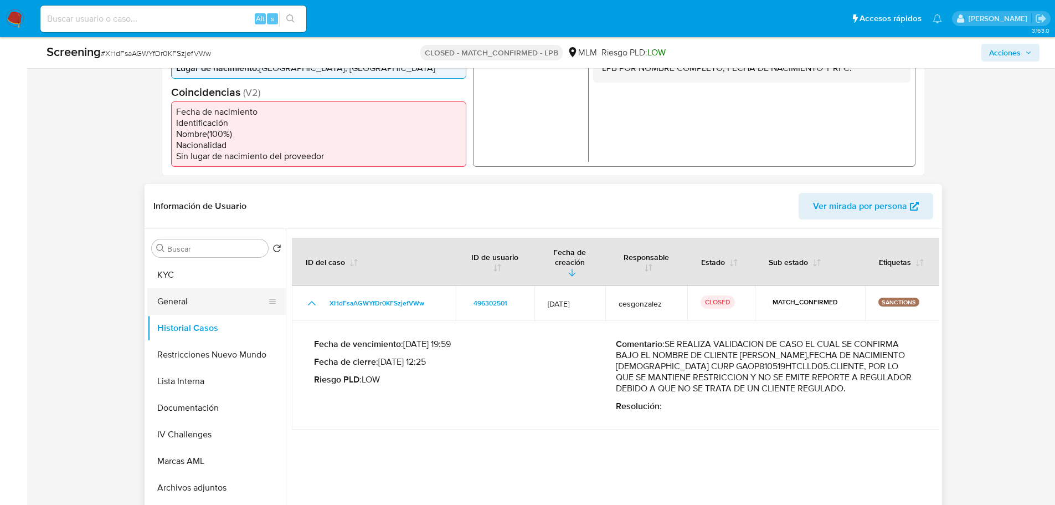
click at [217, 300] on button "General" at bounding box center [212, 301] width 130 height 27
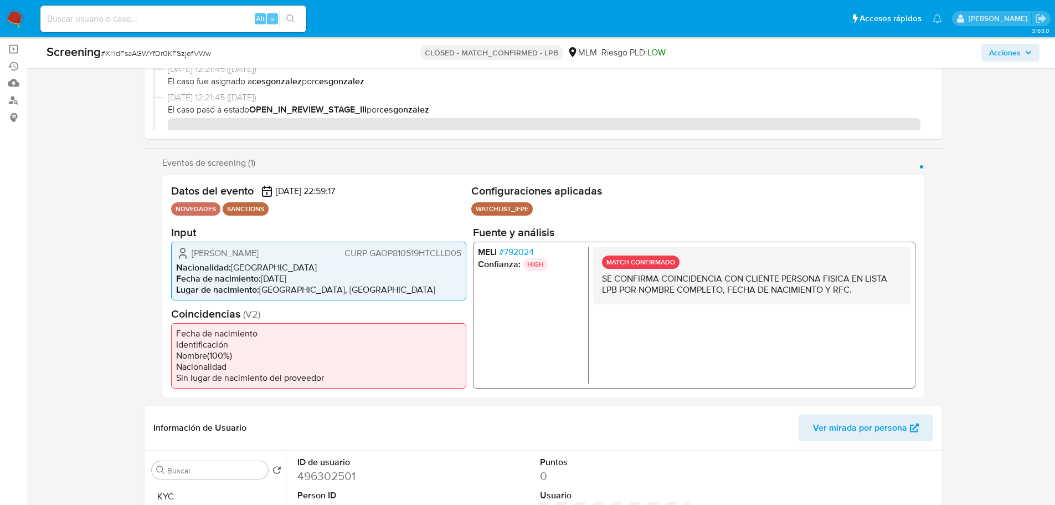
scroll to position [55, 0]
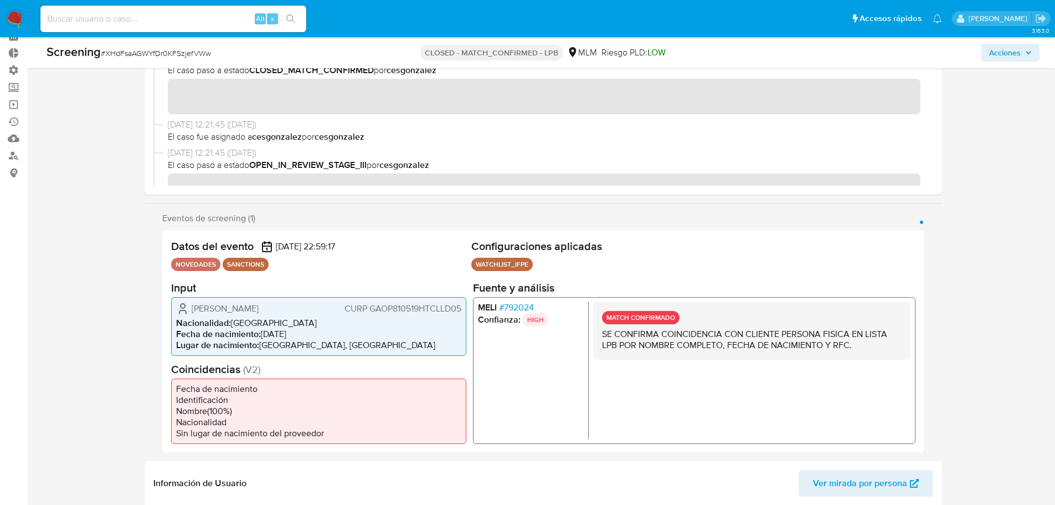
click at [518, 304] on span "# 792024" at bounding box center [516, 306] width 35 height 11
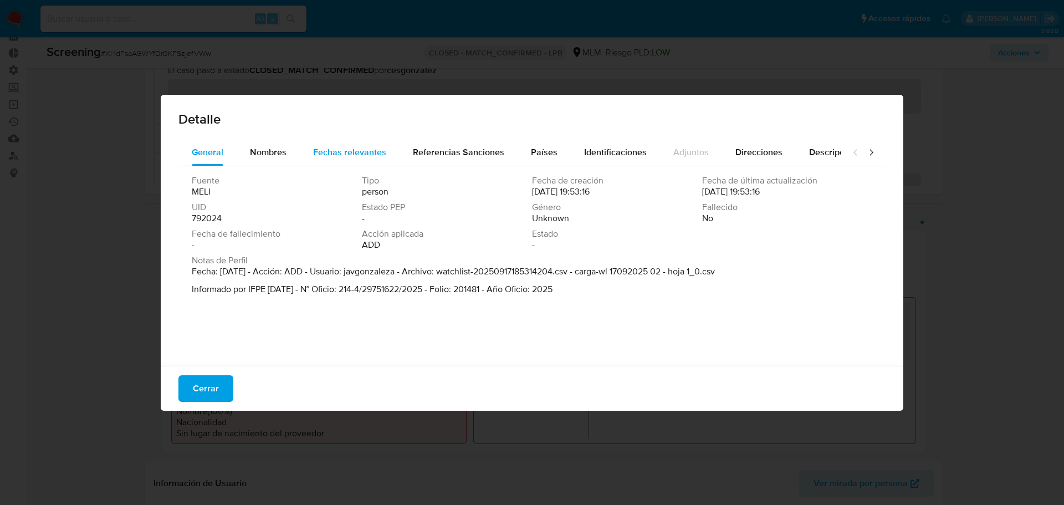
click at [368, 146] on span "Fechas relevantes" at bounding box center [349, 152] width 73 height 13
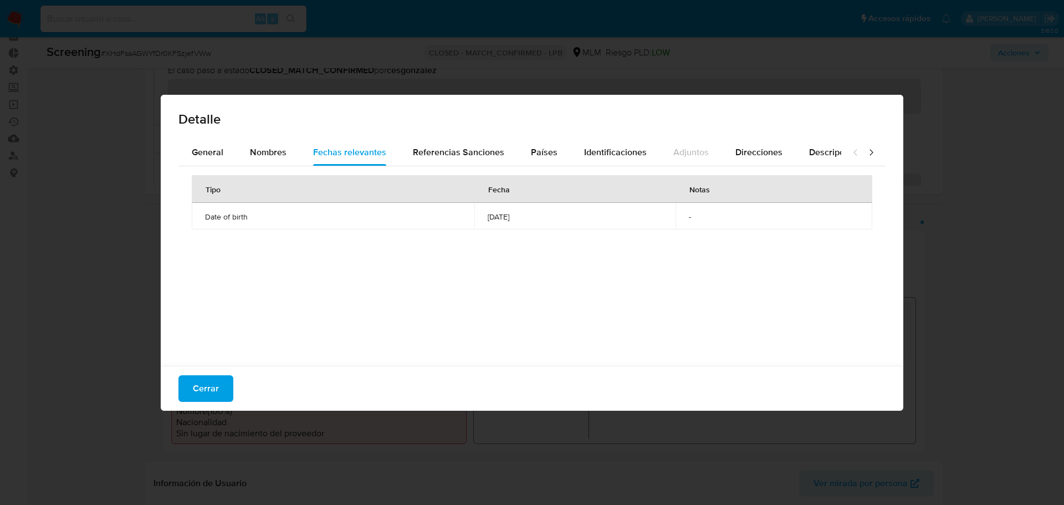
click at [218, 381] on button "Cerrar" at bounding box center [205, 388] width 55 height 27
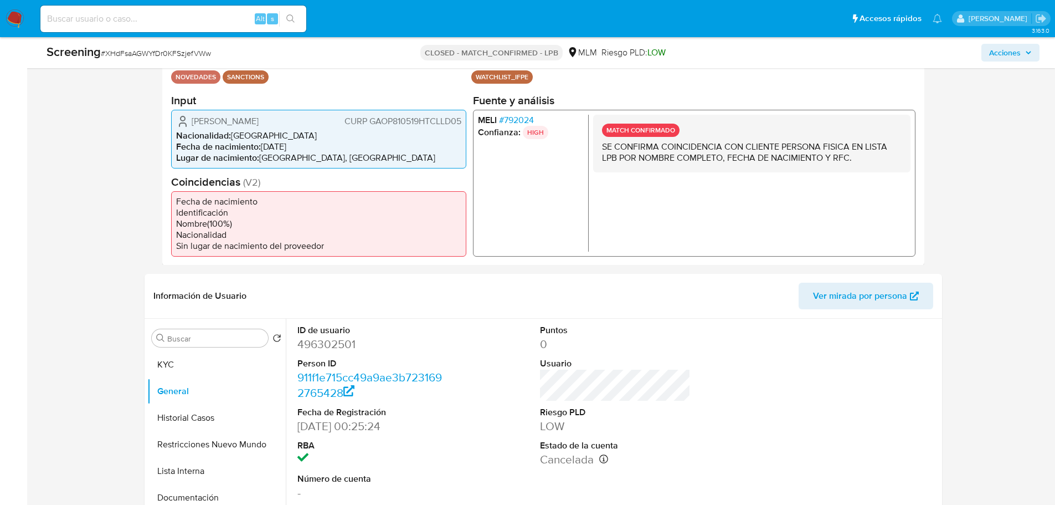
scroll to position [332, 0]
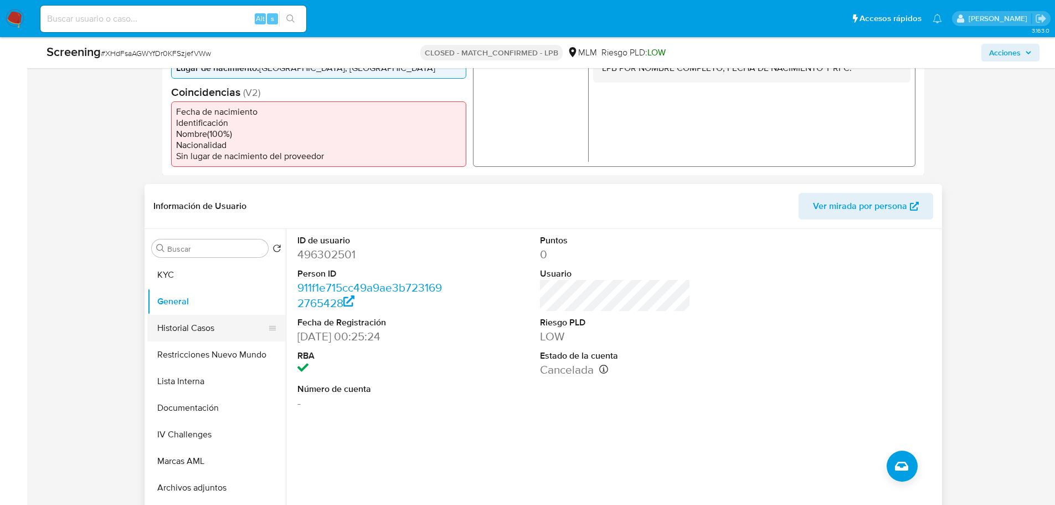
click at [195, 338] on button "Historial Casos" at bounding box center [212, 328] width 130 height 27
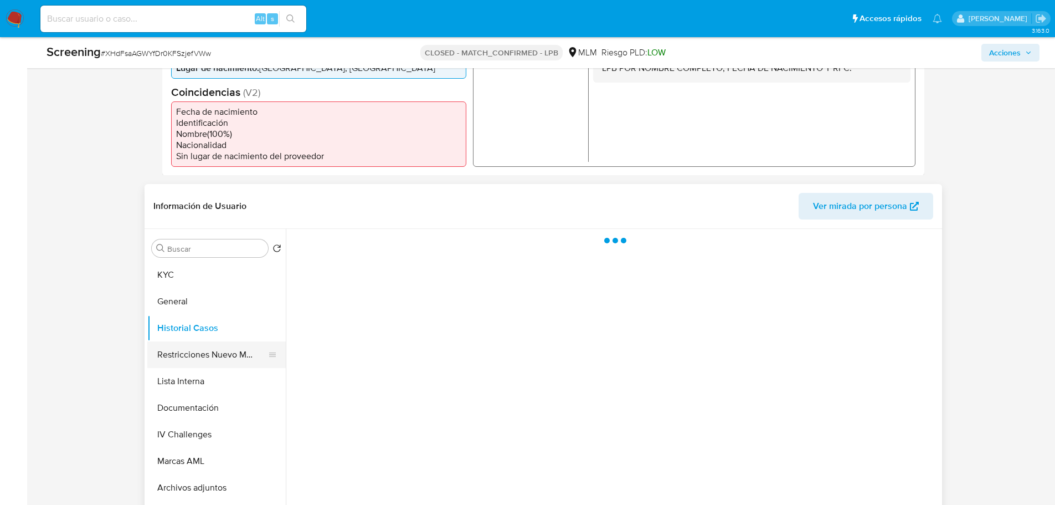
click at [199, 360] on button "Restricciones Nuevo Mundo" at bounding box center [212, 354] width 130 height 27
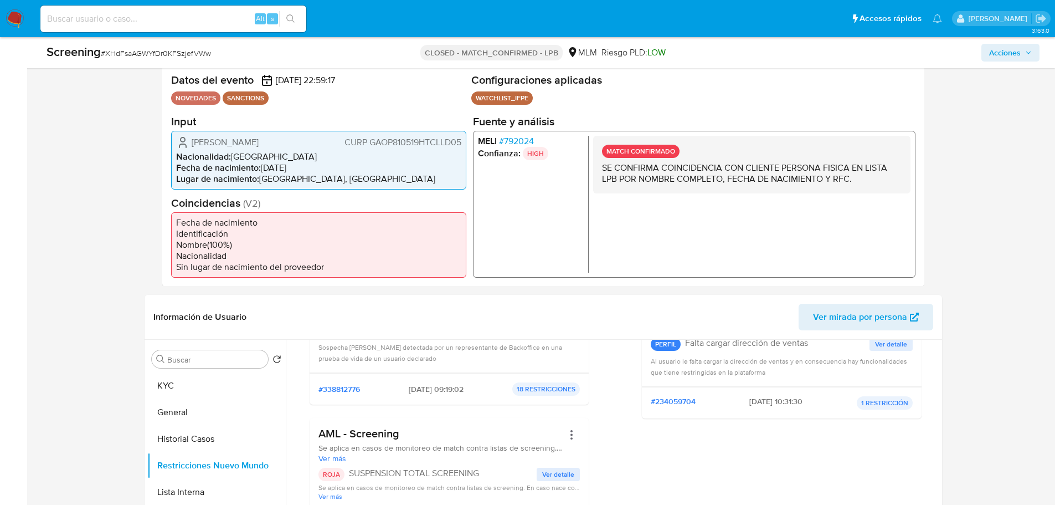
scroll to position [55, 0]
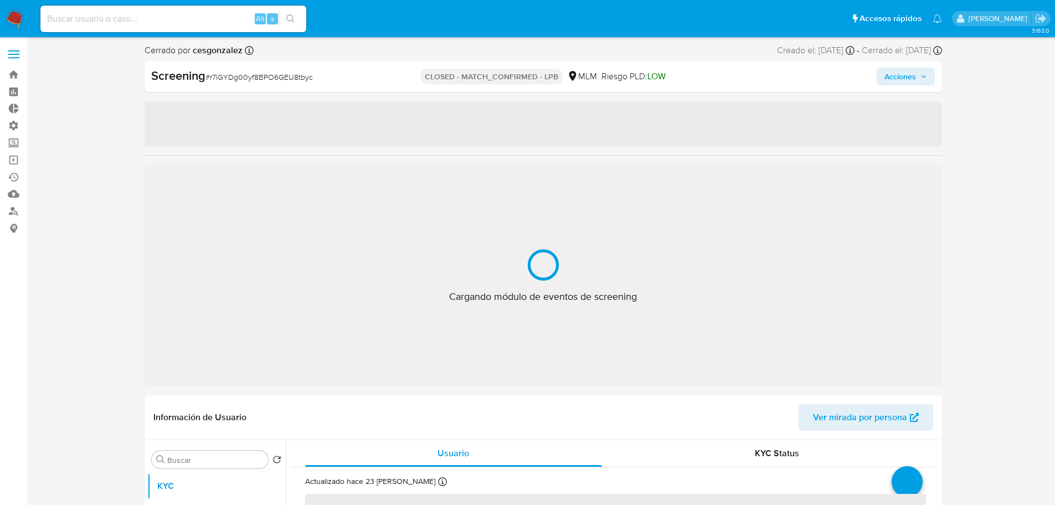
select select "10"
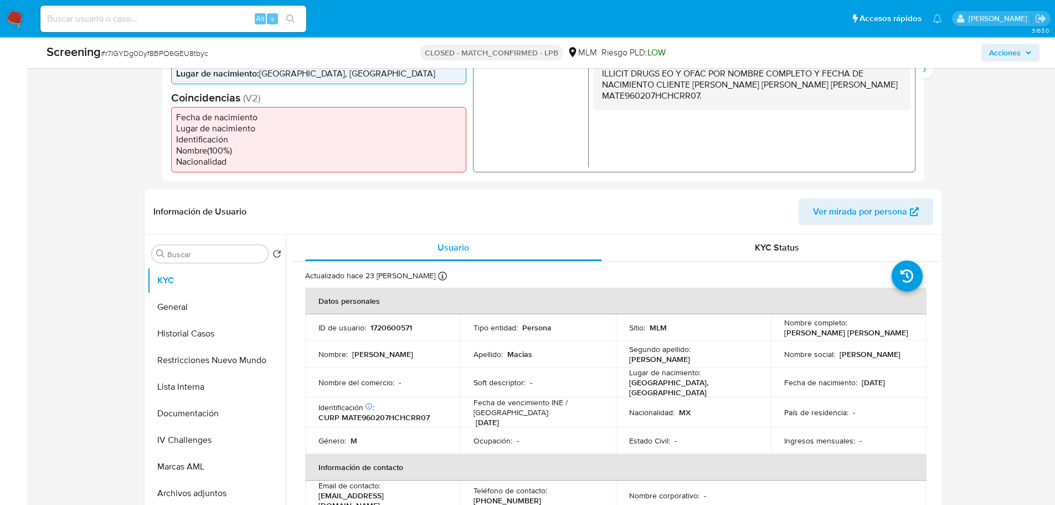
scroll to position [332, 0]
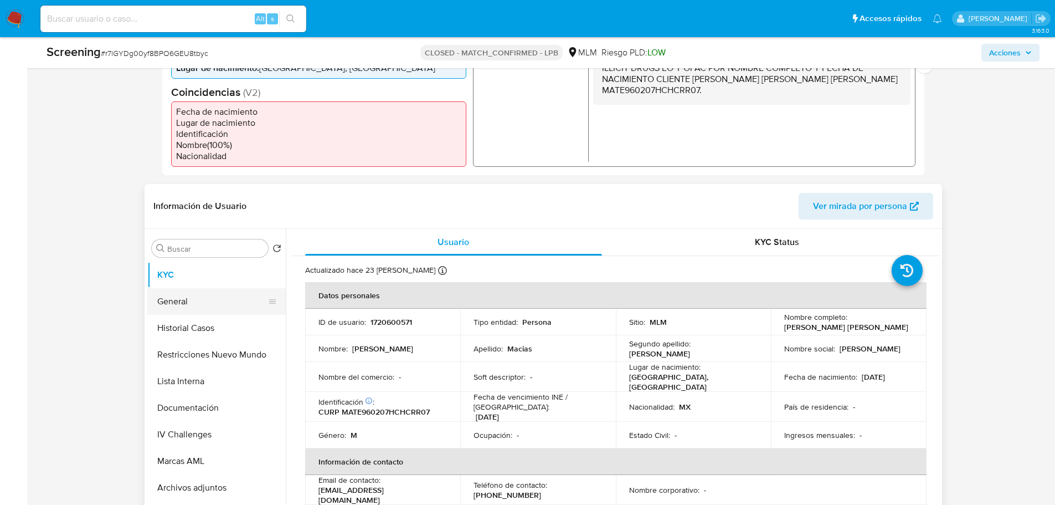
click at [166, 306] on button "General" at bounding box center [212, 301] width 130 height 27
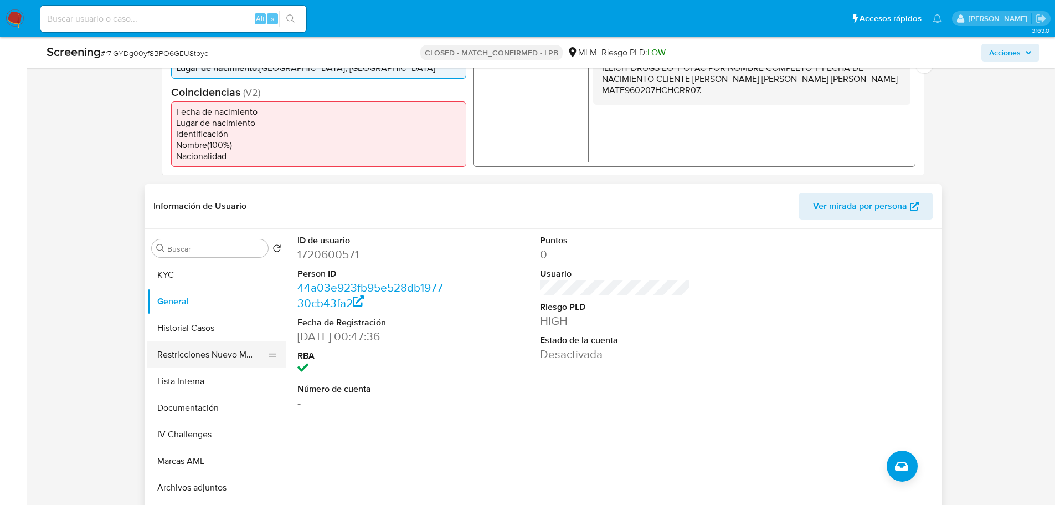
click at [168, 351] on button "Restricciones Nuevo Mundo" at bounding box center [212, 354] width 130 height 27
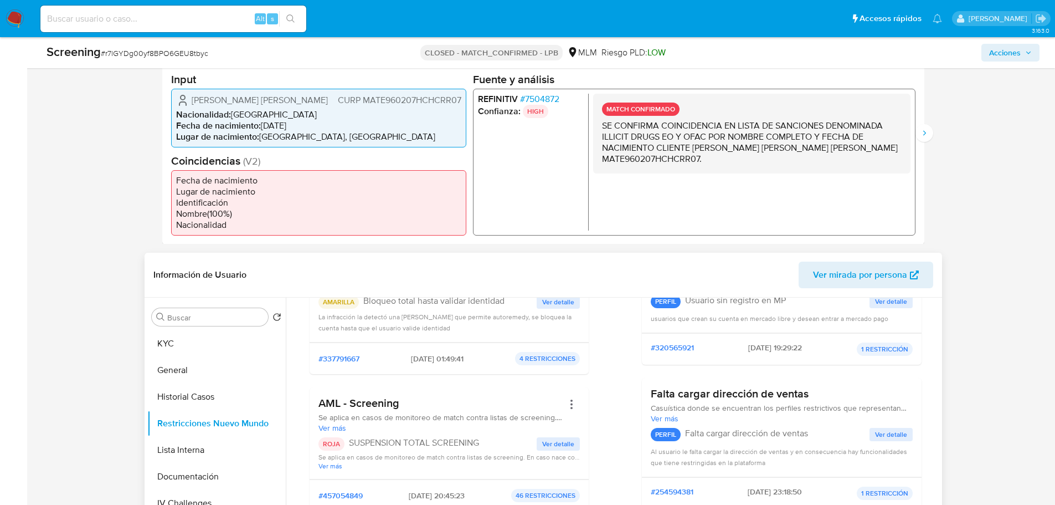
scroll to position [277, 0]
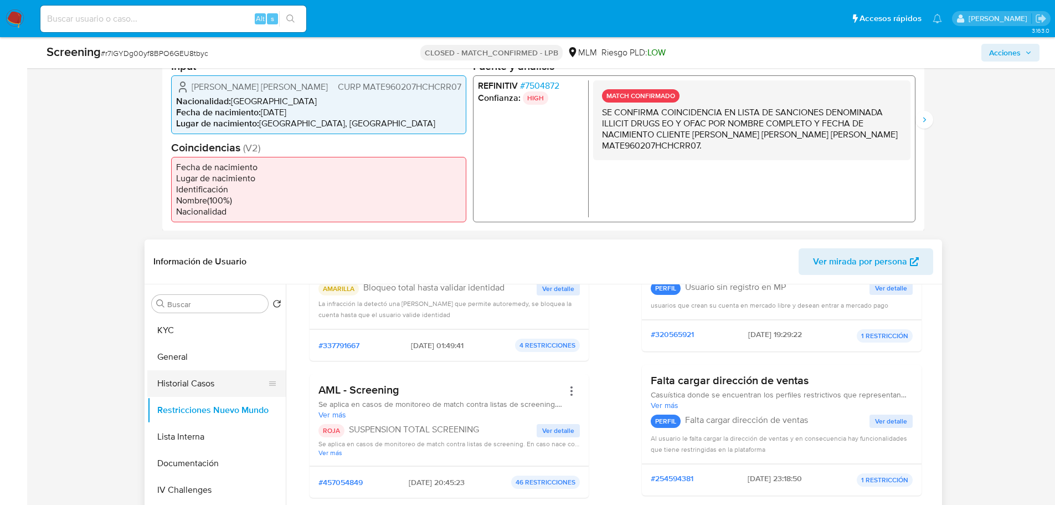
click at [199, 388] on button "Historial Casos" at bounding box center [212, 383] width 130 height 27
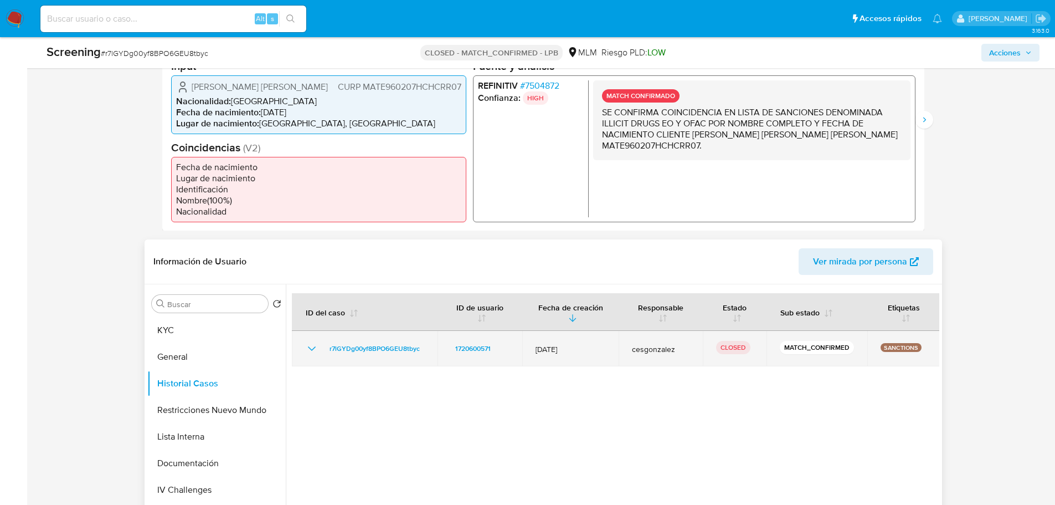
click at [307, 352] on icon "Mostrar/Ocultar" at bounding box center [311, 348] width 13 height 13
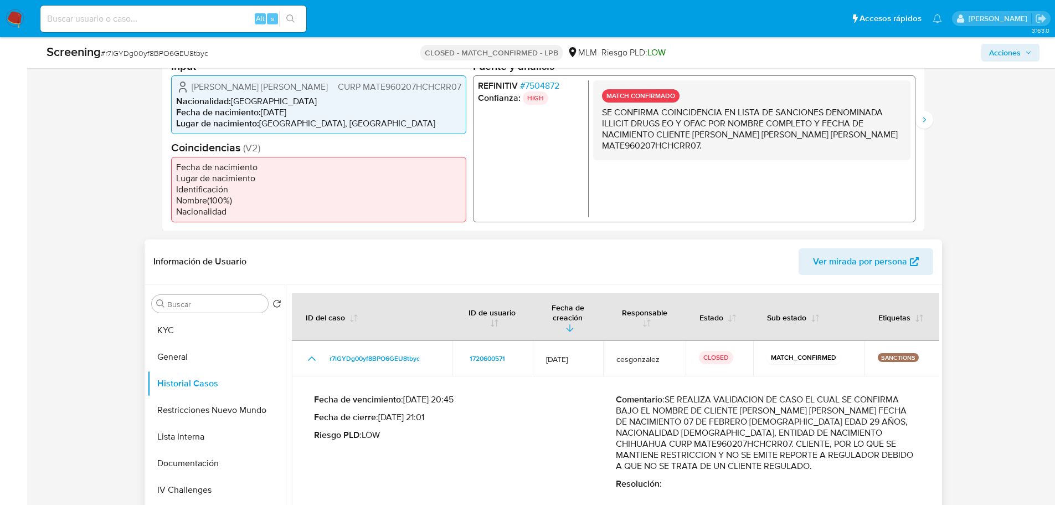
drag, startPoint x: 450, startPoint y: 409, endPoint x: 349, endPoint y: 391, distance: 102.9
click at [349, 394] on div "Fecha de vencimiento : [DATE] 20:45 Fecha de cierre : [DATE] 21:01 Riesgo PLD :…" at bounding box center [465, 441] width 302 height 95
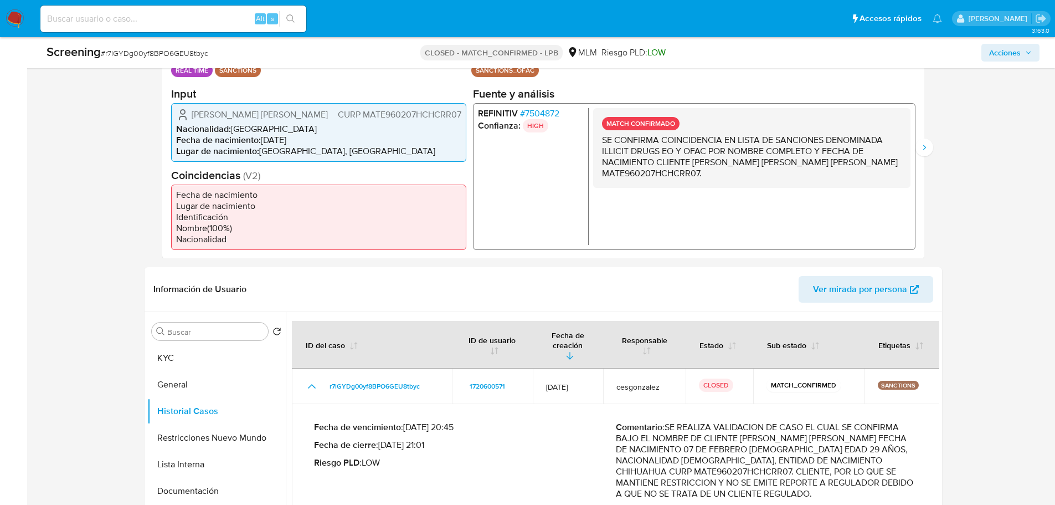
scroll to position [222, 0]
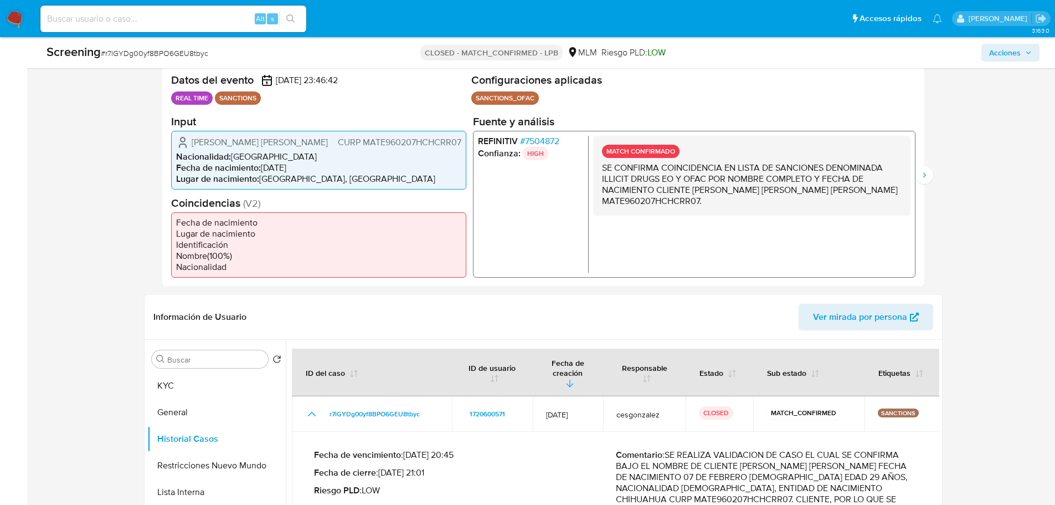
click at [540, 142] on span "# 7504872" at bounding box center [539, 140] width 39 height 11
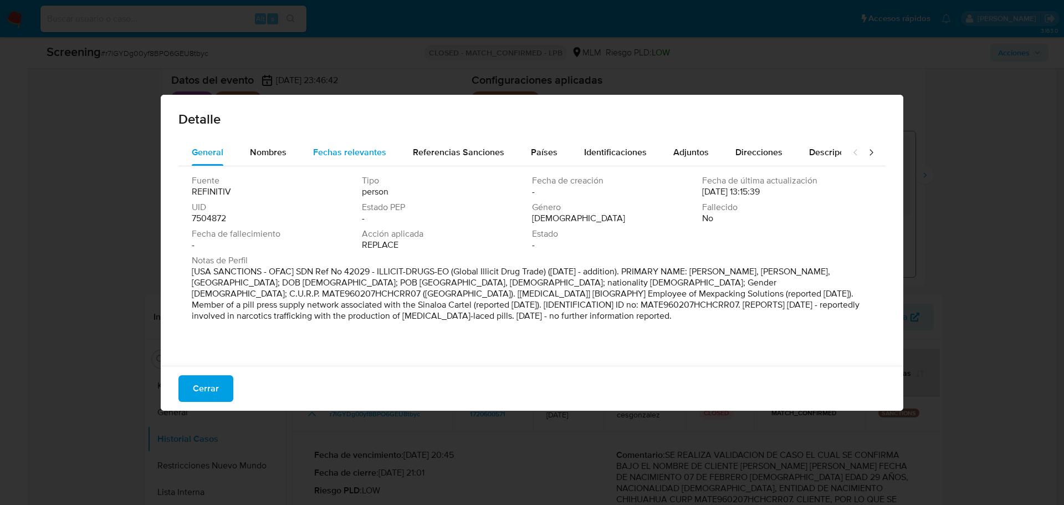
click at [366, 159] on div "Fechas relevantes" at bounding box center [349, 152] width 73 height 27
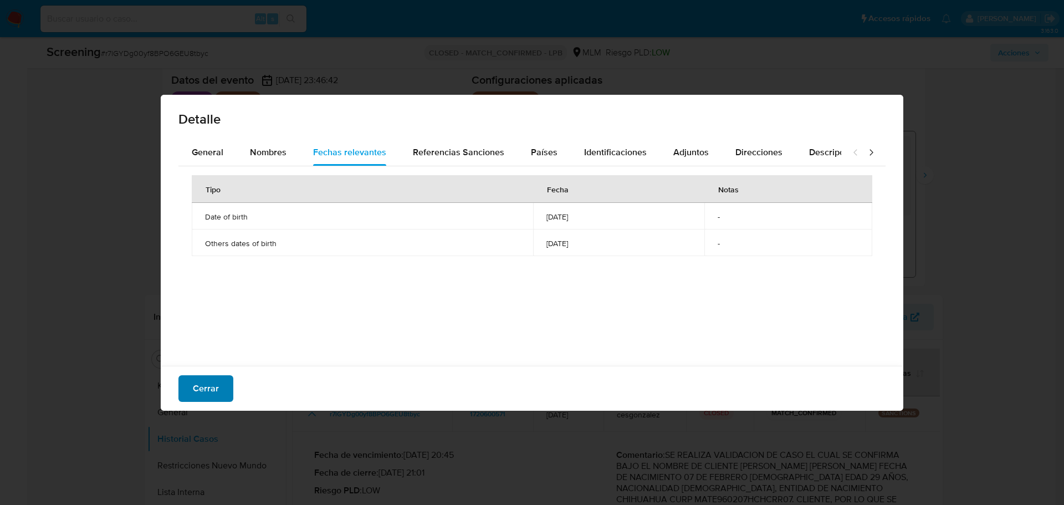
click at [191, 383] on button "Cerrar" at bounding box center [205, 388] width 55 height 27
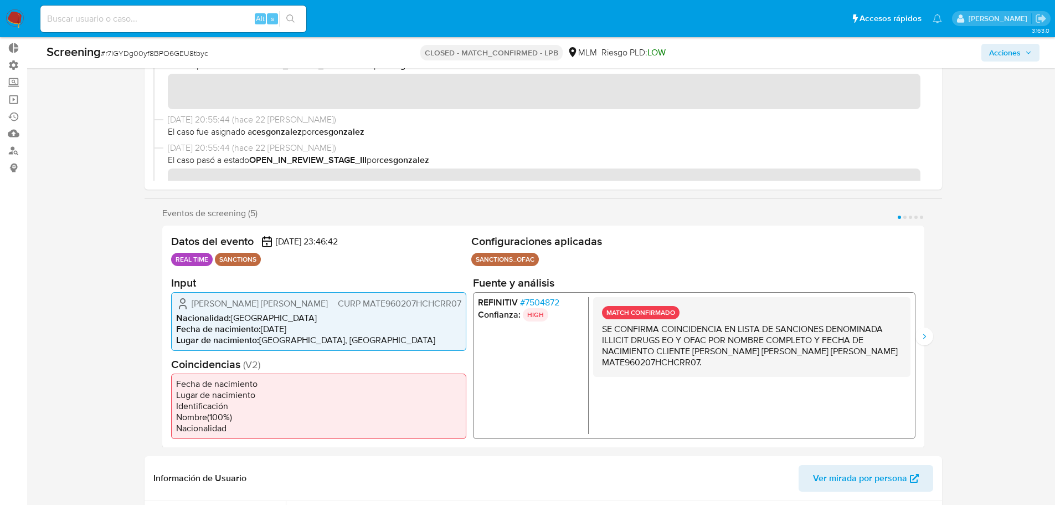
scroll to position [55, 0]
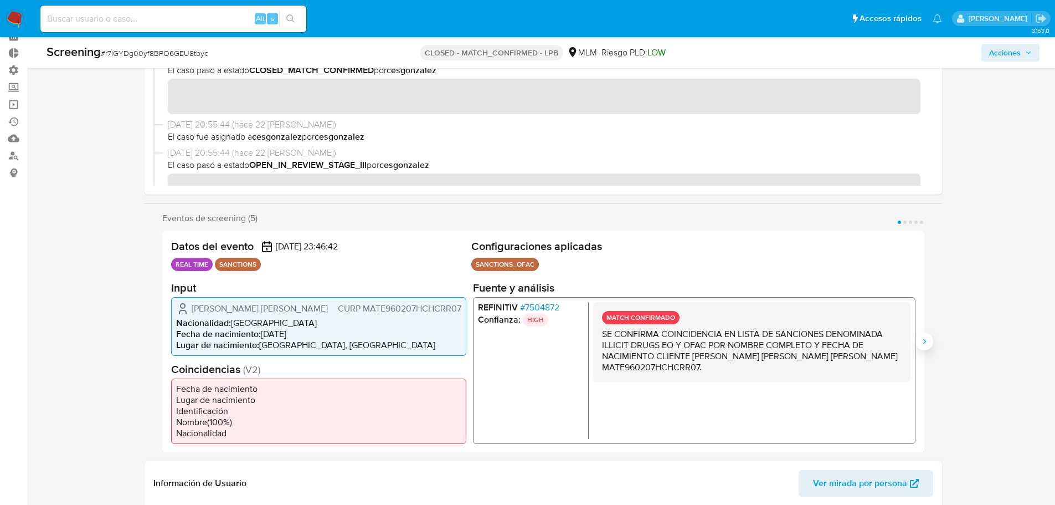
click at [926, 343] on icon "Siguiente" at bounding box center [924, 341] width 9 height 9
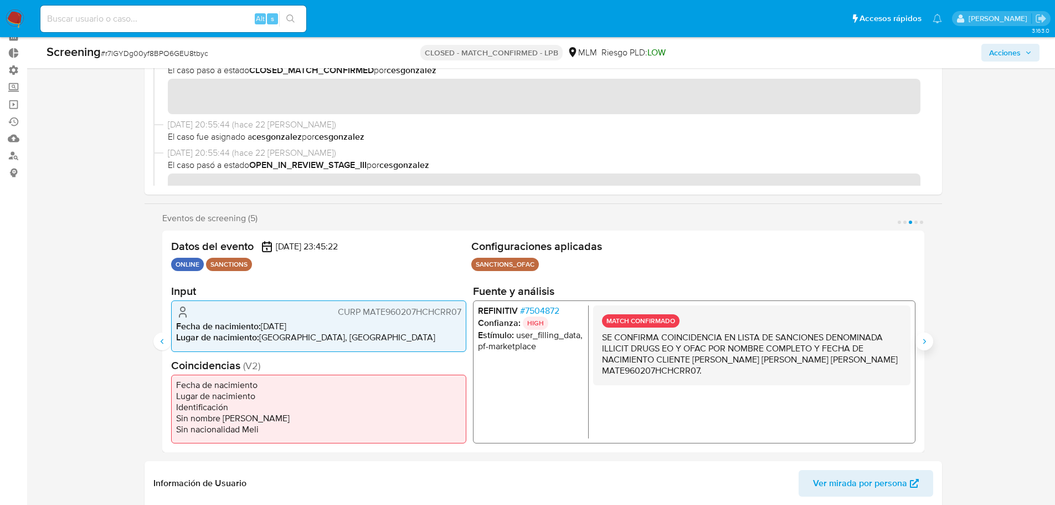
click at [926, 343] on icon "Siguiente" at bounding box center [924, 341] width 9 height 9
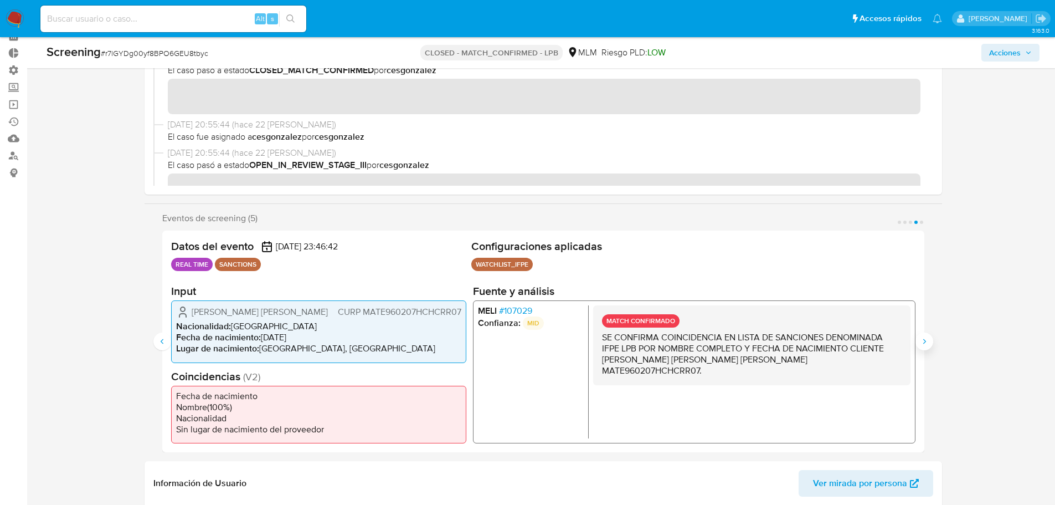
click at [926, 343] on icon "Siguiente" at bounding box center [924, 341] width 9 height 9
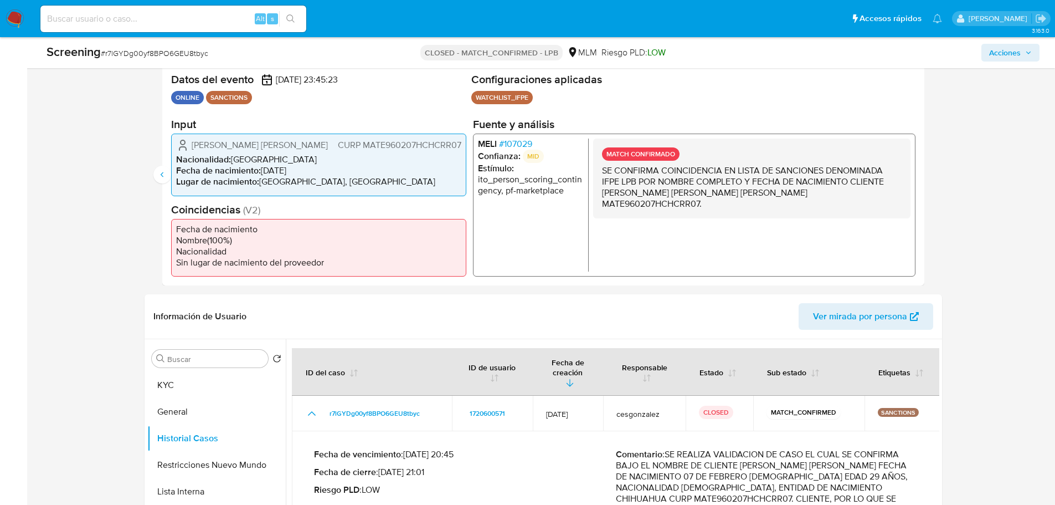
scroll to position [277, 0]
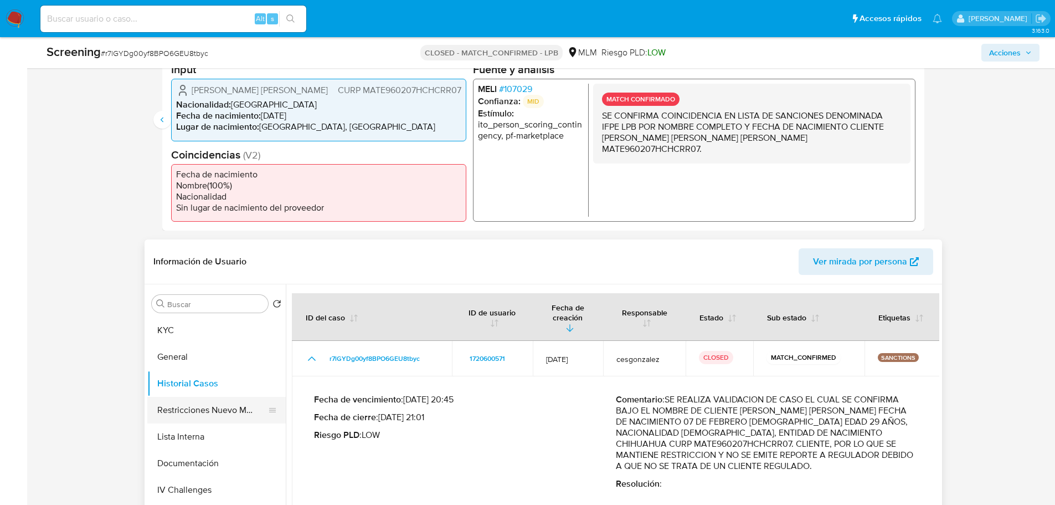
click at [192, 409] on button "Restricciones Nuevo Mundo" at bounding box center [212, 410] width 130 height 27
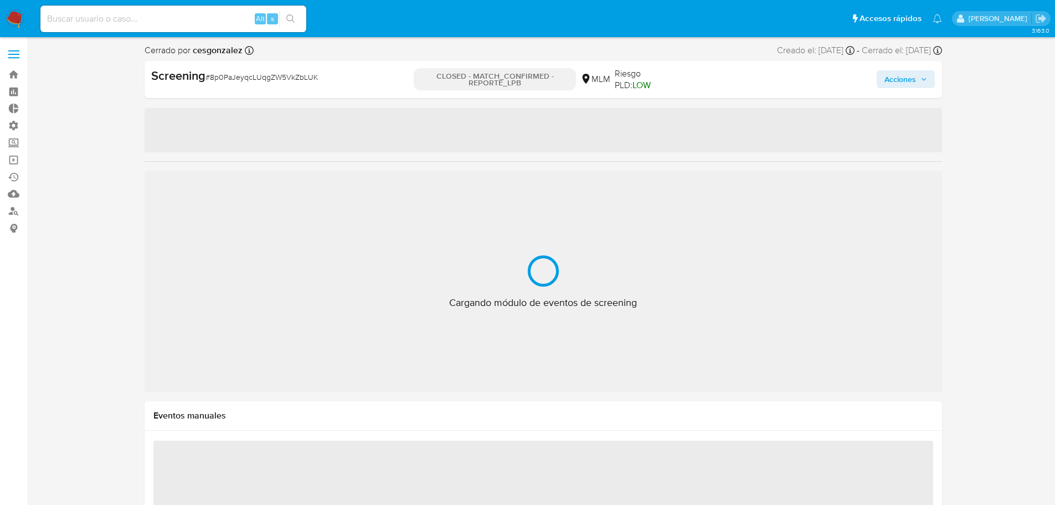
select select "10"
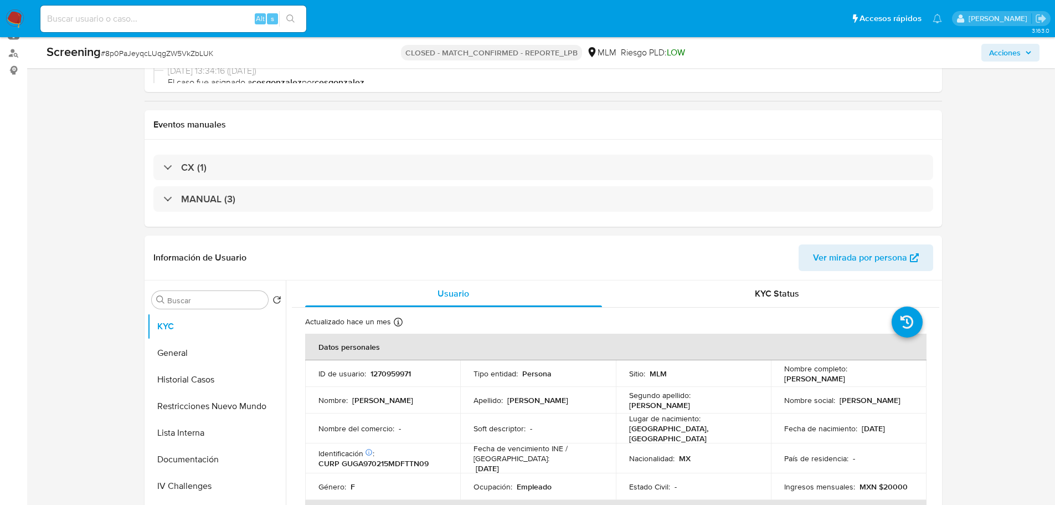
scroll to position [166, 0]
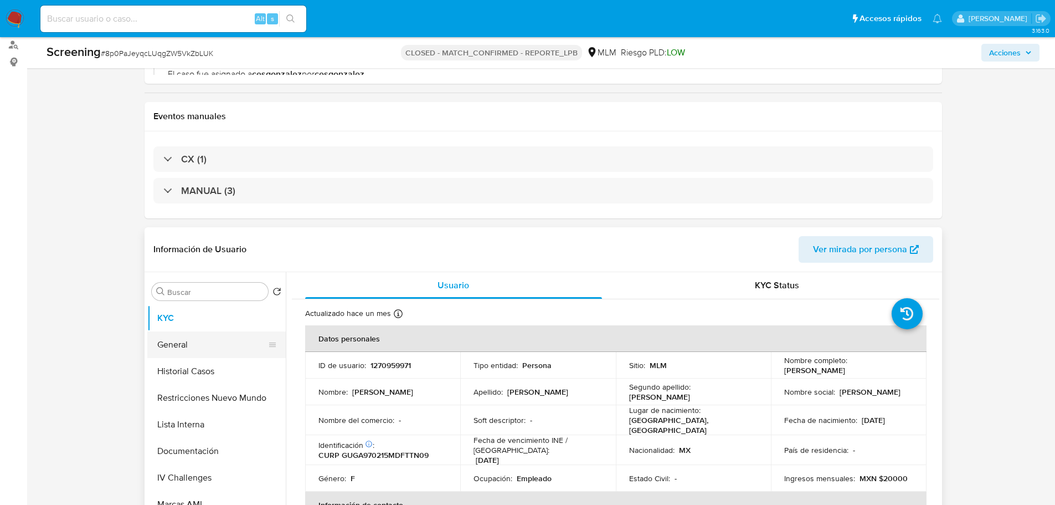
click at [209, 343] on button "General" at bounding box center [212, 344] width 130 height 27
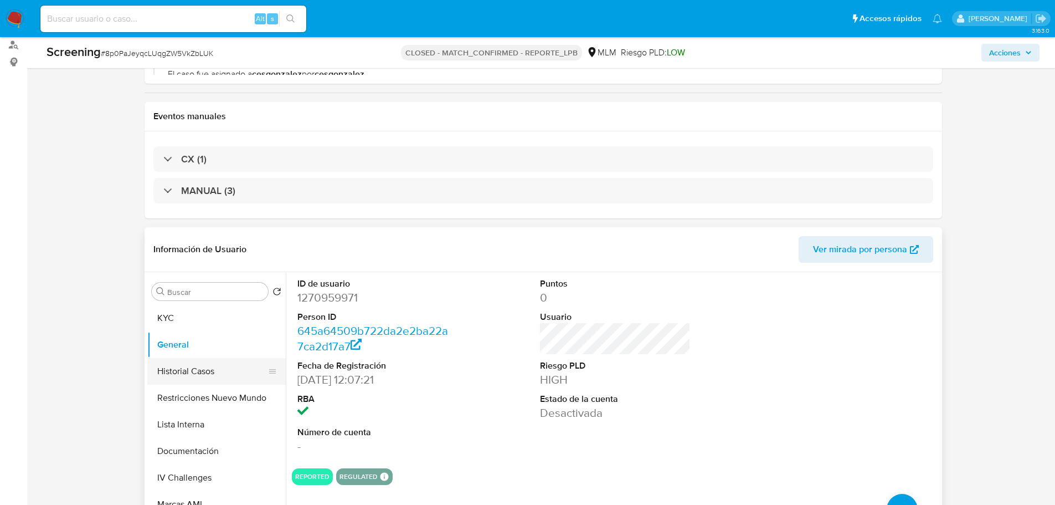
click at [199, 379] on button "Historial Casos" at bounding box center [212, 371] width 130 height 27
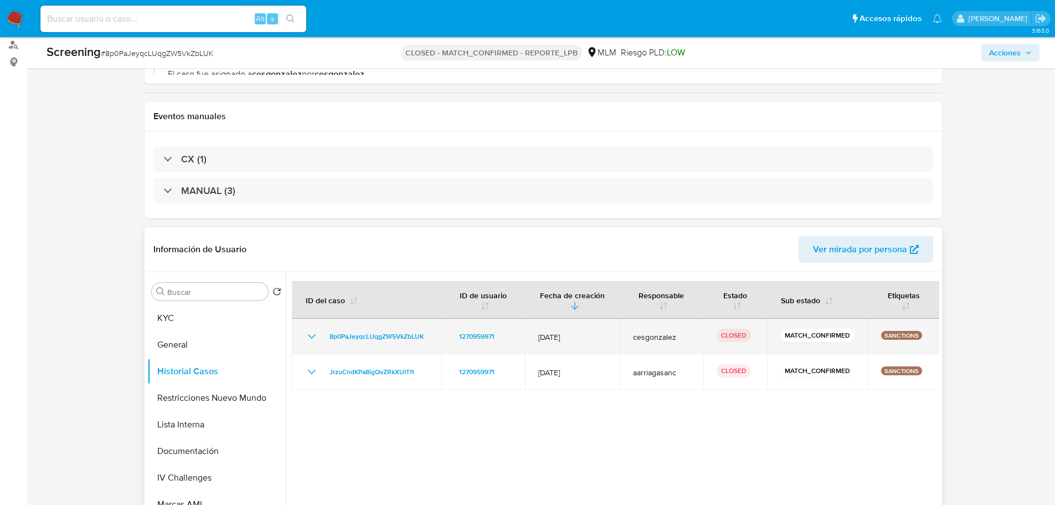
click at [311, 334] on icon "Mostrar/Ocultar" at bounding box center [311, 336] width 13 height 13
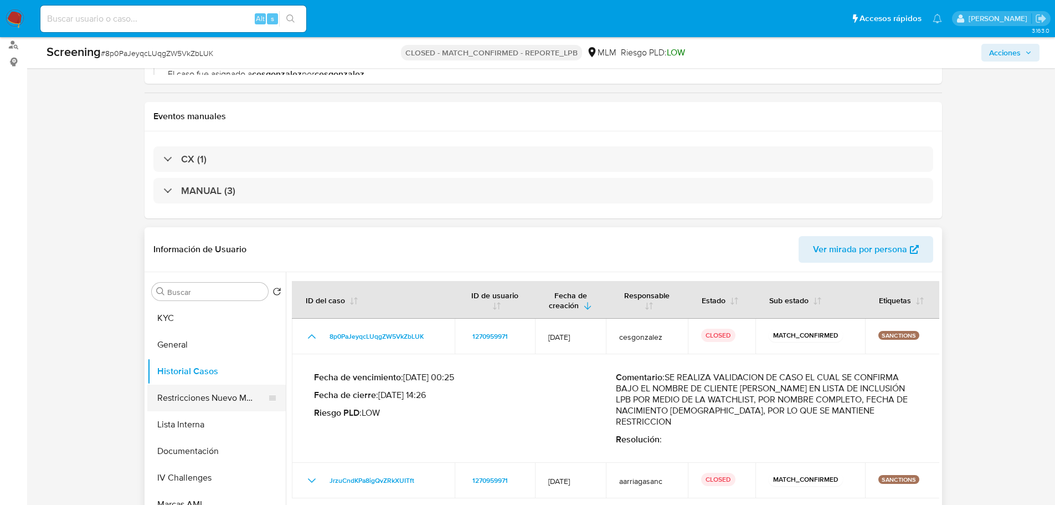
click at [207, 393] on button "Restricciones Nuevo Mundo" at bounding box center [212, 397] width 130 height 27
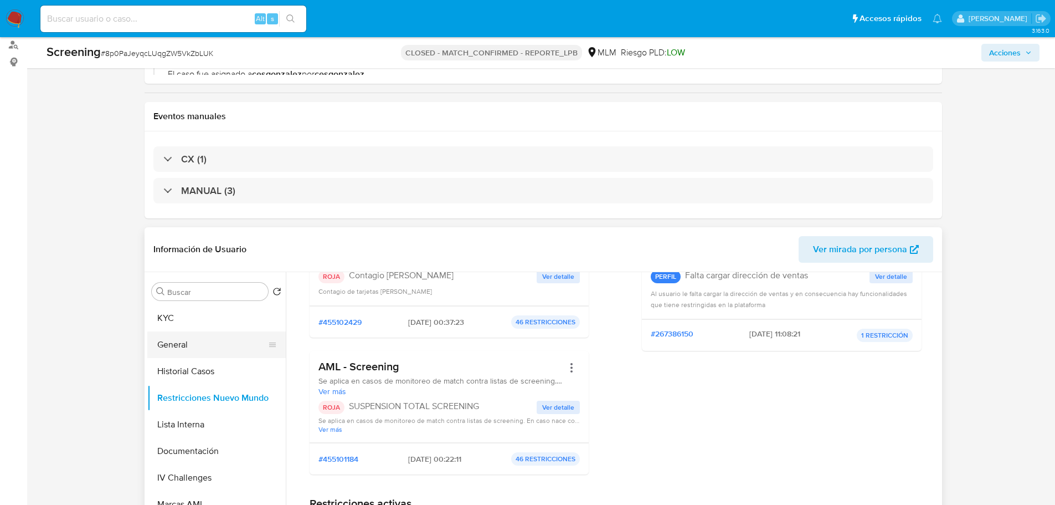
click at [188, 345] on button "General" at bounding box center [212, 344] width 130 height 27
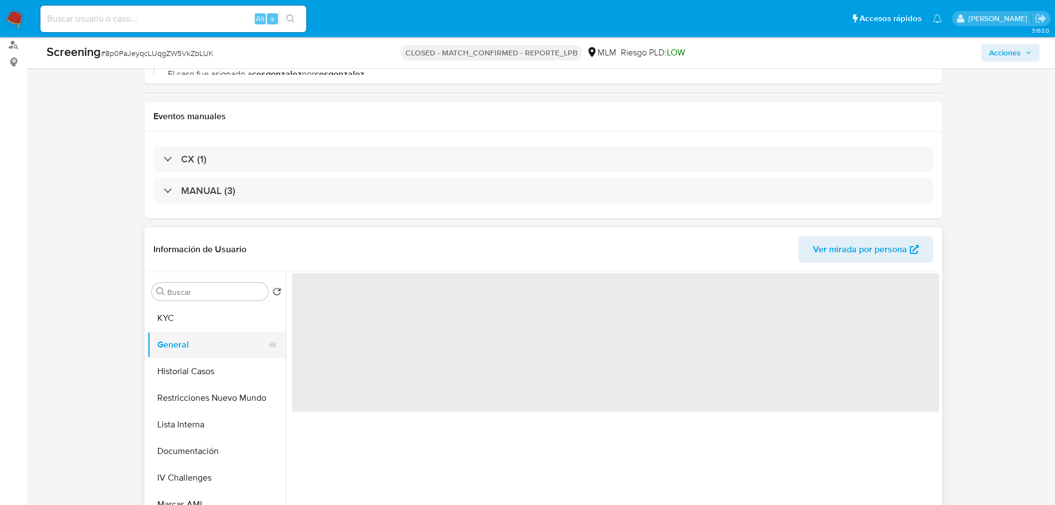
scroll to position [0, 0]
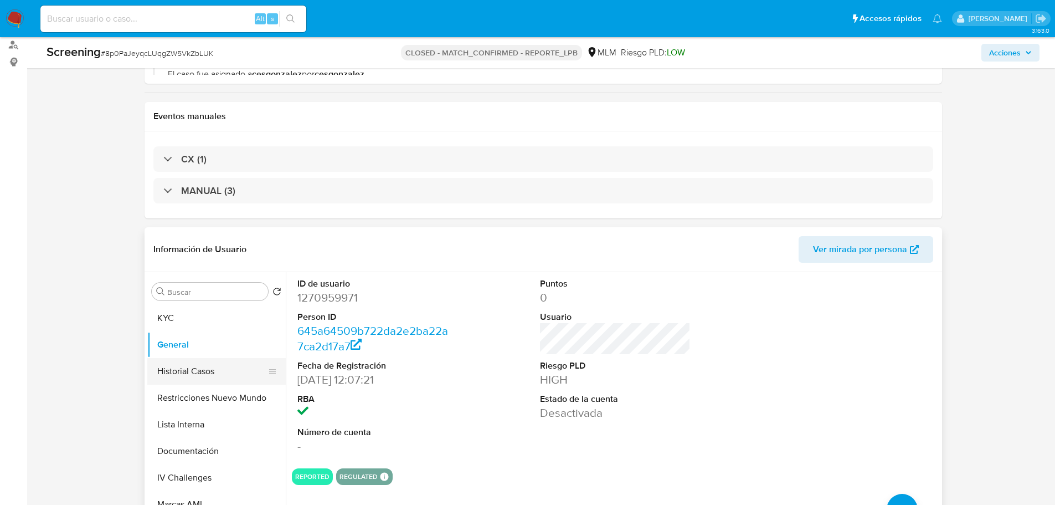
click at [208, 372] on button "Historial Casos" at bounding box center [212, 371] width 130 height 27
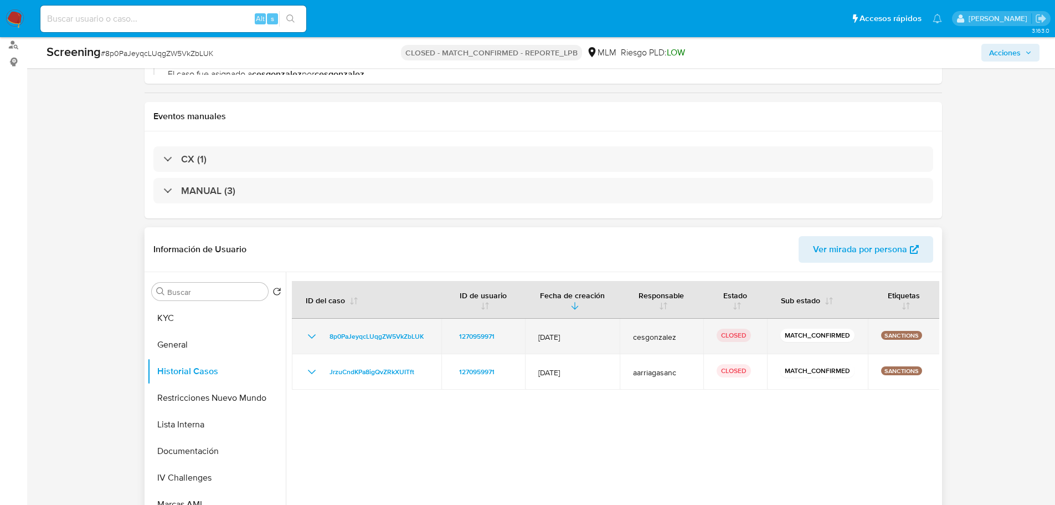
click at [306, 340] on icon "Mostrar/Ocultar" at bounding box center [311, 336] width 13 height 13
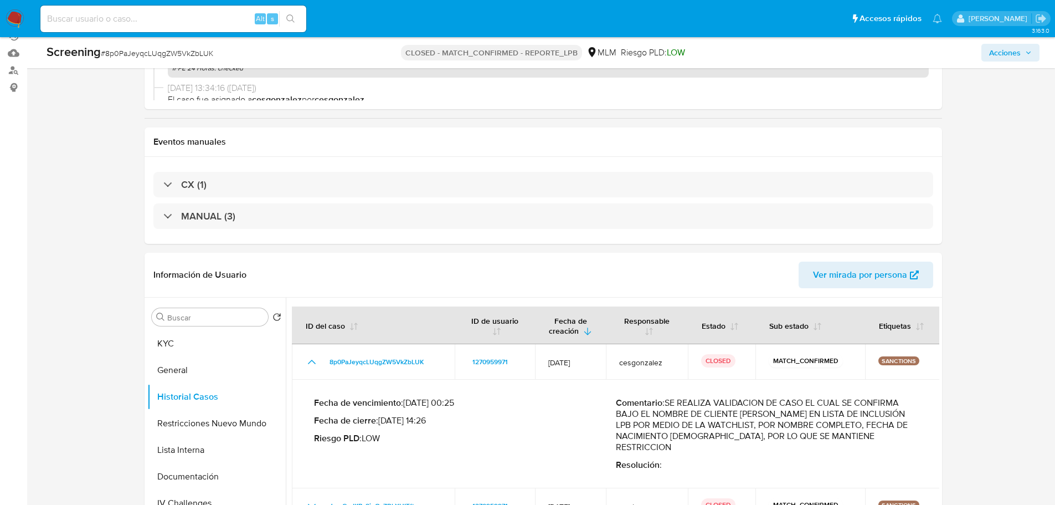
scroll to position [166, 0]
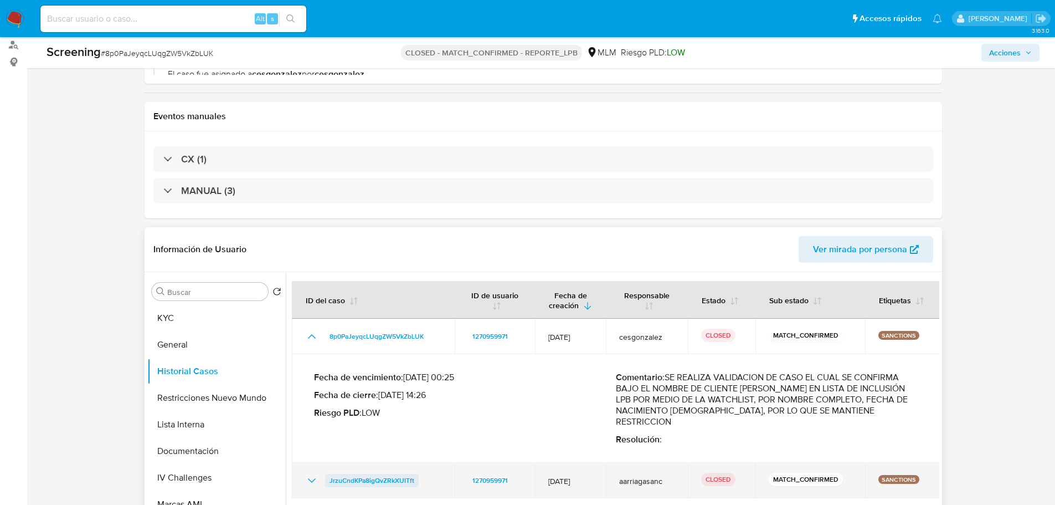
click at [396, 479] on span "JrzuCndKPa8igQvZRkXUITft" at bounding box center [372, 480] width 85 height 13
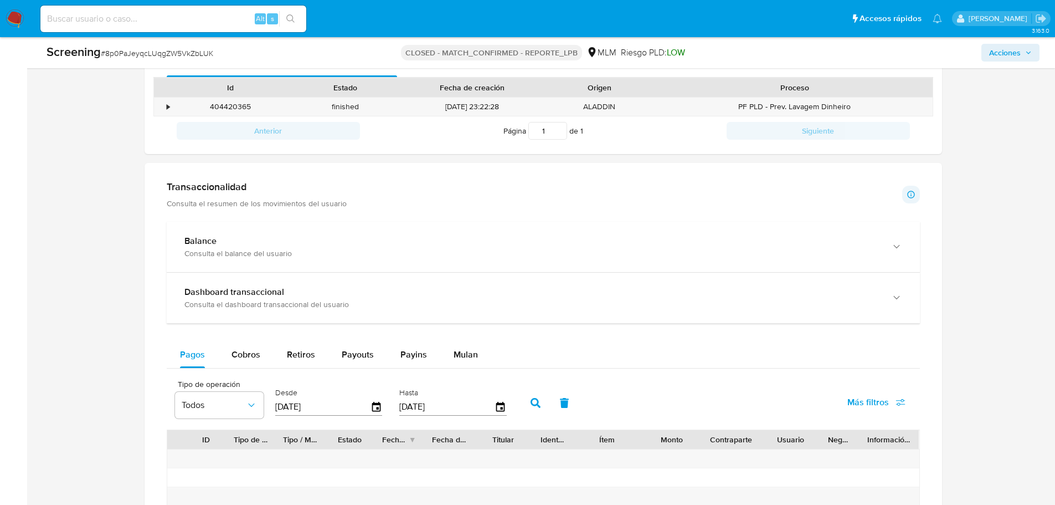
scroll to position [720, 0]
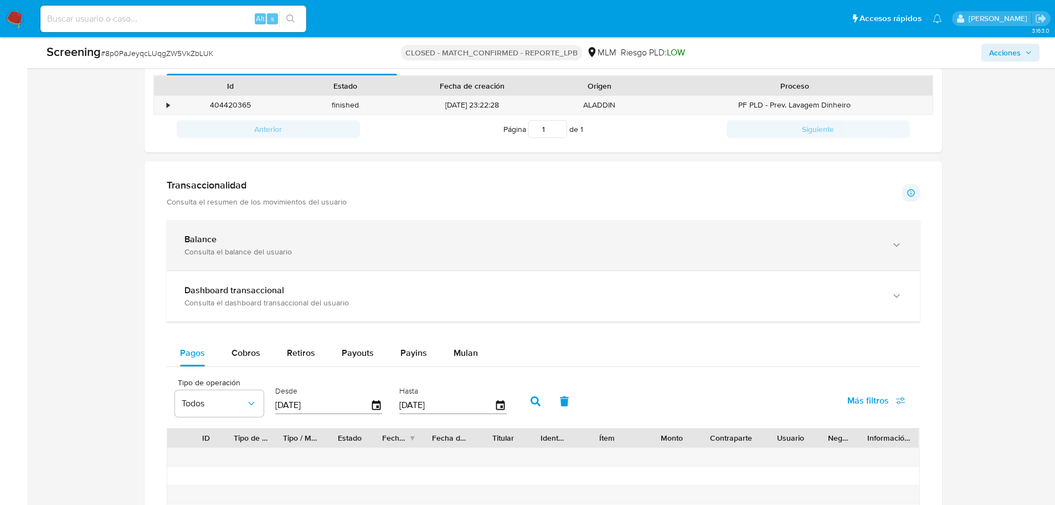
click at [273, 242] on div "Balance" at bounding box center [532, 239] width 696 height 11
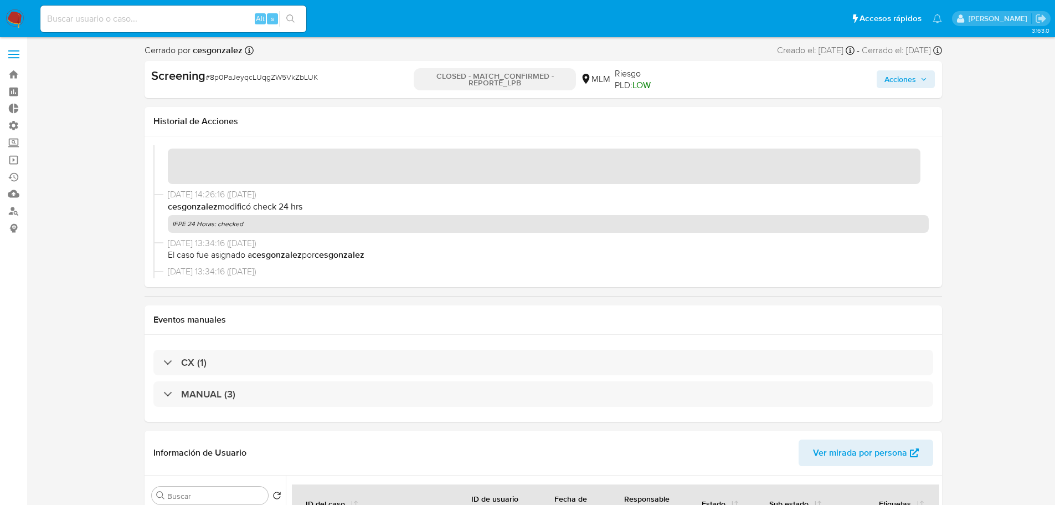
scroll to position [0, 0]
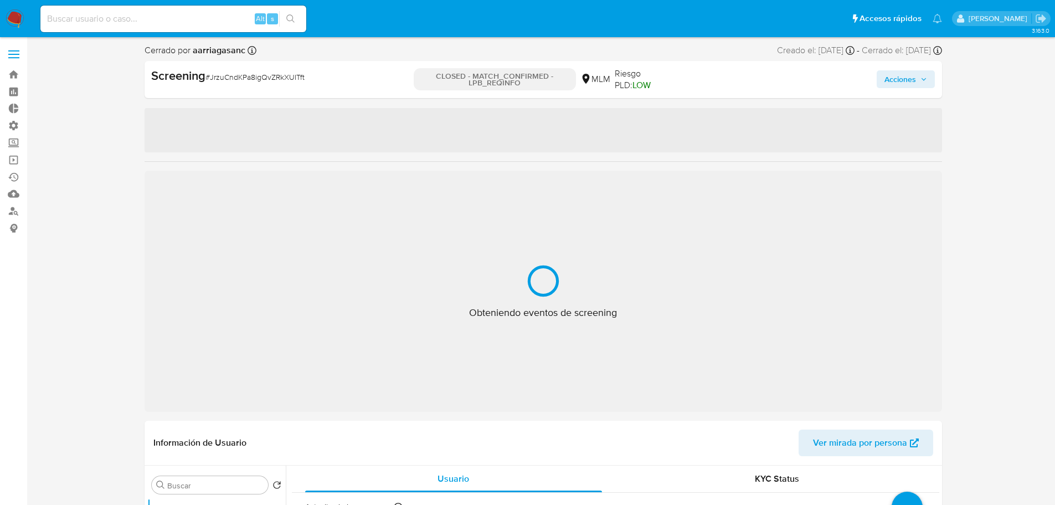
select select "10"
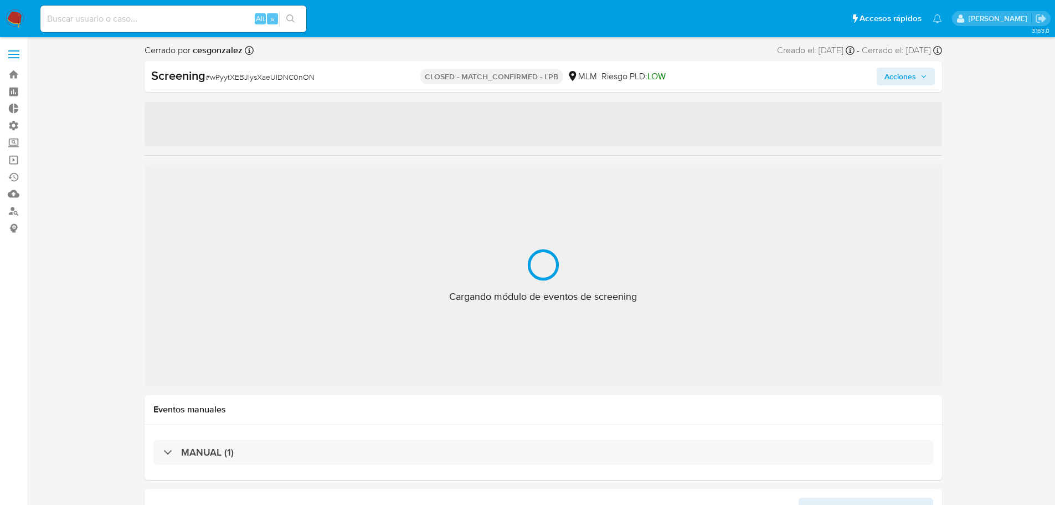
select select "10"
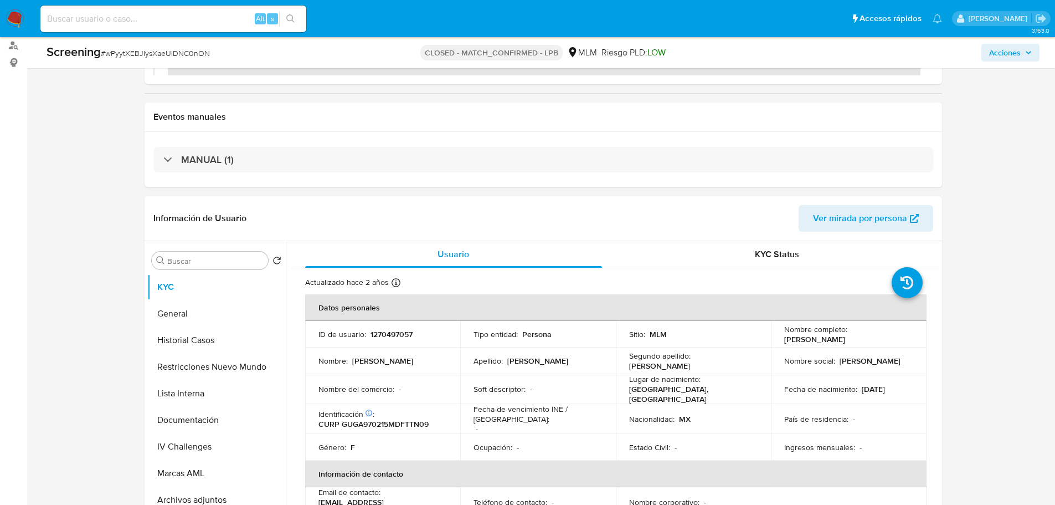
scroll to position [166, 0]
click at [218, 342] on button "Historial Casos" at bounding box center [212, 339] width 130 height 27
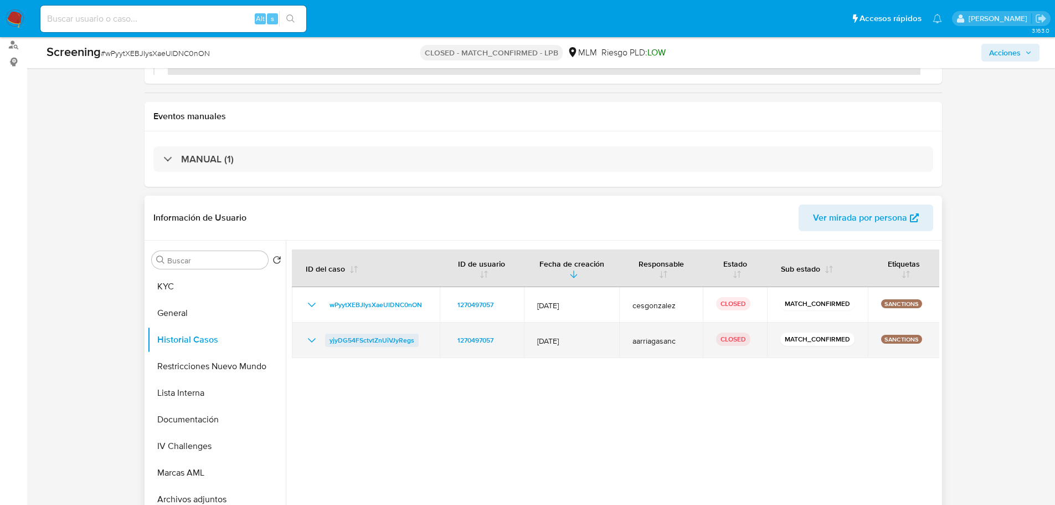
click at [387, 340] on span "yjyDG54FSctvtZnUiVJyRegs" at bounding box center [372, 339] width 85 height 13
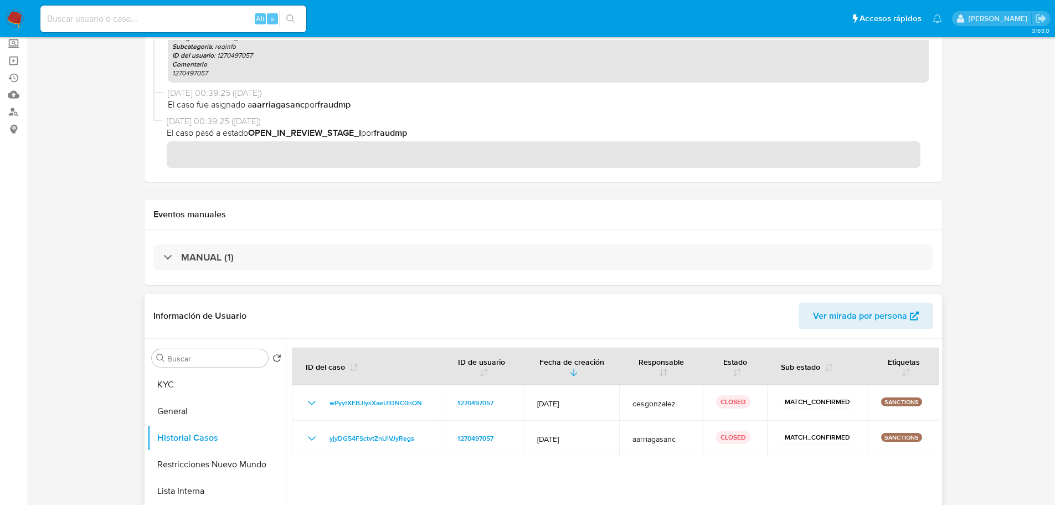
scroll to position [222, 0]
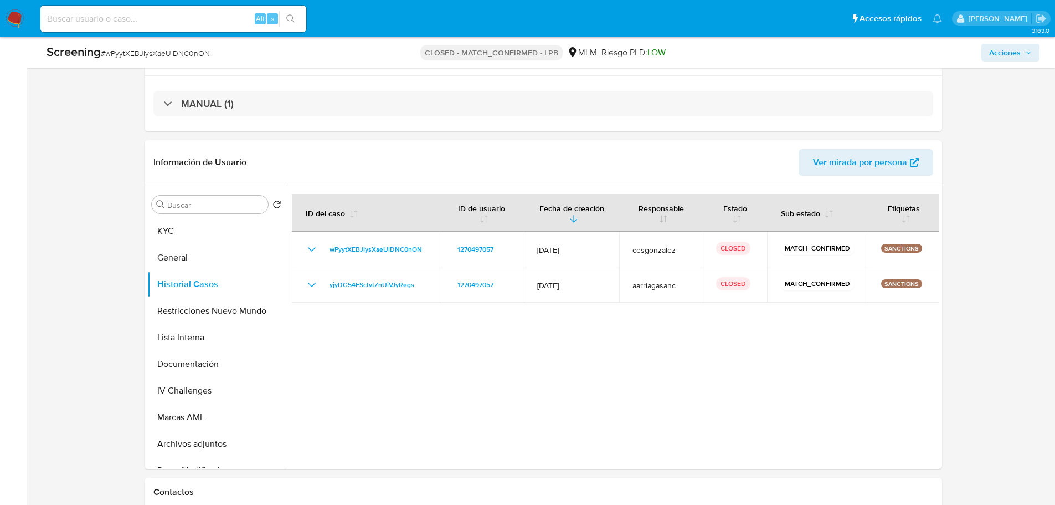
click at [289, 121] on div "MANUAL (1)" at bounding box center [544, 103] width 798 height 55
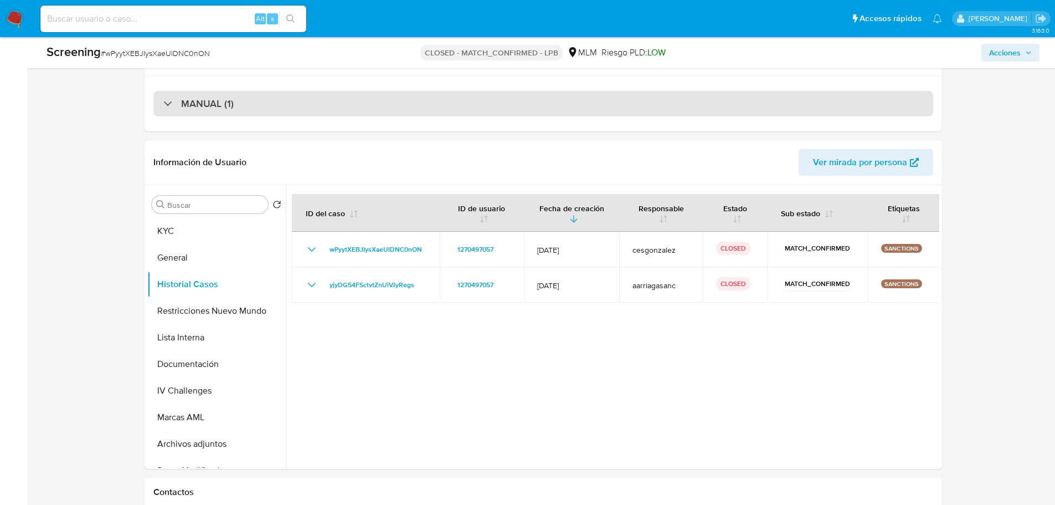
click at [290, 112] on div "MANUAL (1)" at bounding box center [543, 103] width 780 height 25
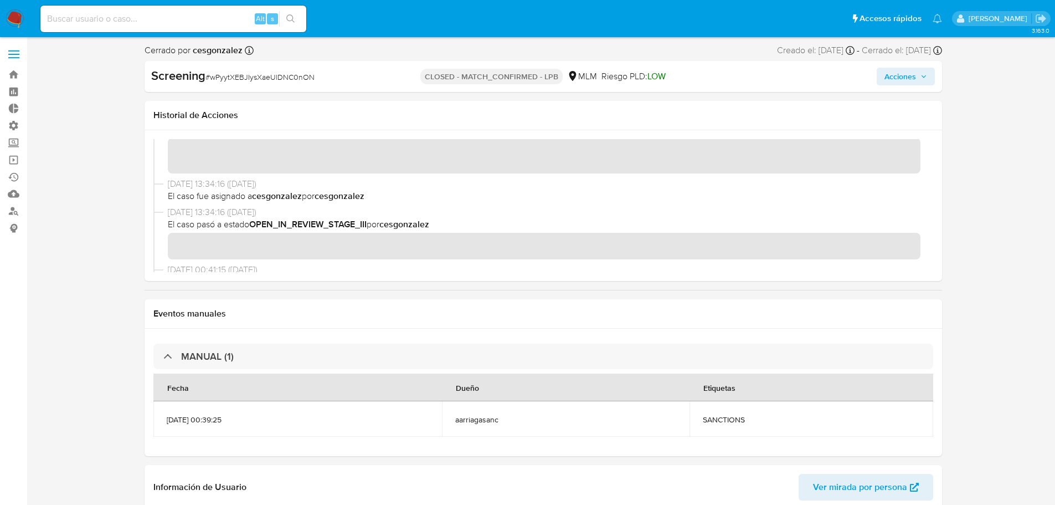
scroll to position [0, 0]
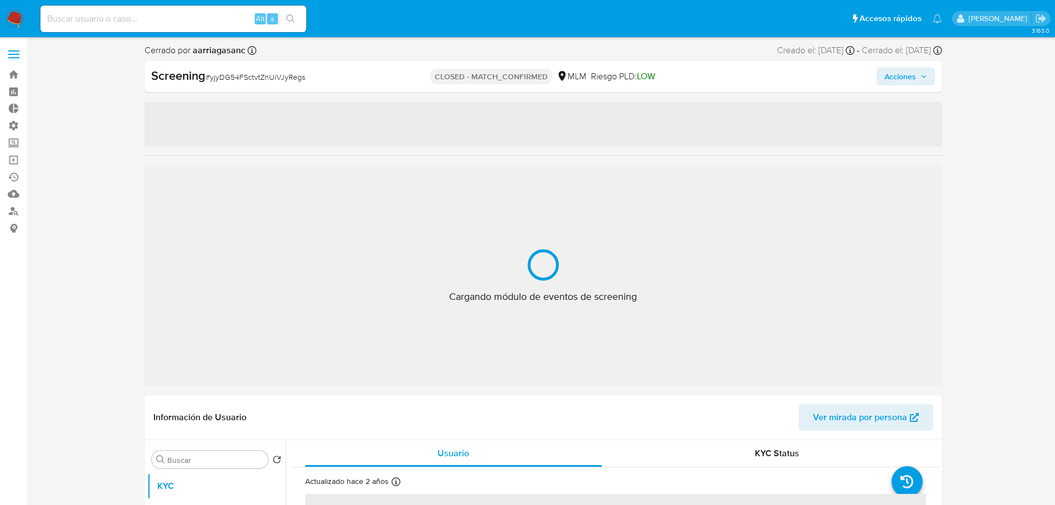
select select "10"
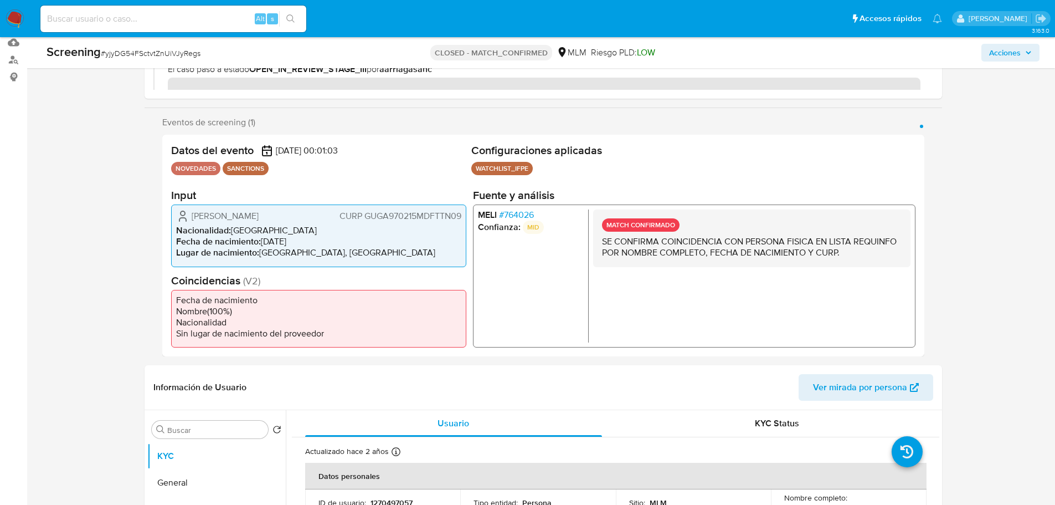
scroll to position [332, 0]
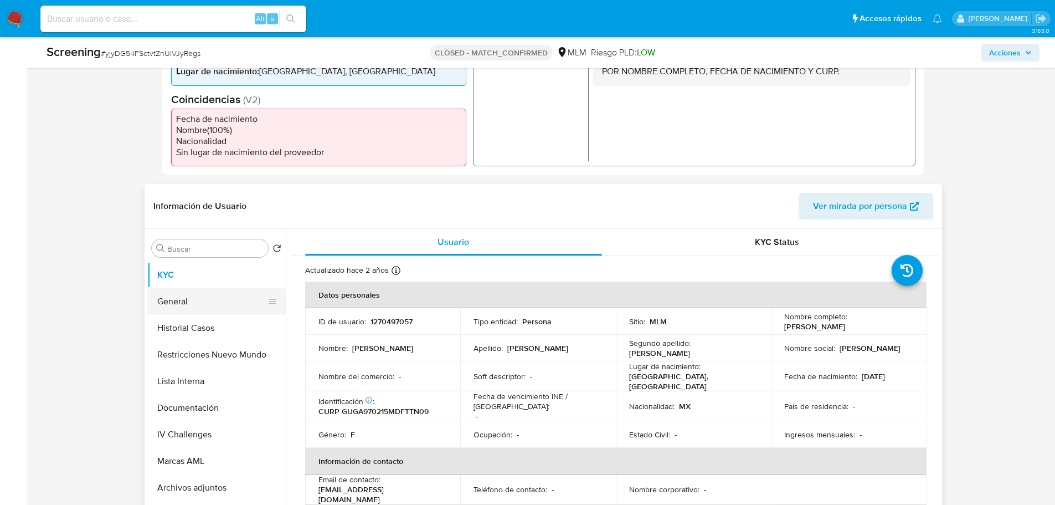
click at [187, 304] on button "General" at bounding box center [212, 301] width 130 height 27
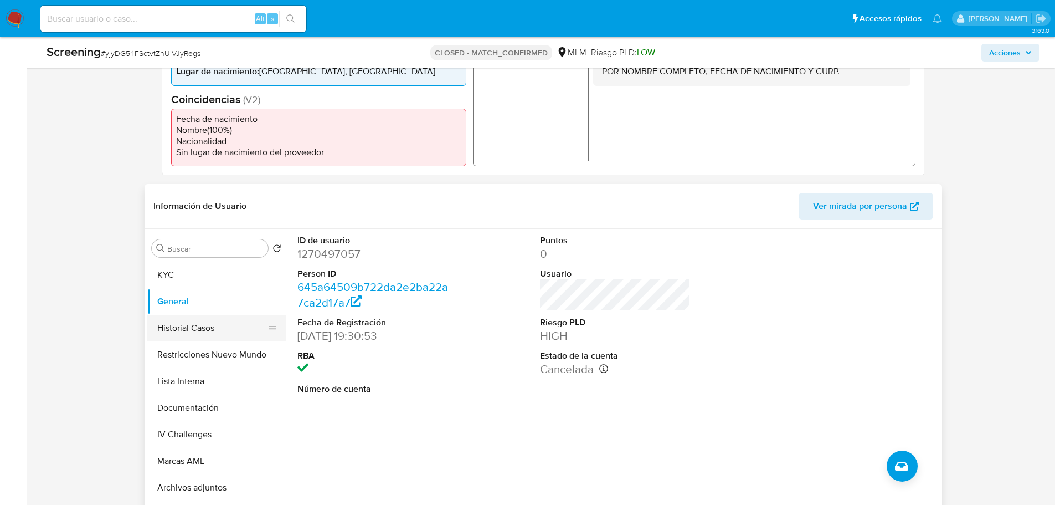
click at [197, 327] on button "Historial Casos" at bounding box center [212, 328] width 130 height 27
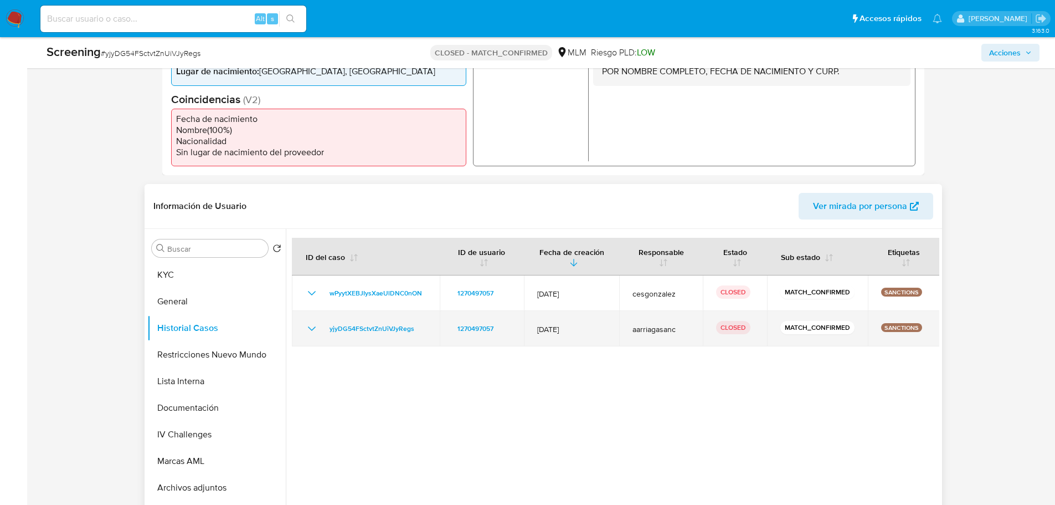
click at [310, 330] on icon "Mostrar/Ocultar" at bounding box center [311, 328] width 13 height 13
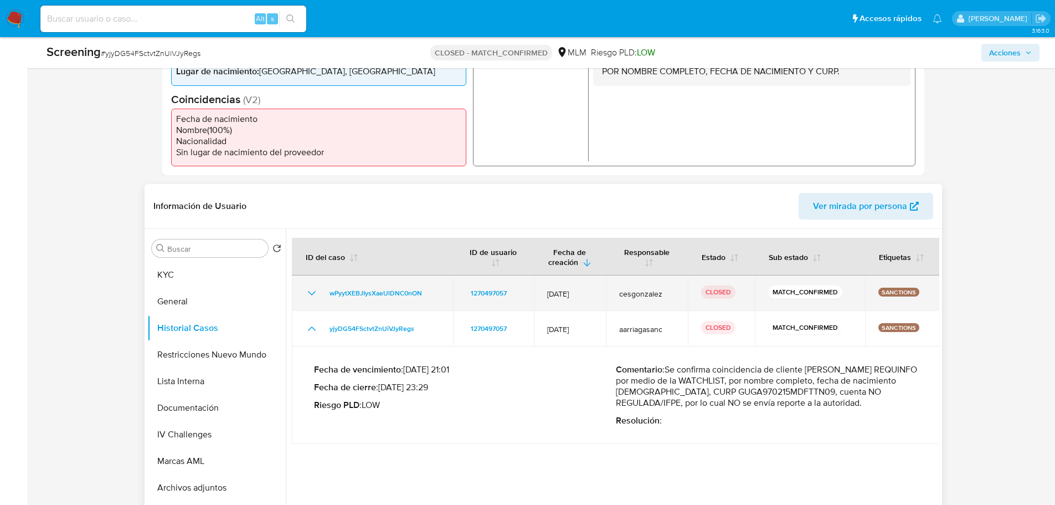
click at [311, 281] on td "wPyytXEBJIysXaeUlDNC0nON" at bounding box center [372, 292] width 161 height 35
click at [311, 293] on icon "Mostrar/Ocultar" at bounding box center [311, 292] width 13 height 13
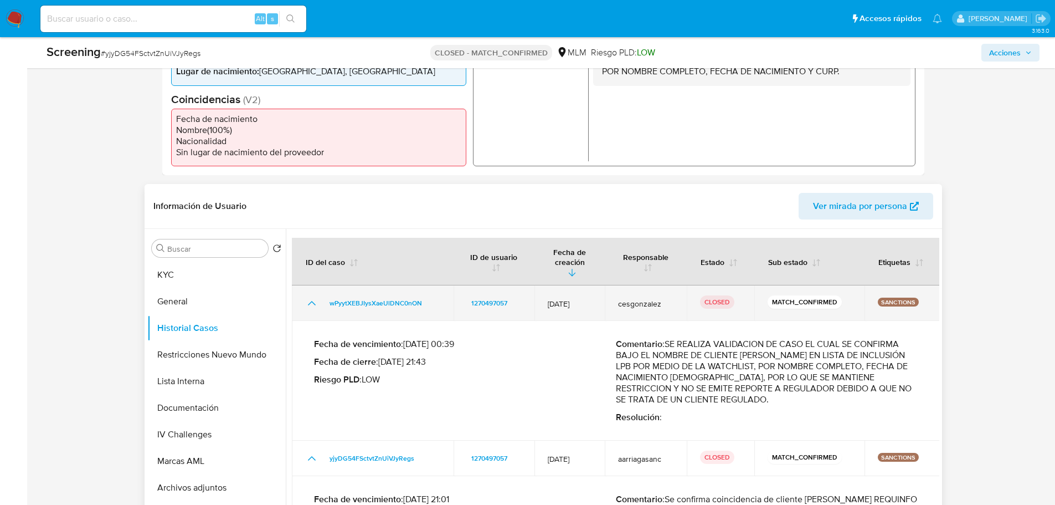
click at [311, 296] on icon "Mostrar/Ocultar" at bounding box center [311, 302] width 13 height 13
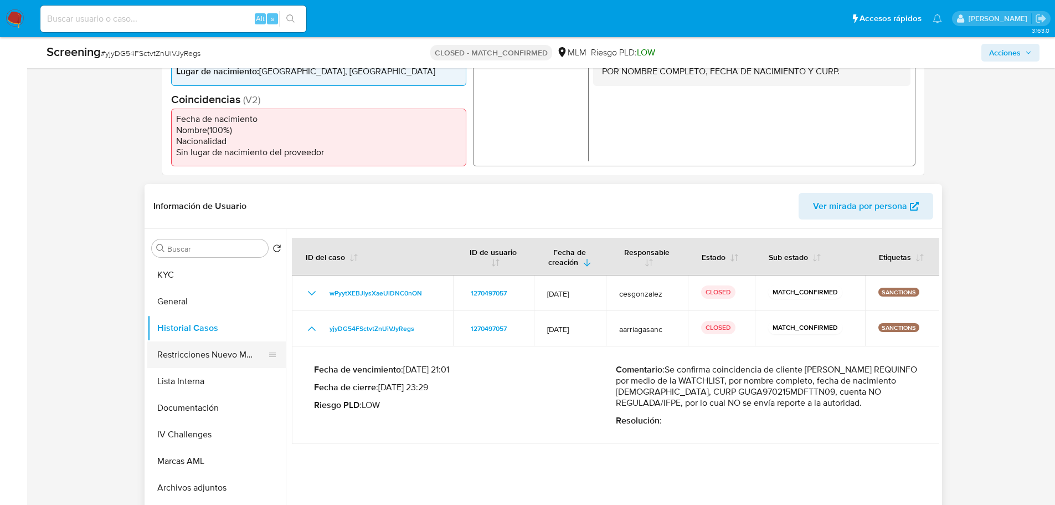
click at [227, 358] on button "Restricciones Nuevo Mundo" at bounding box center [212, 354] width 130 height 27
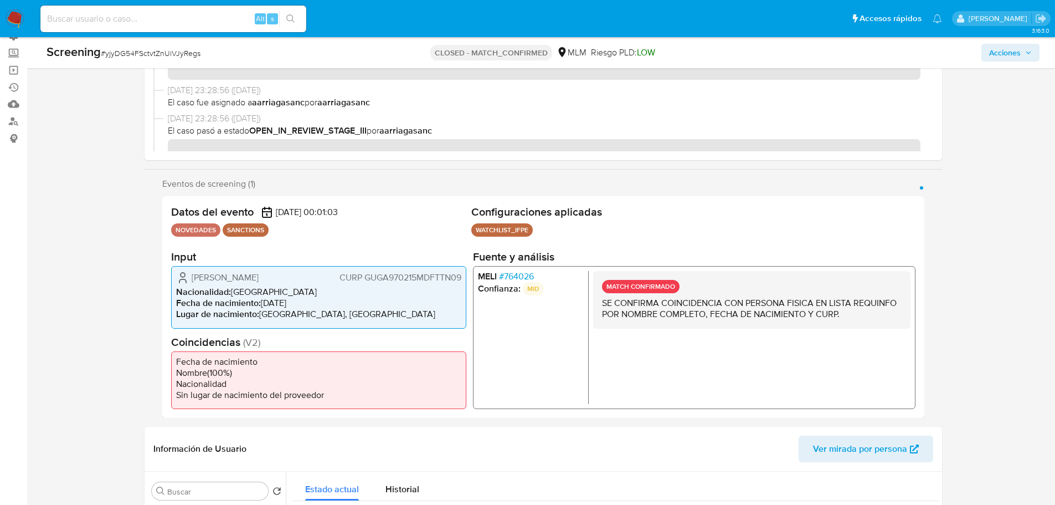
scroll to position [111, 0]
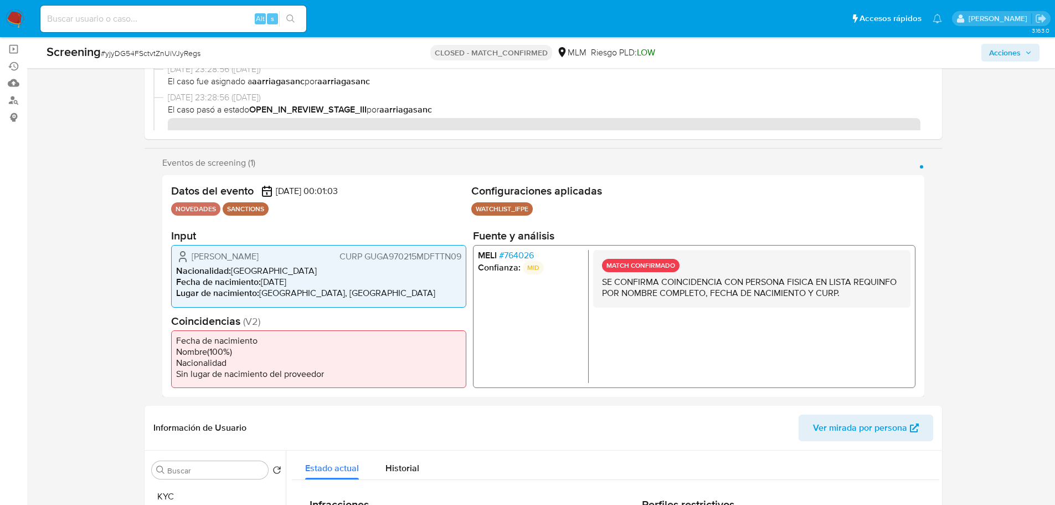
click at [525, 250] on span "# 764026" at bounding box center [516, 255] width 35 height 11
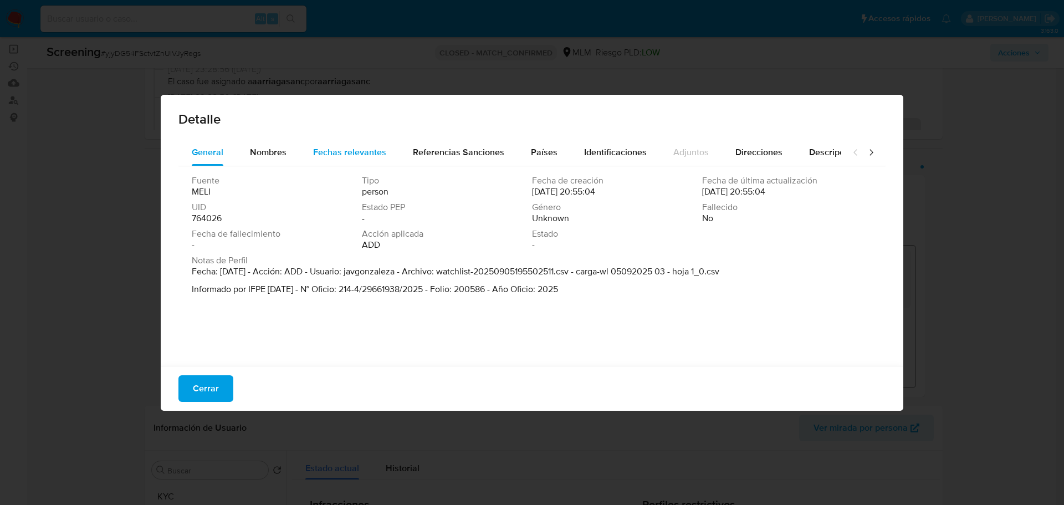
click at [341, 161] on div "Fechas relevantes" at bounding box center [349, 152] width 73 height 27
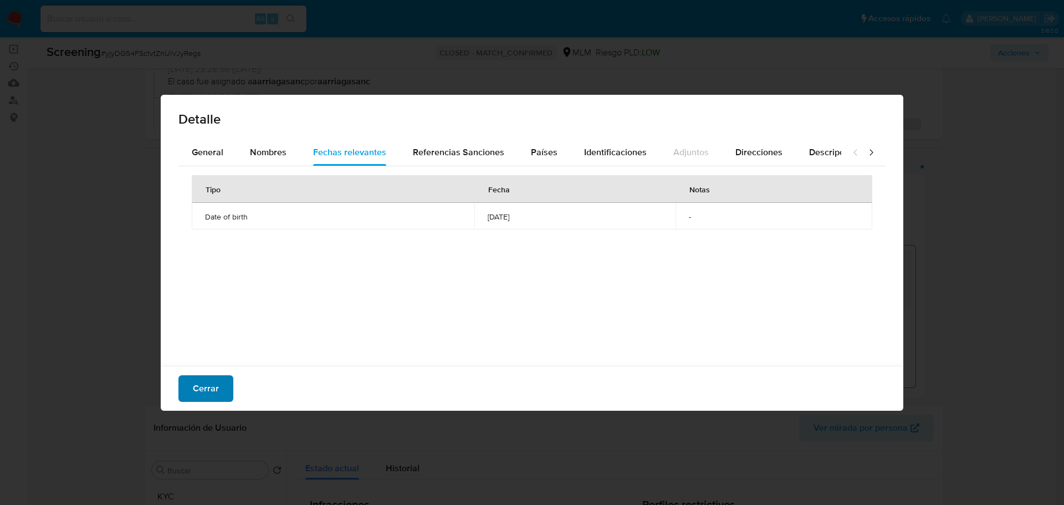
click at [214, 388] on span "Cerrar" at bounding box center [206, 388] width 26 height 24
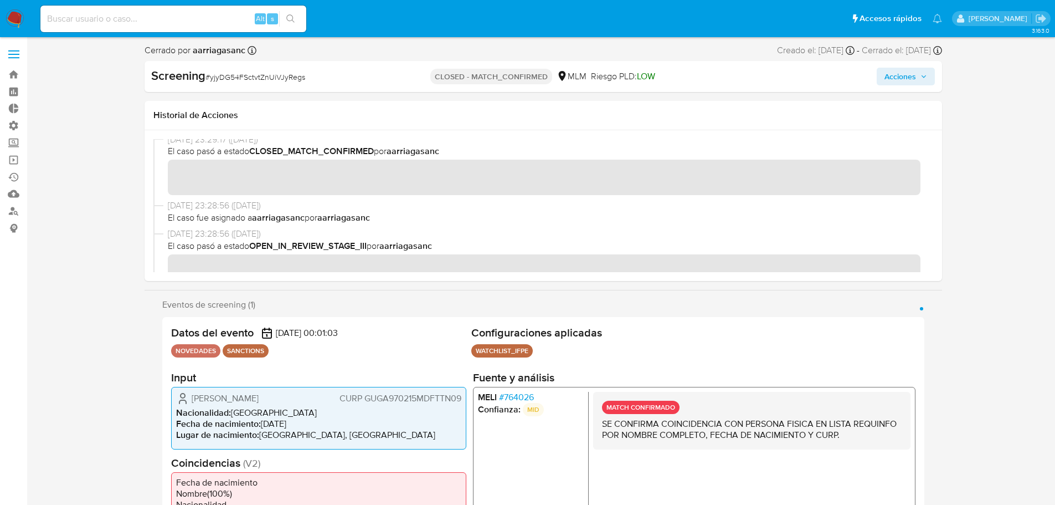
scroll to position [0, 0]
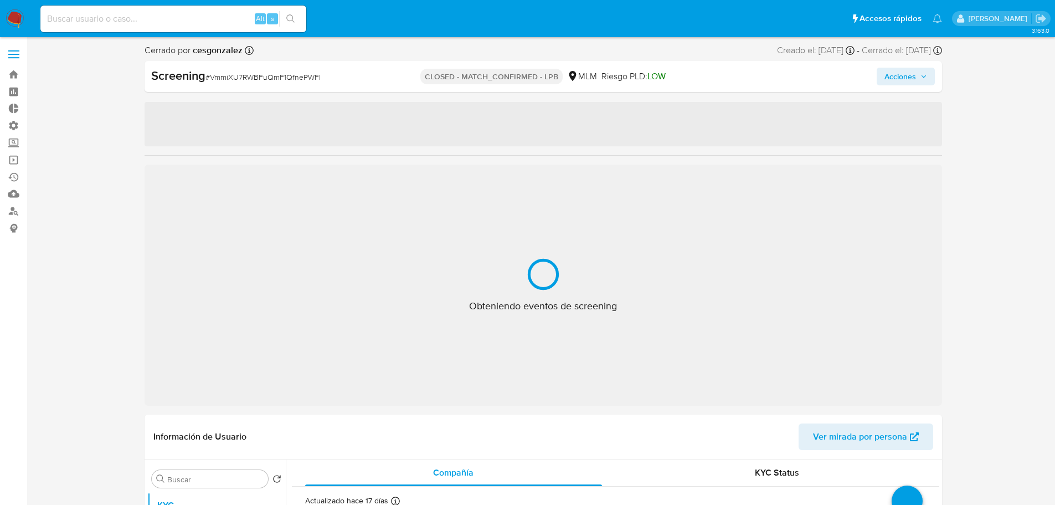
select select "10"
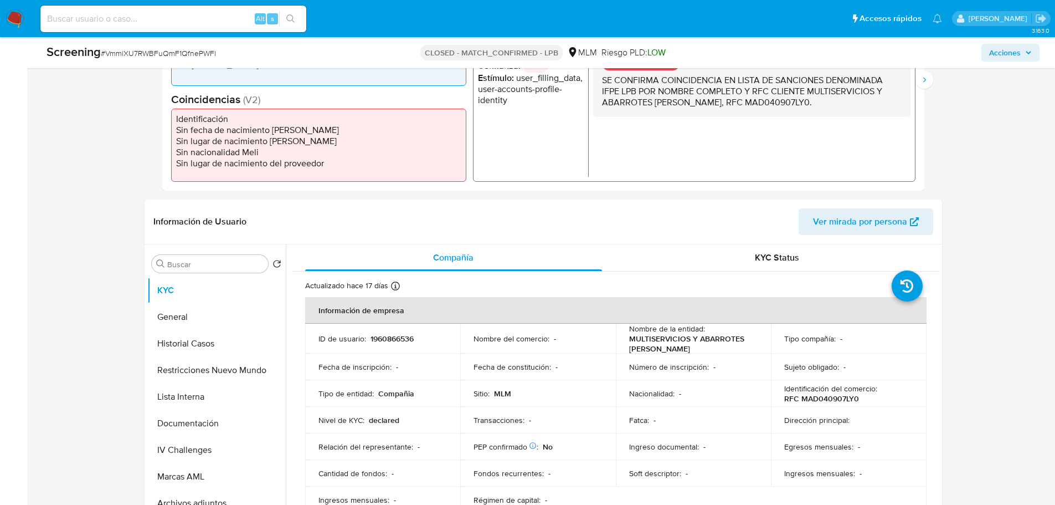
scroll to position [332, 0]
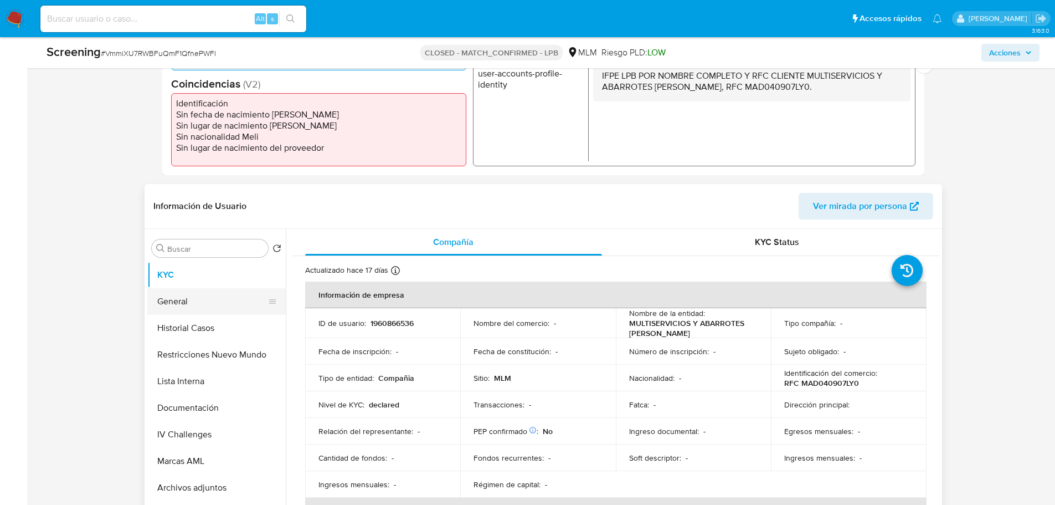
click at [165, 301] on button "General" at bounding box center [212, 301] width 130 height 27
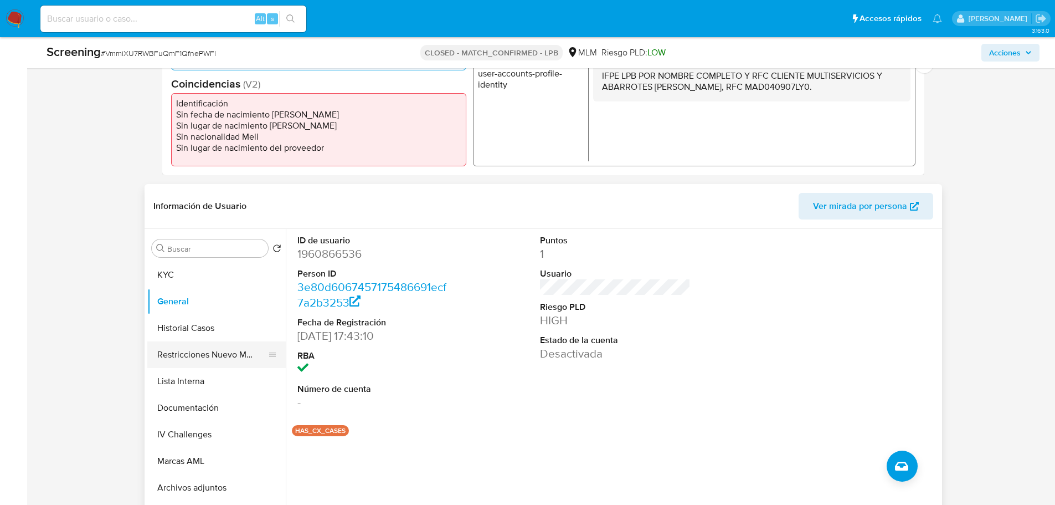
click at [223, 352] on button "Restricciones Nuevo Mundo" at bounding box center [212, 354] width 130 height 27
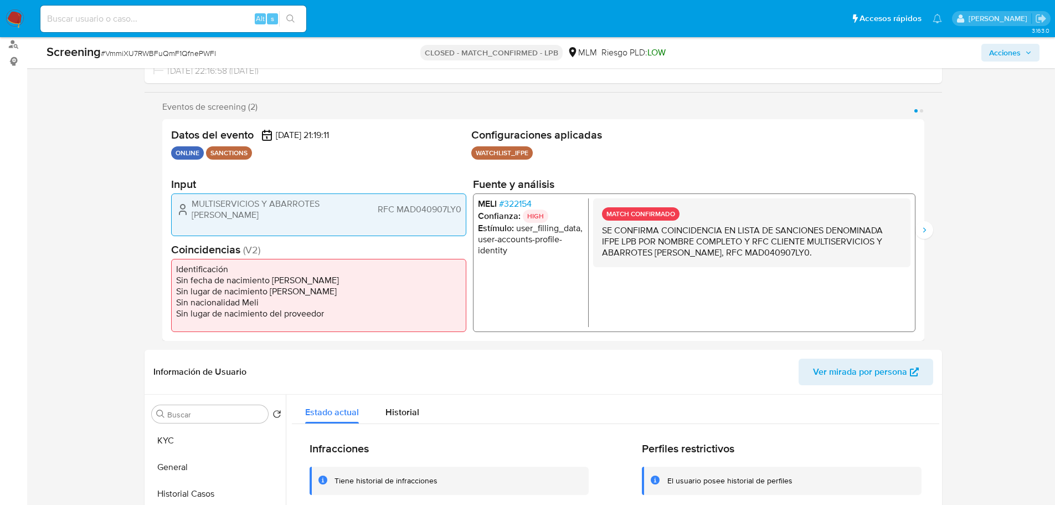
scroll to position [166, 0]
click at [918, 230] on button "Siguiente" at bounding box center [925, 231] width 18 height 18
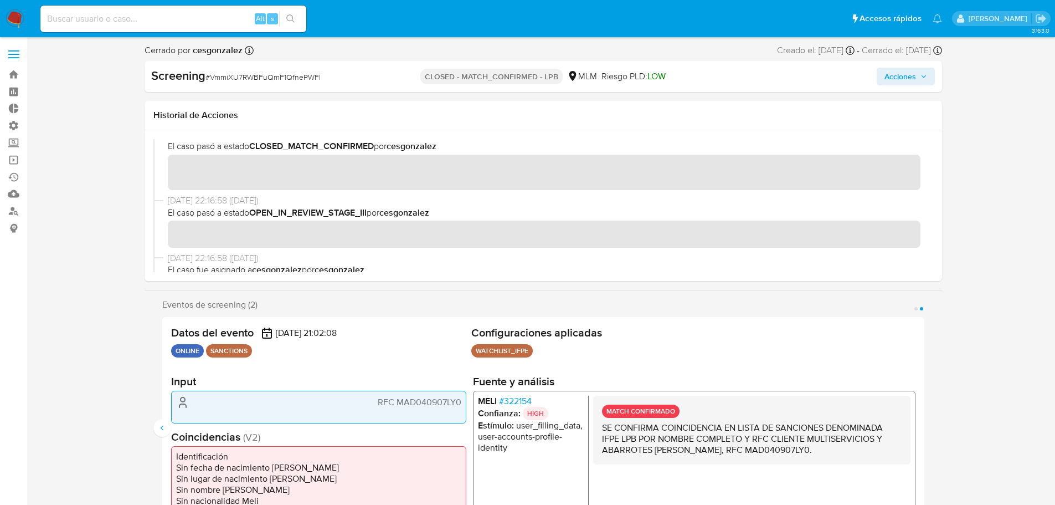
scroll to position [0, 0]
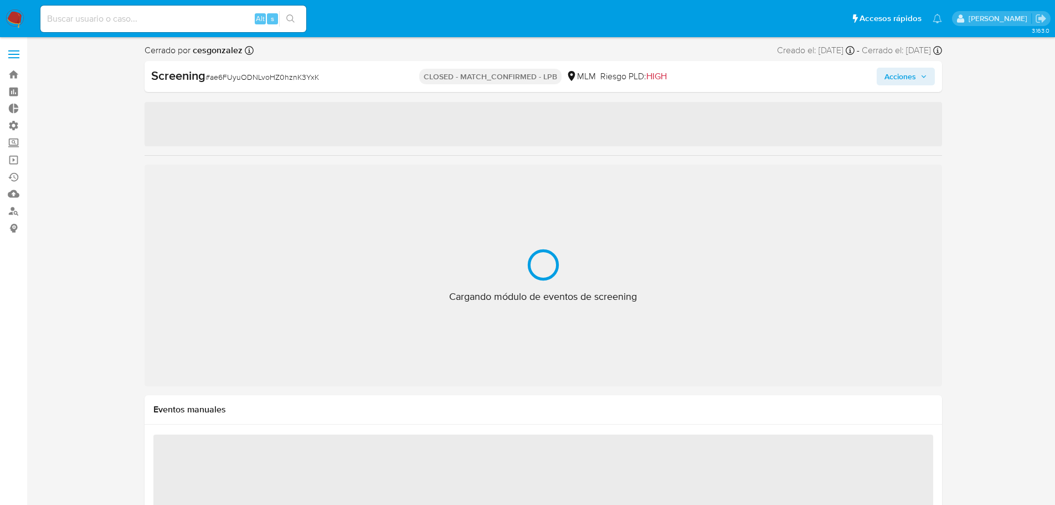
select select "10"
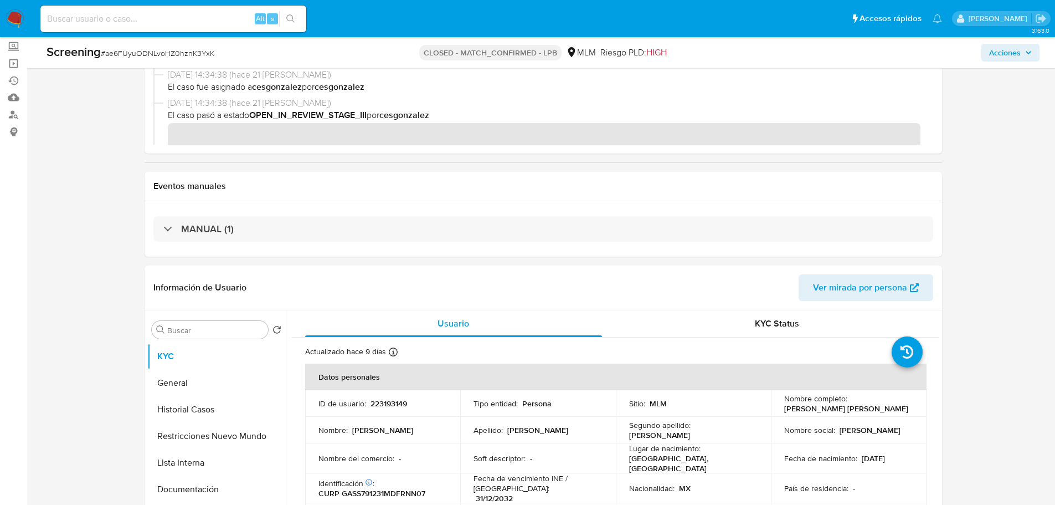
scroll to position [222, 0]
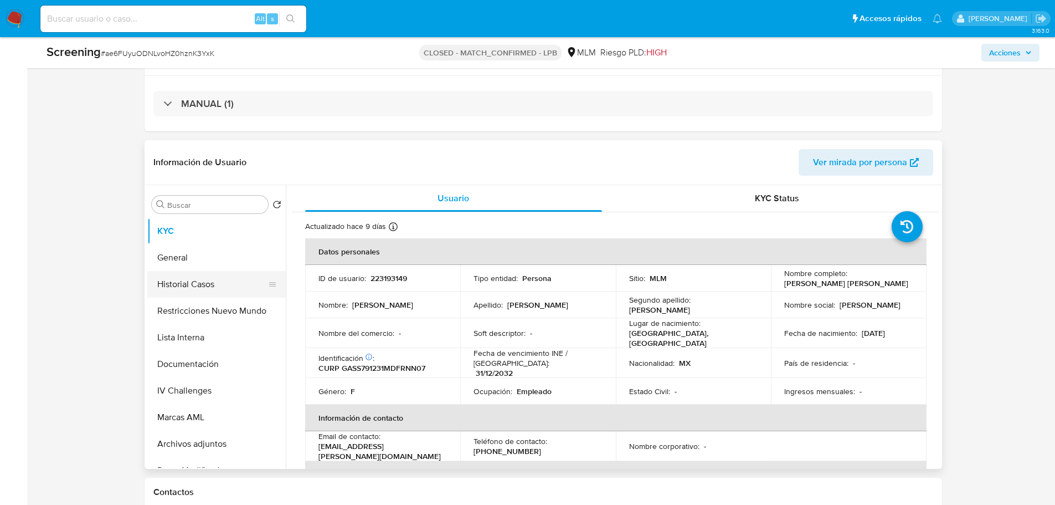
click at [181, 285] on button "Historial Casos" at bounding box center [212, 284] width 130 height 27
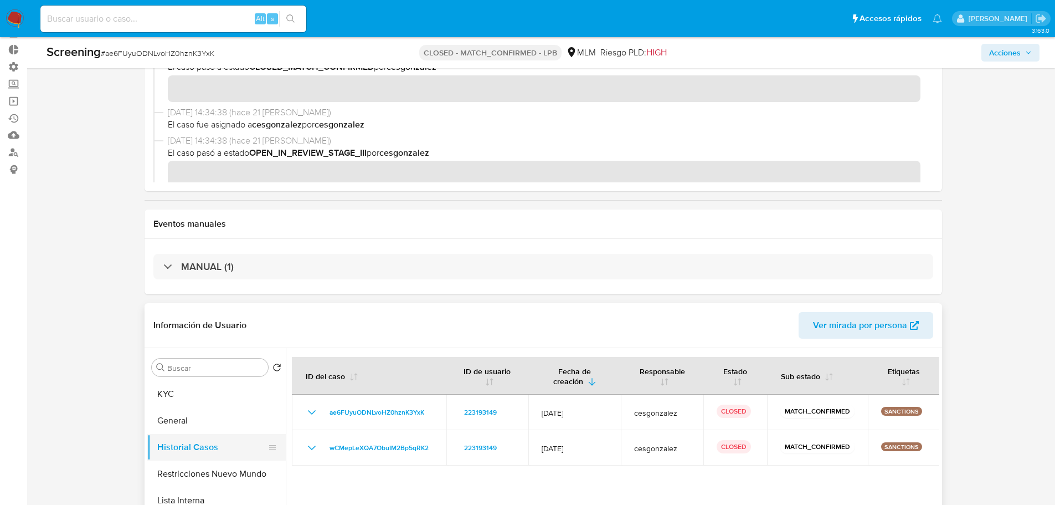
scroll to position [0, 0]
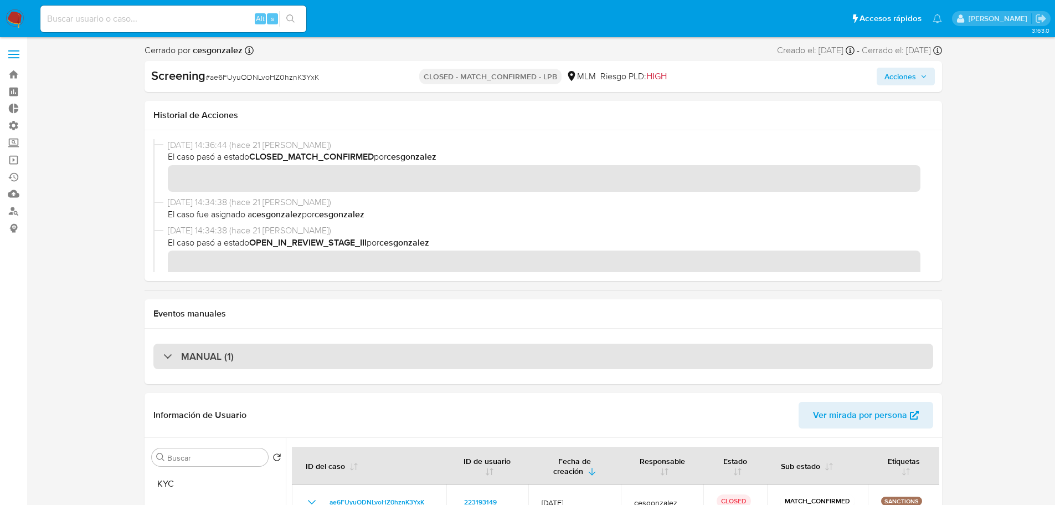
click at [230, 364] on div "MANUAL (1)" at bounding box center [543, 355] width 780 height 25
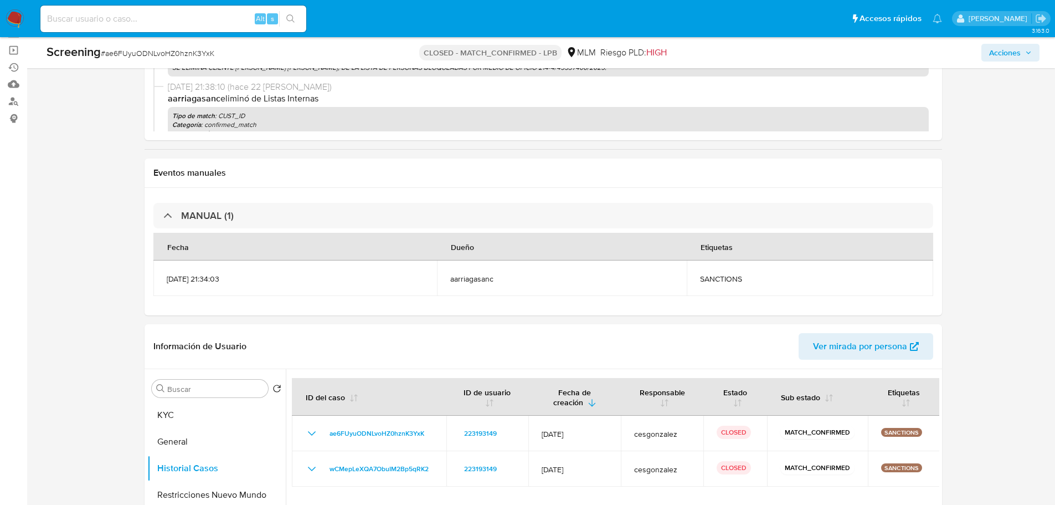
scroll to position [277, 0]
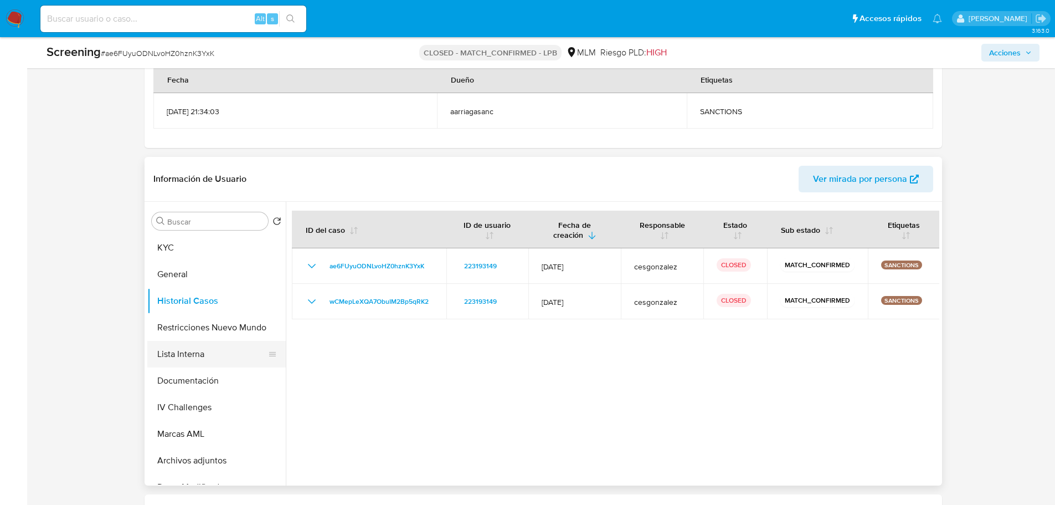
click at [196, 357] on button "Lista Interna" at bounding box center [212, 354] width 130 height 27
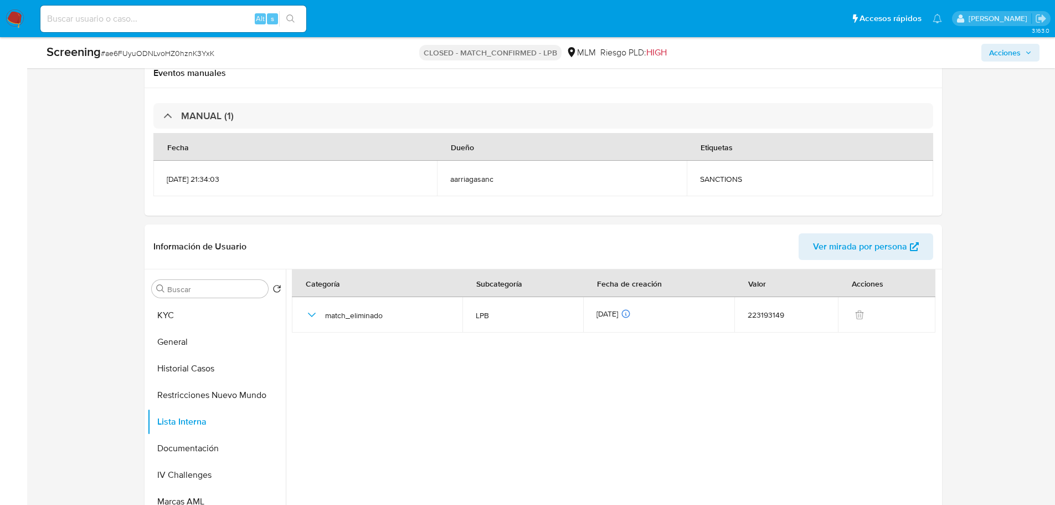
scroll to position [222, 0]
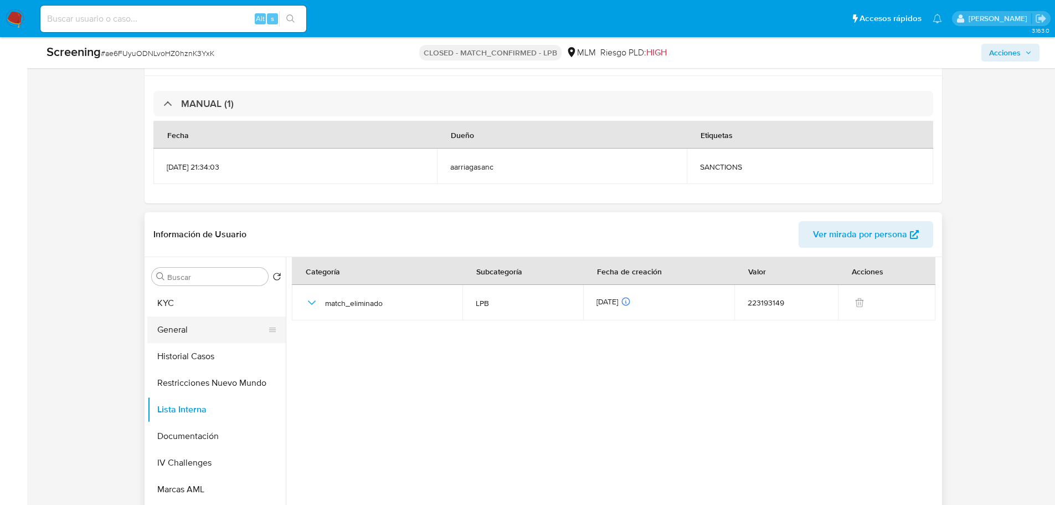
click at [167, 333] on button "General" at bounding box center [212, 329] width 130 height 27
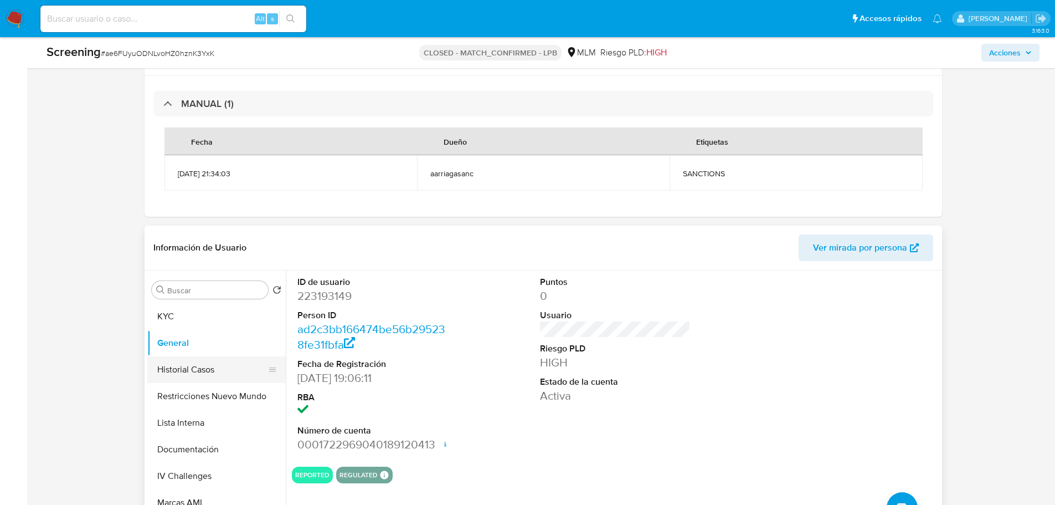
click at [178, 380] on button "Historial Casos" at bounding box center [212, 369] width 130 height 27
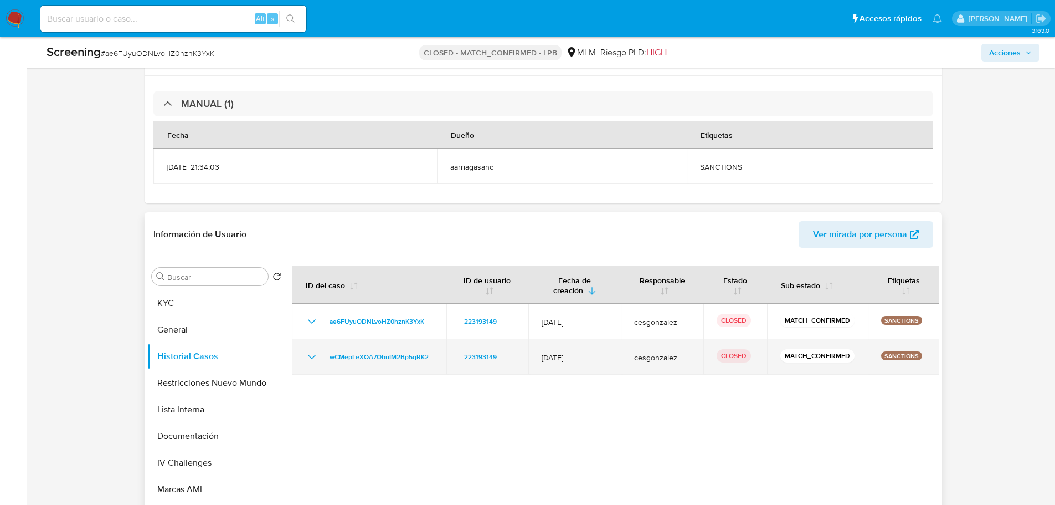
click at [353, 364] on td "wCMepLeXQA7ObuIM2Bp5qRK2" at bounding box center [369, 356] width 155 height 35
click at [361, 355] on span "wCMepLeXQA7ObuIM2Bp5qRK2" at bounding box center [379, 356] width 99 height 13
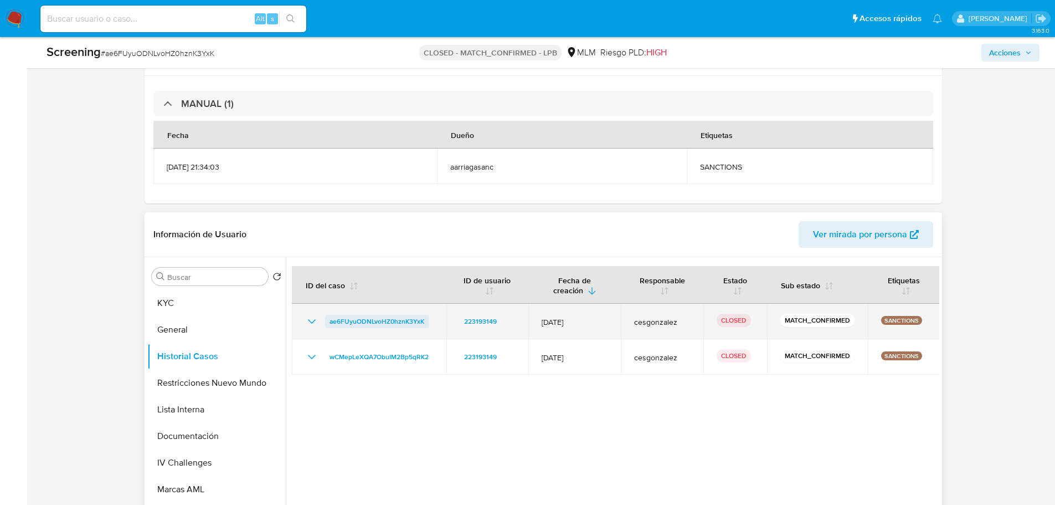
click at [325, 326] on link "ae6FUyuODNLvoHZ0hznK3YxK" at bounding box center [377, 321] width 104 height 13
click at [311, 321] on icon "Mostrar/Ocultar" at bounding box center [311, 321] width 13 height 13
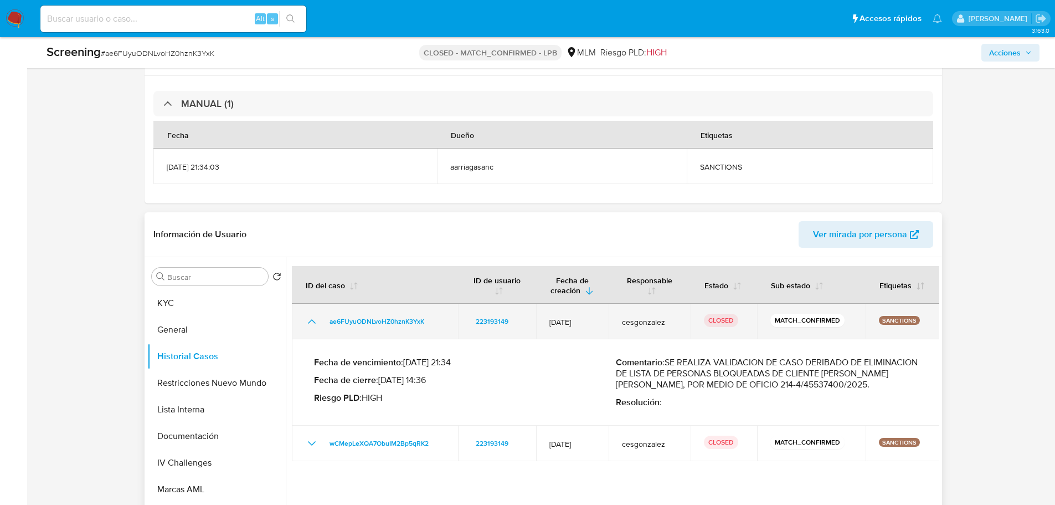
click at [311, 321] on icon "Mostrar/Ocultar" at bounding box center [311, 321] width 8 height 4
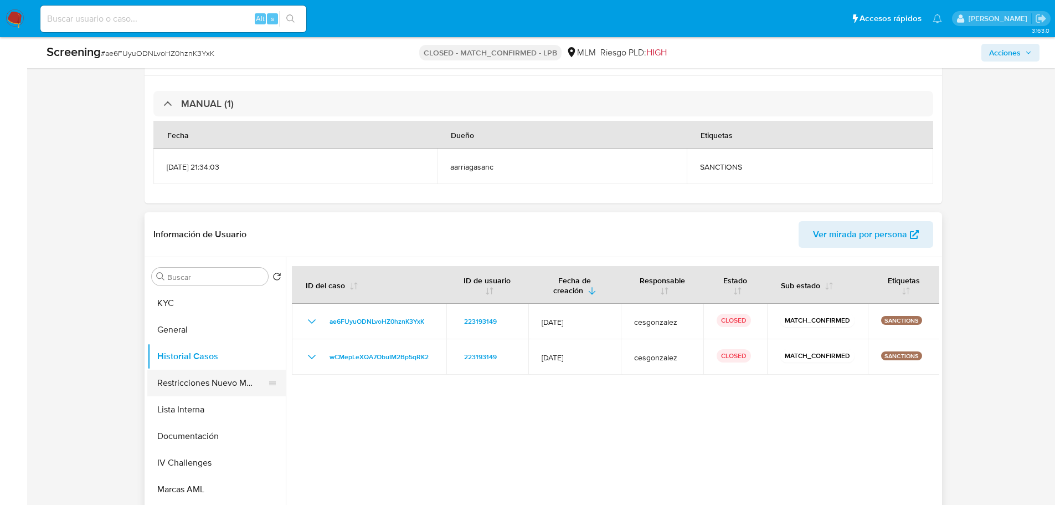
click at [225, 382] on button "Restricciones Nuevo Mundo" at bounding box center [212, 382] width 130 height 27
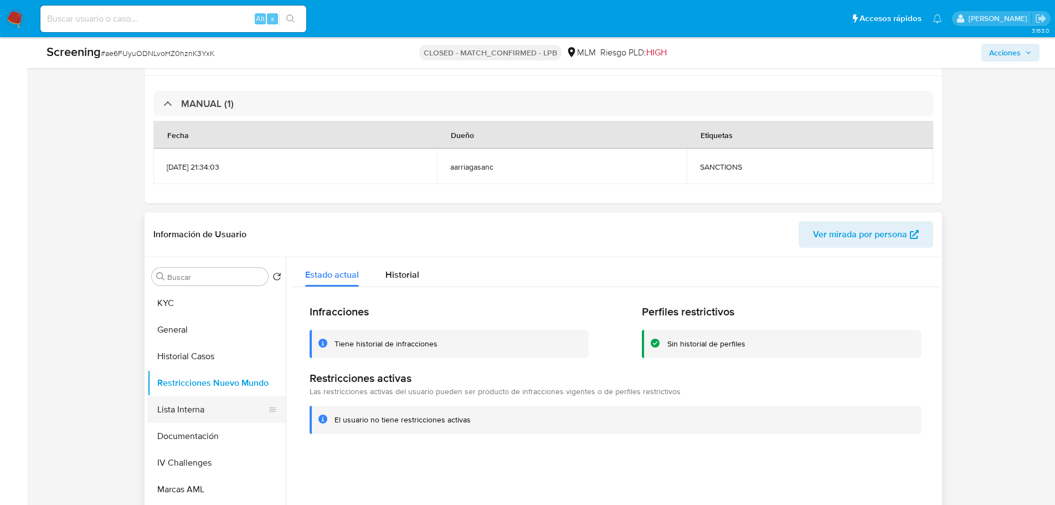
click at [202, 413] on button "Lista Interna" at bounding box center [212, 409] width 130 height 27
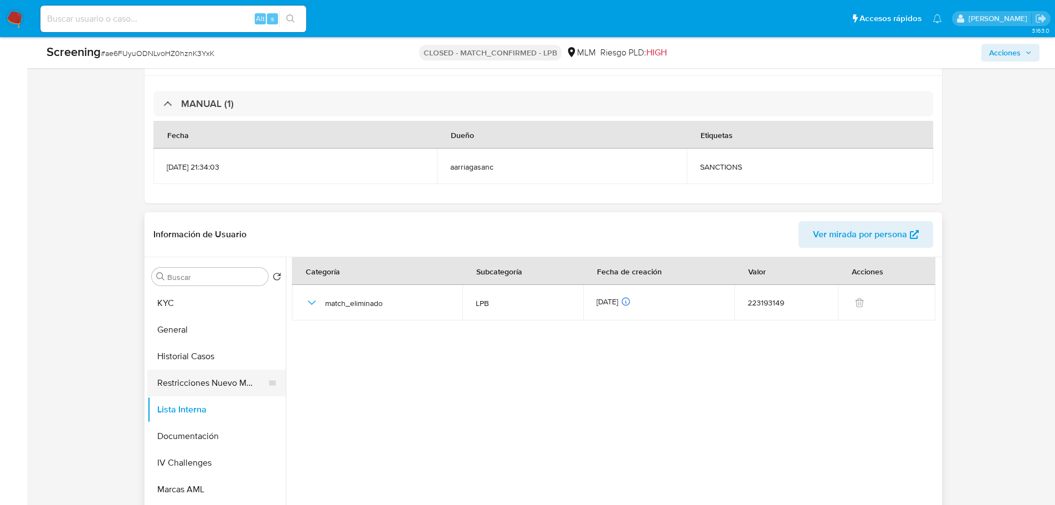
click at [181, 382] on button "Restricciones Nuevo Mundo" at bounding box center [212, 382] width 130 height 27
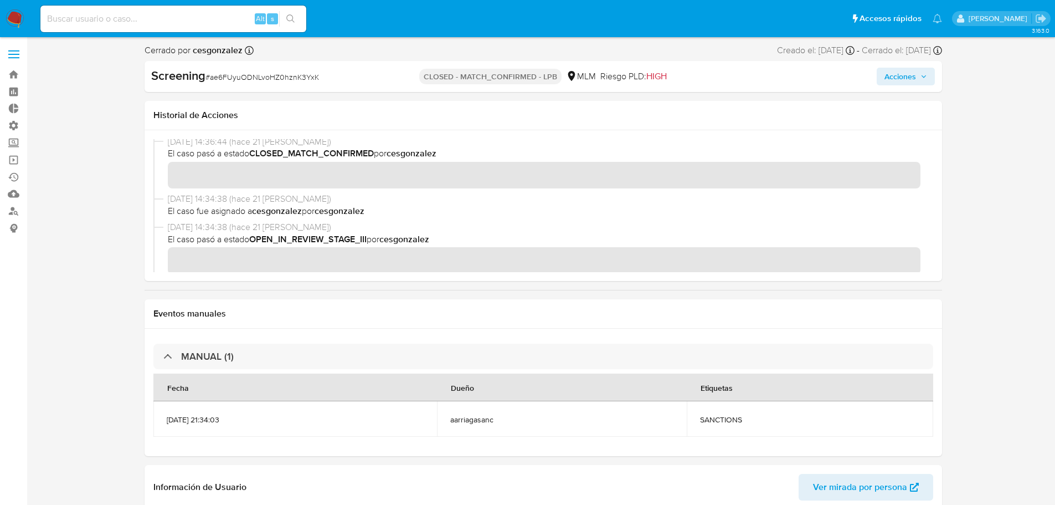
scroll to position [0, 0]
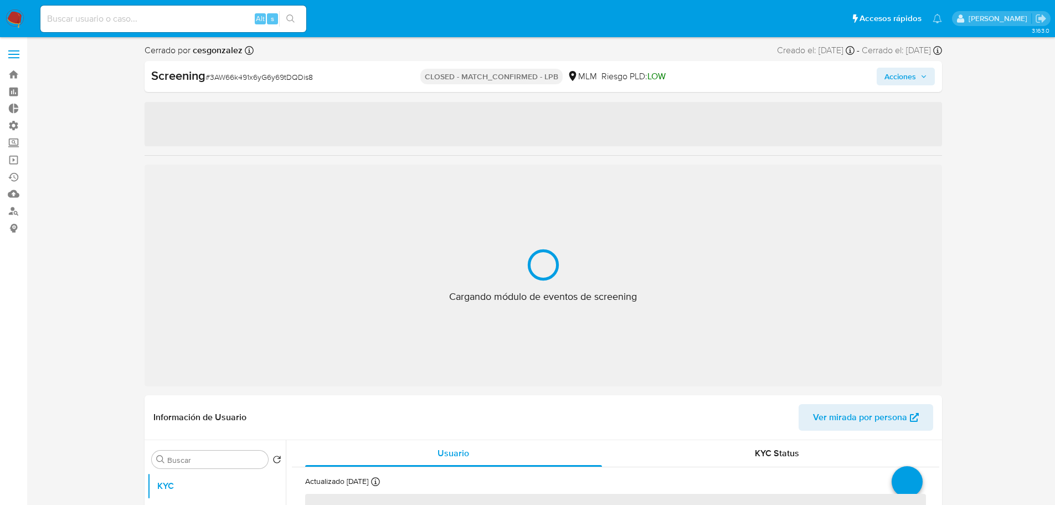
select select "10"
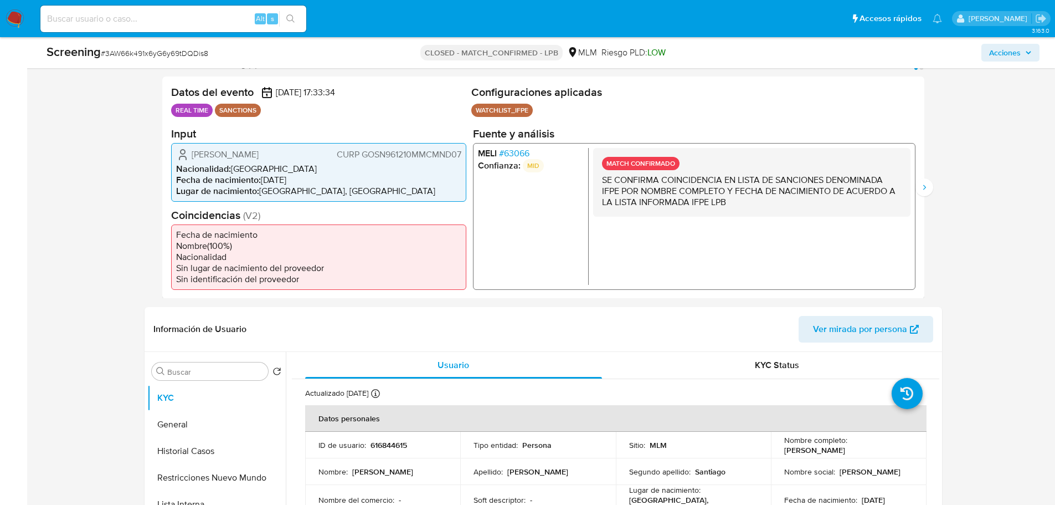
scroll to position [332, 0]
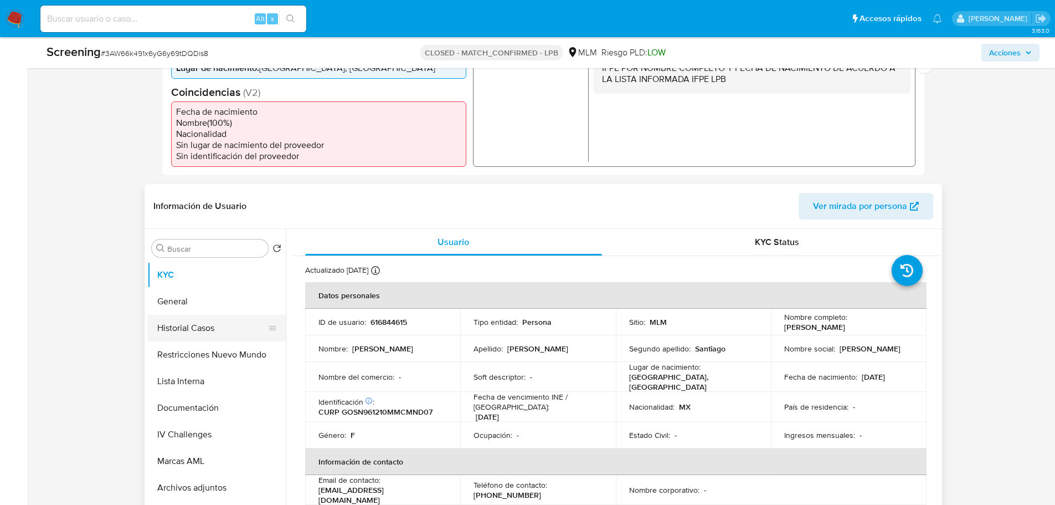
click at [196, 335] on button "Historial Casos" at bounding box center [212, 328] width 130 height 27
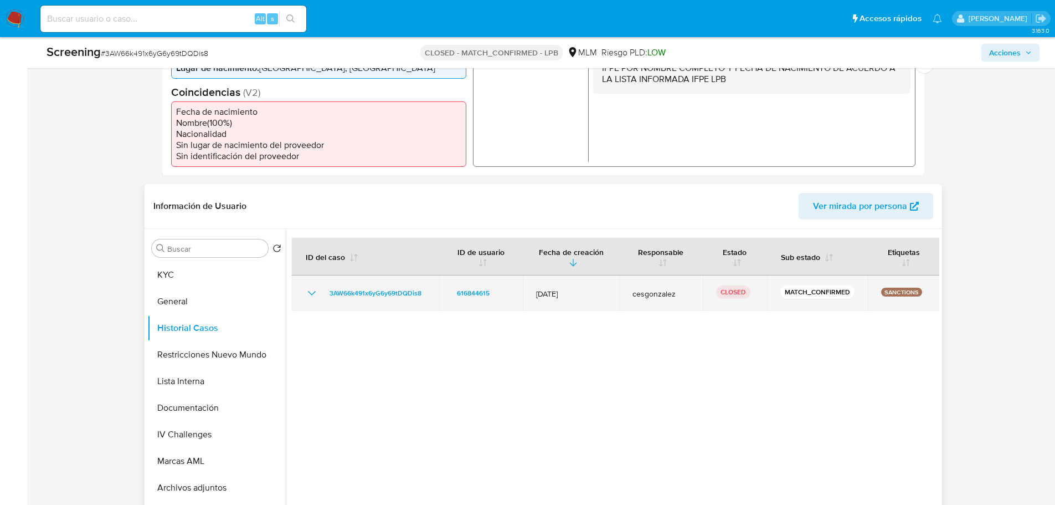
click at [314, 297] on icon "Mostrar/Ocultar" at bounding box center [311, 292] width 13 height 13
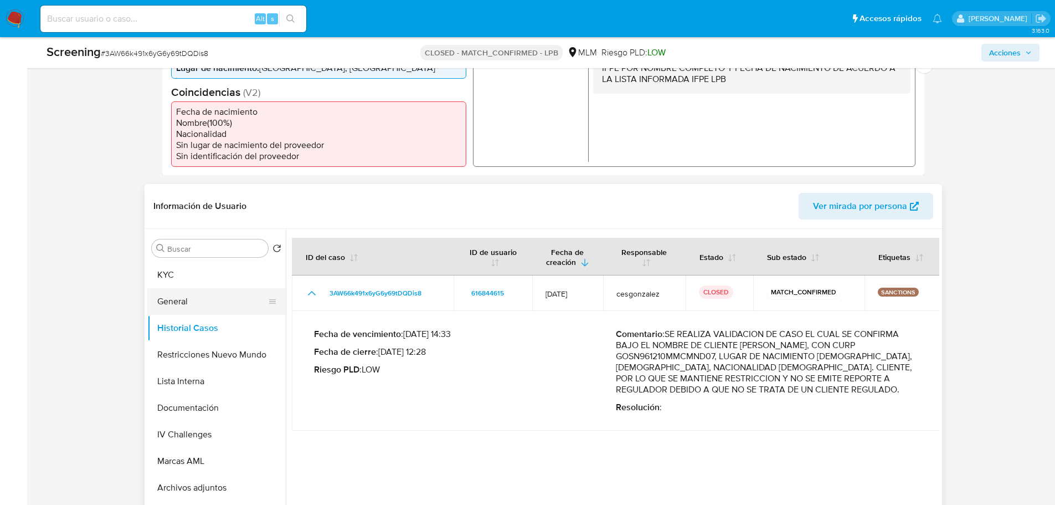
click at [185, 303] on button "General" at bounding box center [212, 301] width 130 height 27
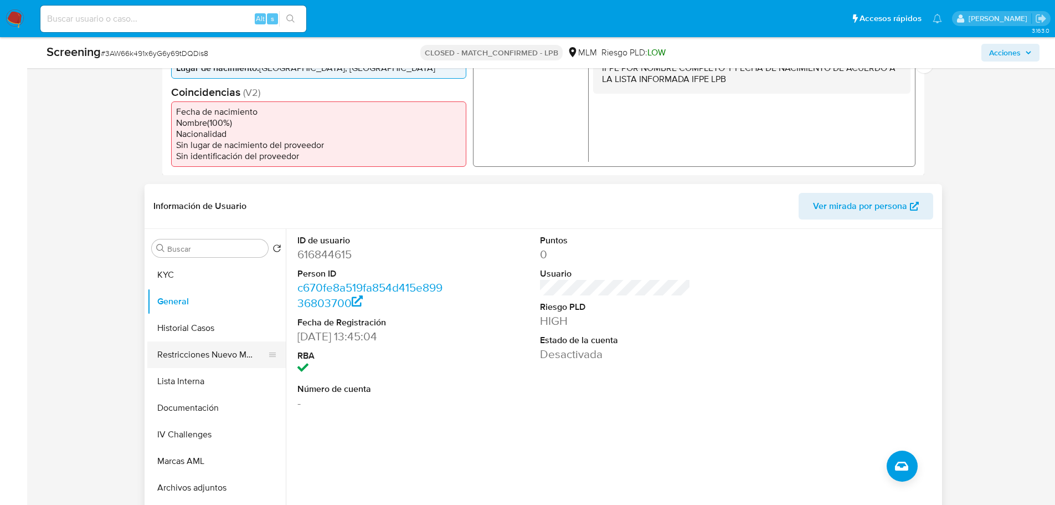
click at [239, 350] on button "Restricciones Nuevo Mundo" at bounding box center [212, 354] width 130 height 27
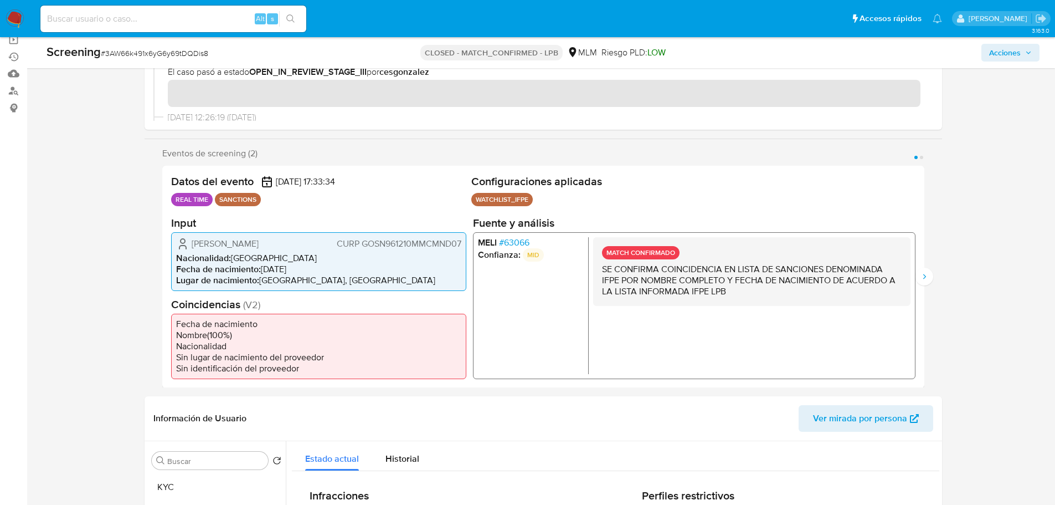
scroll to position [111, 0]
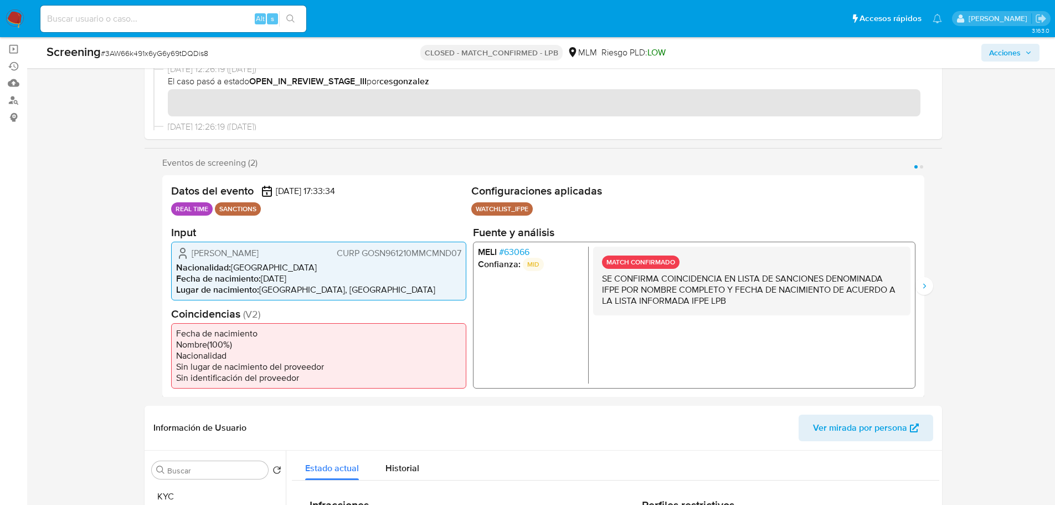
click at [520, 252] on span "# 63066" at bounding box center [514, 251] width 30 height 11
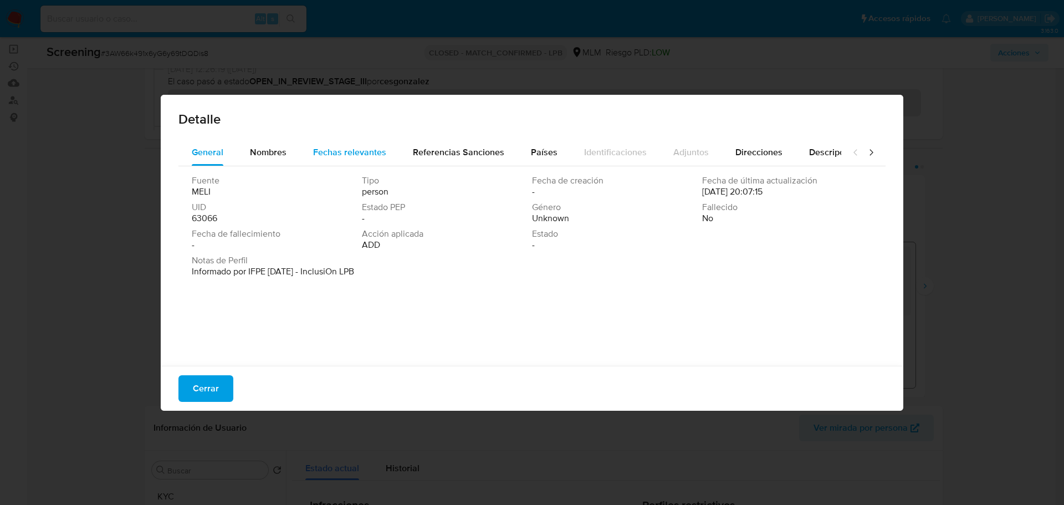
click at [341, 150] on span "Fechas relevantes" at bounding box center [349, 152] width 73 height 13
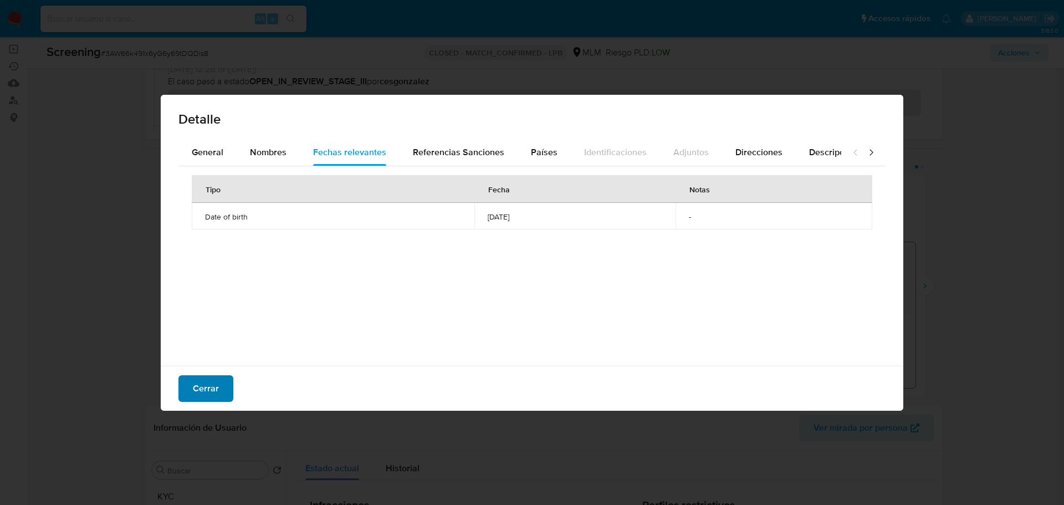
click at [215, 384] on span "Cerrar" at bounding box center [206, 388] width 26 height 24
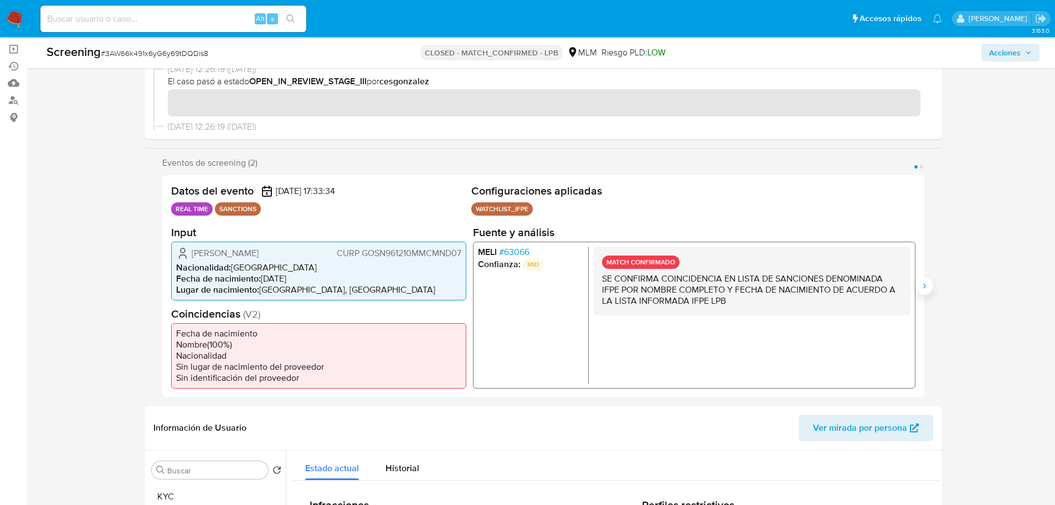
click at [926, 286] on icon "Siguiente" at bounding box center [924, 285] width 9 height 9
click at [525, 254] on span "# 63066" at bounding box center [514, 251] width 30 height 11
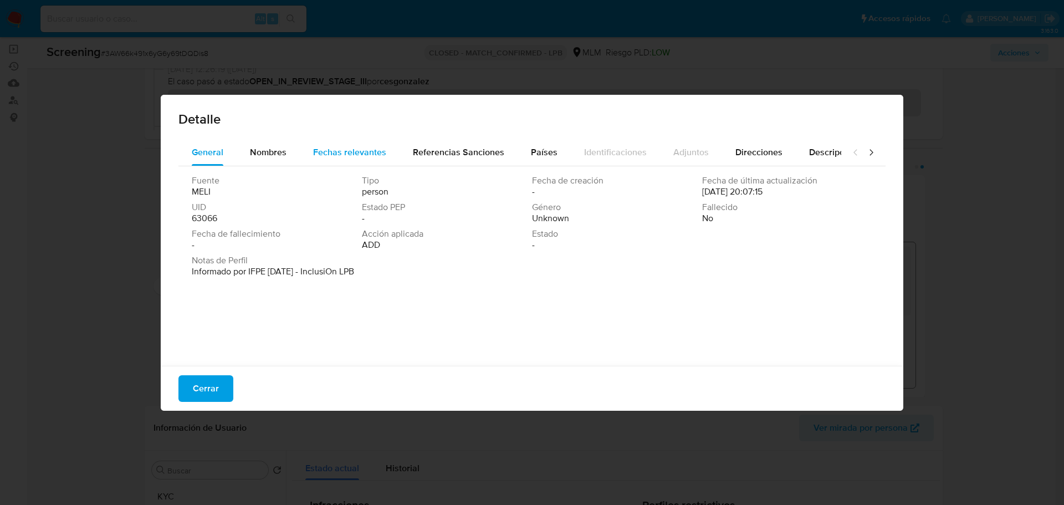
click at [352, 160] on div "Fechas relevantes" at bounding box center [349, 152] width 73 height 27
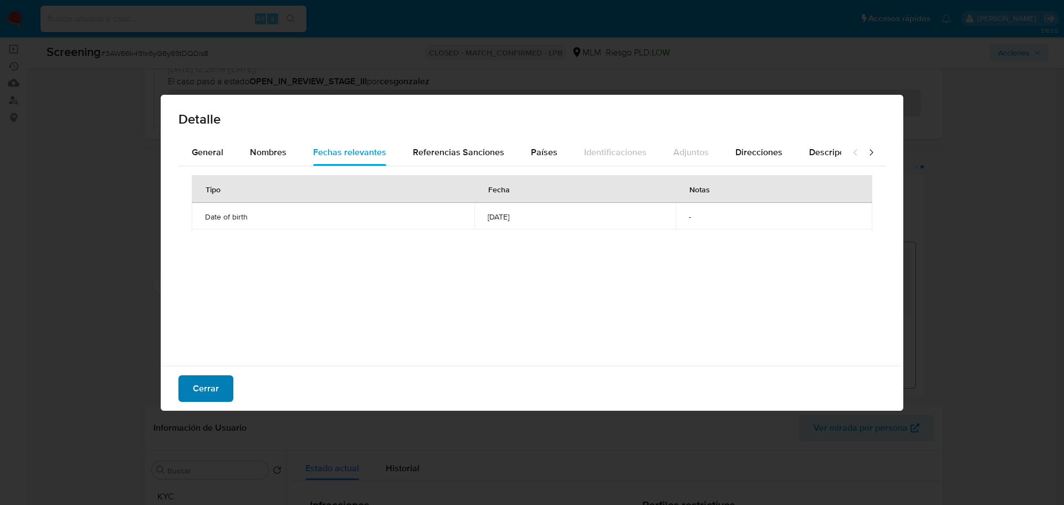
click at [213, 387] on span "Cerrar" at bounding box center [206, 388] width 26 height 24
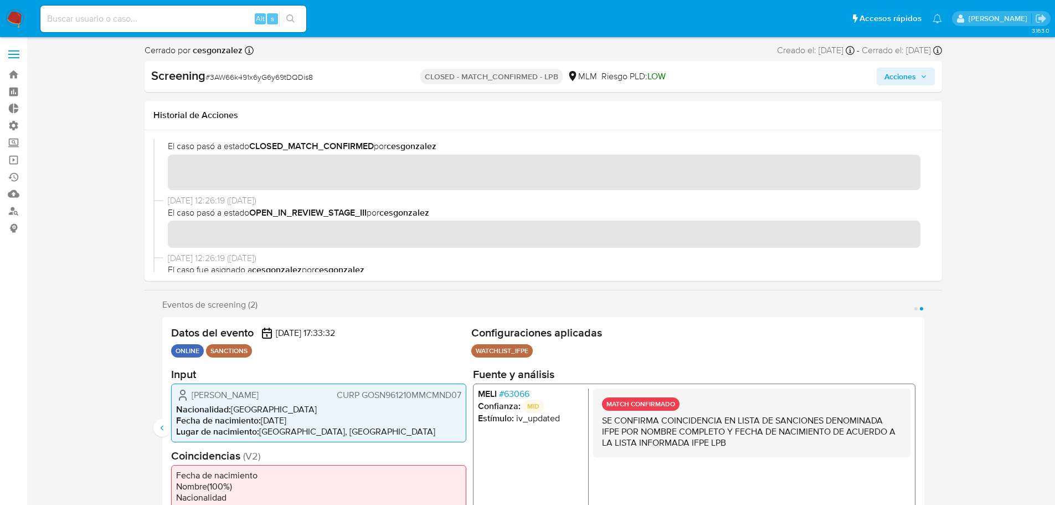
scroll to position [0, 0]
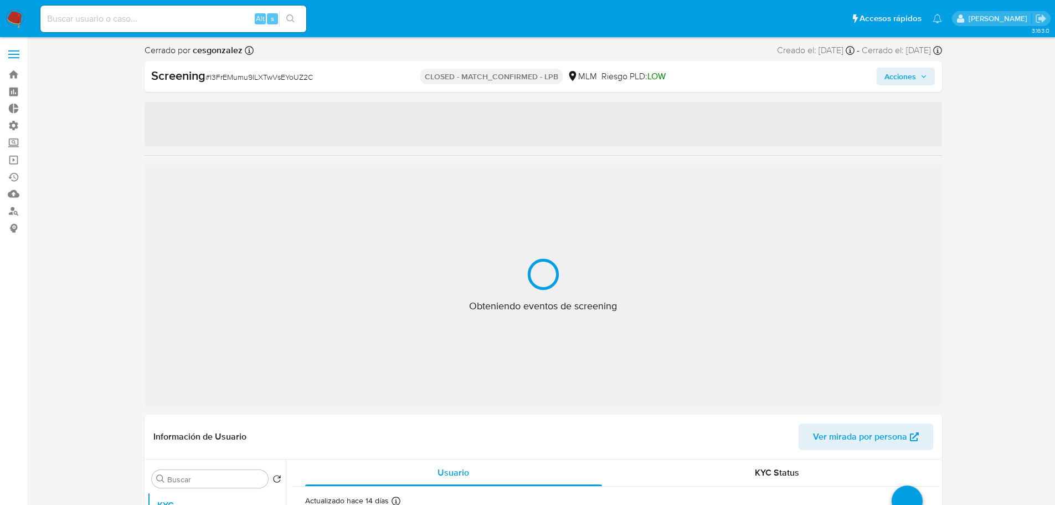
select select "10"
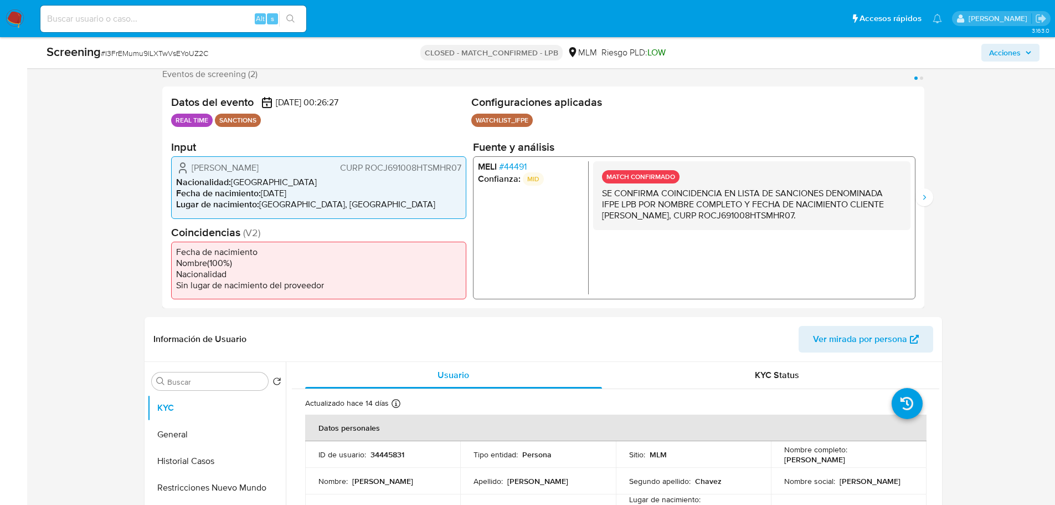
scroll to position [332, 0]
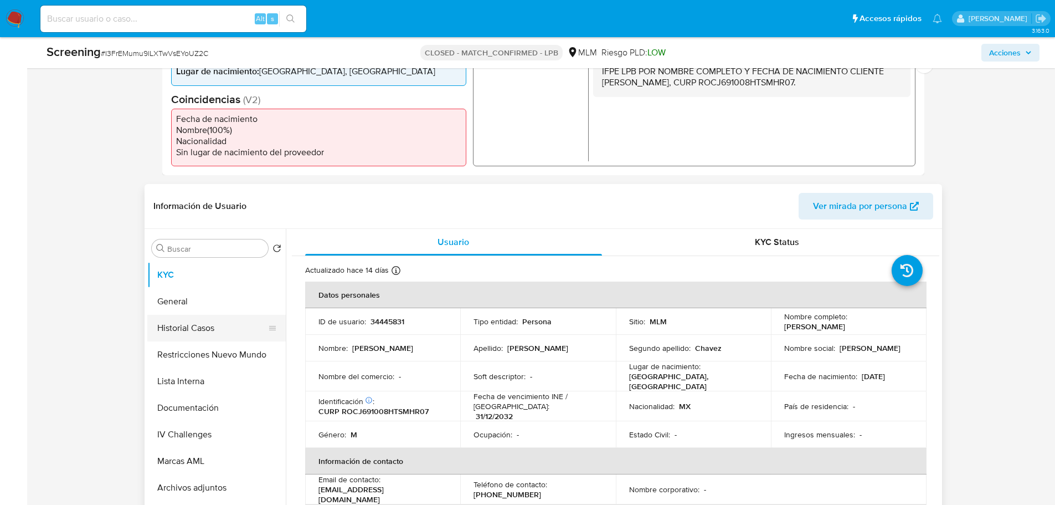
click at [183, 334] on button "Historial Casos" at bounding box center [212, 328] width 130 height 27
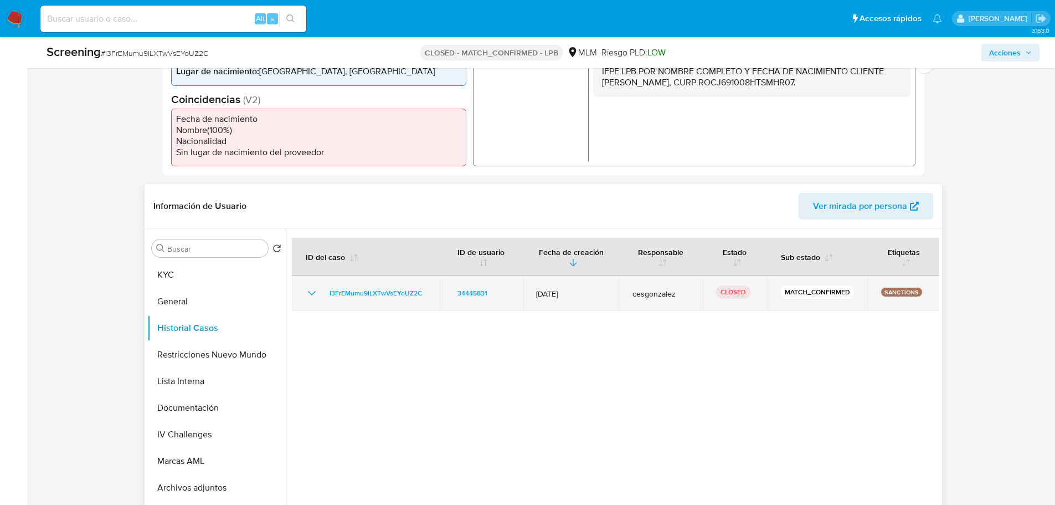
click at [311, 292] on icon "Mostrar/Ocultar" at bounding box center [311, 292] width 13 height 13
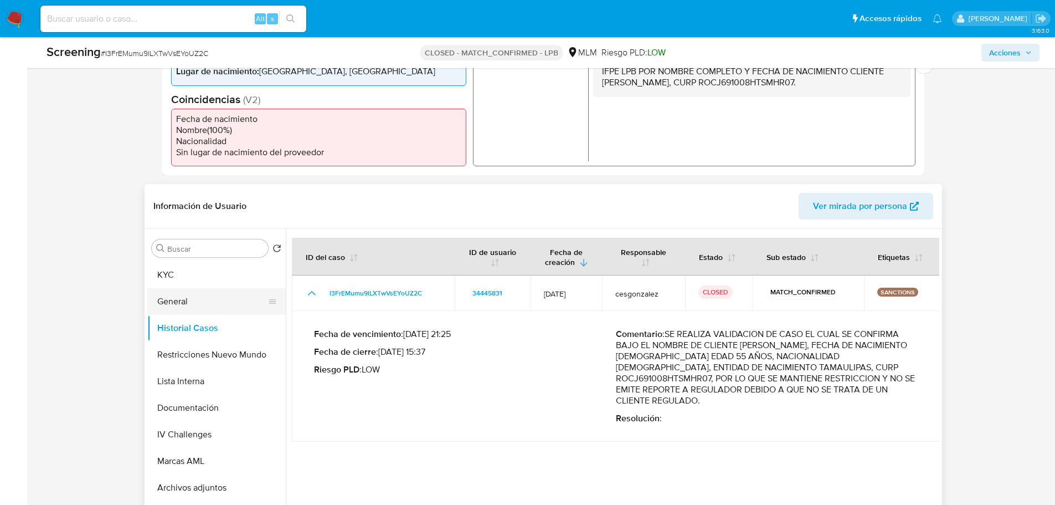
click at [201, 308] on button "General" at bounding box center [212, 301] width 130 height 27
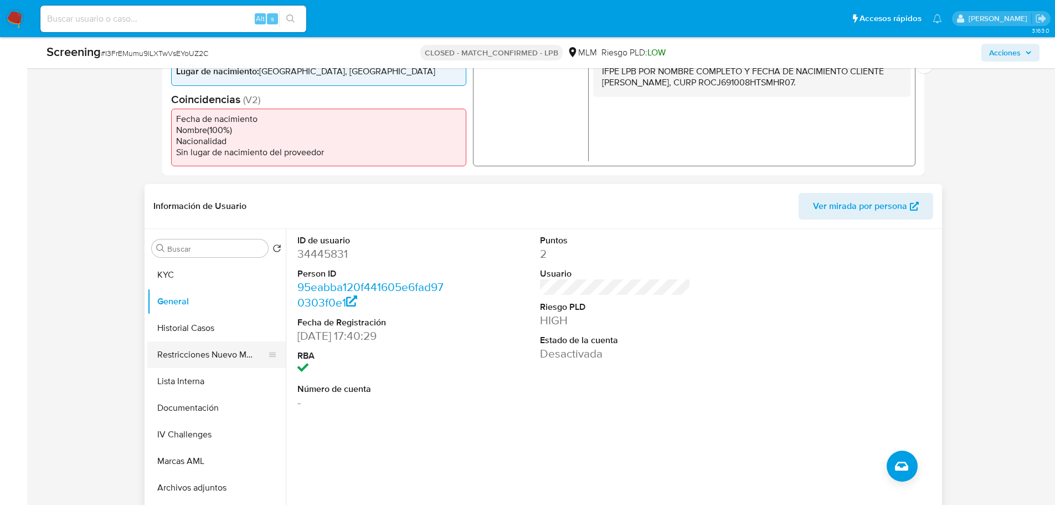
click at [216, 359] on button "Restricciones Nuevo Mundo" at bounding box center [212, 354] width 130 height 27
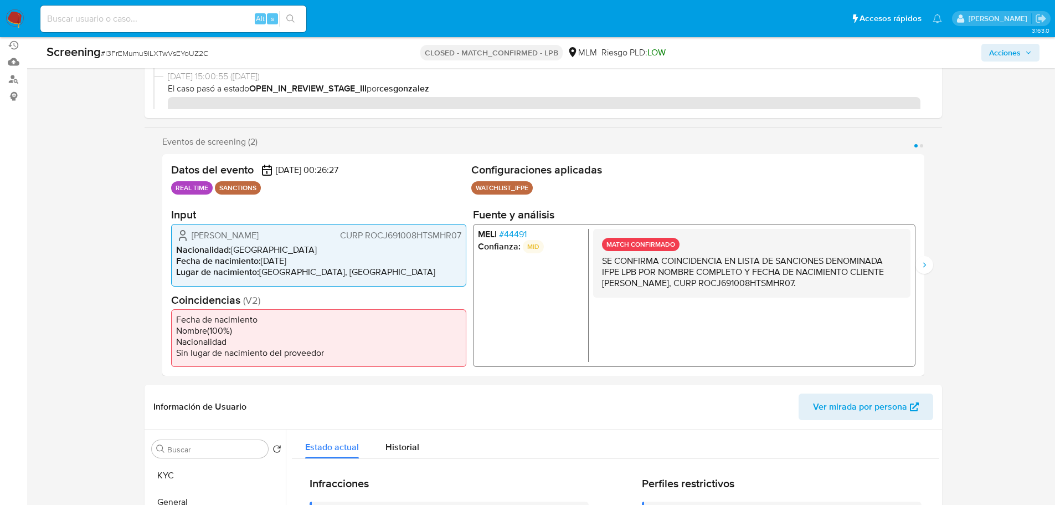
scroll to position [111, 0]
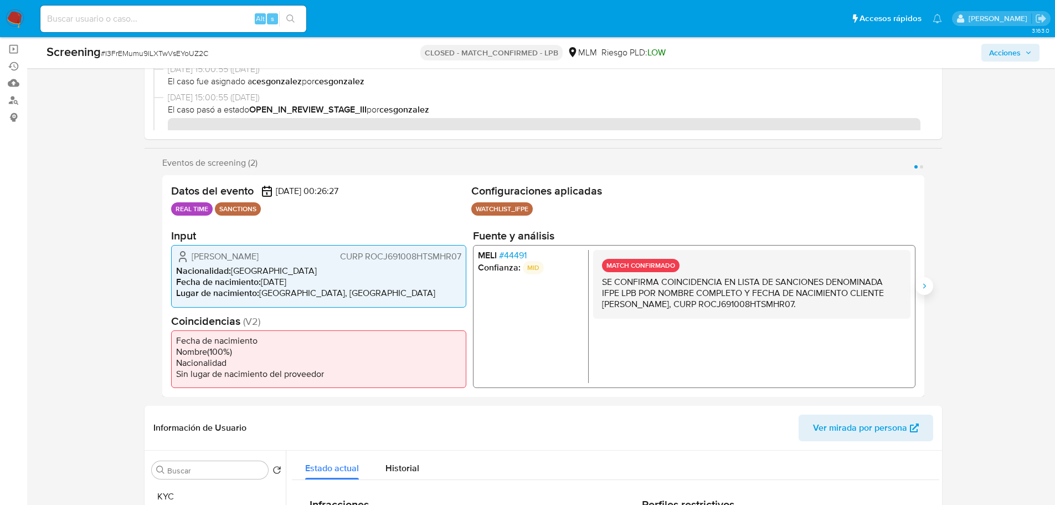
click at [925, 287] on icon "Siguiente" at bounding box center [924, 285] width 3 height 5
click at [511, 254] on span "# 44491" at bounding box center [513, 255] width 28 height 11
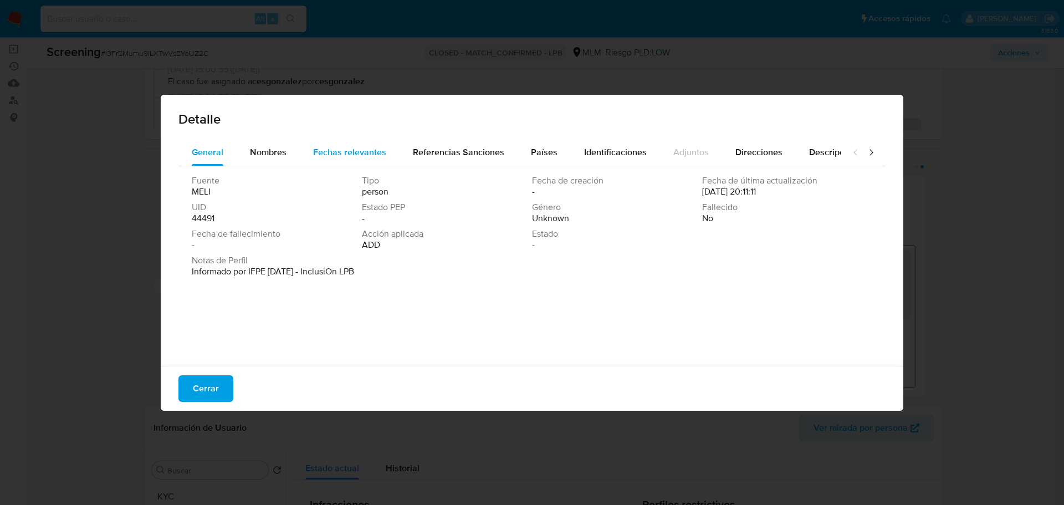
click at [303, 157] on button "Fechas relevantes" at bounding box center [350, 152] width 100 height 27
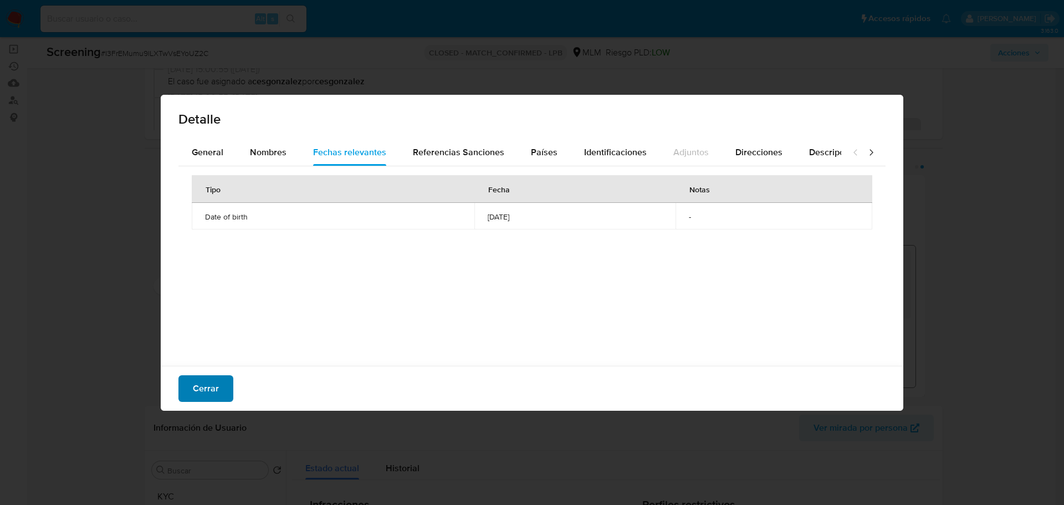
click at [215, 389] on span "Cerrar" at bounding box center [206, 388] width 26 height 24
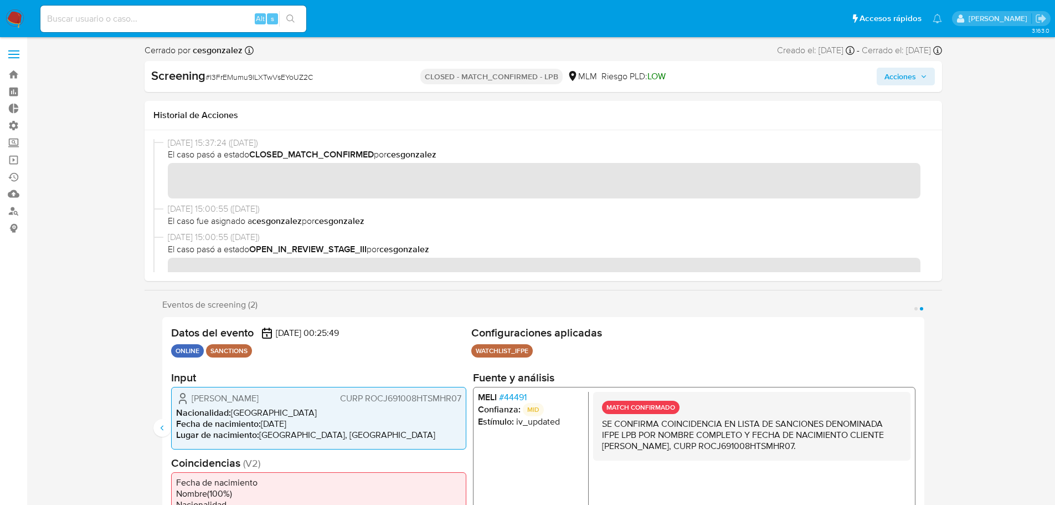
scroll to position [0, 0]
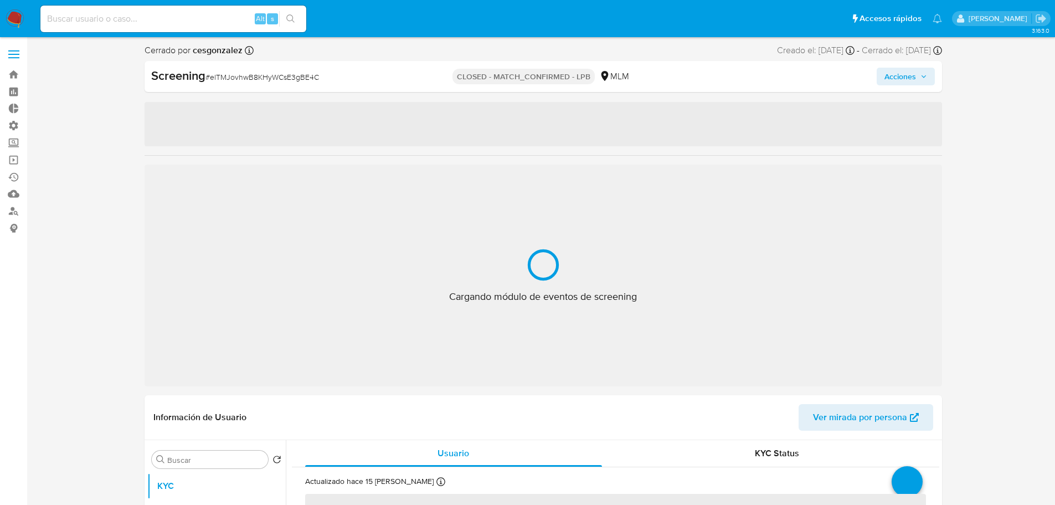
select select "10"
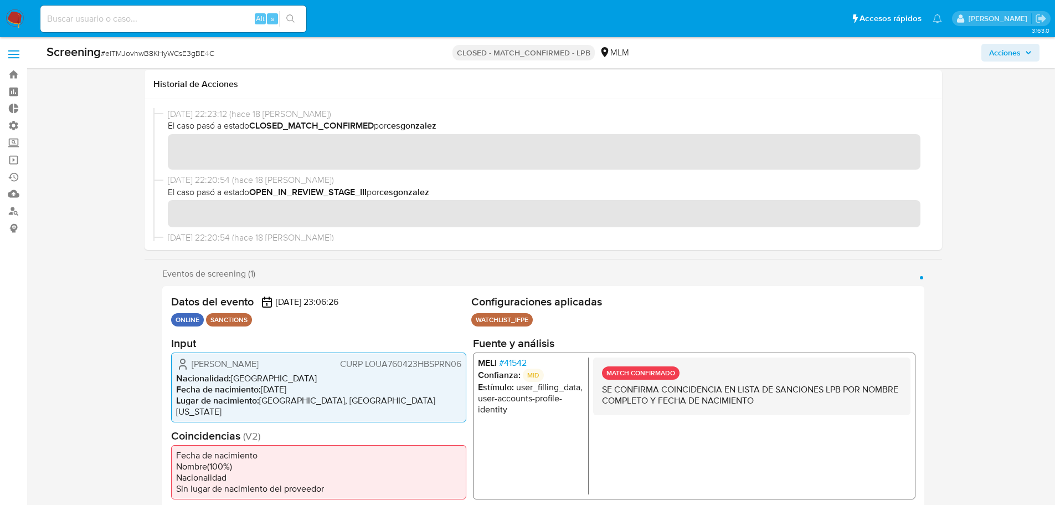
scroll to position [277, 0]
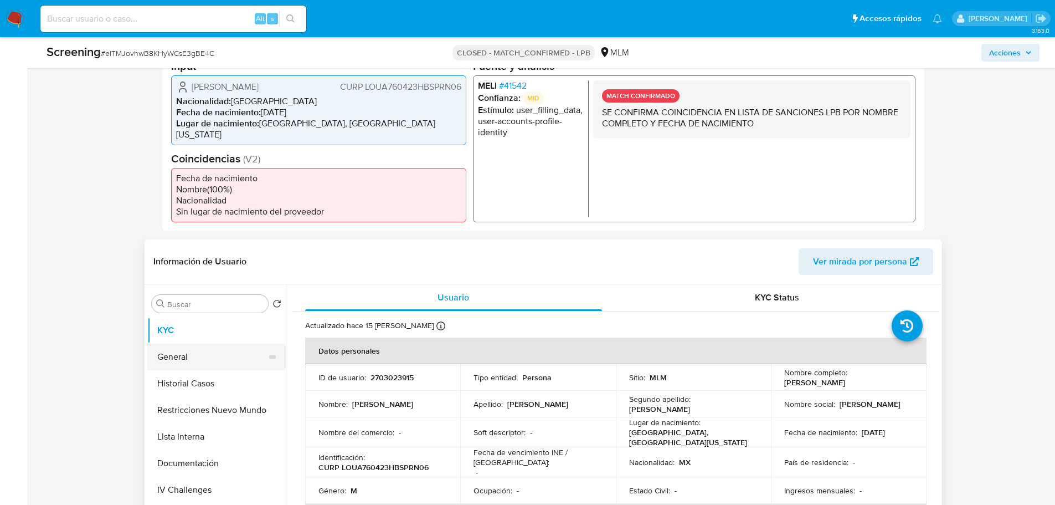
click at [164, 356] on button "General" at bounding box center [212, 356] width 130 height 27
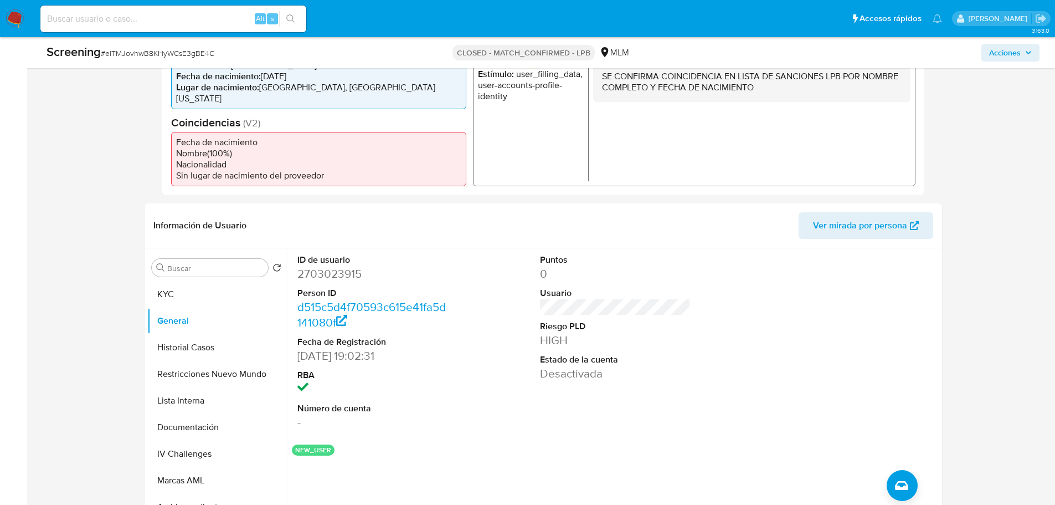
scroll to position [332, 0]
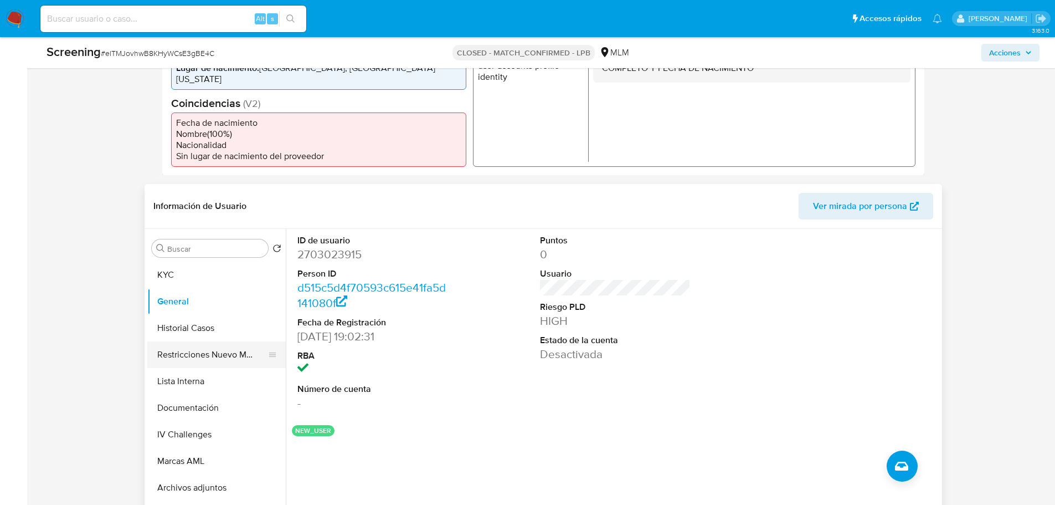
click at [185, 350] on button "Restricciones Nuevo Mundo" at bounding box center [212, 354] width 130 height 27
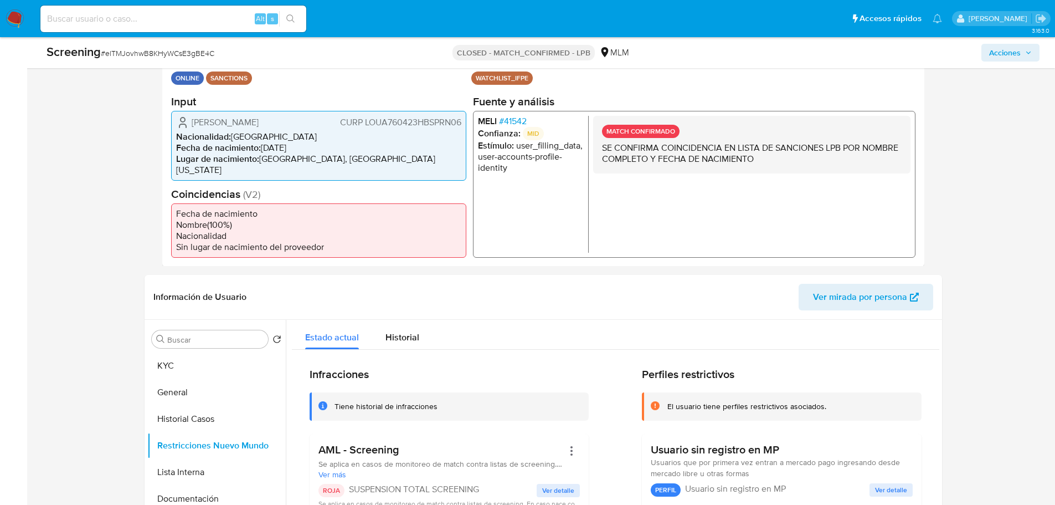
scroll to position [166, 0]
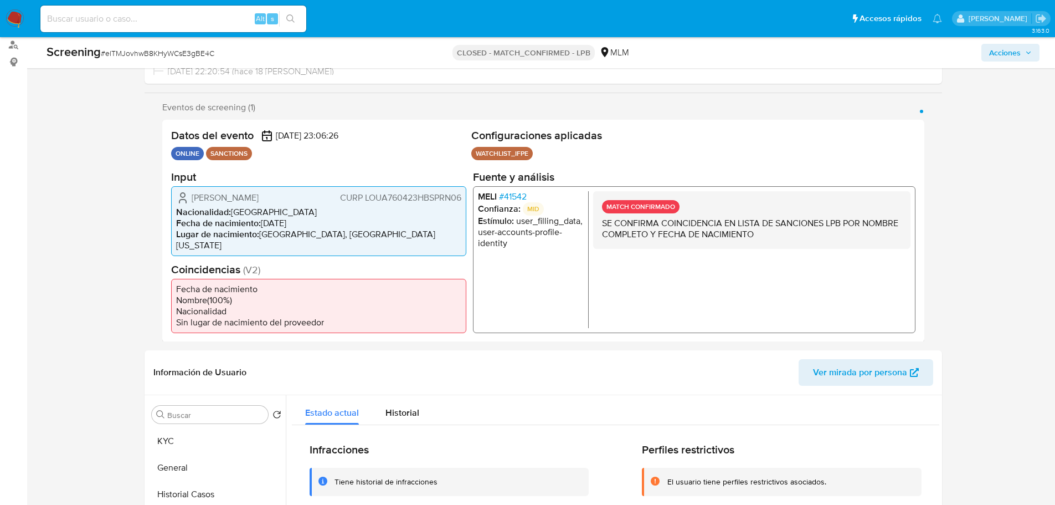
click at [509, 201] on span "# 41542" at bounding box center [513, 196] width 28 height 11
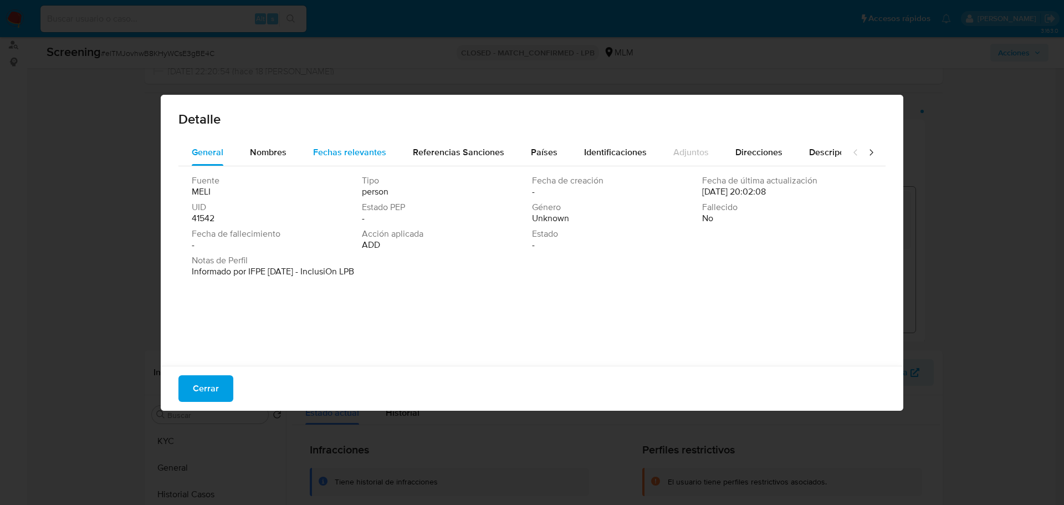
click at [330, 160] on div "Fechas relevantes" at bounding box center [349, 152] width 73 height 27
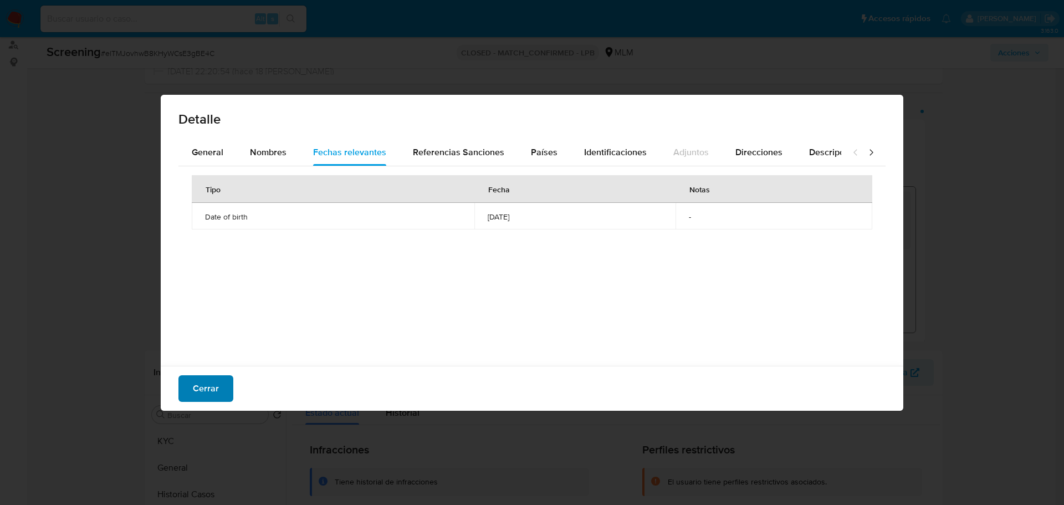
drag, startPoint x: 219, startPoint y: 369, endPoint x: 218, endPoint y: 378, distance: 9.0
click at [219, 369] on div "Cerrar" at bounding box center [532, 388] width 742 height 45
click at [218, 378] on span "Cerrar" at bounding box center [206, 388] width 26 height 24
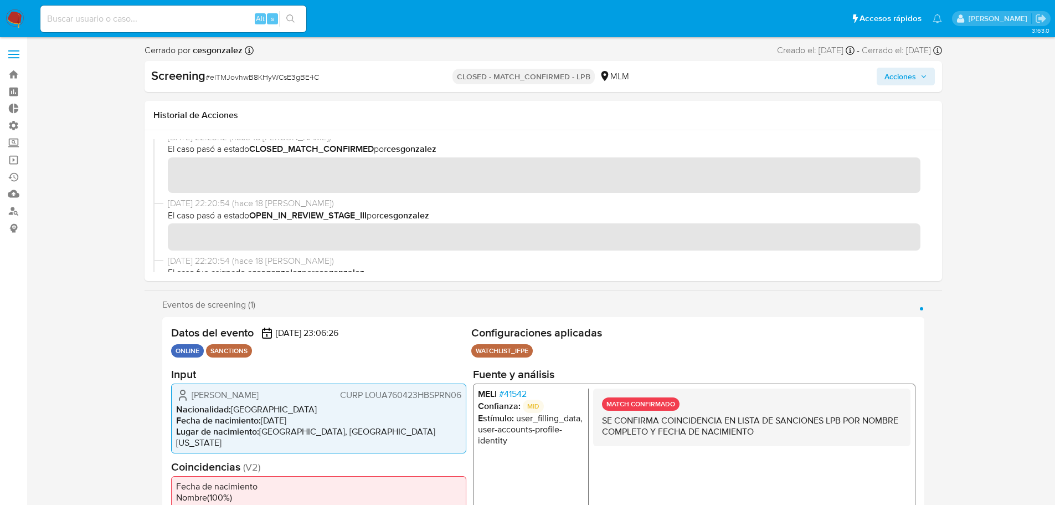
scroll to position [0, 0]
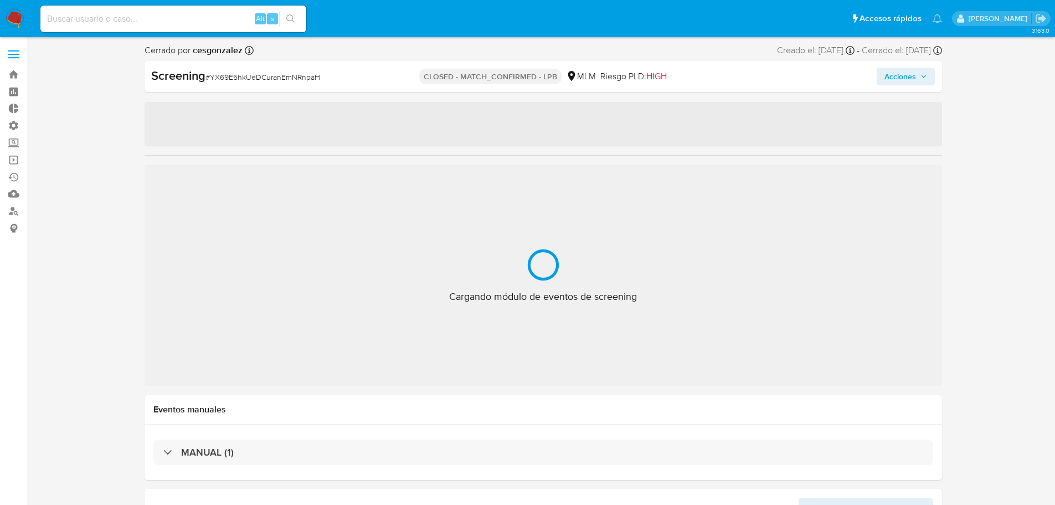
select select "10"
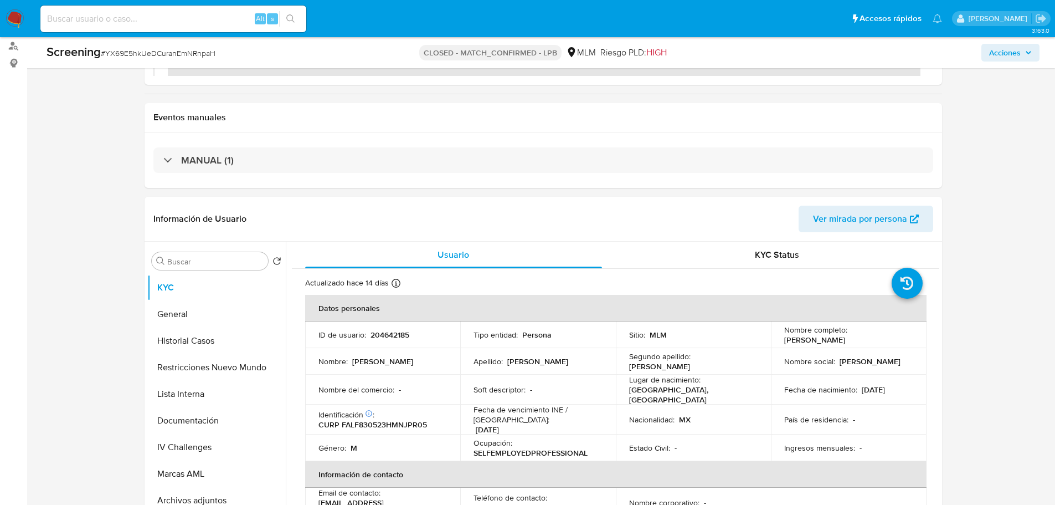
scroll to position [166, 0]
click at [178, 314] on button "General" at bounding box center [212, 313] width 130 height 27
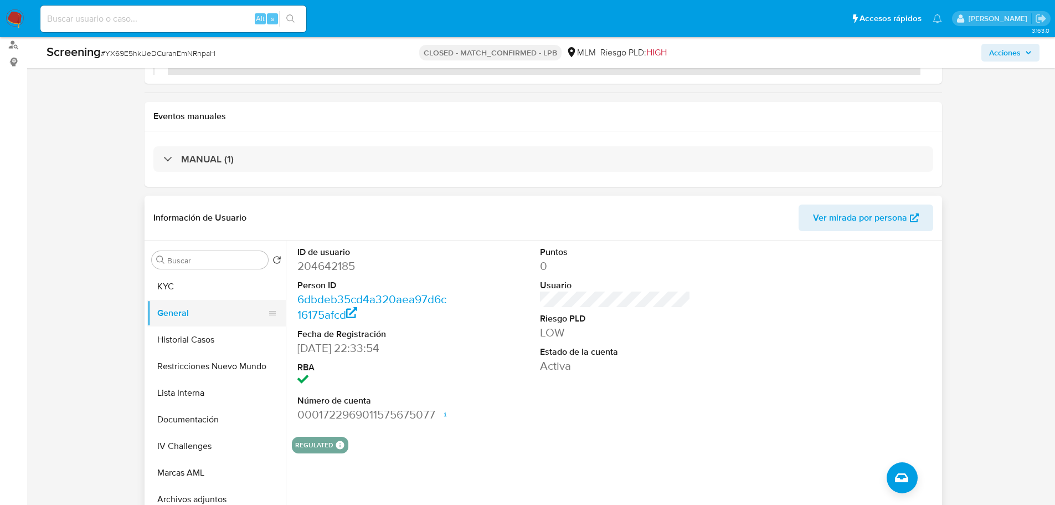
click at [180, 324] on button "General" at bounding box center [212, 313] width 130 height 27
click at [189, 335] on button "Historial Casos" at bounding box center [212, 339] width 130 height 27
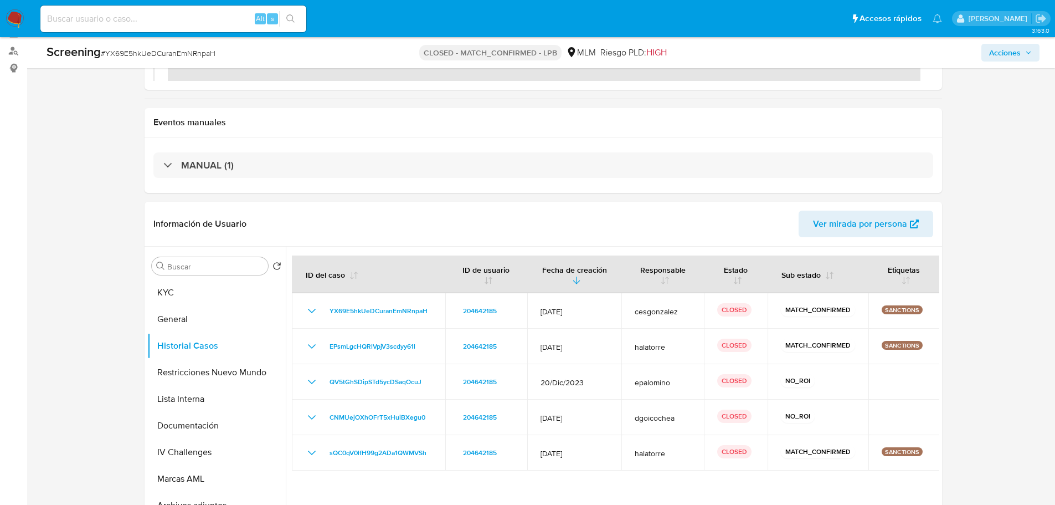
scroll to position [277, 0]
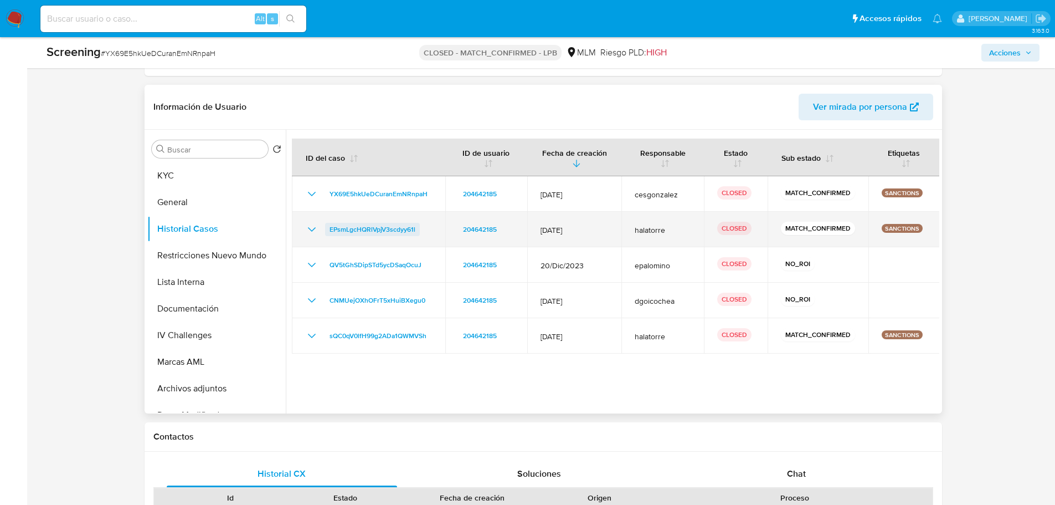
click at [388, 228] on span "EPsmLgcHQRlVpjV3scdyy61l" at bounding box center [373, 229] width 86 height 13
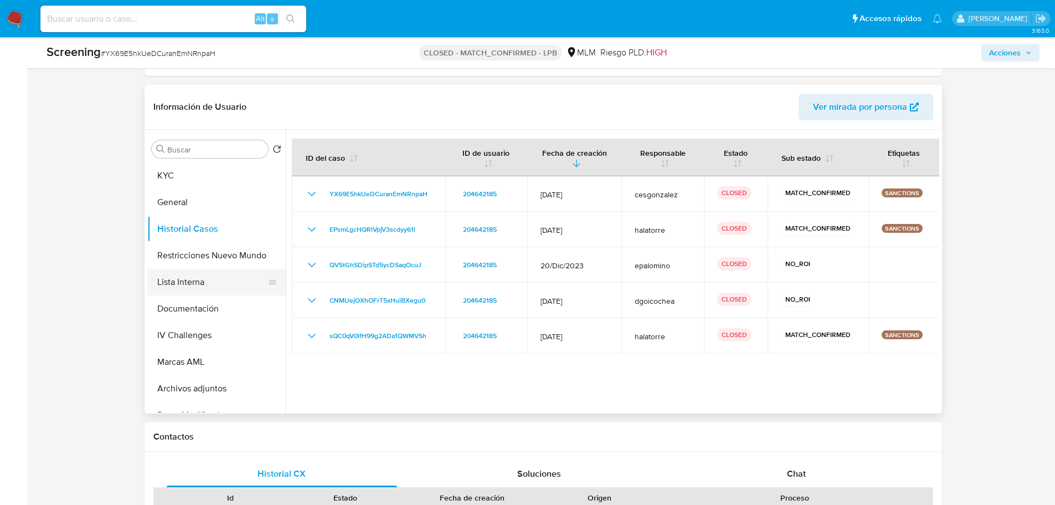
click at [178, 286] on button "Lista Interna" at bounding box center [212, 282] width 130 height 27
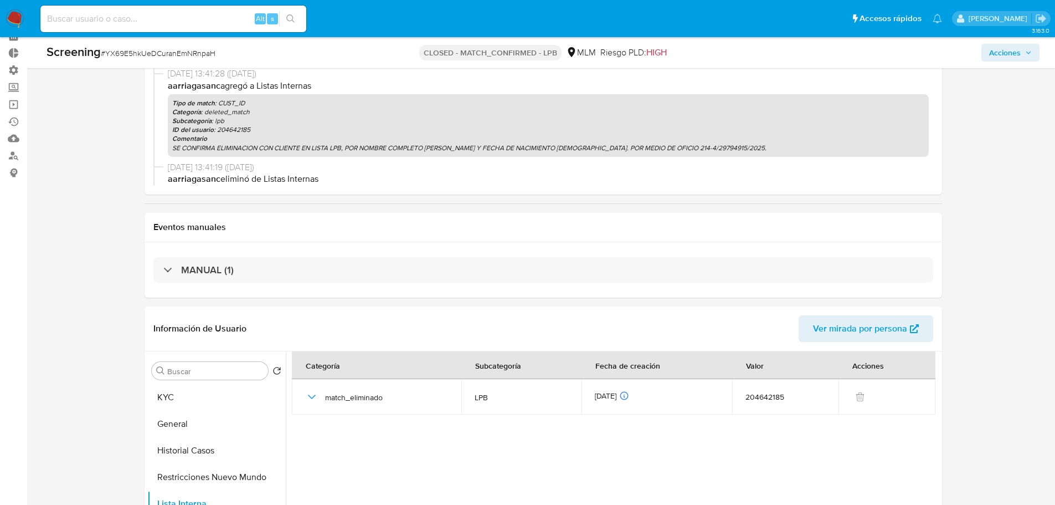
scroll to position [202, 0]
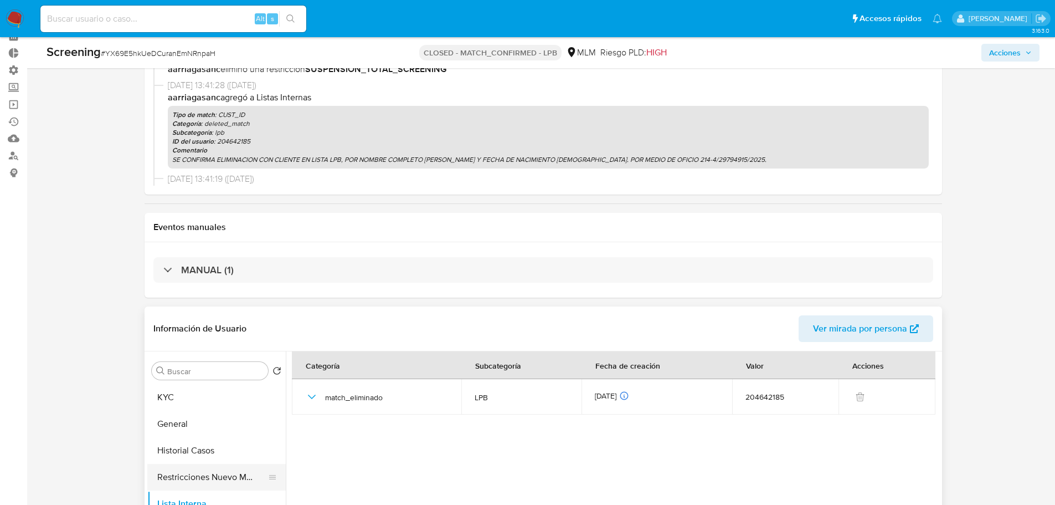
click at [176, 474] on button "Restricciones Nuevo Mundo" at bounding box center [212, 477] width 130 height 27
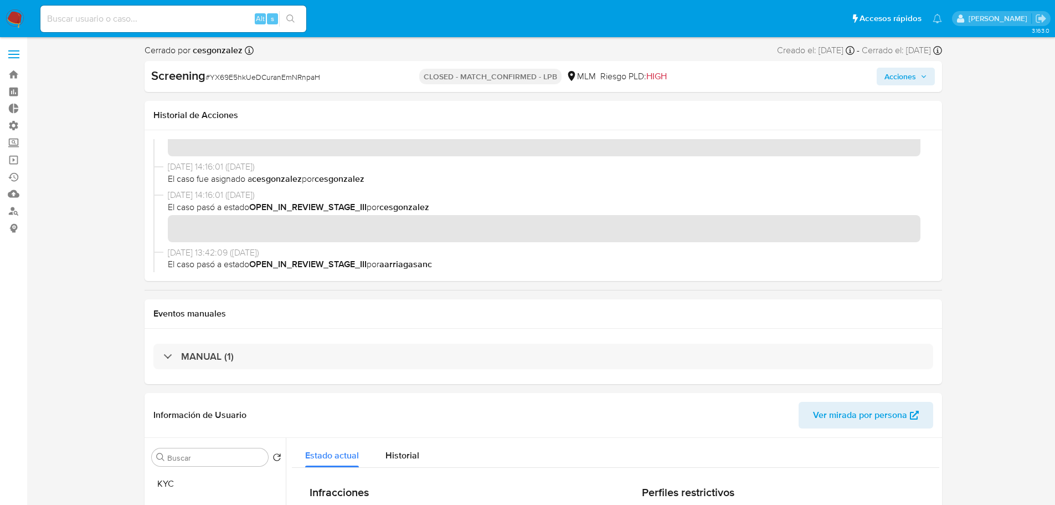
scroll to position [0, 0]
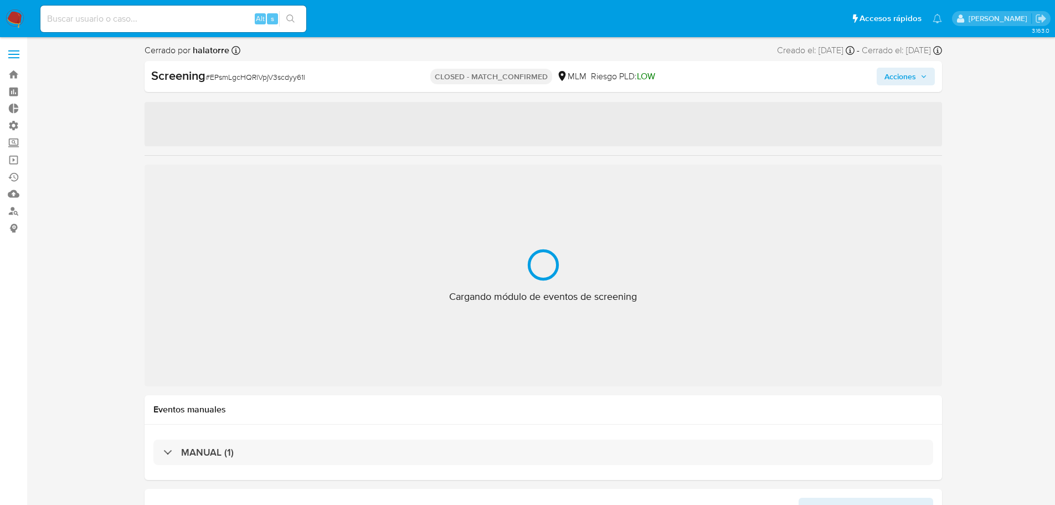
select select "10"
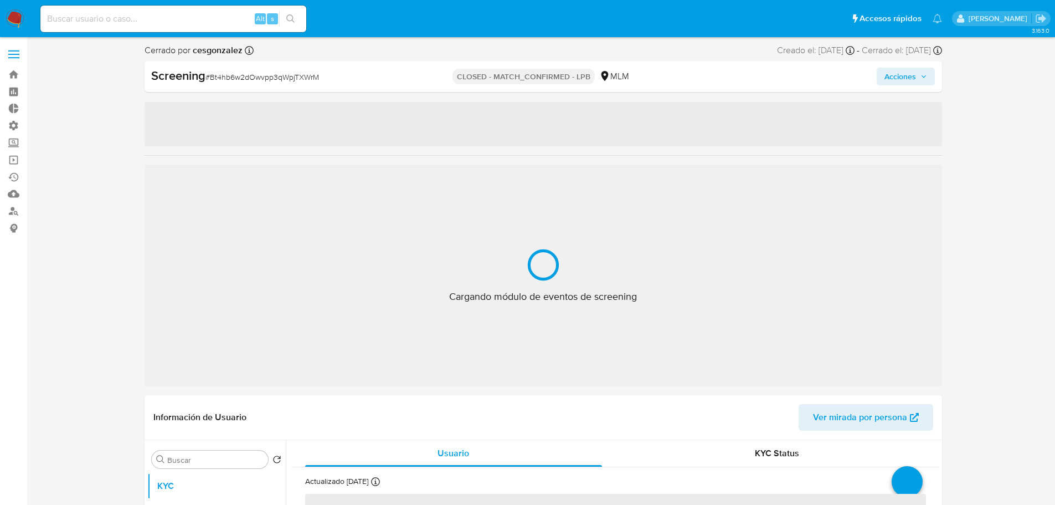
select select "10"
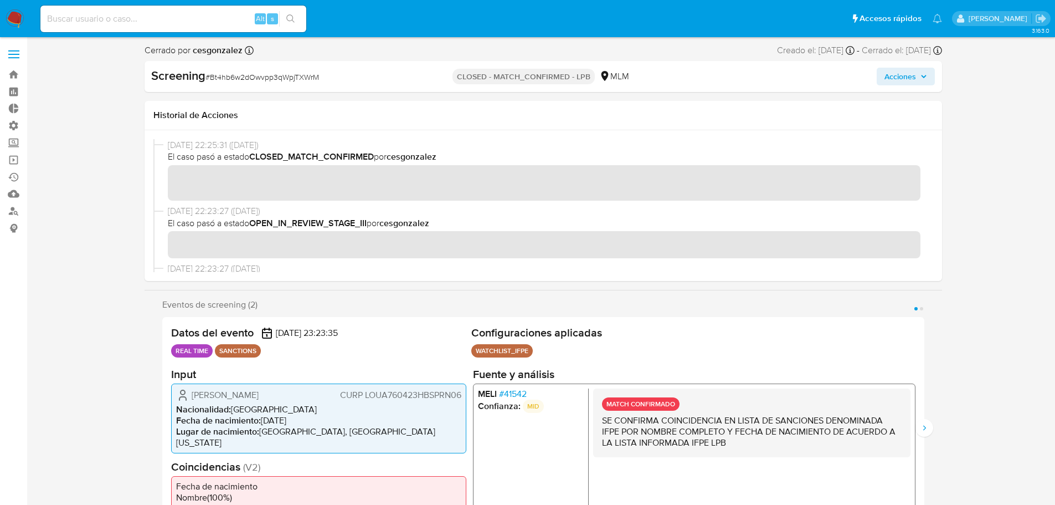
scroll to position [277, 0]
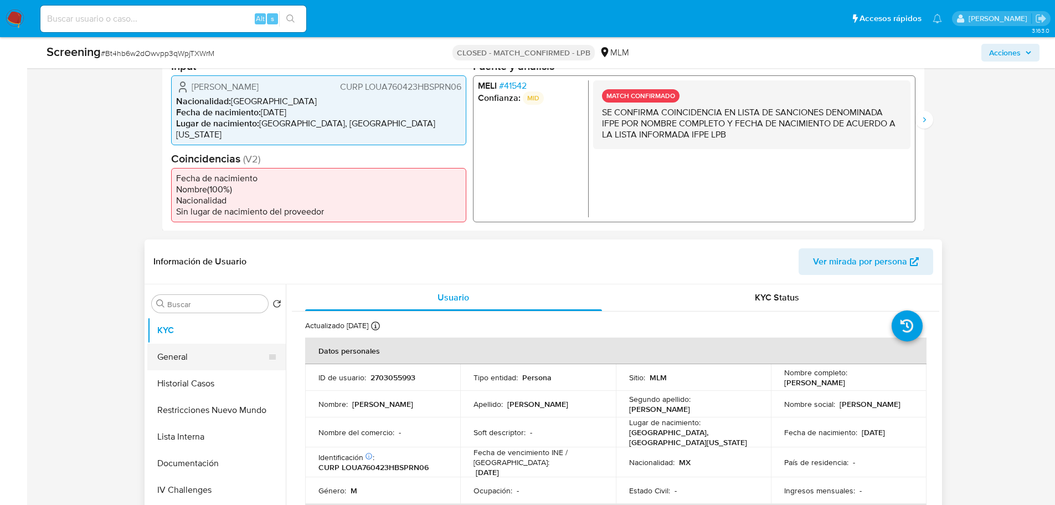
click at [191, 345] on button "General" at bounding box center [212, 356] width 130 height 27
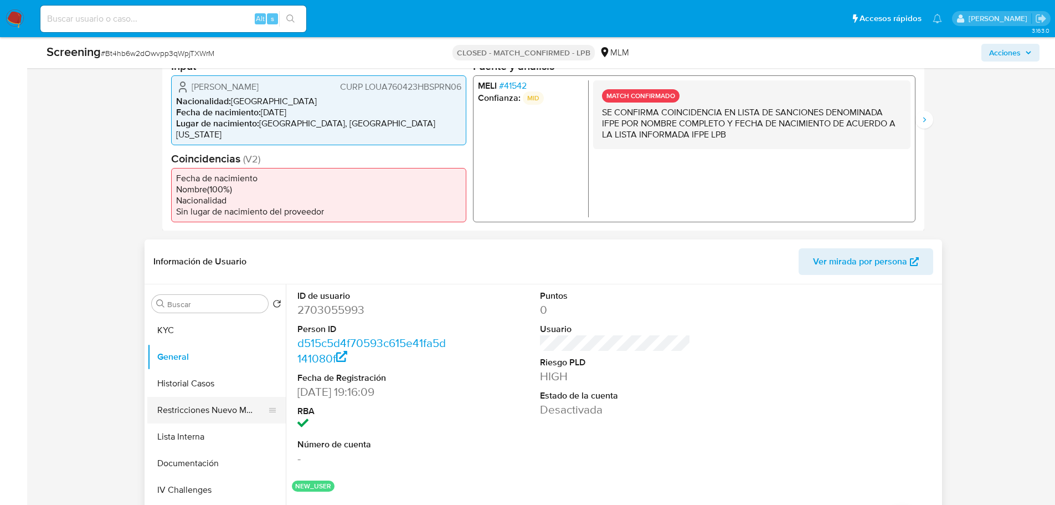
click at [225, 402] on button "Restricciones Nuevo Mundo" at bounding box center [212, 410] width 130 height 27
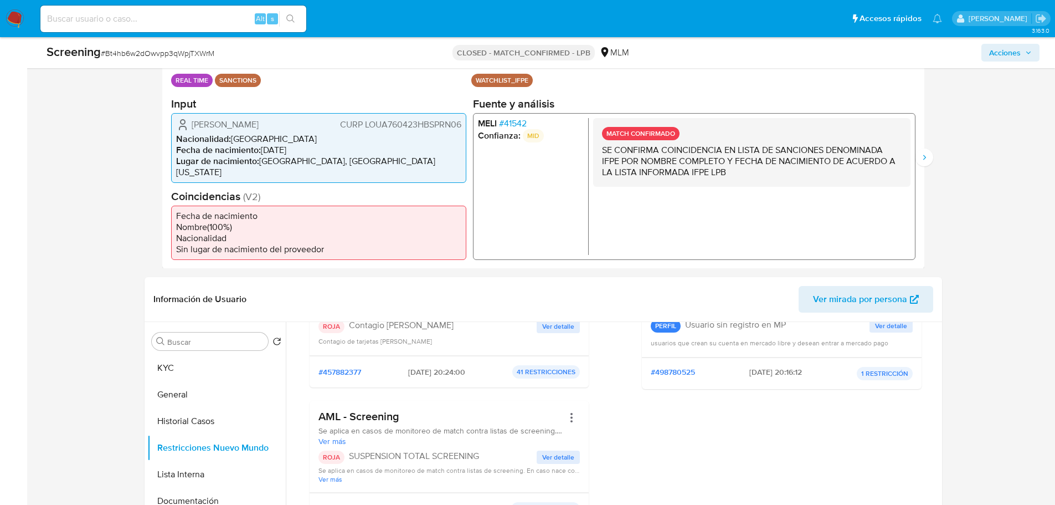
scroll to position [222, 0]
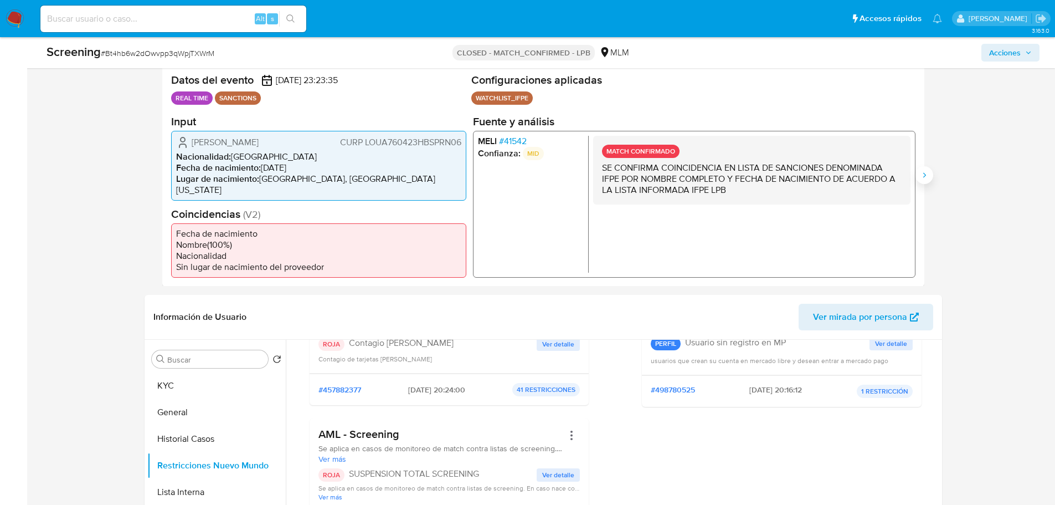
click at [924, 174] on icon "Siguiente" at bounding box center [924, 175] width 9 height 9
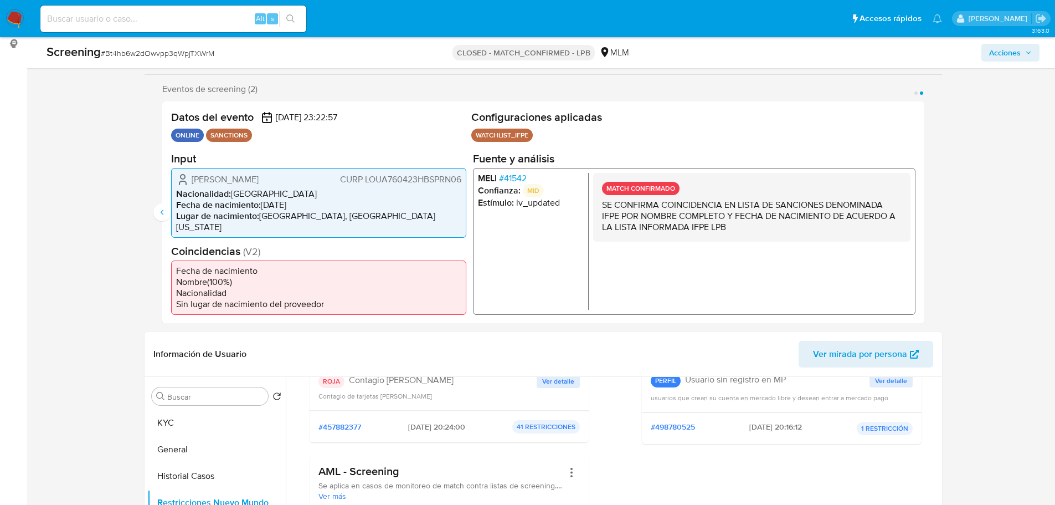
scroll to position [166, 0]
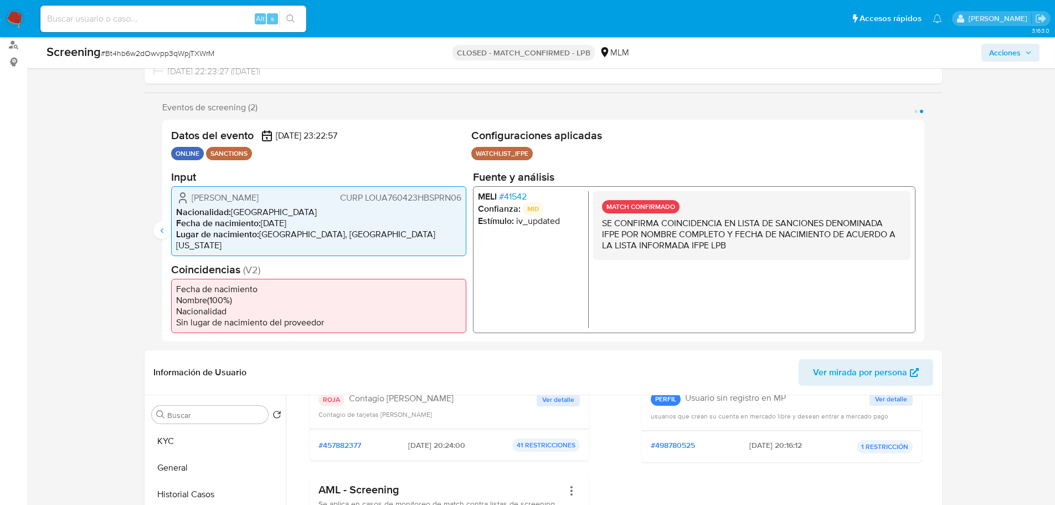
click at [518, 202] on span "# 41542" at bounding box center [513, 196] width 28 height 11
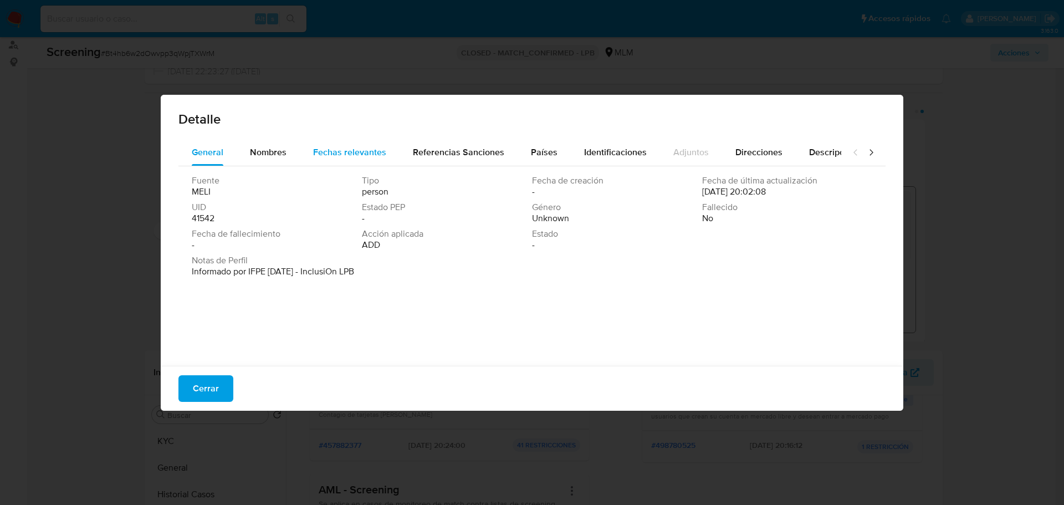
click at [344, 151] on span "Fechas relevantes" at bounding box center [349, 152] width 73 height 13
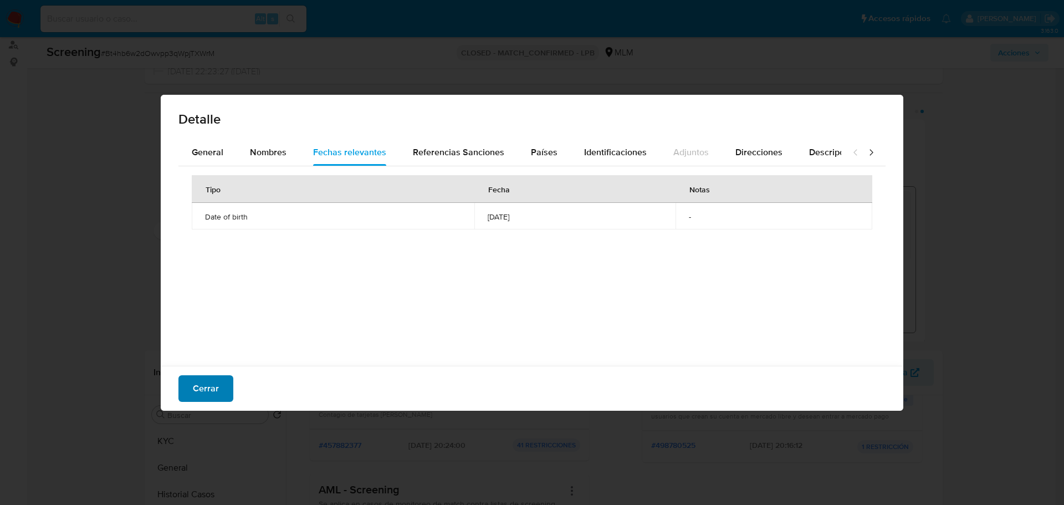
click at [215, 388] on span "Cerrar" at bounding box center [206, 388] width 26 height 24
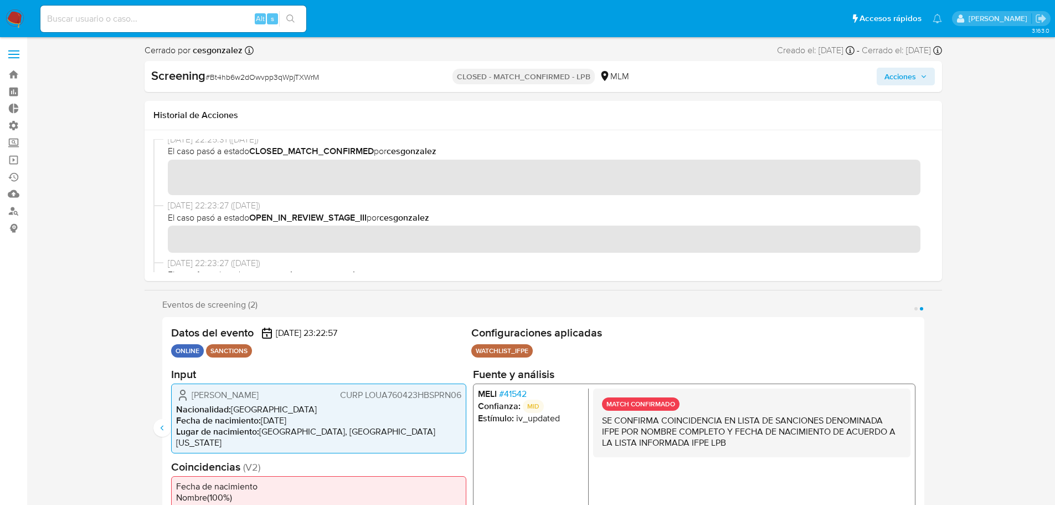
scroll to position [0, 0]
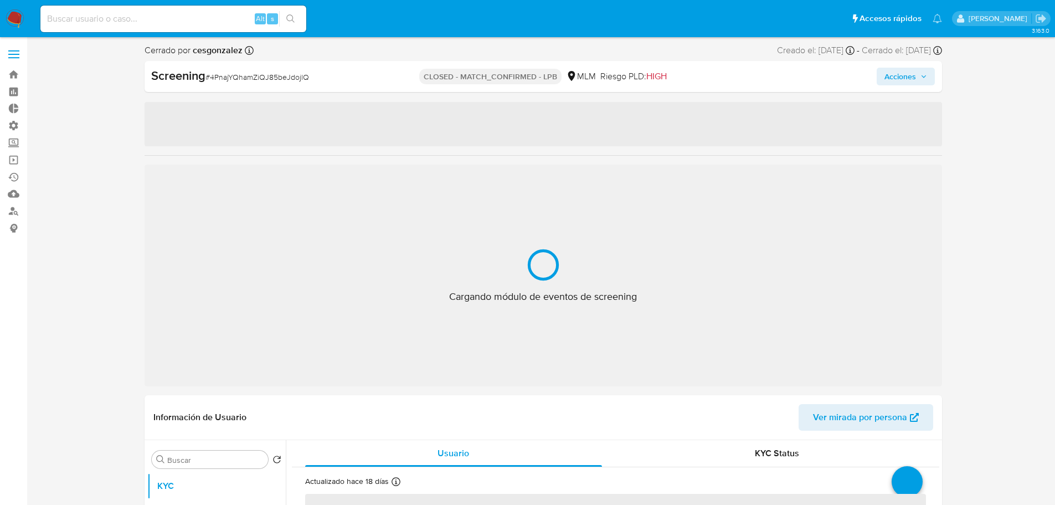
select select "10"
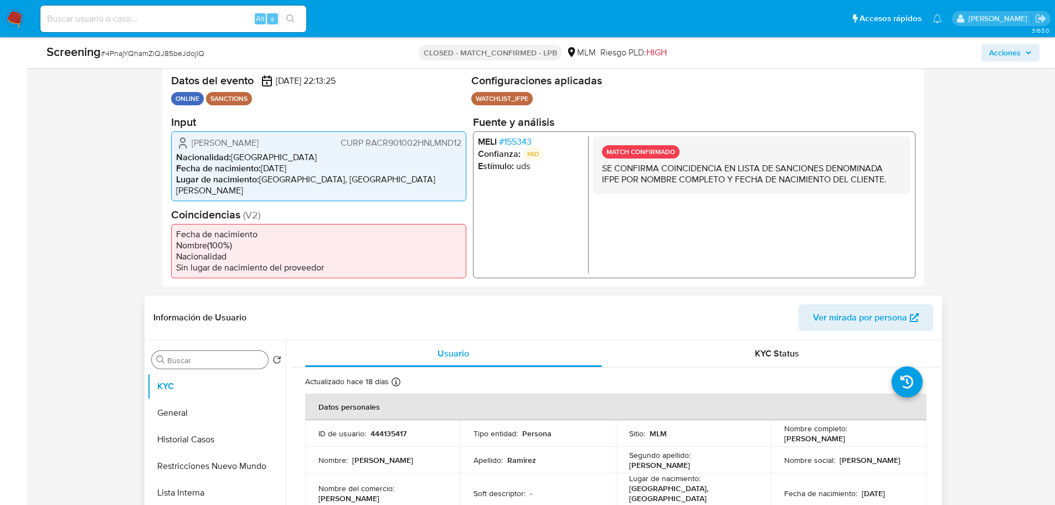
scroll to position [222, 0]
click at [180, 409] on button "General" at bounding box center [212, 412] width 130 height 27
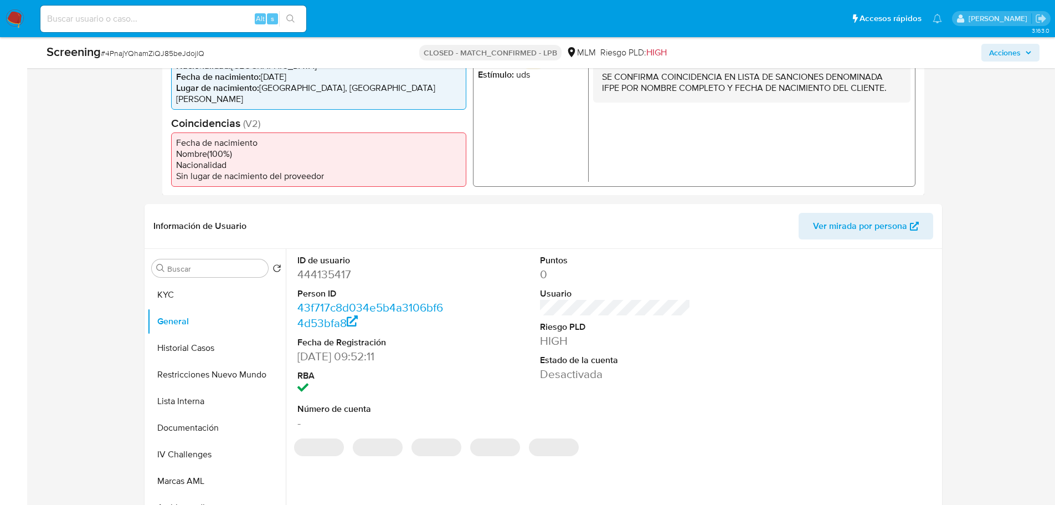
scroll to position [332, 0]
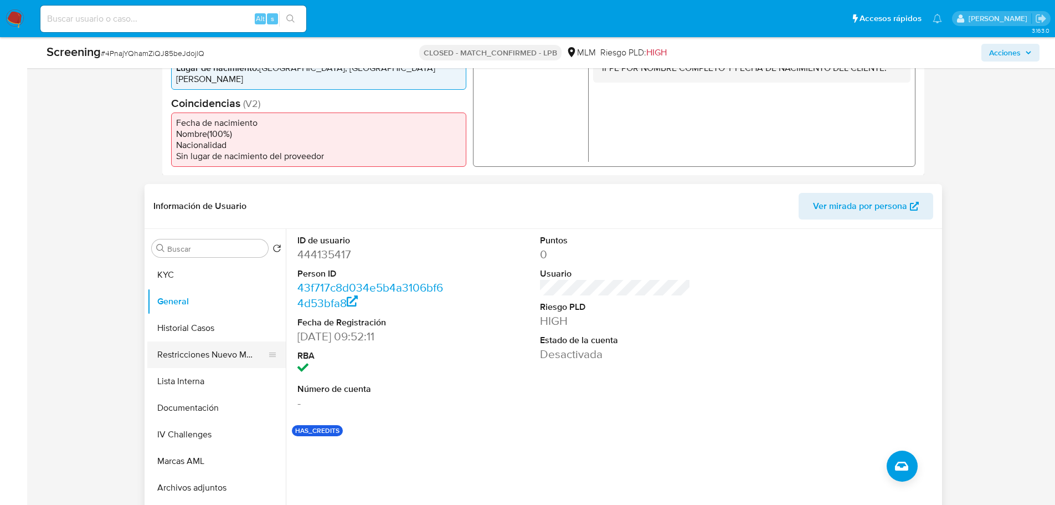
click at [243, 356] on button "Restricciones Nuevo Mundo" at bounding box center [212, 354] width 130 height 27
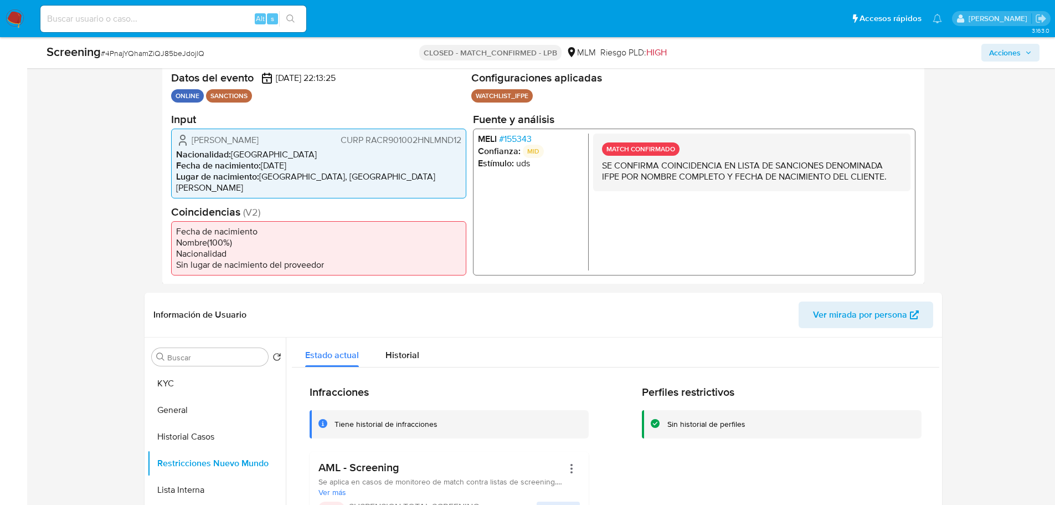
scroll to position [222, 0]
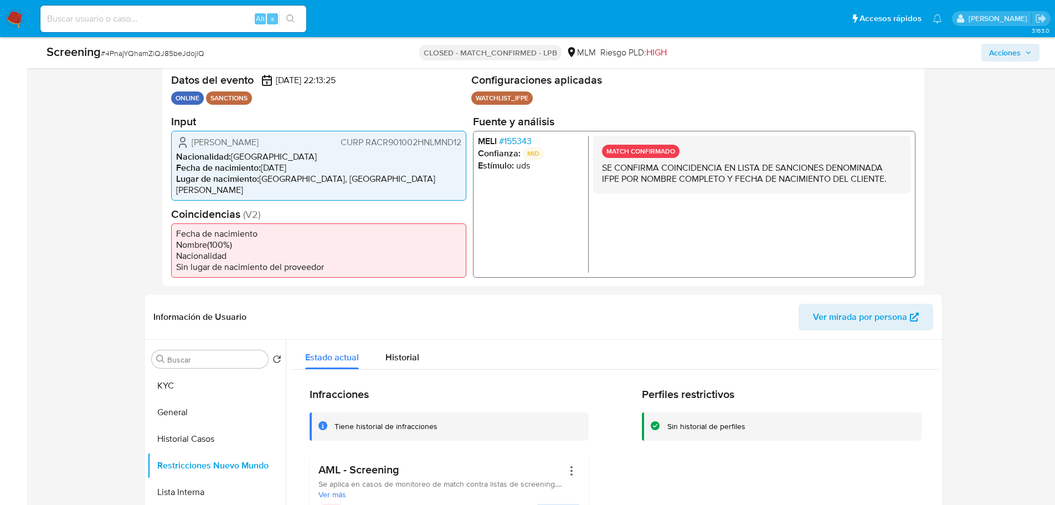
click at [517, 146] on span "# 155343" at bounding box center [515, 140] width 33 height 11
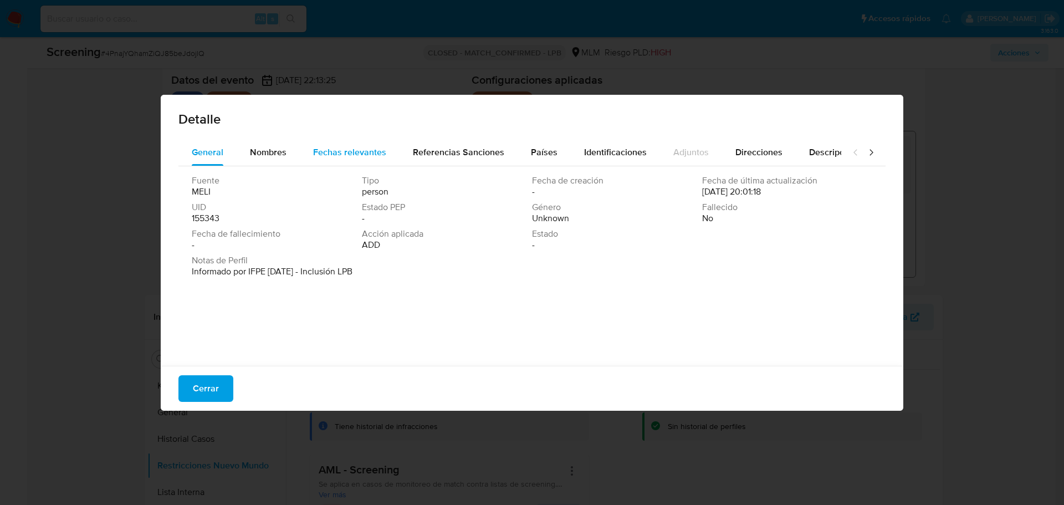
click at [319, 152] on span "Fechas relevantes" at bounding box center [349, 152] width 73 height 13
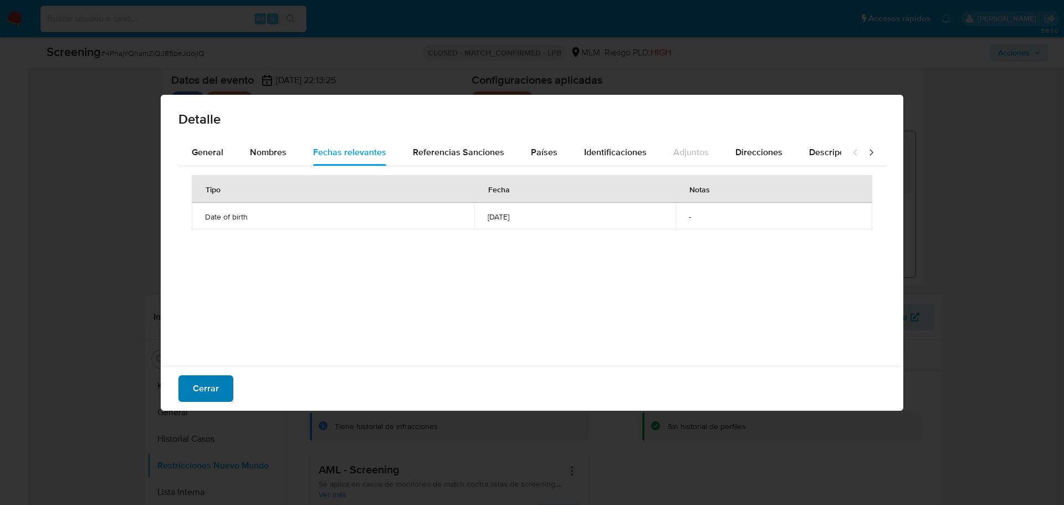
click at [219, 384] on button "Cerrar" at bounding box center [205, 388] width 55 height 27
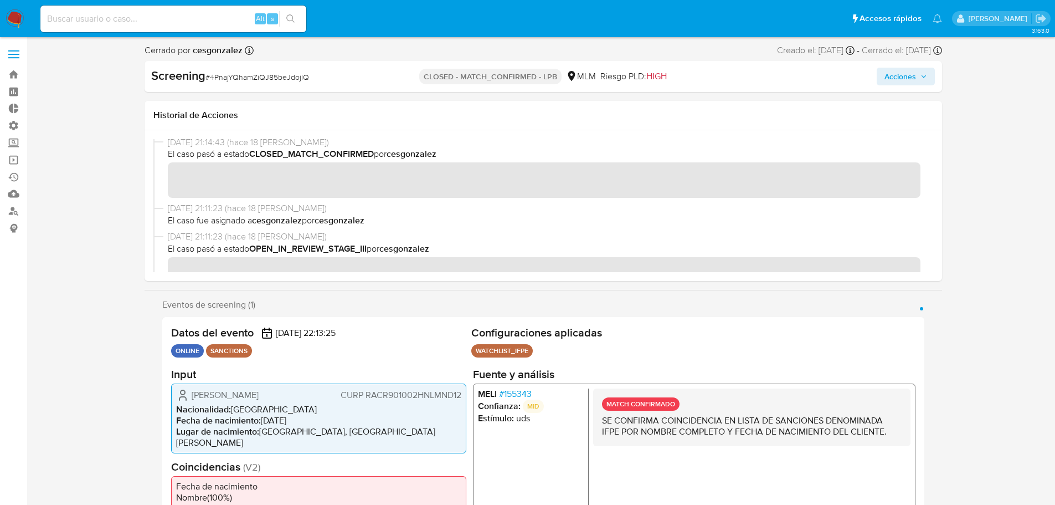
scroll to position [0, 0]
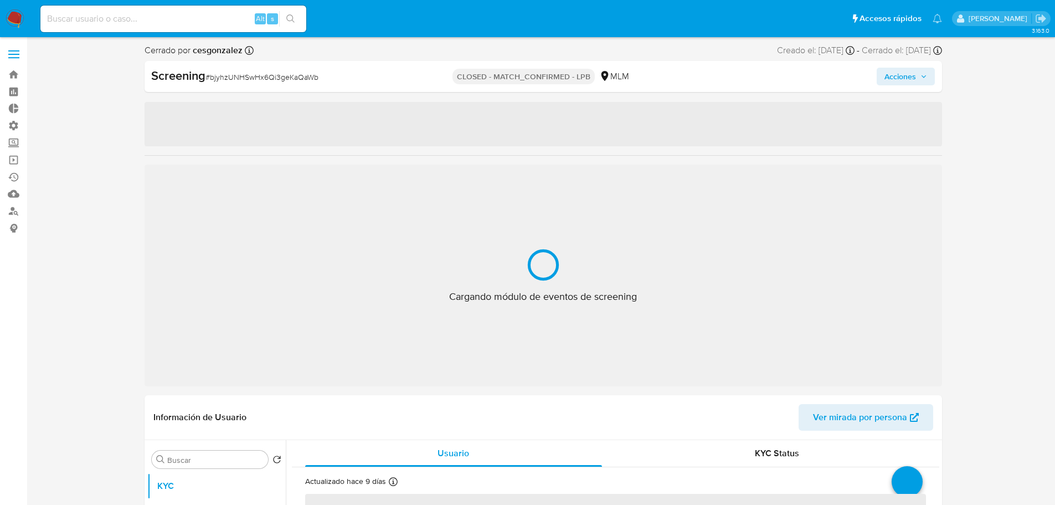
select select "10"
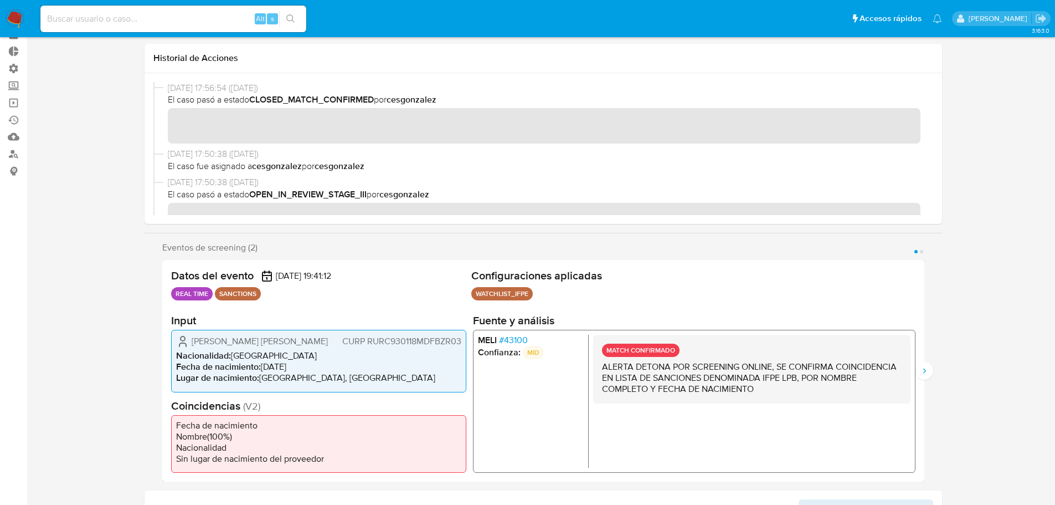
scroll to position [277, 0]
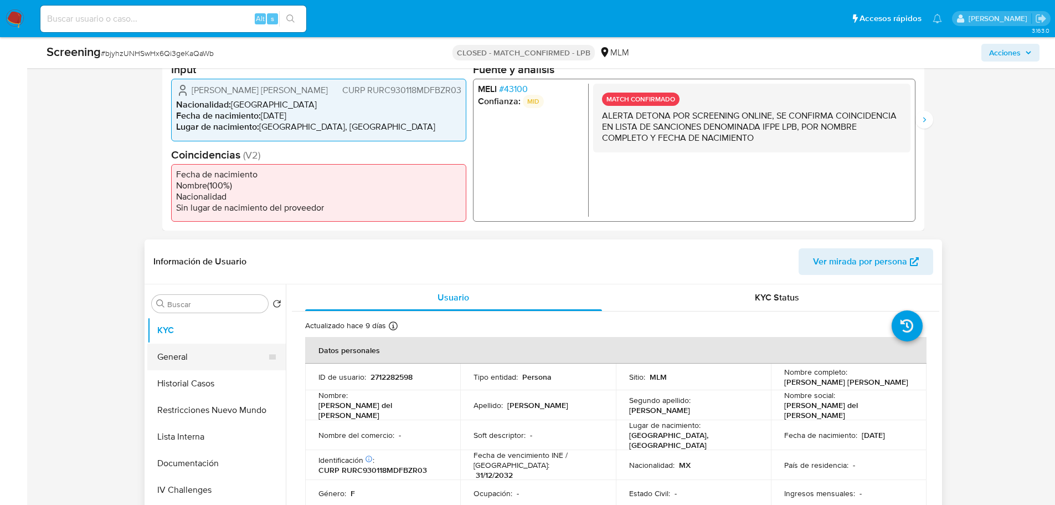
click at [175, 368] on button "General" at bounding box center [212, 356] width 130 height 27
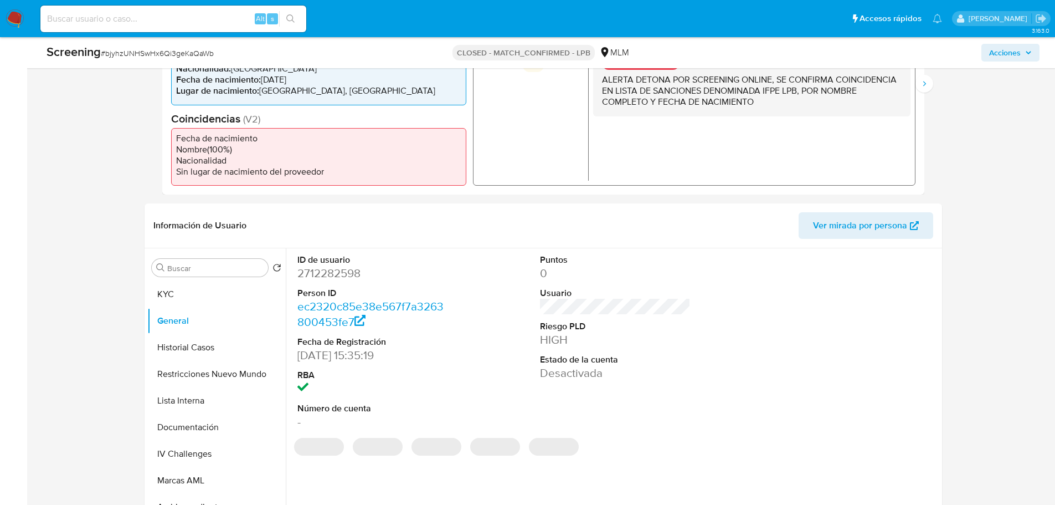
scroll to position [332, 0]
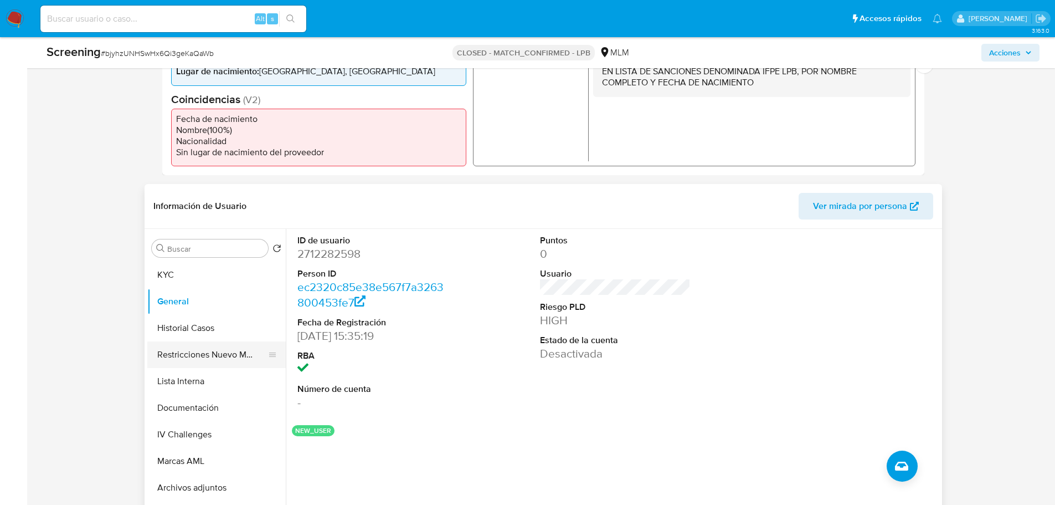
click at [189, 358] on button "Restricciones Nuevo Mundo" at bounding box center [212, 354] width 130 height 27
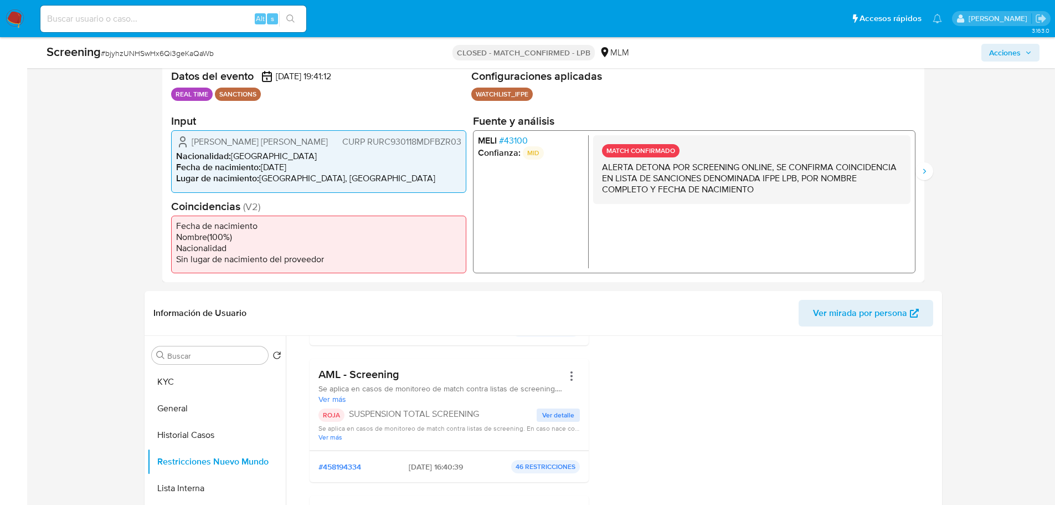
scroll to position [111, 0]
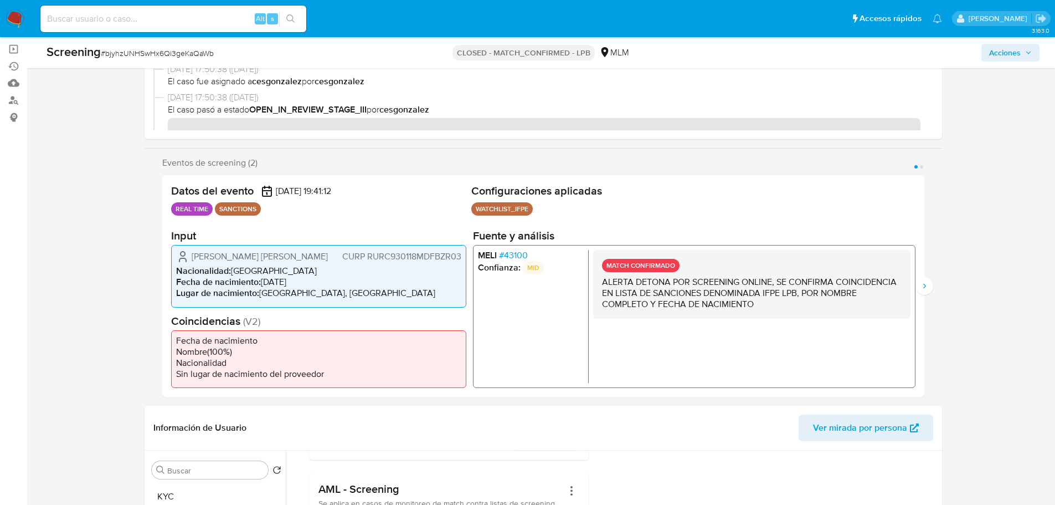
click at [523, 254] on span "# 43100" at bounding box center [513, 255] width 29 height 11
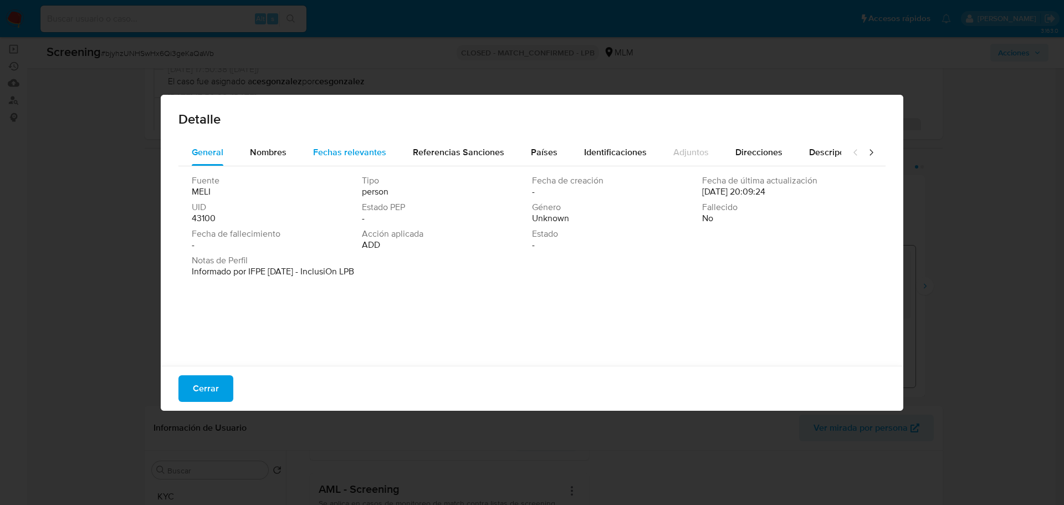
click at [327, 144] on div "Fechas relevantes" at bounding box center [349, 152] width 73 height 27
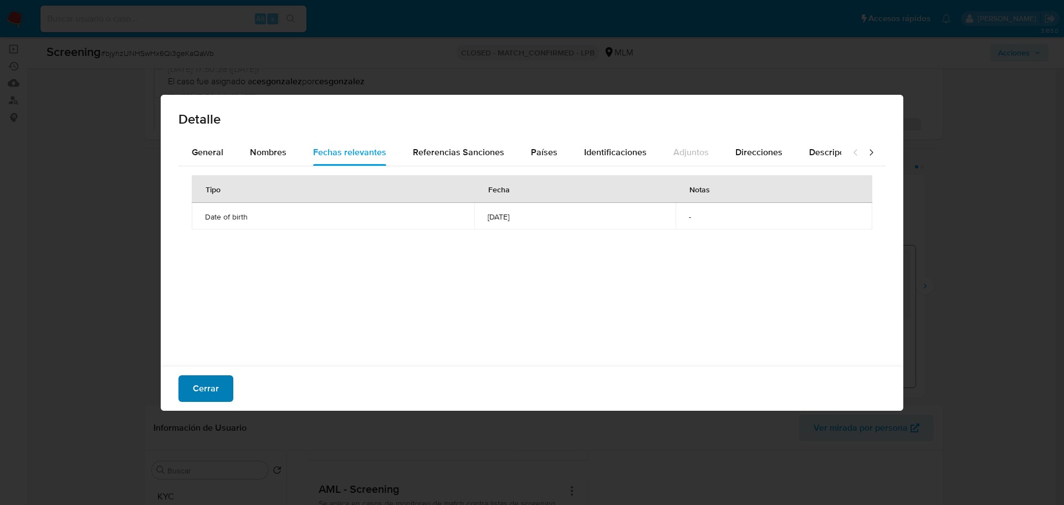
click at [210, 398] on span "Cerrar" at bounding box center [206, 388] width 26 height 24
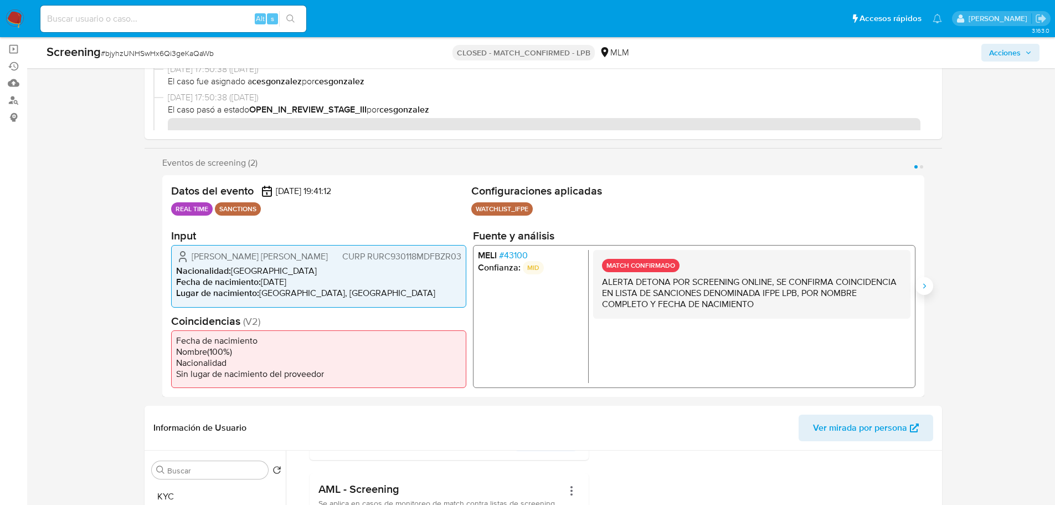
click at [927, 284] on icon "Siguiente" at bounding box center [924, 285] width 9 height 9
click at [515, 255] on span "# 43100" at bounding box center [513, 255] width 29 height 11
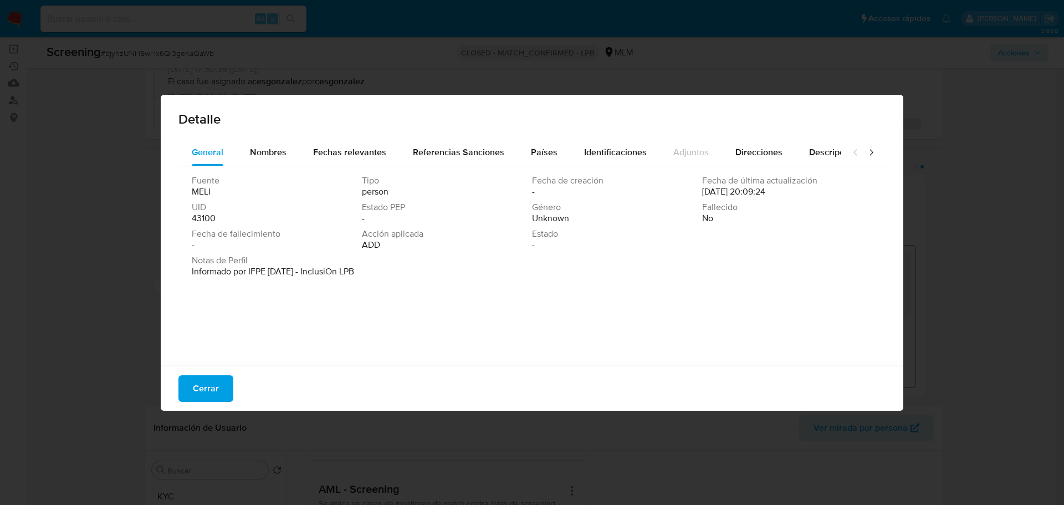
drag, startPoint x: 334, startPoint y: 152, endPoint x: 321, endPoint y: 171, distance: 23.2
click at [335, 152] on span "Fechas relevantes" at bounding box center [349, 152] width 73 height 13
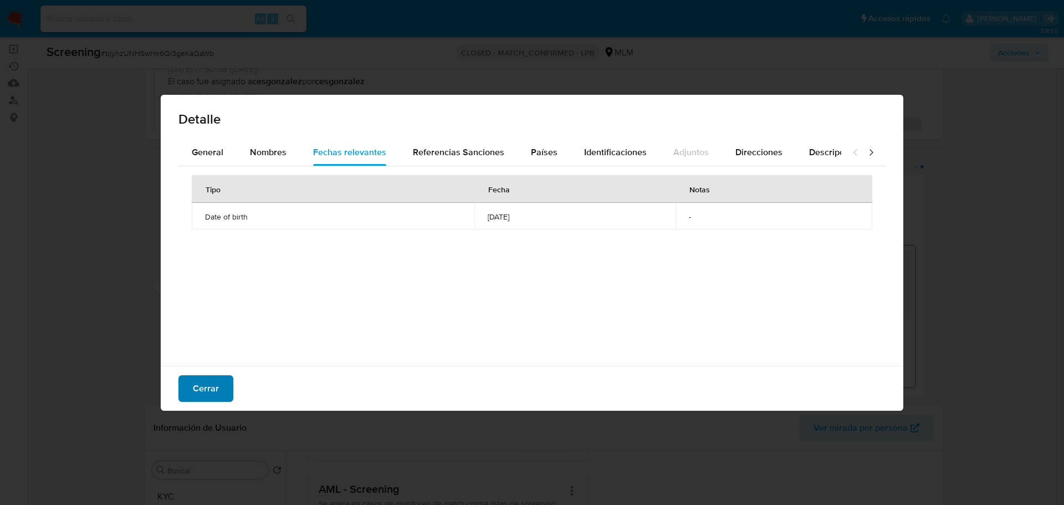
click at [220, 381] on button "Cerrar" at bounding box center [205, 388] width 55 height 27
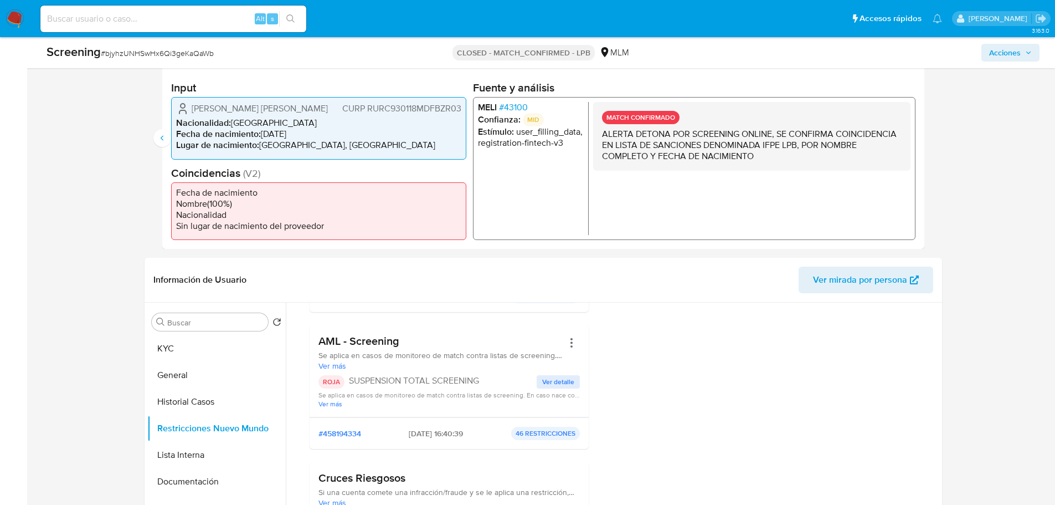
scroll to position [332, 0]
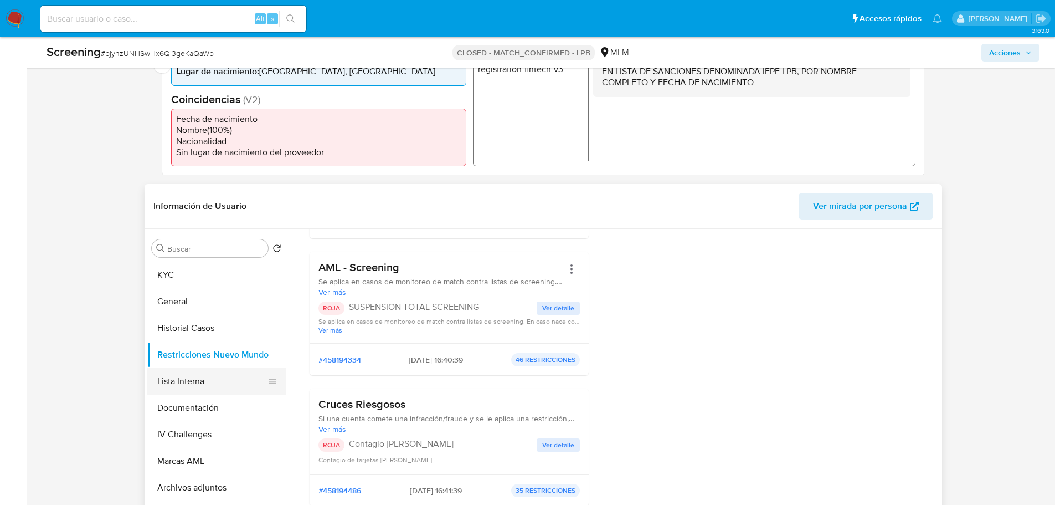
click at [199, 379] on button "Lista Interna" at bounding box center [212, 381] width 130 height 27
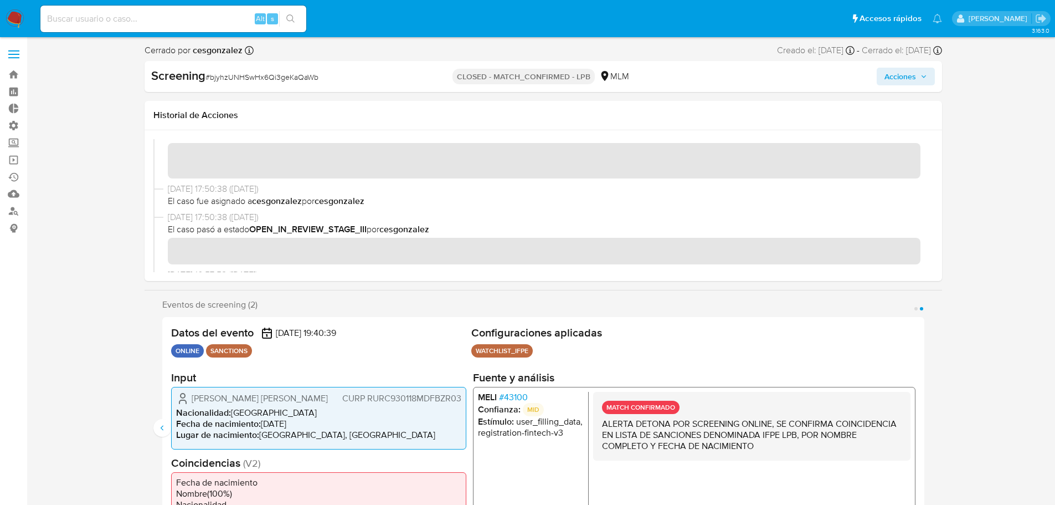
scroll to position [0, 0]
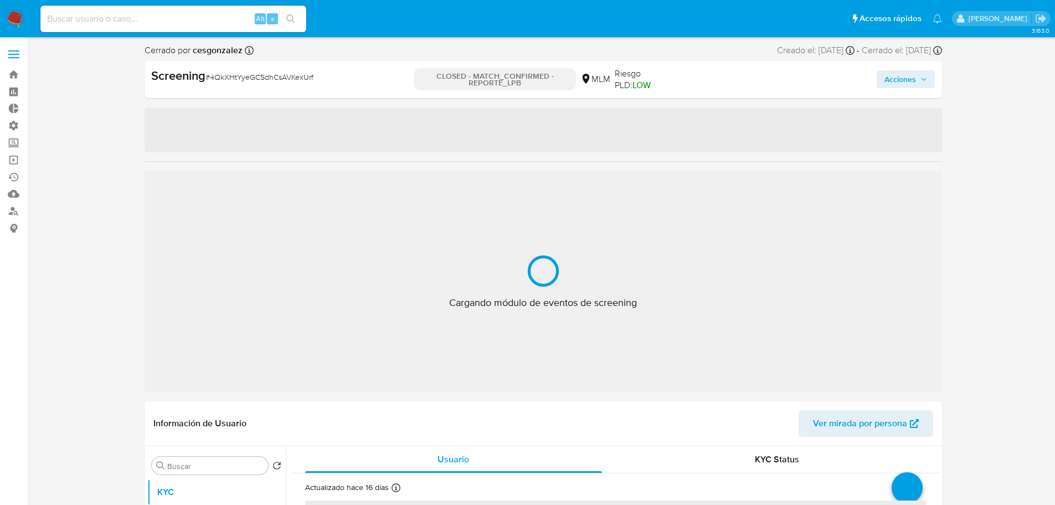
select select "10"
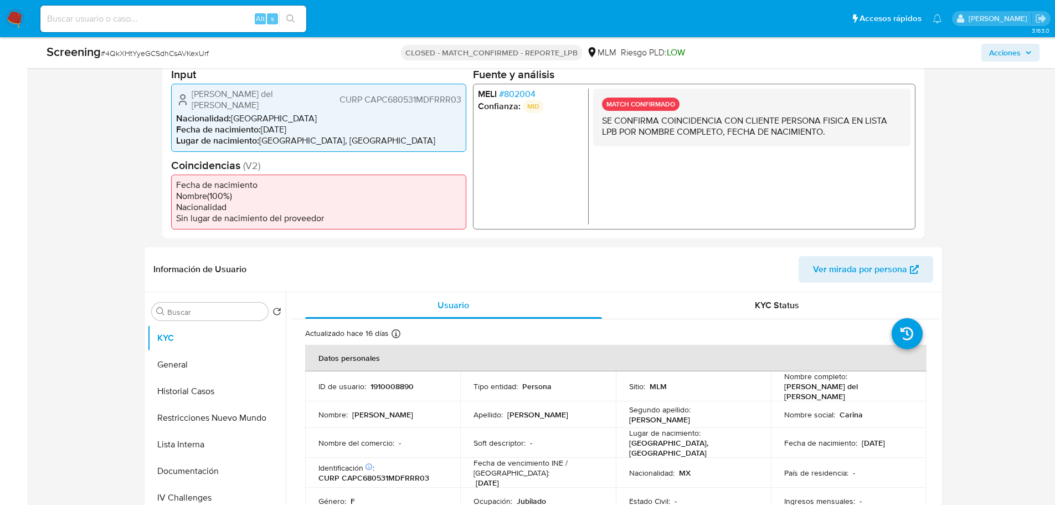
scroll to position [332, 0]
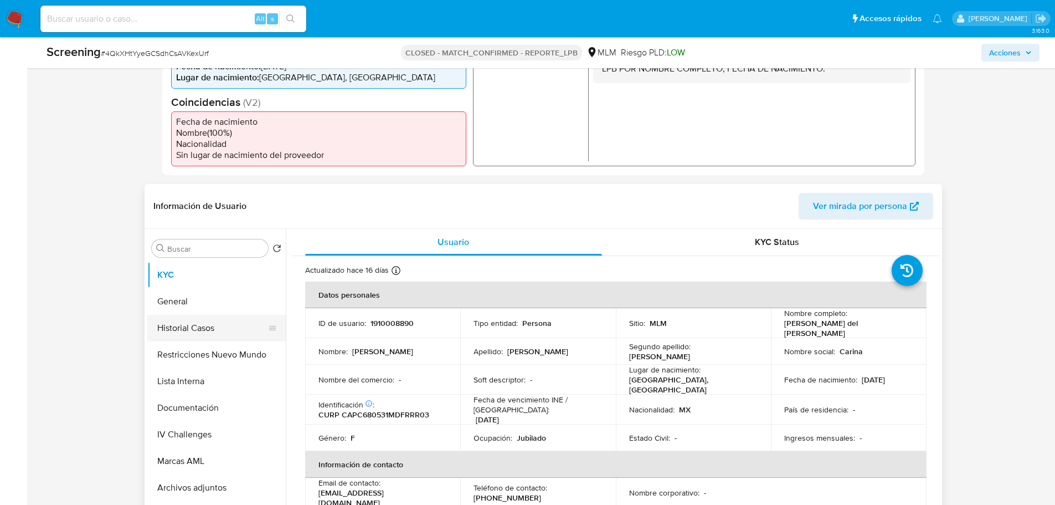
click at [199, 324] on button "Historial Casos" at bounding box center [212, 328] width 130 height 27
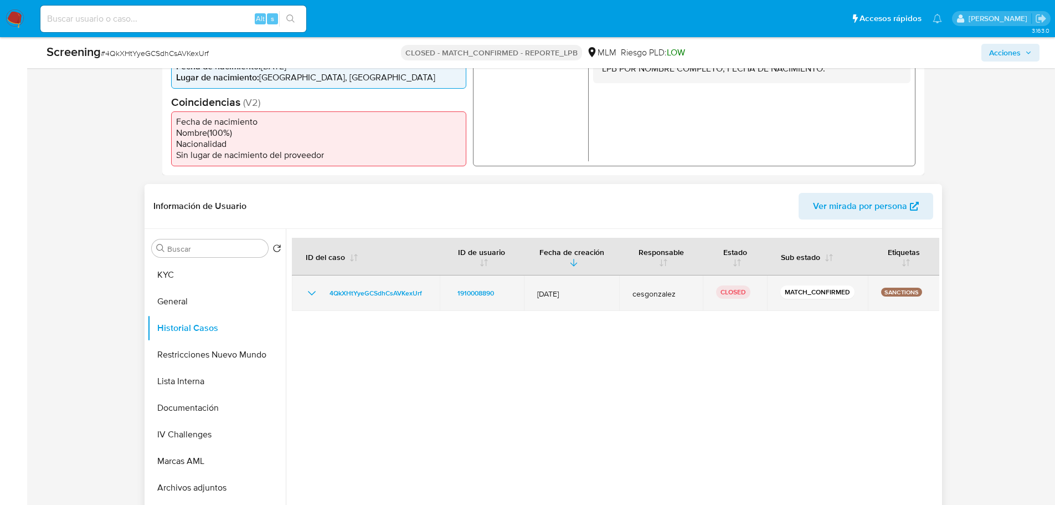
click at [311, 292] on icon "Mostrar/Ocultar" at bounding box center [311, 292] width 13 height 13
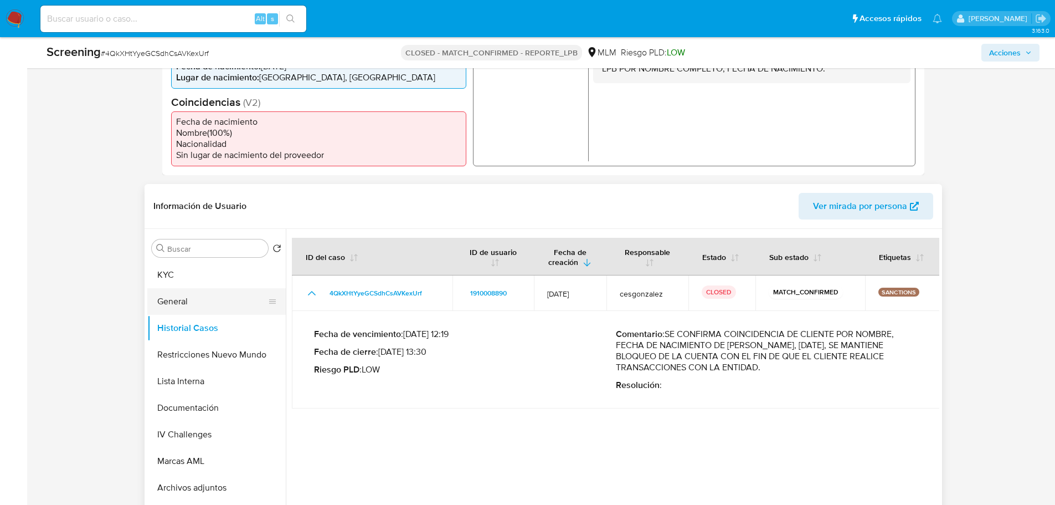
click at [186, 302] on button "General" at bounding box center [212, 301] width 130 height 27
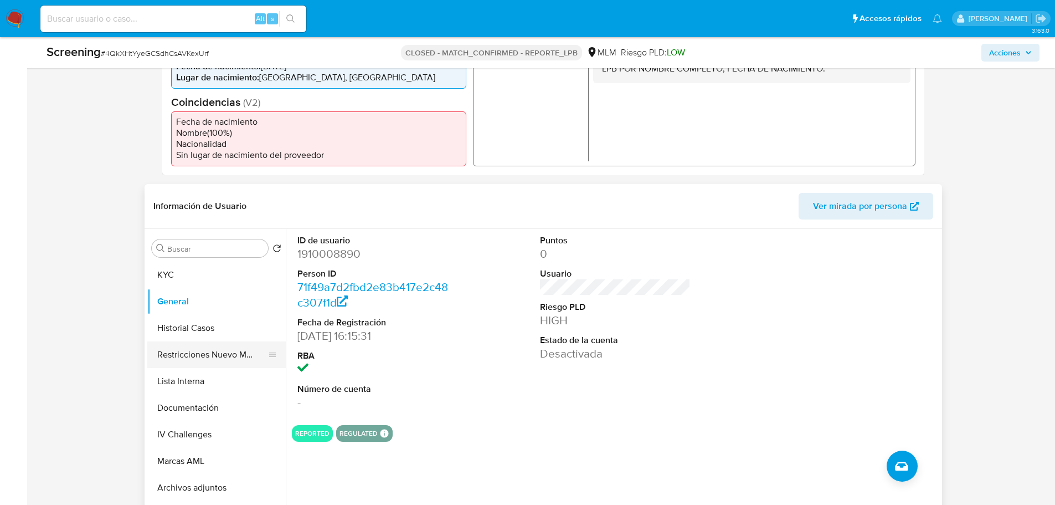
click at [208, 352] on button "Restricciones Nuevo Mundo" at bounding box center [212, 354] width 130 height 27
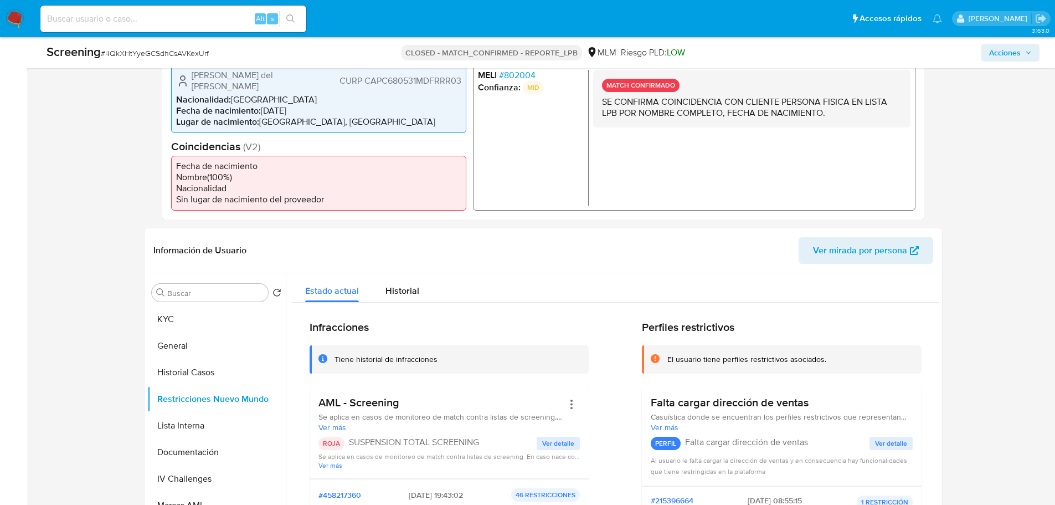
scroll to position [166, 0]
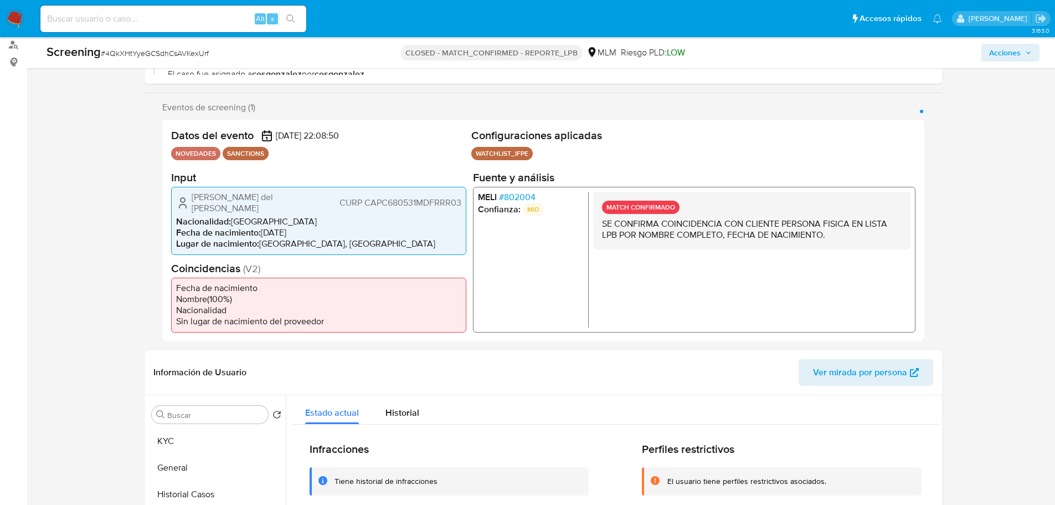
click at [526, 199] on span "# 802004" at bounding box center [517, 196] width 37 height 11
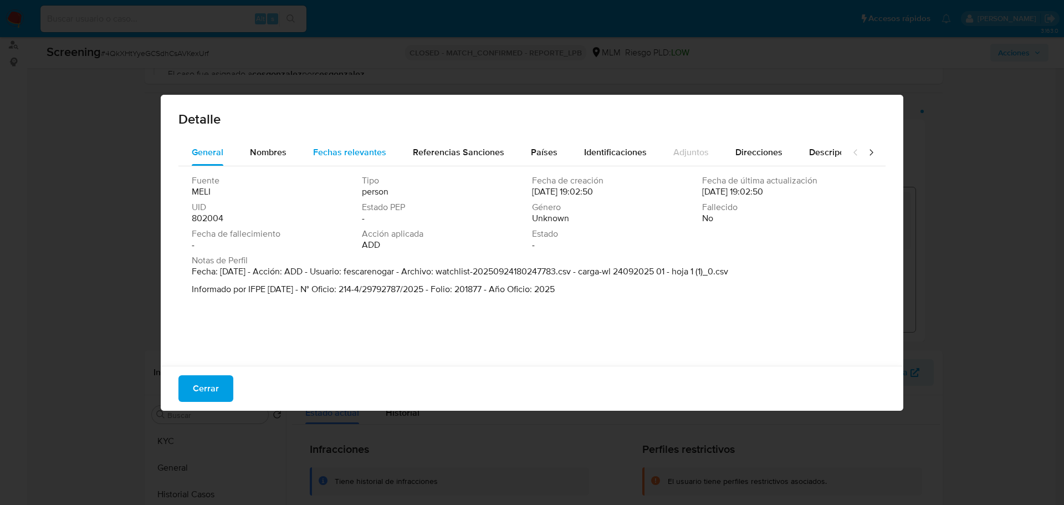
click at [321, 151] on span "Fechas relevantes" at bounding box center [349, 152] width 73 height 13
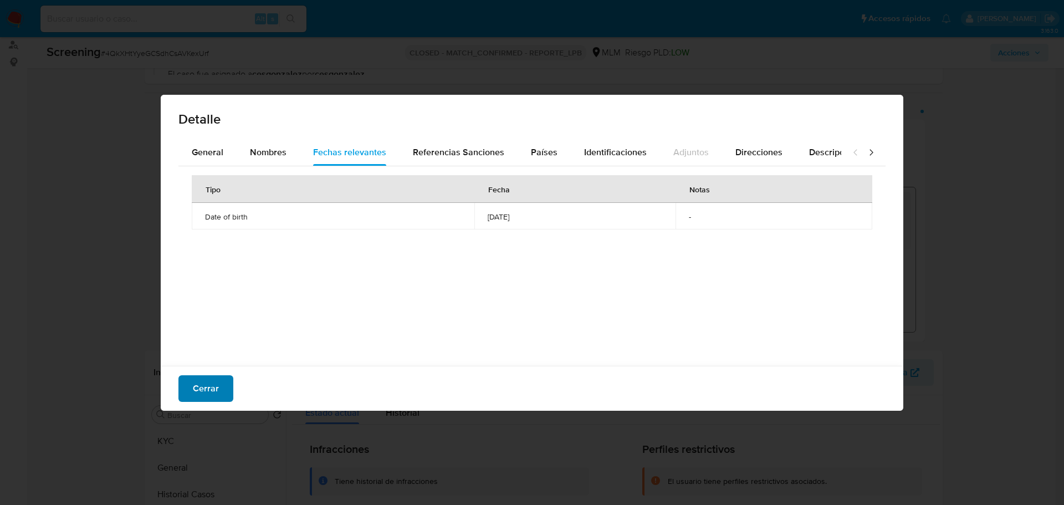
click at [195, 382] on span "Cerrar" at bounding box center [206, 388] width 26 height 24
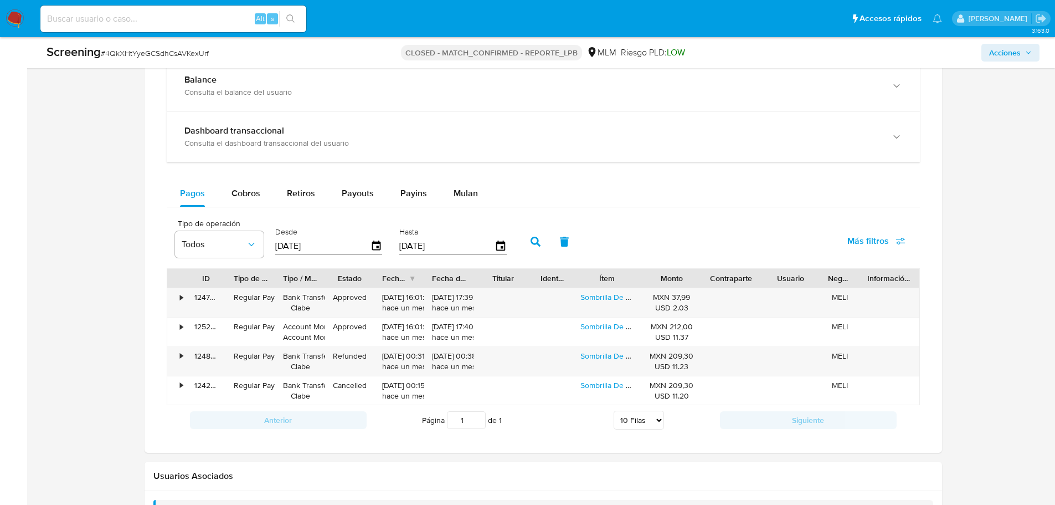
scroll to position [914, 0]
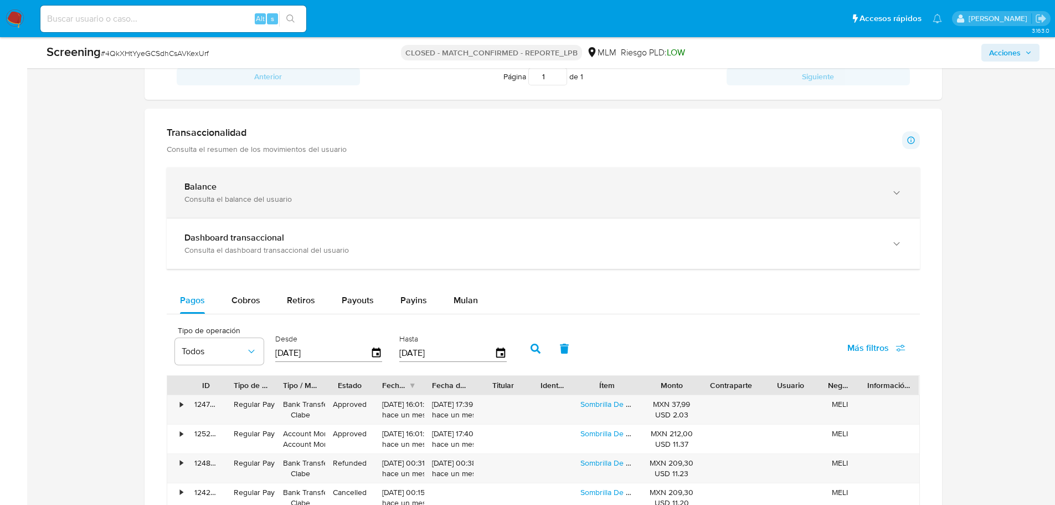
click at [255, 183] on div "Balance" at bounding box center [532, 186] width 696 height 11
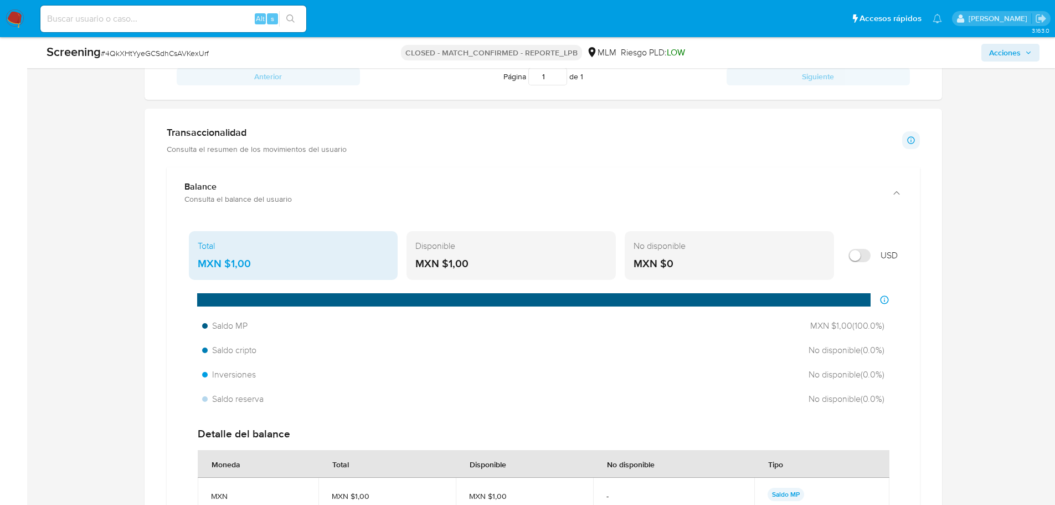
click at [860, 258] on input "Mostrar en USD" at bounding box center [860, 255] width 22 height 13
click at [861, 256] on input "Mostrar en USD" at bounding box center [860, 255] width 22 height 13
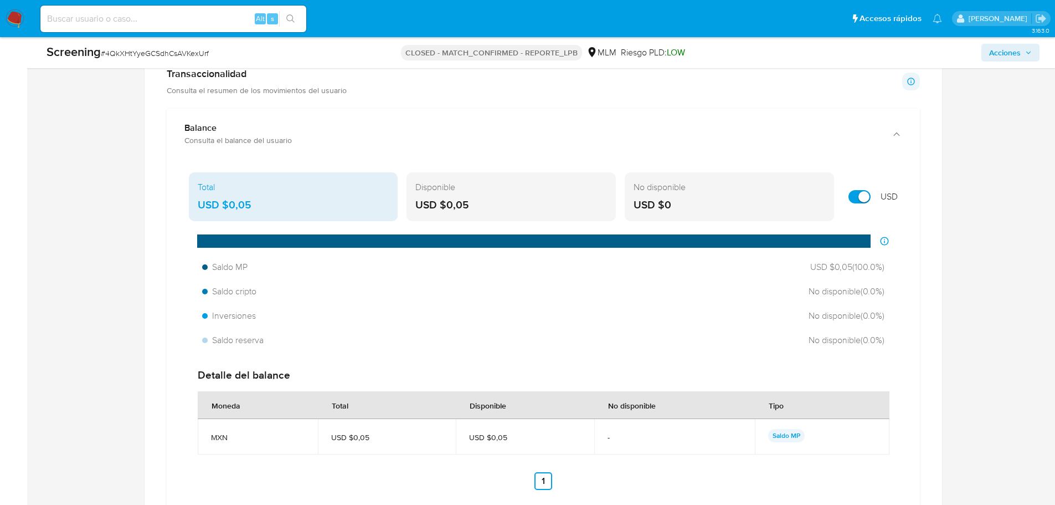
scroll to position [969, 0]
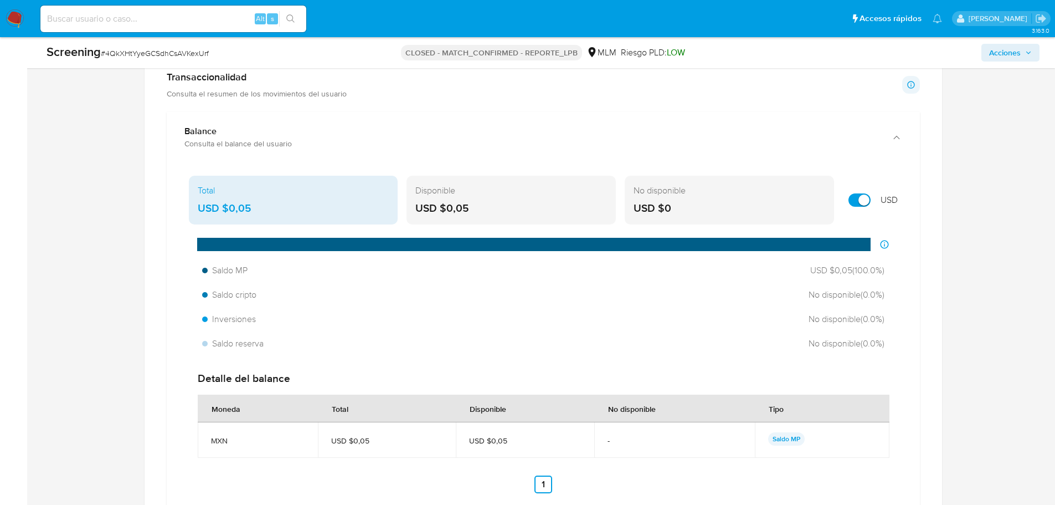
click at [862, 203] on input "Mostrar en USD" at bounding box center [860, 199] width 22 height 13
checkbox input "true"
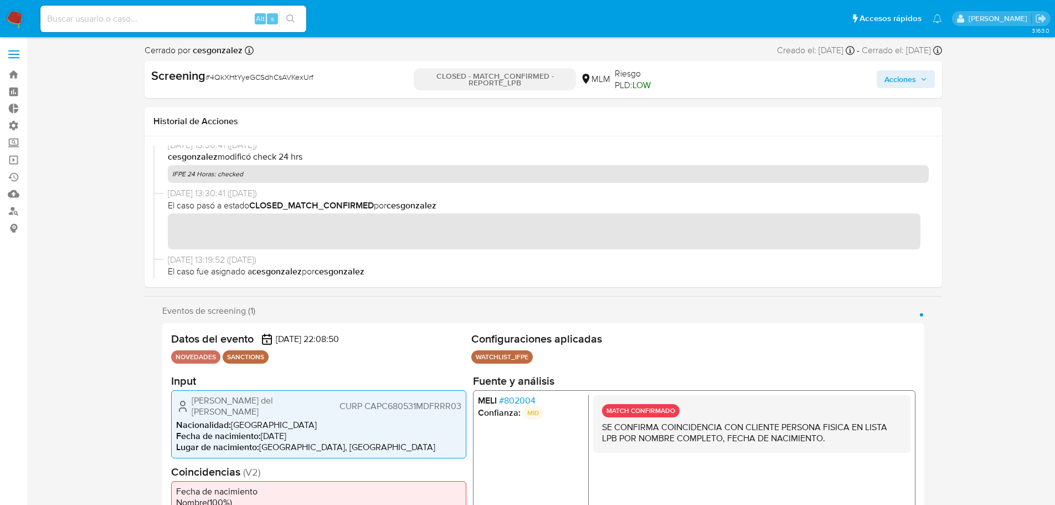
scroll to position [0, 0]
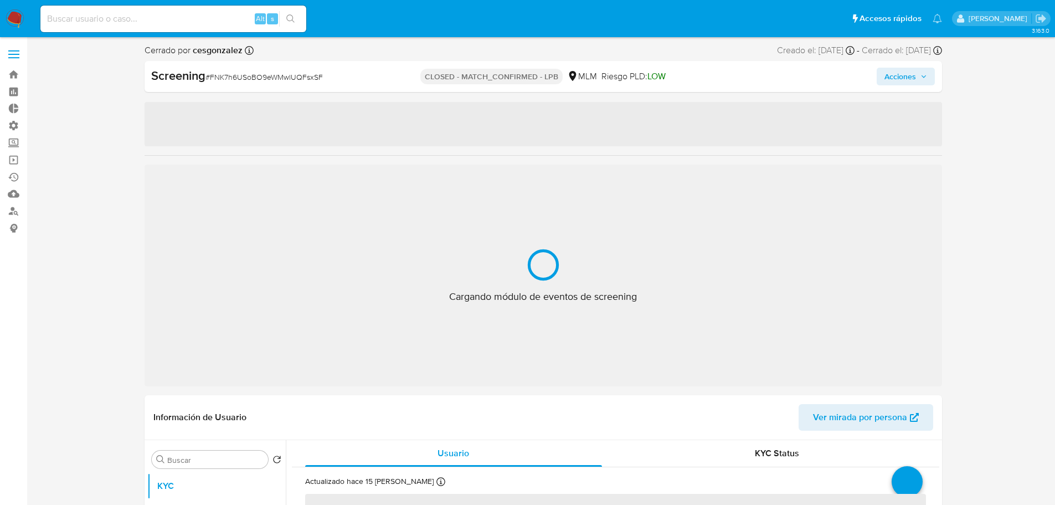
select select "10"
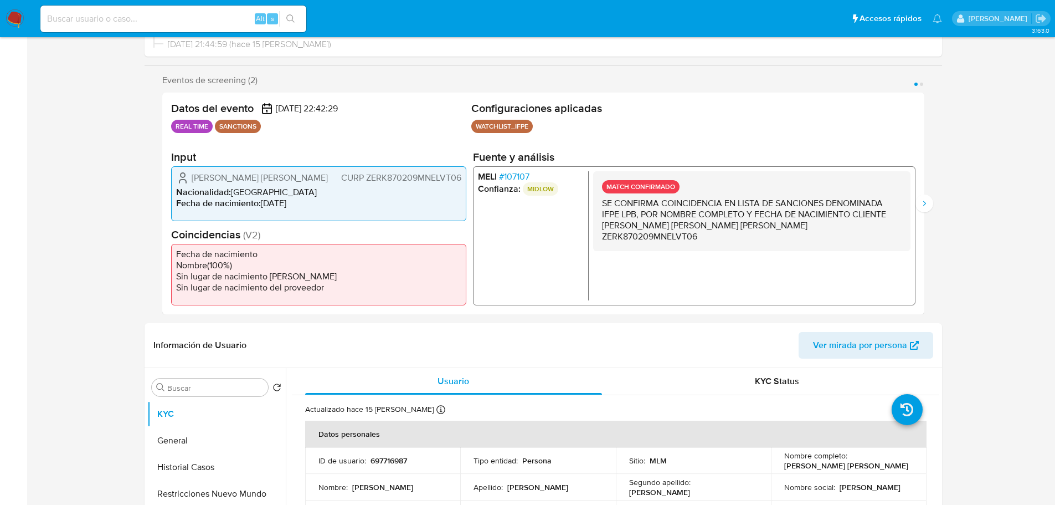
scroll to position [277, 0]
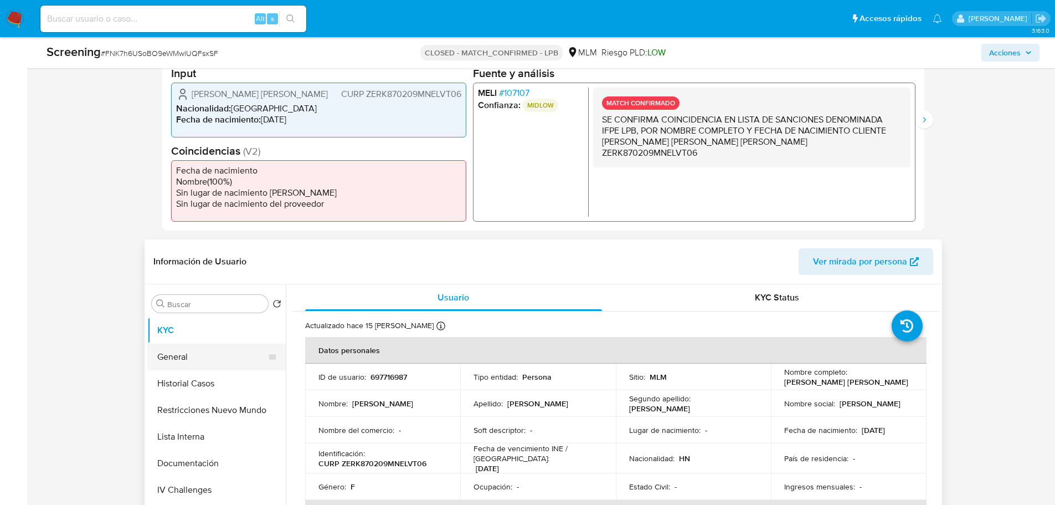
click at [177, 353] on button "General" at bounding box center [212, 356] width 130 height 27
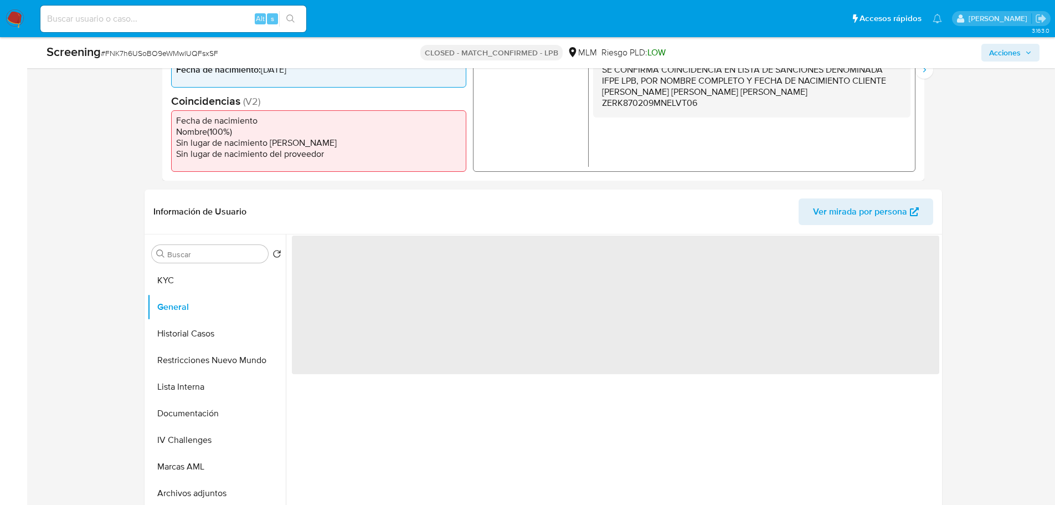
scroll to position [388, 0]
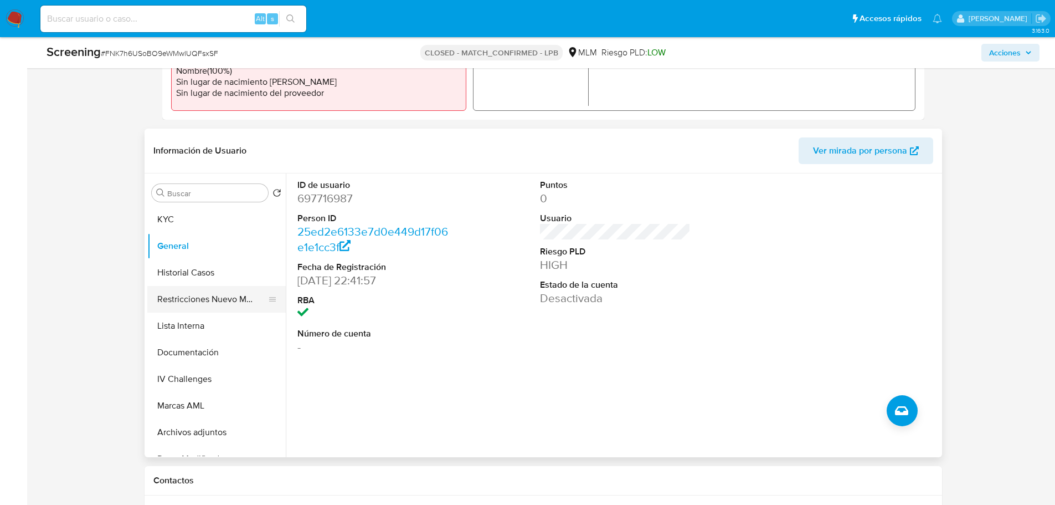
click at [198, 301] on button "Restricciones Nuevo Mundo" at bounding box center [212, 299] width 130 height 27
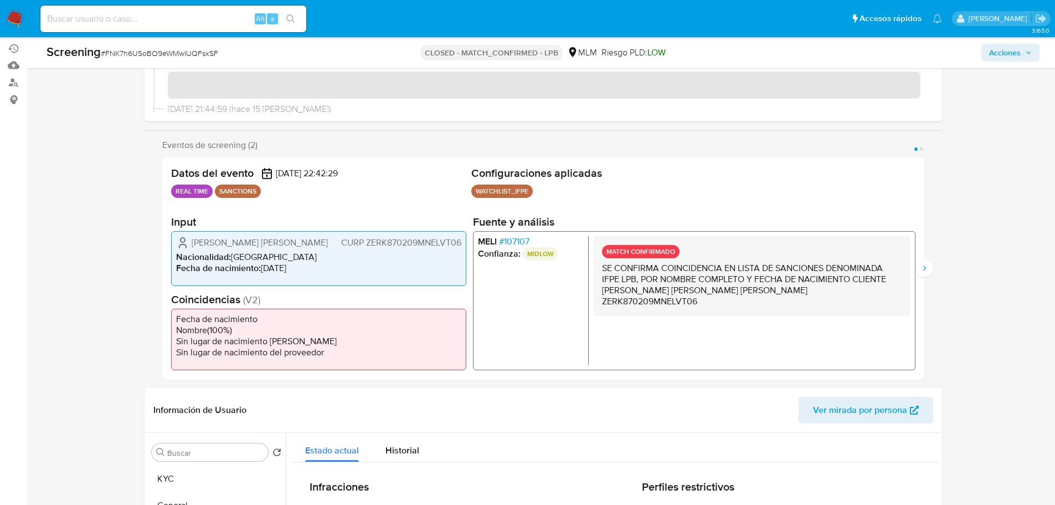
scroll to position [111, 0]
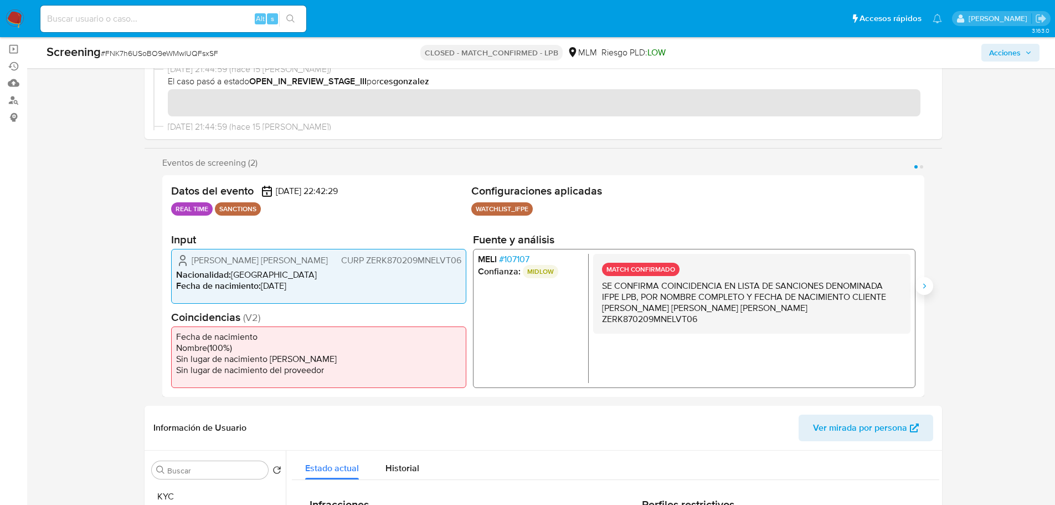
click at [929, 286] on button "Siguiente" at bounding box center [925, 286] width 18 height 18
click at [523, 256] on span "# 107107" at bounding box center [514, 258] width 30 height 11
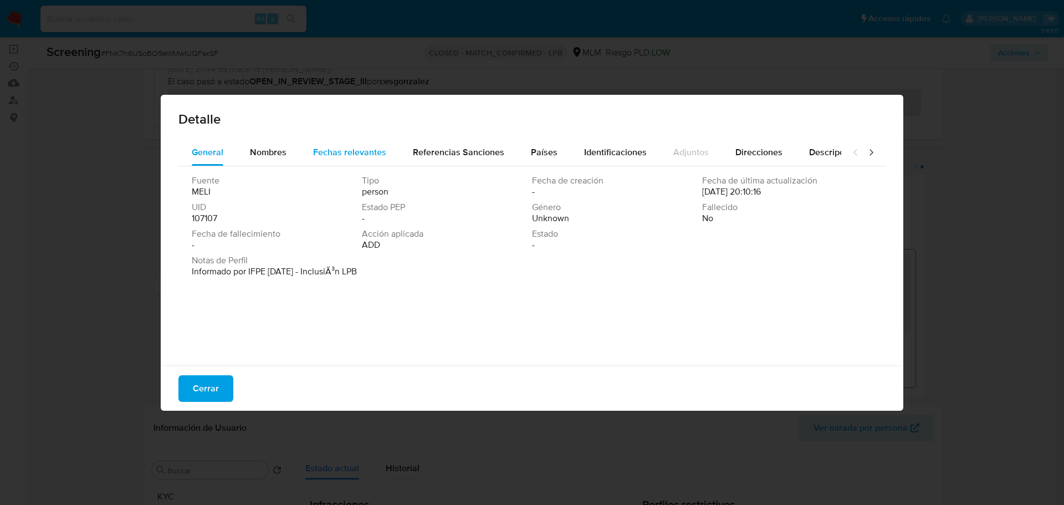
click at [337, 155] on span "Fechas relevantes" at bounding box center [349, 152] width 73 height 13
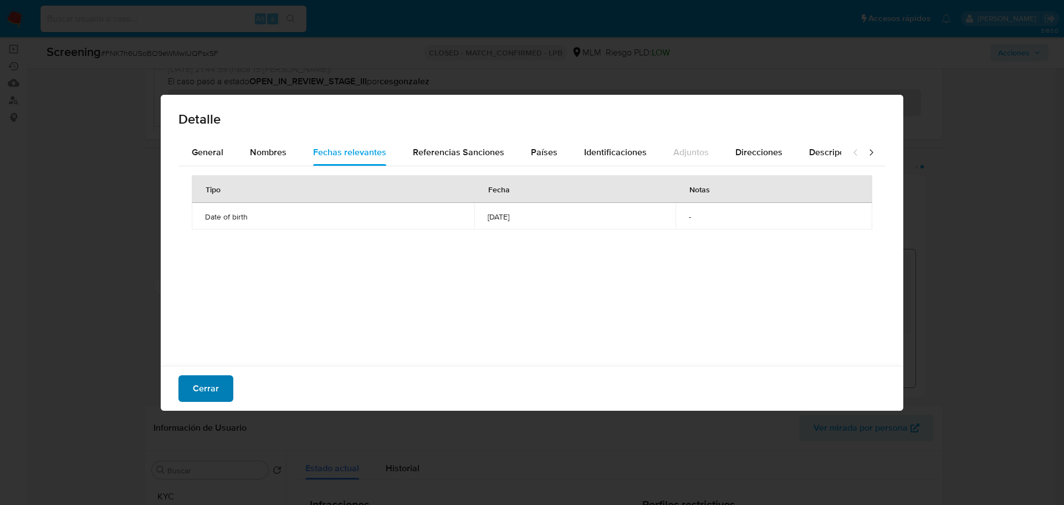
click at [213, 382] on span "Cerrar" at bounding box center [206, 388] width 26 height 24
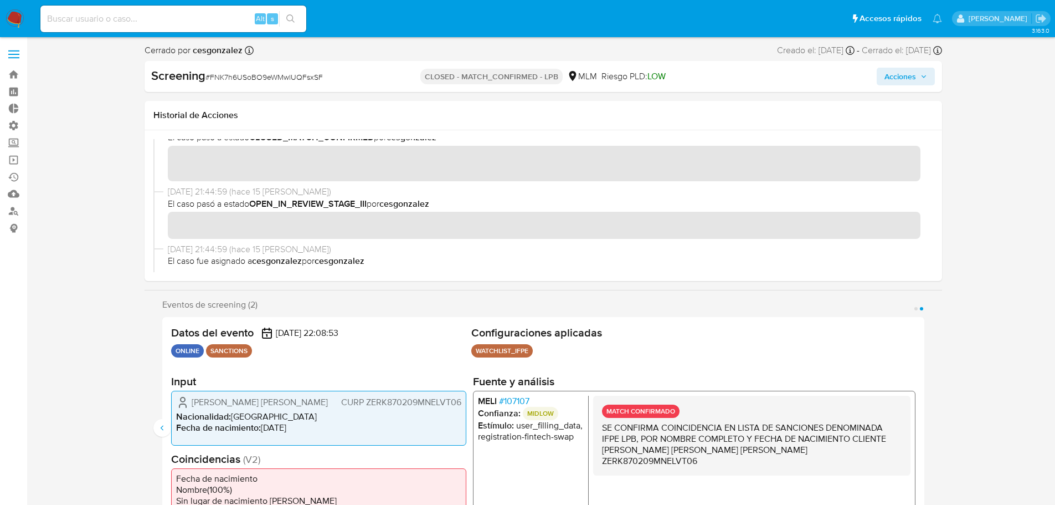
scroll to position [0, 0]
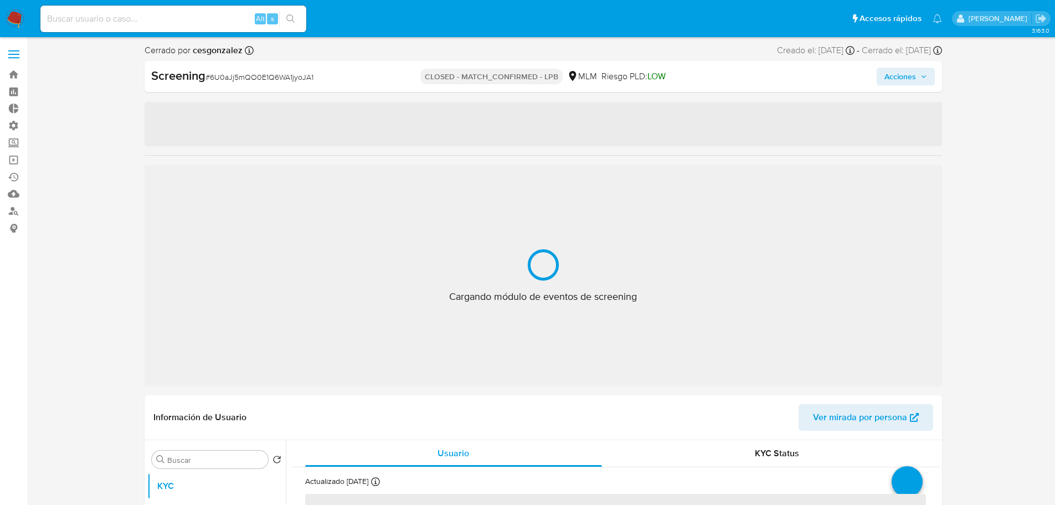
select select "10"
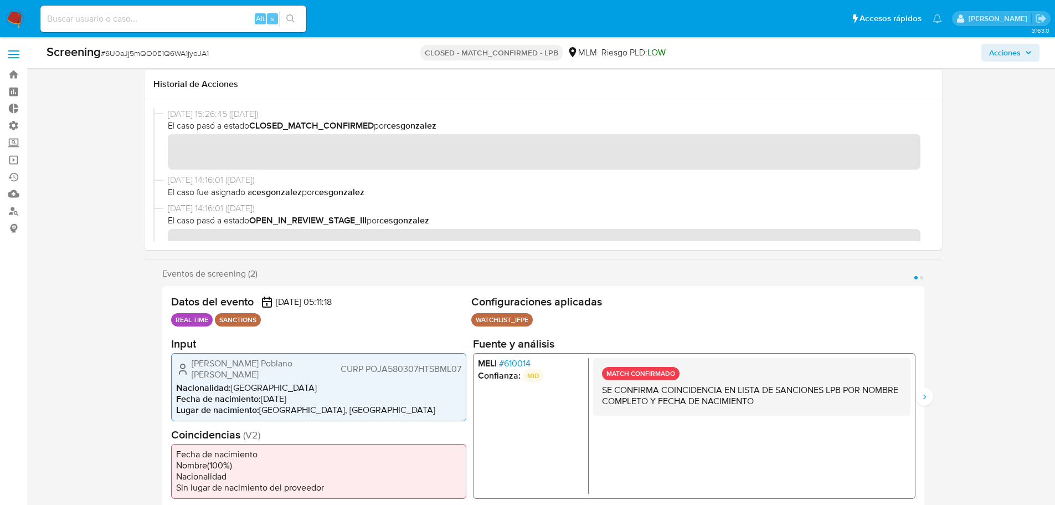
scroll to position [277, 0]
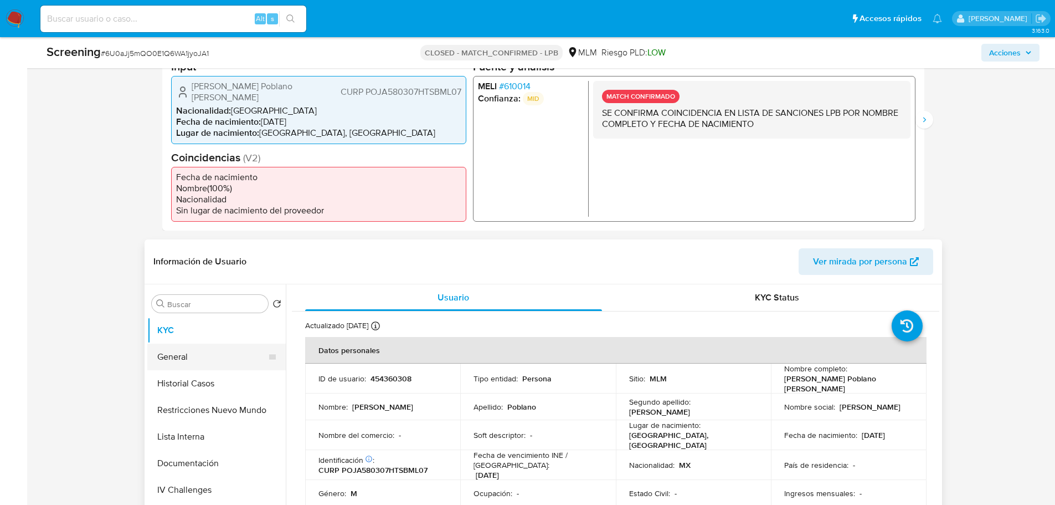
click at [181, 362] on button "General" at bounding box center [212, 356] width 130 height 27
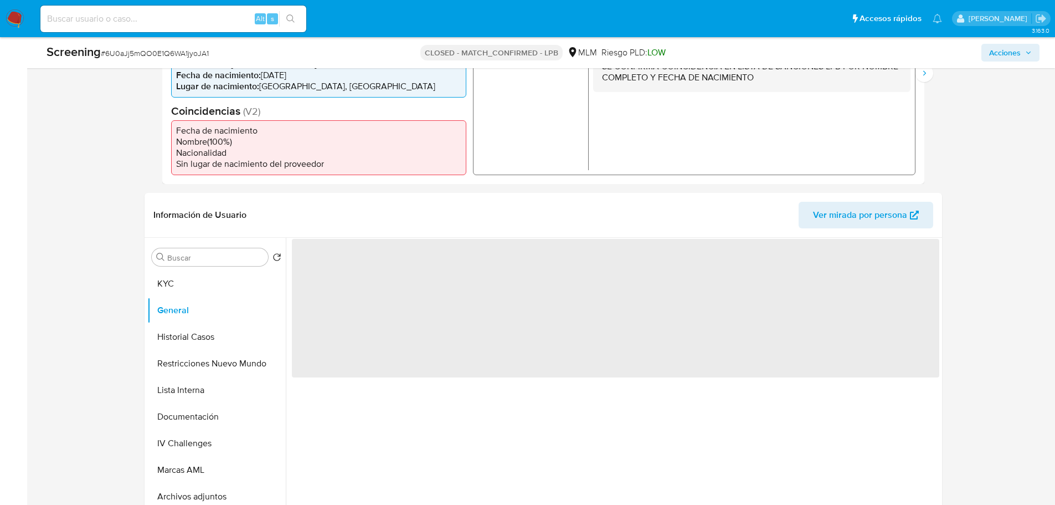
scroll to position [388, 0]
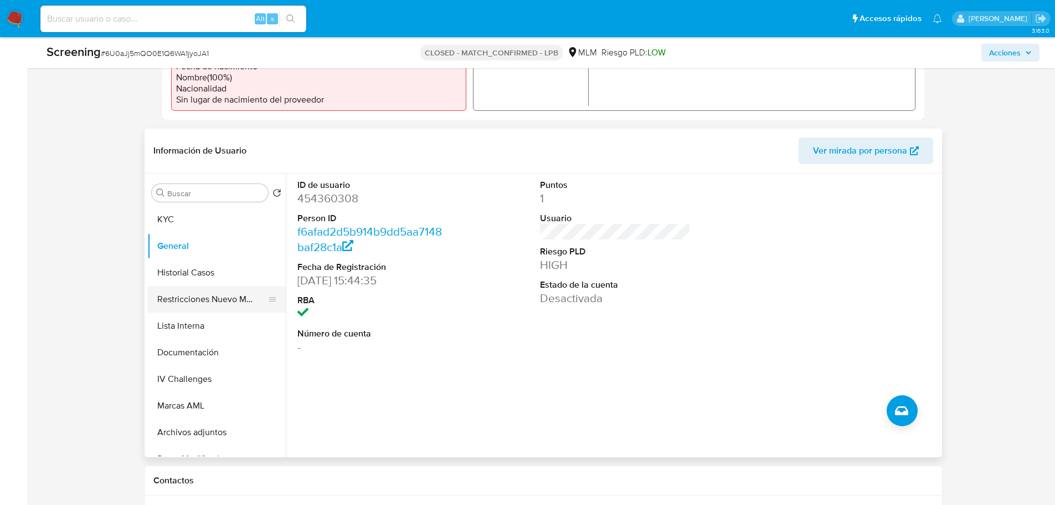
click at [210, 296] on button "Restricciones Nuevo Mundo" at bounding box center [212, 299] width 130 height 27
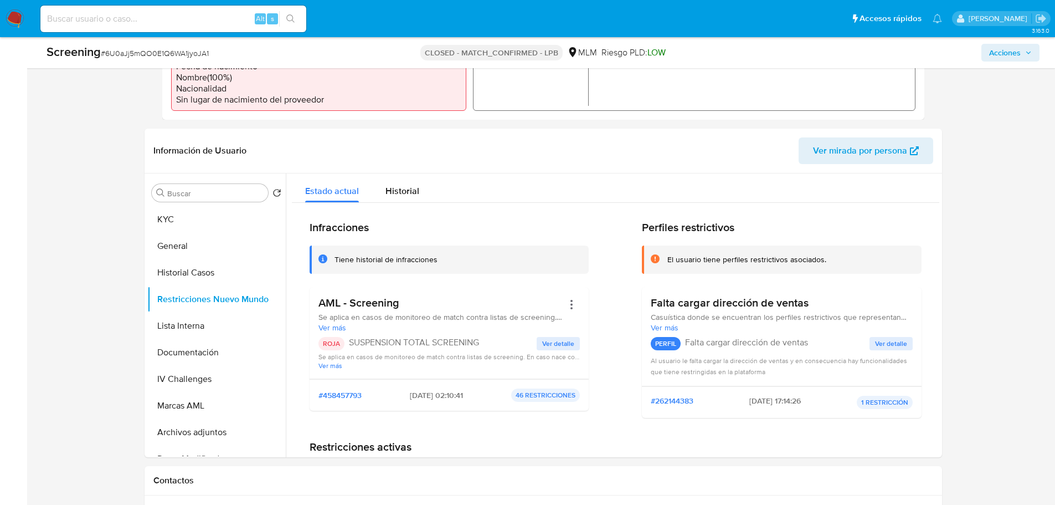
scroll to position [166, 0]
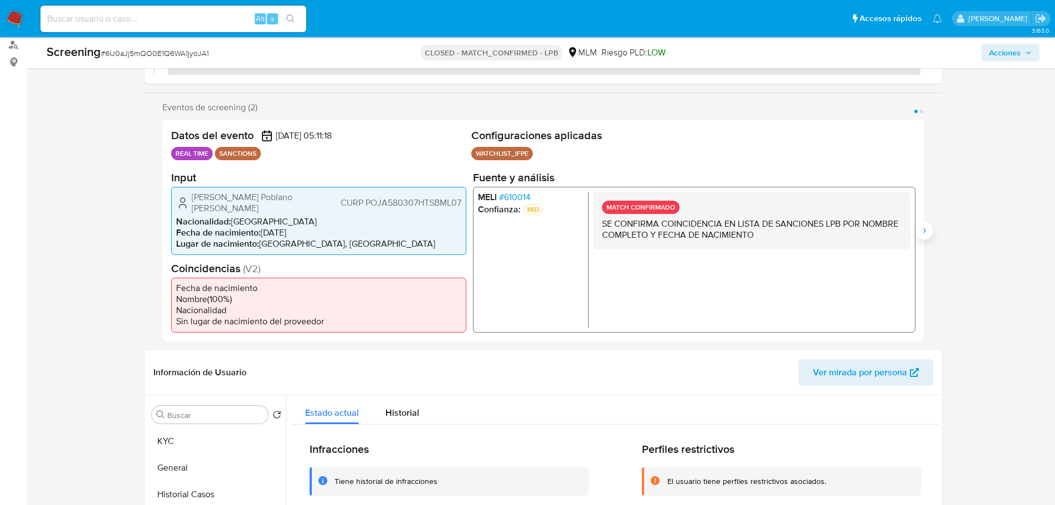
click at [932, 227] on button "Siguiente" at bounding box center [925, 231] width 18 height 18
click at [515, 202] on span "# 610014" at bounding box center [515, 196] width 32 height 11
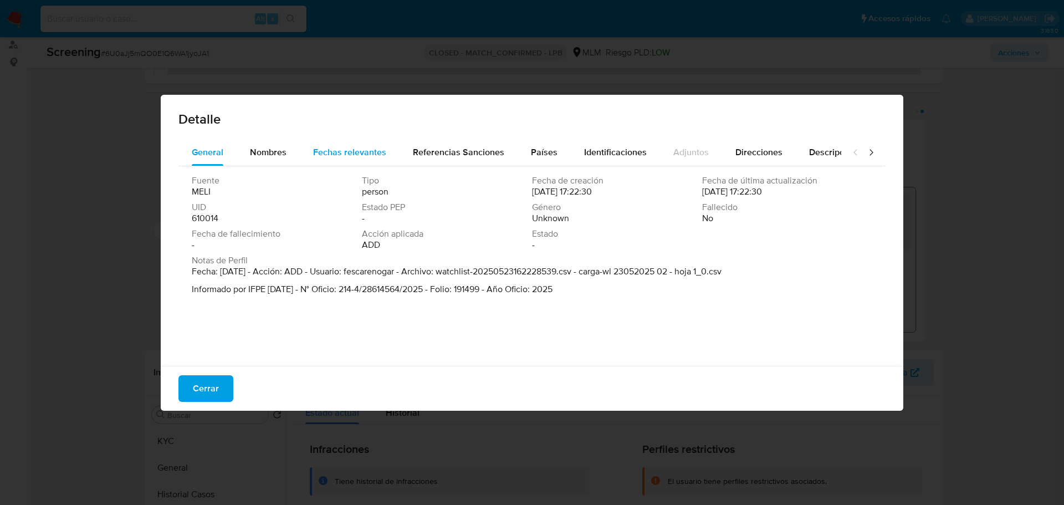
click at [339, 153] on span "Fechas relevantes" at bounding box center [349, 152] width 73 height 13
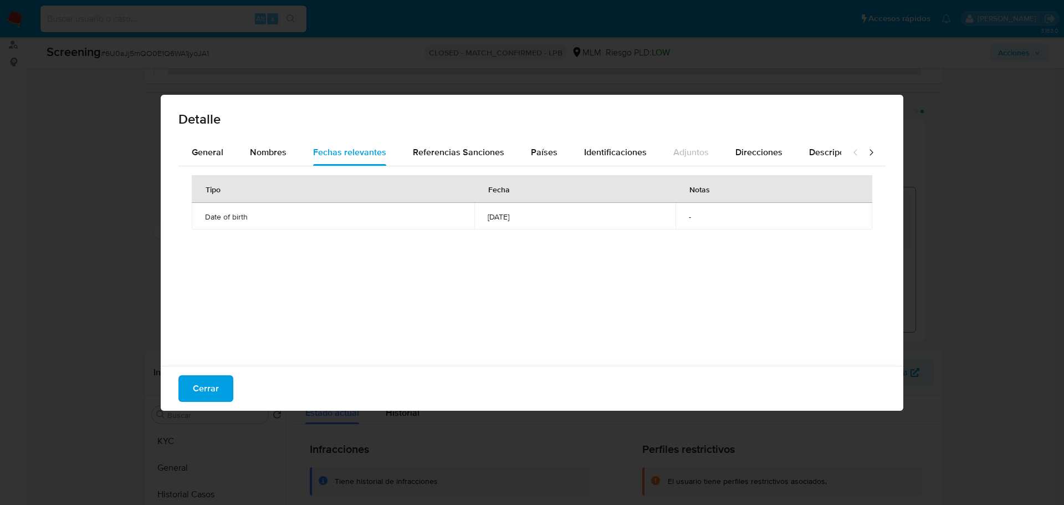
drag, startPoint x: 218, startPoint y: 388, endPoint x: 201, endPoint y: 353, distance: 38.7
click at [216, 388] on span "Cerrar" at bounding box center [206, 388] width 26 height 24
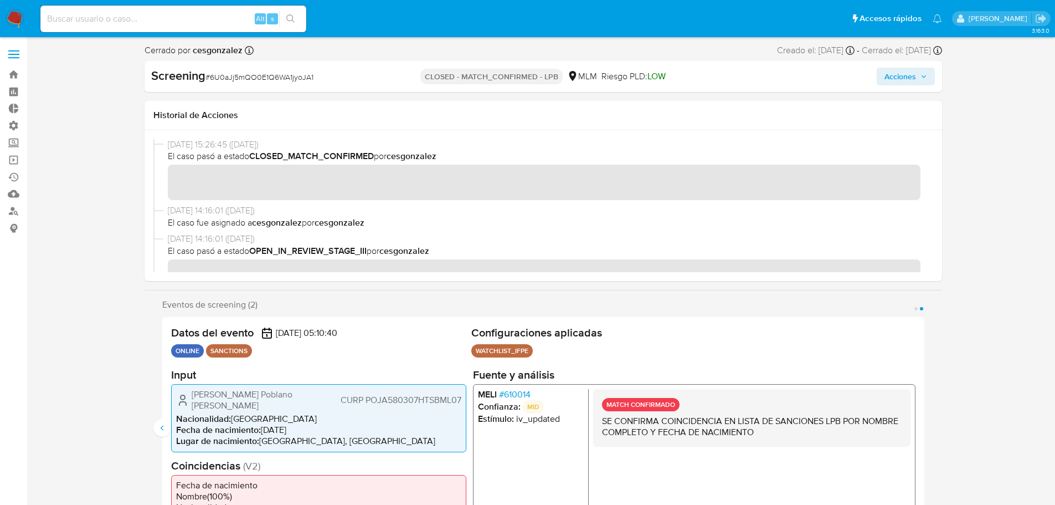
scroll to position [0, 0]
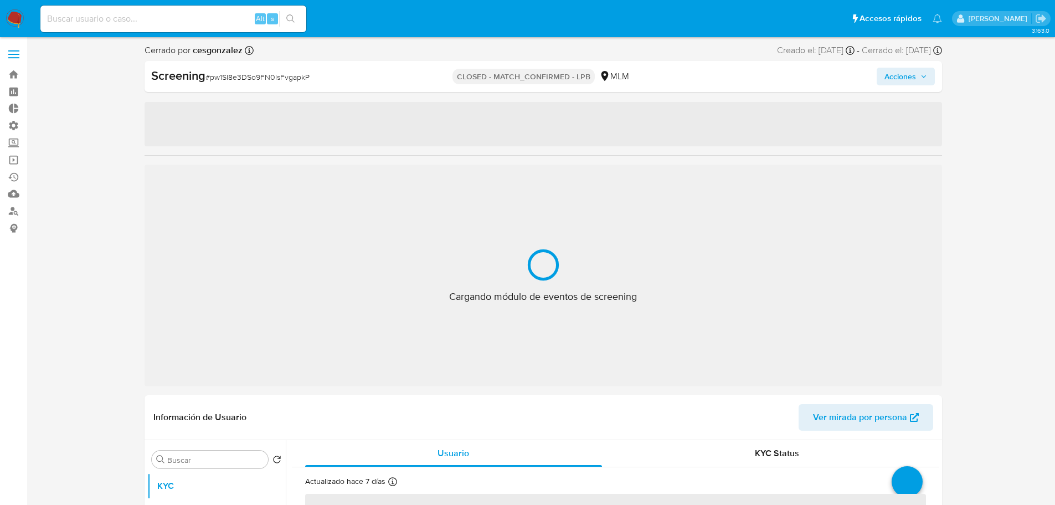
select select "10"
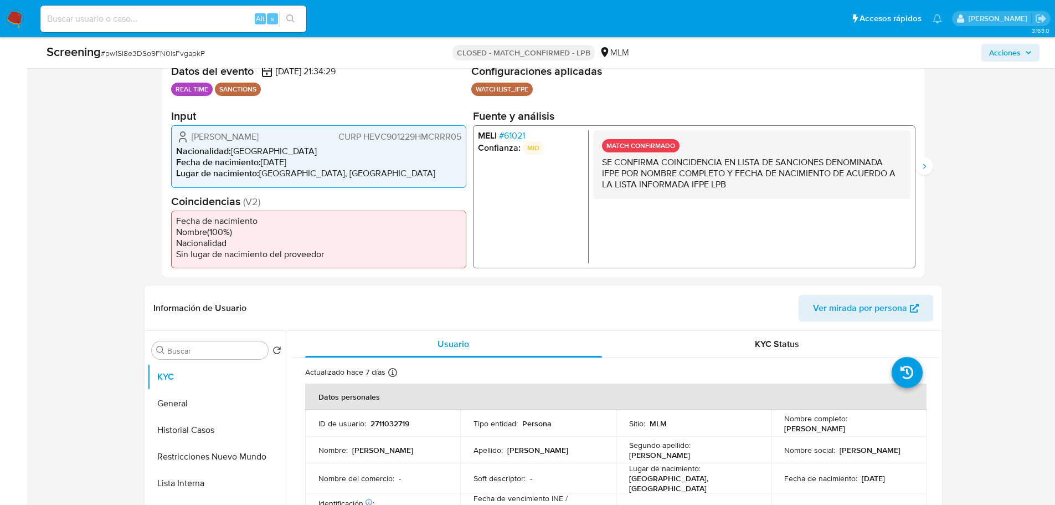
scroll to position [332, 0]
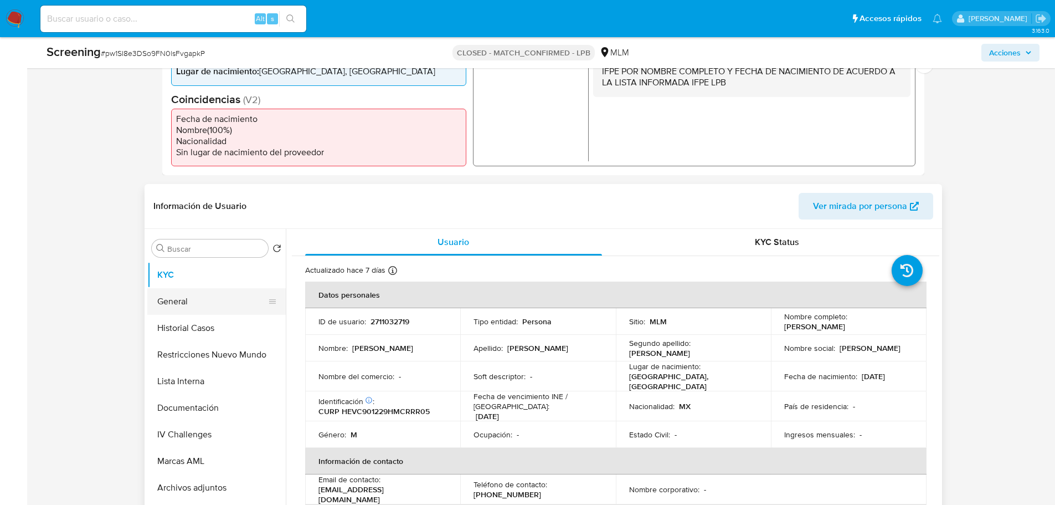
click at [176, 306] on button "General" at bounding box center [212, 301] width 130 height 27
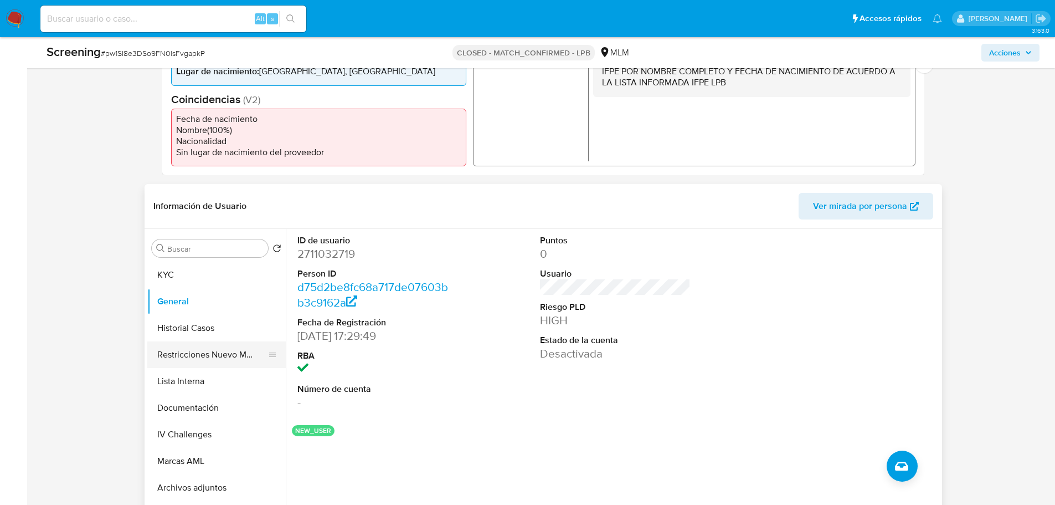
click at [169, 359] on button "Restricciones Nuevo Mundo" at bounding box center [212, 354] width 130 height 27
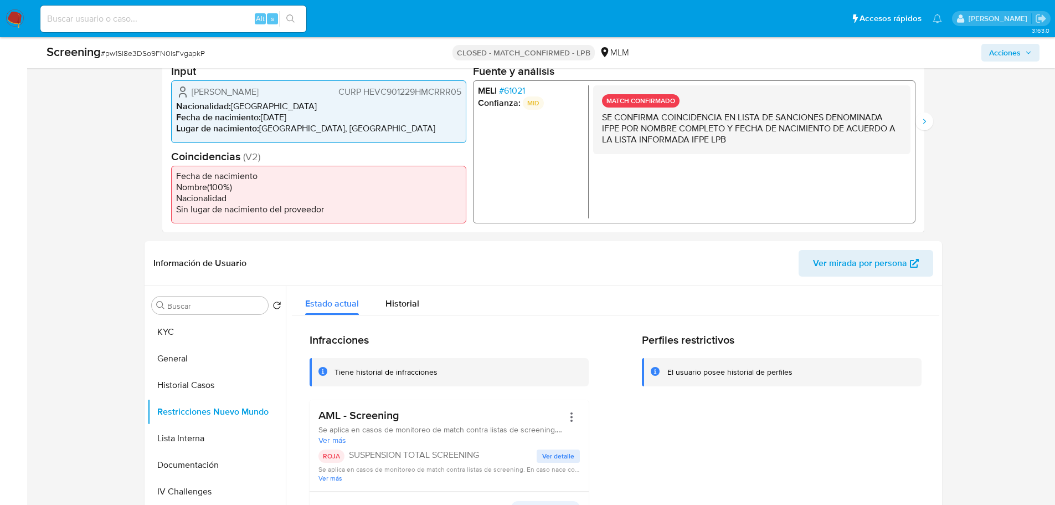
scroll to position [222, 0]
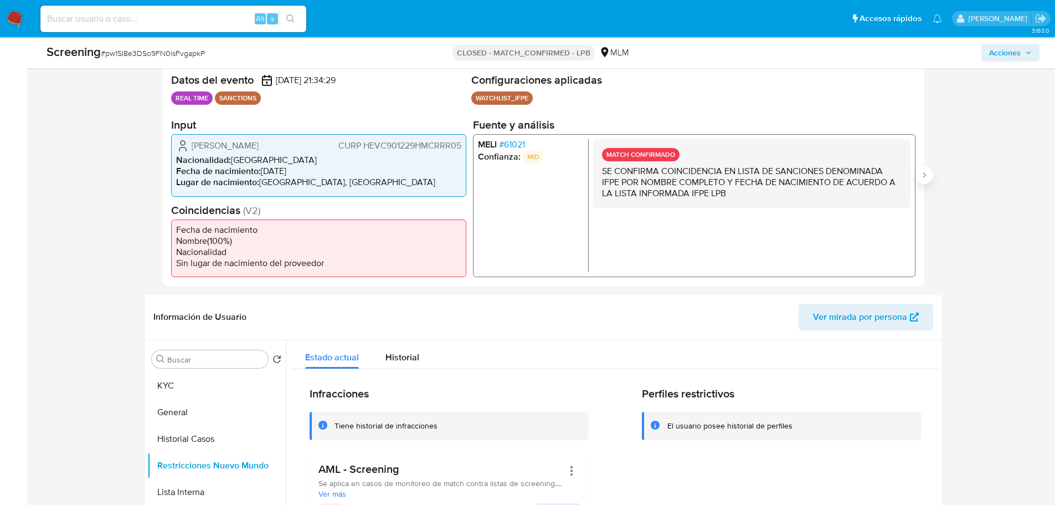
click at [919, 178] on button "Siguiente" at bounding box center [925, 175] width 18 height 18
click at [519, 143] on span "# 61021" at bounding box center [512, 144] width 26 height 11
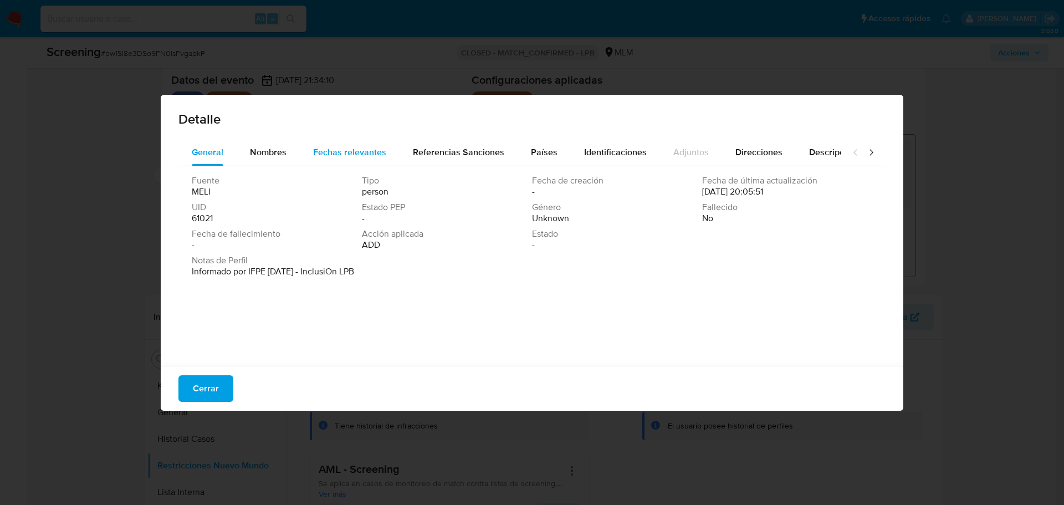
click at [356, 154] on span "Fechas relevantes" at bounding box center [349, 152] width 73 height 13
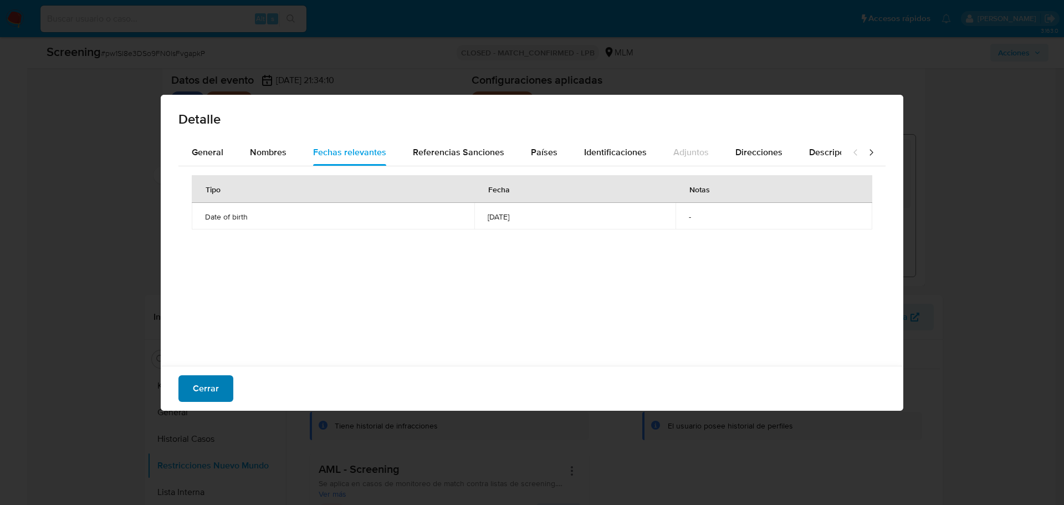
click at [210, 391] on span "Cerrar" at bounding box center [206, 388] width 26 height 24
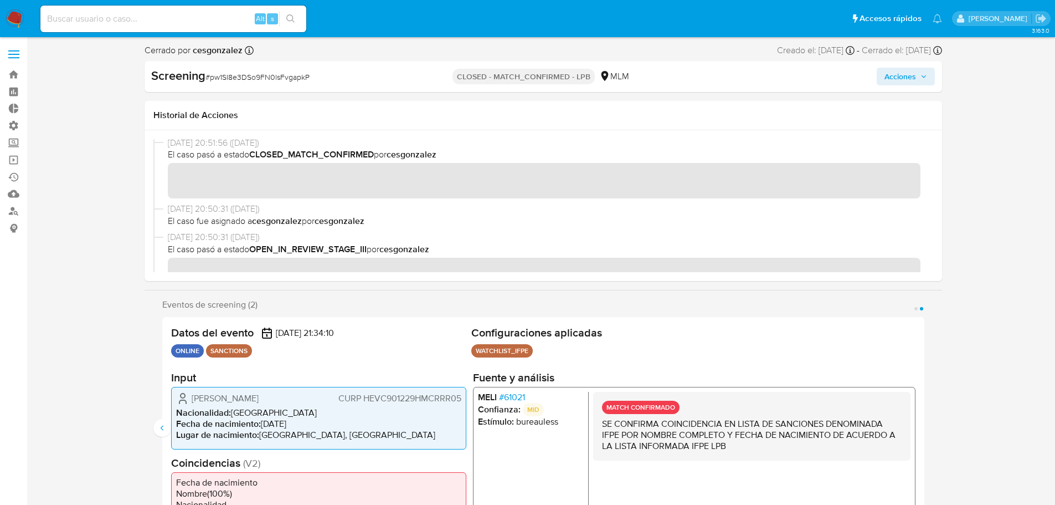
scroll to position [0, 0]
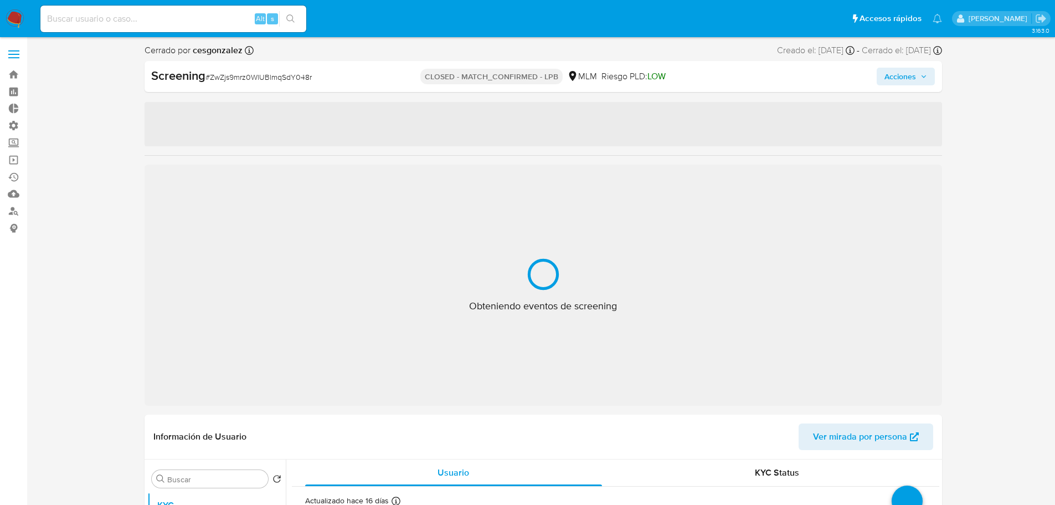
select select "10"
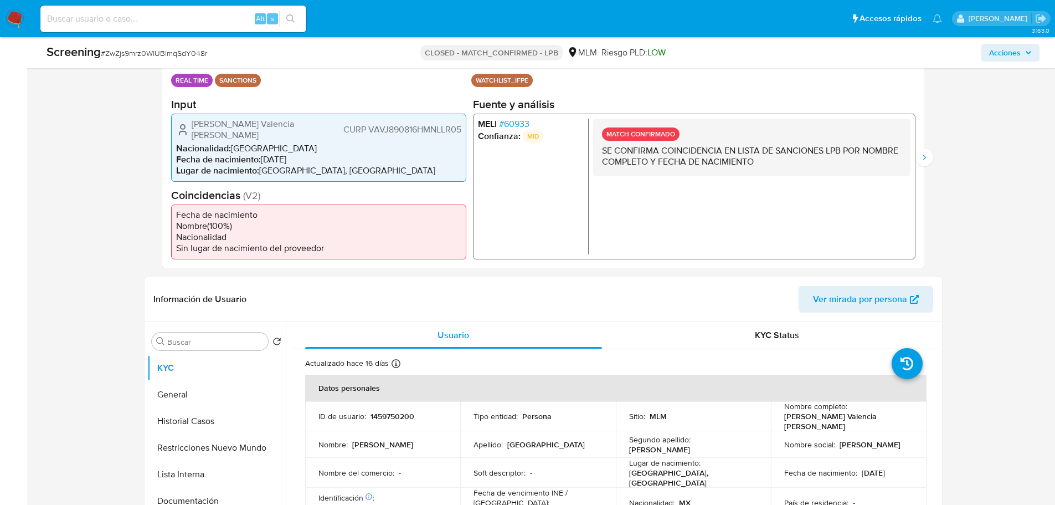
scroll to position [277, 0]
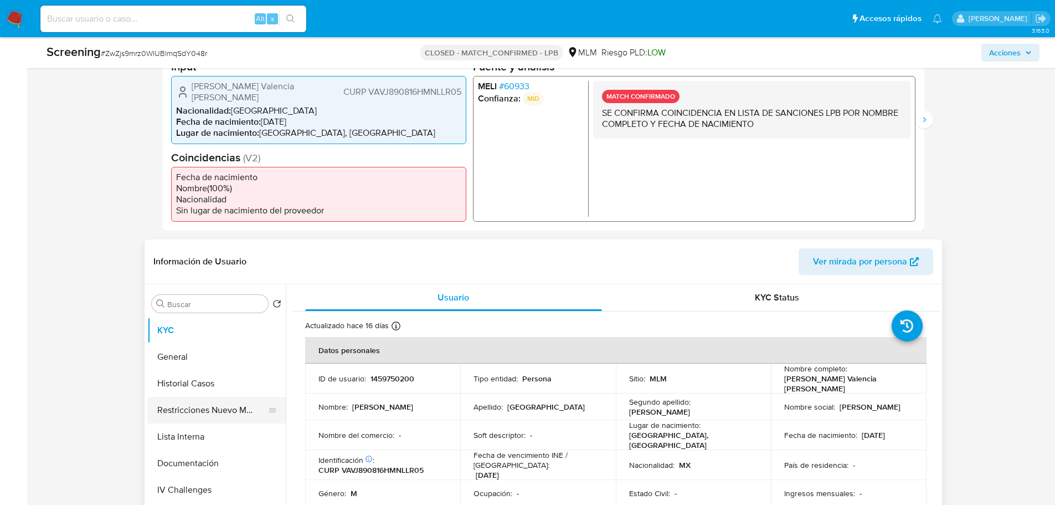
click at [181, 400] on button "Restricciones Nuevo Mundo" at bounding box center [212, 410] width 130 height 27
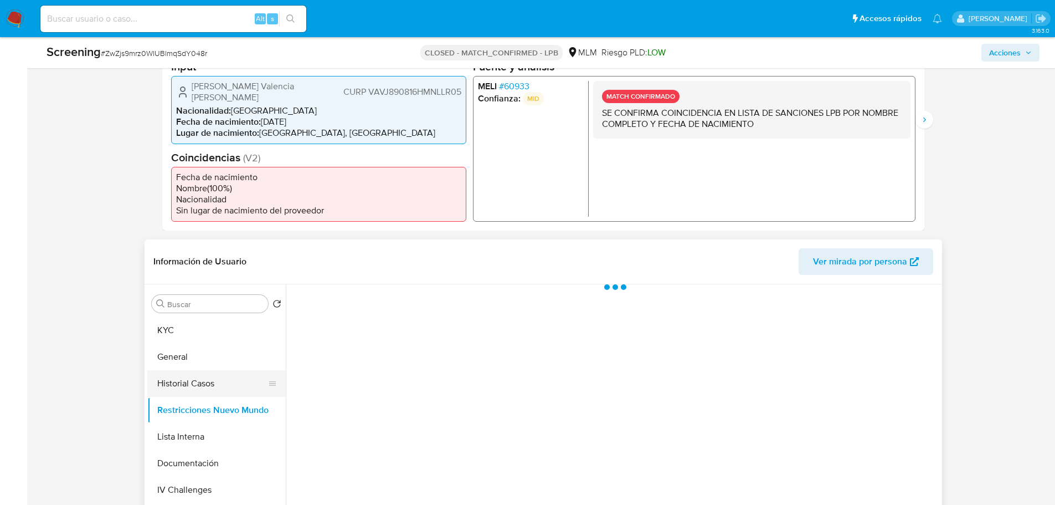
click at [186, 385] on button "Historial Casos" at bounding box center [212, 383] width 130 height 27
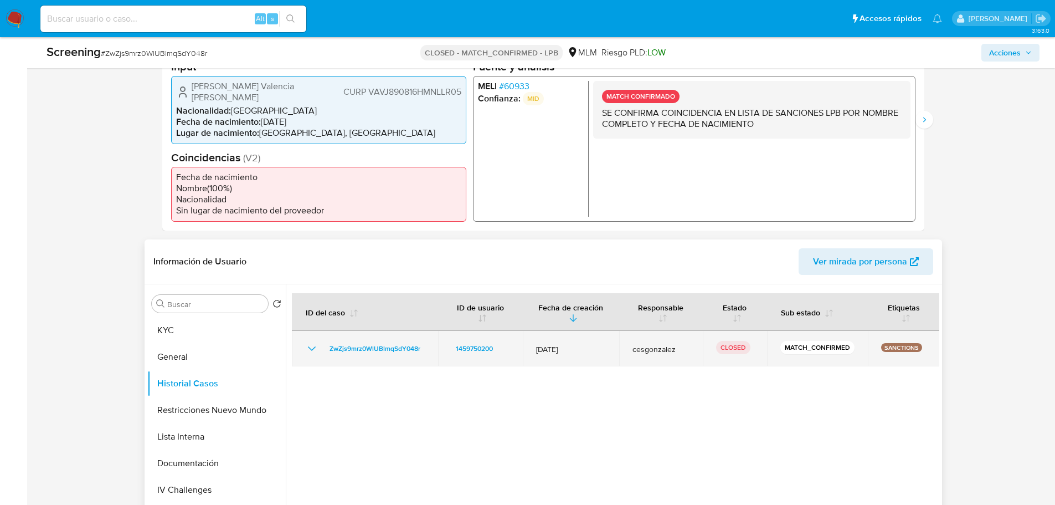
click at [303, 347] on td "ZwZjs9mrz0WlUBlmqSdY048r" at bounding box center [365, 348] width 146 height 35
click at [307, 347] on icon "Mostrar/Ocultar" at bounding box center [311, 348] width 13 height 13
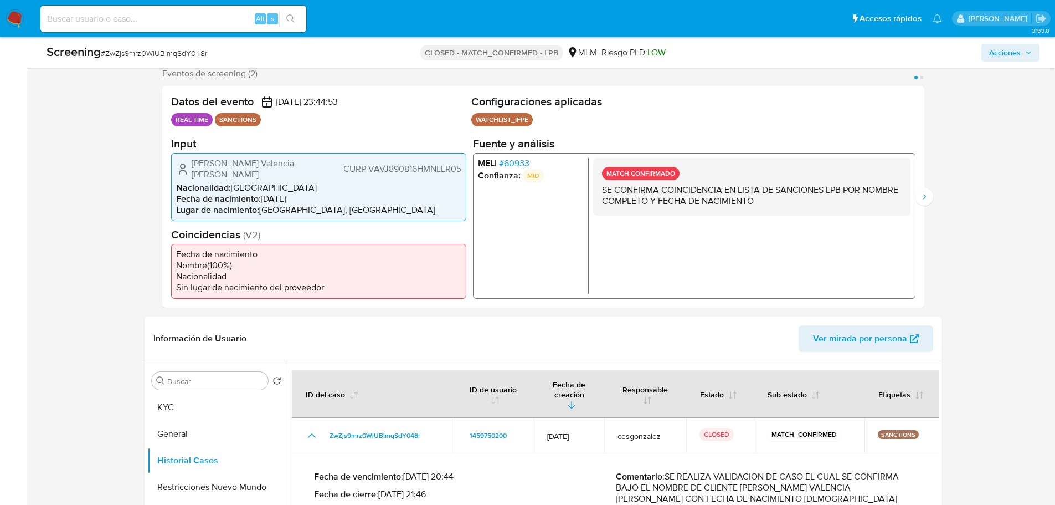
scroll to position [332, 0]
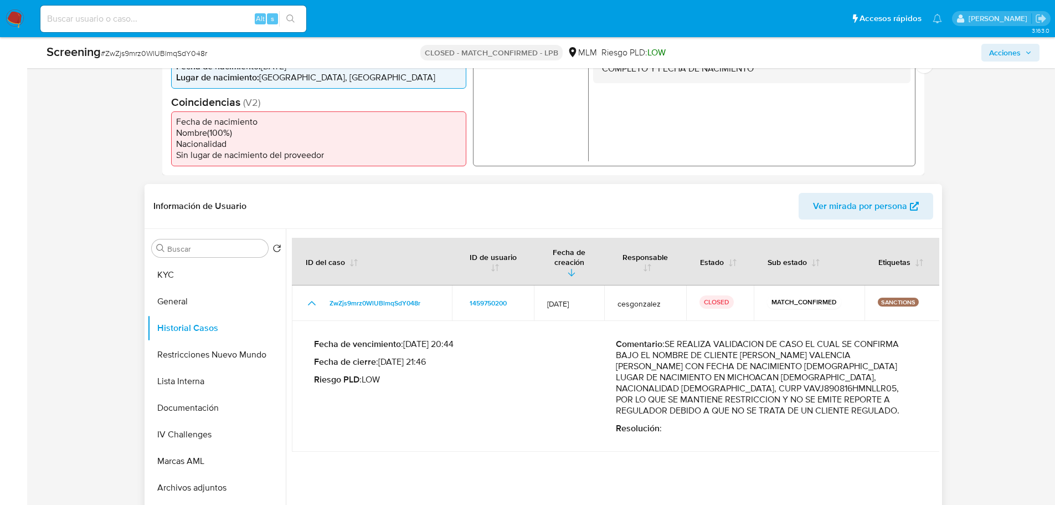
drag, startPoint x: 461, startPoint y: 351, endPoint x: 432, endPoint y: 358, distance: 30.8
click at [432, 358] on div "Fecha de vencimiento : 25/09/2025 20:44 Fecha de cierre : 25/09/2025 21:46 Ries…" at bounding box center [465, 385] width 302 height 95
click at [446, 338] on p "Fecha de vencimiento : 25/09/2025 20:44" at bounding box center [465, 343] width 302 height 11
click at [191, 299] on button "General" at bounding box center [212, 301] width 130 height 27
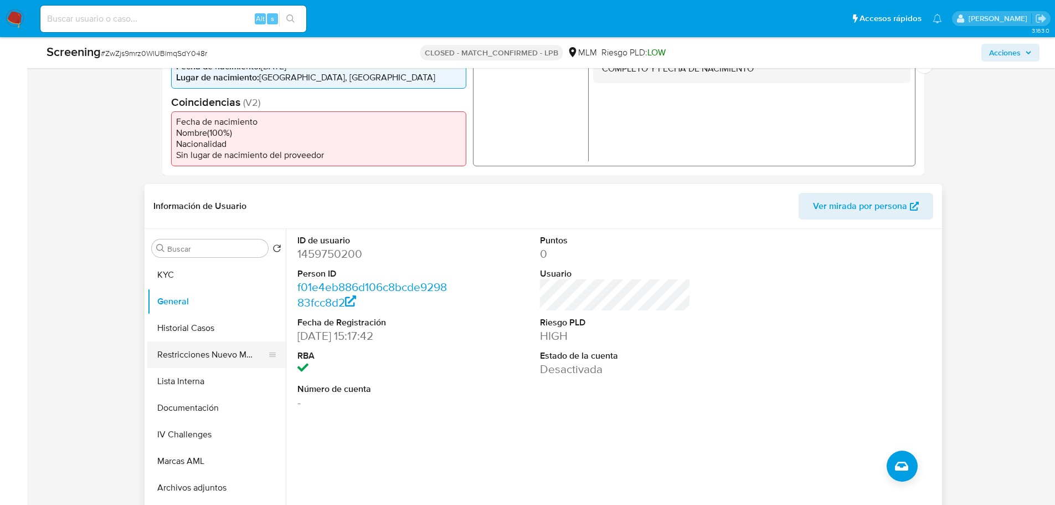
click at [224, 357] on button "Restricciones Nuevo Mundo" at bounding box center [212, 354] width 130 height 27
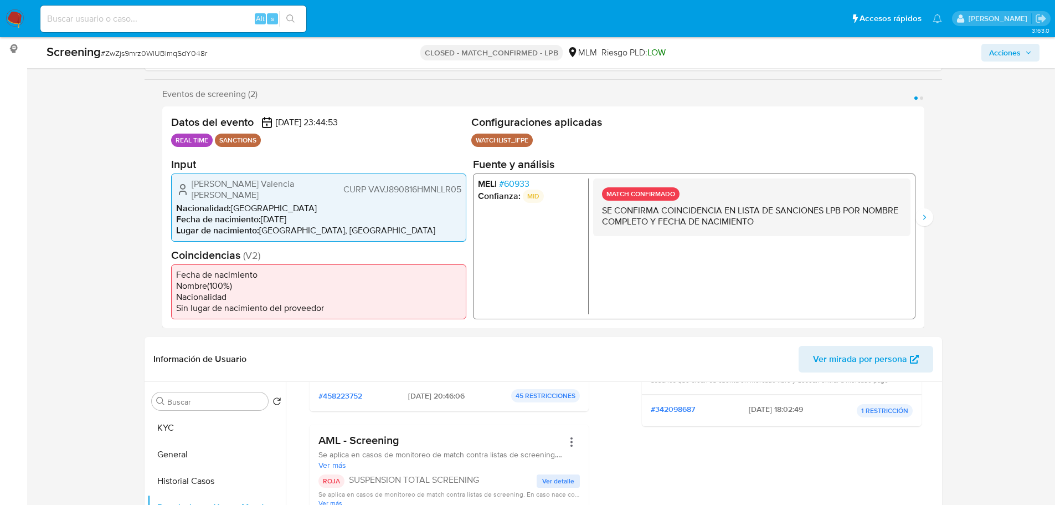
scroll to position [166, 0]
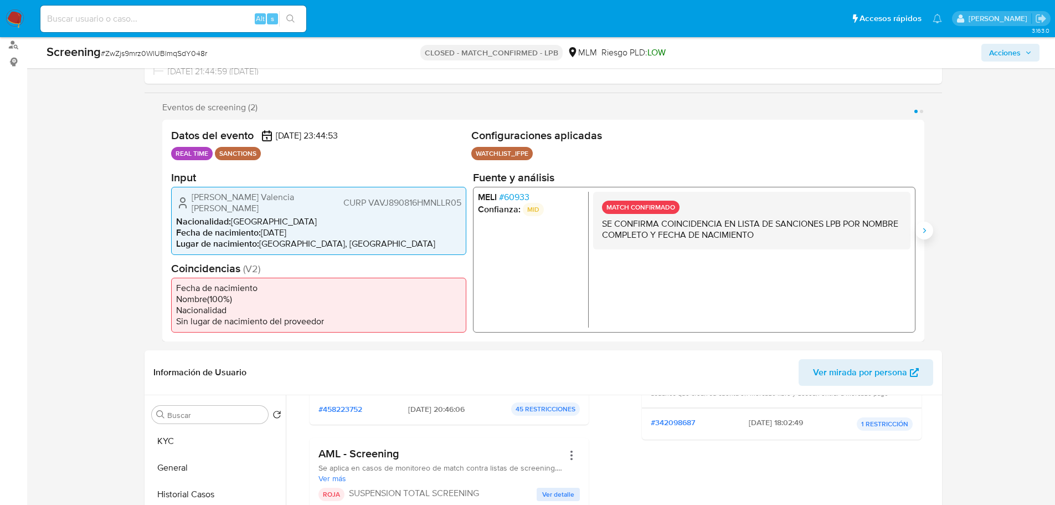
click at [923, 232] on icon "Siguiente" at bounding box center [924, 230] width 3 height 5
click at [512, 199] on span "# 60933" at bounding box center [514, 196] width 30 height 11
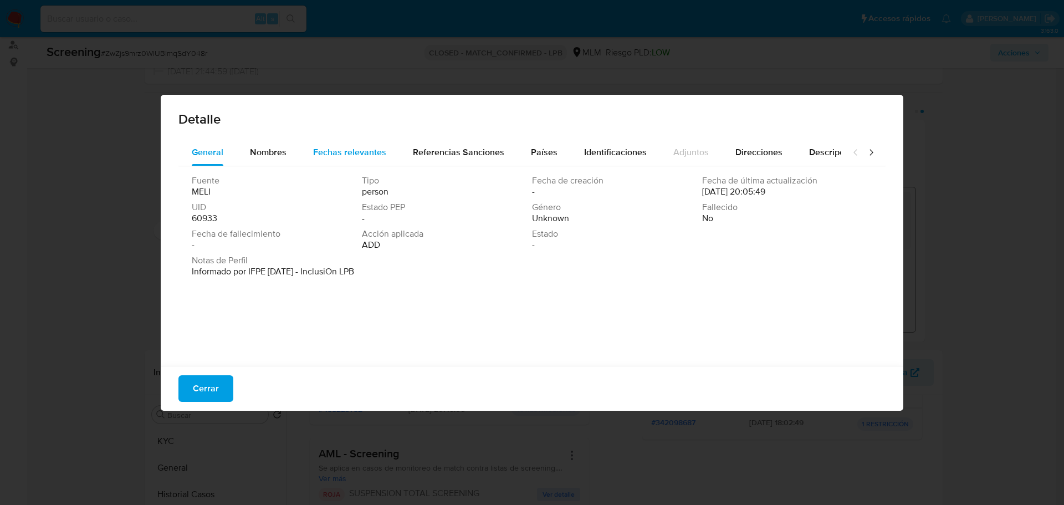
click at [319, 148] on span "Fechas relevantes" at bounding box center [349, 152] width 73 height 13
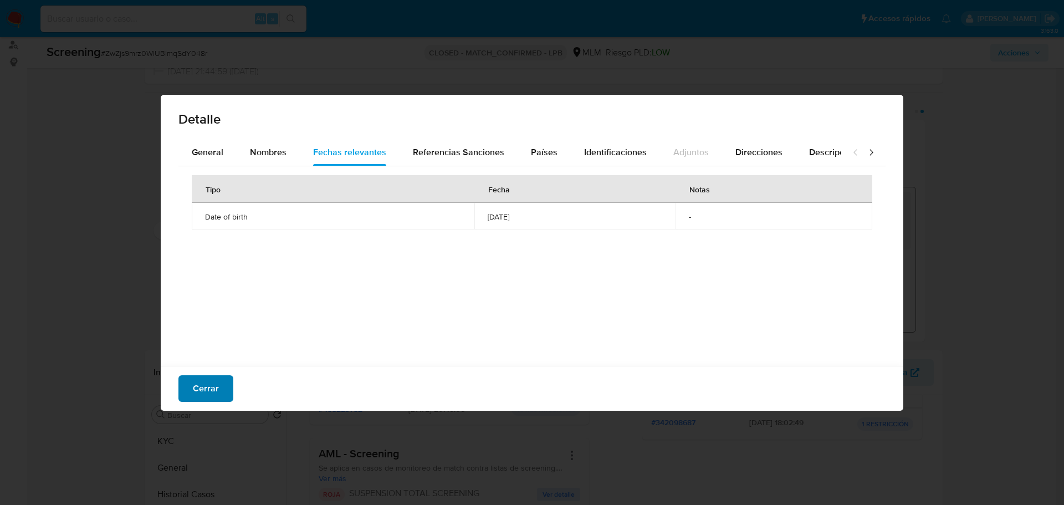
click at [208, 394] on span "Cerrar" at bounding box center [206, 388] width 26 height 24
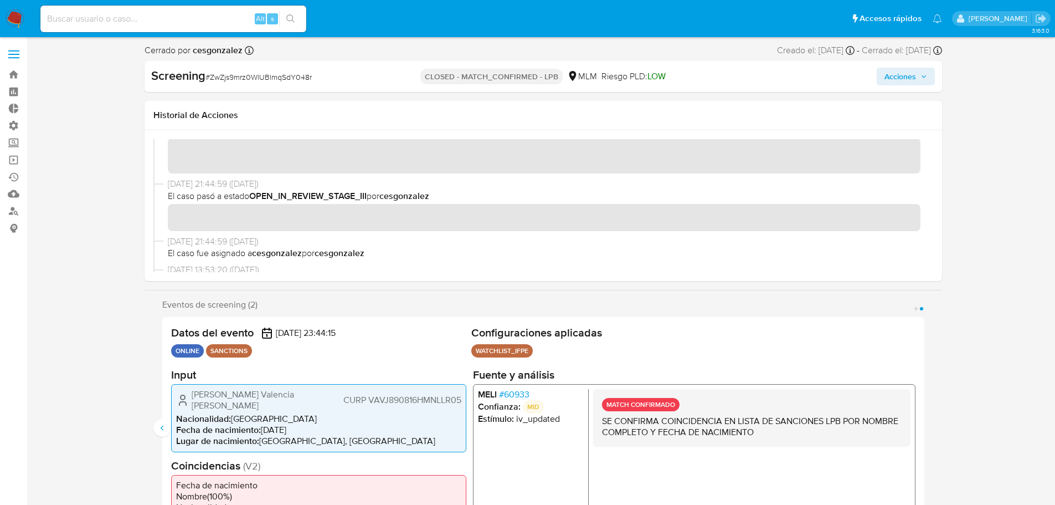
scroll to position [0, 0]
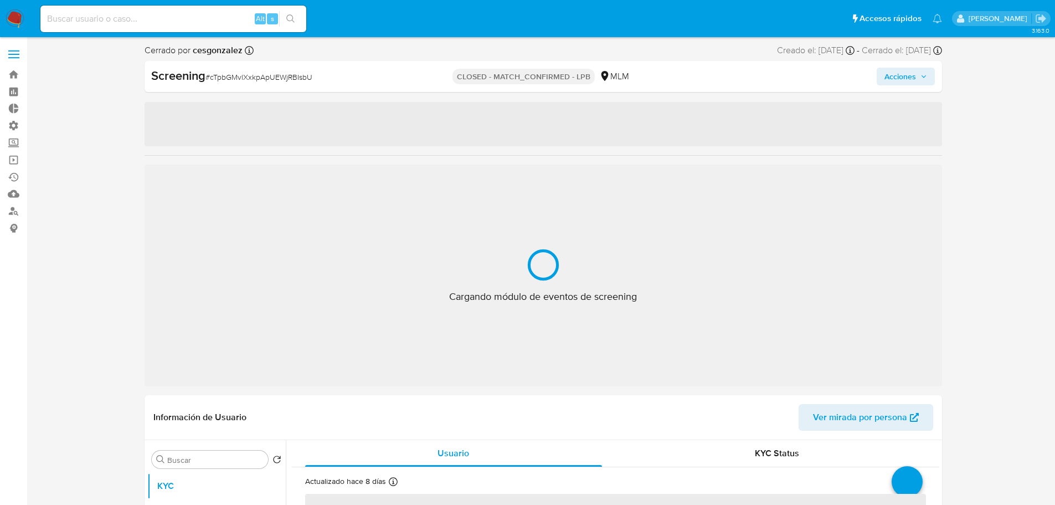
select select "10"
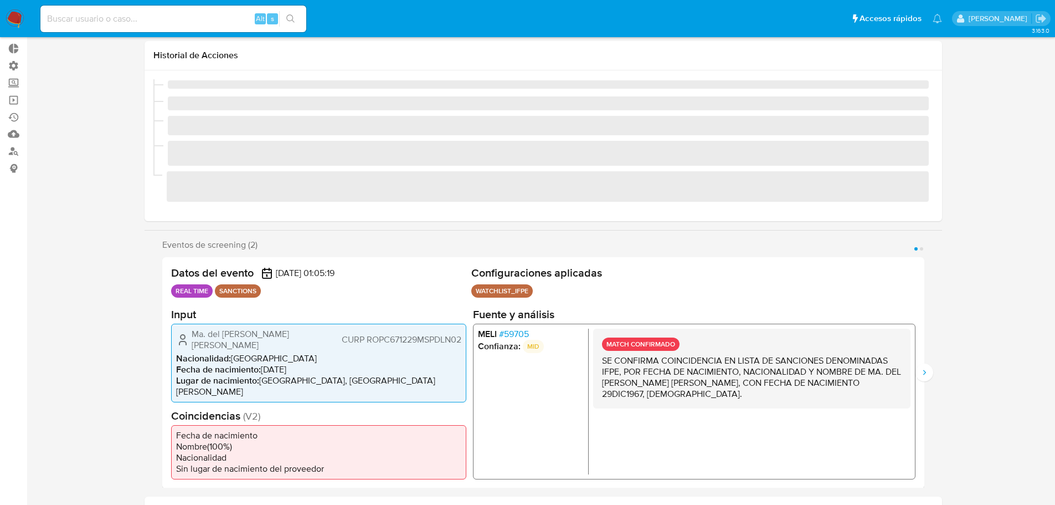
scroll to position [277, 0]
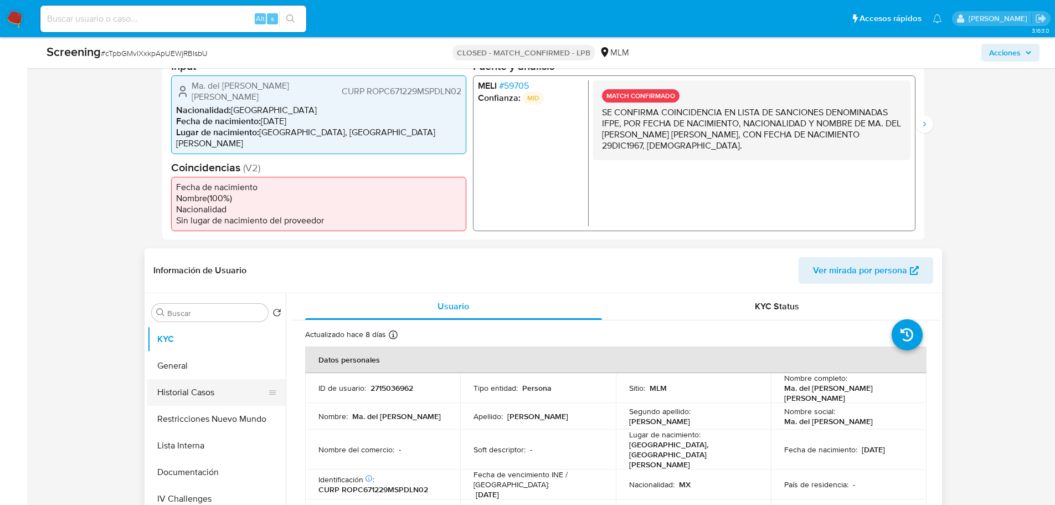
click at [172, 384] on button "Historial Casos" at bounding box center [212, 392] width 130 height 27
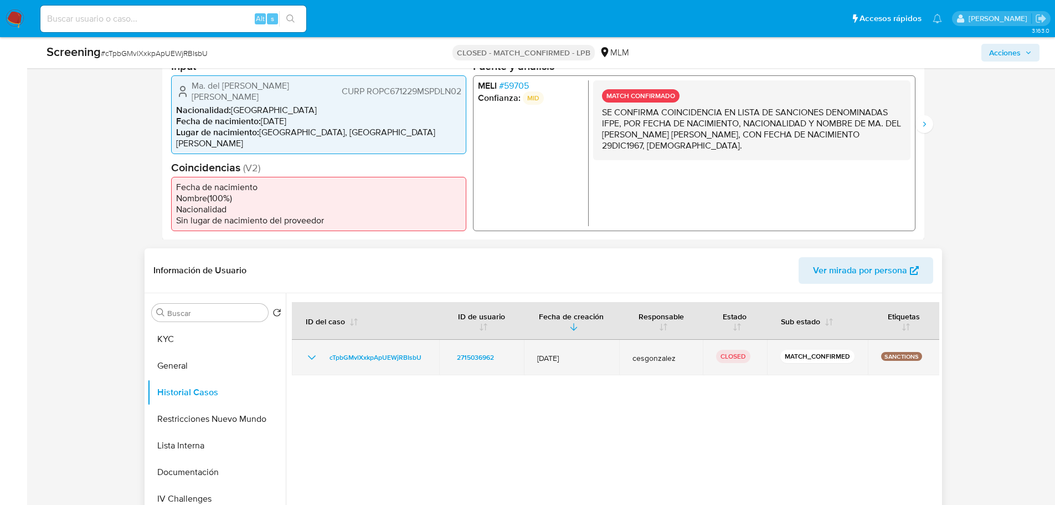
click at [314, 351] on icon "Mostrar/Ocultar" at bounding box center [311, 357] width 13 height 13
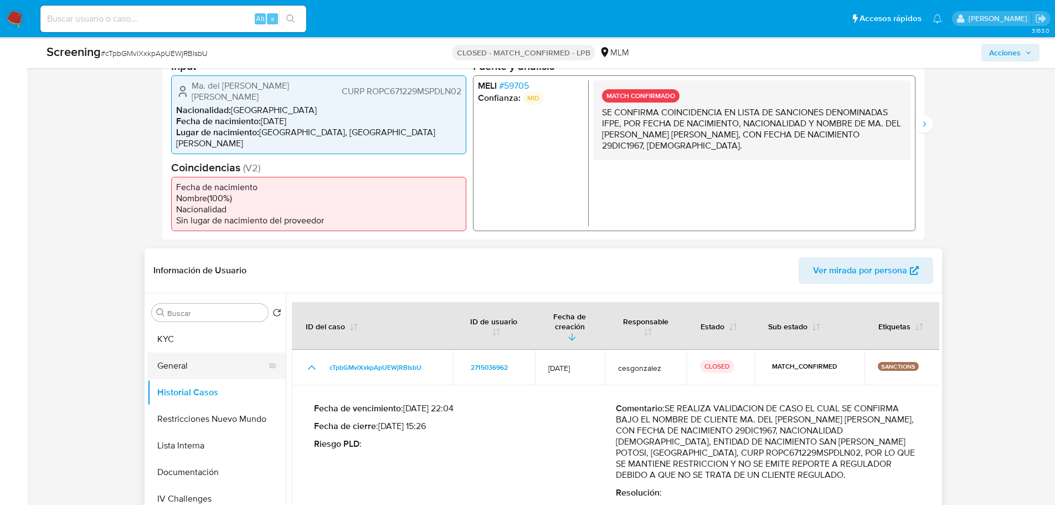
click at [199, 358] on button "General" at bounding box center [212, 365] width 130 height 27
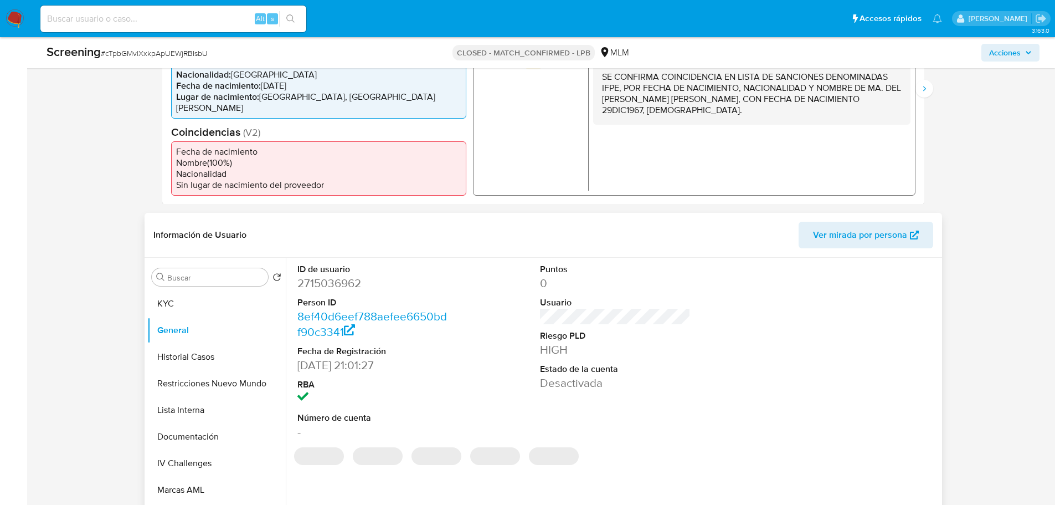
scroll to position [332, 0]
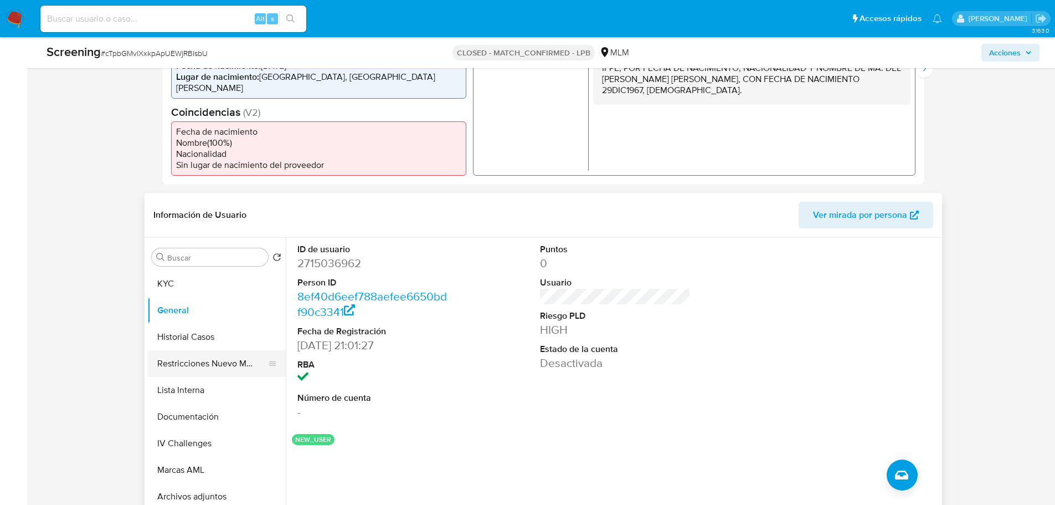
click at [198, 359] on button "Restricciones Nuevo Mundo" at bounding box center [212, 363] width 130 height 27
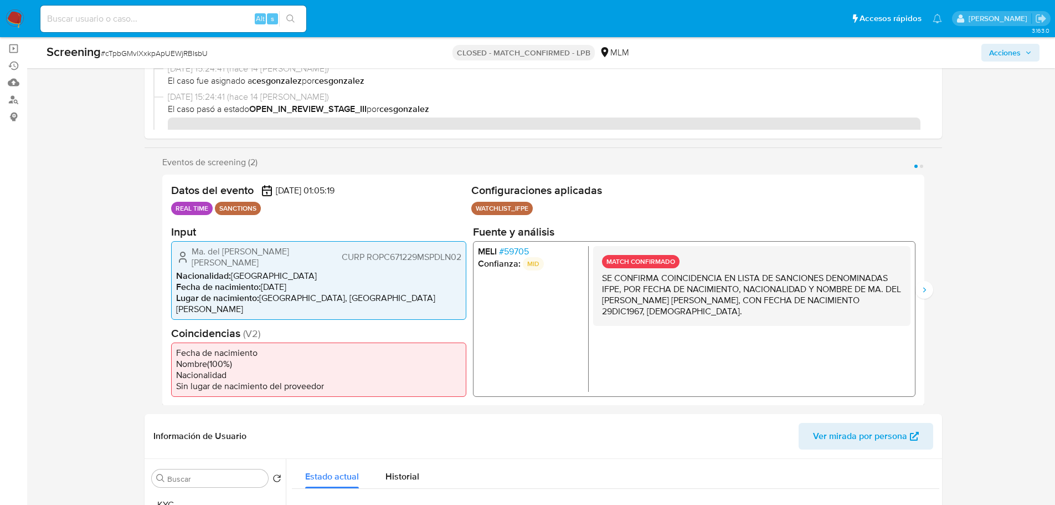
scroll to position [111, 0]
click at [928, 291] on button "Siguiente" at bounding box center [925, 290] width 18 height 18
drag, startPoint x: 529, startPoint y: 258, endPoint x: 524, endPoint y: 255, distance: 6.0
click at [527, 258] on ul "MELI # 59705 Confianza: MID Estímulo : iv_updated" at bounding box center [532, 319] width 111 height 146
click at [522, 253] on span "# 59705" at bounding box center [514, 251] width 30 height 11
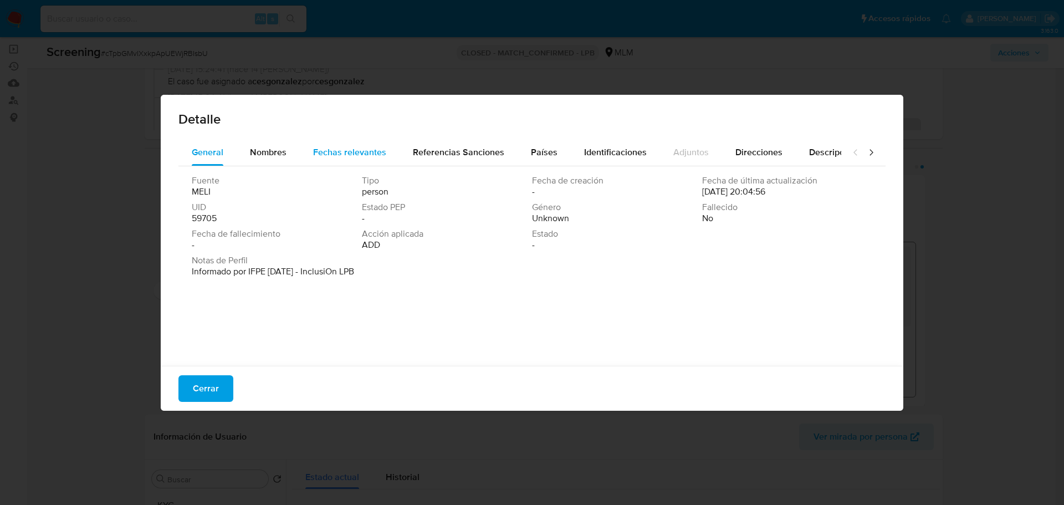
click at [327, 139] on div "Fechas relevantes" at bounding box center [349, 152] width 73 height 27
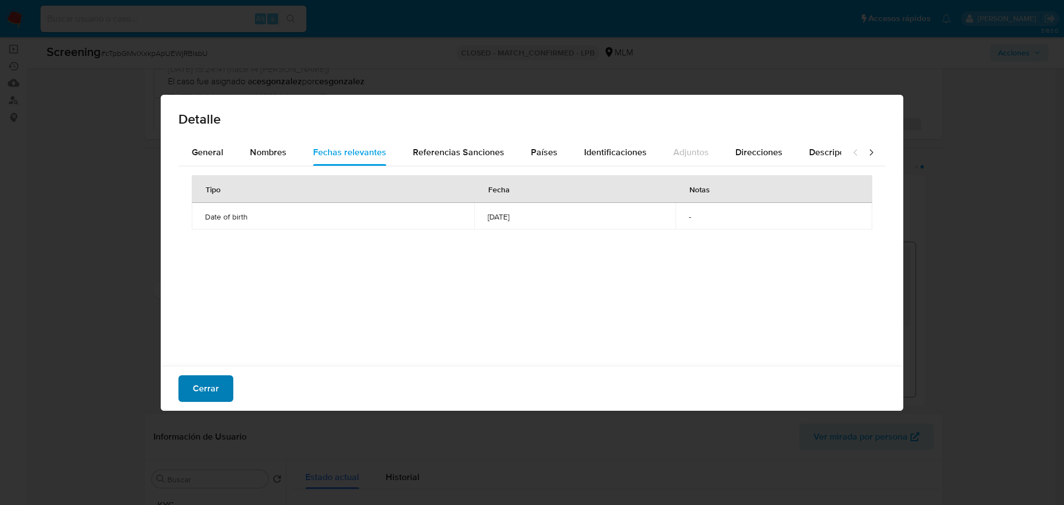
click at [210, 388] on span "Cerrar" at bounding box center [206, 388] width 26 height 24
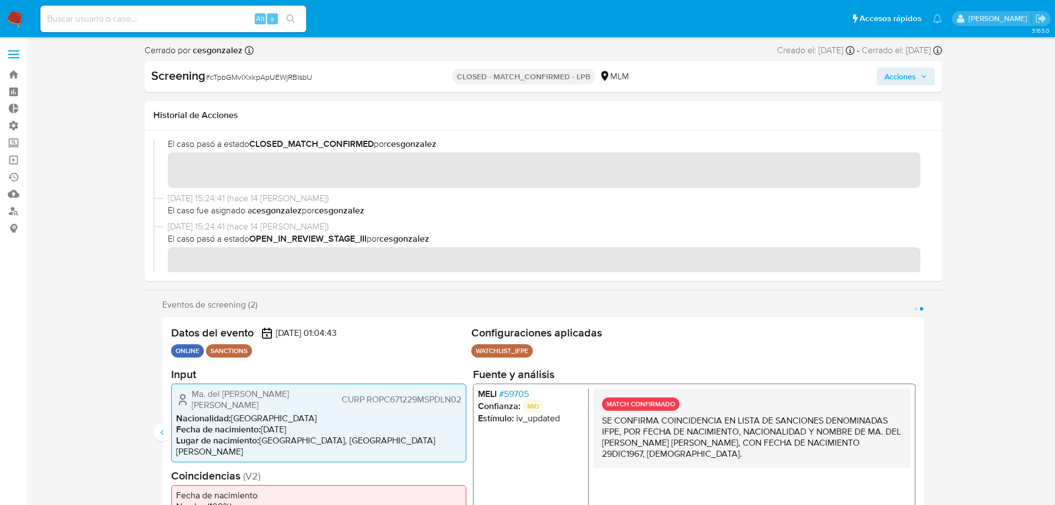
scroll to position [0, 0]
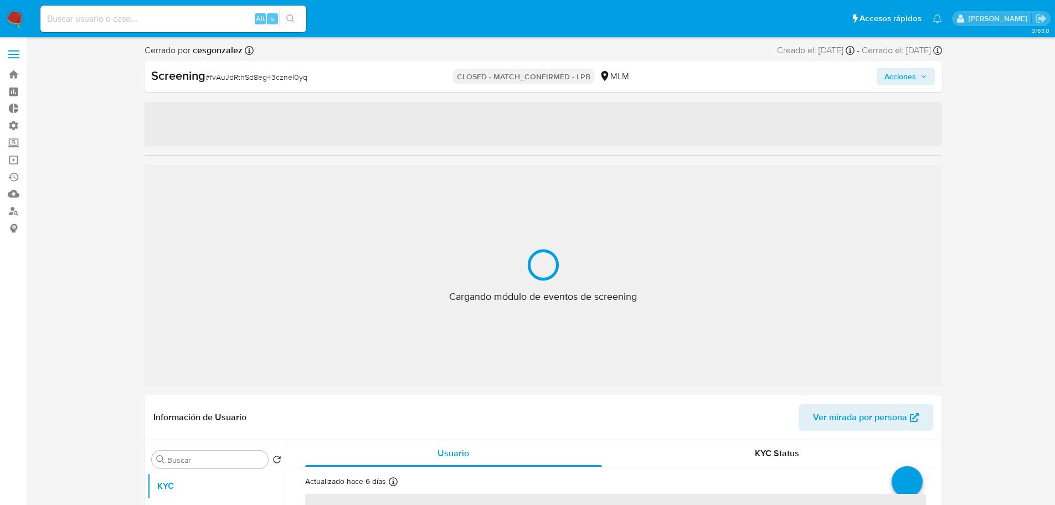
select select "10"
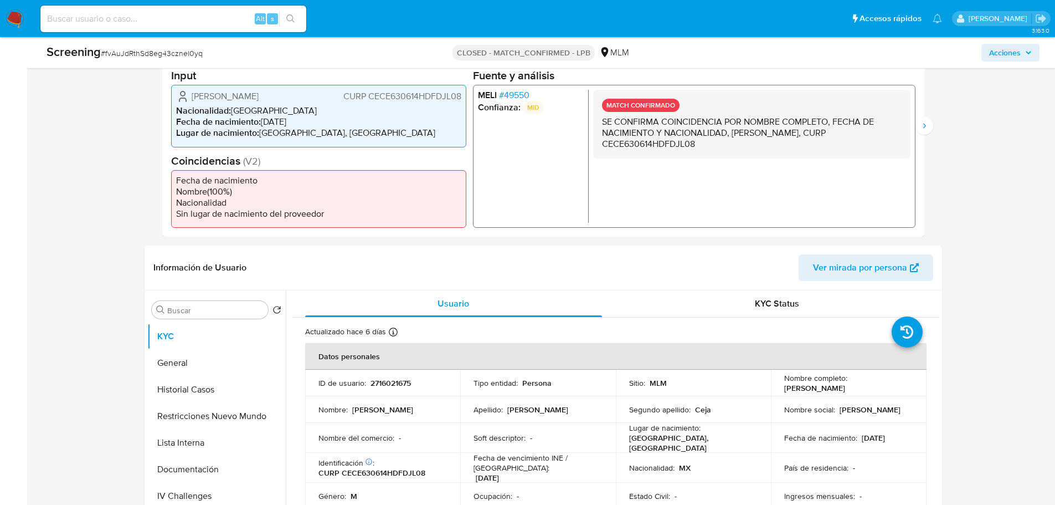
scroll to position [332, 0]
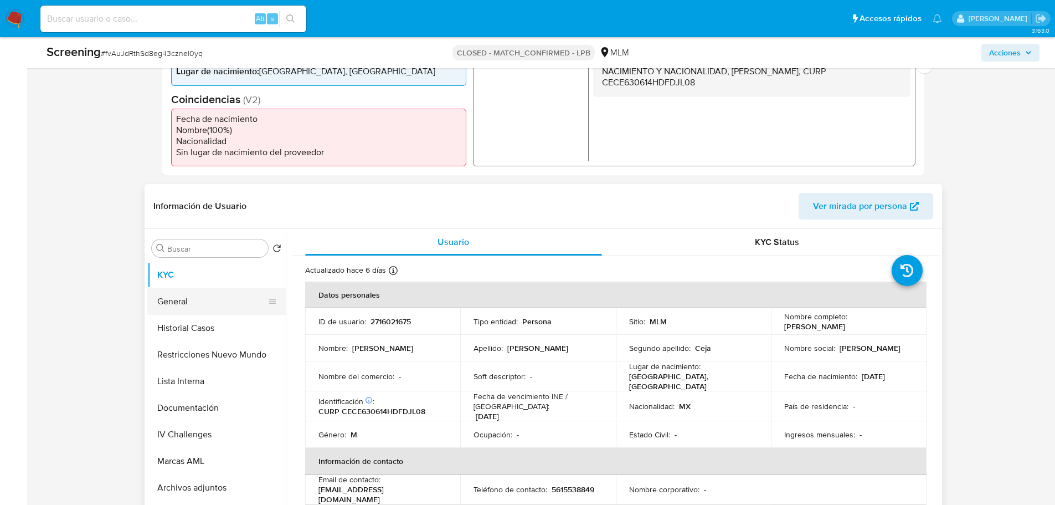
click at [181, 302] on button "General" at bounding box center [212, 301] width 130 height 27
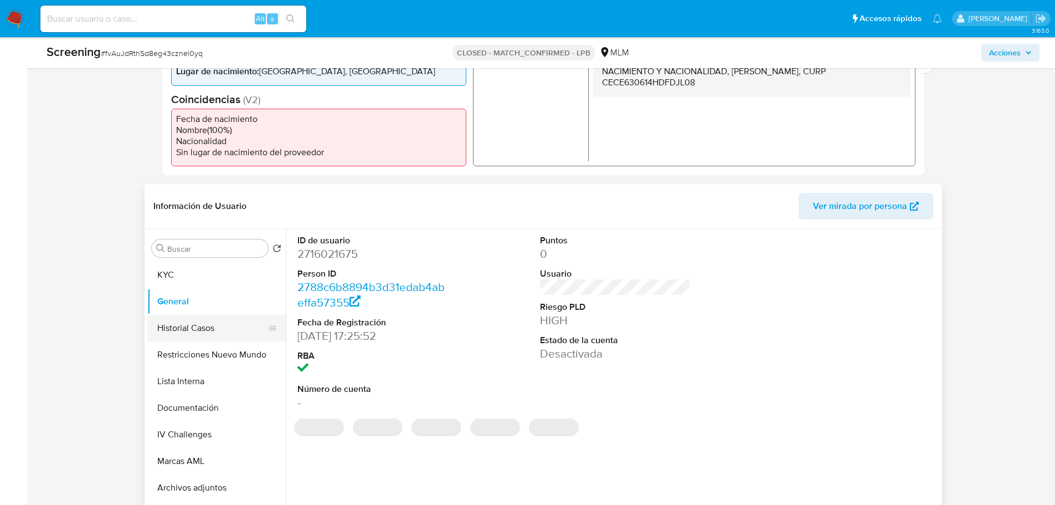
click at [188, 329] on button "Historial Casos" at bounding box center [212, 328] width 130 height 27
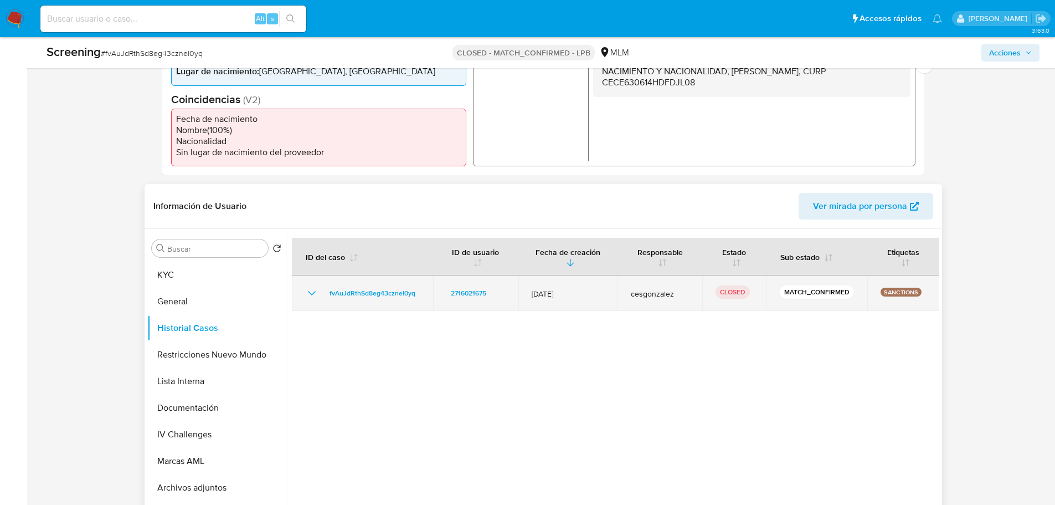
click at [312, 297] on icon "Mostrar/Ocultar" at bounding box center [311, 292] width 13 height 13
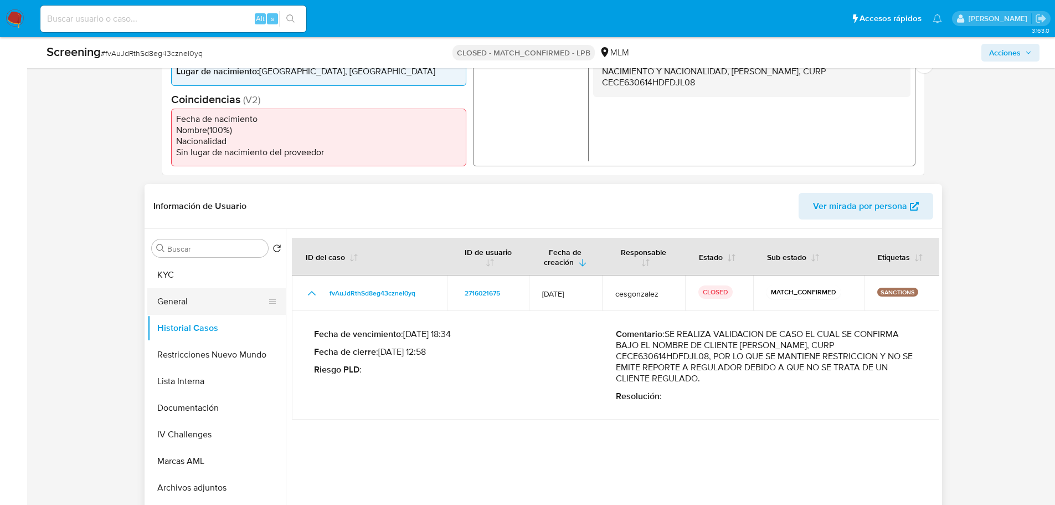
click at [189, 308] on button "General" at bounding box center [212, 301] width 130 height 27
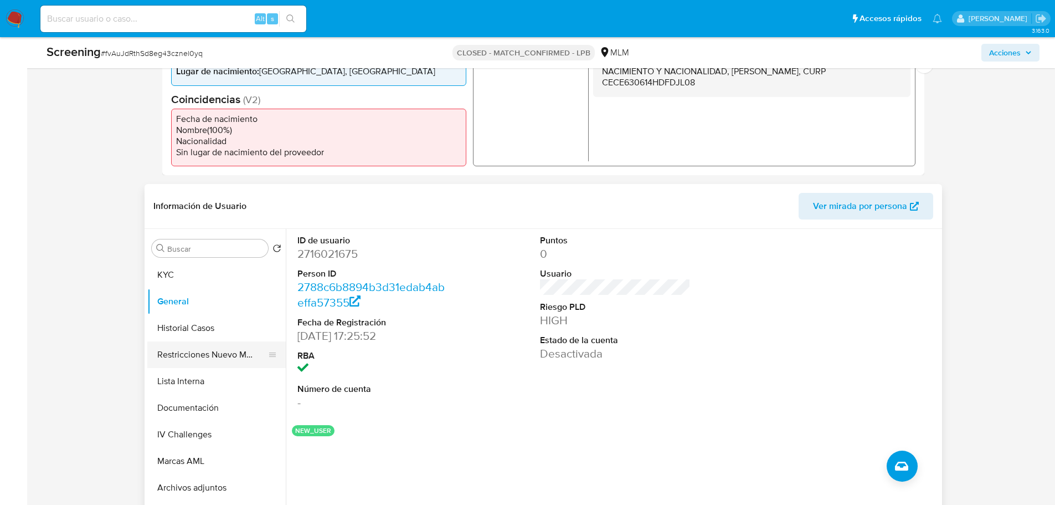
click at [186, 360] on button "Restricciones Nuevo Mundo" at bounding box center [212, 354] width 130 height 27
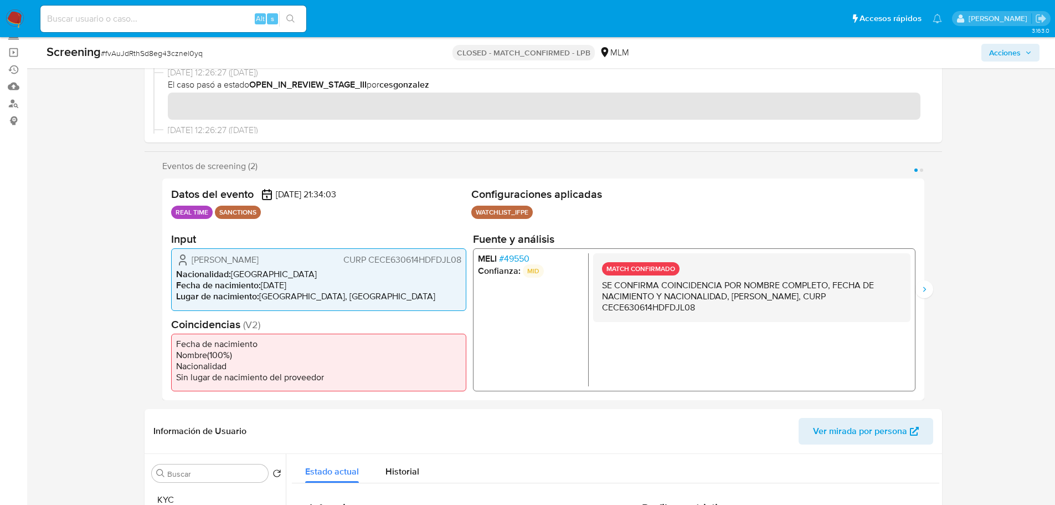
scroll to position [55, 0]
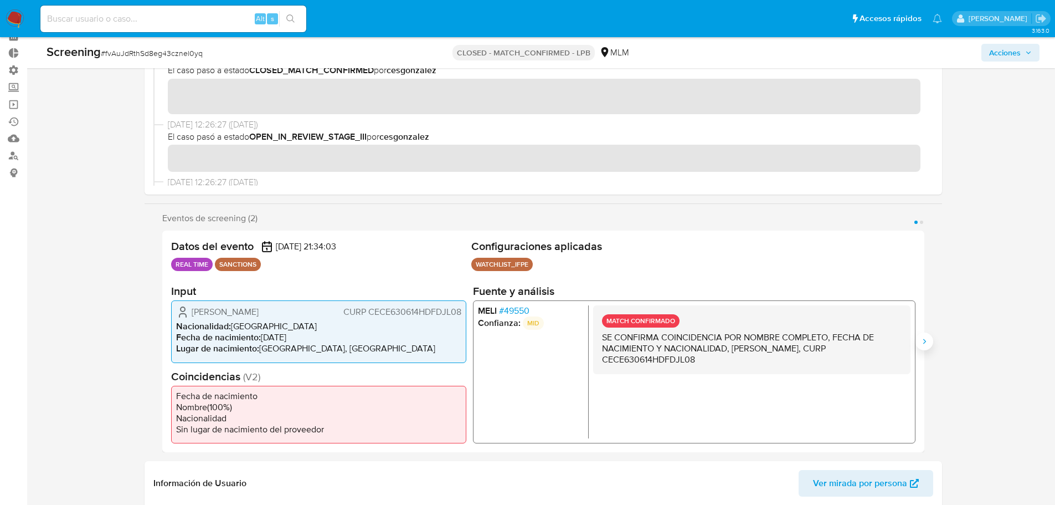
click at [926, 340] on icon "Siguiente" at bounding box center [924, 341] width 9 height 9
click at [524, 308] on span "# 49550" at bounding box center [514, 310] width 30 height 11
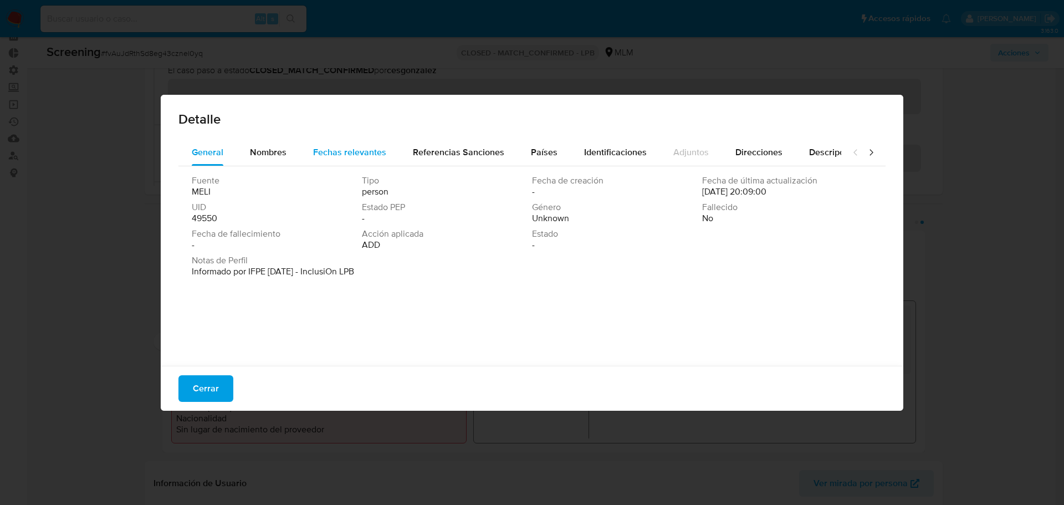
click at [340, 155] on span "Fechas relevantes" at bounding box center [349, 152] width 73 height 13
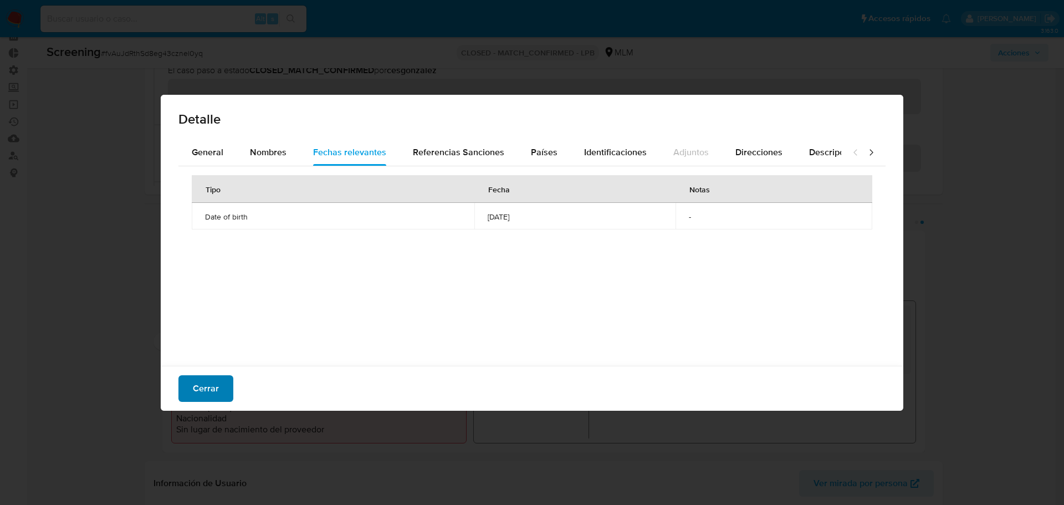
click at [215, 392] on span "Cerrar" at bounding box center [206, 388] width 26 height 24
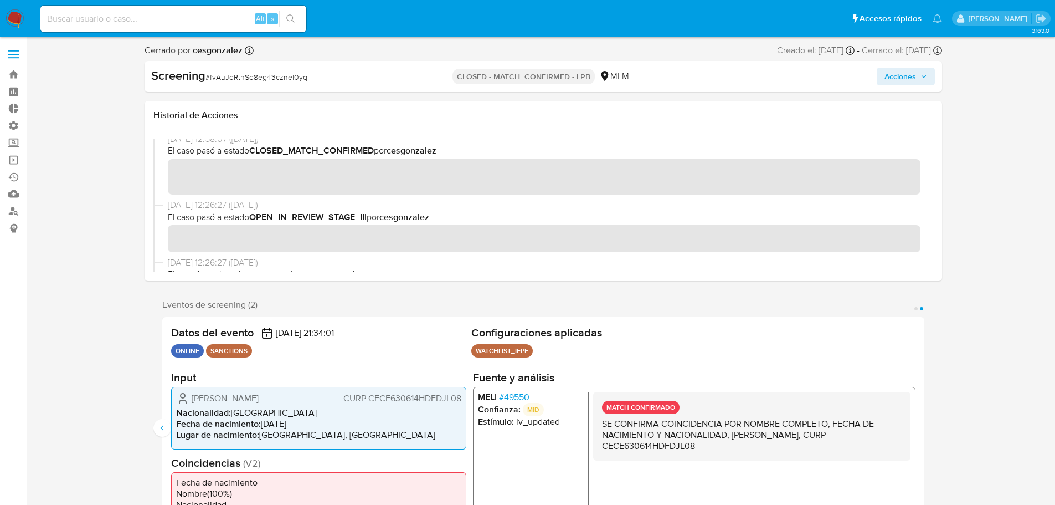
scroll to position [0, 0]
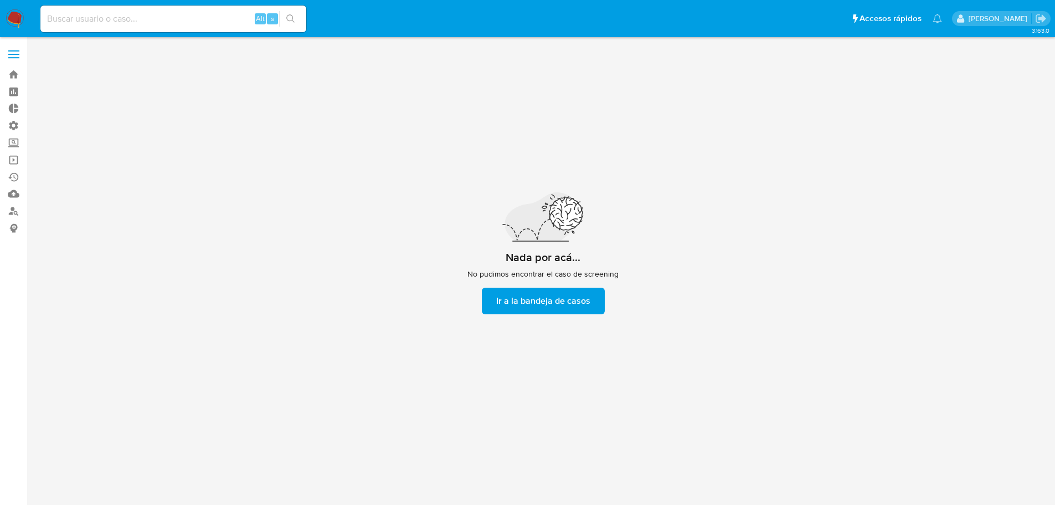
click at [208, 19] on input at bounding box center [173, 19] width 266 height 14
paste input "gCUAwFKbZgmvdnsi90hXt8pz"
type input "gCUAwFKbZgmvdnsi90hXt8pz"
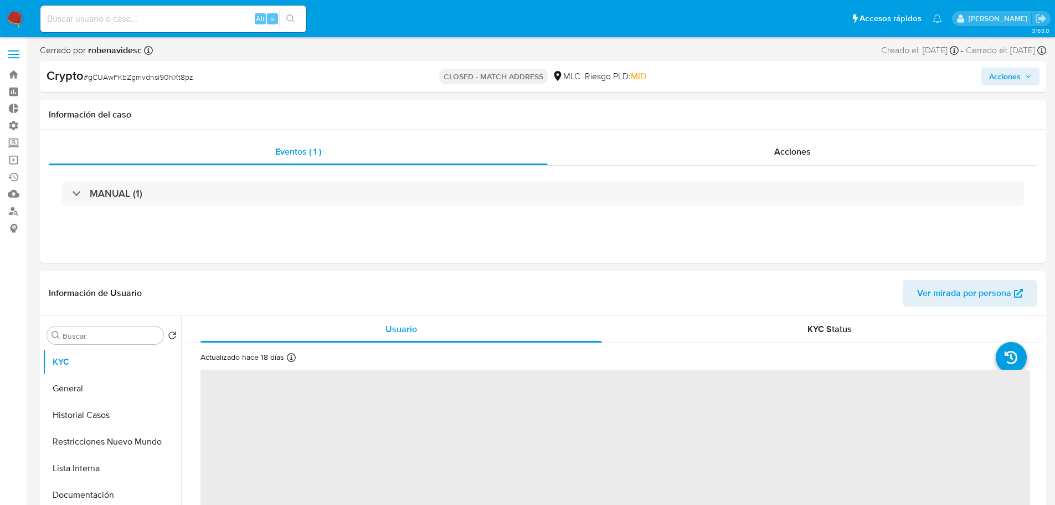
select select "10"
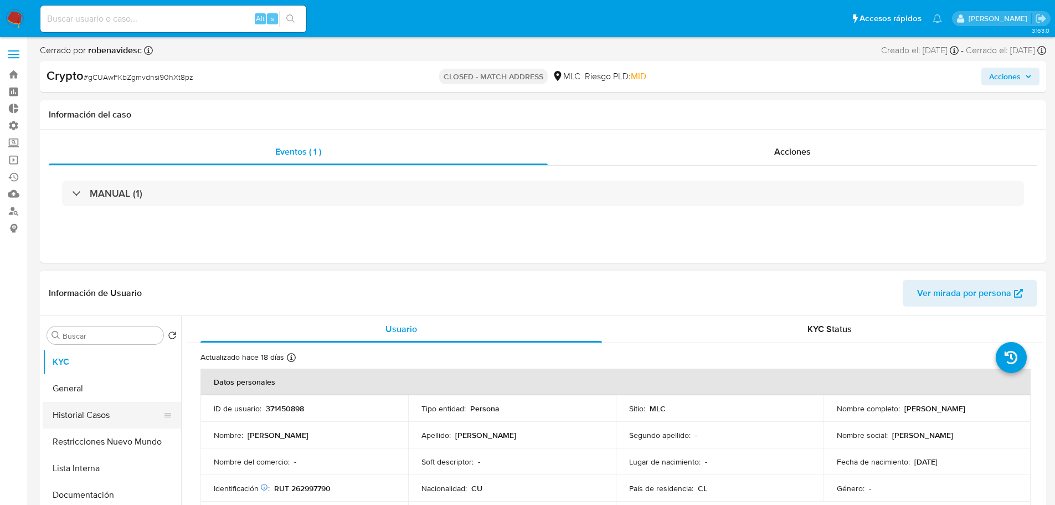
click at [89, 419] on button "Historial Casos" at bounding box center [108, 415] width 130 height 27
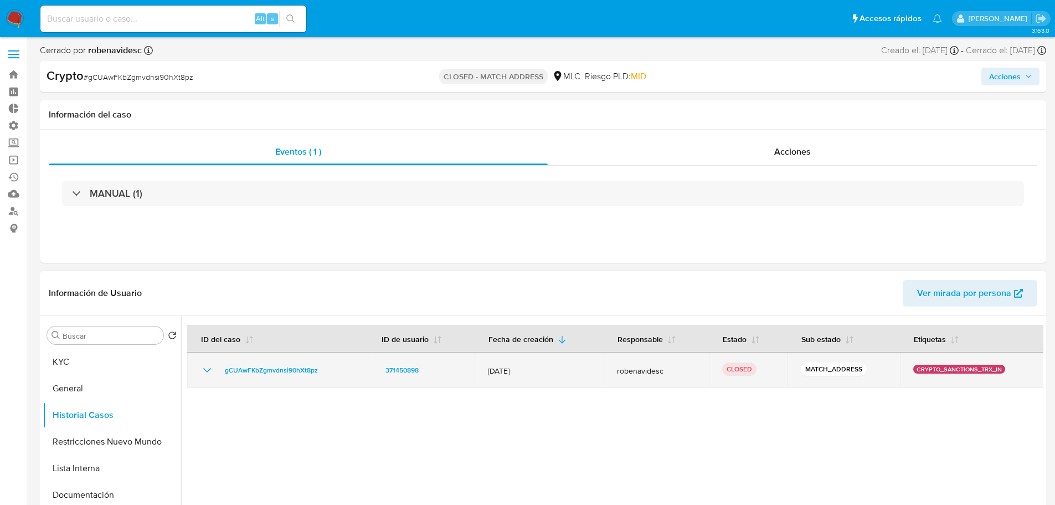
click at [207, 368] on icon "Mostrar/Ocultar" at bounding box center [207, 369] width 13 height 13
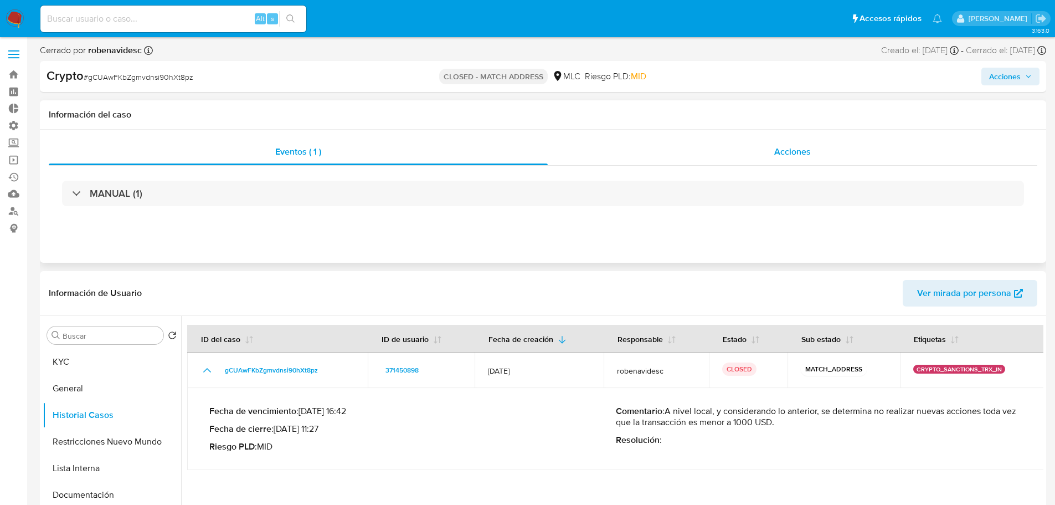
click at [799, 142] on div "Acciones" at bounding box center [793, 151] width 490 height 27
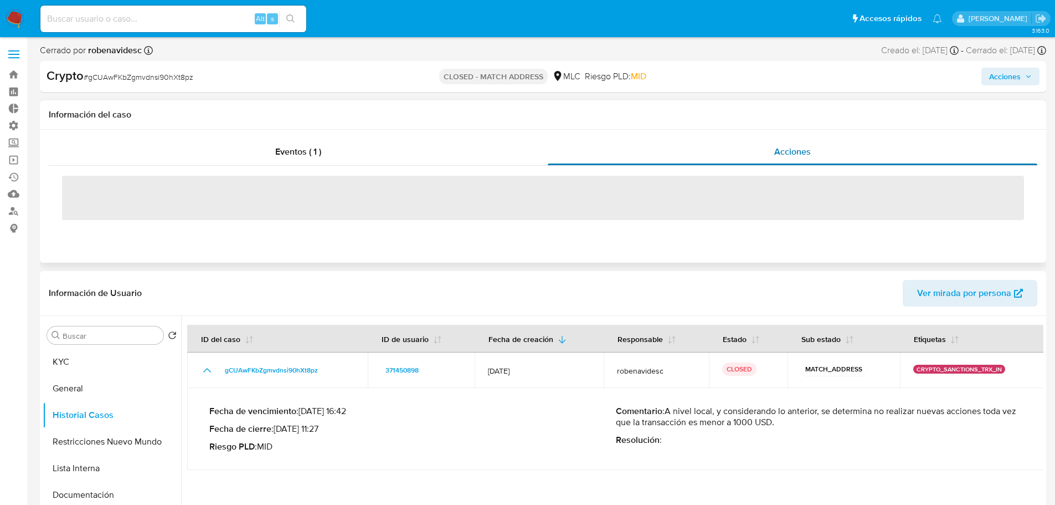
click at [790, 150] on span "Acciones" at bounding box center [792, 151] width 37 height 13
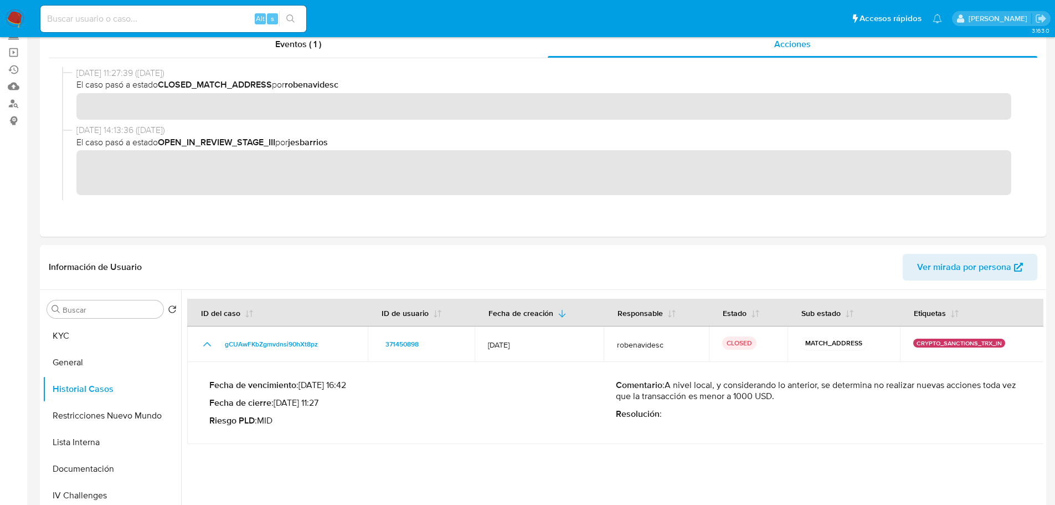
scroll to position [222, 0]
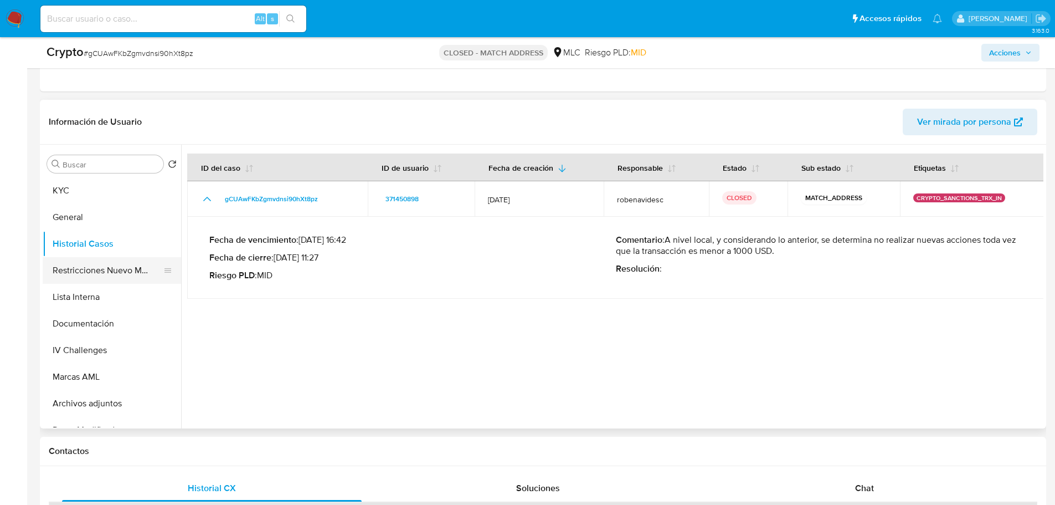
click at [89, 275] on button "Restricciones Nuevo Mundo" at bounding box center [108, 270] width 130 height 27
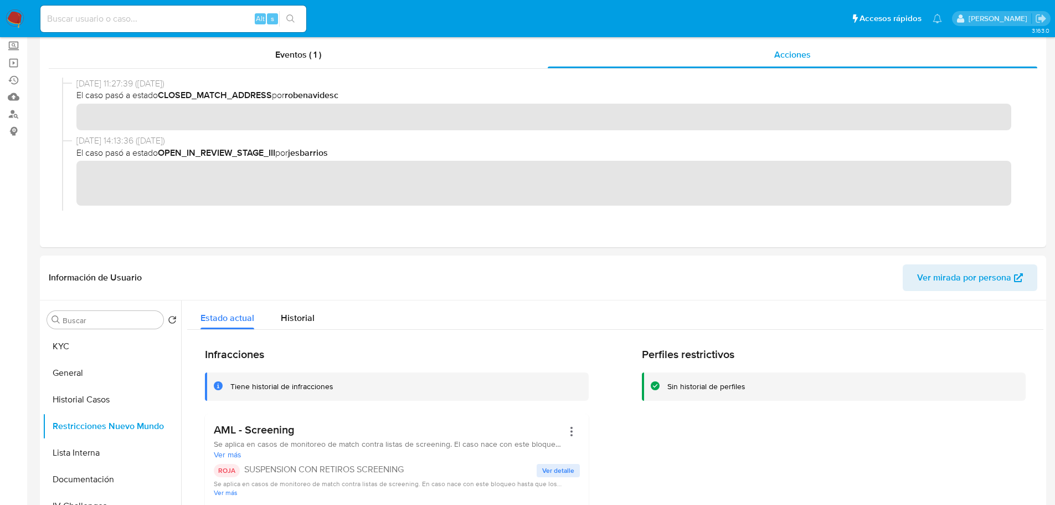
scroll to position [0, 0]
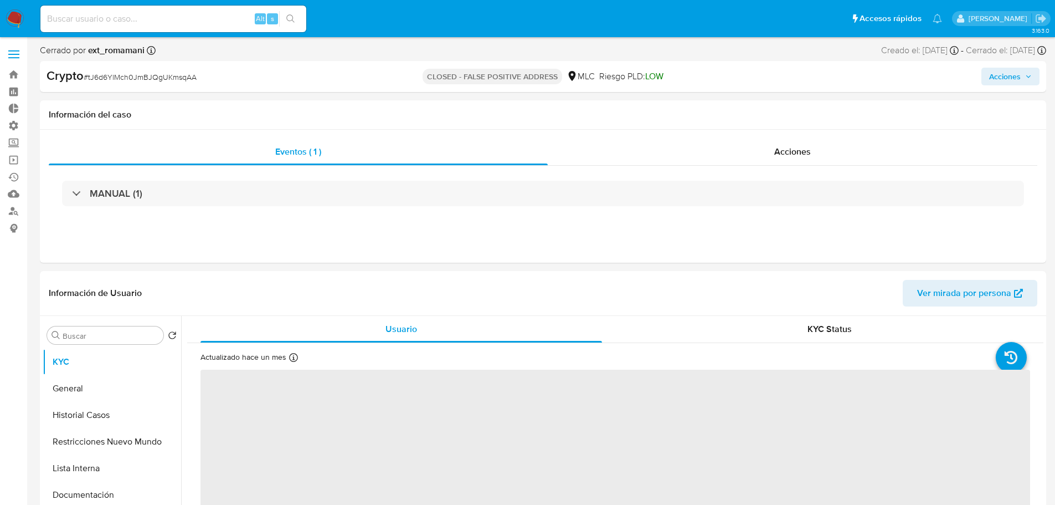
select select "10"
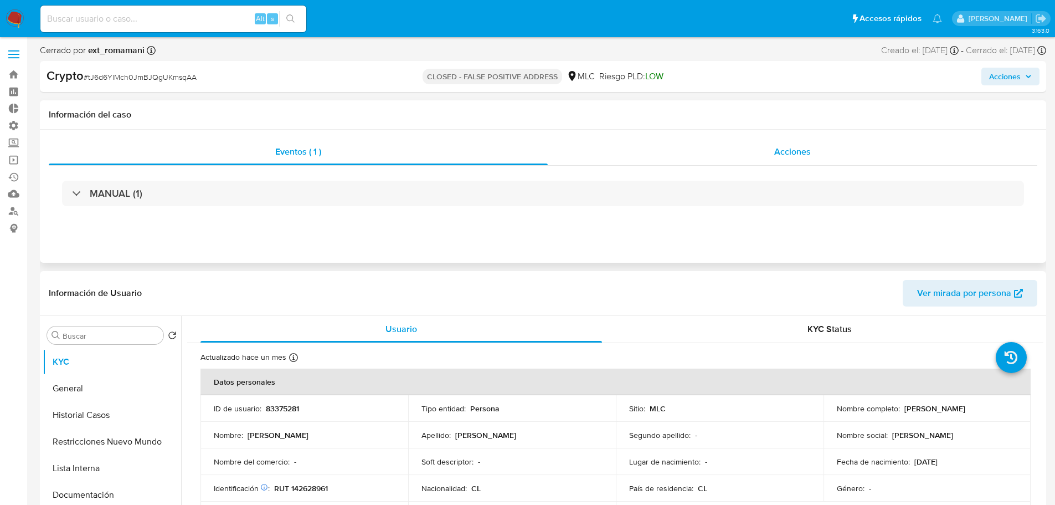
click at [859, 155] on div "Acciones" at bounding box center [793, 151] width 490 height 27
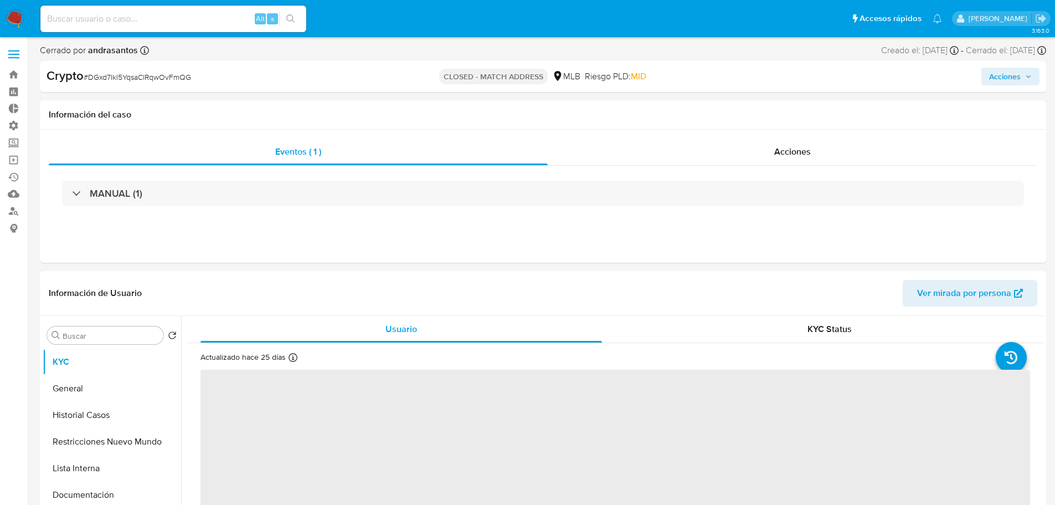
select select "10"
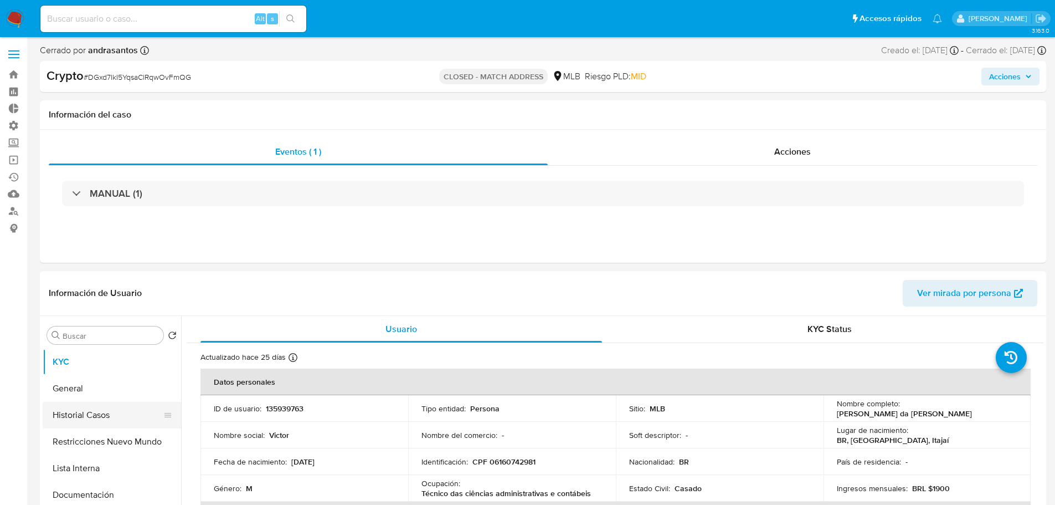
click at [76, 417] on button "Historial Casos" at bounding box center [108, 415] width 130 height 27
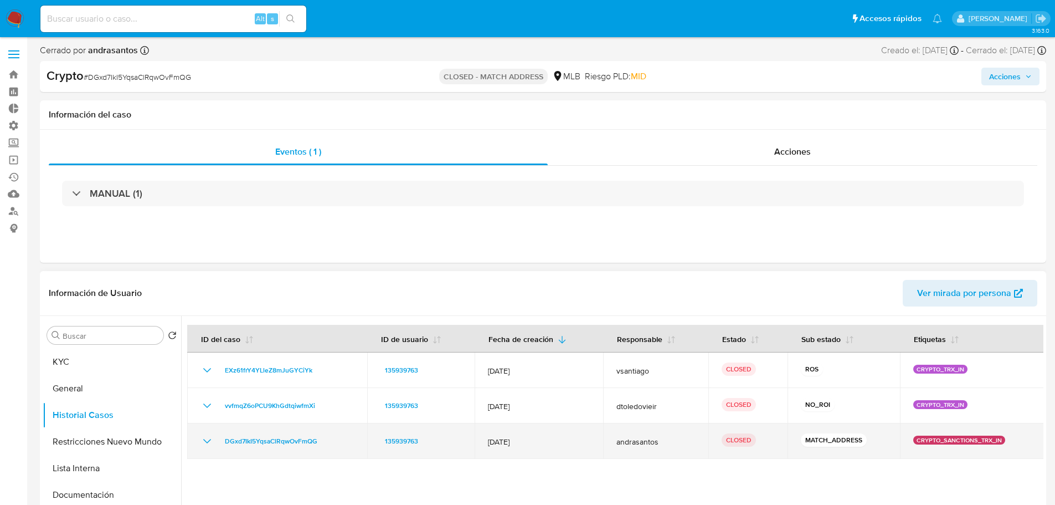
click at [204, 441] on icon "Mostrar/Ocultar" at bounding box center [207, 440] width 13 height 13
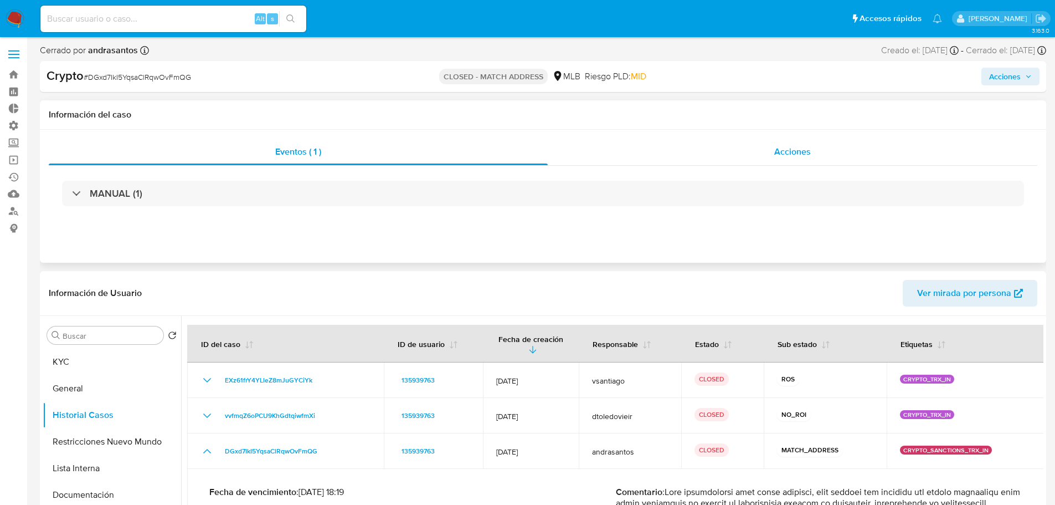
click at [769, 160] on div "Acciones" at bounding box center [793, 151] width 490 height 27
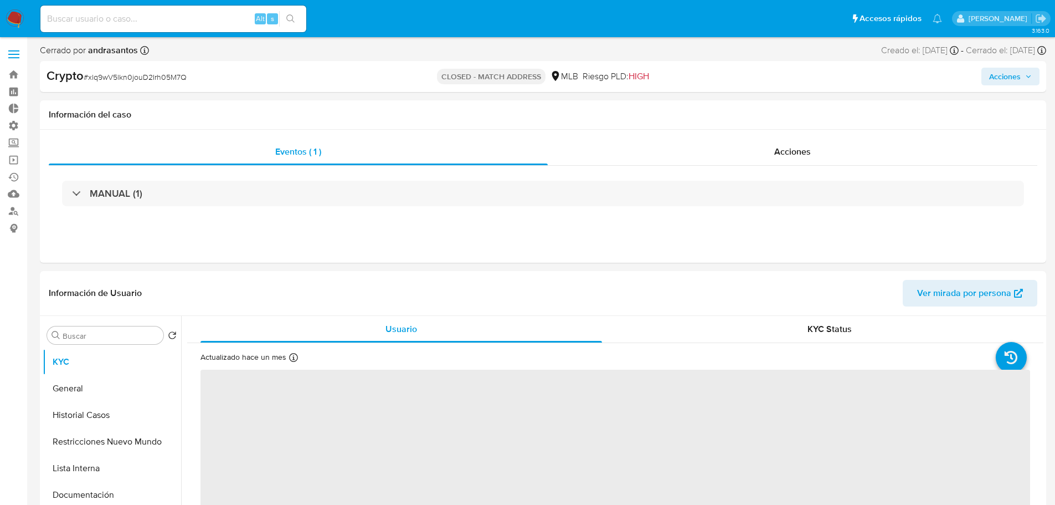
select select "10"
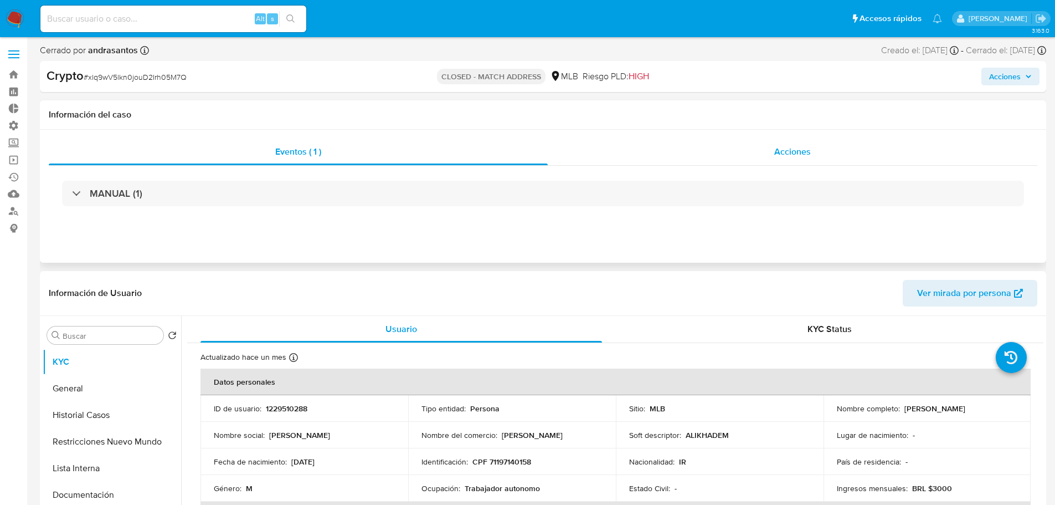
click at [799, 157] on span "Acciones" at bounding box center [792, 151] width 37 height 13
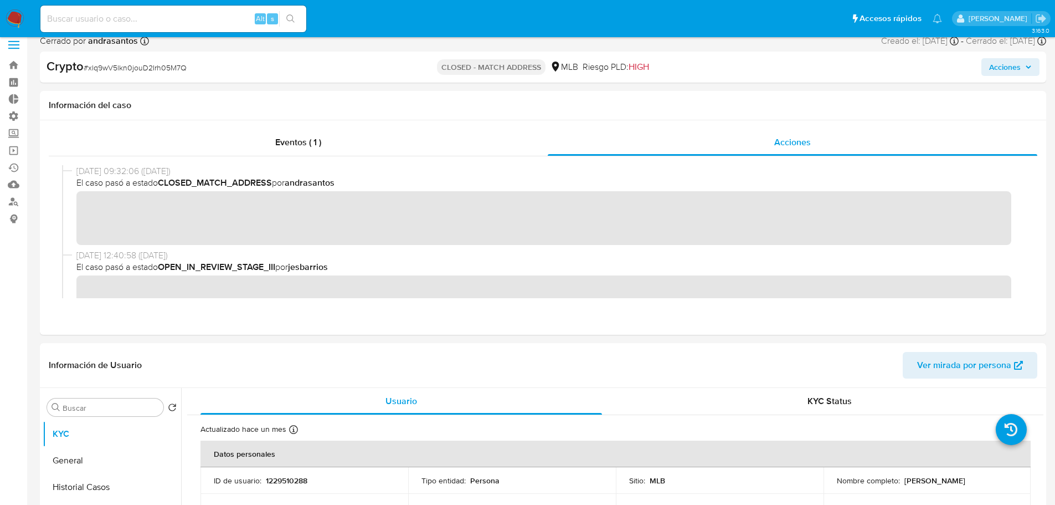
scroll to position [222, 0]
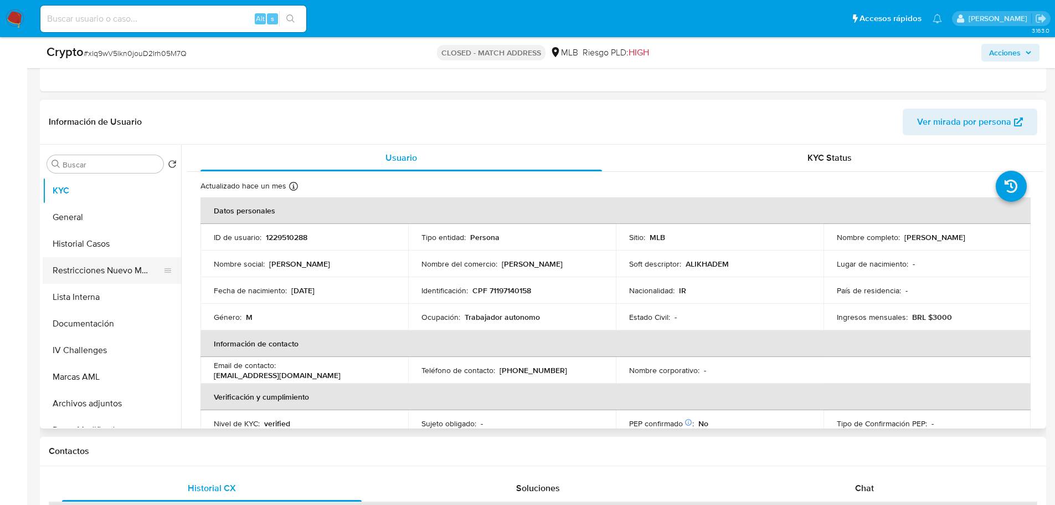
click at [97, 264] on button "Restricciones Nuevo Mundo" at bounding box center [108, 270] width 130 height 27
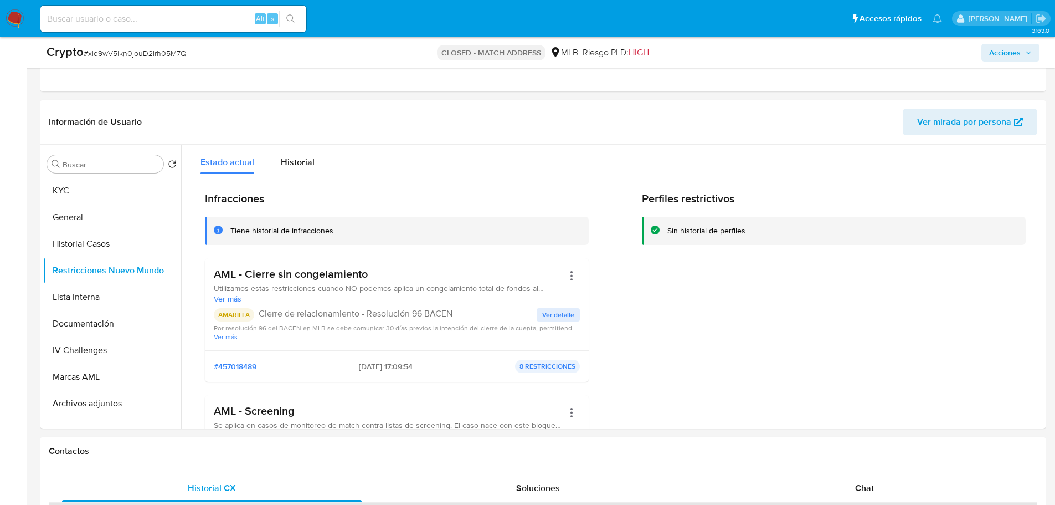
scroll to position [0, 0]
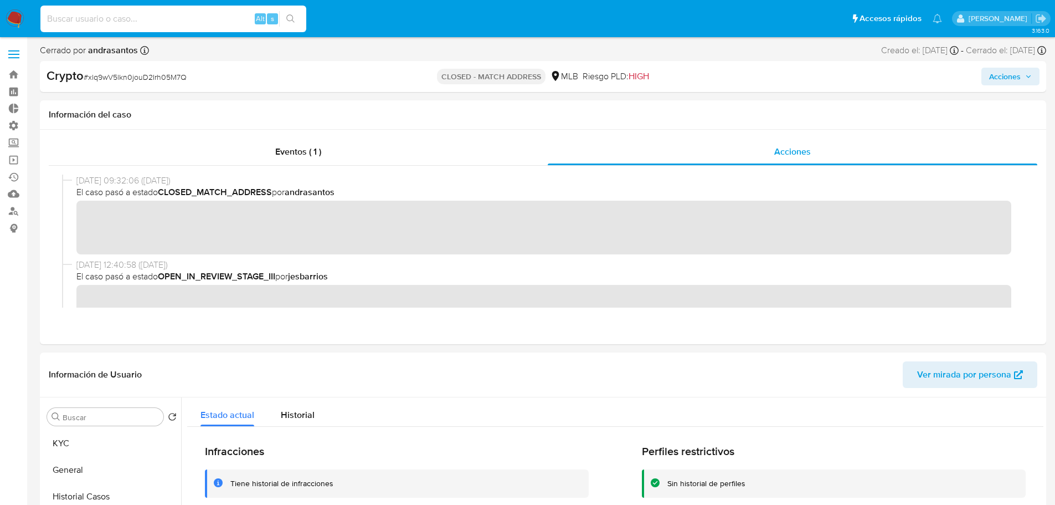
click at [137, 22] on input at bounding box center [173, 19] width 266 height 14
paste input "HwO9V3sqyXe8uyv8bworYpzm"
type input "HwO9V3sqyXe8uyv8bworYpzm"
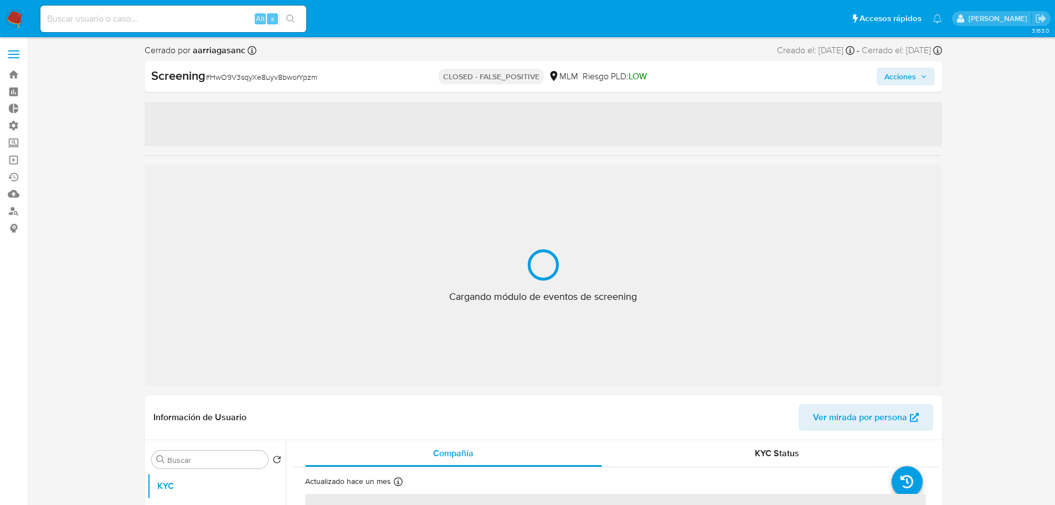
select select "10"
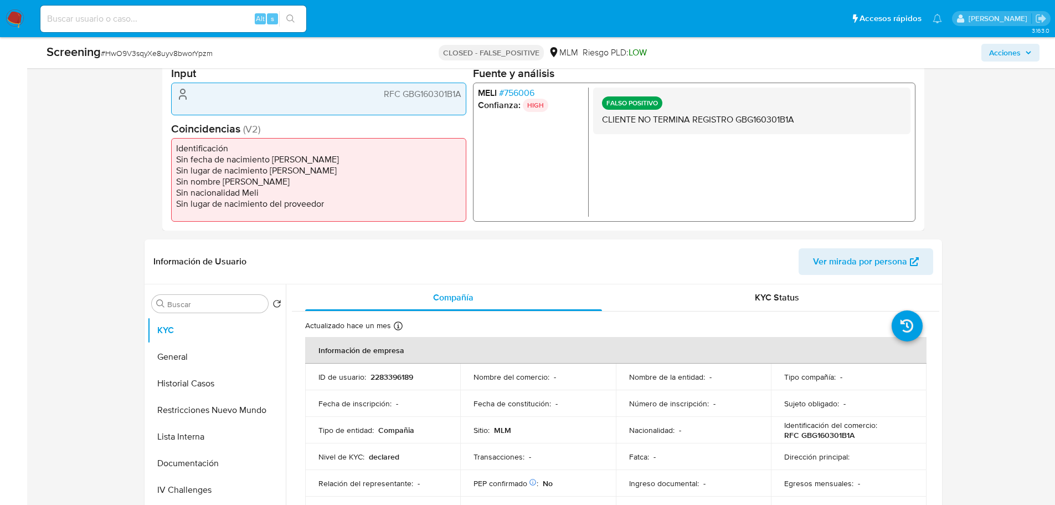
scroll to position [222, 0]
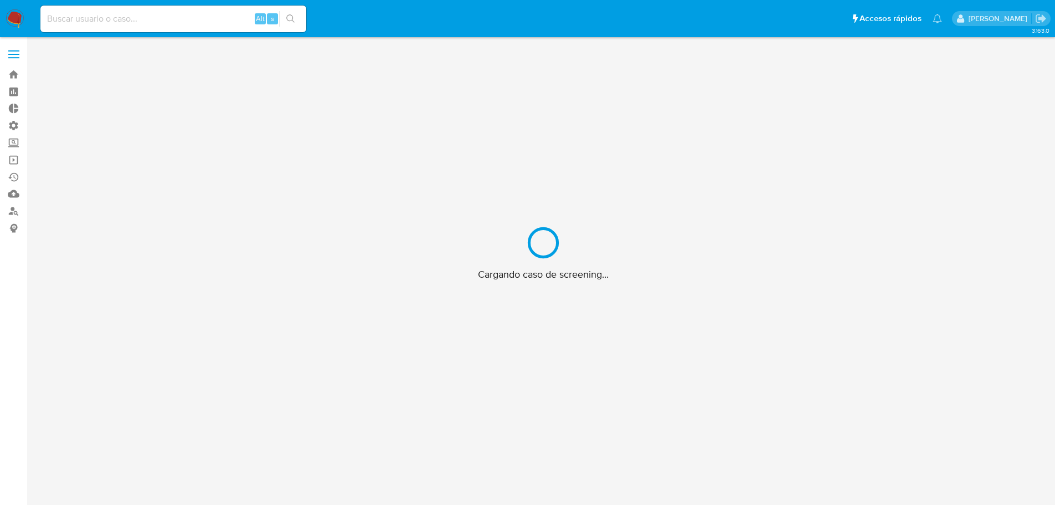
scroll to position [40, 0]
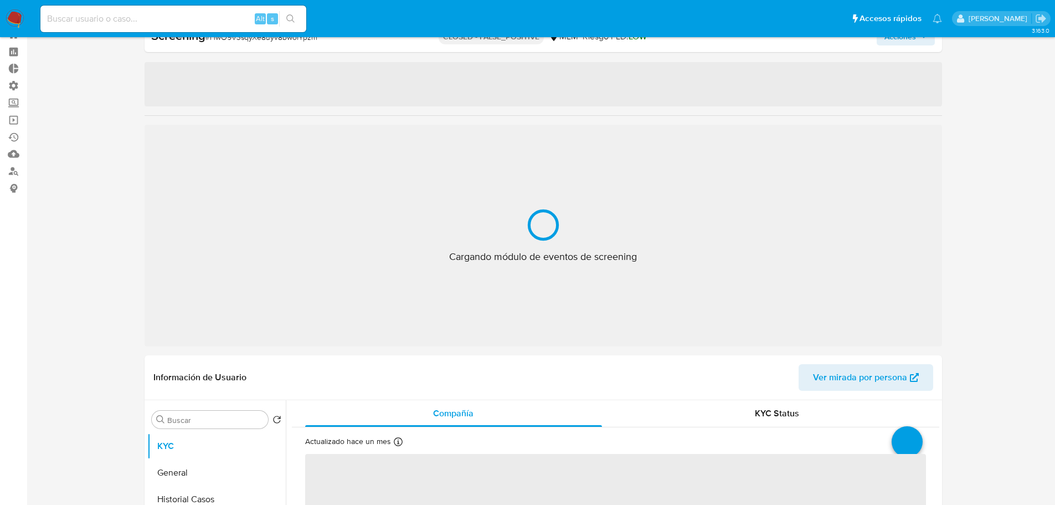
select select "10"
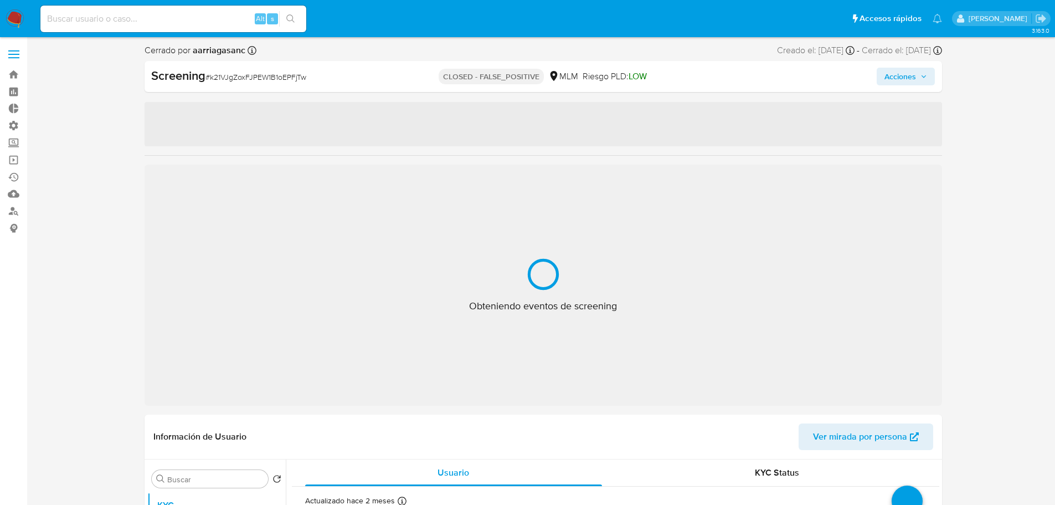
select select "10"
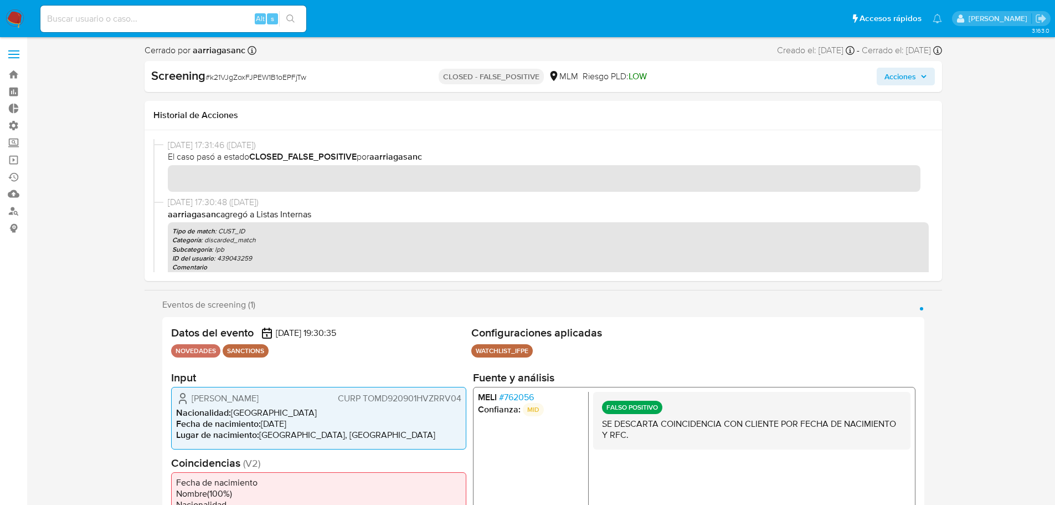
scroll to position [55, 0]
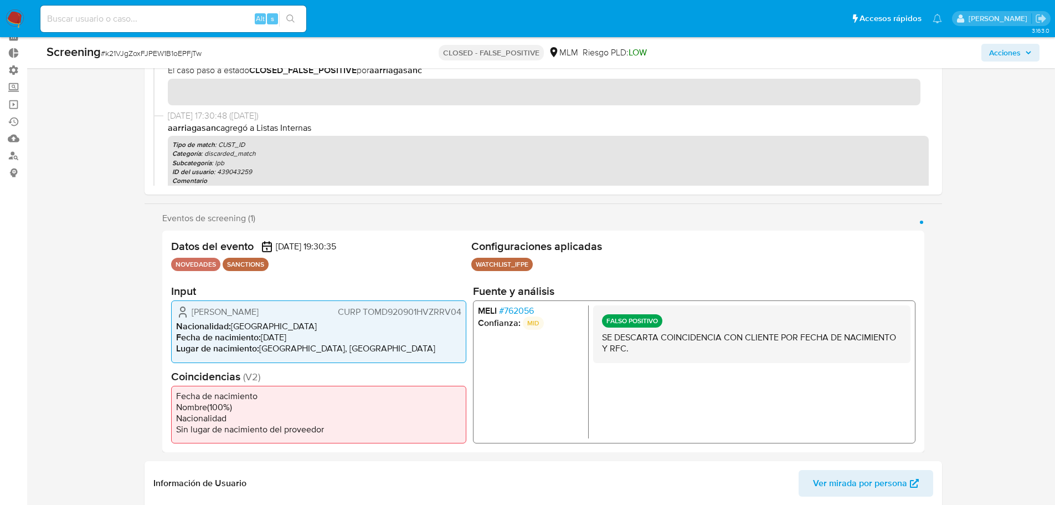
click at [518, 312] on span "# 762056" at bounding box center [516, 310] width 35 height 11
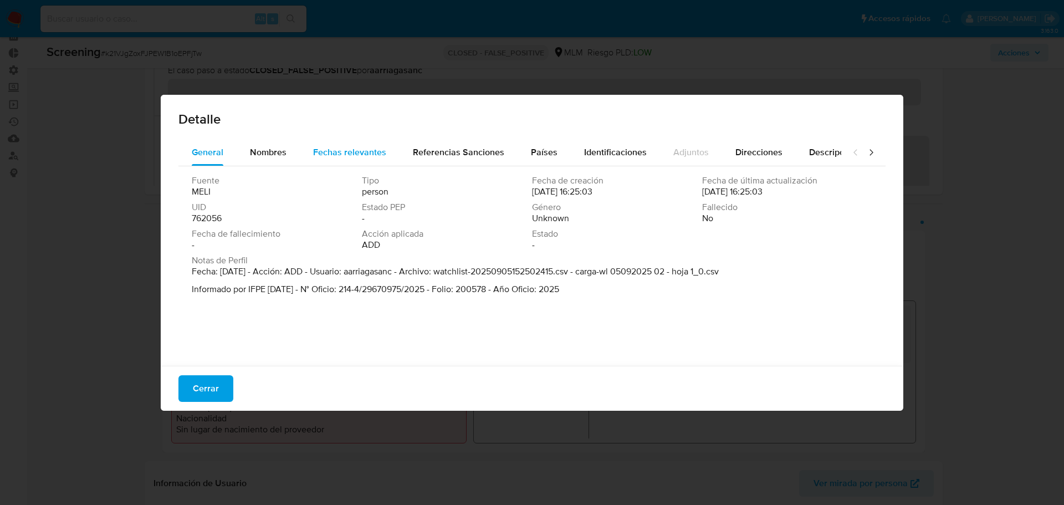
click at [365, 159] on div "Fechas relevantes" at bounding box center [349, 152] width 73 height 27
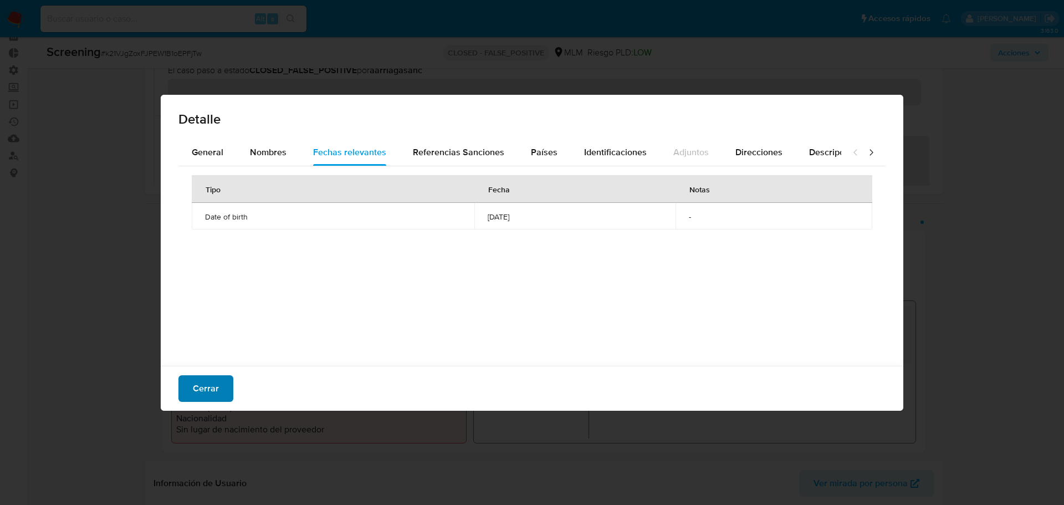
click at [204, 389] on span "Cerrar" at bounding box center [206, 388] width 26 height 24
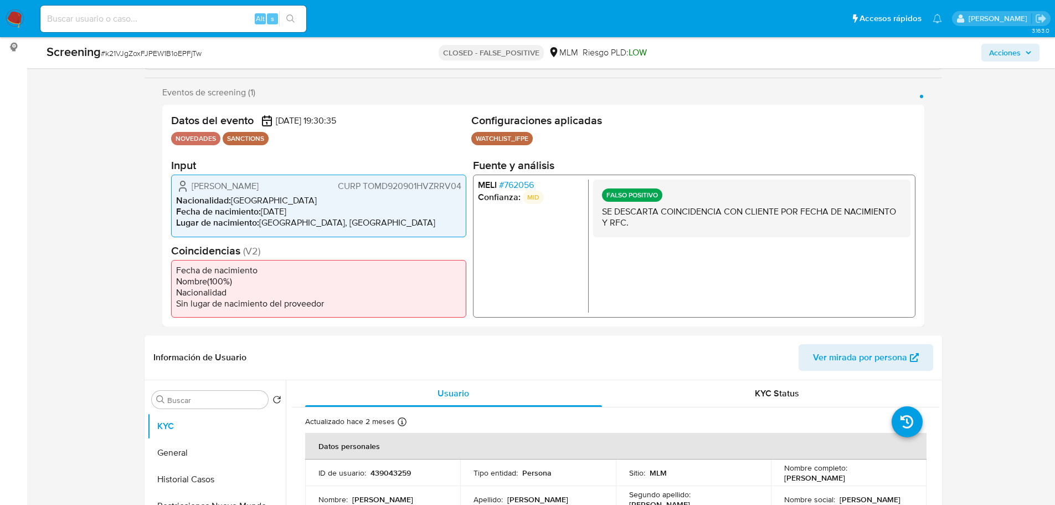
scroll to position [277, 0]
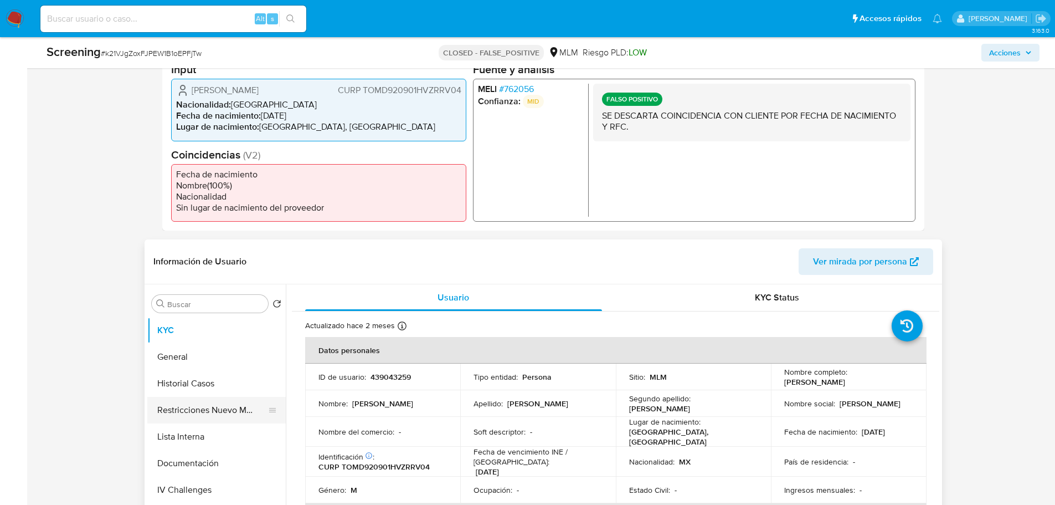
click at [210, 415] on button "Restricciones Nuevo Mundo" at bounding box center [212, 410] width 130 height 27
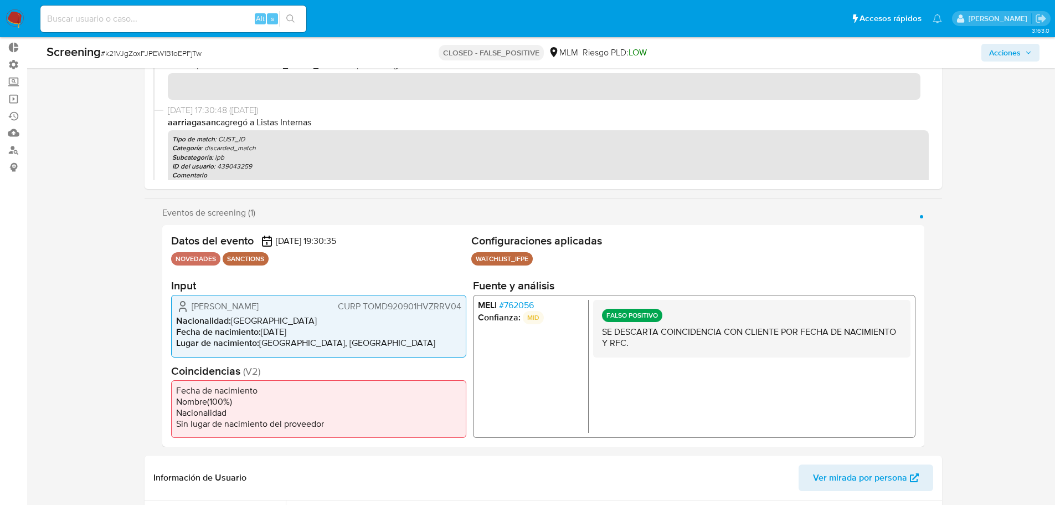
scroll to position [0, 0]
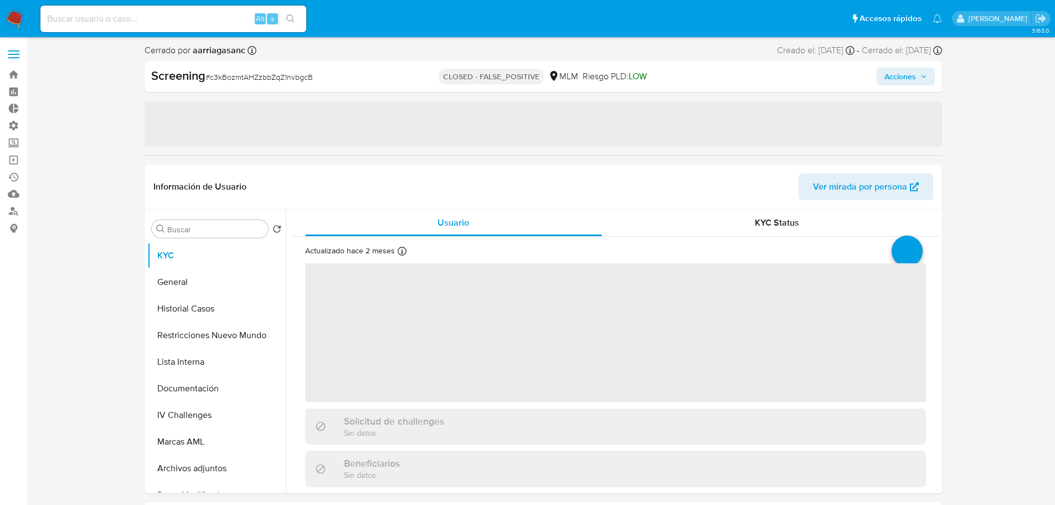
select select "10"
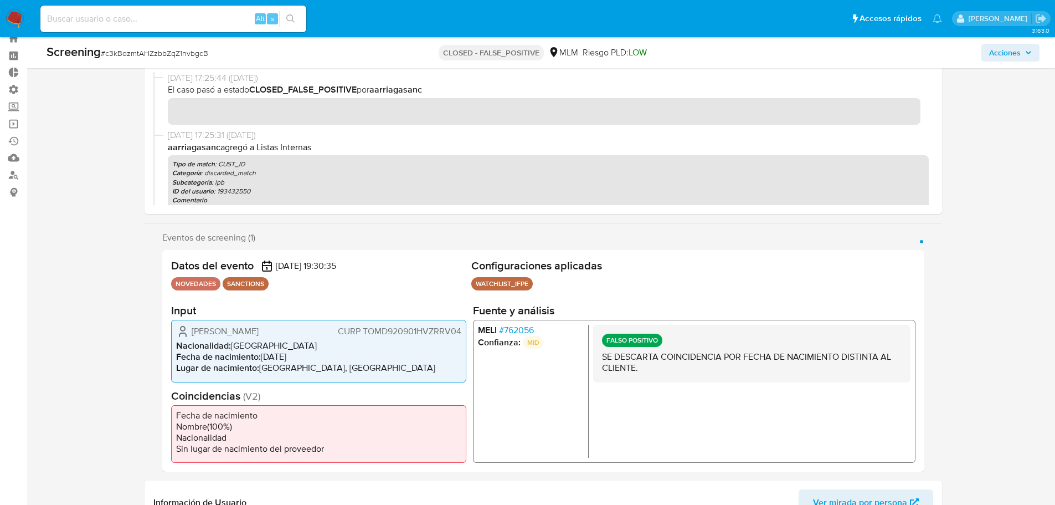
scroll to position [55, 0]
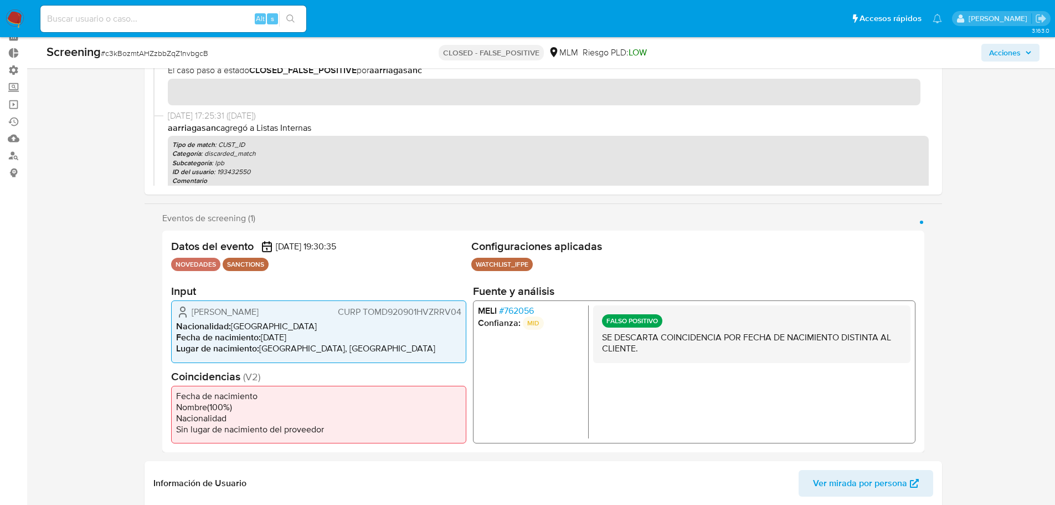
click at [514, 305] on span "# 762056" at bounding box center [516, 310] width 35 height 11
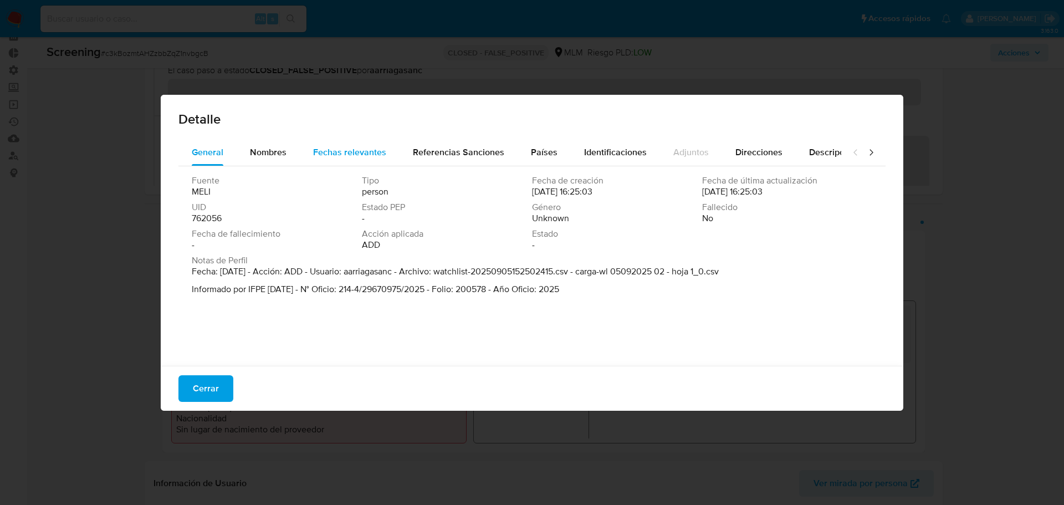
click at [351, 155] on span "Fechas relevantes" at bounding box center [349, 152] width 73 height 13
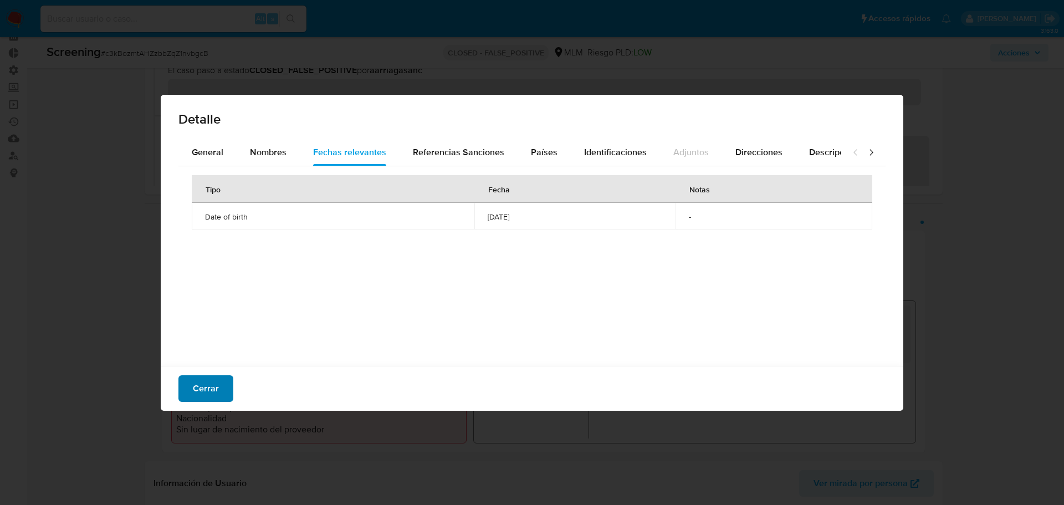
click at [215, 395] on span "Cerrar" at bounding box center [206, 388] width 26 height 24
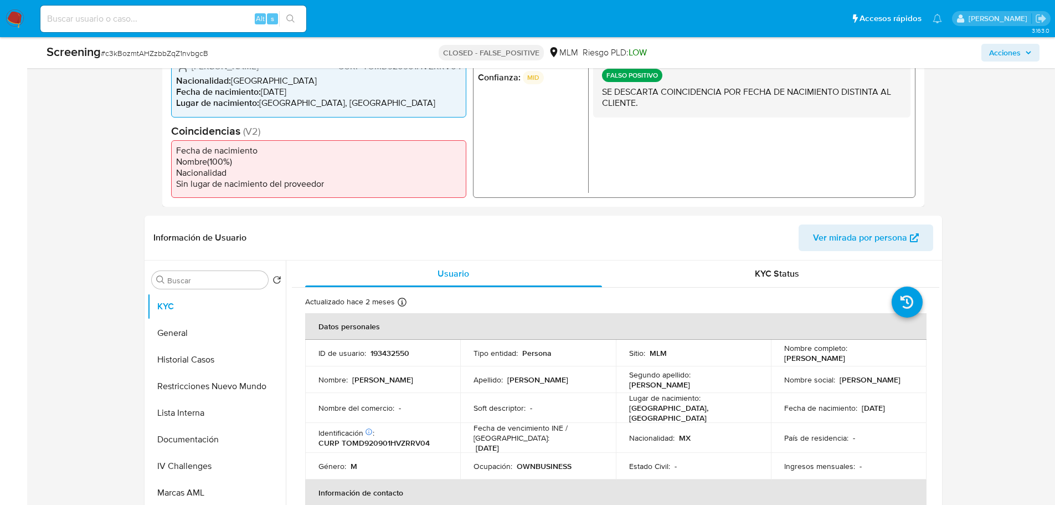
scroll to position [388, 0]
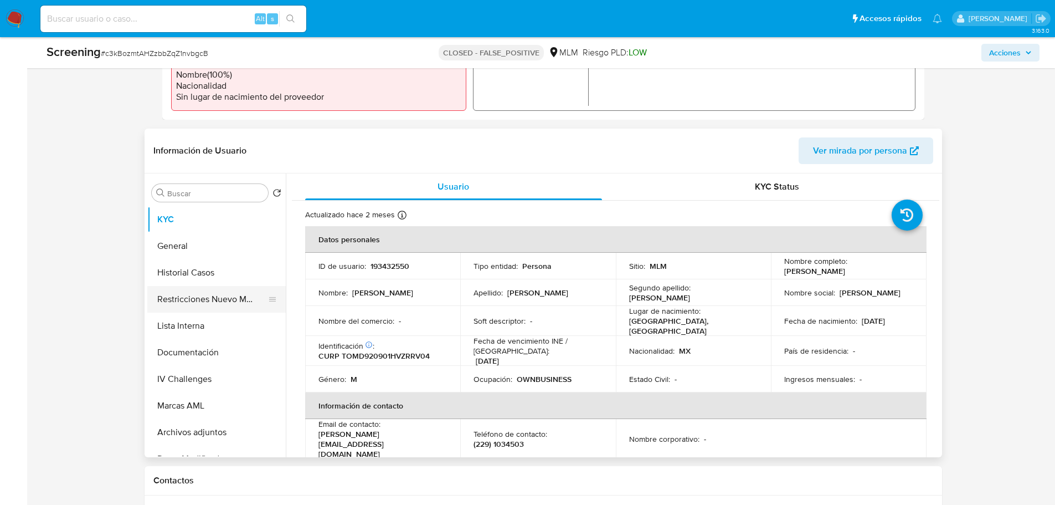
click at [194, 287] on button "Restricciones Nuevo Mundo" at bounding box center [212, 299] width 130 height 27
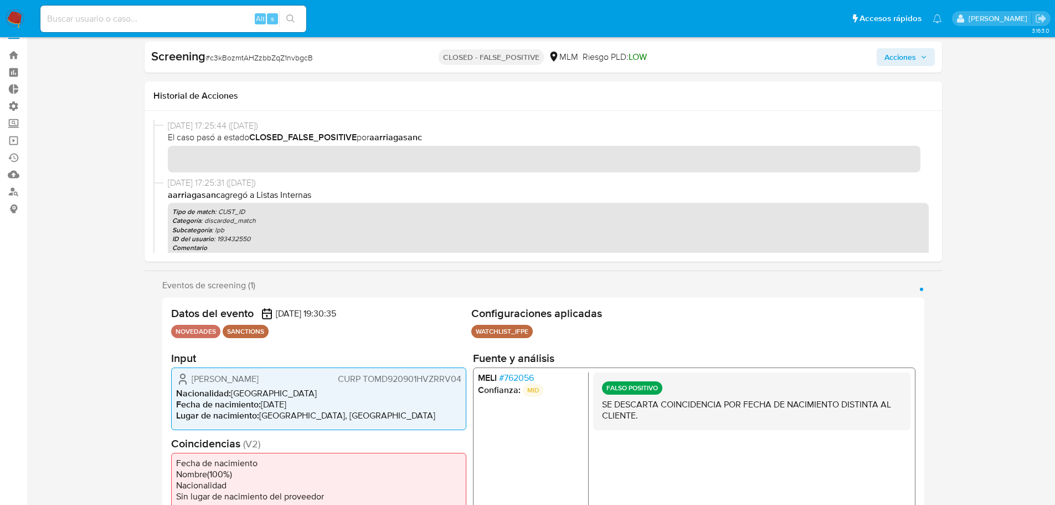
scroll to position [0, 0]
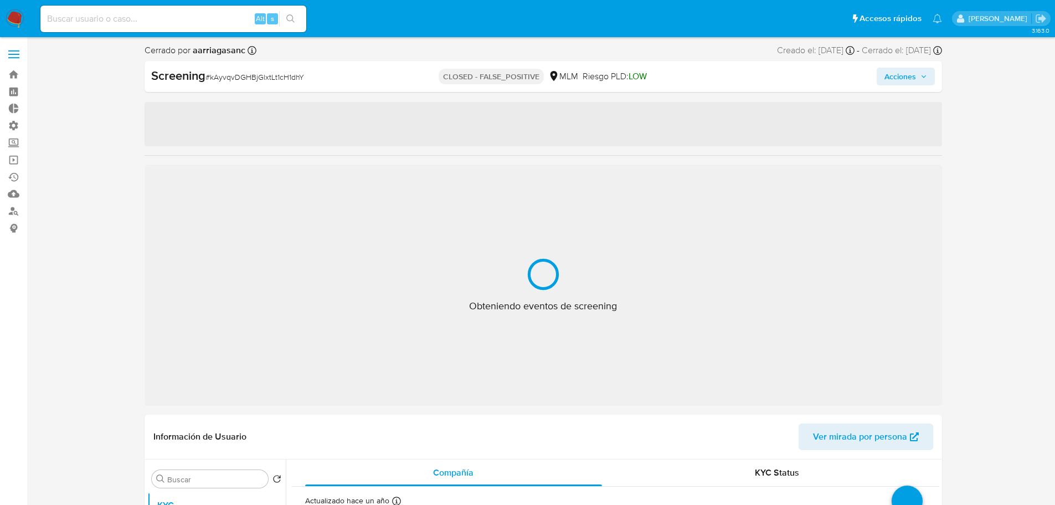
select select "10"
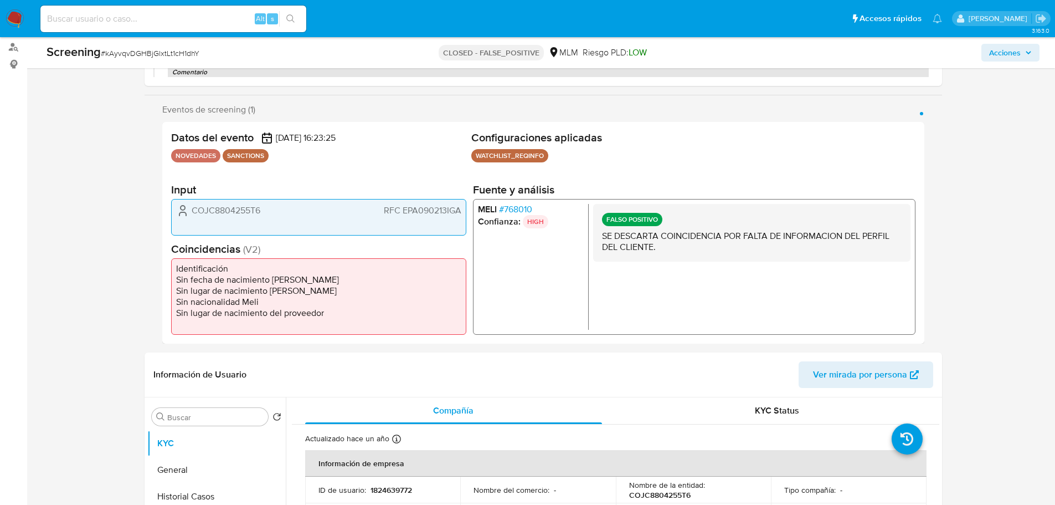
scroll to position [166, 0]
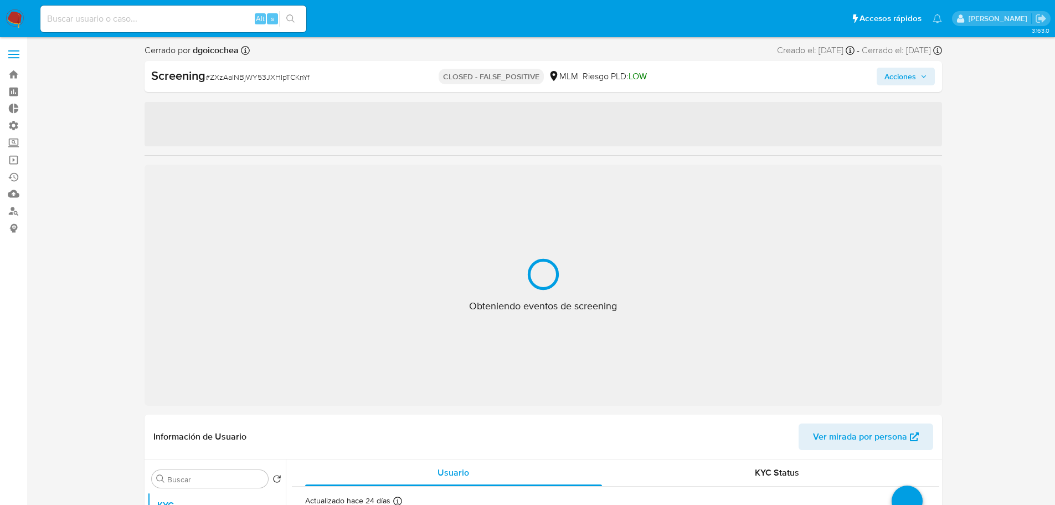
select select "10"
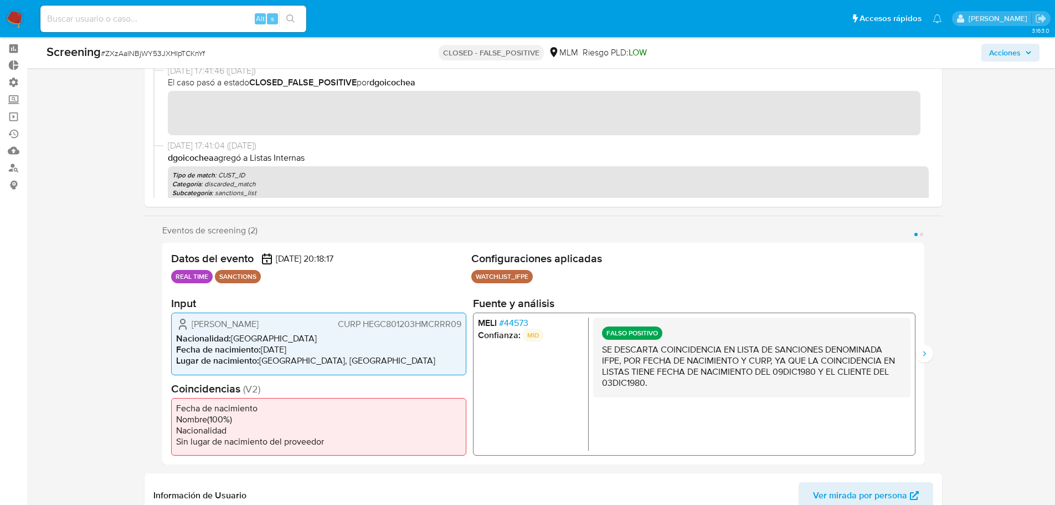
scroll to position [55, 0]
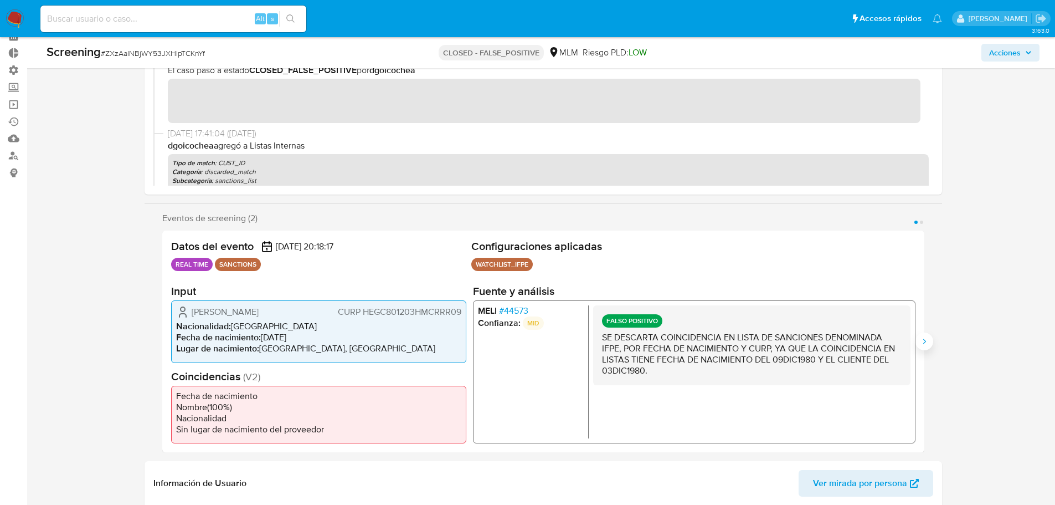
click at [923, 340] on icon "Siguiente" at bounding box center [924, 341] width 9 height 9
click at [158, 342] on icon "Anterior" at bounding box center [162, 341] width 9 height 9
click at [517, 309] on span "# 44573" at bounding box center [513, 310] width 29 height 11
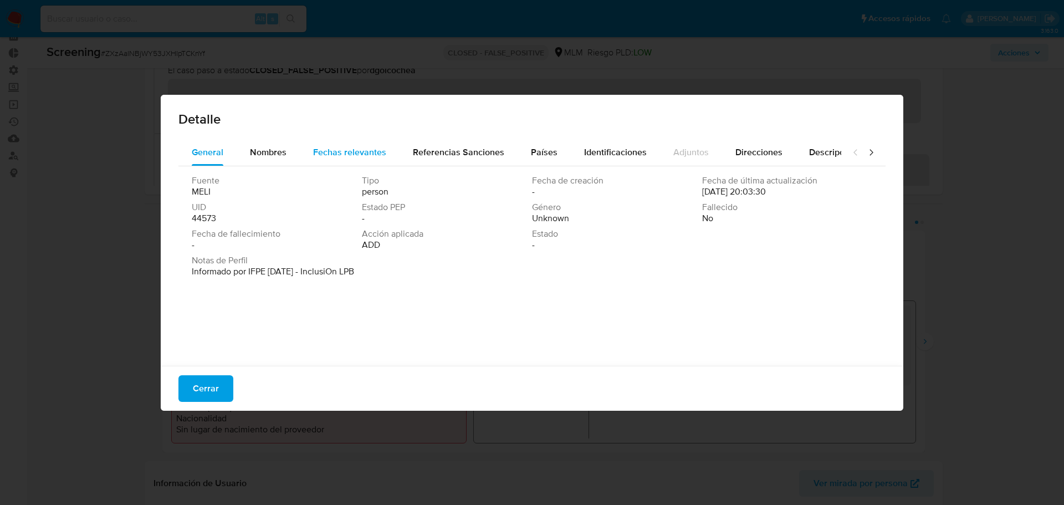
click at [357, 152] on span "Fechas relevantes" at bounding box center [349, 152] width 73 height 13
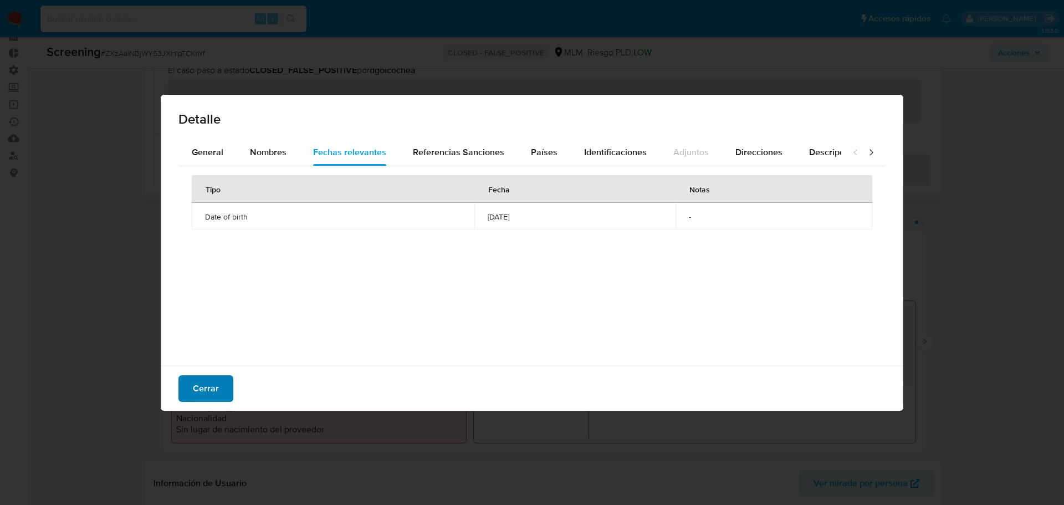
click at [210, 386] on span "Cerrar" at bounding box center [206, 388] width 26 height 24
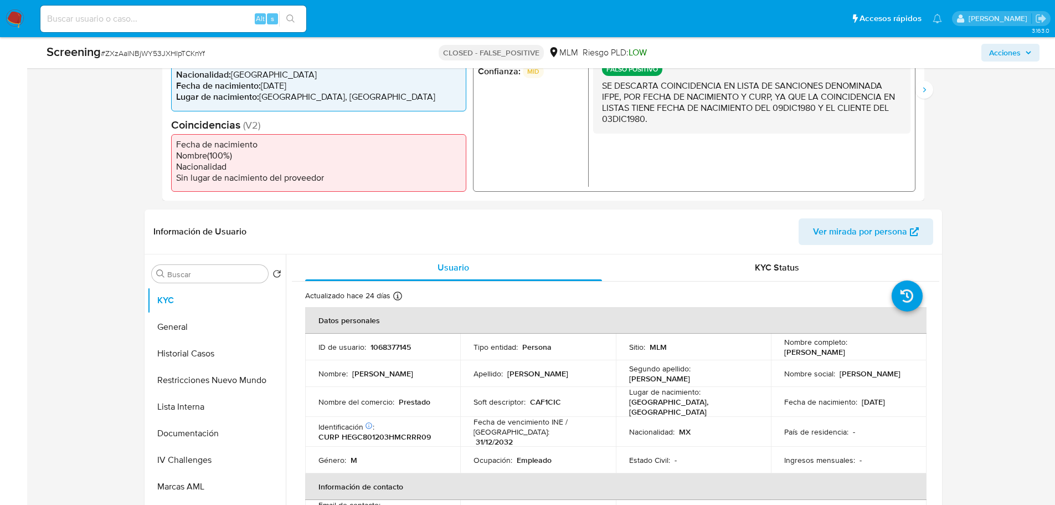
scroll to position [388, 0]
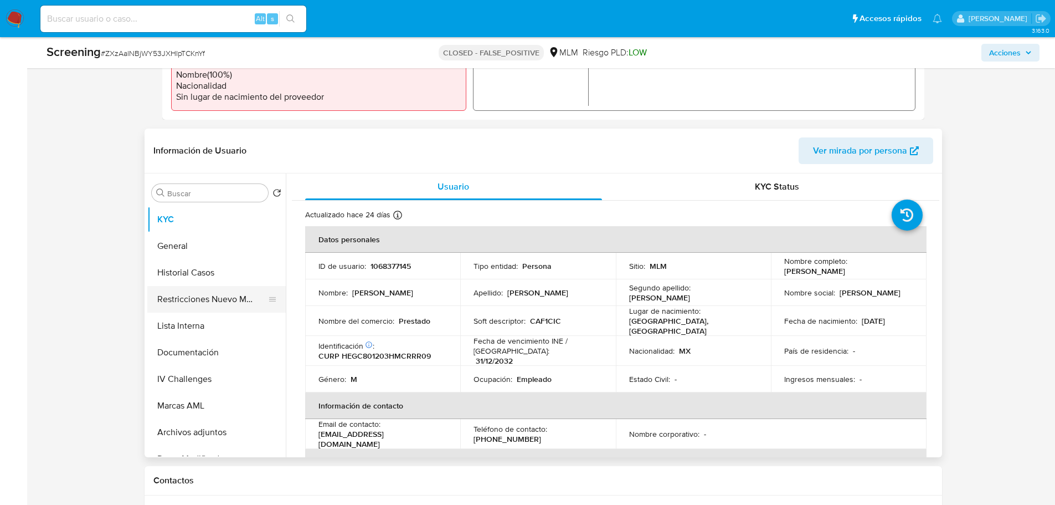
click at [176, 302] on button "Restricciones Nuevo Mundo" at bounding box center [212, 299] width 130 height 27
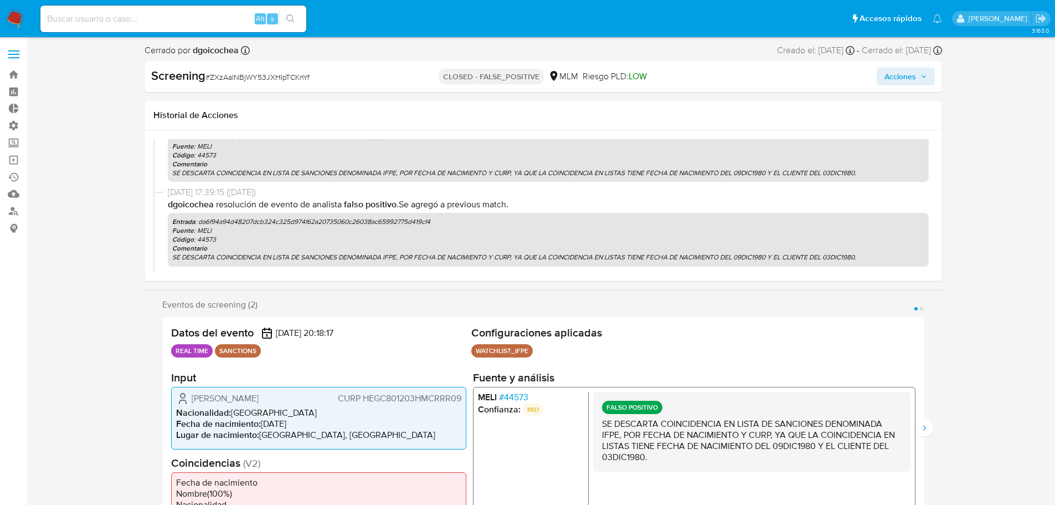
scroll to position [300, 0]
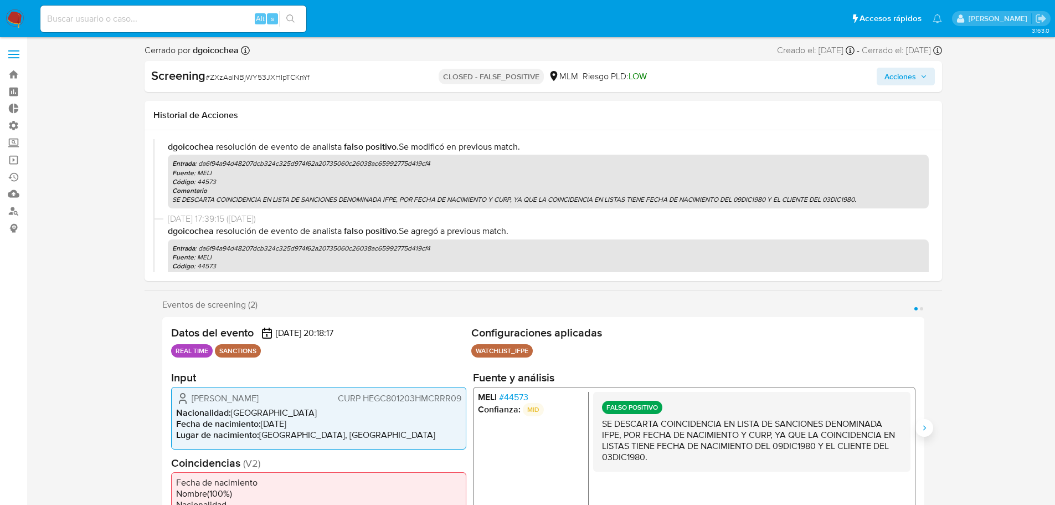
click at [925, 429] on icon "Siguiente" at bounding box center [924, 427] width 9 height 9
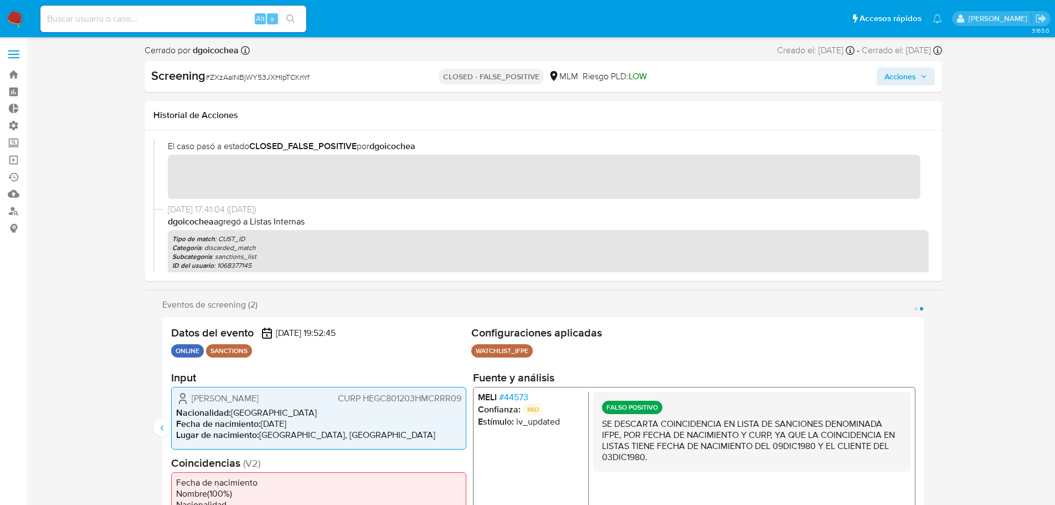
scroll to position [0, 0]
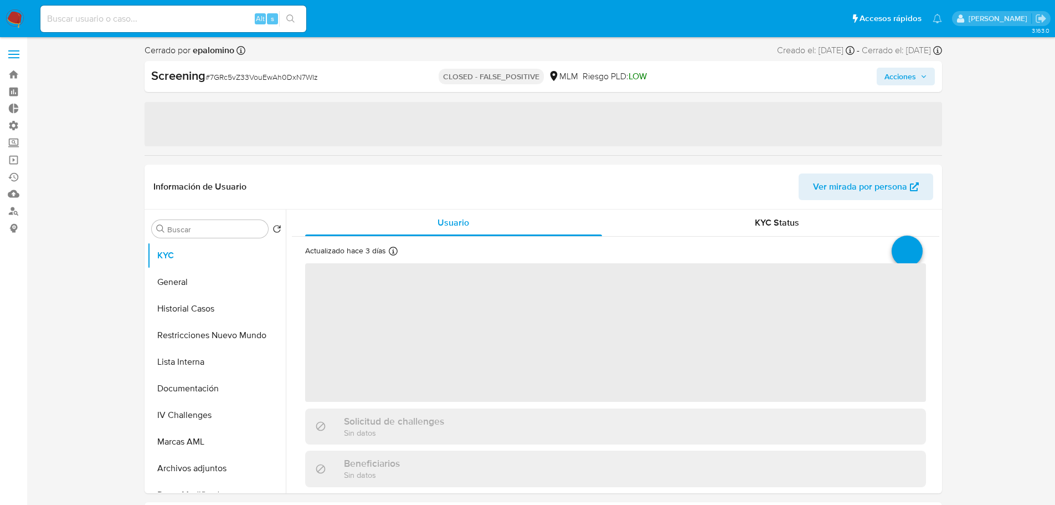
select select "10"
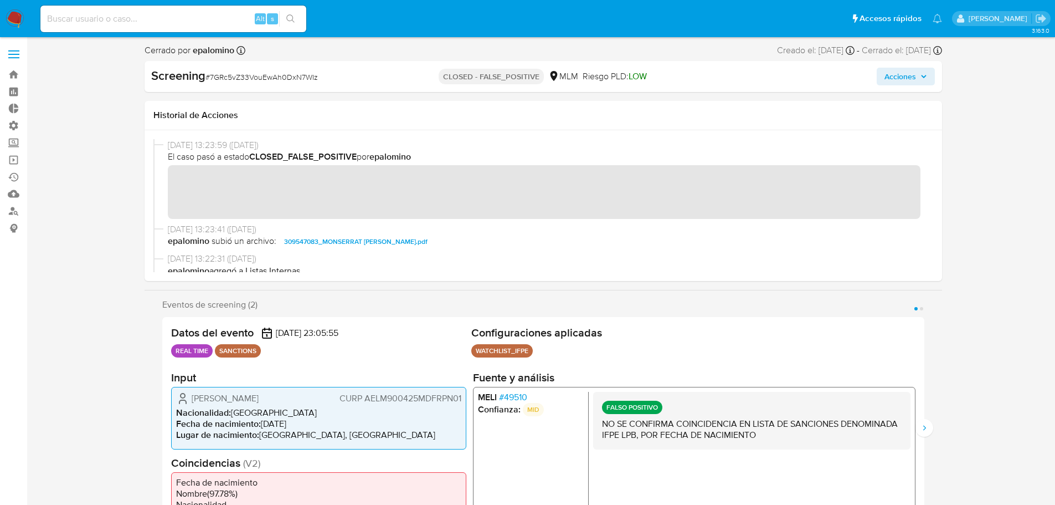
scroll to position [332, 0]
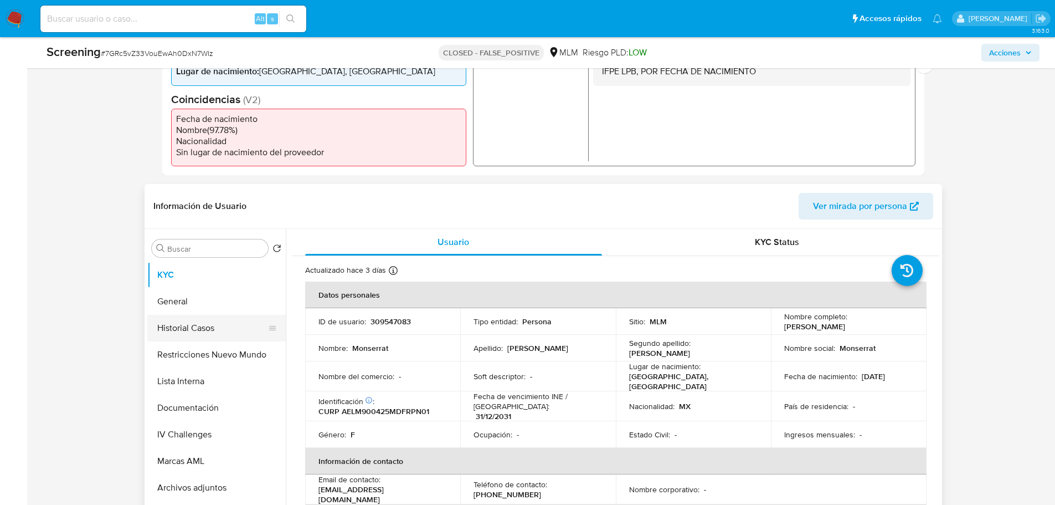
click at [184, 321] on button "Historial Casos" at bounding box center [212, 328] width 130 height 27
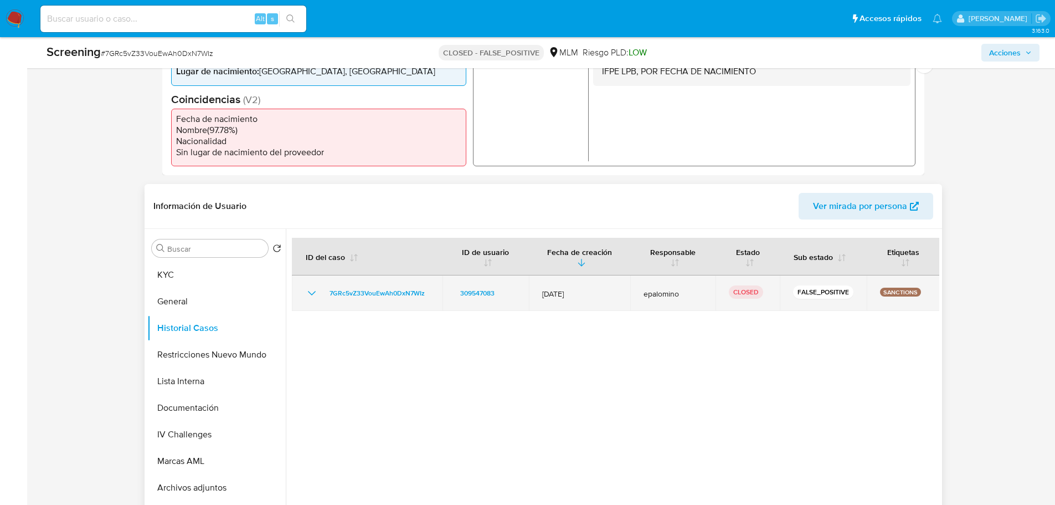
click at [312, 289] on icon "Mostrar/Ocultar" at bounding box center [311, 292] width 13 height 13
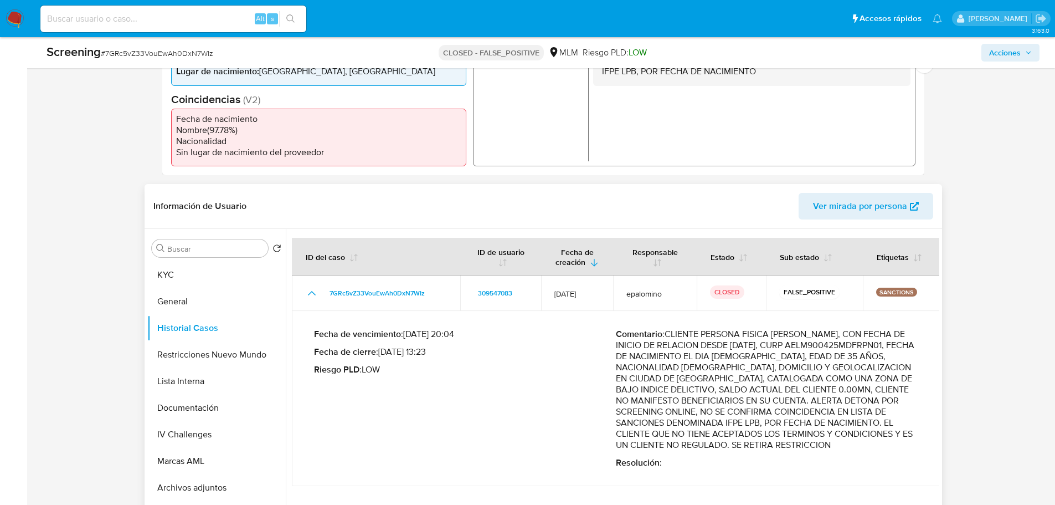
drag, startPoint x: 453, startPoint y: 352, endPoint x: 396, endPoint y: 360, distance: 58.2
click at [396, 360] on div "Fecha de vencimiento : [DATE] 20:04 Fecha de cierre : [DATE] 13:23 Riesgo PLD :…" at bounding box center [465, 398] width 302 height 140
click at [431, 345] on div "Fecha de vencimiento : [DATE] 20:04 Fecha de cierre : [DATE] 13:23 Riesgo PLD :…" at bounding box center [465, 398] width 302 height 140
click at [196, 347] on button "Restricciones Nuevo Mundo" at bounding box center [212, 354] width 130 height 27
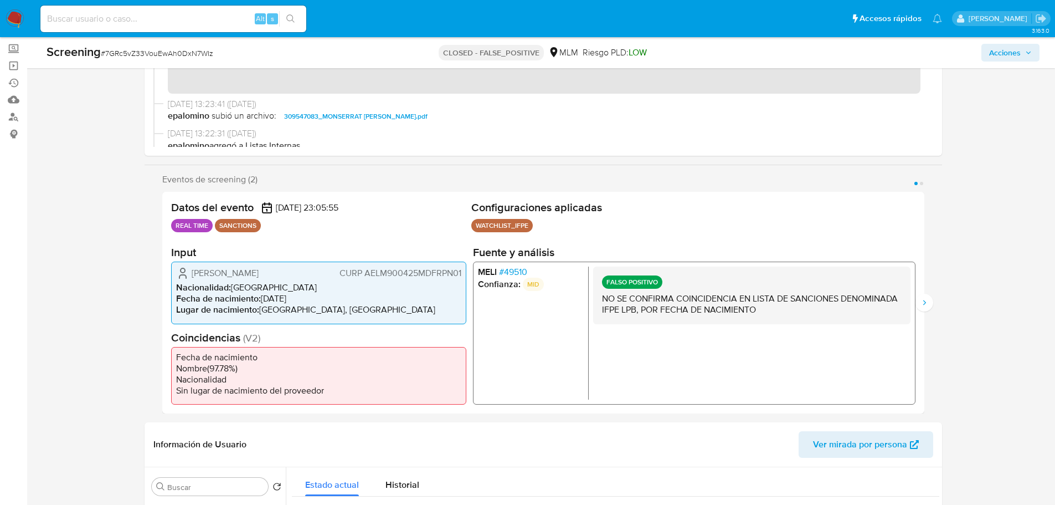
scroll to position [0, 0]
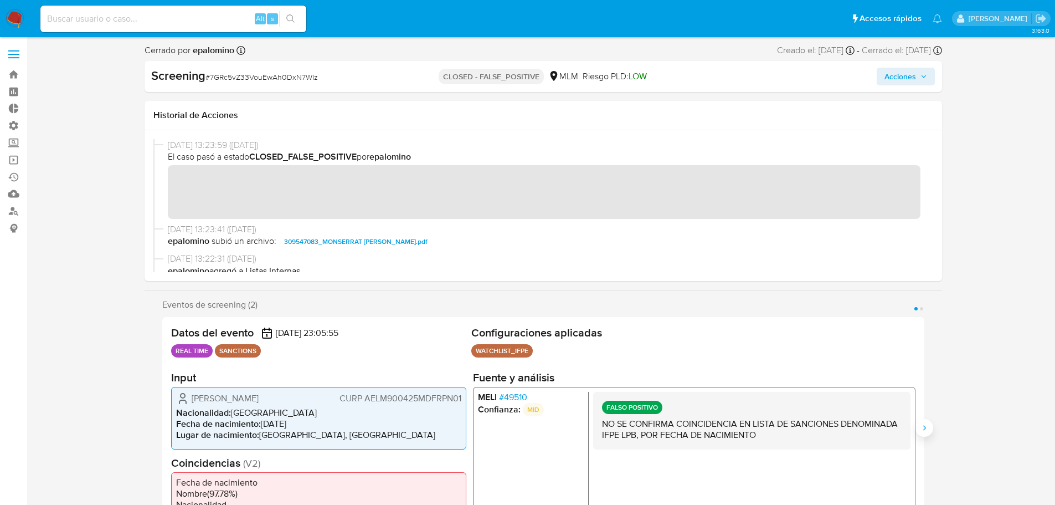
click at [930, 423] on button "Siguiente" at bounding box center [925, 428] width 18 height 18
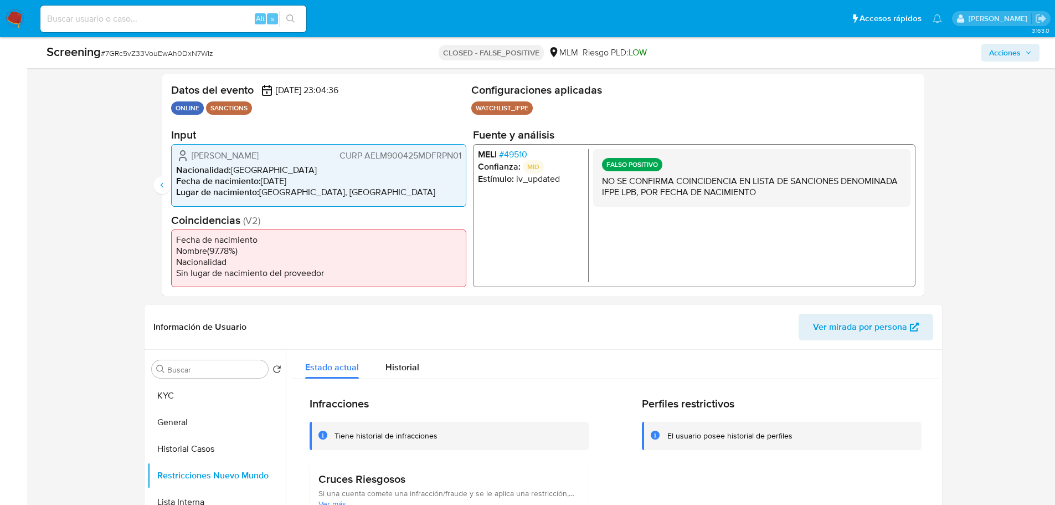
scroll to position [332, 0]
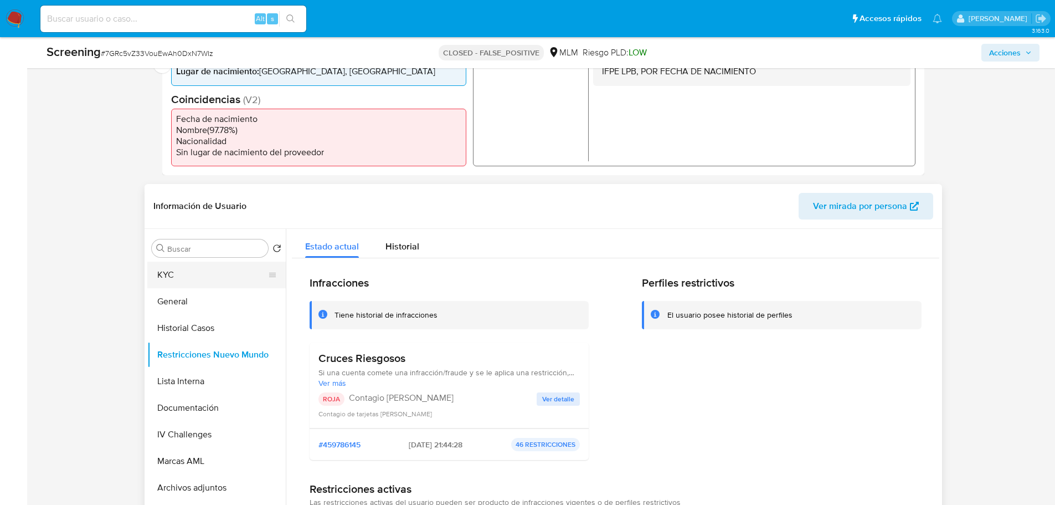
click at [179, 282] on button "KYC" at bounding box center [212, 274] width 130 height 27
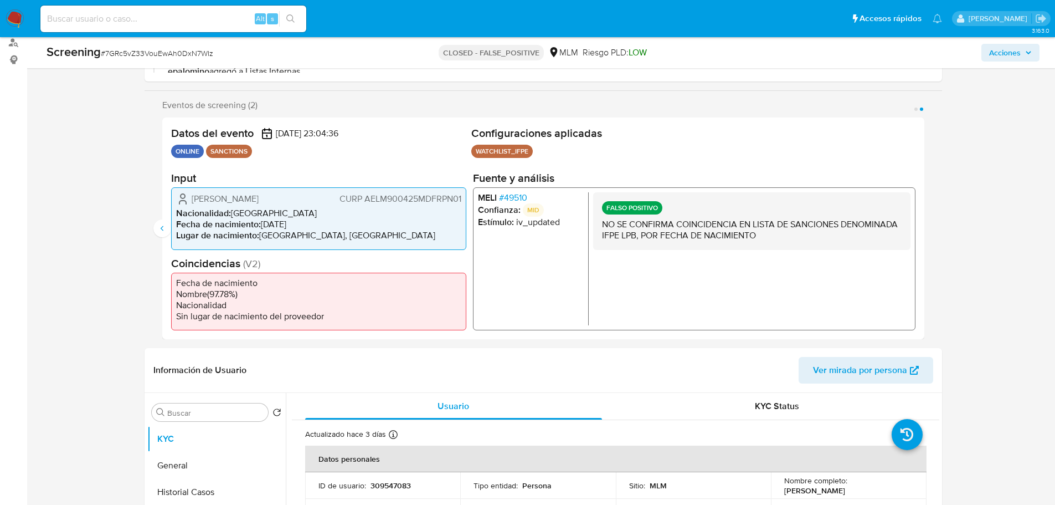
scroll to position [166, 0]
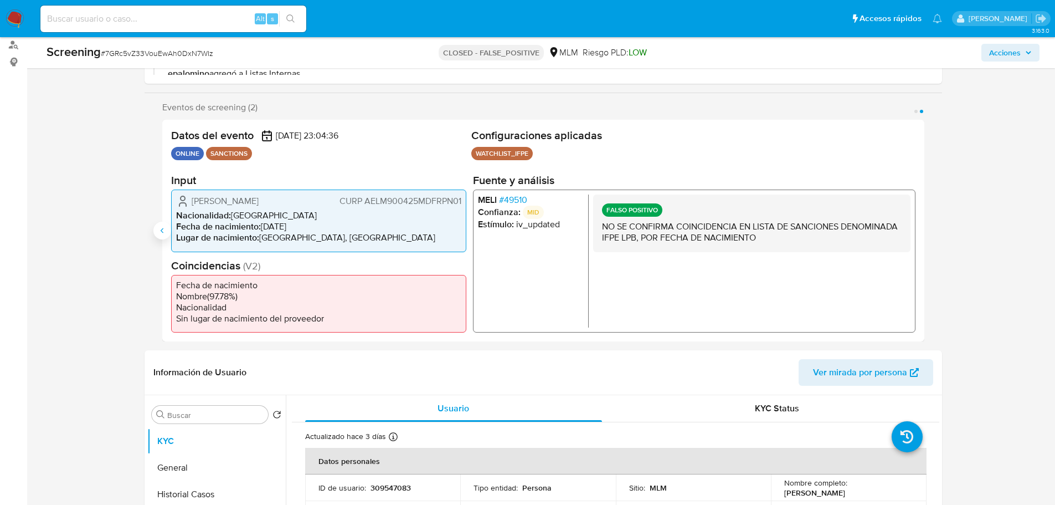
click at [160, 229] on icon "Anterior" at bounding box center [162, 230] width 9 height 9
click at [520, 198] on span "# 49510" at bounding box center [513, 199] width 28 height 11
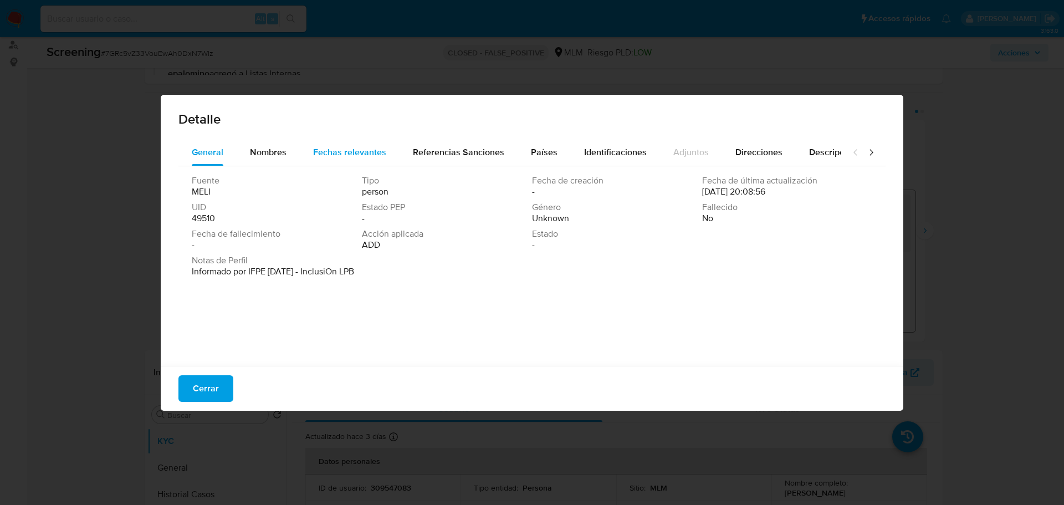
click at [335, 142] on div "Fechas relevantes" at bounding box center [349, 152] width 73 height 27
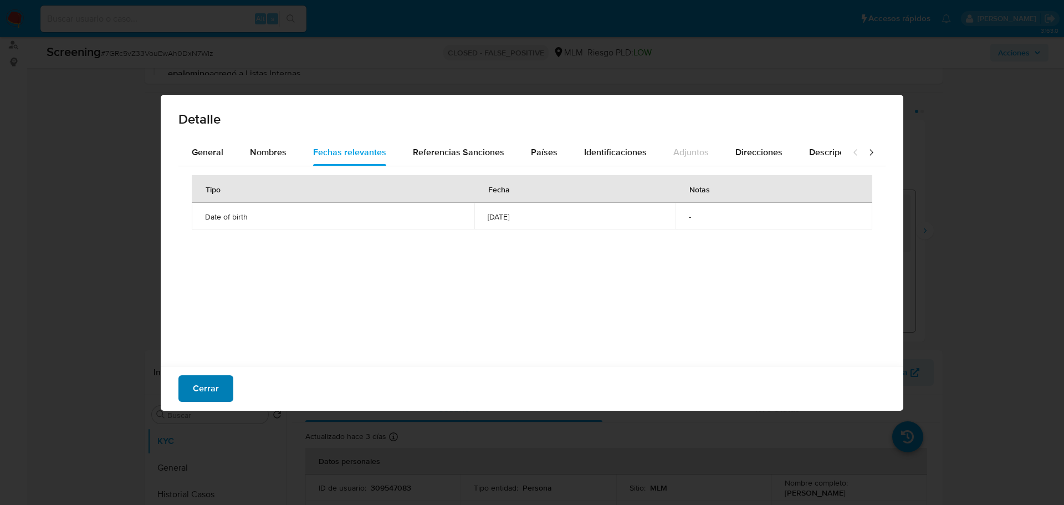
click at [202, 393] on span "Cerrar" at bounding box center [206, 388] width 26 height 24
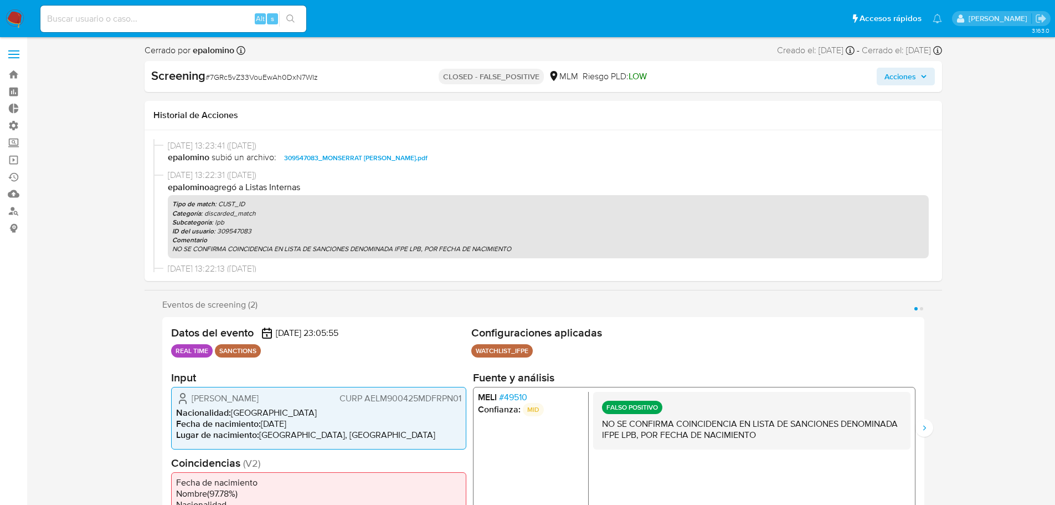
scroll to position [0, 0]
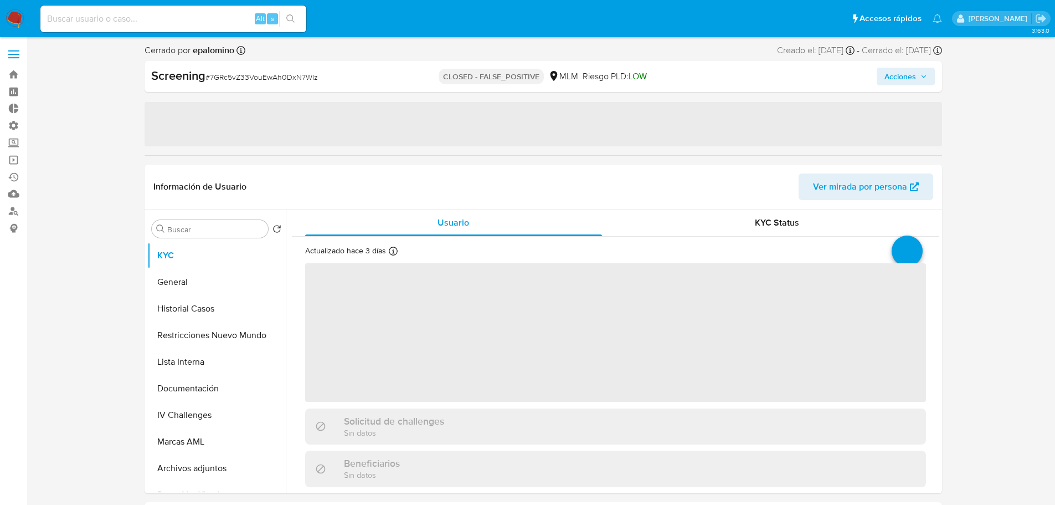
select select "10"
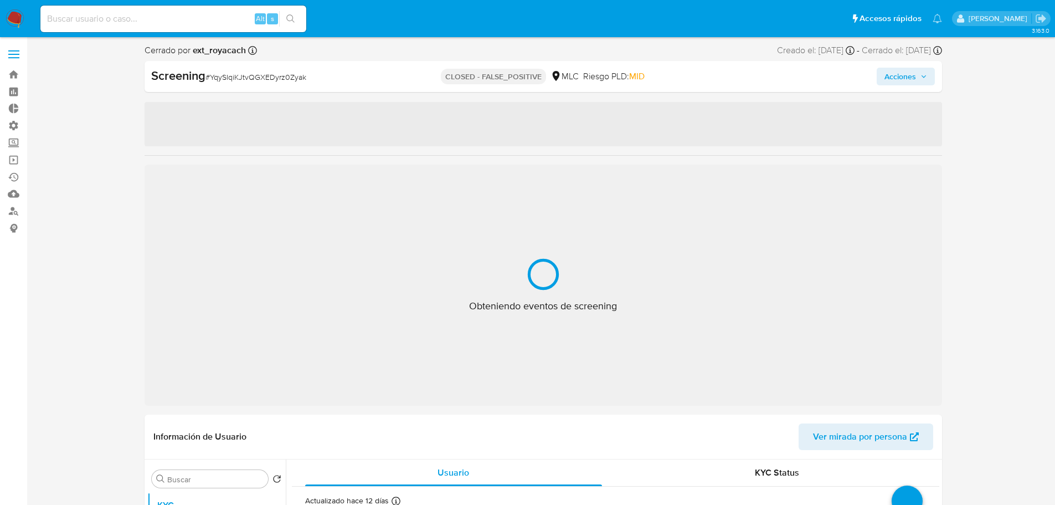
select select "10"
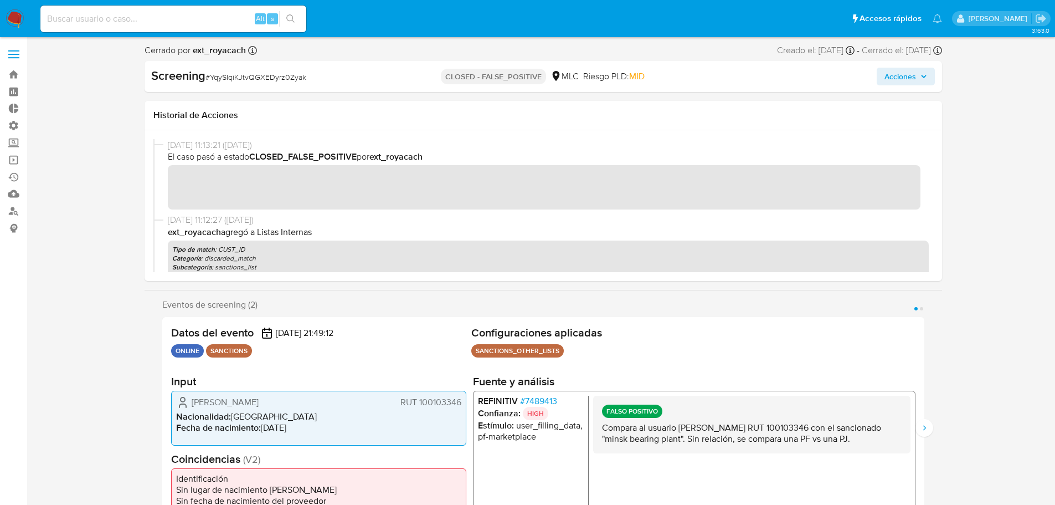
scroll to position [332, 0]
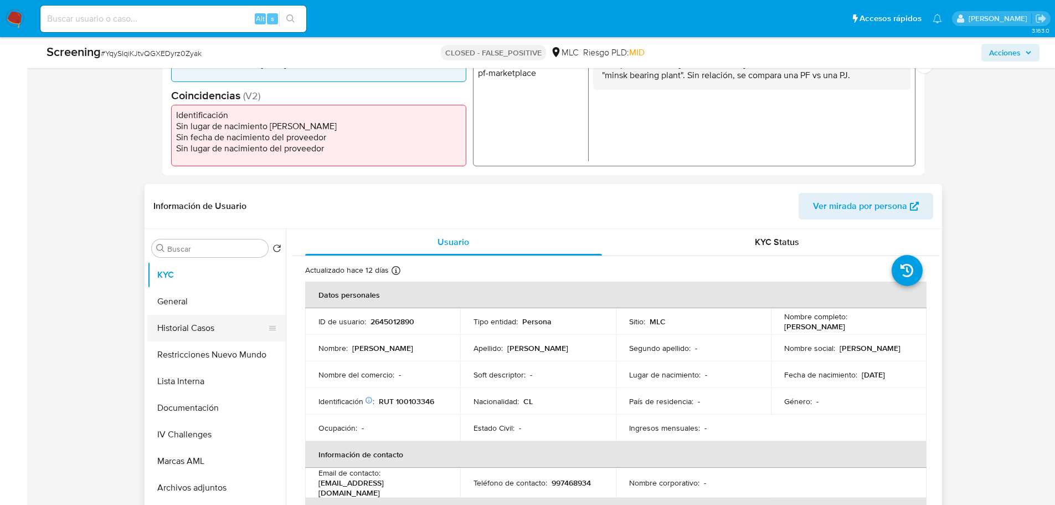
click at [179, 323] on button "Historial Casos" at bounding box center [212, 328] width 130 height 27
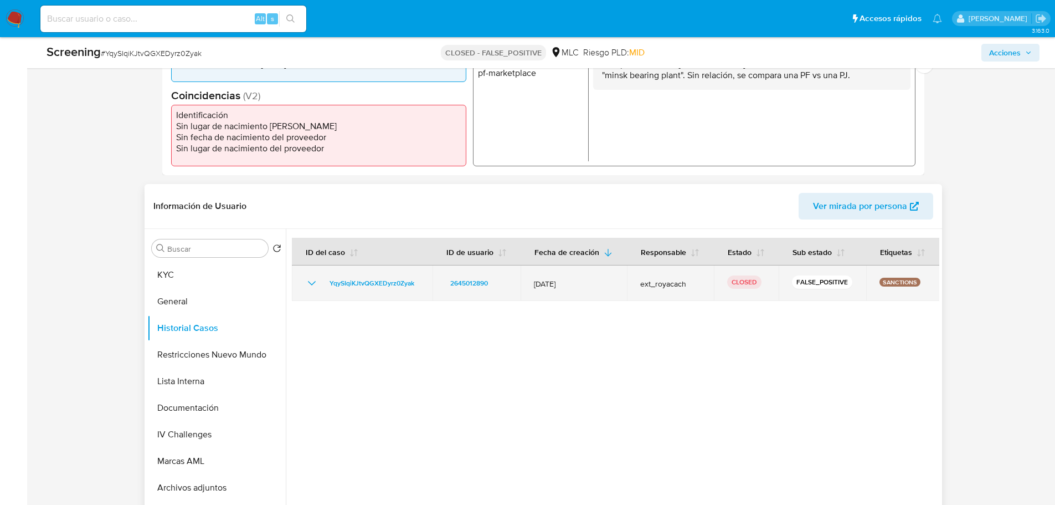
click at [312, 283] on icon "Mostrar/Ocultar" at bounding box center [311, 282] width 13 height 13
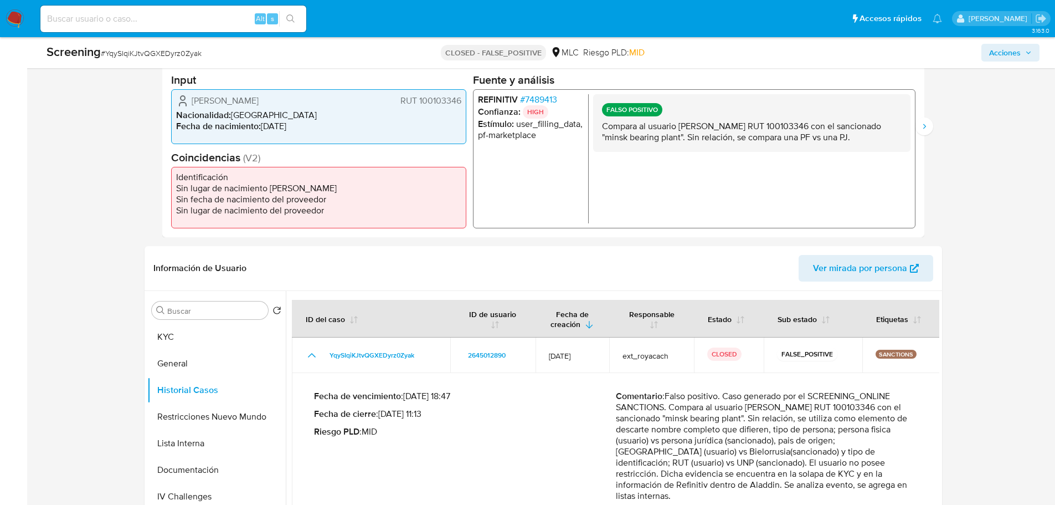
scroll to position [166, 0]
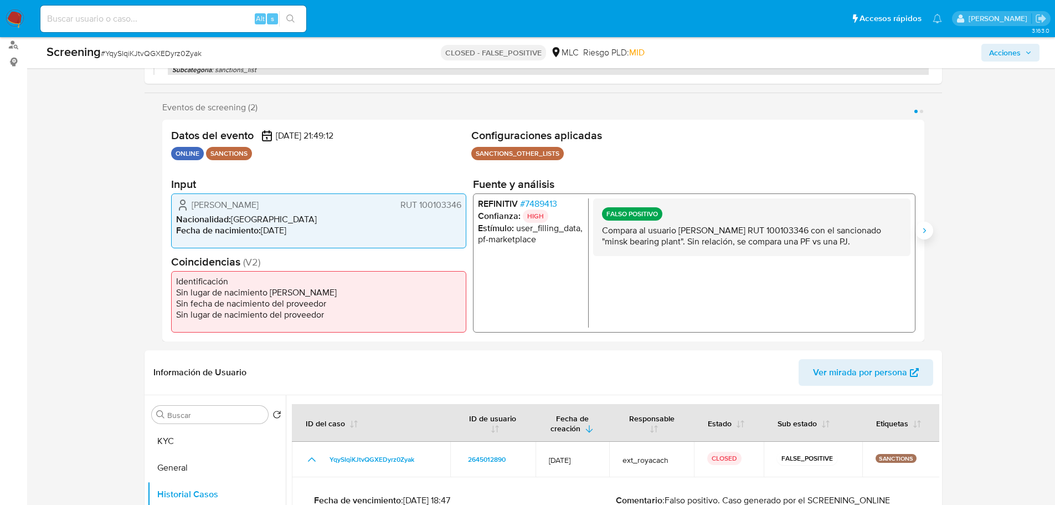
click at [924, 231] on icon "Siguiente" at bounding box center [924, 230] width 9 height 9
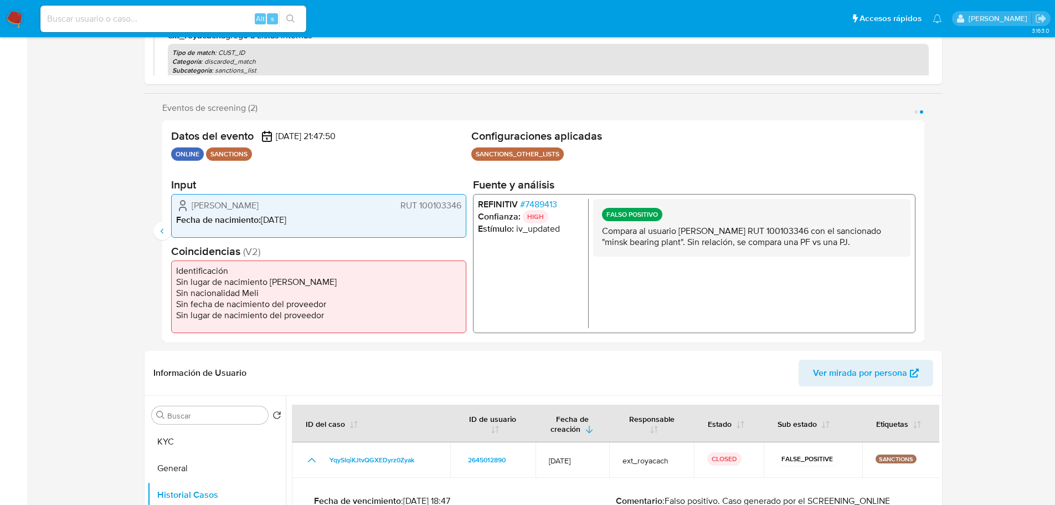
scroll to position [277, 0]
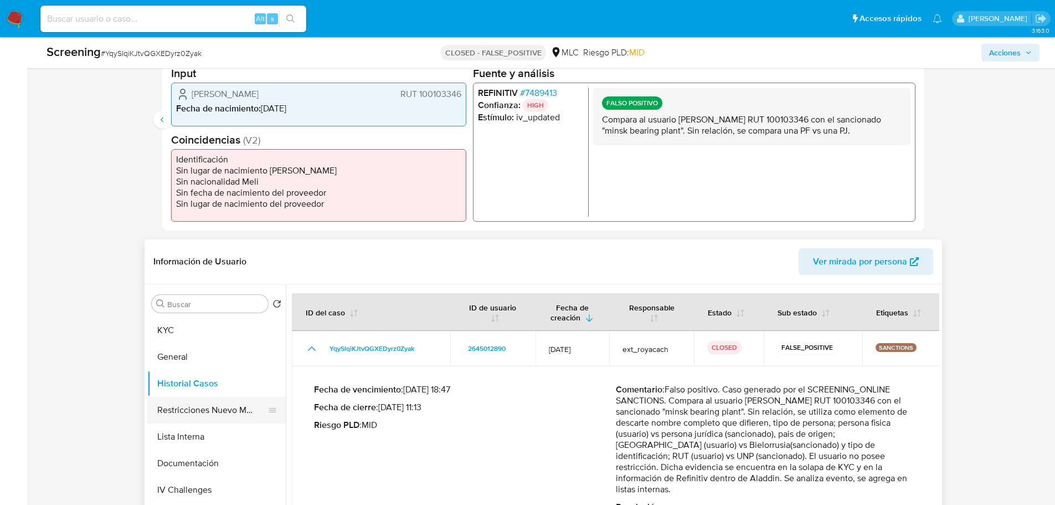
click at [182, 413] on button "Restricciones Nuevo Mundo" at bounding box center [212, 410] width 130 height 27
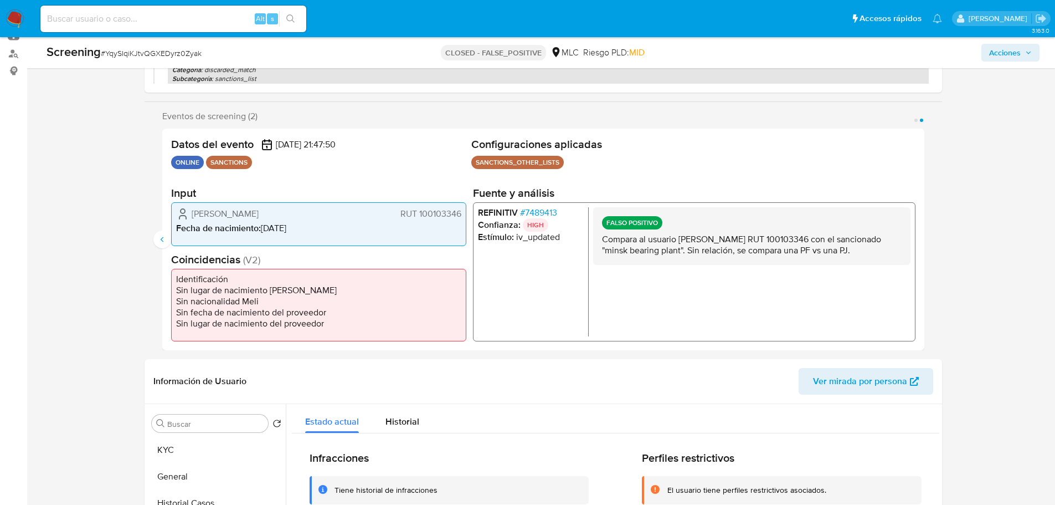
scroll to position [0, 0]
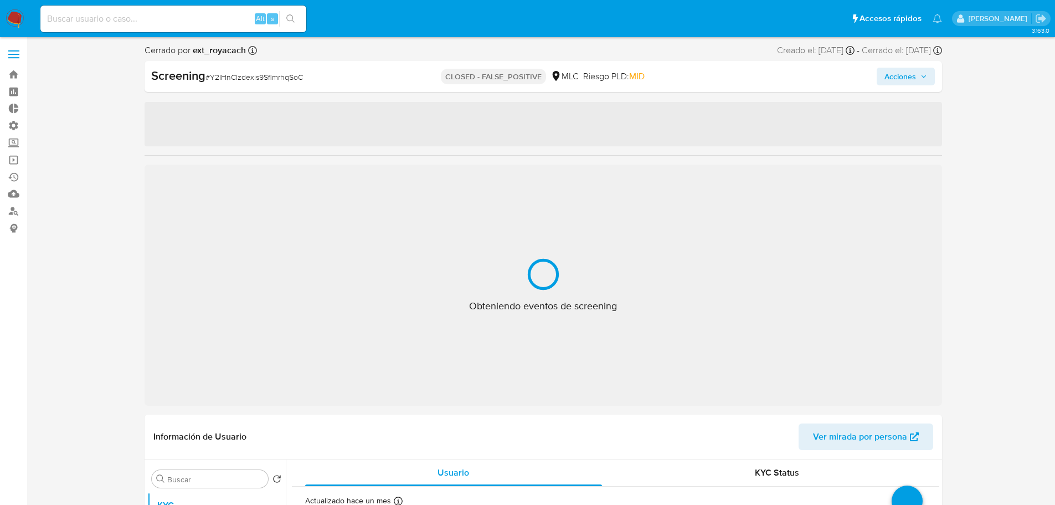
select select "10"
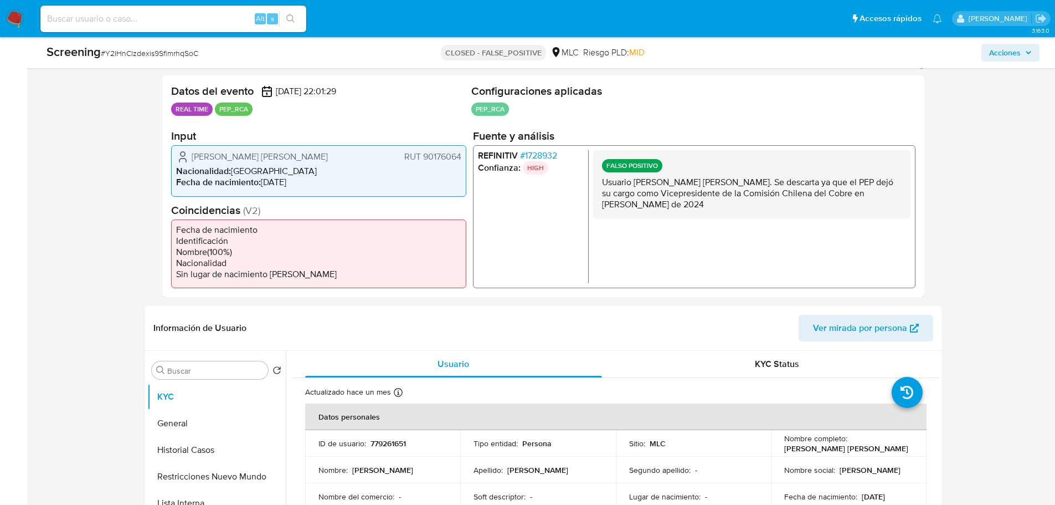
scroll to position [222, 0]
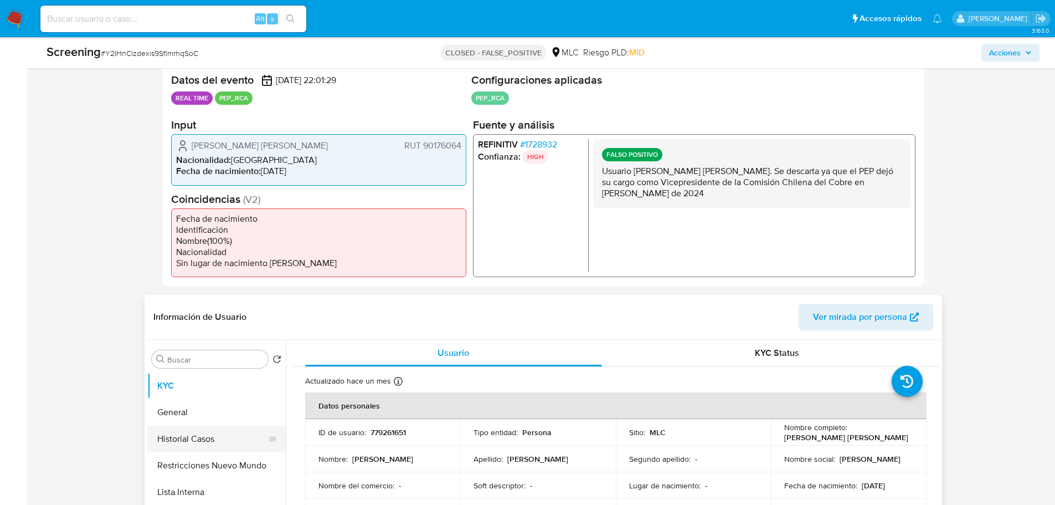
click at [177, 435] on button "Historial Casos" at bounding box center [212, 438] width 130 height 27
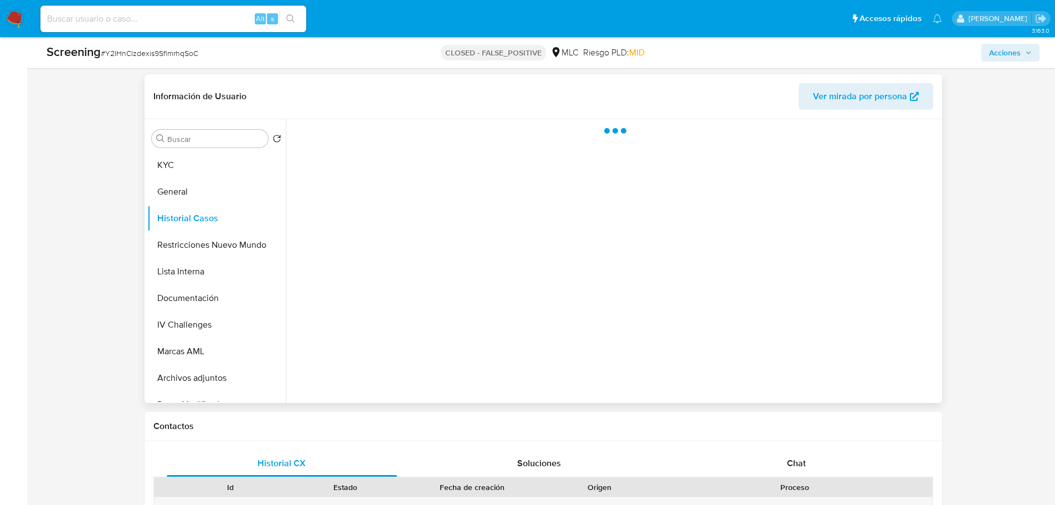
scroll to position [443, 0]
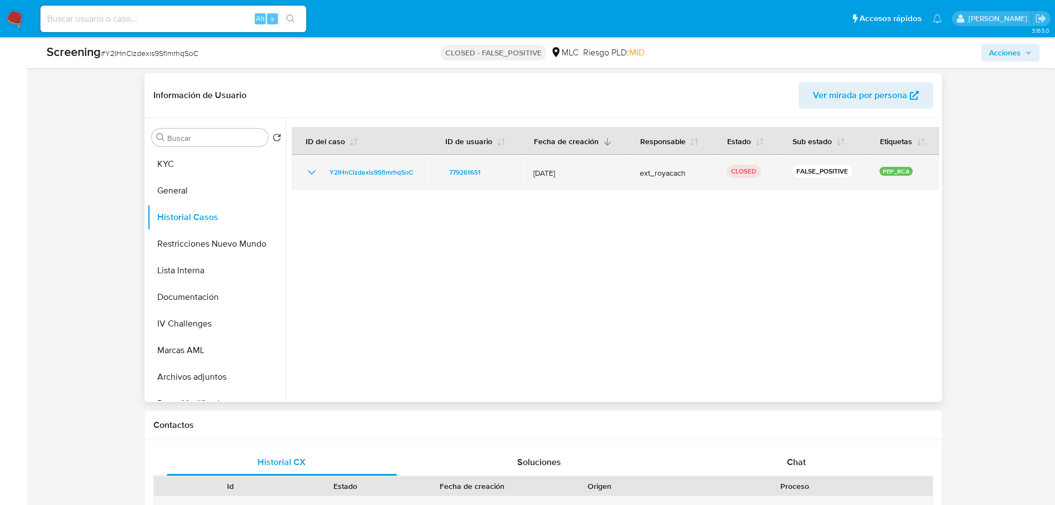
click at [305, 172] on icon "Mostrar/Ocultar" at bounding box center [311, 172] width 13 height 13
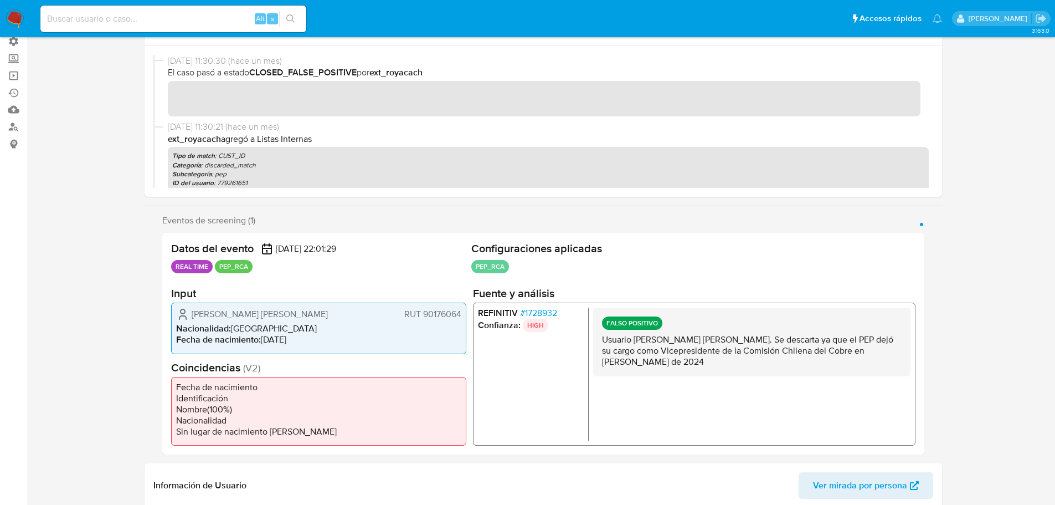
scroll to position [277, 0]
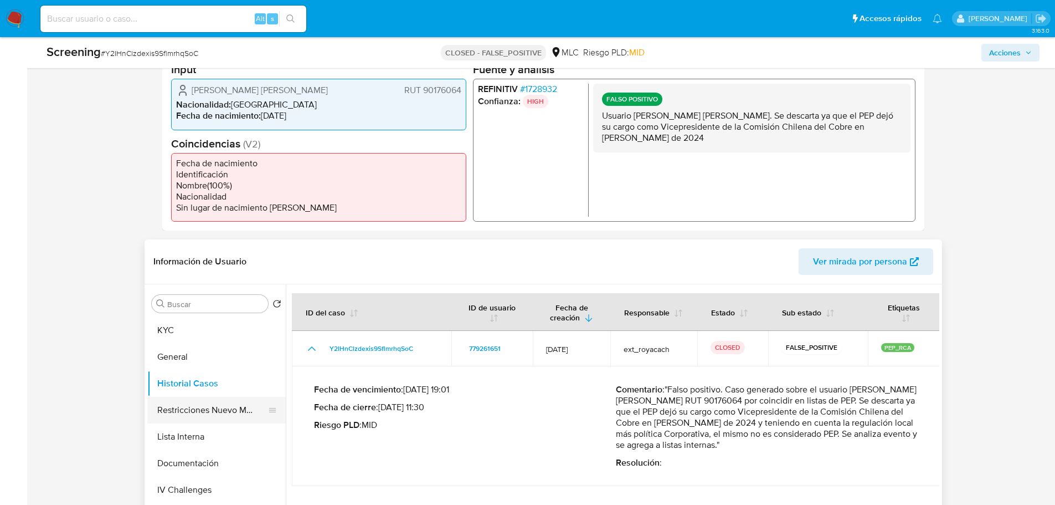
click at [221, 407] on button "Restricciones Nuevo Mundo" at bounding box center [212, 410] width 130 height 27
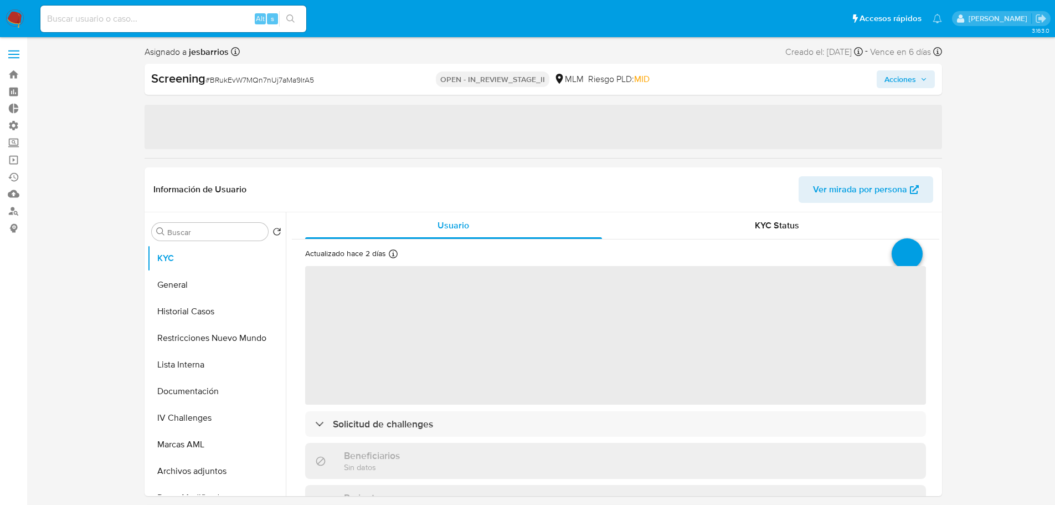
select select "10"
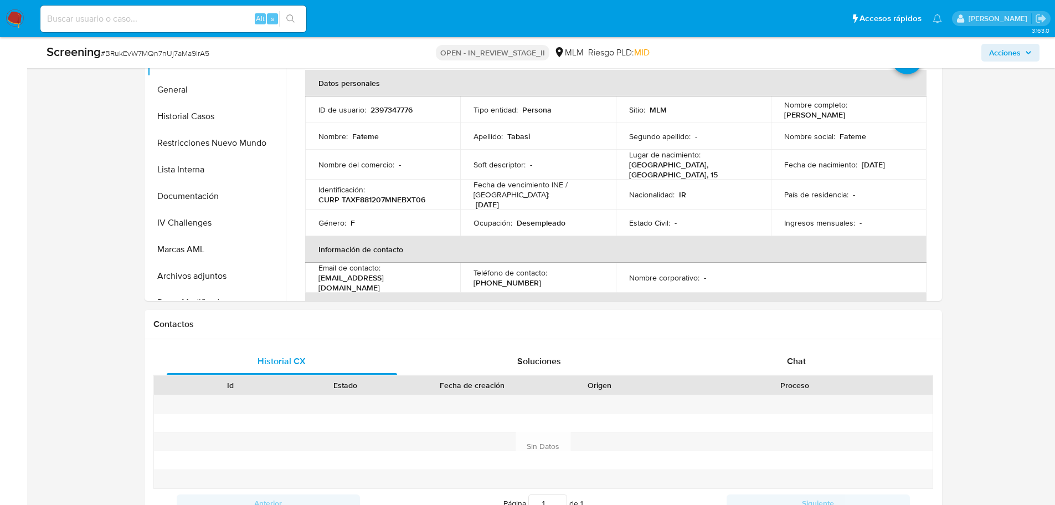
scroll to position [554, 0]
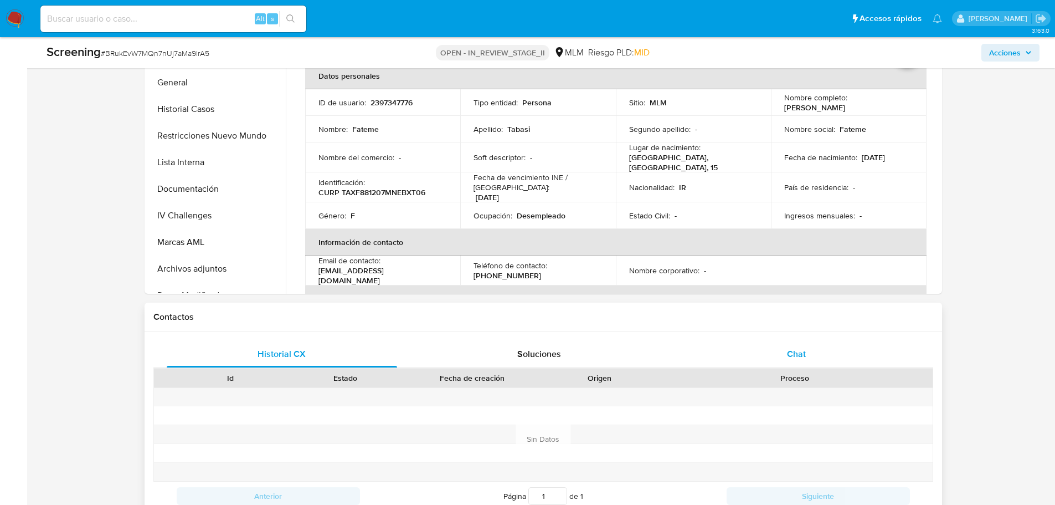
click at [764, 352] on div "Chat" at bounding box center [796, 354] width 231 height 27
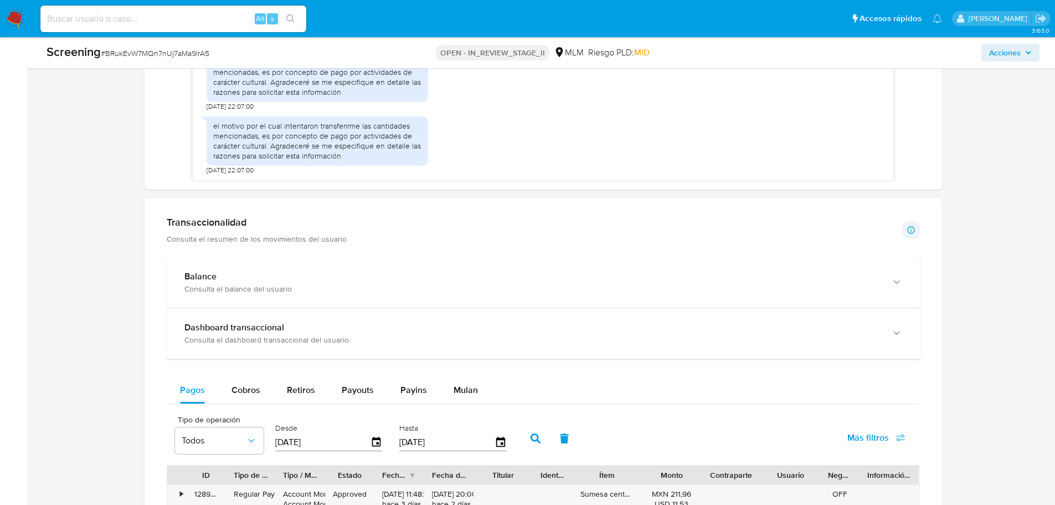
scroll to position [1052, 0]
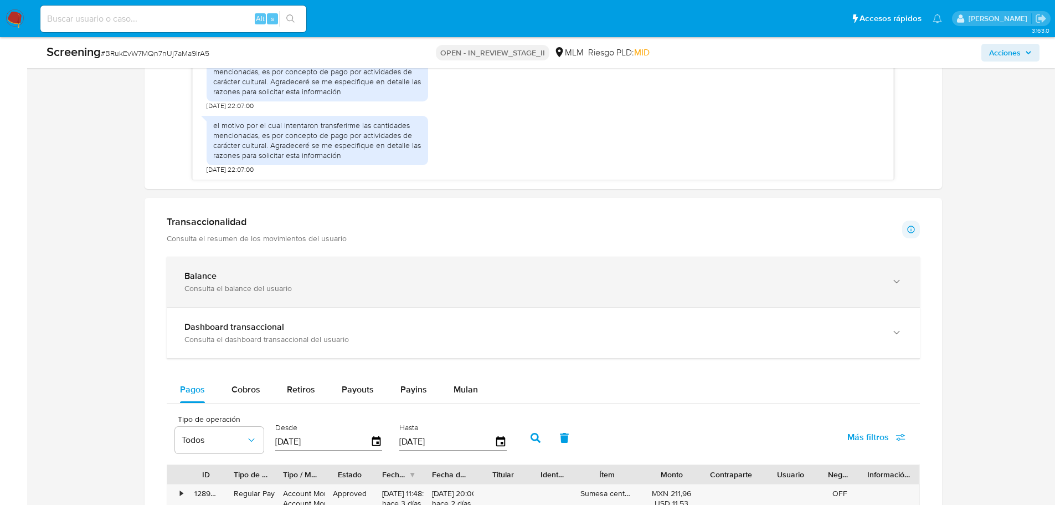
click at [292, 291] on div "Consulta el balance del usuario" at bounding box center [532, 288] width 696 height 10
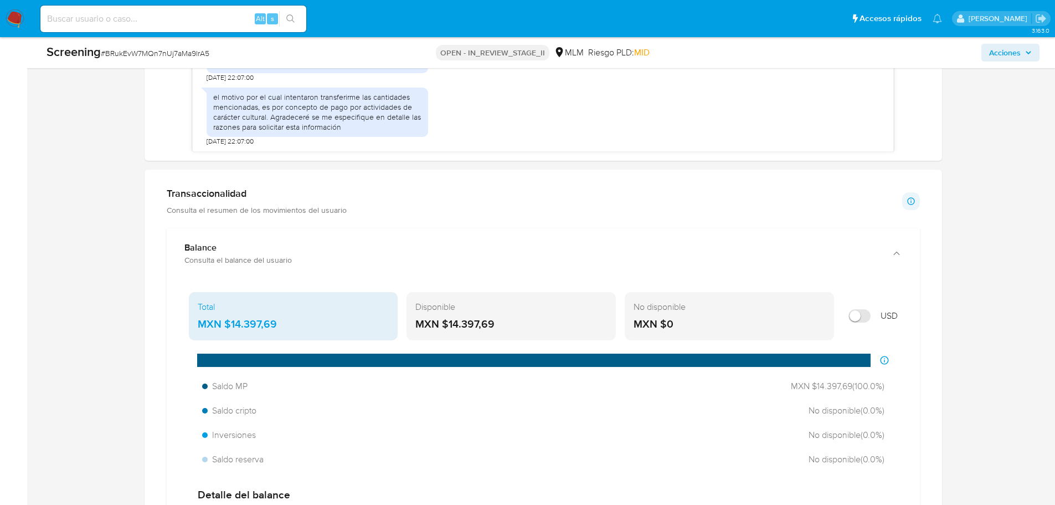
scroll to position [1108, 0]
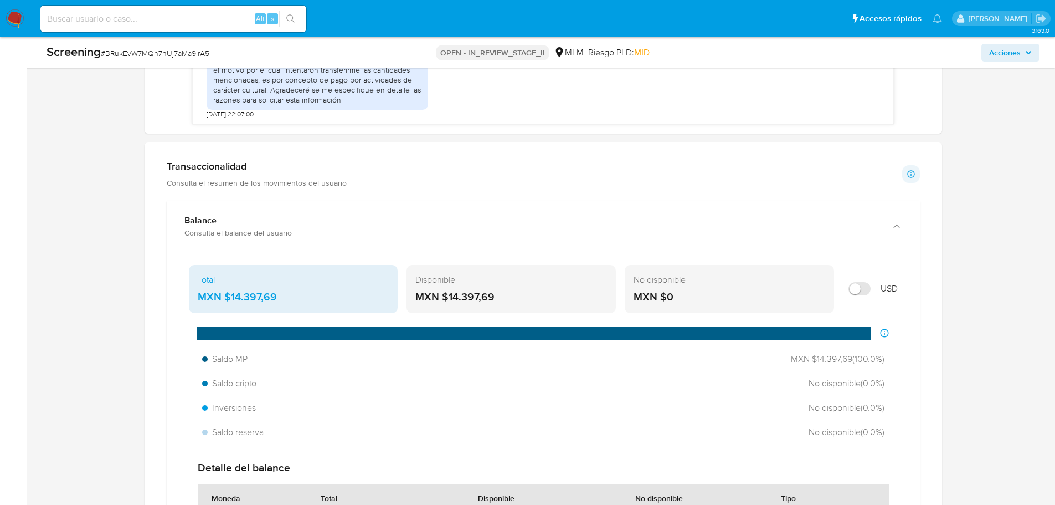
click at [855, 286] on input "Mostrar en USD" at bounding box center [860, 288] width 22 height 13
checkbox input "false"
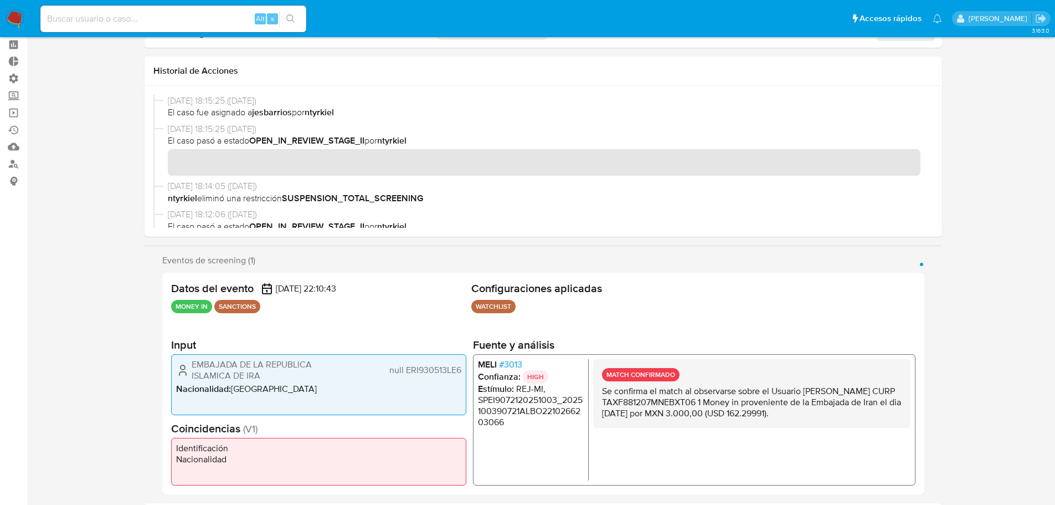
scroll to position [0, 0]
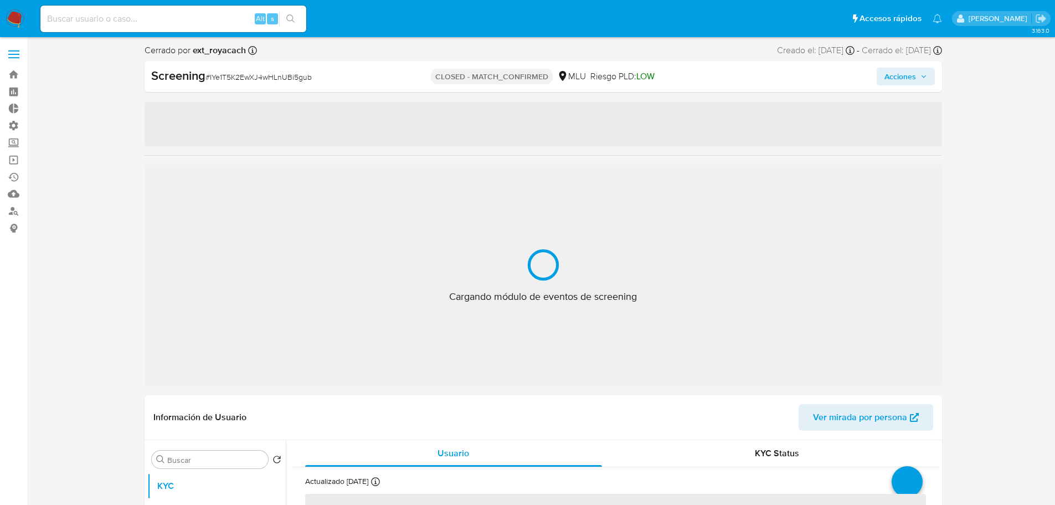
select select "10"
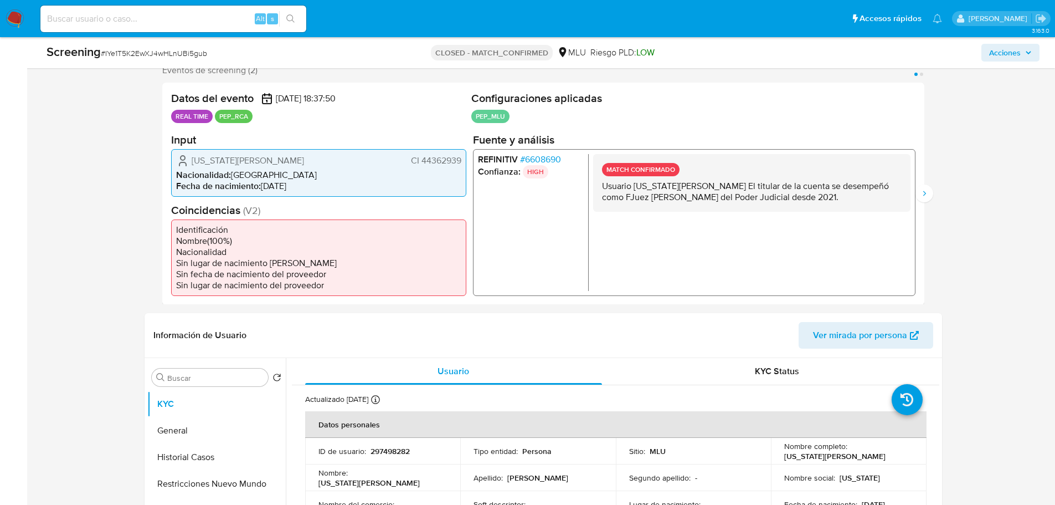
scroll to position [277, 0]
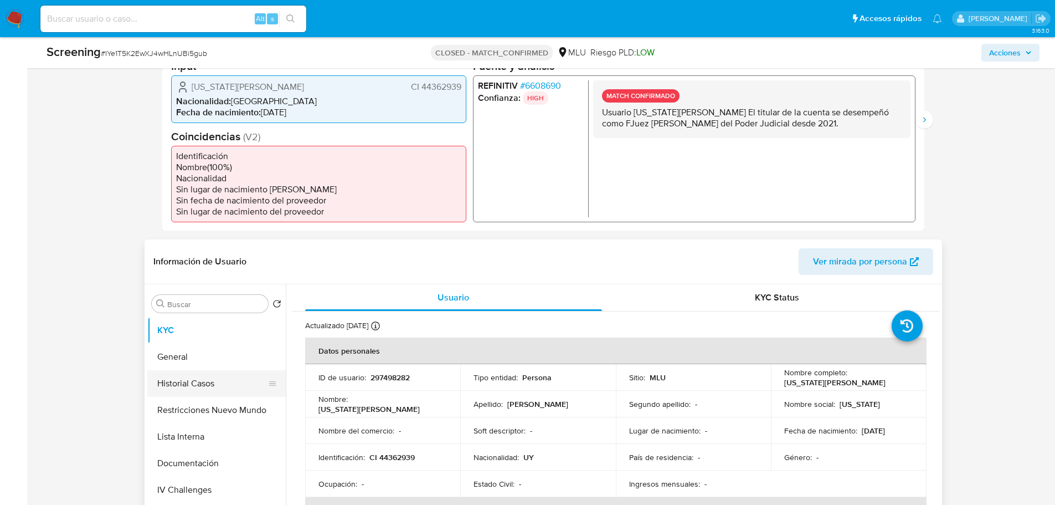
click at [196, 388] on button "Historial Casos" at bounding box center [212, 383] width 130 height 27
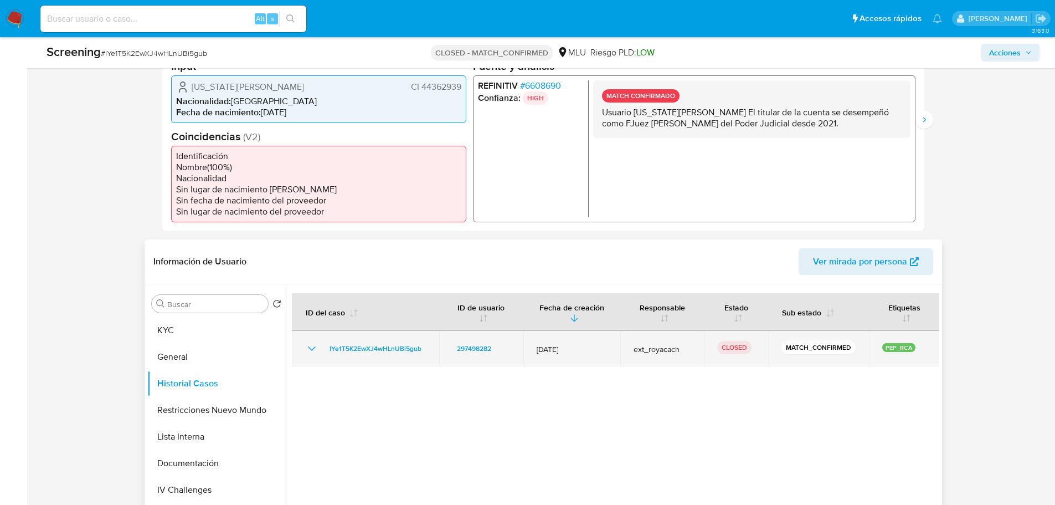
click at [313, 351] on icon "Mostrar/Ocultar" at bounding box center [311, 348] width 13 height 13
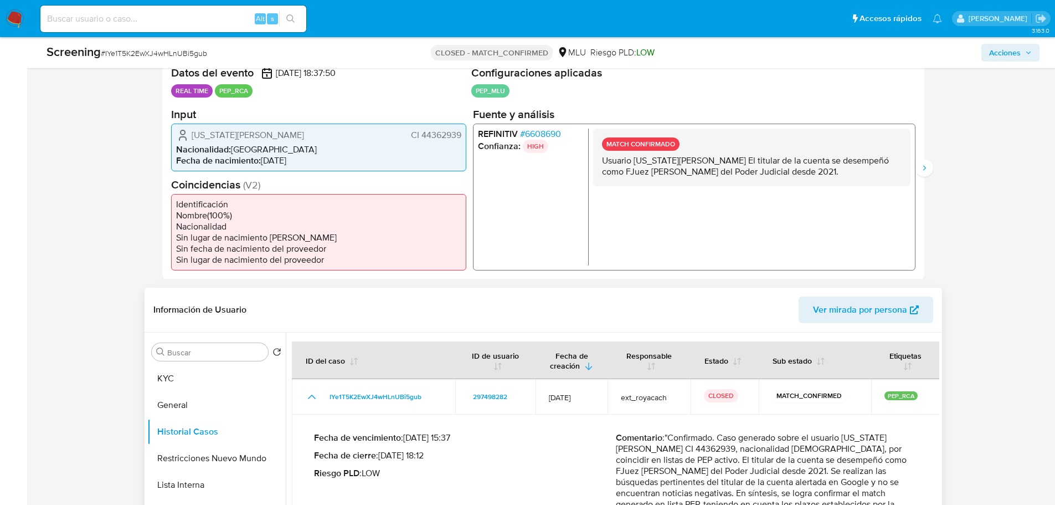
scroll to position [166, 0]
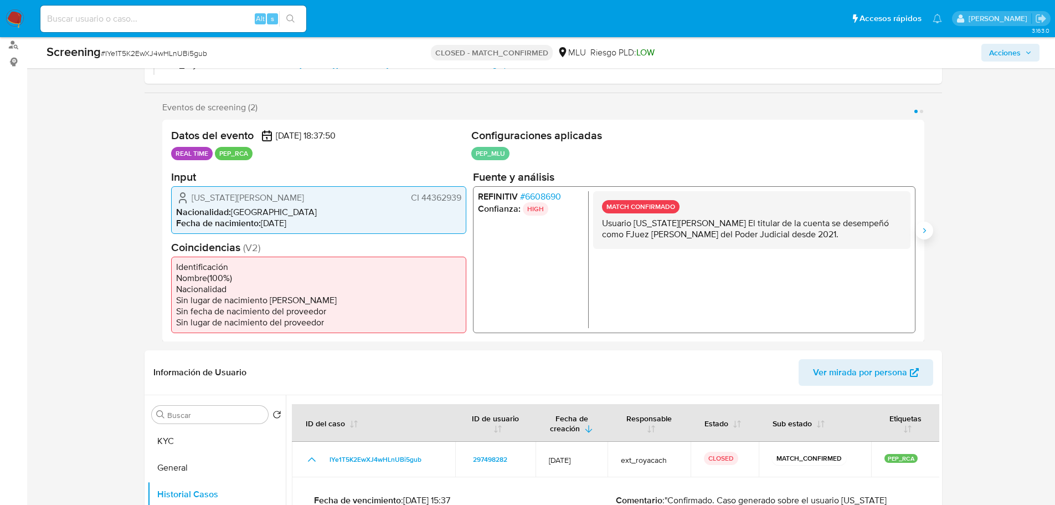
click at [923, 229] on icon "Siguiente" at bounding box center [924, 230] width 9 height 9
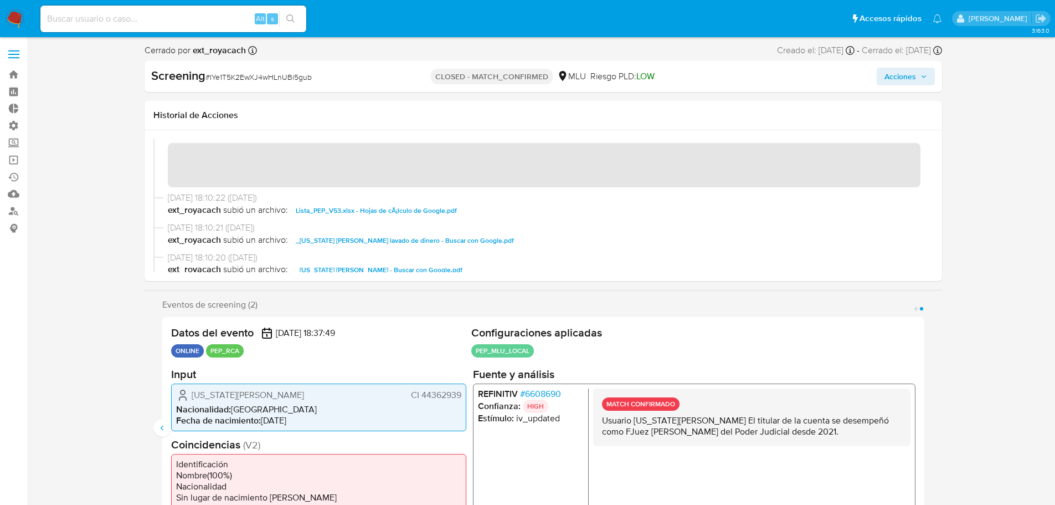
scroll to position [0, 0]
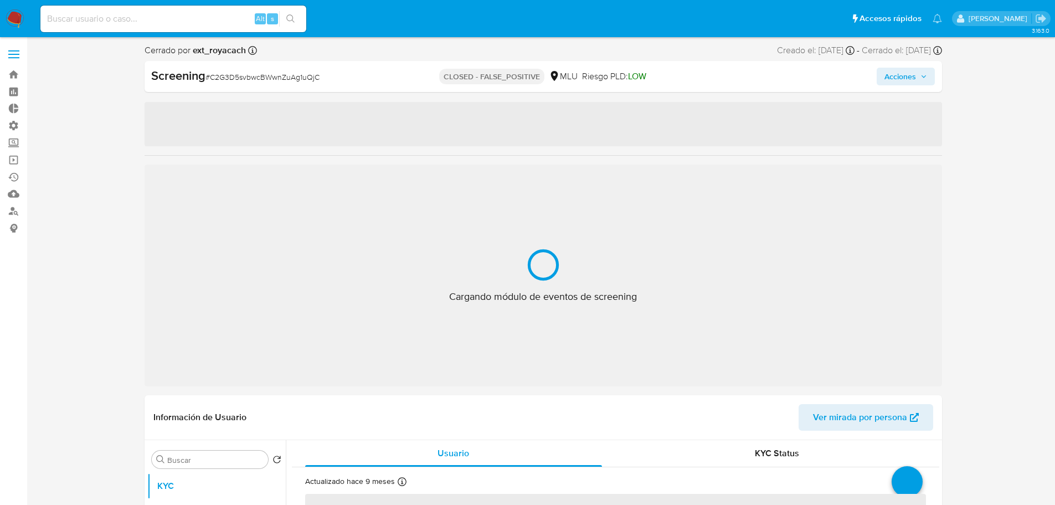
select select "10"
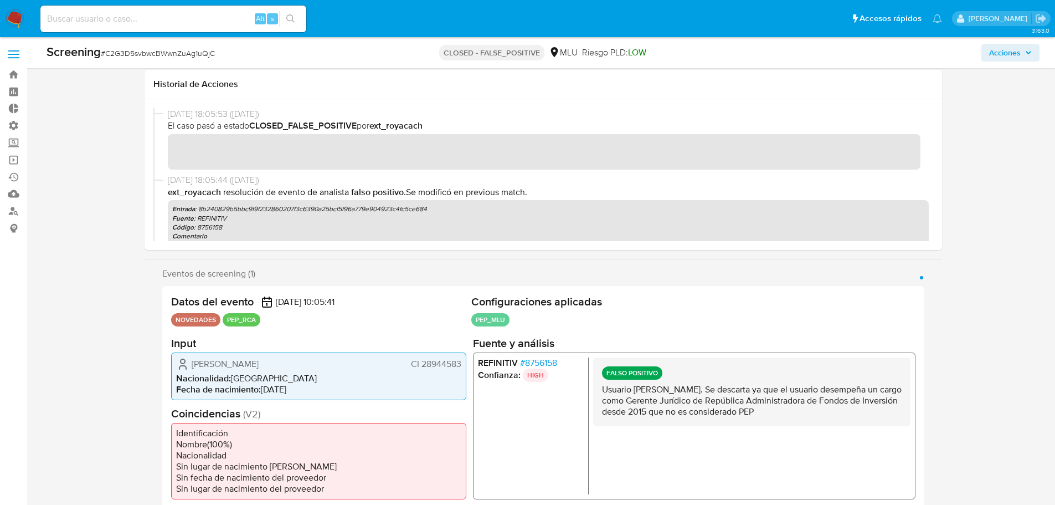
scroll to position [332, 0]
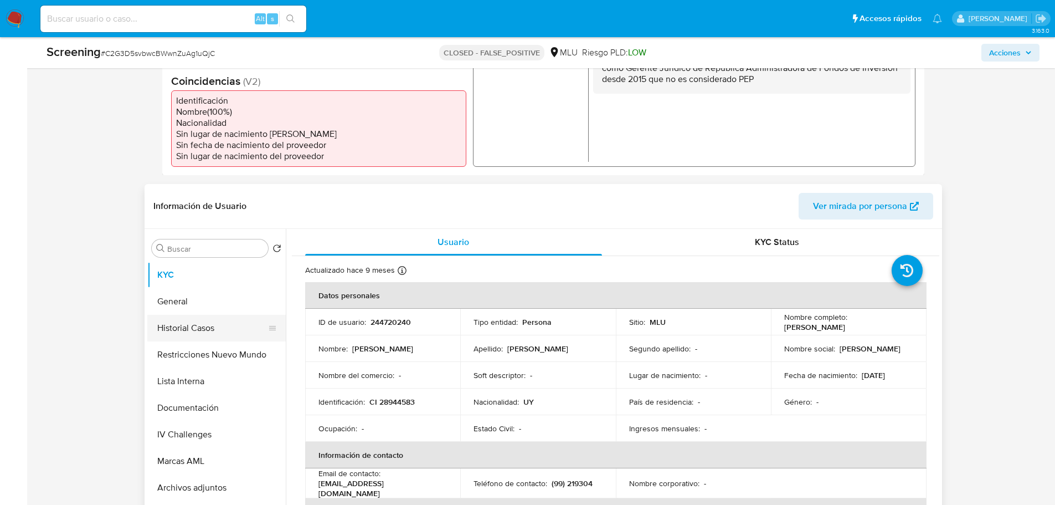
click at [174, 332] on button "Historial Casos" at bounding box center [212, 328] width 130 height 27
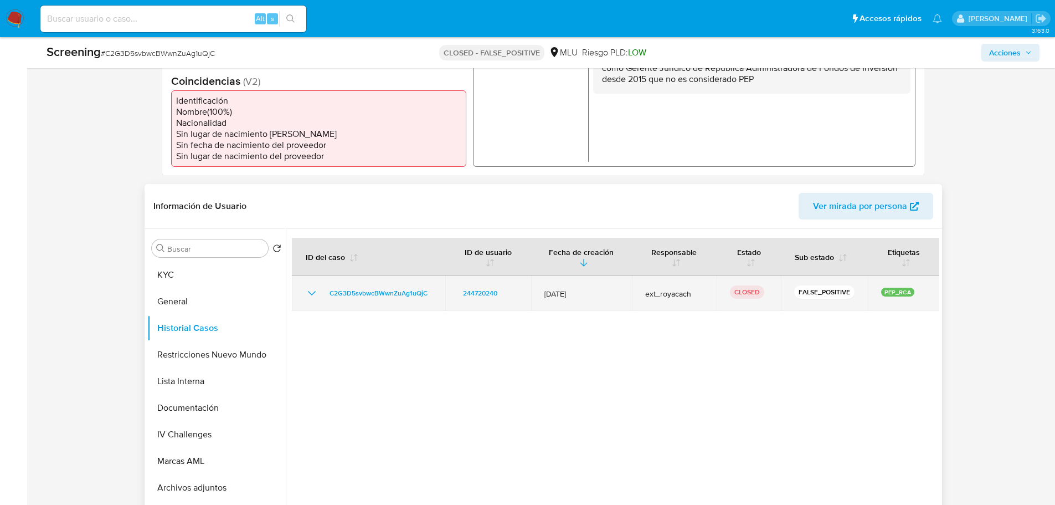
click at [314, 295] on icon "Mostrar/Ocultar" at bounding box center [311, 292] width 13 height 13
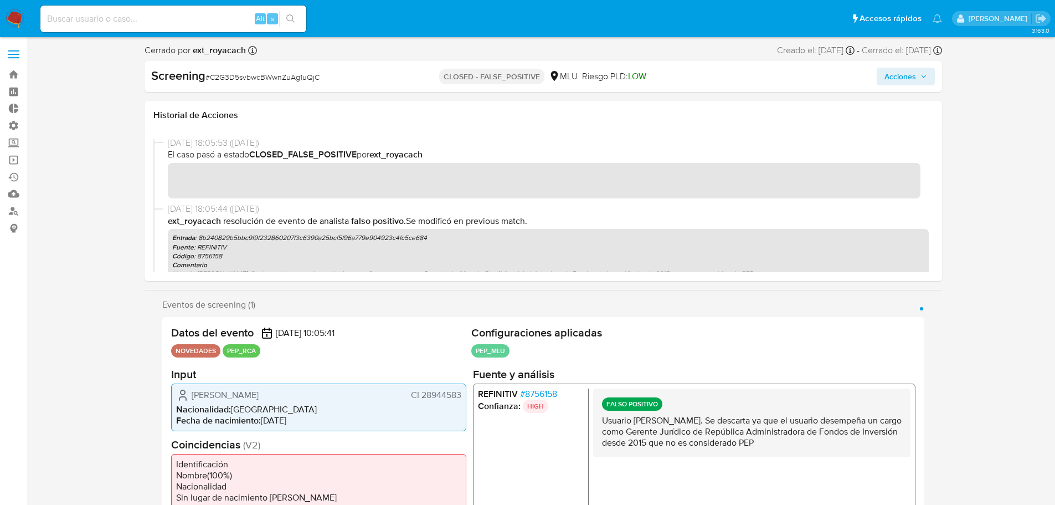
scroll to position [0, 0]
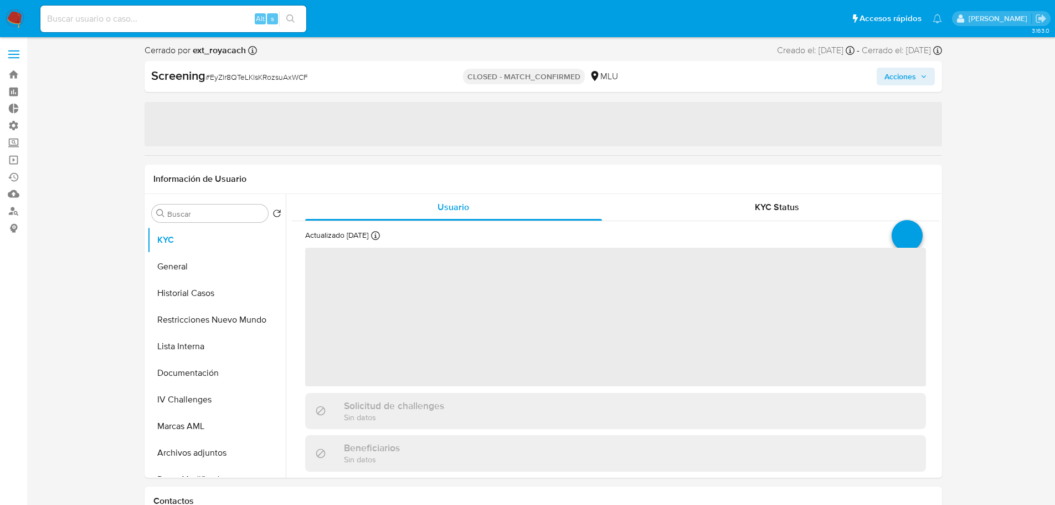
select select "10"
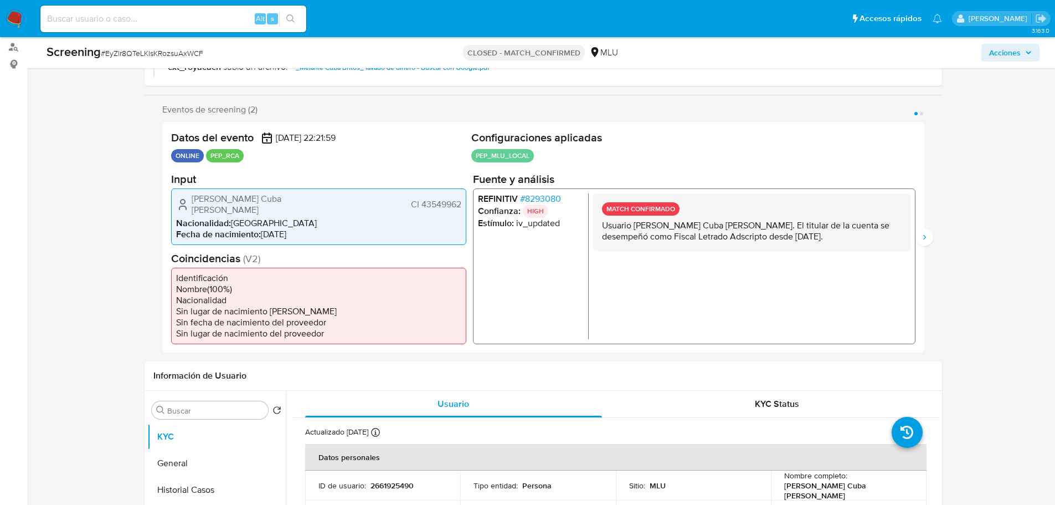
scroll to position [277, 0]
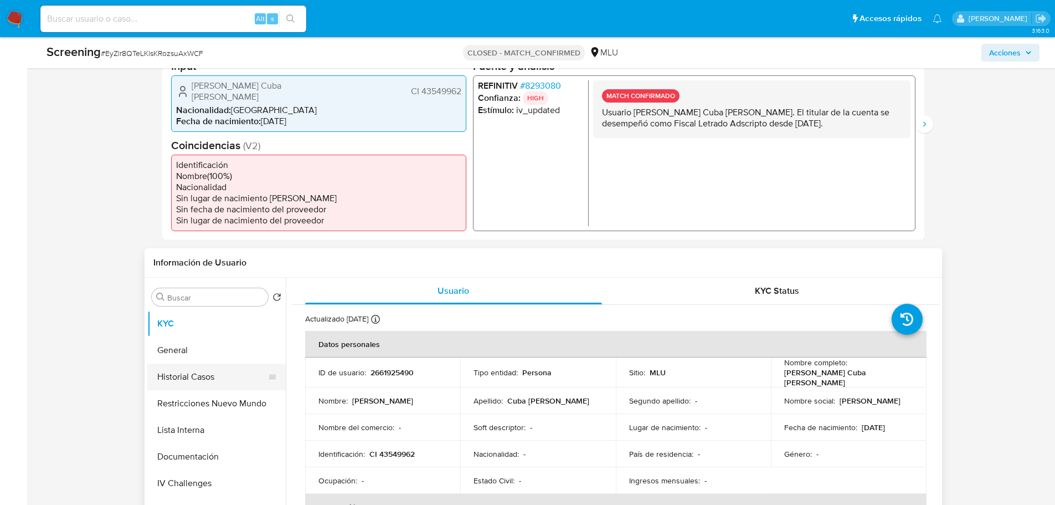
click at [175, 366] on button "Historial Casos" at bounding box center [212, 376] width 130 height 27
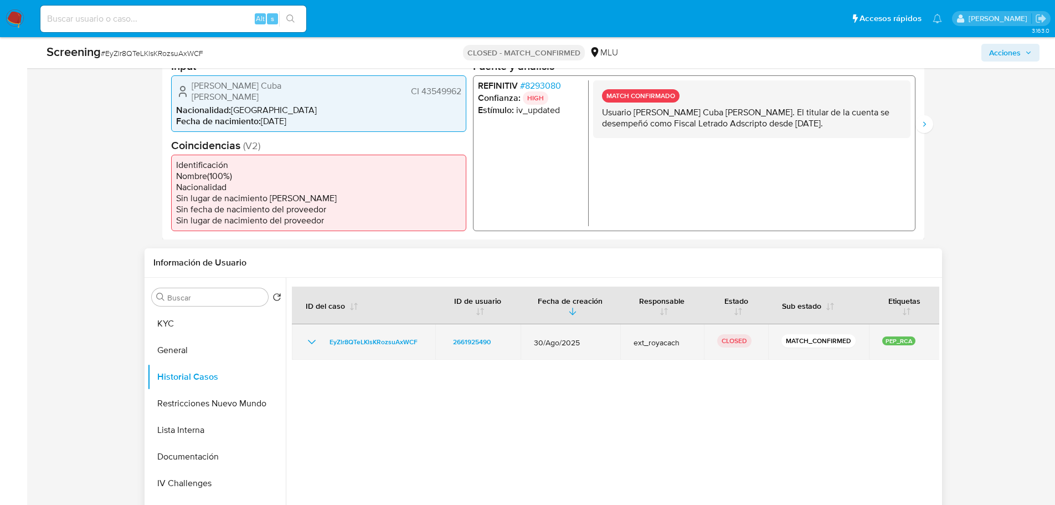
click at [309, 335] on icon "Mostrar/Ocultar" at bounding box center [311, 341] width 13 height 13
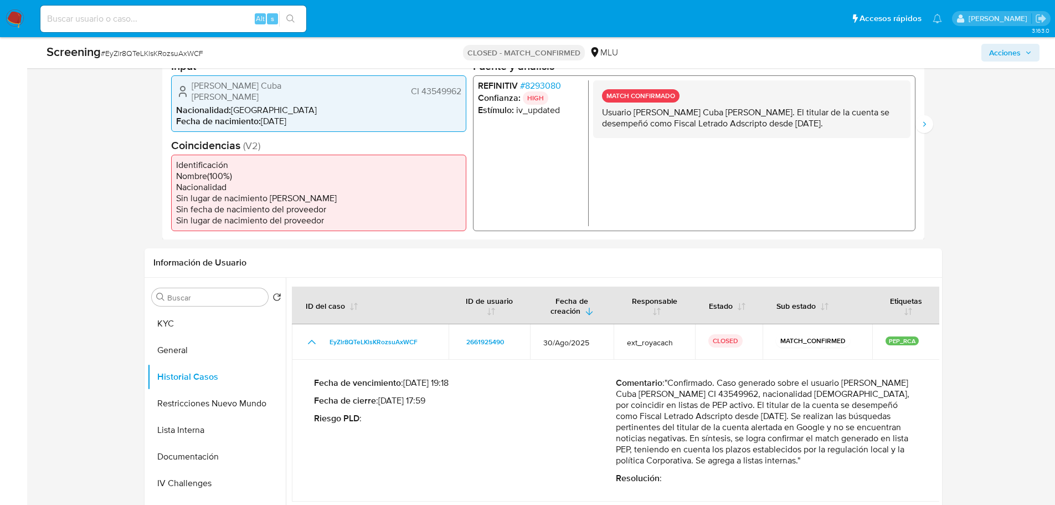
scroll to position [166, 0]
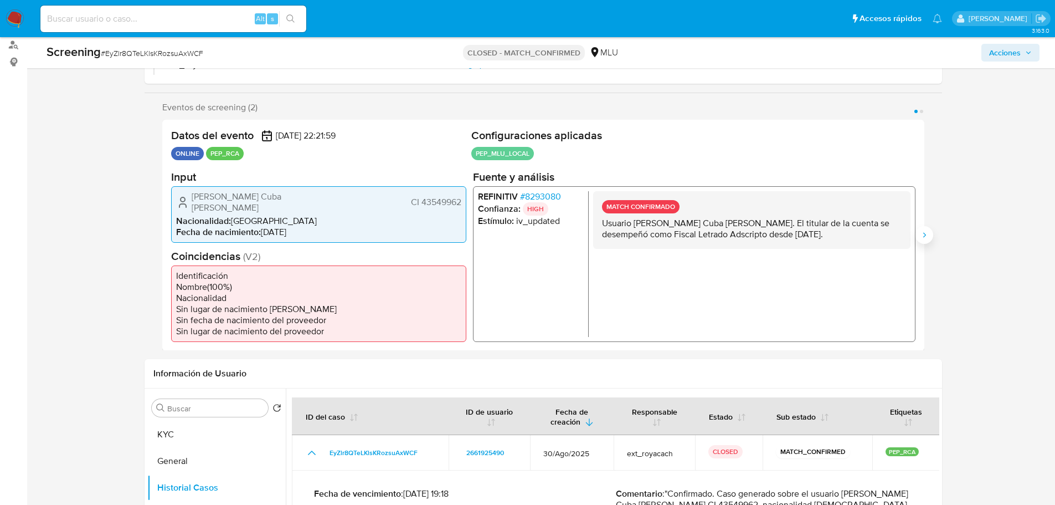
click at [921, 233] on icon "Siguiente" at bounding box center [924, 234] width 9 height 9
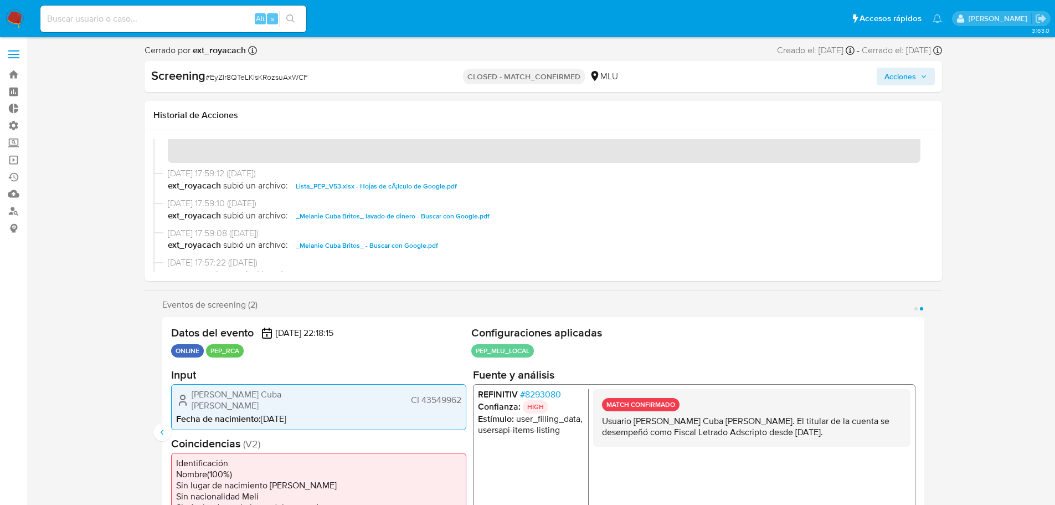
scroll to position [0, 0]
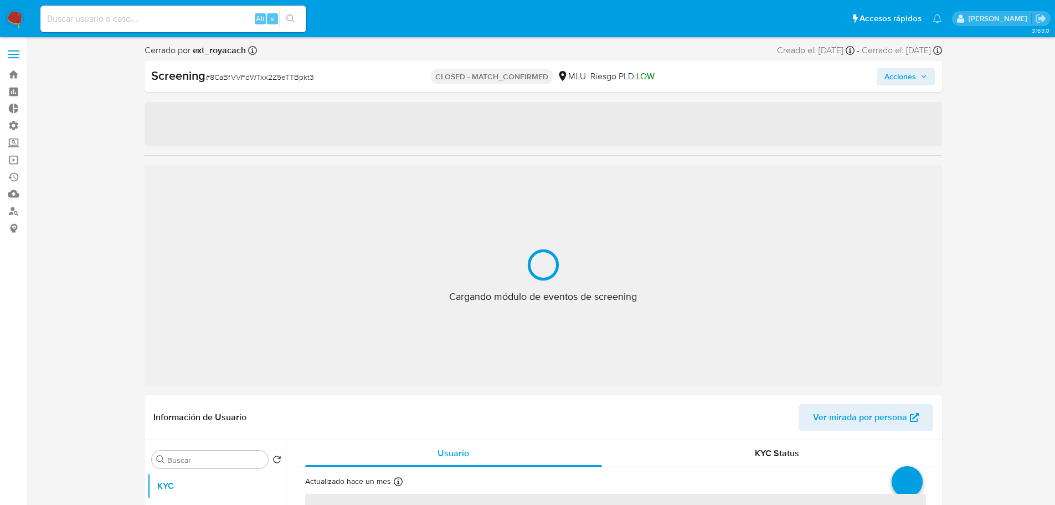
select select "10"
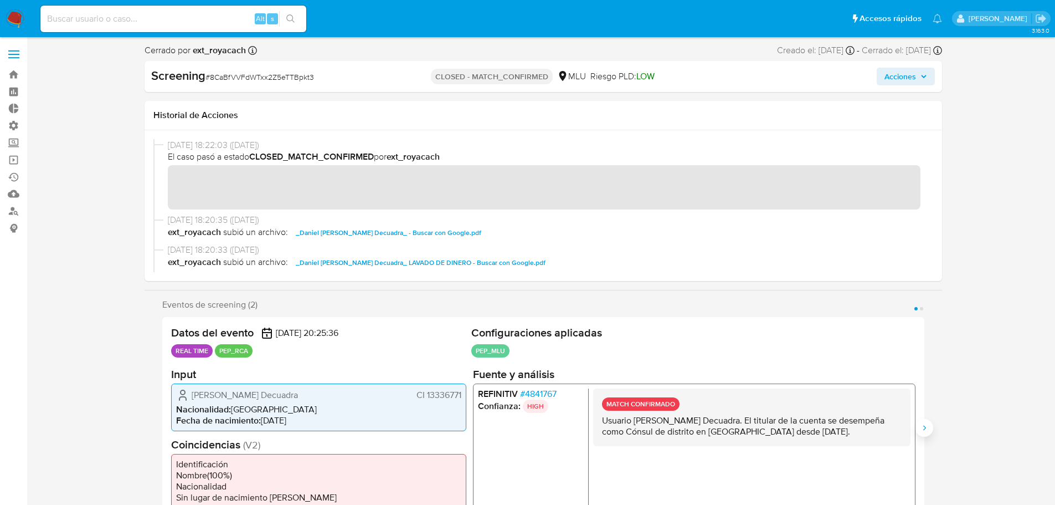
click at [923, 423] on icon "Siguiente" at bounding box center [924, 427] width 9 height 9
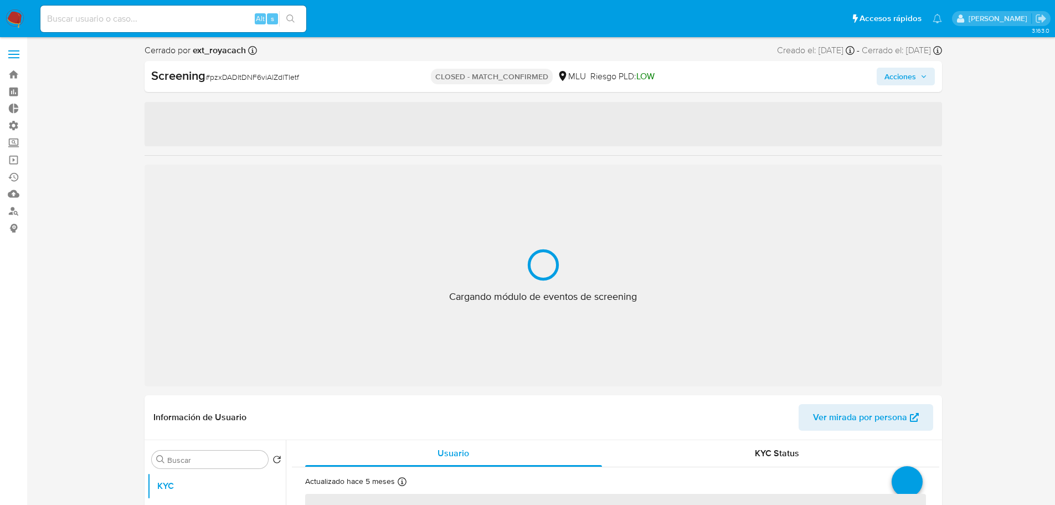
select select "10"
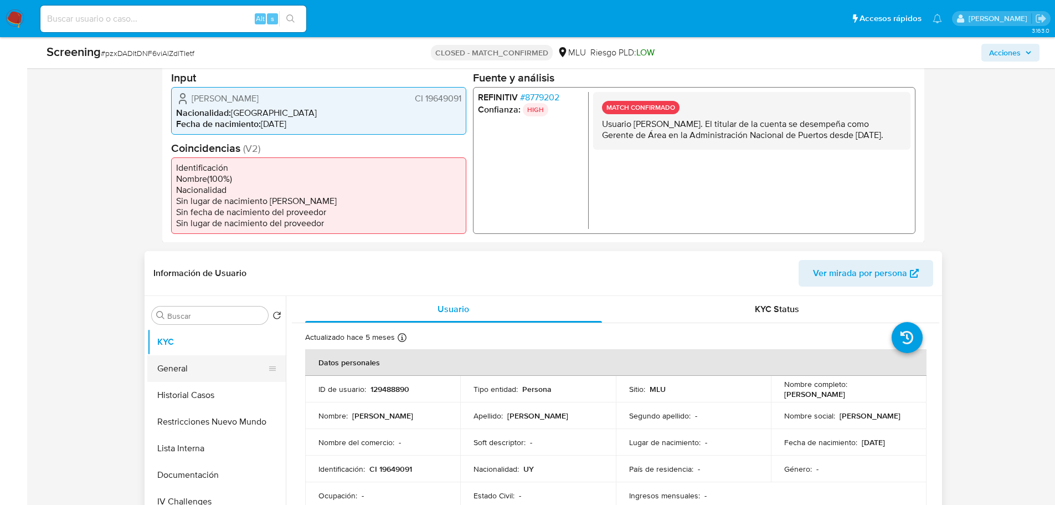
scroll to position [277, 0]
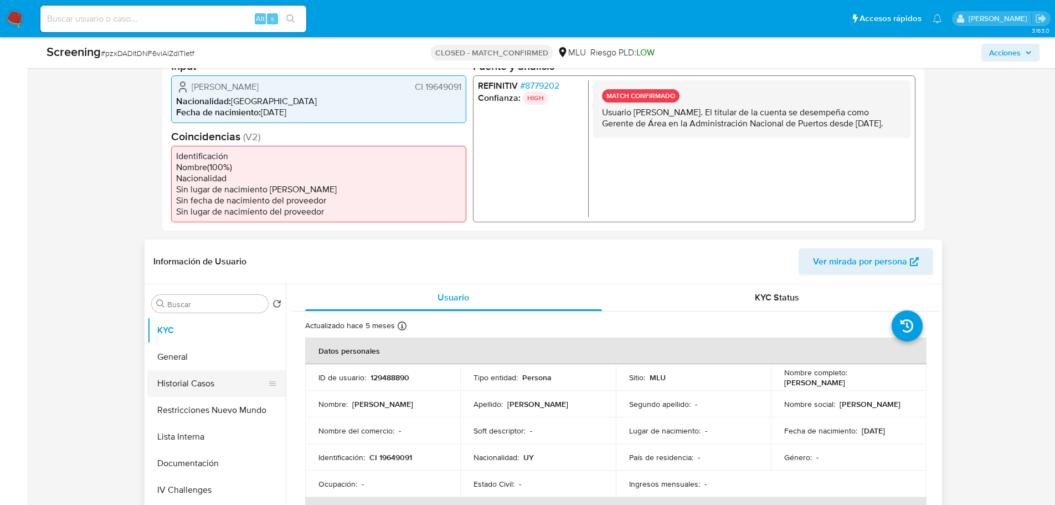
click at [179, 388] on button "Historial Casos" at bounding box center [212, 383] width 130 height 27
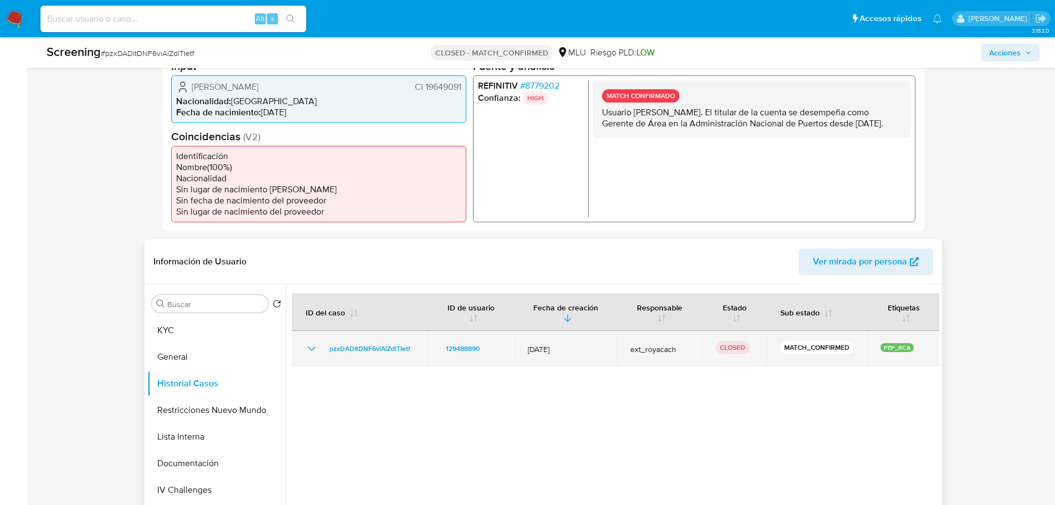
click at [310, 350] on icon "Mostrar/Ocultar" at bounding box center [311, 348] width 13 height 13
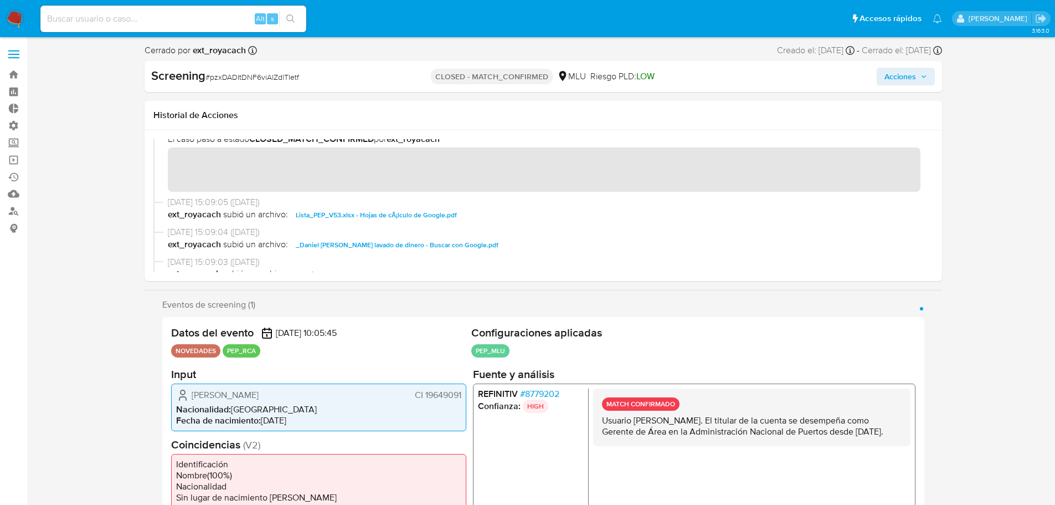
scroll to position [0, 0]
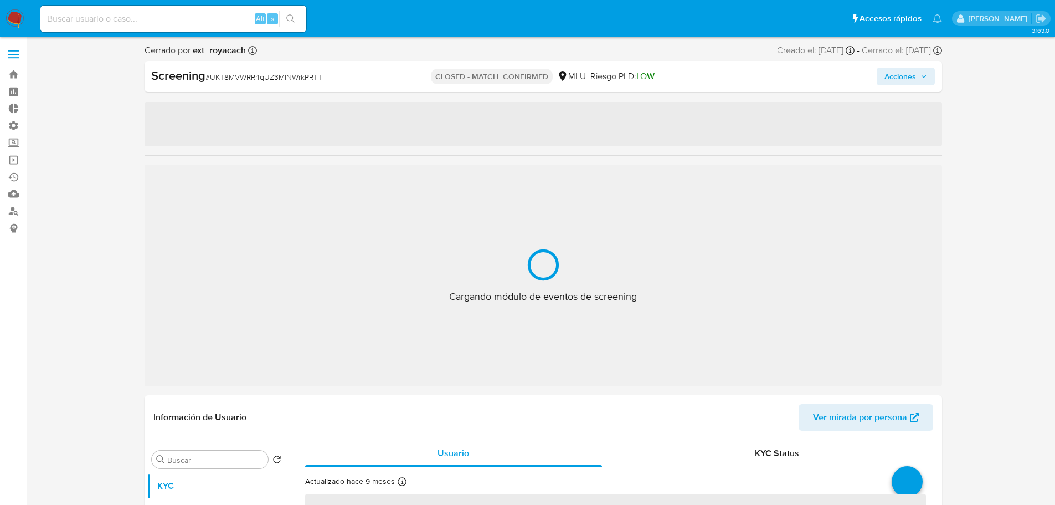
select select "10"
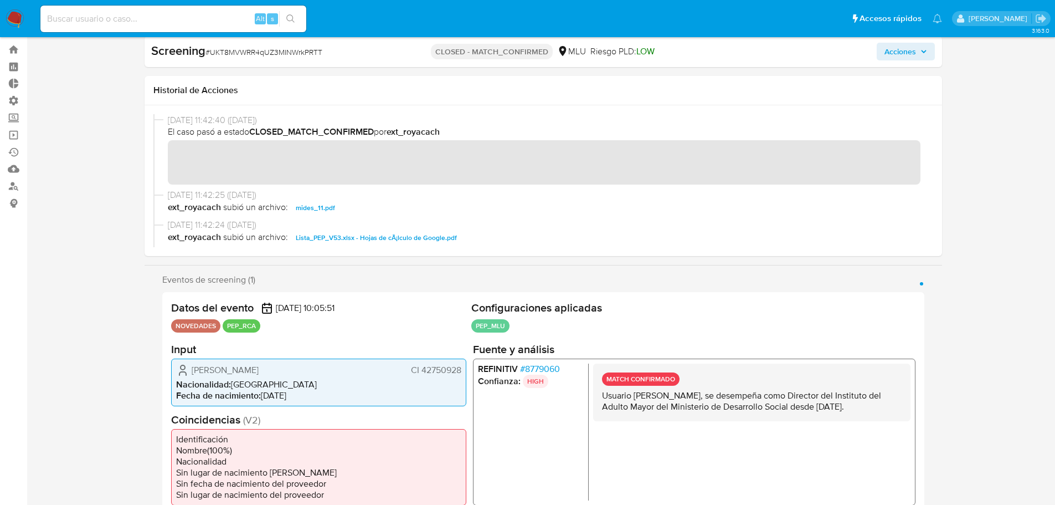
scroll to position [222, 0]
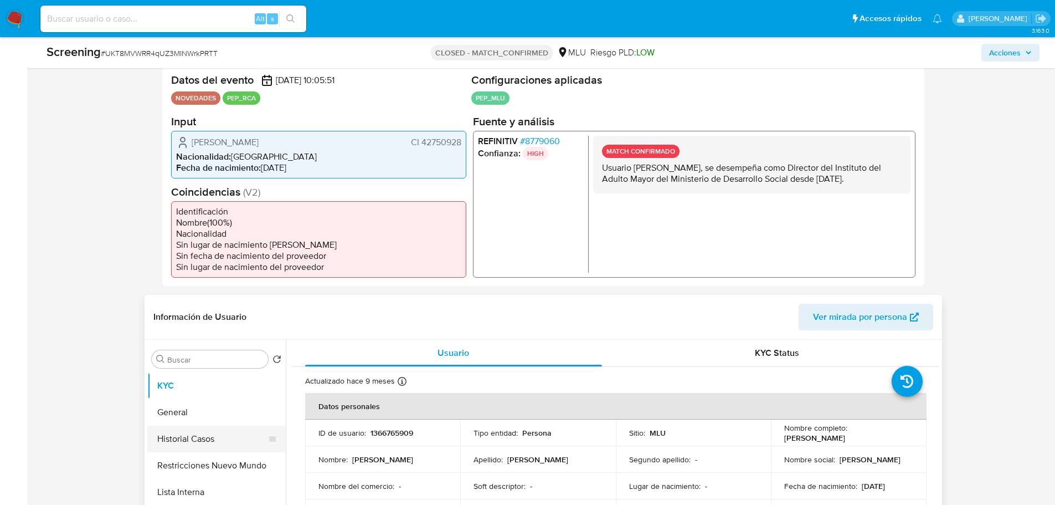
click at [196, 443] on button "Historial Casos" at bounding box center [212, 438] width 130 height 27
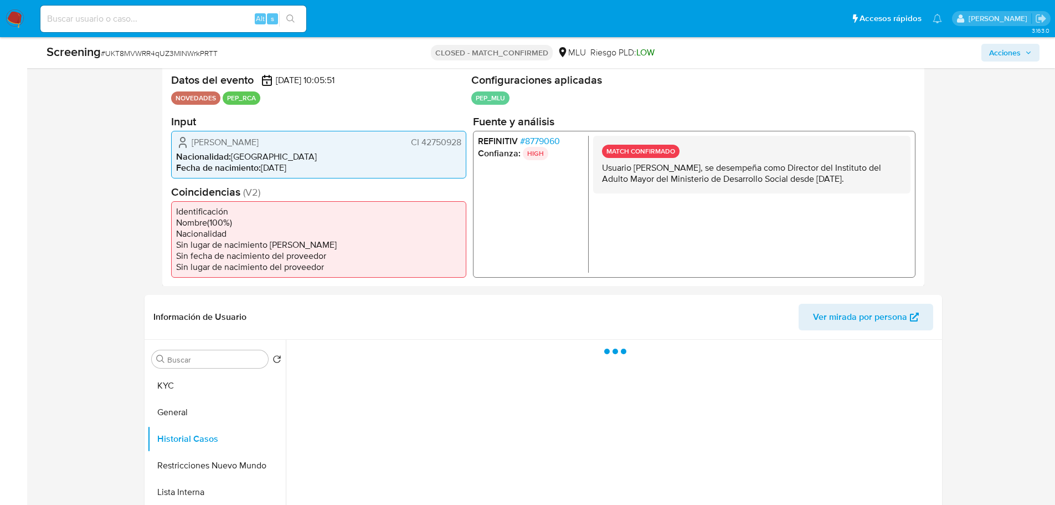
scroll to position [388, 0]
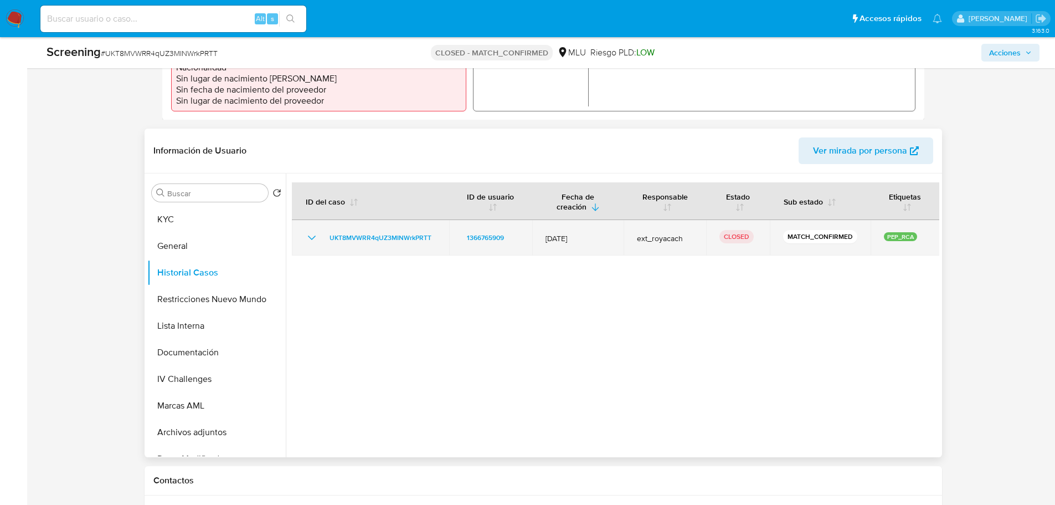
click at [321, 238] on div "UKT8MVWRR4qUZ3MINWrkPRTT" at bounding box center [370, 237] width 131 height 13
click at [312, 237] on icon "Mostrar/Ocultar" at bounding box center [311, 237] width 13 height 13
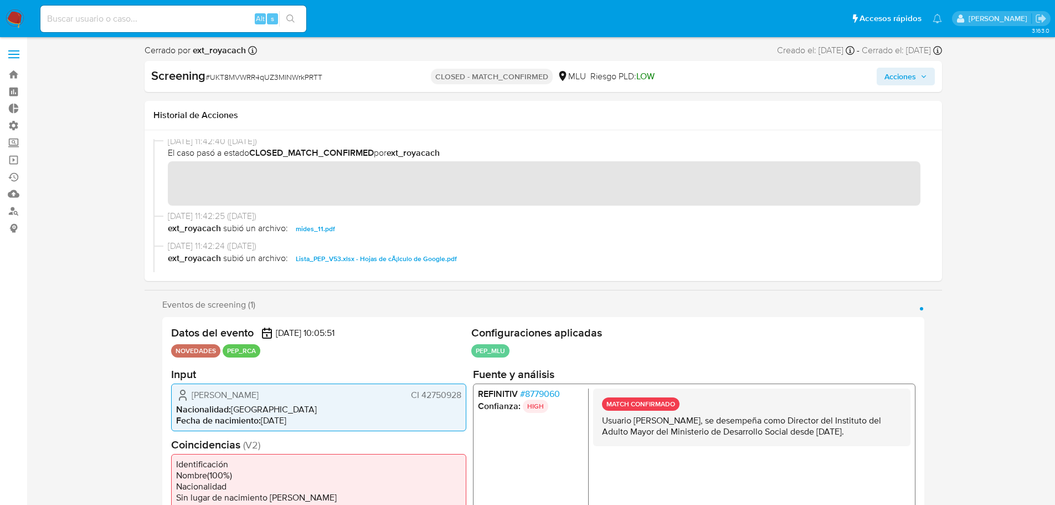
scroll to position [0, 0]
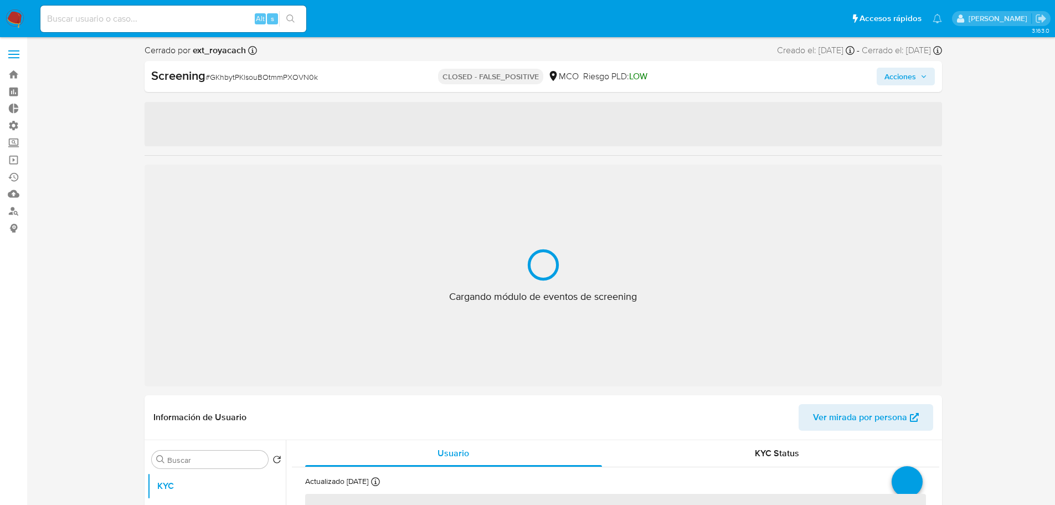
select select "10"
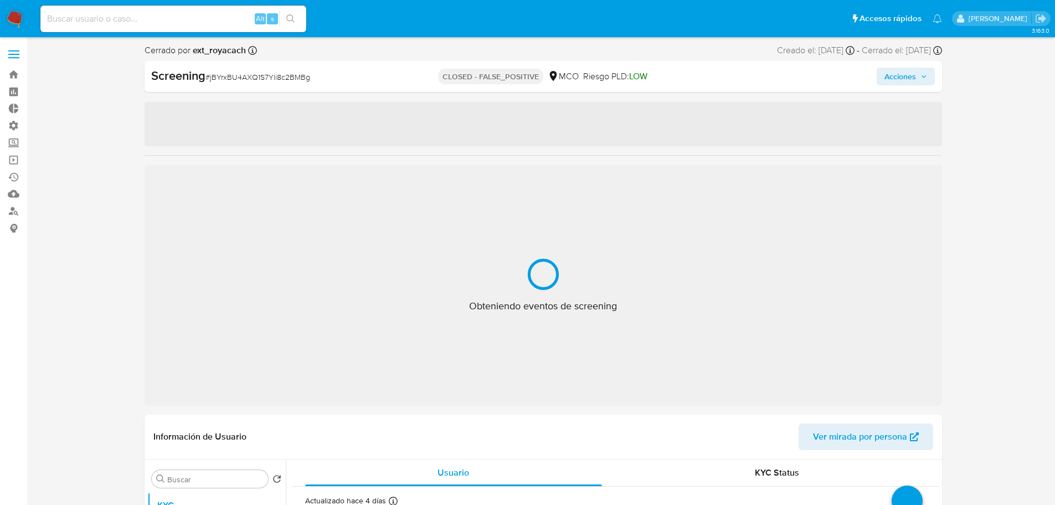
select select "10"
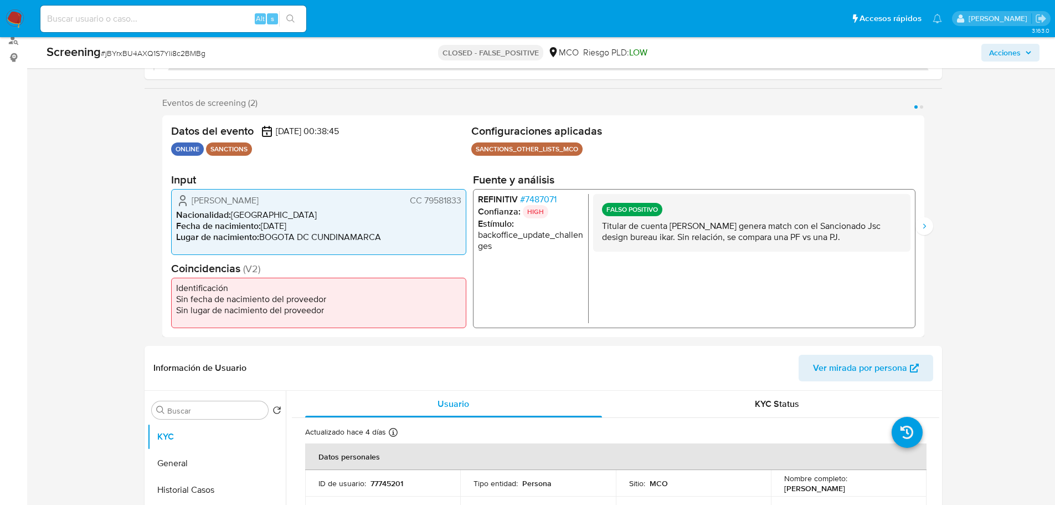
scroll to position [277, 0]
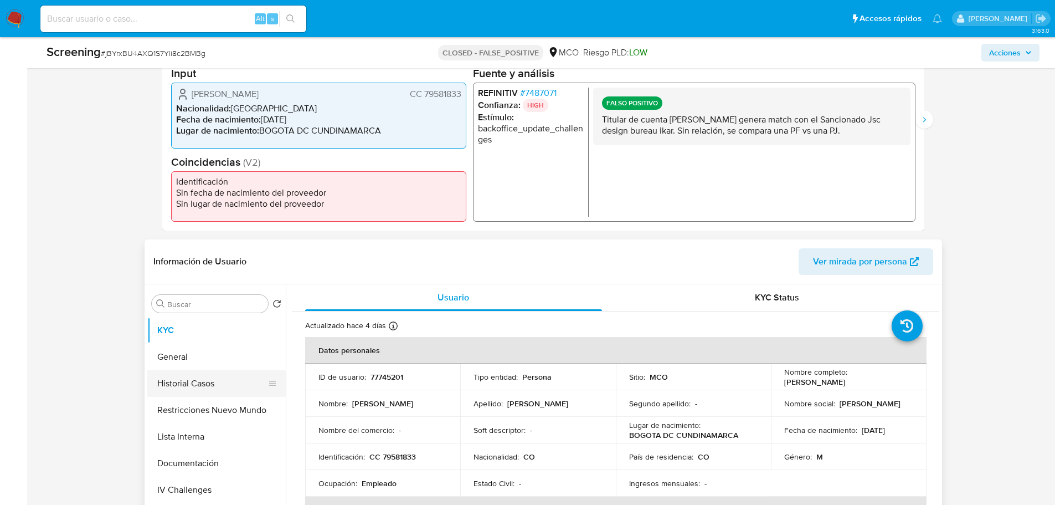
click at [163, 382] on button "Historial Casos" at bounding box center [212, 383] width 130 height 27
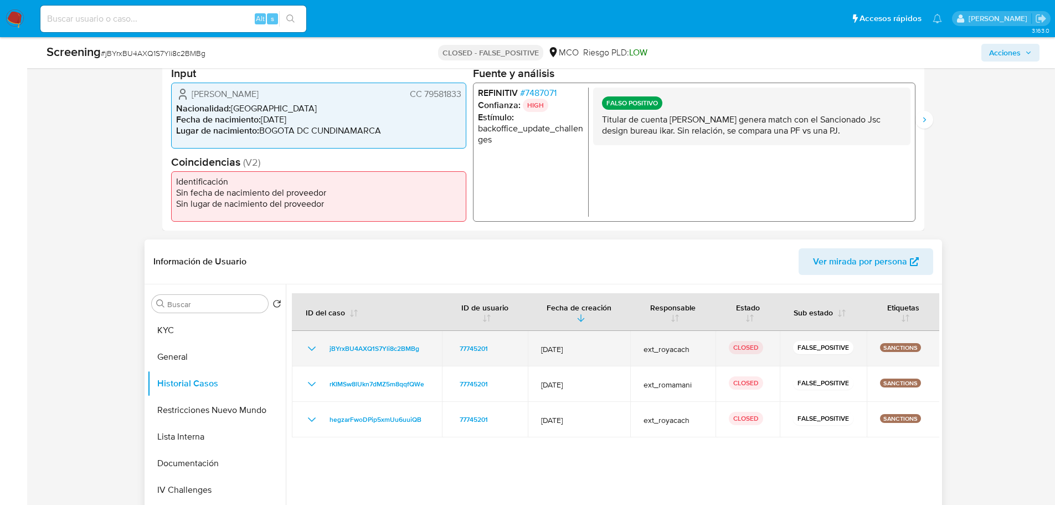
click at [313, 349] on icon "Mostrar/Ocultar" at bounding box center [311, 348] width 8 height 4
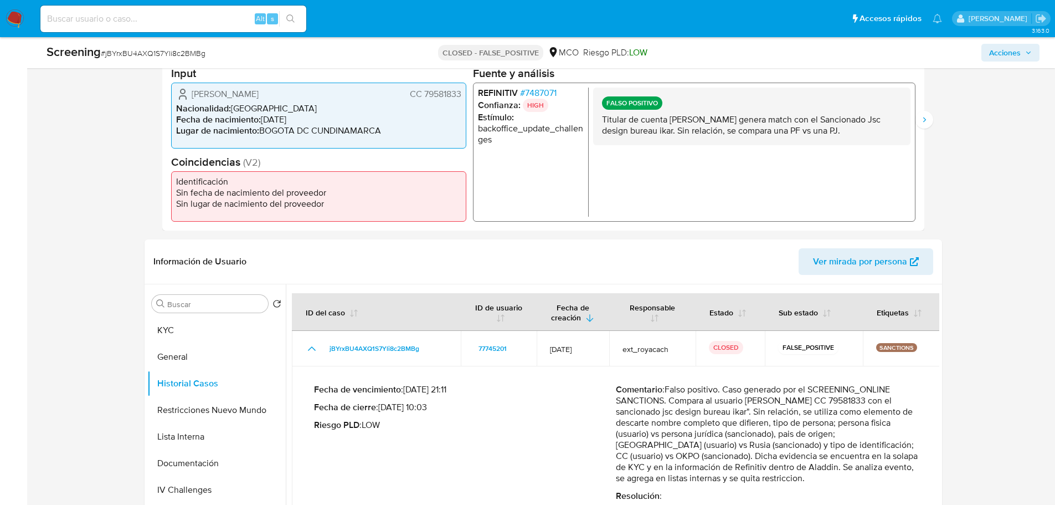
scroll to position [166, 0]
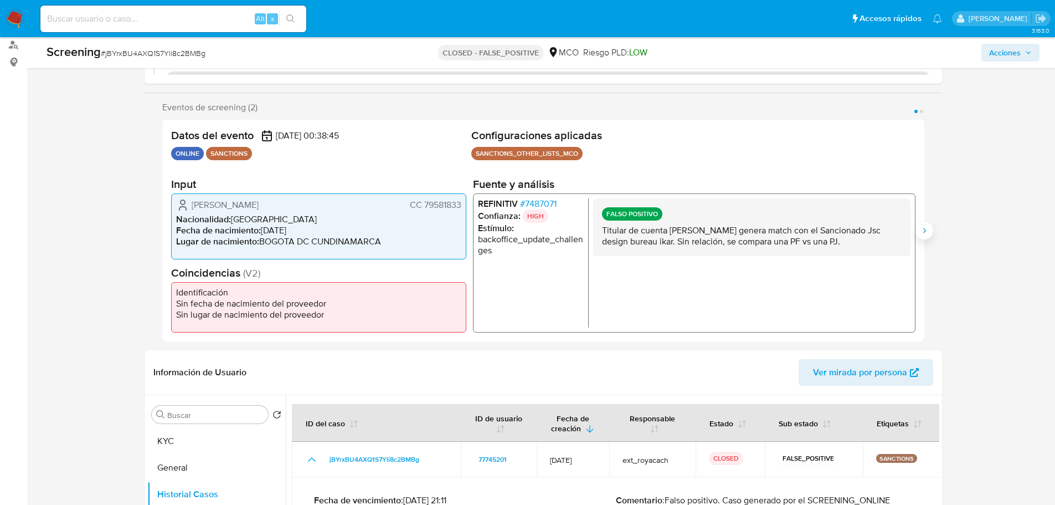
click at [927, 226] on icon "Siguiente" at bounding box center [924, 230] width 9 height 9
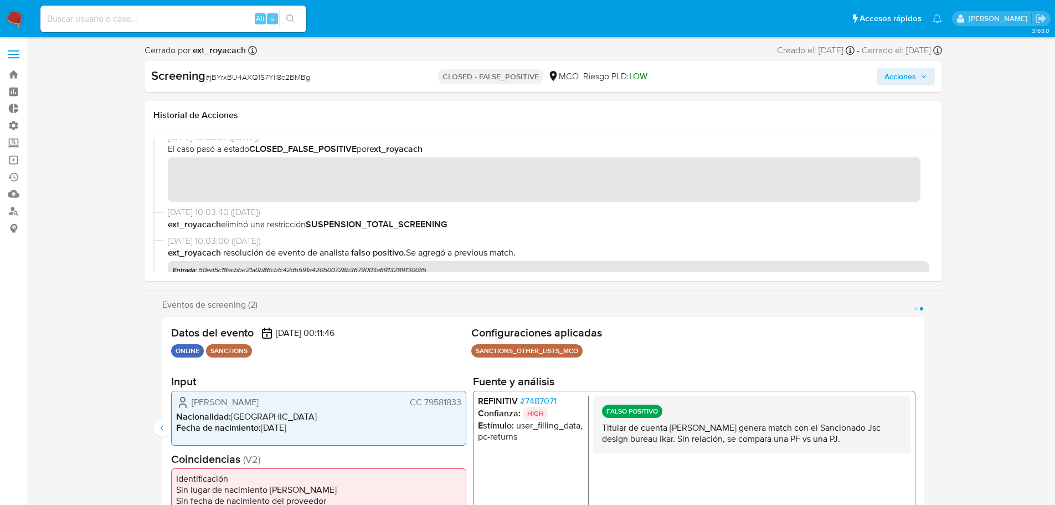
scroll to position [0, 0]
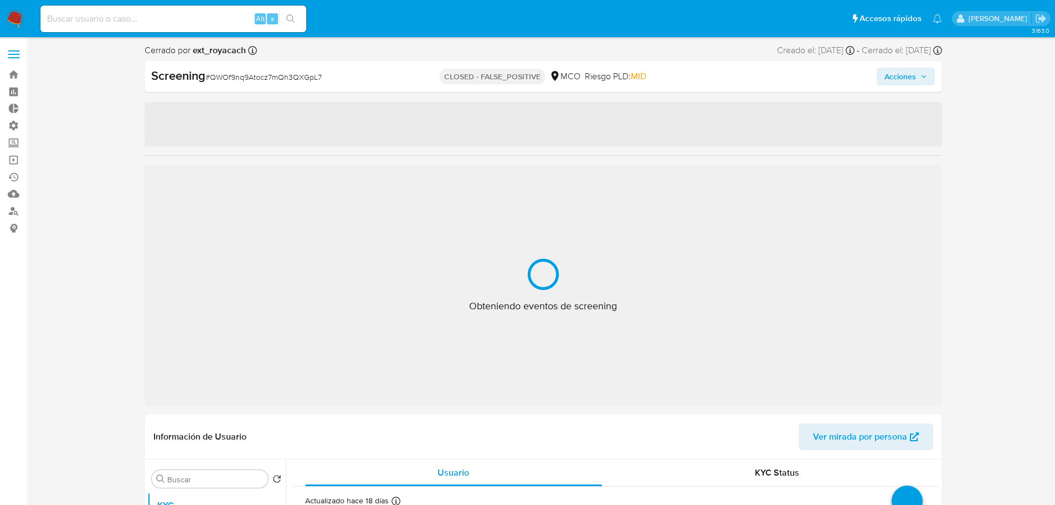
select select "10"
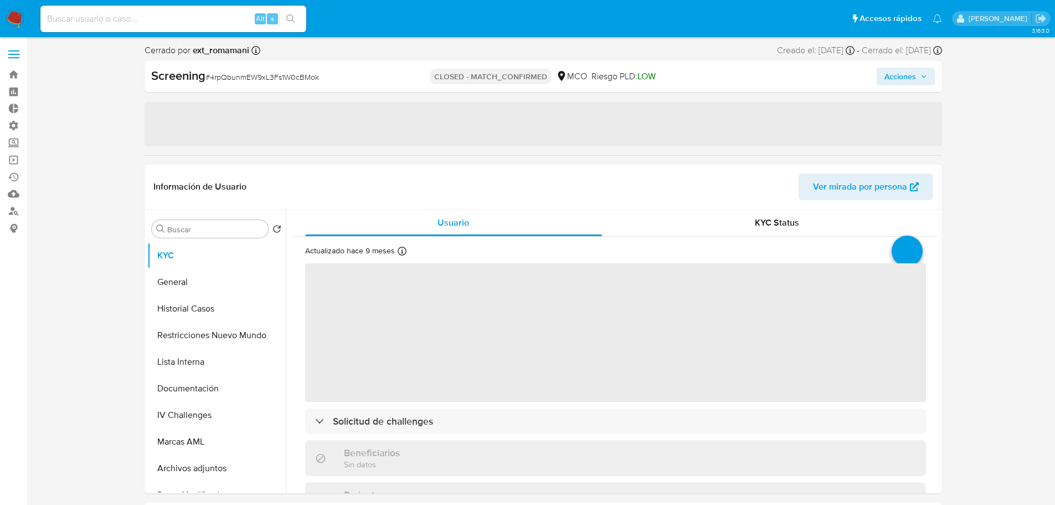
select select "10"
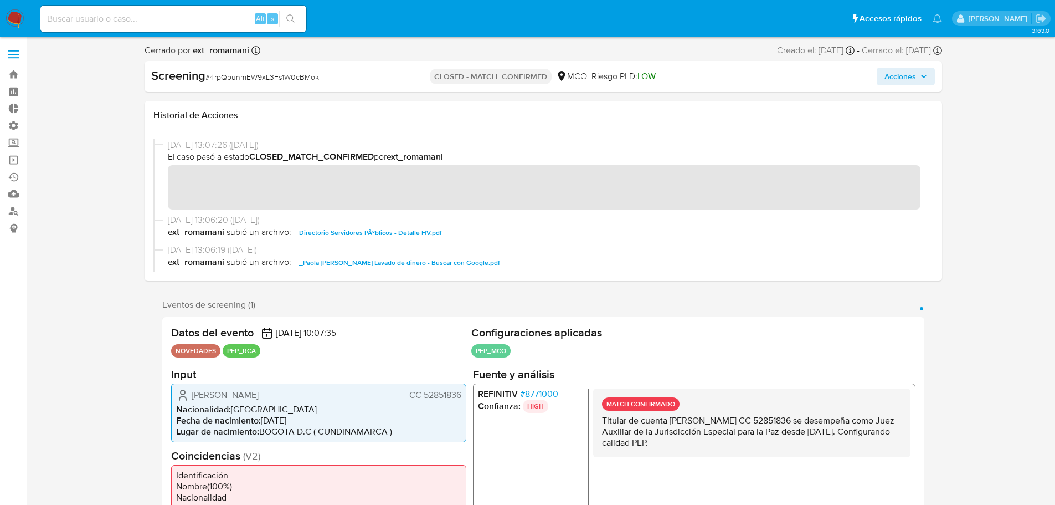
scroll to position [55, 0]
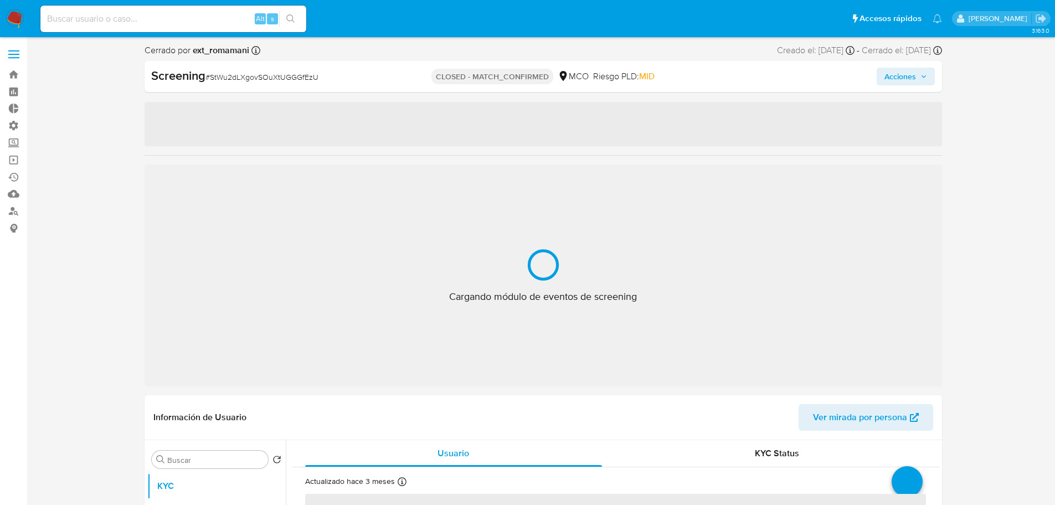
select select "10"
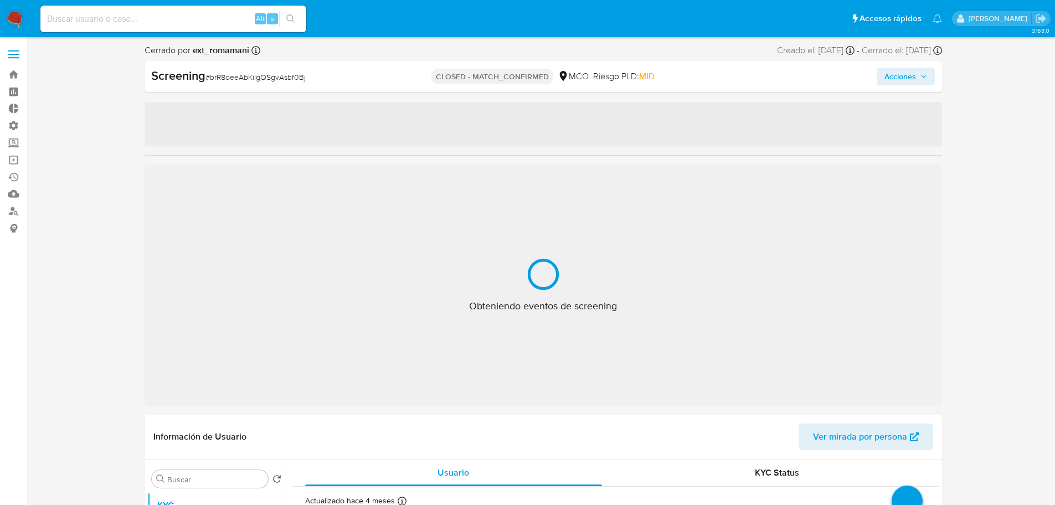
select select "10"
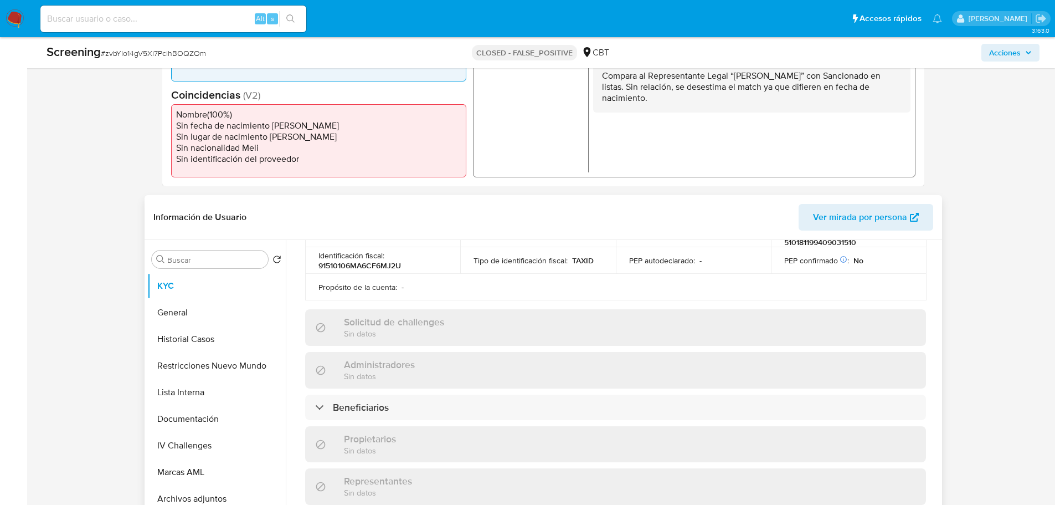
scroll to position [499, 0]
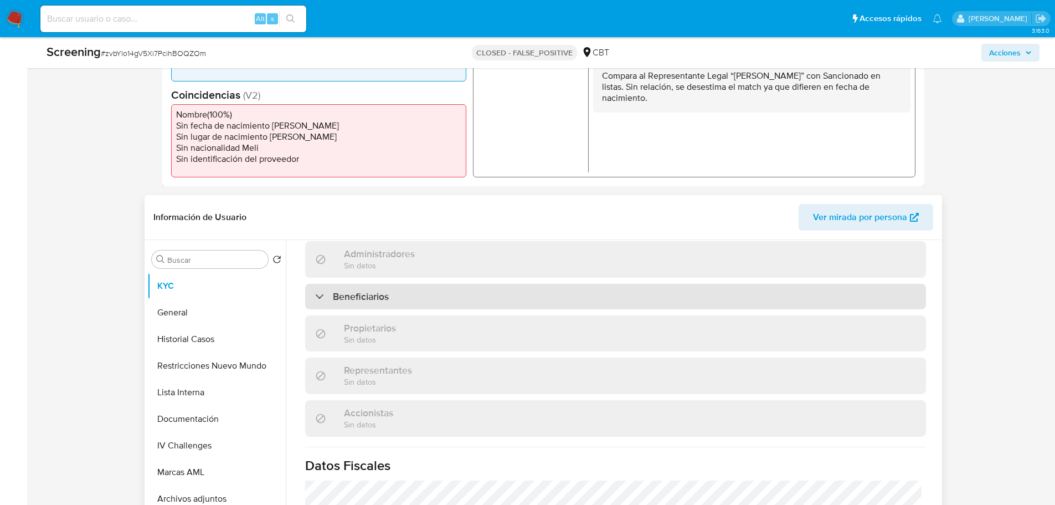
click at [424, 287] on div "Beneficiarios" at bounding box center [615, 296] width 621 height 25
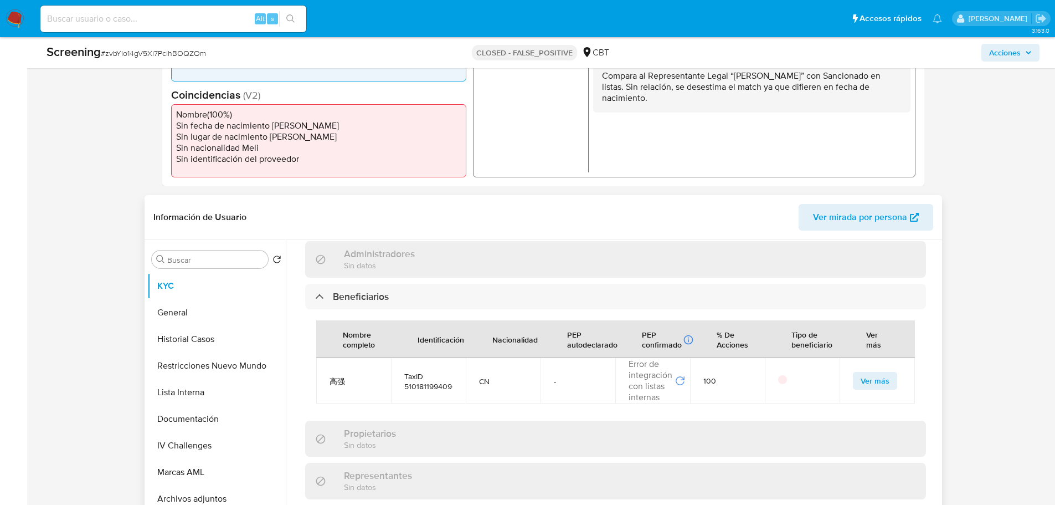
click at [872, 373] on span "Ver más" at bounding box center [875, 381] width 29 height 16
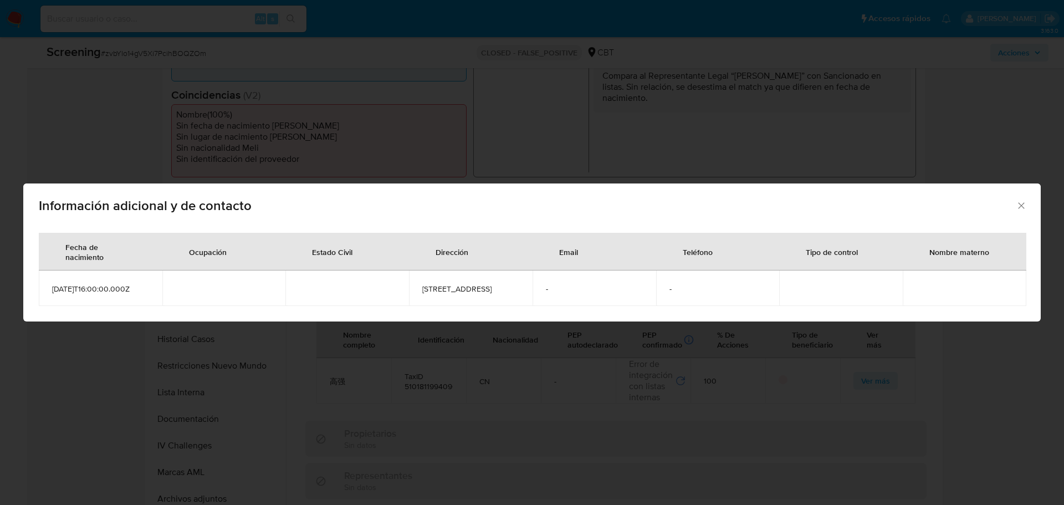
click at [1019, 202] on icon "Cerrar" at bounding box center [1020, 205] width 11 height 11
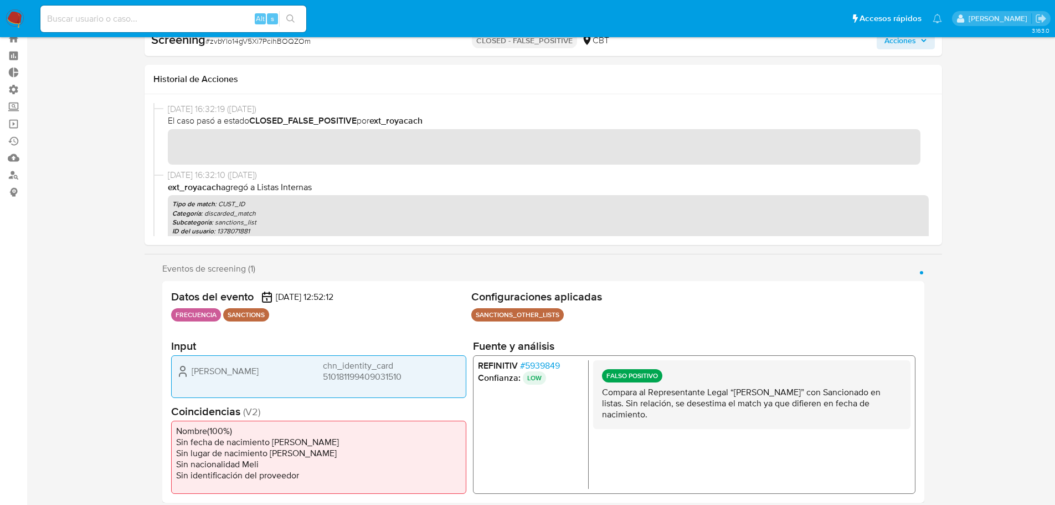
scroll to position [0, 0]
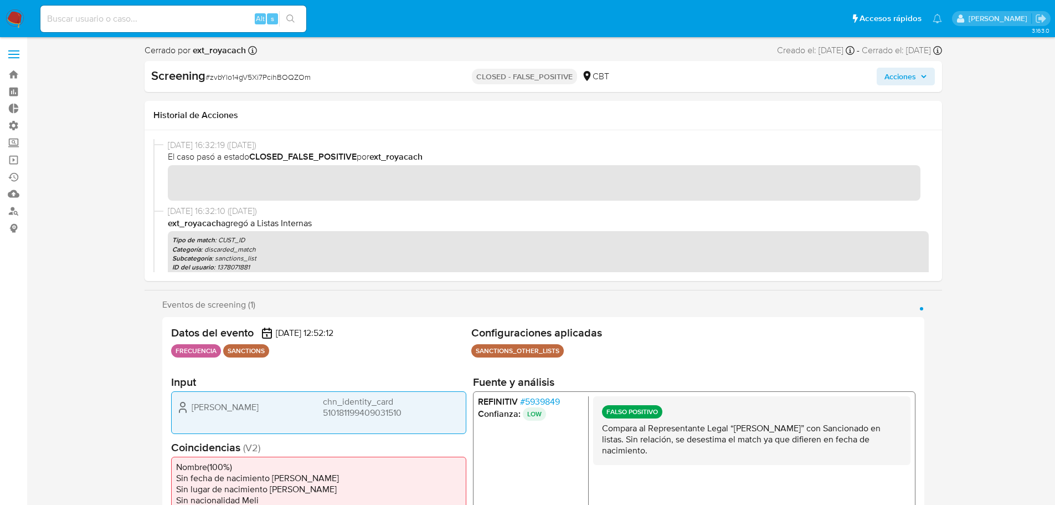
click at [531, 403] on span "# 5939849" at bounding box center [540, 401] width 40 height 11
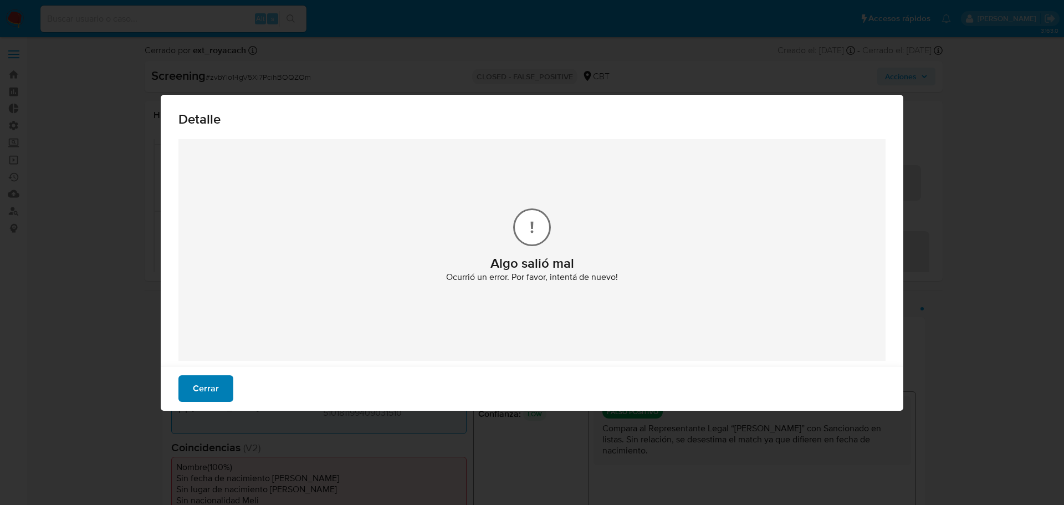
click at [209, 393] on span "Cerrar" at bounding box center [206, 388] width 26 height 24
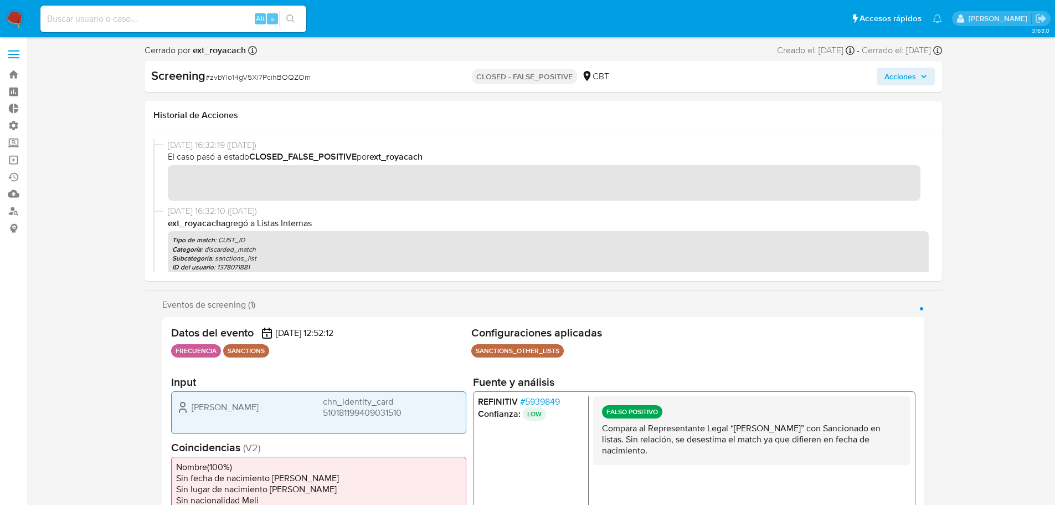
click at [553, 403] on span "# 5939849" at bounding box center [540, 401] width 40 height 11
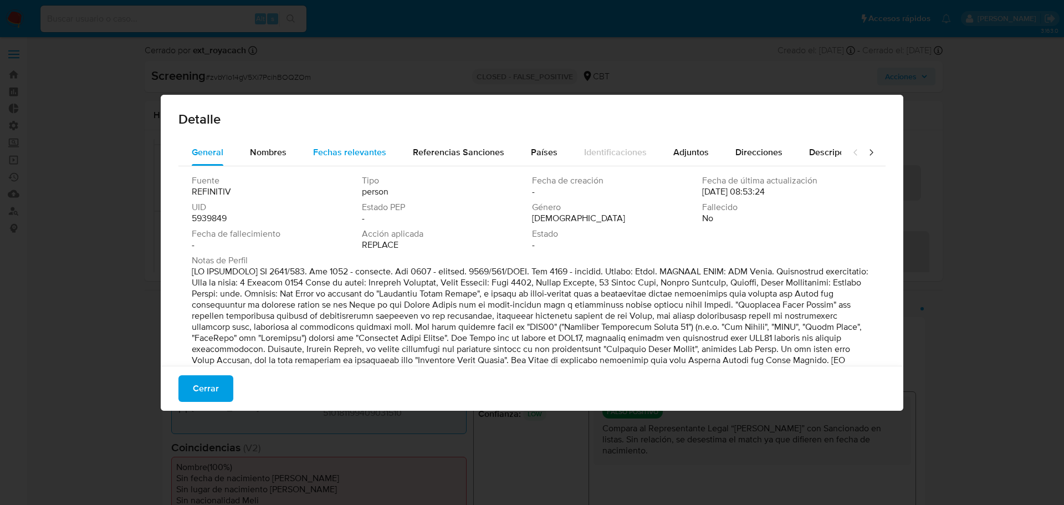
click at [331, 155] on span "Fechas relevantes" at bounding box center [349, 152] width 73 height 13
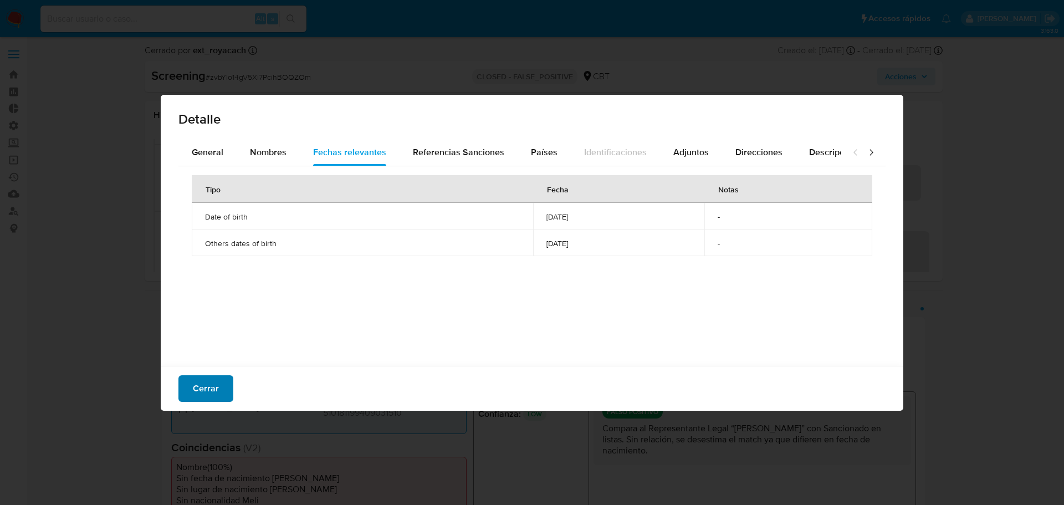
click at [213, 392] on span "Cerrar" at bounding box center [206, 388] width 26 height 24
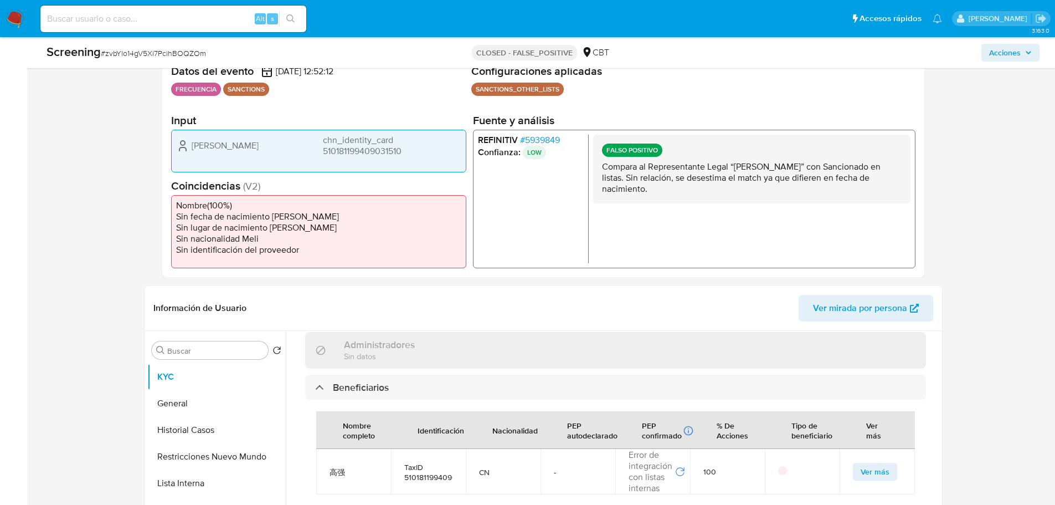
scroll to position [332, 0]
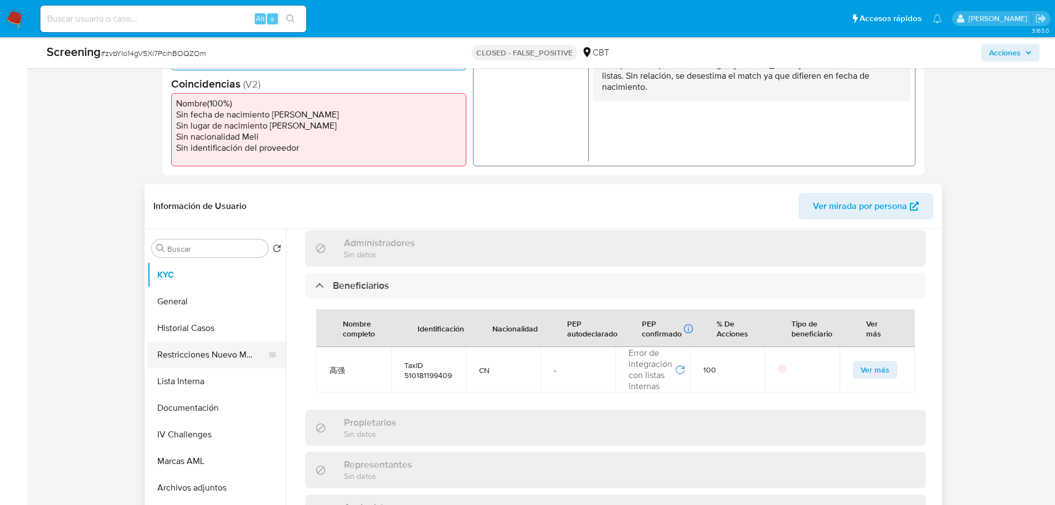
click at [199, 351] on button "Restricciones Nuevo Mundo" at bounding box center [212, 354] width 130 height 27
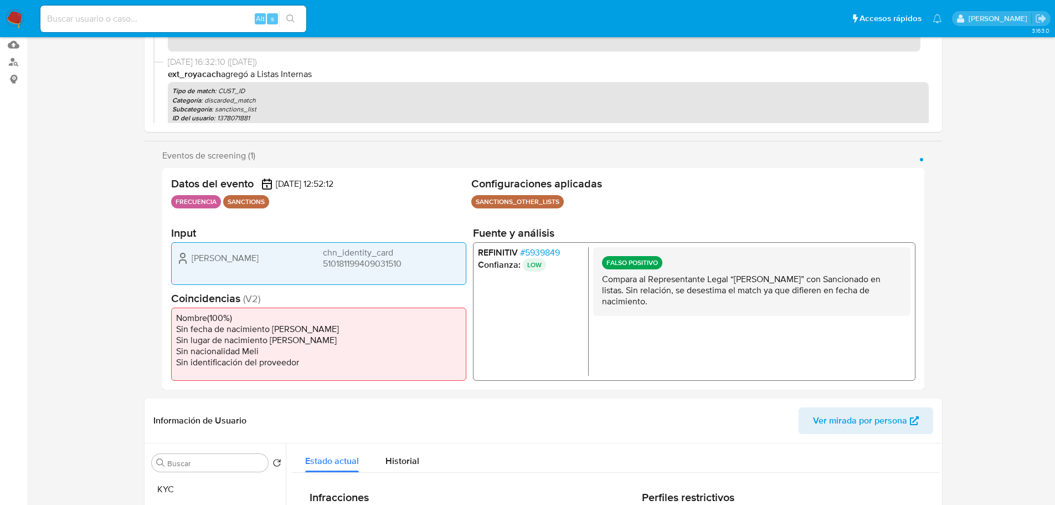
scroll to position [0, 0]
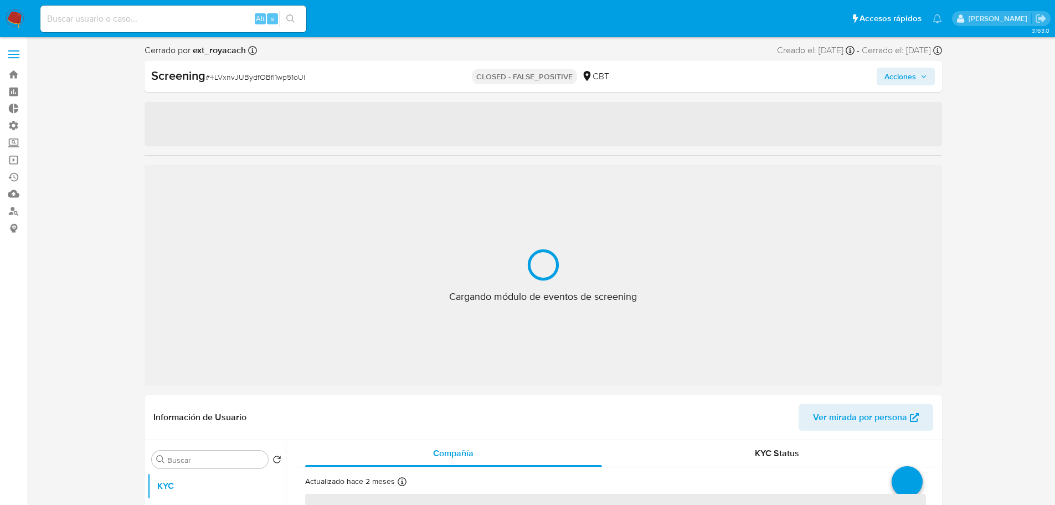
select select "10"
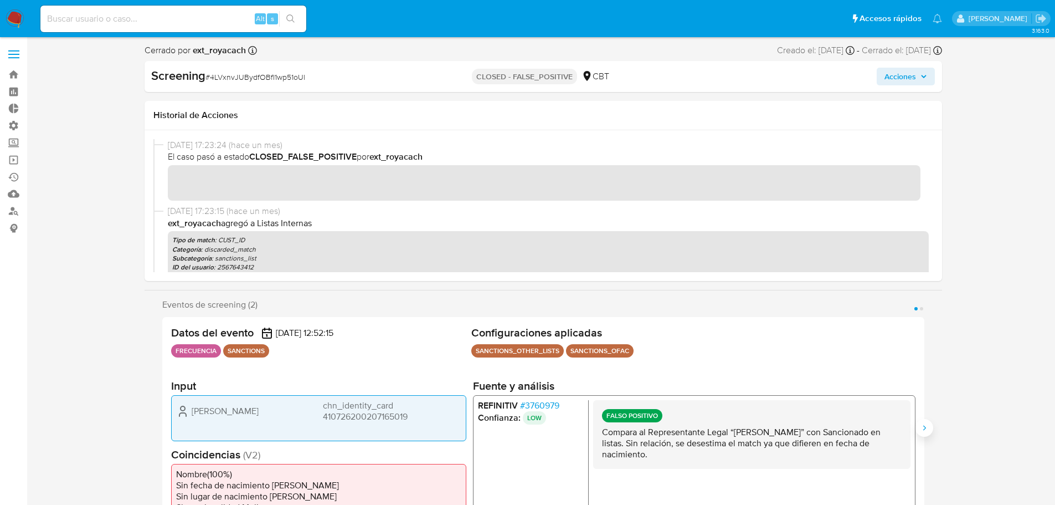
click at [918, 427] on button "Siguiente" at bounding box center [925, 428] width 18 height 18
click at [166, 428] on icon "Anterior" at bounding box center [162, 427] width 9 height 9
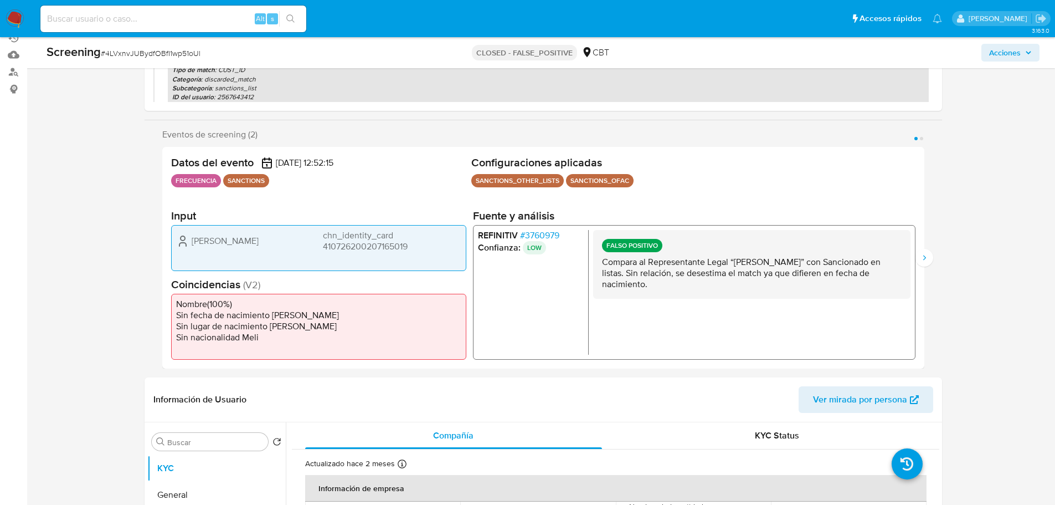
scroll to position [222, 0]
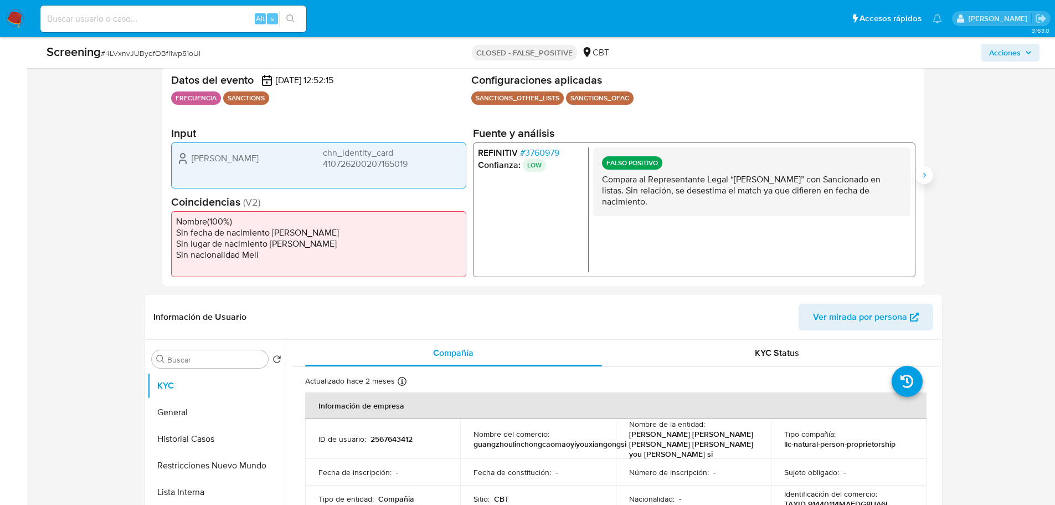
click at [920, 175] on icon "Siguiente" at bounding box center [924, 175] width 9 height 9
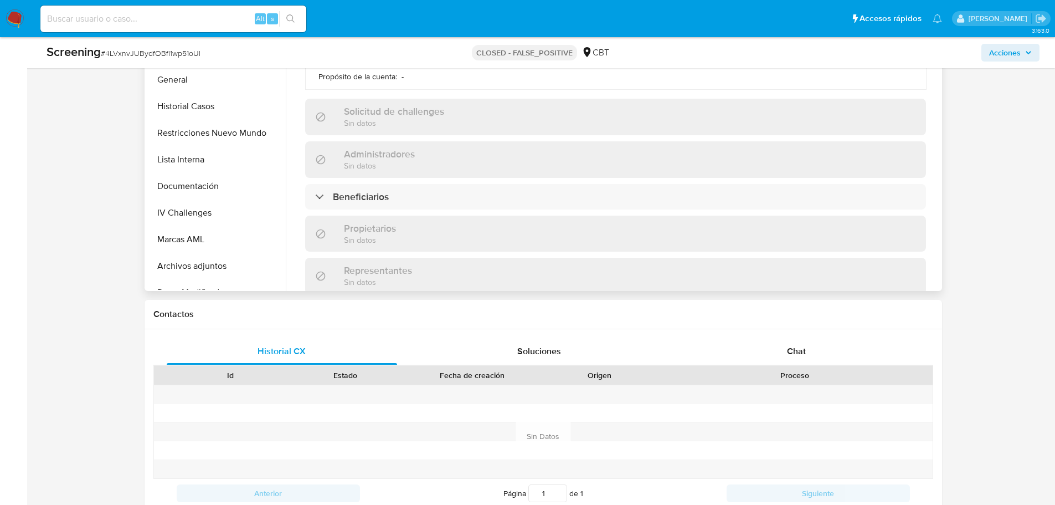
scroll to position [388, 0]
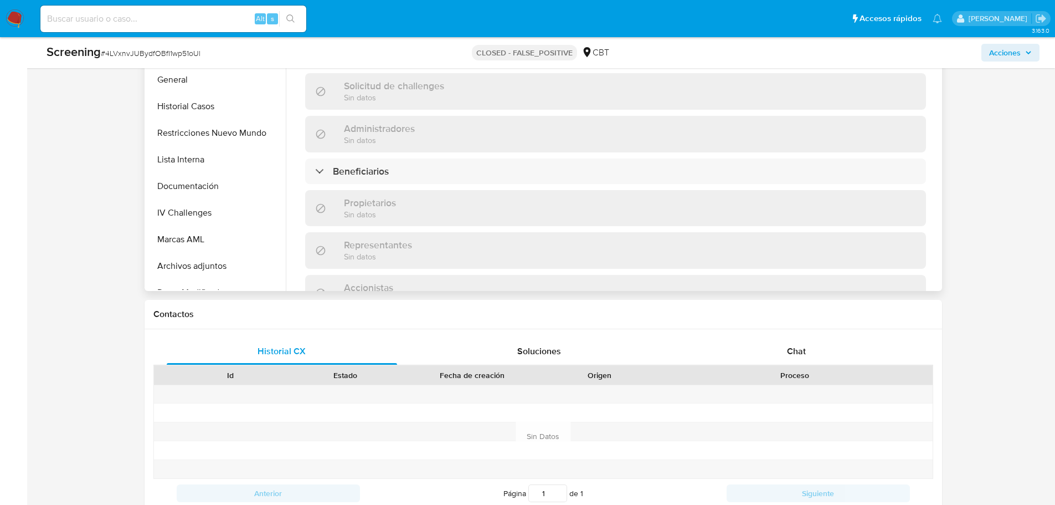
click at [497, 191] on div "Propietarios Sin datos" at bounding box center [615, 208] width 621 height 36
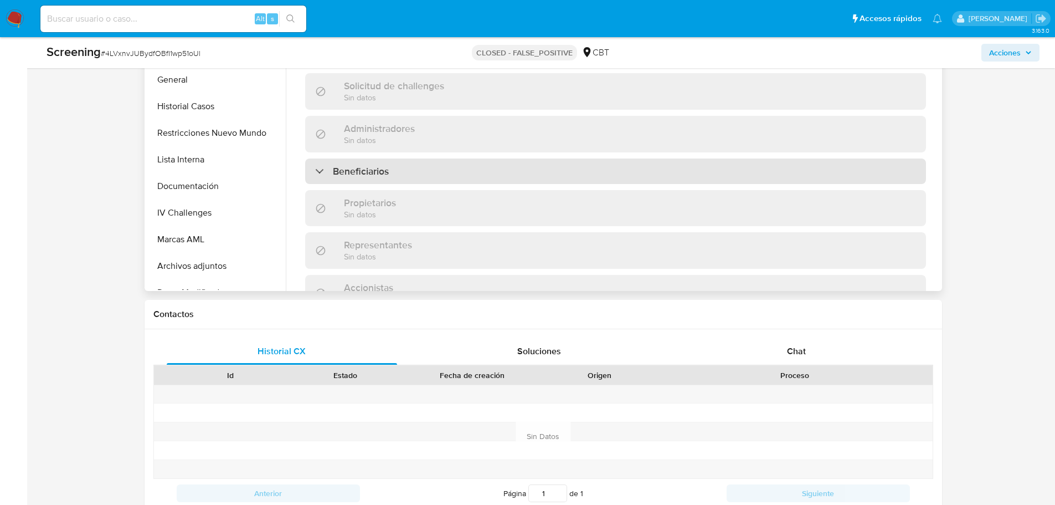
click at [490, 163] on div "Beneficiarios" at bounding box center [615, 170] width 621 height 25
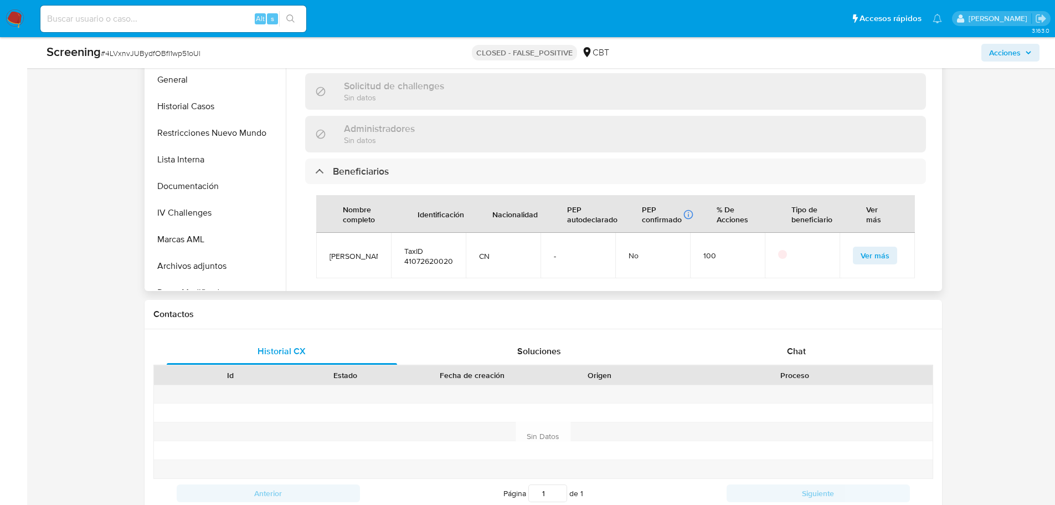
click at [869, 248] on span "Ver más" at bounding box center [875, 256] width 29 height 16
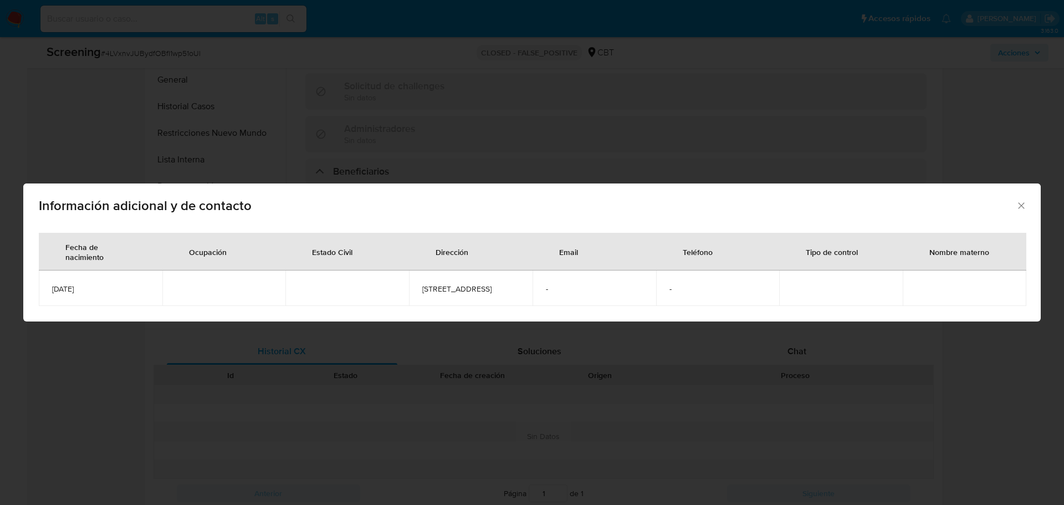
click at [1024, 200] on icon "Cerrar" at bounding box center [1020, 205] width 11 height 11
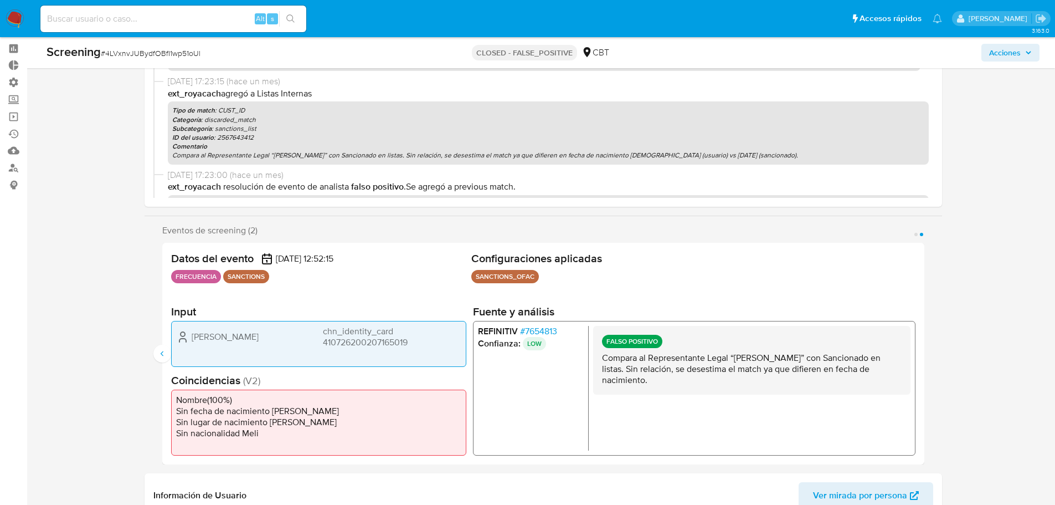
scroll to position [111, 0]
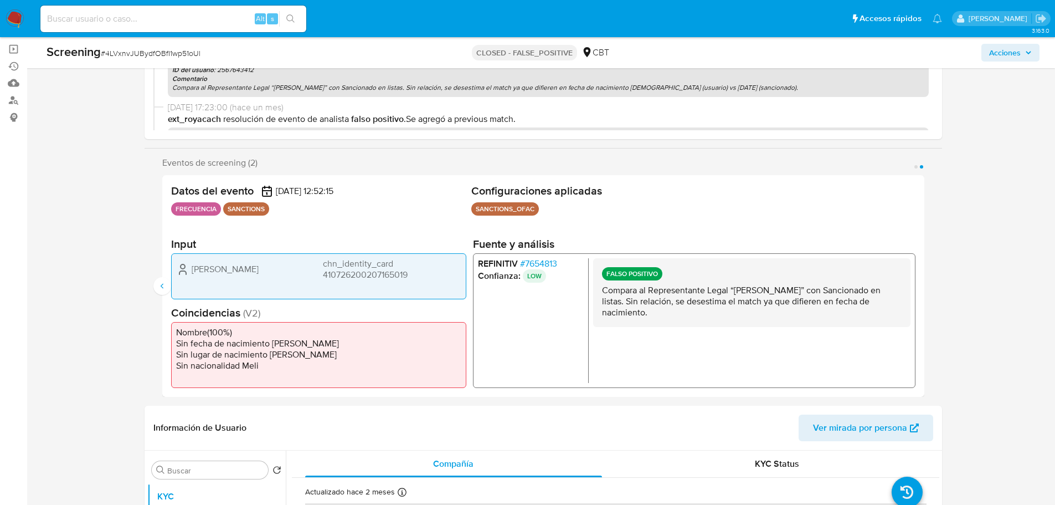
click at [536, 259] on span "# 7654813" at bounding box center [538, 263] width 37 height 11
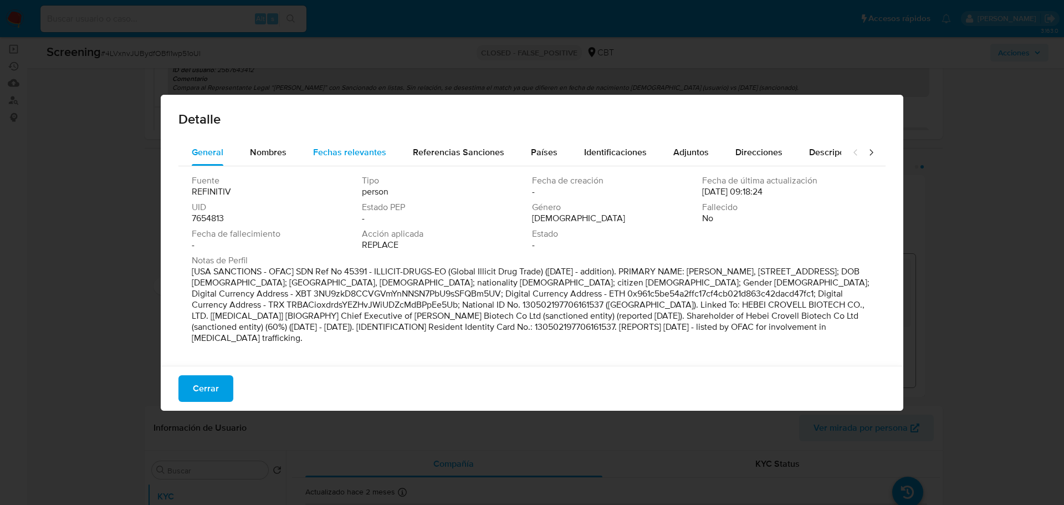
click at [341, 153] on span "Fechas relevantes" at bounding box center [349, 152] width 73 height 13
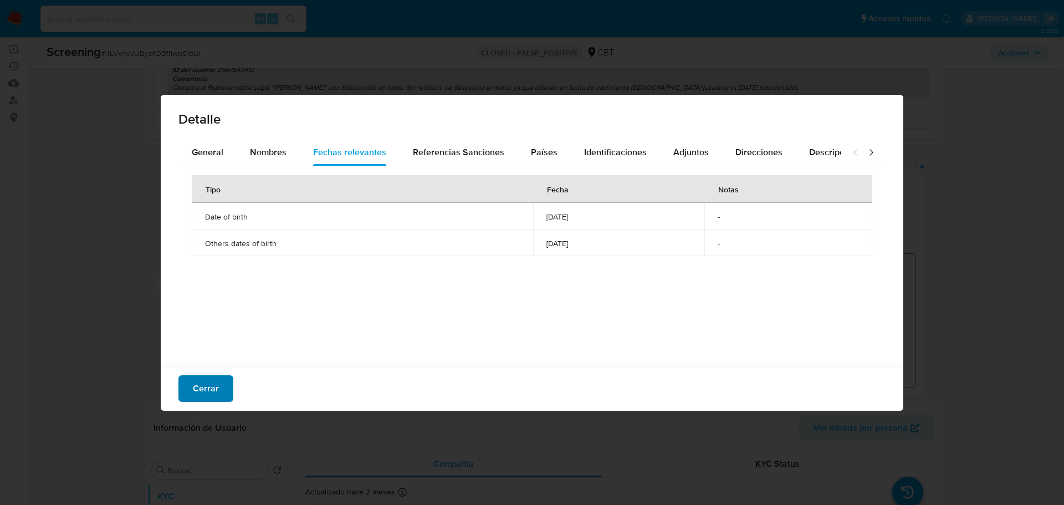
click at [216, 392] on span "Cerrar" at bounding box center [206, 388] width 26 height 24
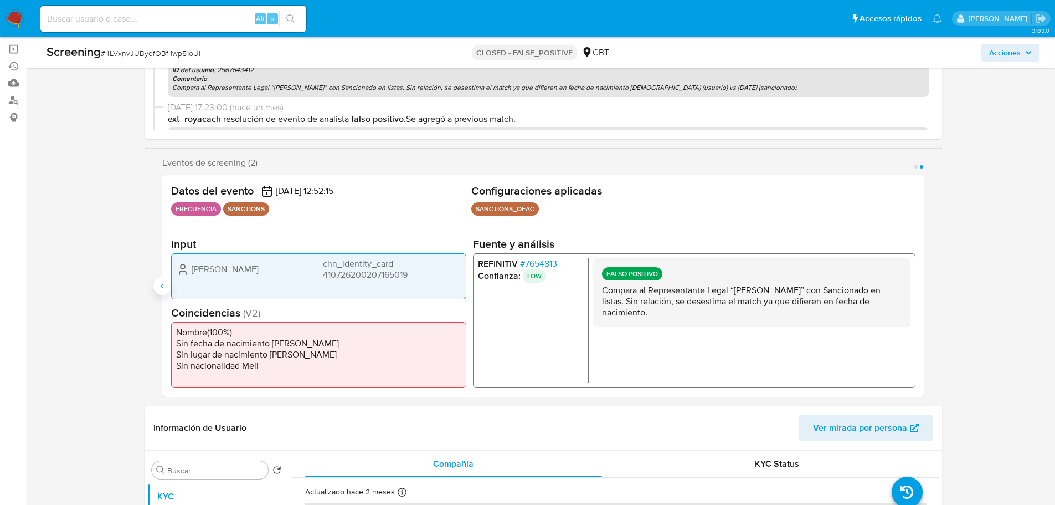
click at [164, 284] on icon "Anterior" at bounding box center [162, 285] width 9 height 9
click at [555, 261] on span "# 3760979" at bounding box center [539, 263] width 39 height 11
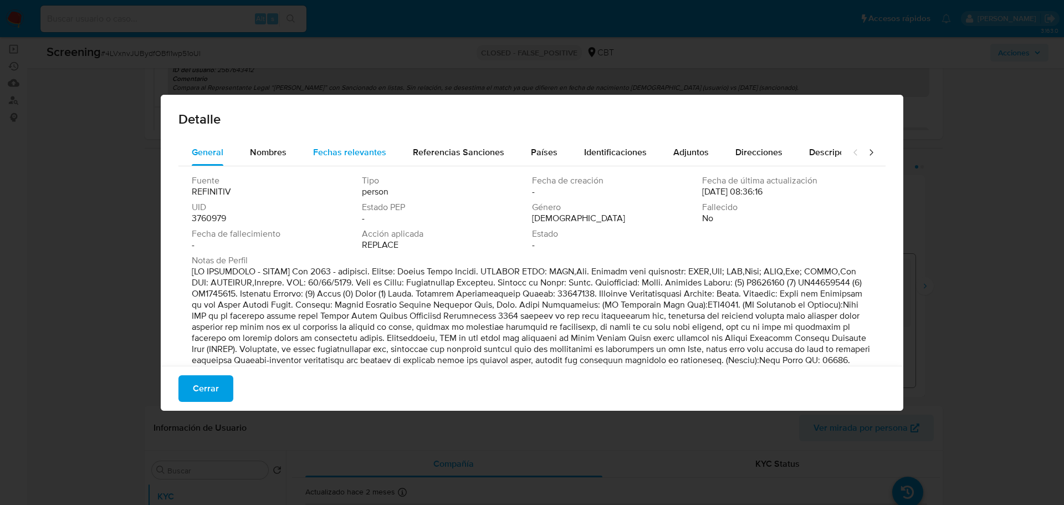
click at [382, 147] on span "Fechas relevantes" at bounding box center [349, 152] width 73 height 13
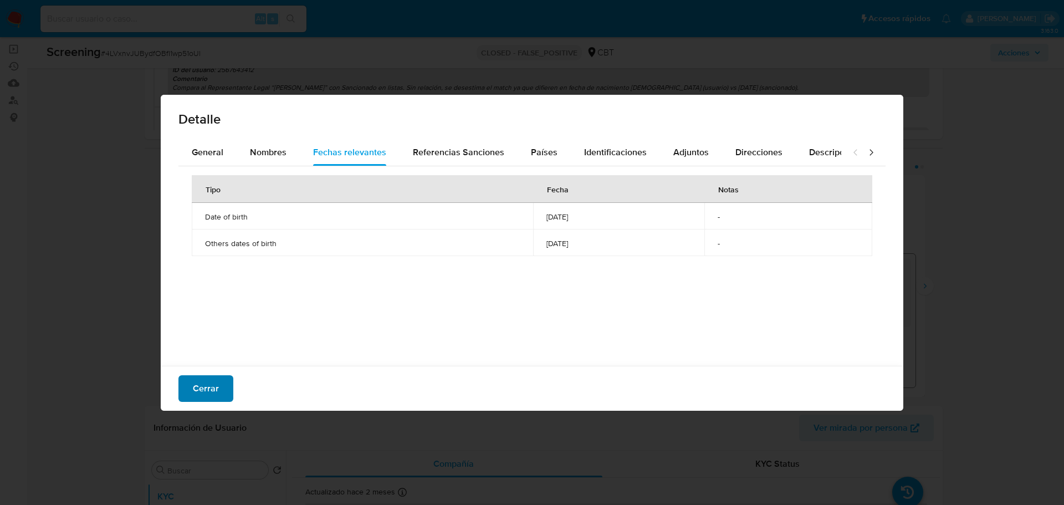
click at [200, 388] on span "Cerrar" at bounding box center [206, 388] width 26 height 24
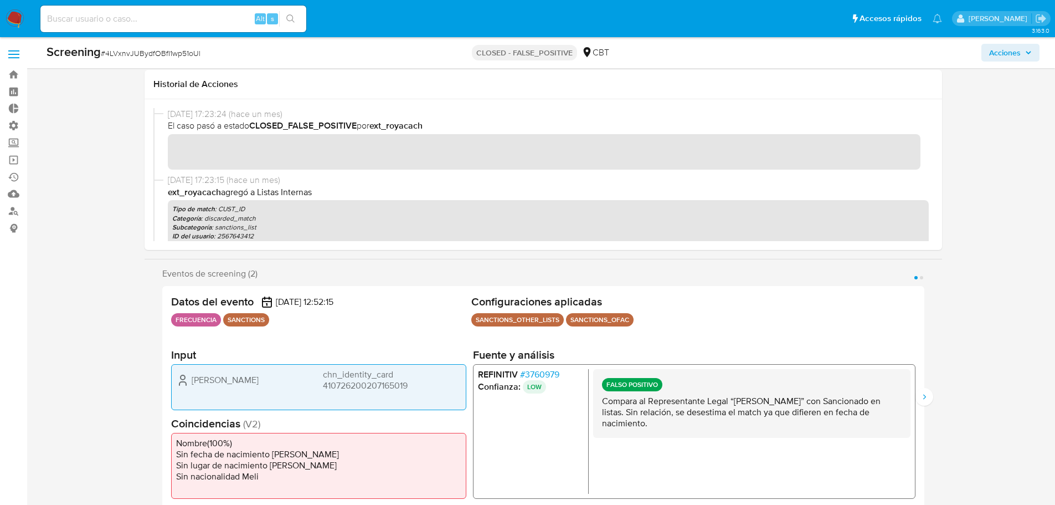
scroll to position [388, 0]
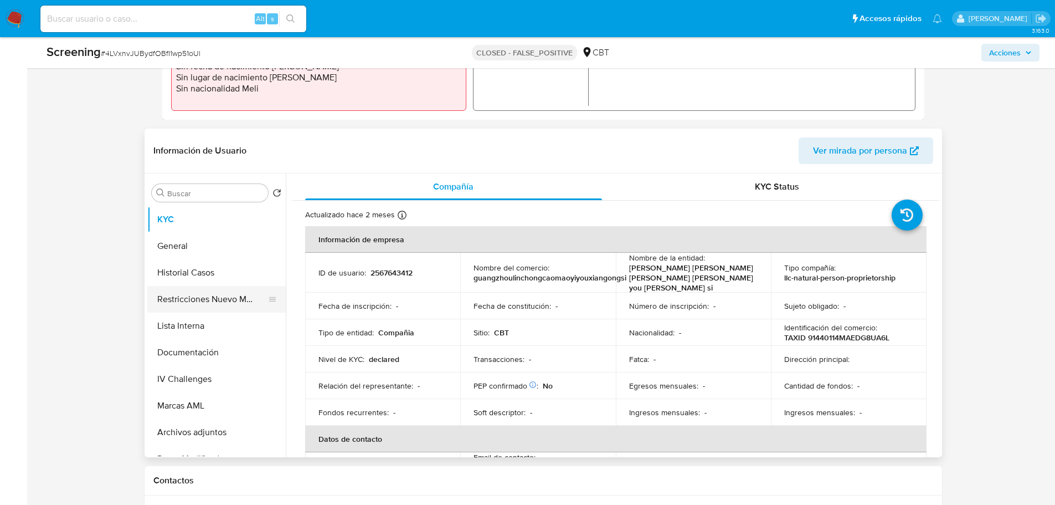
click at [208, 296] on button "Restricciones Nuevo Mundo" at bounding box center [212, 299] width 130 height 27
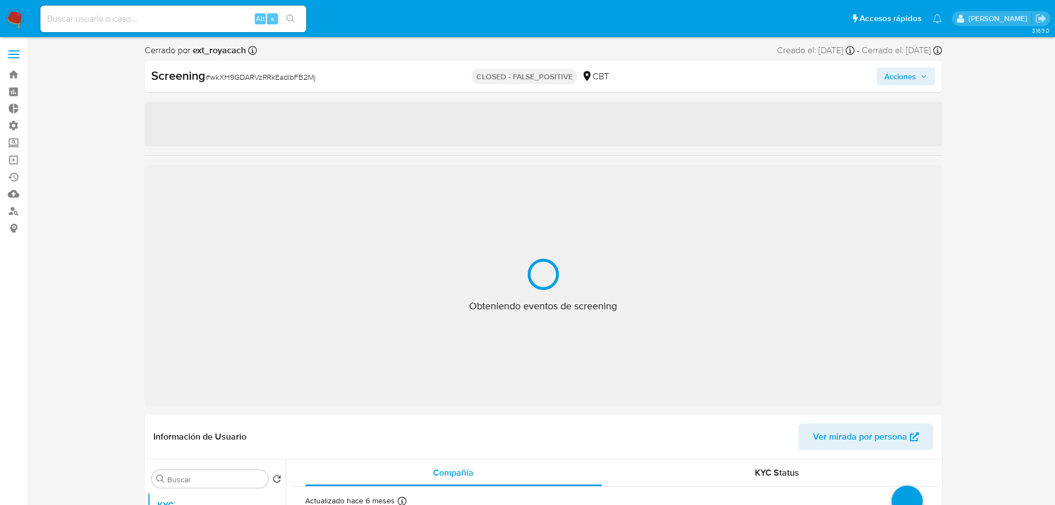
select select "10"
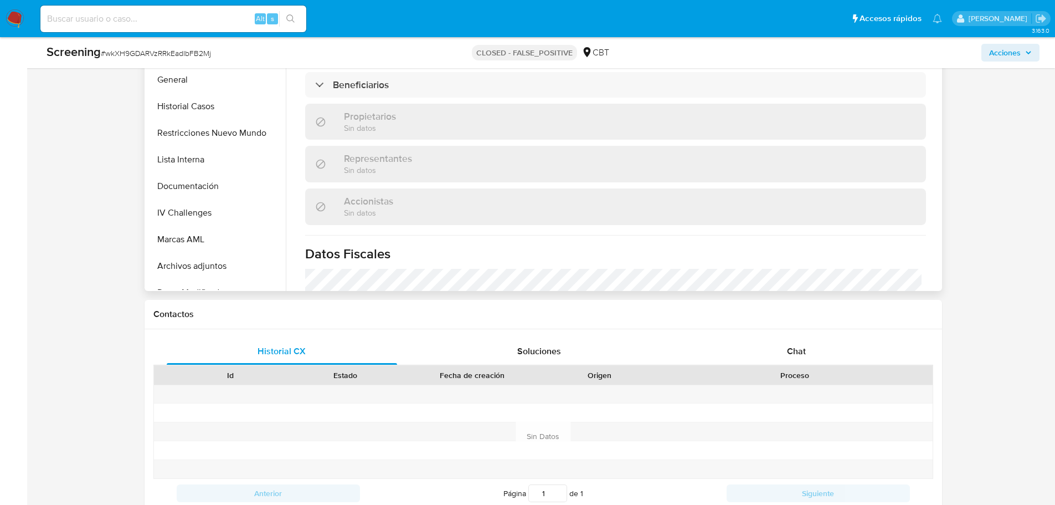
scroll to position [443, 0]
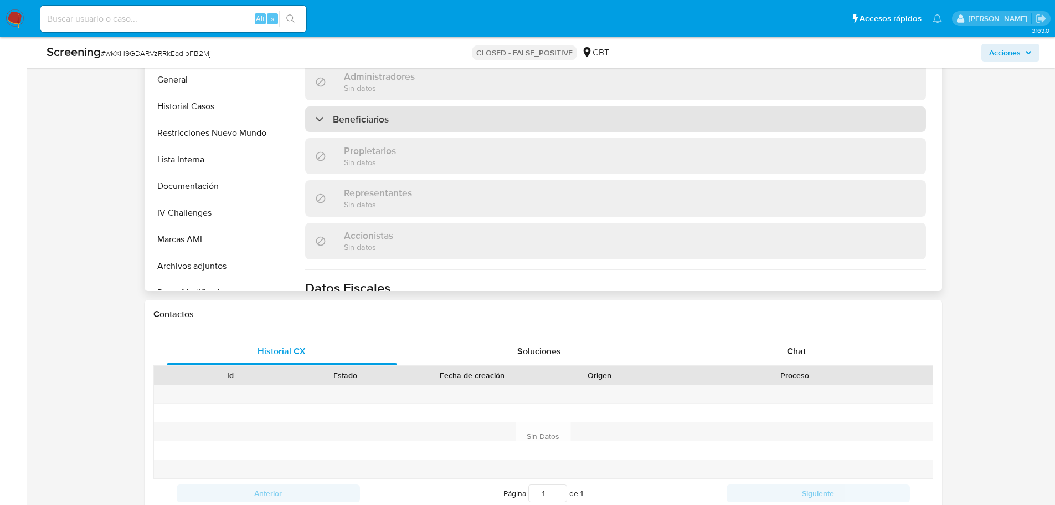
click at [402, 113] on div "Beneficiarios" at bounding box center [615, 118] width 621 height 25
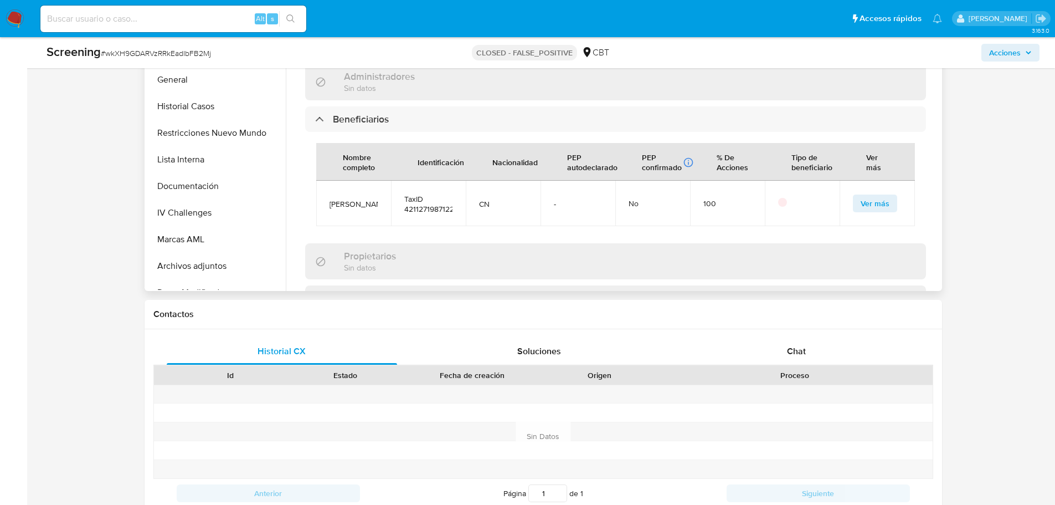
click at [877, 196] on span "Ver más" at bounding box center [875, 204] width 29 height 16
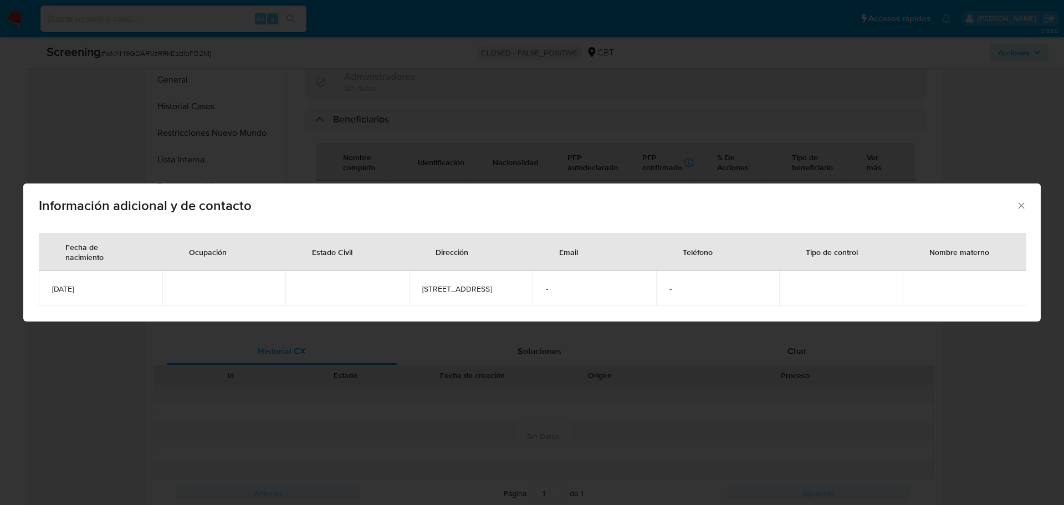
click at [1020, 200] on icon "Cerrar" at bounding box center [1020, 205] width 11 height 11
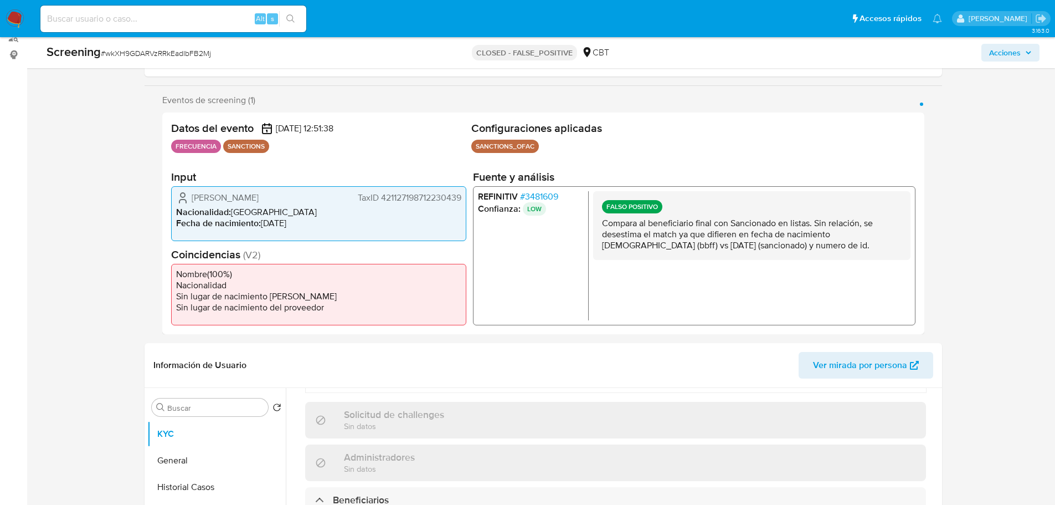
scroll to position [166, 0]
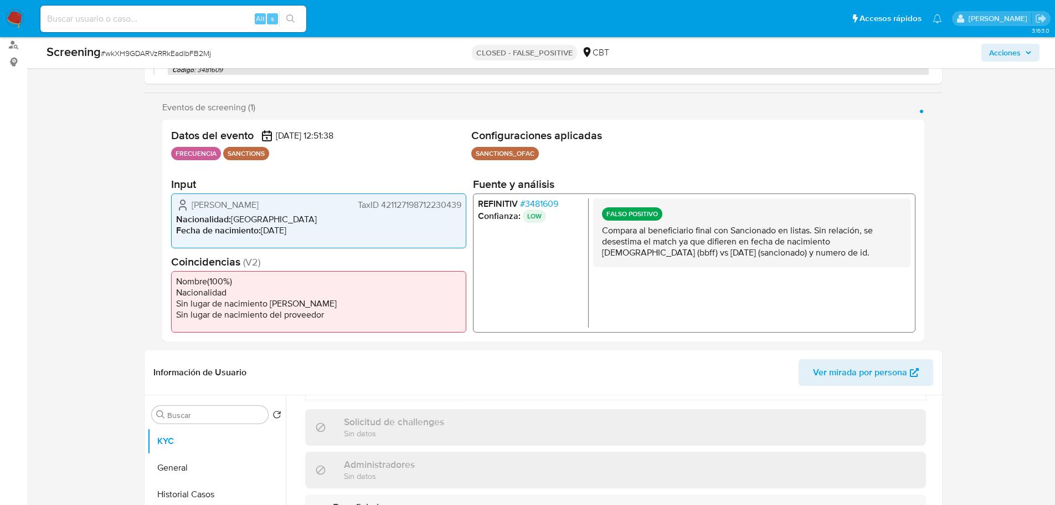
click at [531, 198] on span "# 3481609" at bounding box center [539, 203] width 38 height 11
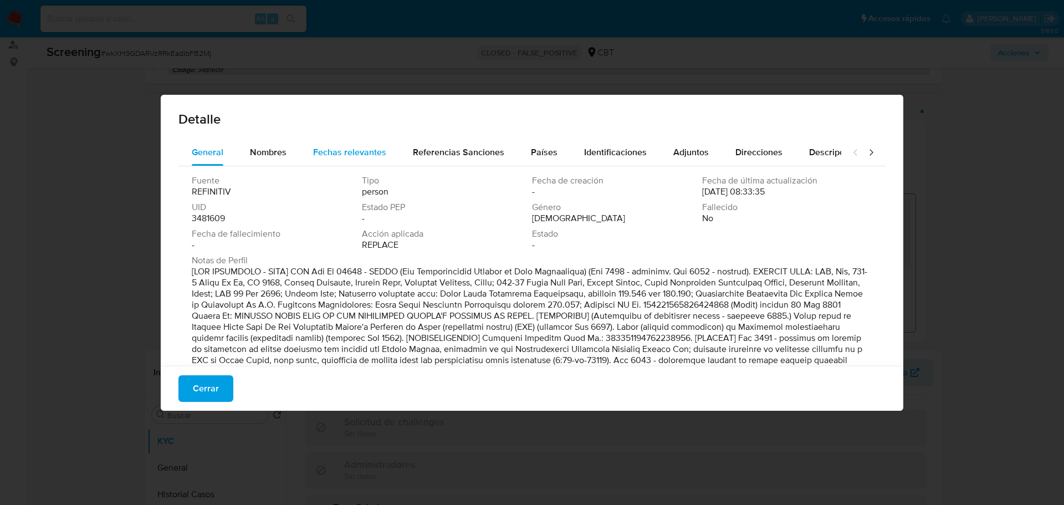
drag, startPoint x: 357, startPoint y: 156, endPoint x: 380, endPoint y: 155, distance: 23.3
click at [365, 155] on span "Fechas relevantes" at bounding box center [349, 152] width 73 height 13
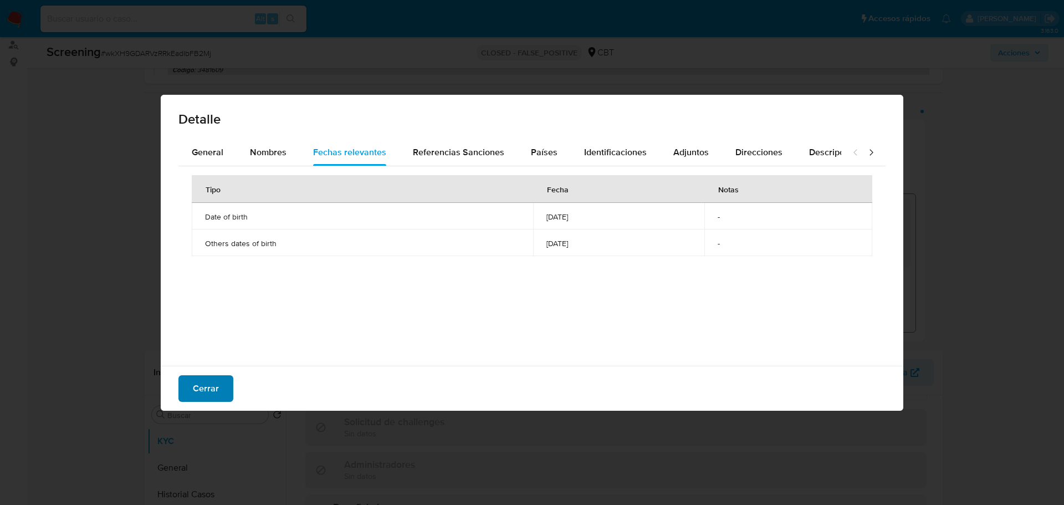
click at [219, 391] on button "Cerrar" at bounding box center [205, 388] width 55 height 27
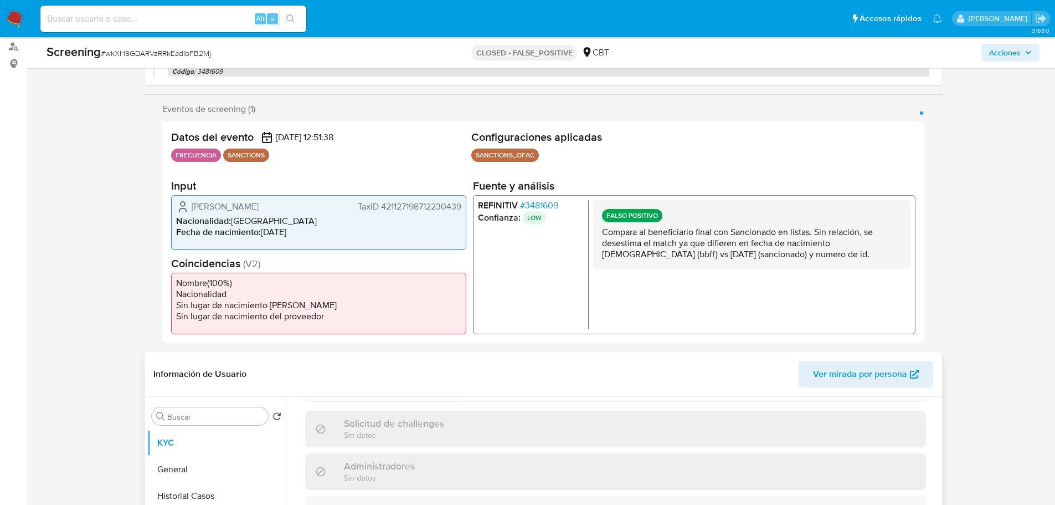
scroll to position [277, 0]
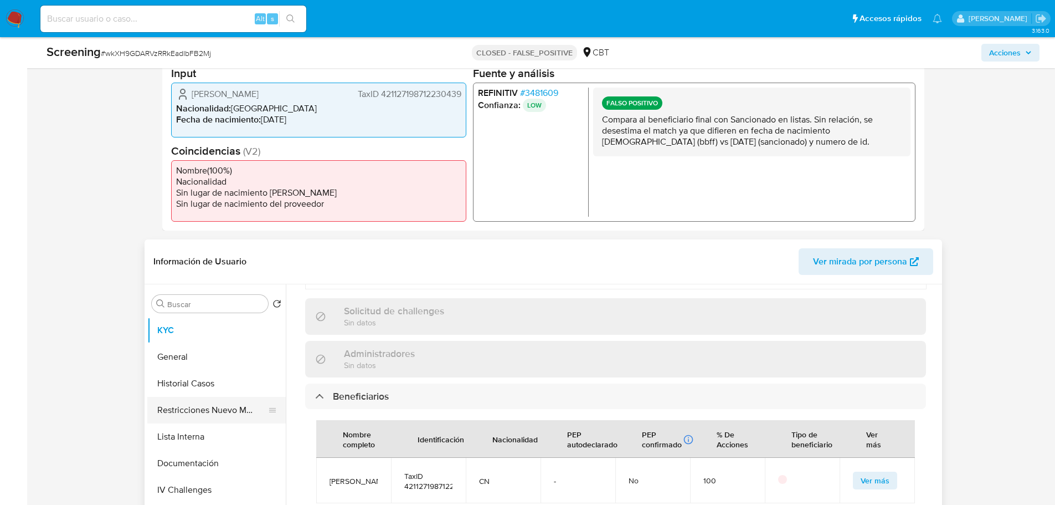
click at [204, 402] on button "Restricciones Nuevo Mundo" at bounding box center [212, 410] width 130 height 27
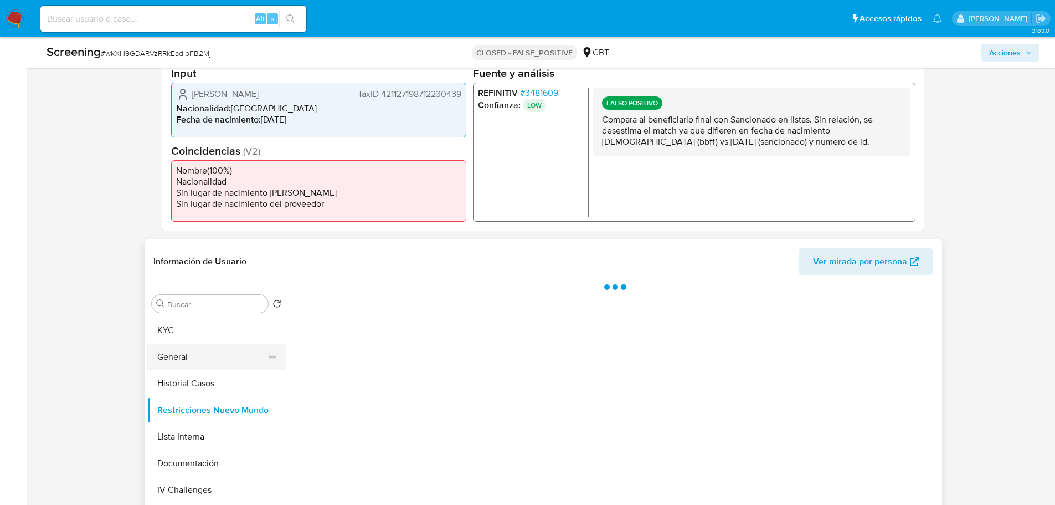
scroll to position [0, 0]
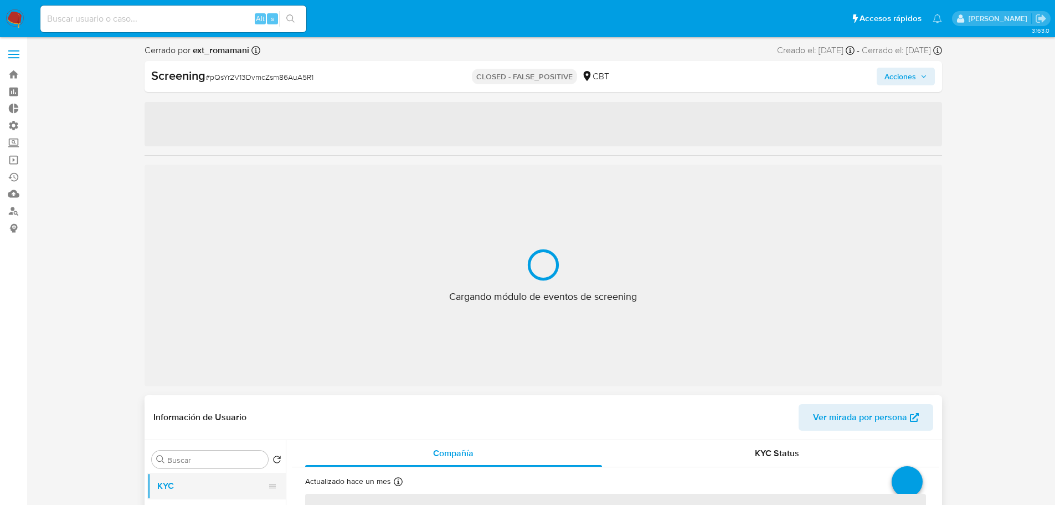
select select "10"
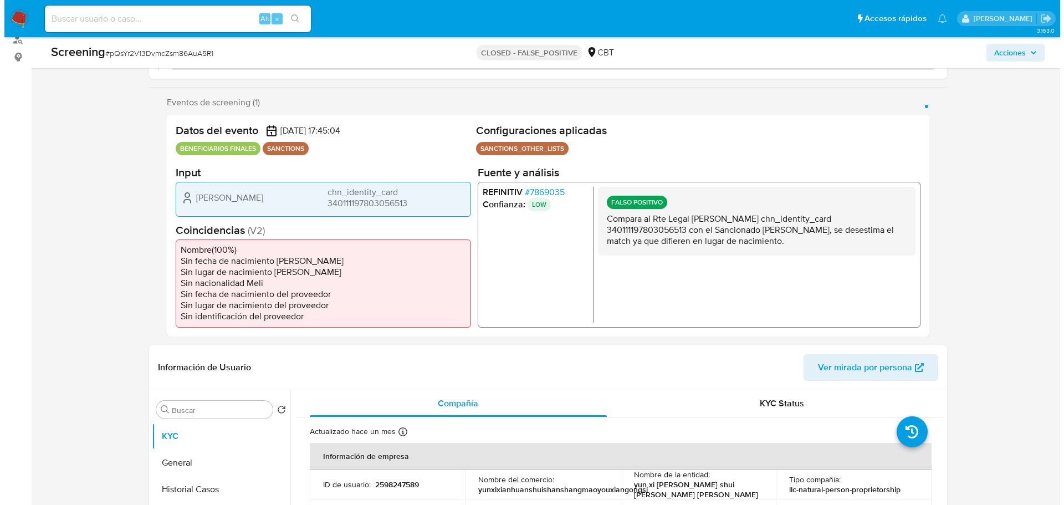
scroll to position [222, 0]
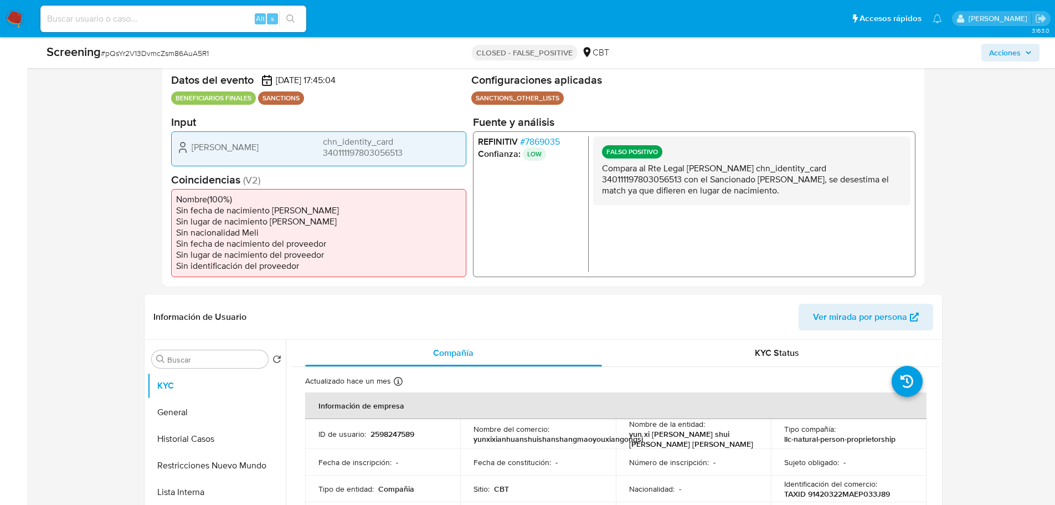
click at [552, 137] on span "# 7869035" at bounding box center [540, 141] width 40 height 11
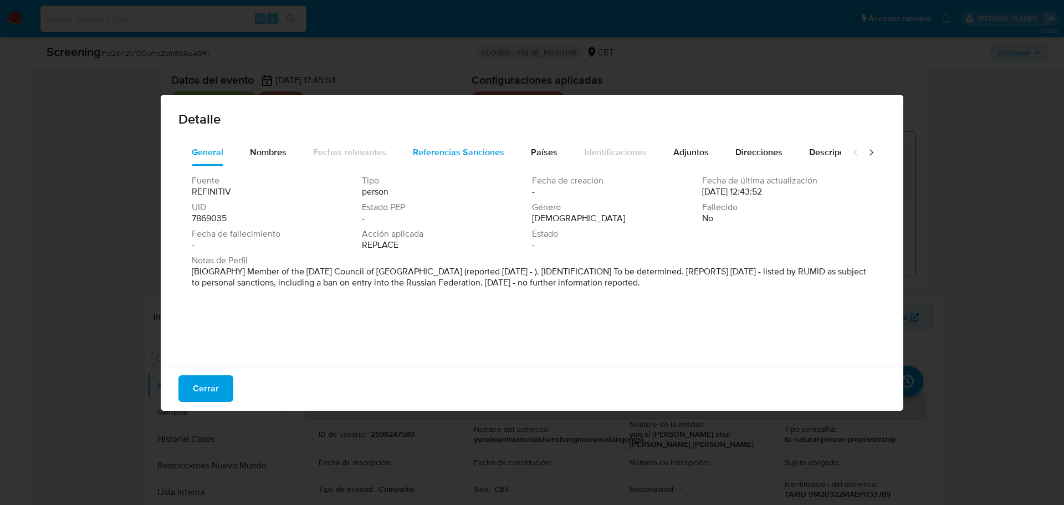
click at [464, 157] on span "Referencias Sanciones" at bounding box center [458, 152] width 91 height 13
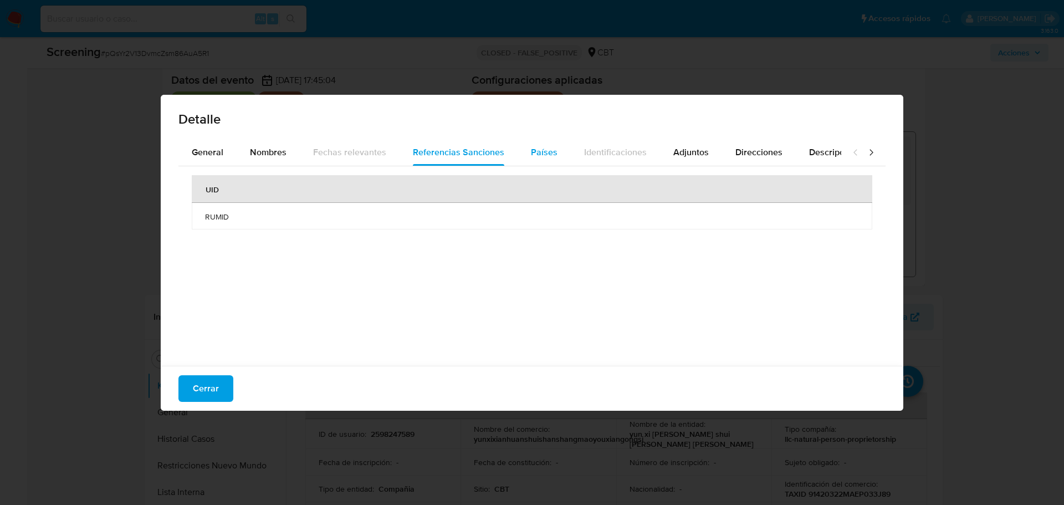
click at [531, 150] on span "Países" at bounding box center [544, 152] width 27 height 13
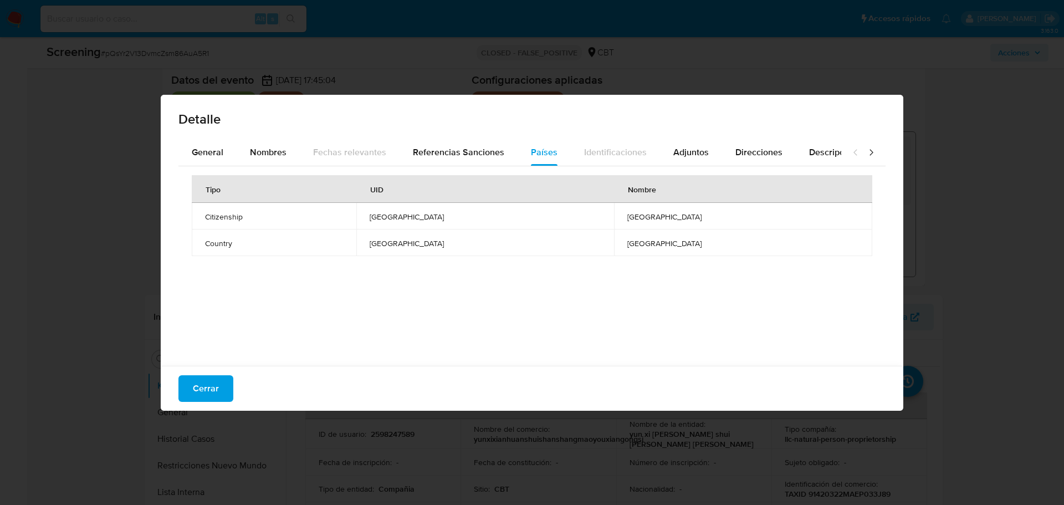
click at [865, 152] on icon at bounding box center [870, 152] width 11 height 11
click at [853, 155] on icon at bounding box center [854, 152] width 3 height 6
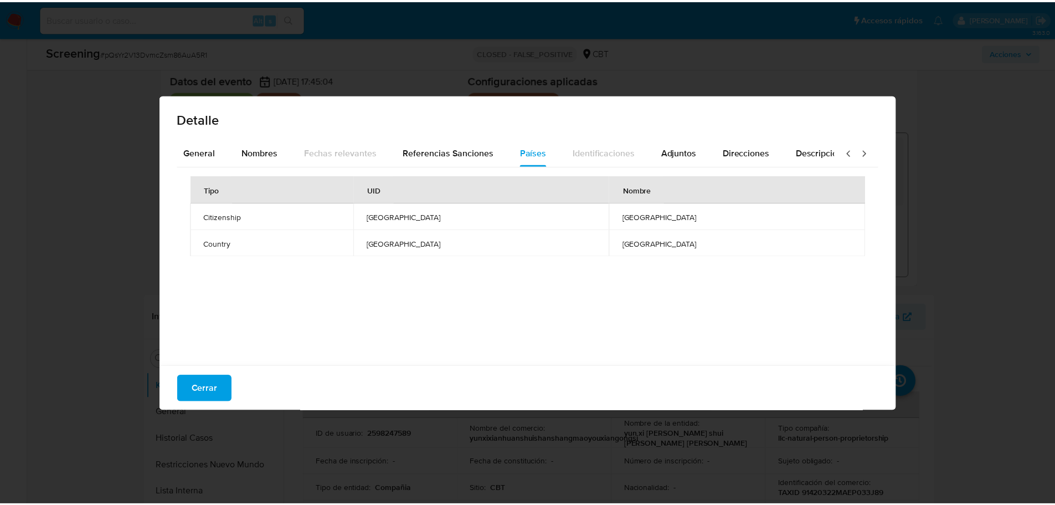
scroll to position [0, 0]
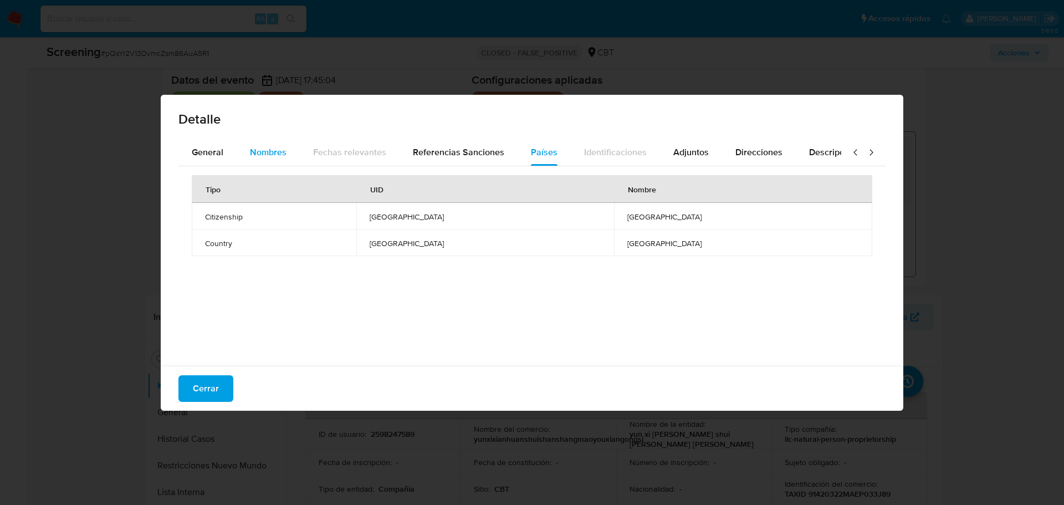
click at [270, 155] on span "Nombres" at bounding box center [268, 152] width 37 height 13
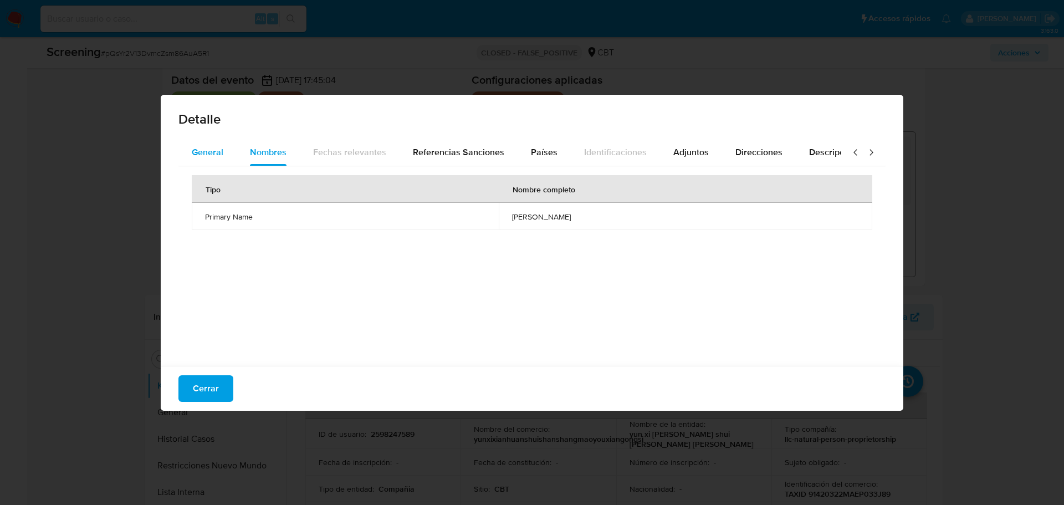
click at [192, 148] on span "General" at bounding box center [208, 152] width 32 height 13
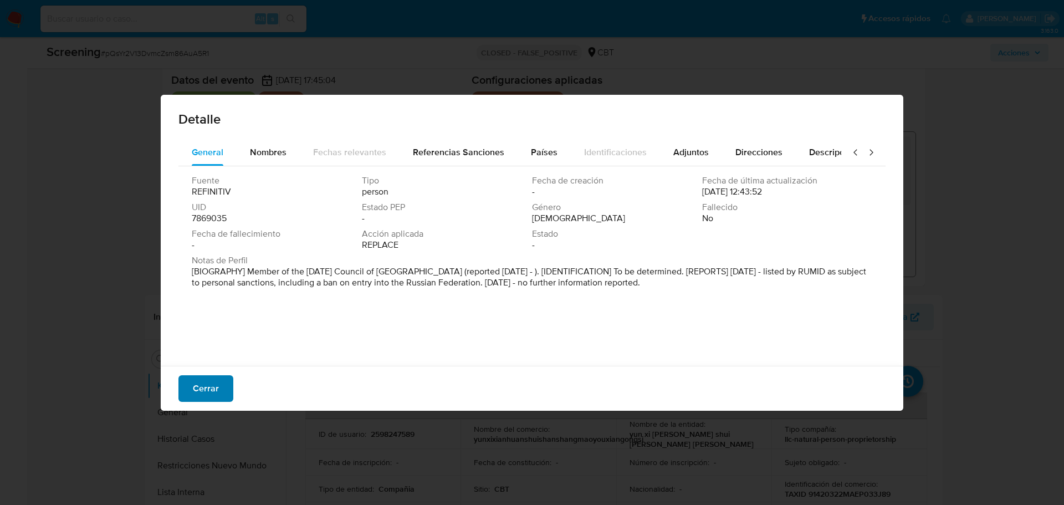
click at [210, 386] on span "Cerrar" at bounding box center [206, 388] width 26 height 24
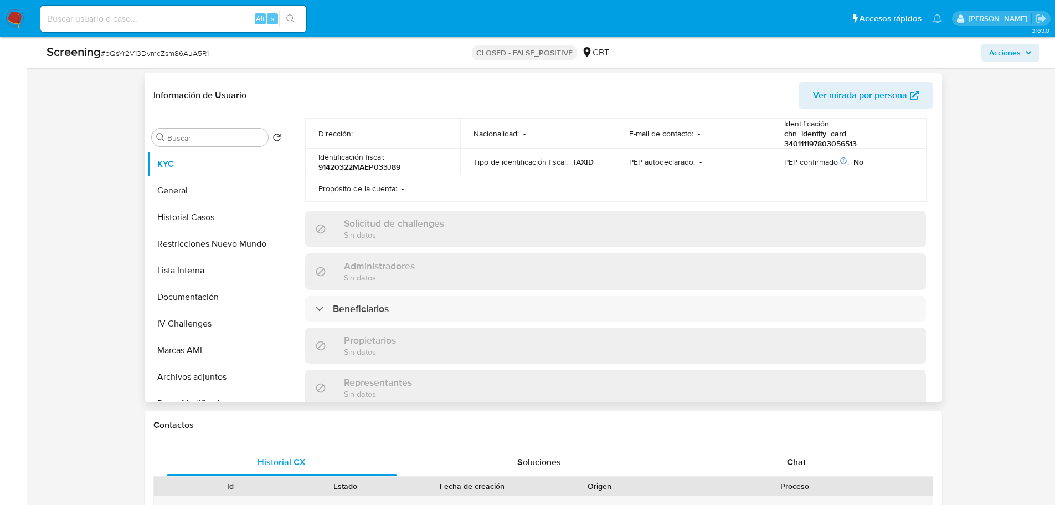
scroll to position [388, 0]
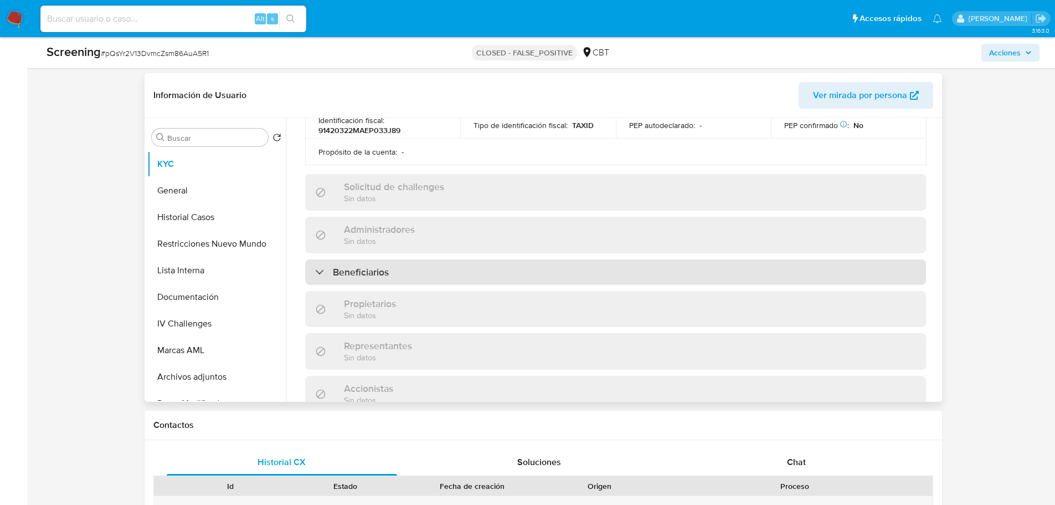
click at [451, 271] on div "Beneficiarios" at bounding box center [615, 271] width 621 height 25
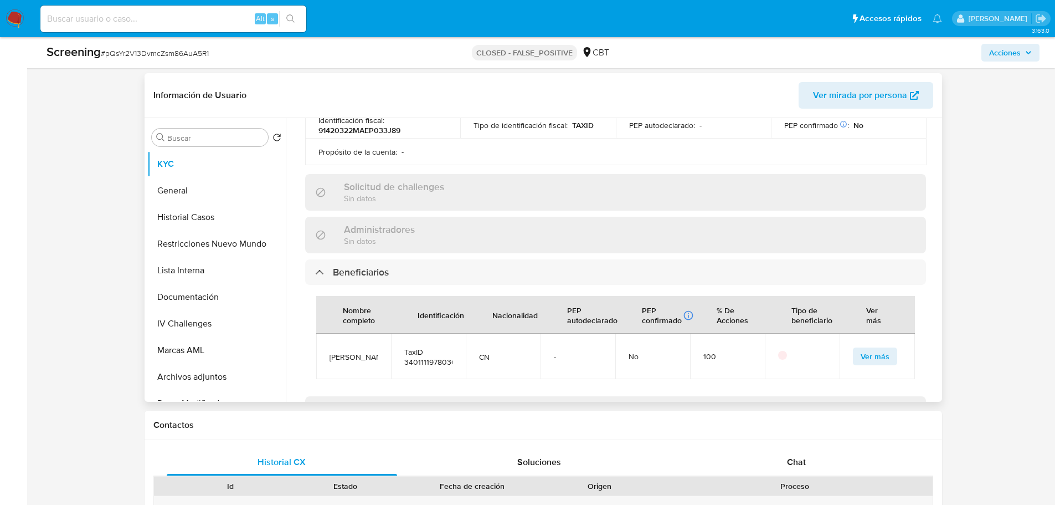
click at [862, 348] on span "Ver más" at bounding box center [875, 356] width 29 height 16
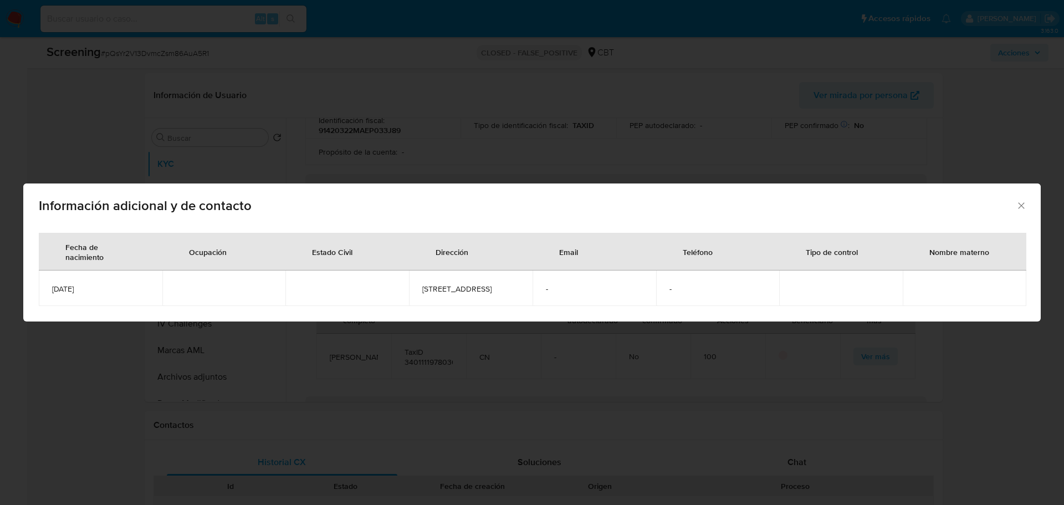
click at [1023, 202] on icon "Cerrar" at bounding box center [1021, 205] width 6 height 6
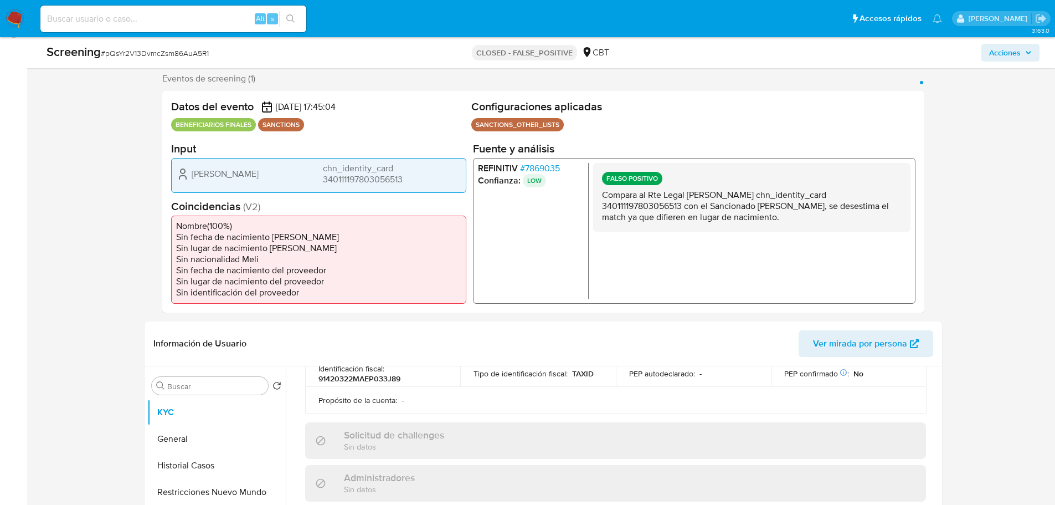
scroll to position [277, 0]
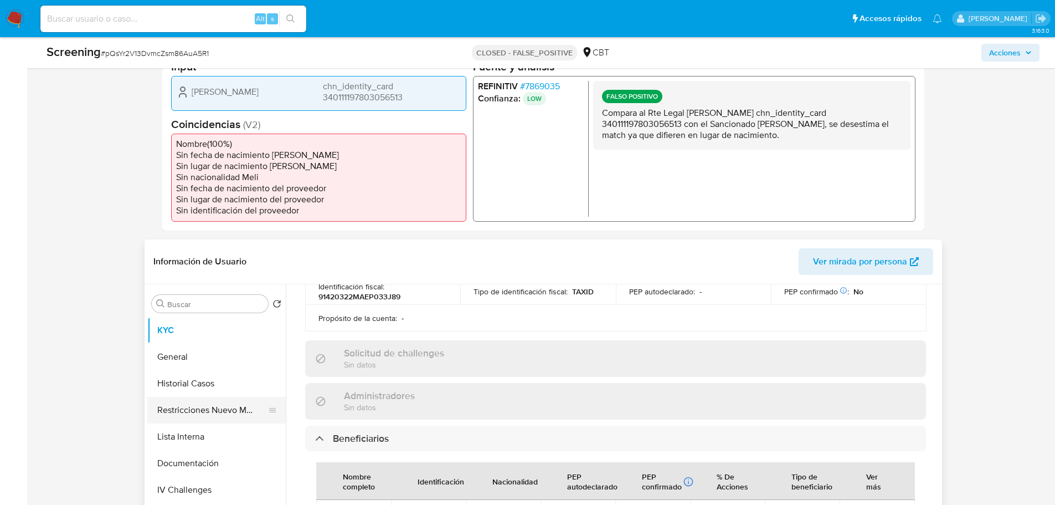
click at [198, 405] on button "Restricciones Nuevo Mundo" at bounding box center [212, 410] width 130 height 27
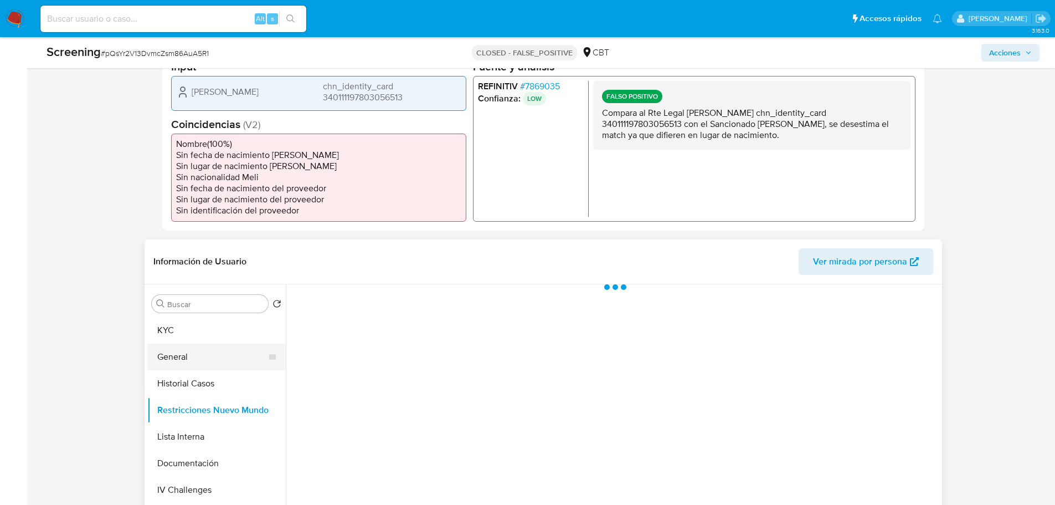
scroll to position [0, 0]
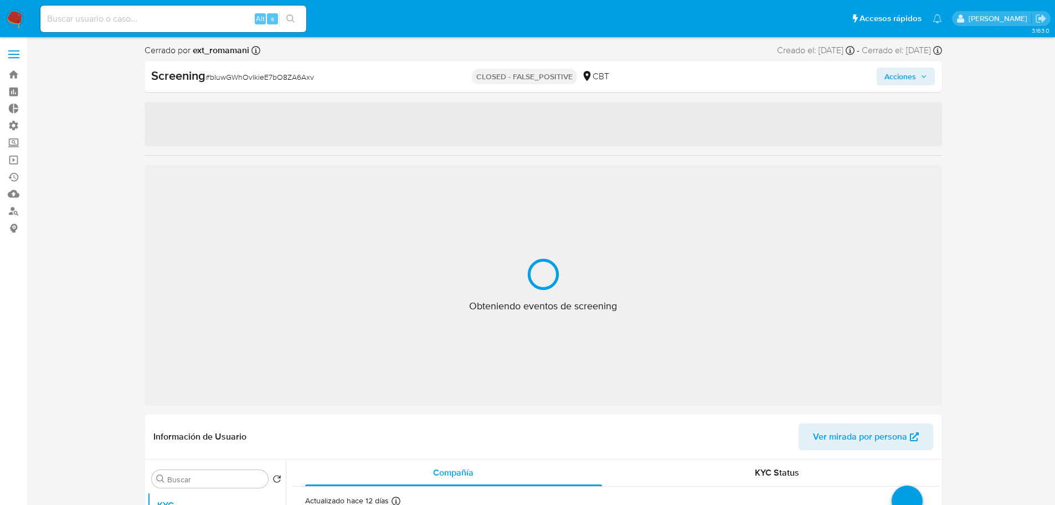
select select "10"
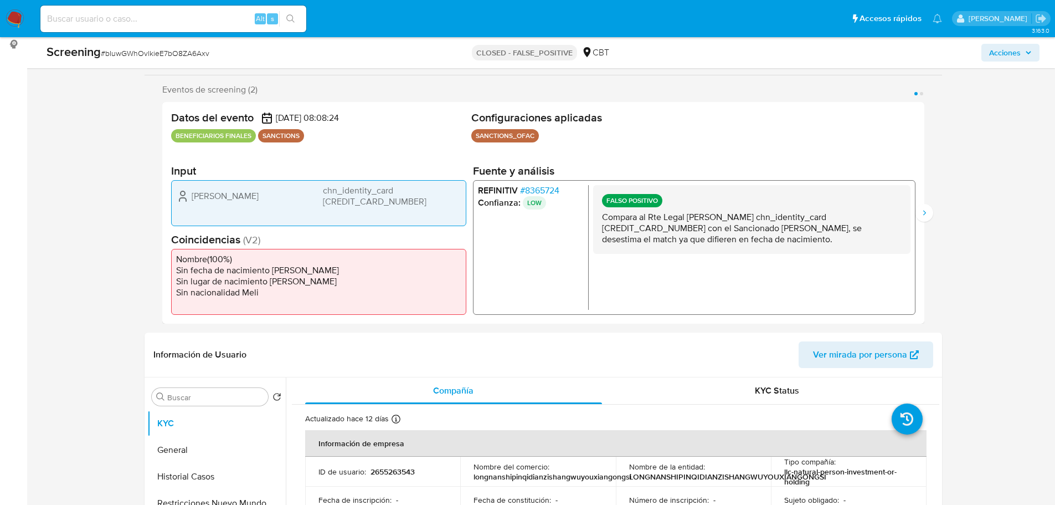
scroll to position [166, 0]
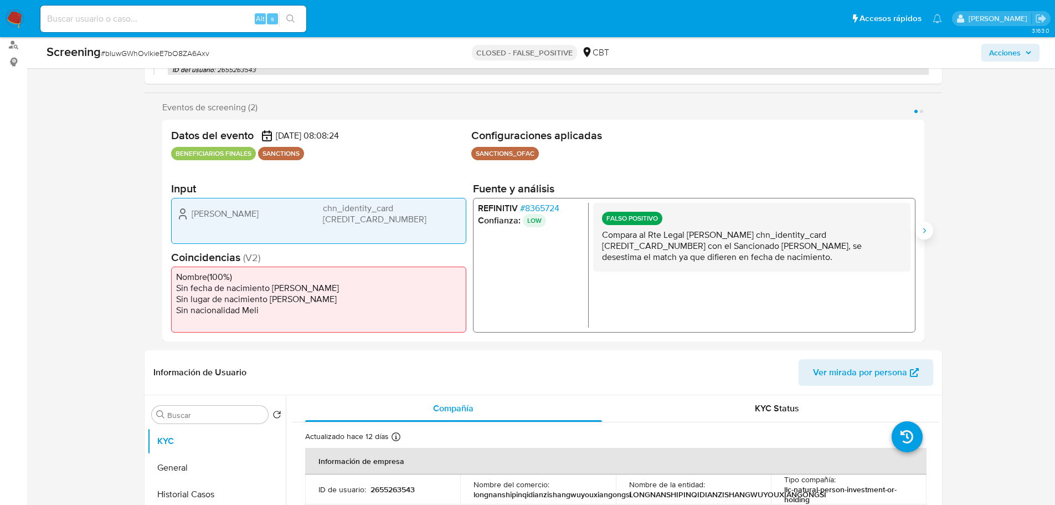
click at [926, 230] on icon "Siguiente" at bounding box center [924, 230] width 3 height 5
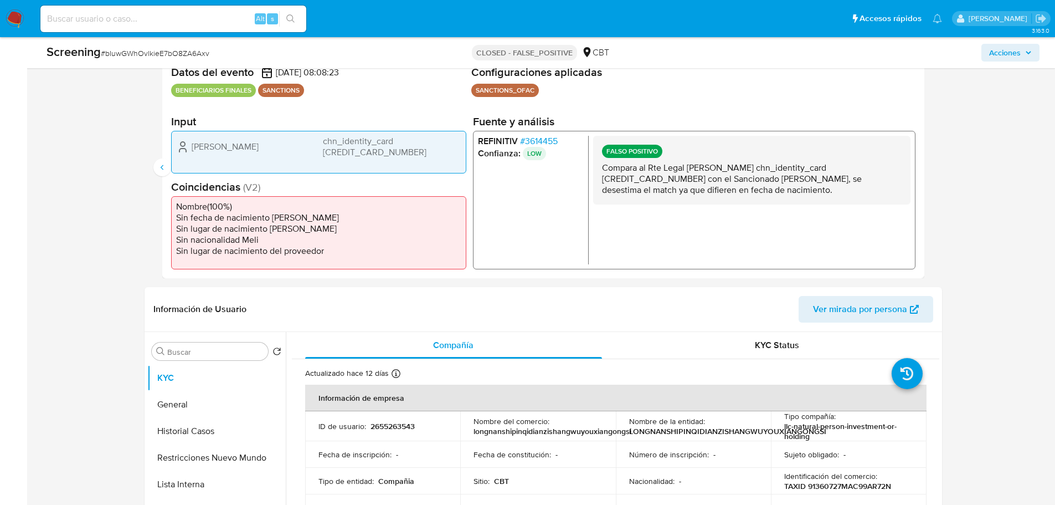
scroll to position [332, 0]
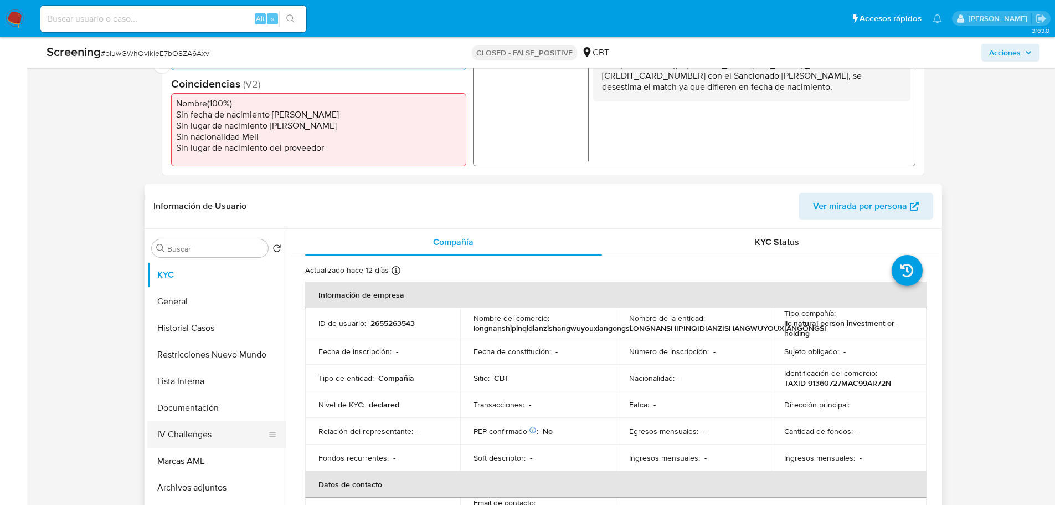
click at [188, 431] on button "IV Challenges" at bounding box center [212, 434] width 130 height 27
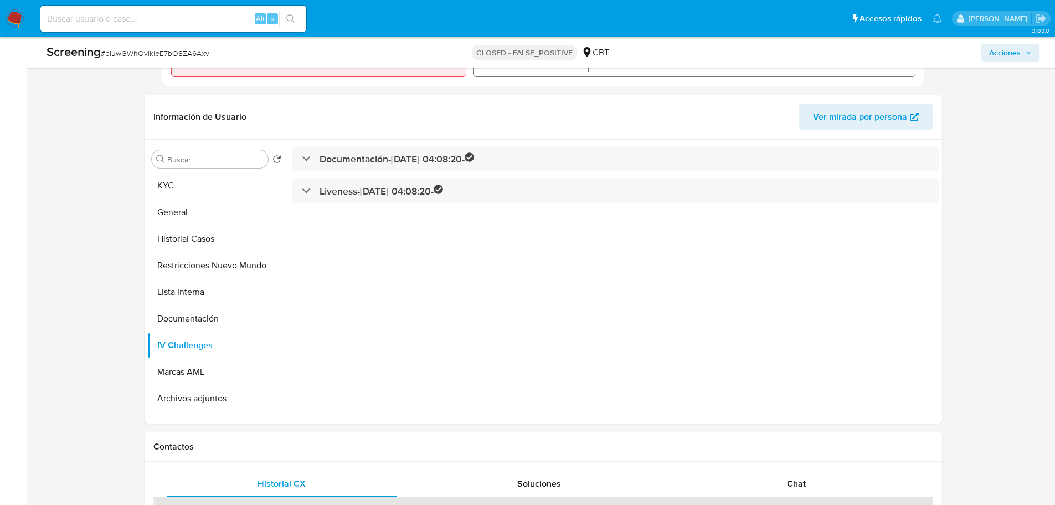
scroll to position [443, 0]
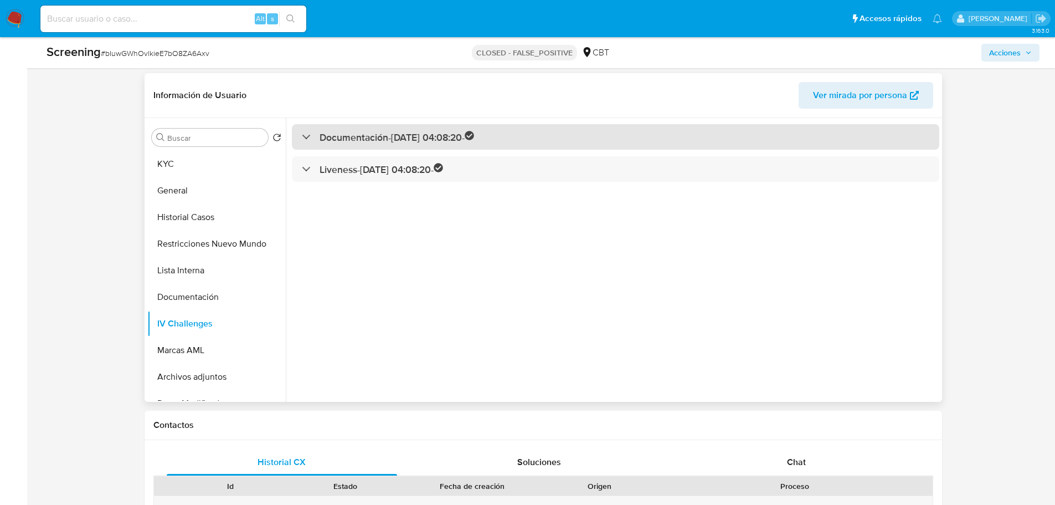
click at [404, 126] on div "Documentación - [DATE] 04:08:20 -" at bounding box center [616, 137] width 648 height 26
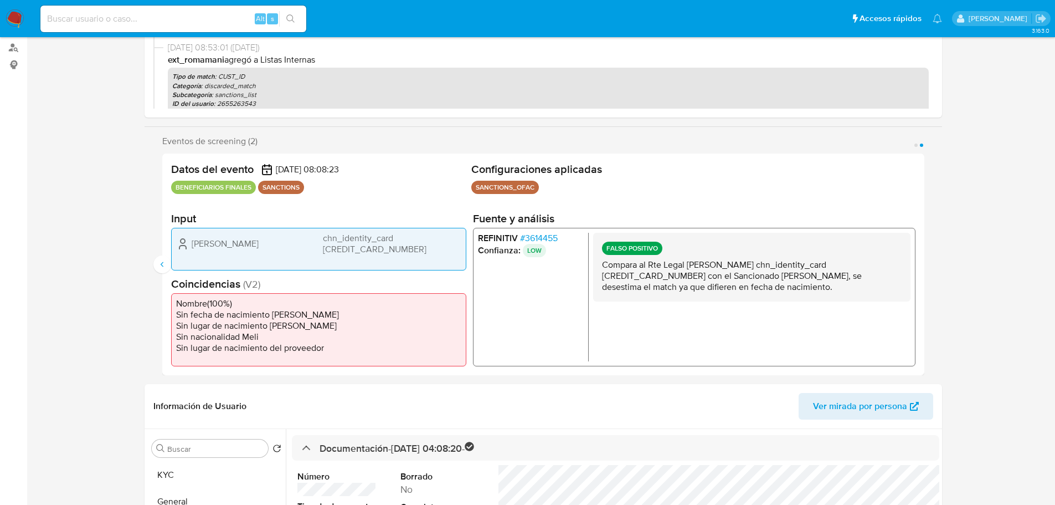
scroll to position [166, 0]
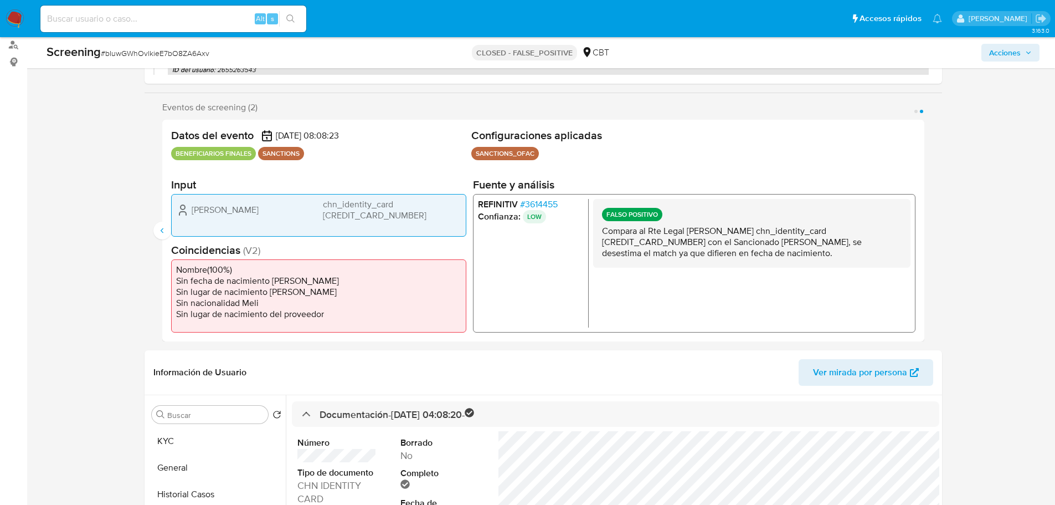
click at [547, 203] on span "# 3614455" at bounding box center [539, 204] width 38 height 11
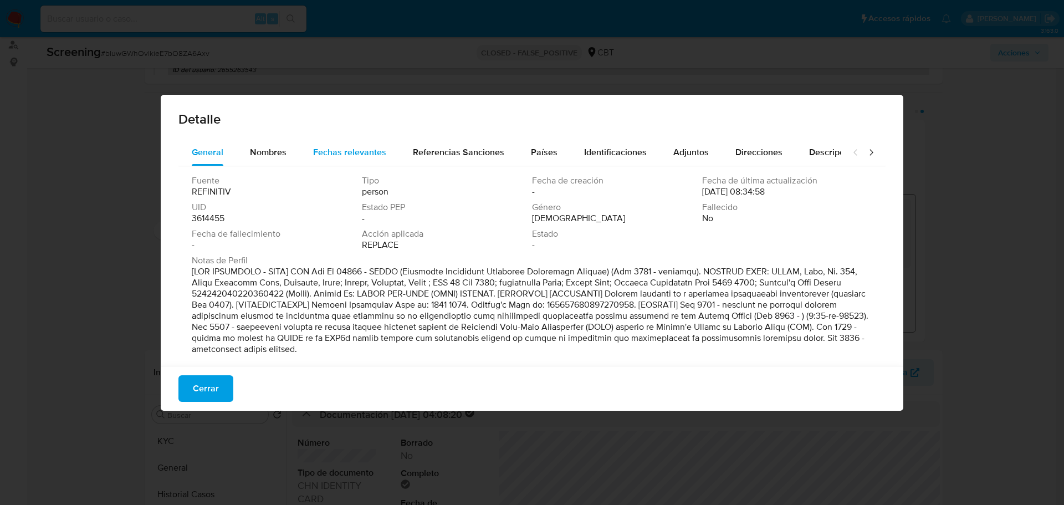
click at [370, 150] on span "Fechas relevantes" at bounding box center [349, 152] width 73 height 13
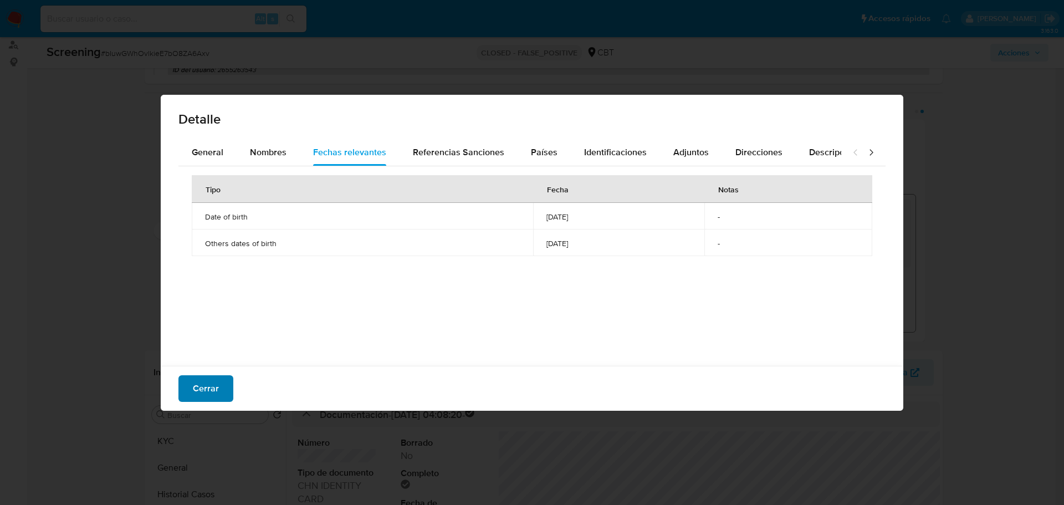
click at [214, 392] on span "Cerrar" at bounding box center [206, 388] width 26 height 24
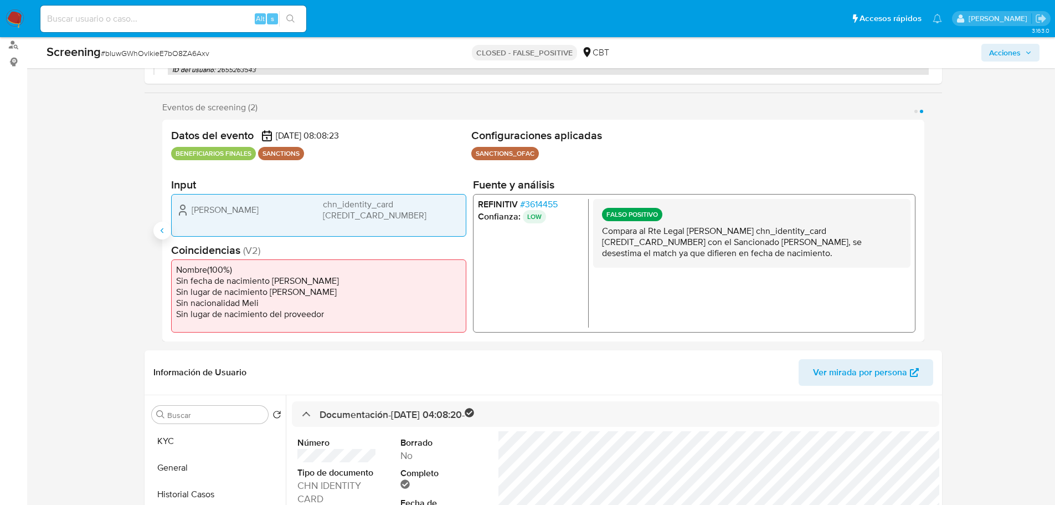
click at [162, 235] on button "Anterior" at bounding box center [162, 231] width 18 height 18
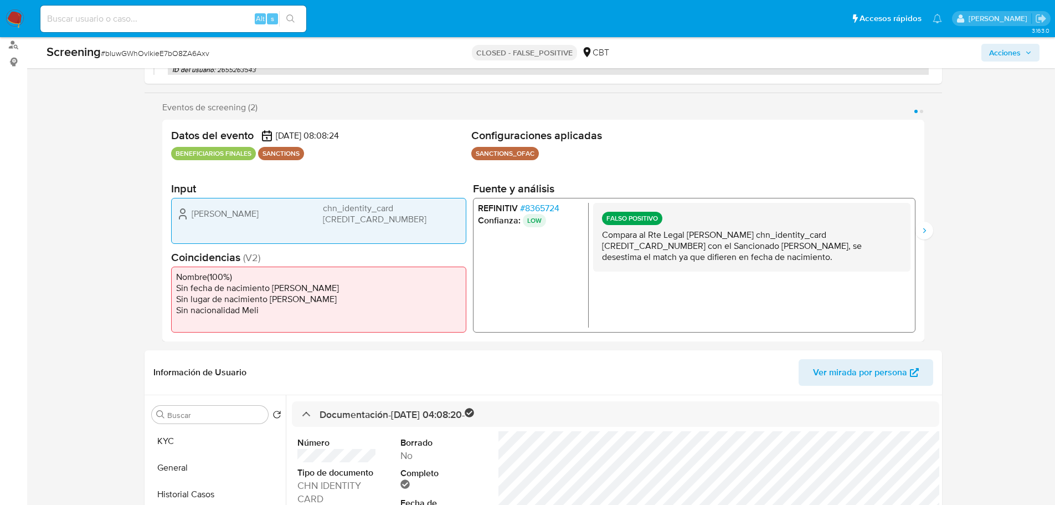
click at [535, 214] on p "LOW" at bounding box center [533, 219] width 23 height 13
click at [537, 202] on span "# 8365724" at bounding box center [539, 207] width 39 height 11
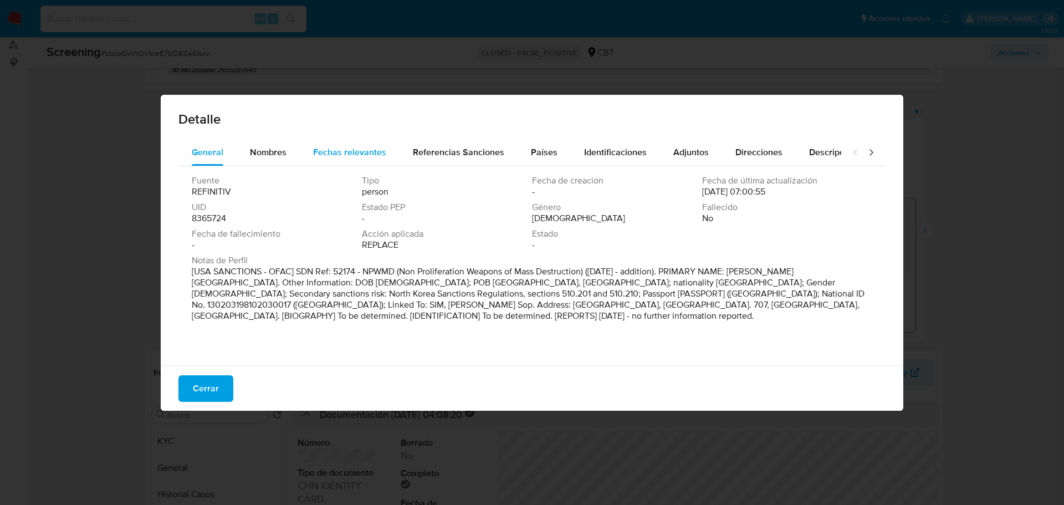
click at [362, 141] on div "Fechas relevantes" at bounding box center [349, 152] width 73 height 27
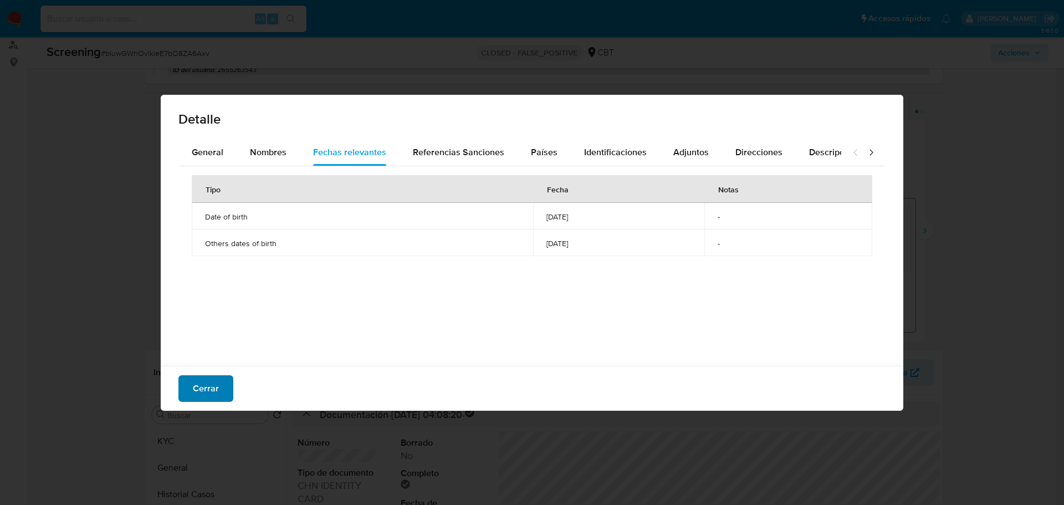
click at [215, 378] on span "Cerrar" at bounding box center [206, 388] width 26 height 24
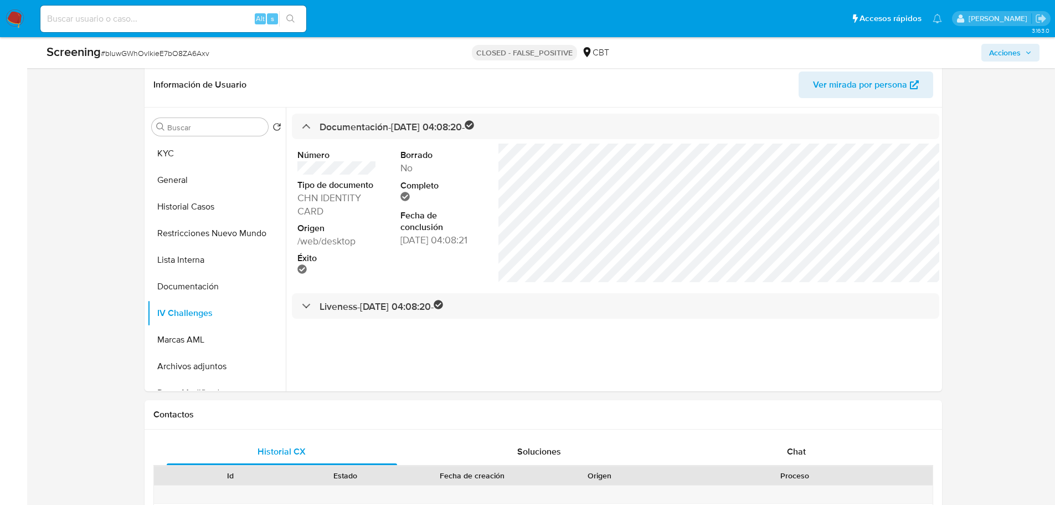
scroll to position [499, 0]
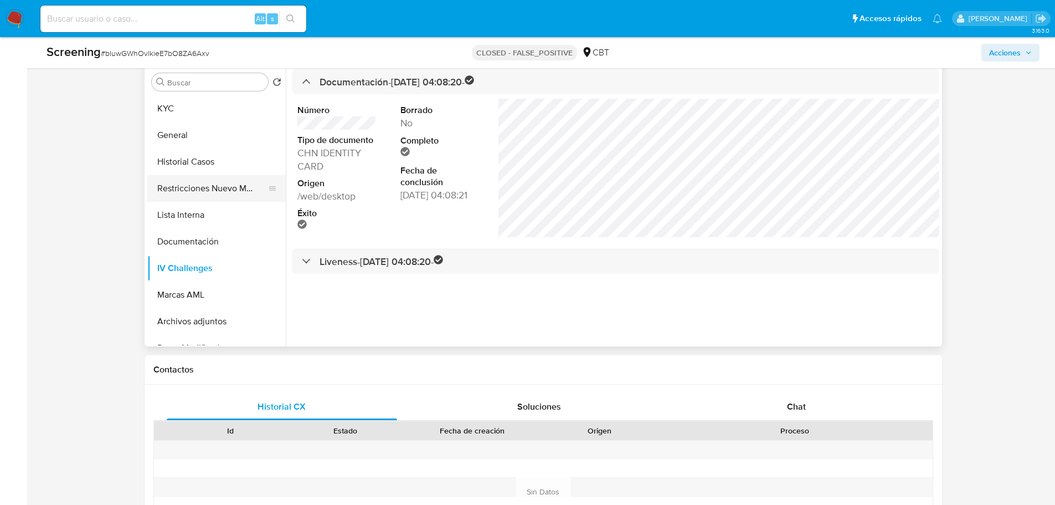
click at [166, 185] on button "Restricciones Nuevo Mundo" at bounding box center [212, 188] width 130 height 27
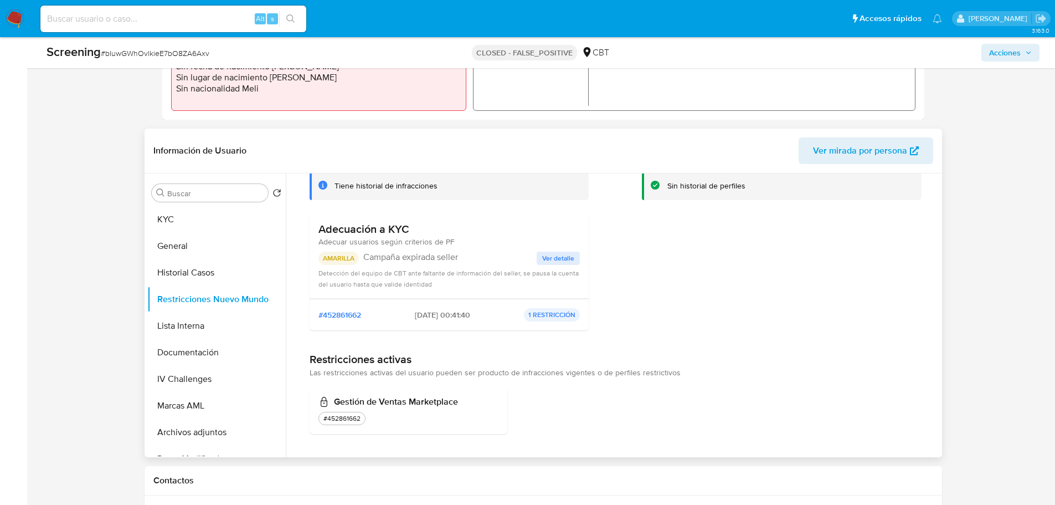
scroll to position [0, 0]
